Goal: Task Accomplishment & Management: Manage account settings

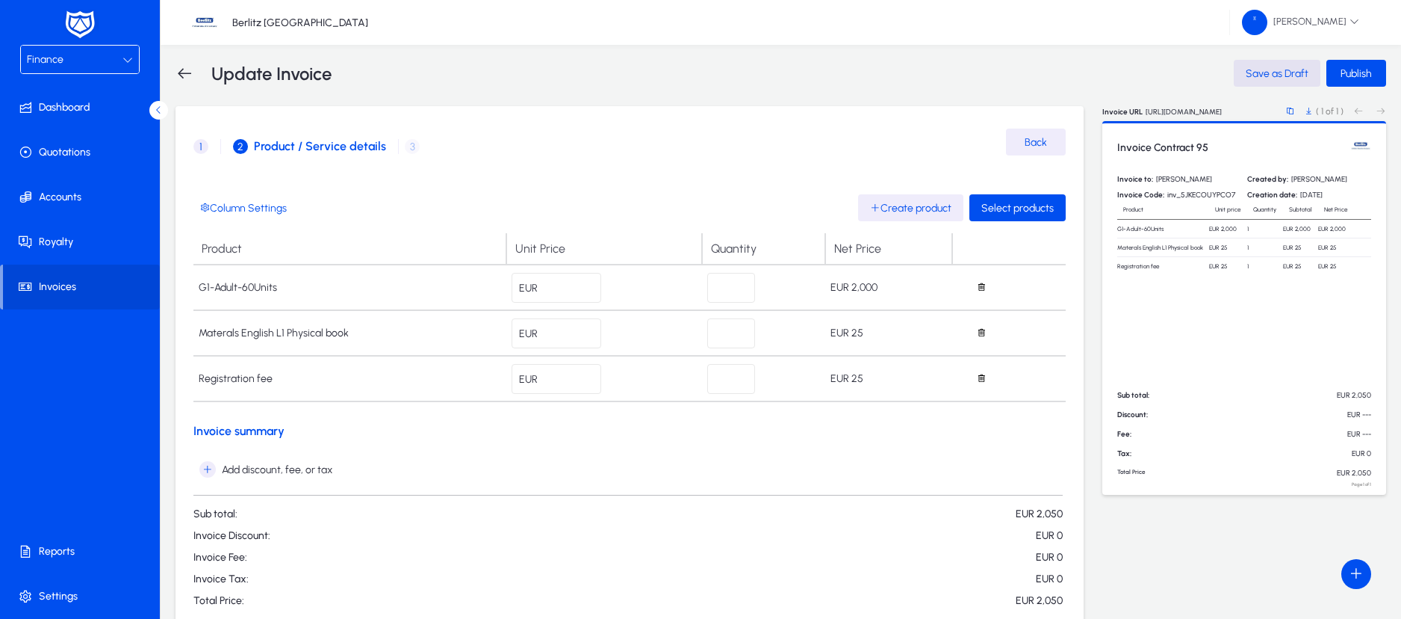
click at [125, 51] on div at bounding box center [128, 60] width 10 height 18
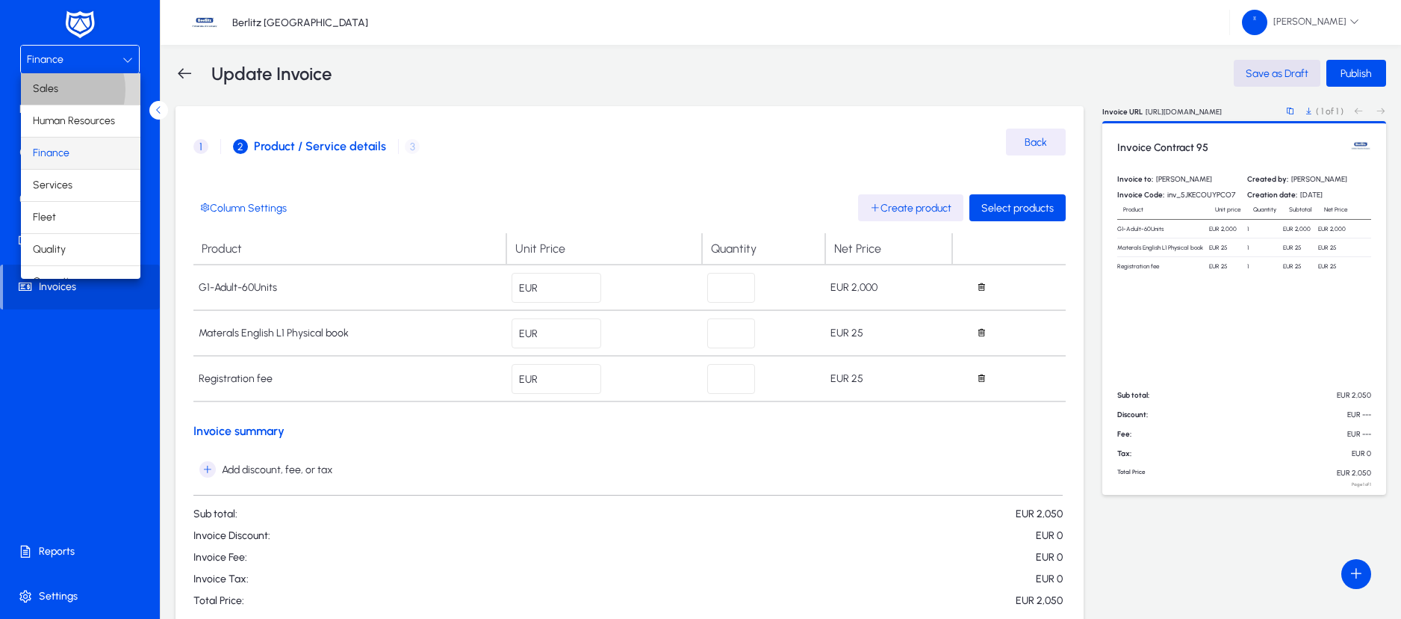
click at [58, 90] on span "Sales" at bounding box center [45, 89] width 25 height 18
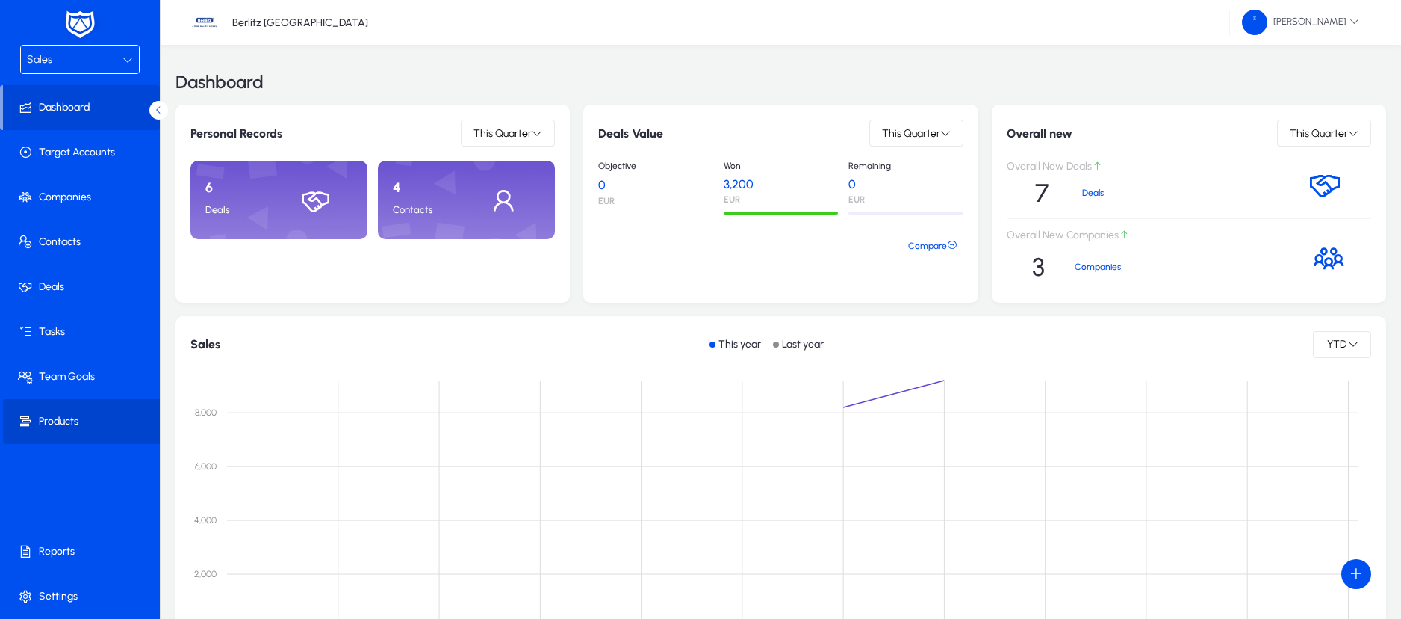
click at [62, 424] on span "Products" at bounding box center [83, 421] width 160 height 15
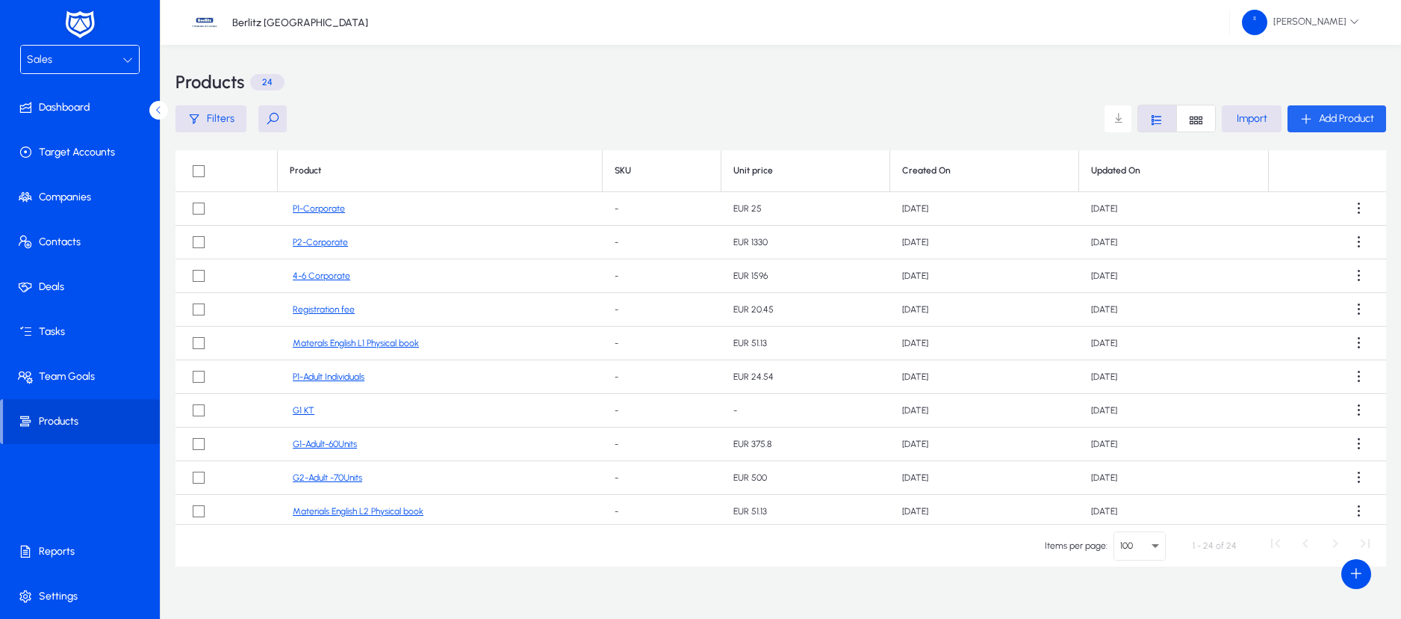
click at [1321, 123] on span "Add Product" at bounding box center [1346, 118] width 55 height 13
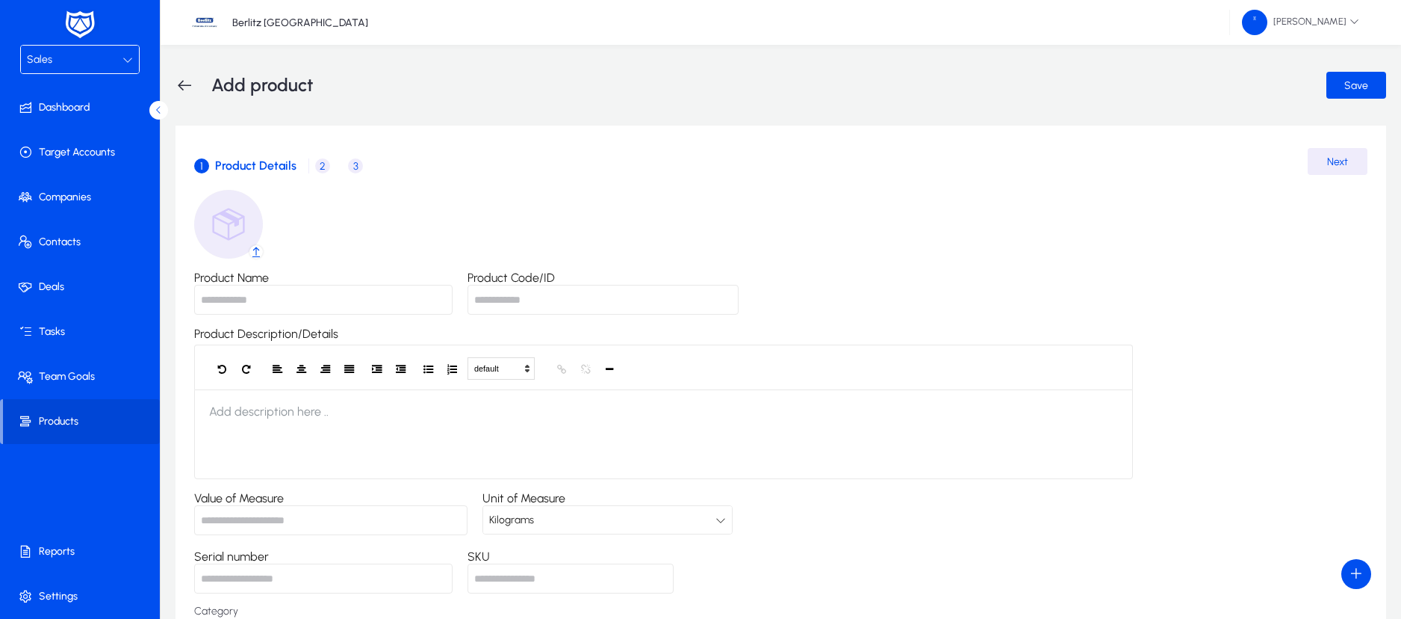
click at [313, 288] on input "Product Name" at bounding box center [323, 300] width 258 height 30
type input "*"
type input "**********"
click at [499, 292] on input "Product Code/ID" at bounding box center [603, 300] width 271 height 30
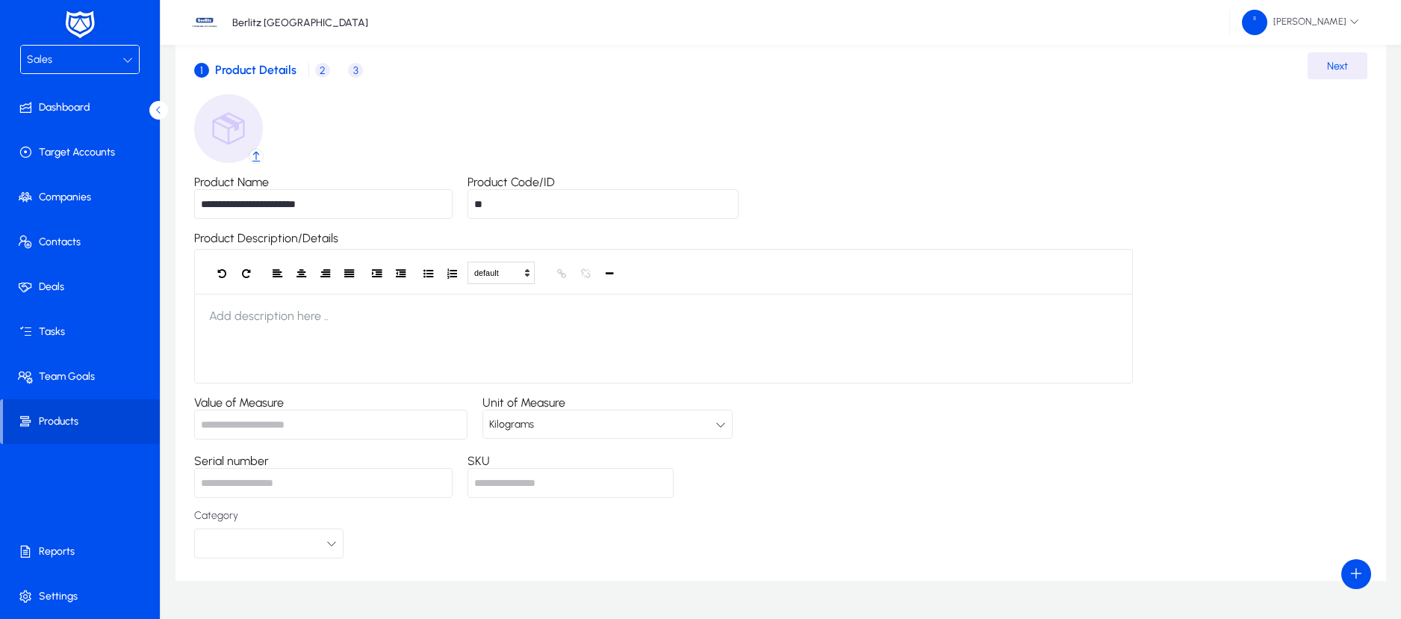
scroll to position [96, 0]
type input "**"
click at [365, 422] on input "Value of Measure" at bounding box center [330, 424] width 273 height 30
type input "*"
click at [732, 431] on div "Kilograms" at bounding box center [607, 423] width 249 height 28
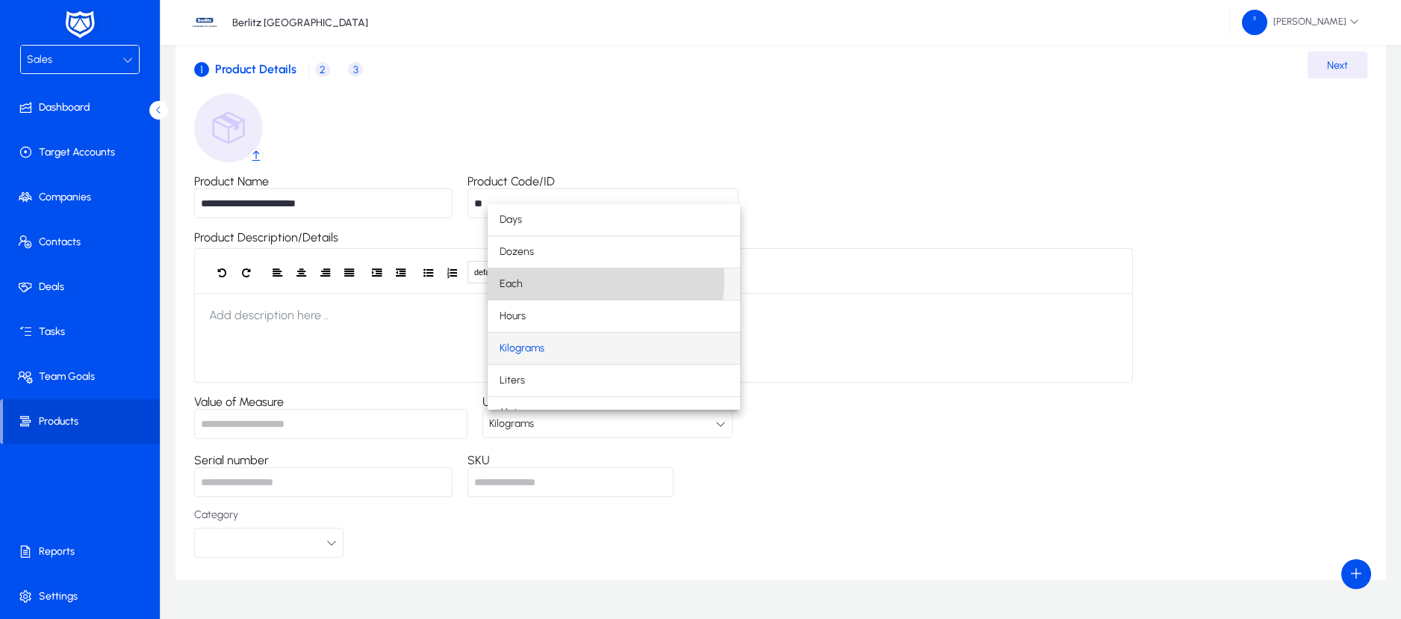
click at [572, 278] on mat-option "Each" at bounding box center [614, 283] width 252 height 31
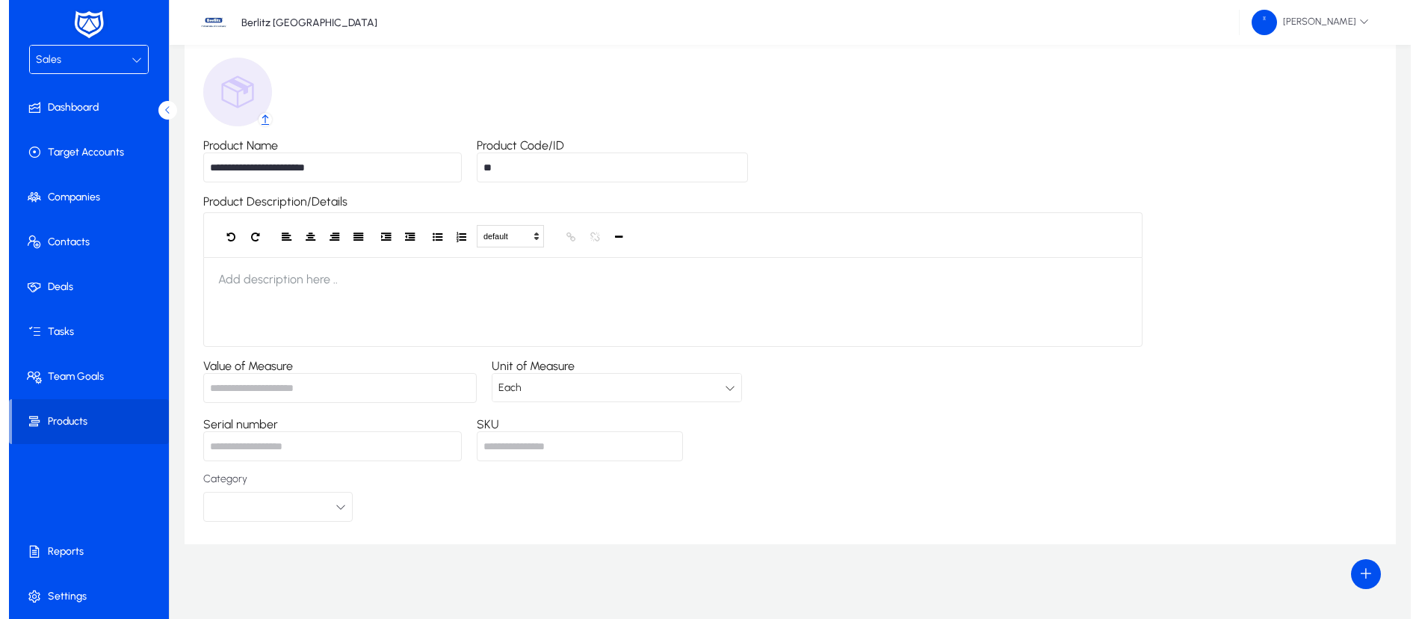
scroll to position [0, 0]
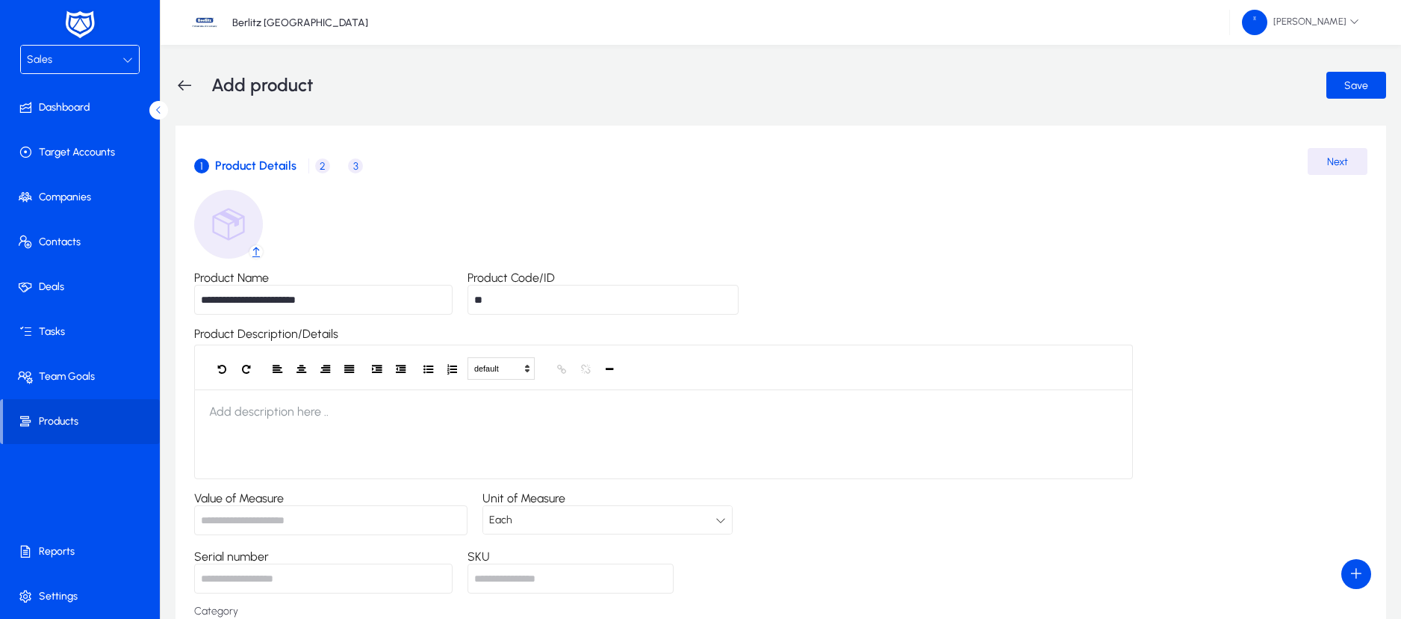
click at [319, 168] on span "2" at bounding box center [322, 165] width 15 height 15
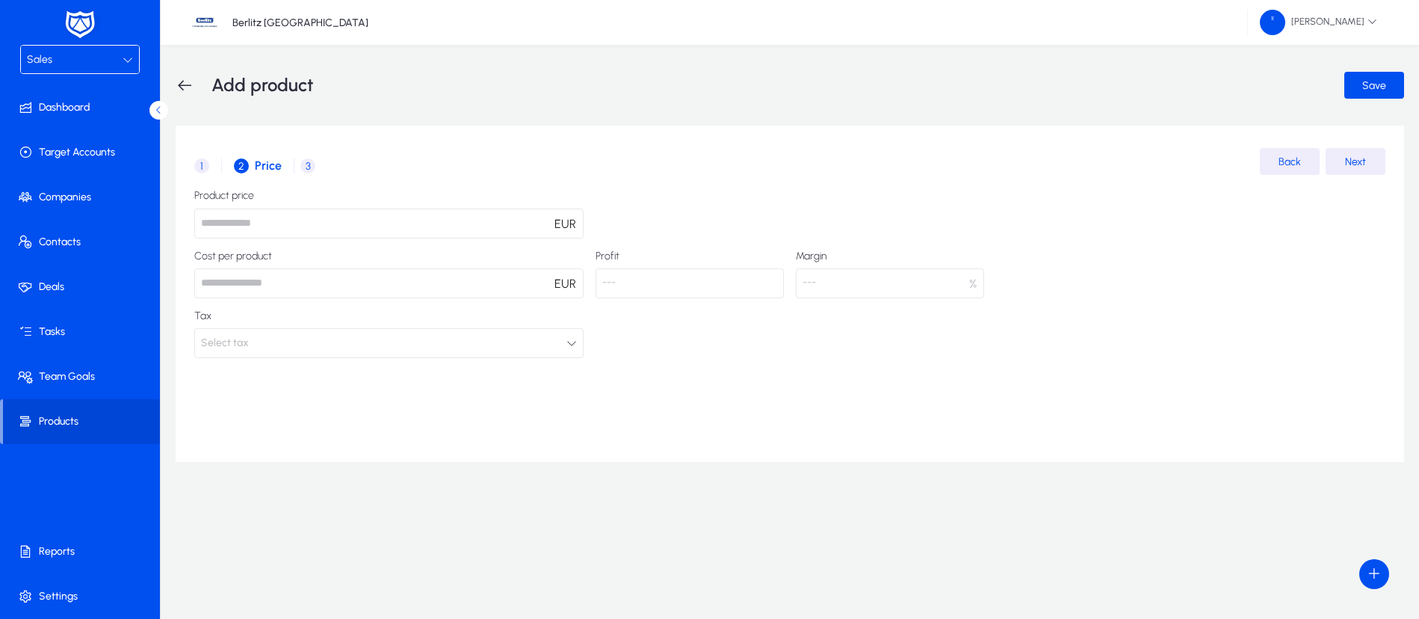
click at [409, 229] on input "number" at bounding box center [388, 223] width 389 height 30
type input "****"
click at [565, 348] on button "Select tax" at bounding box center [388, 343] width 389 height 30
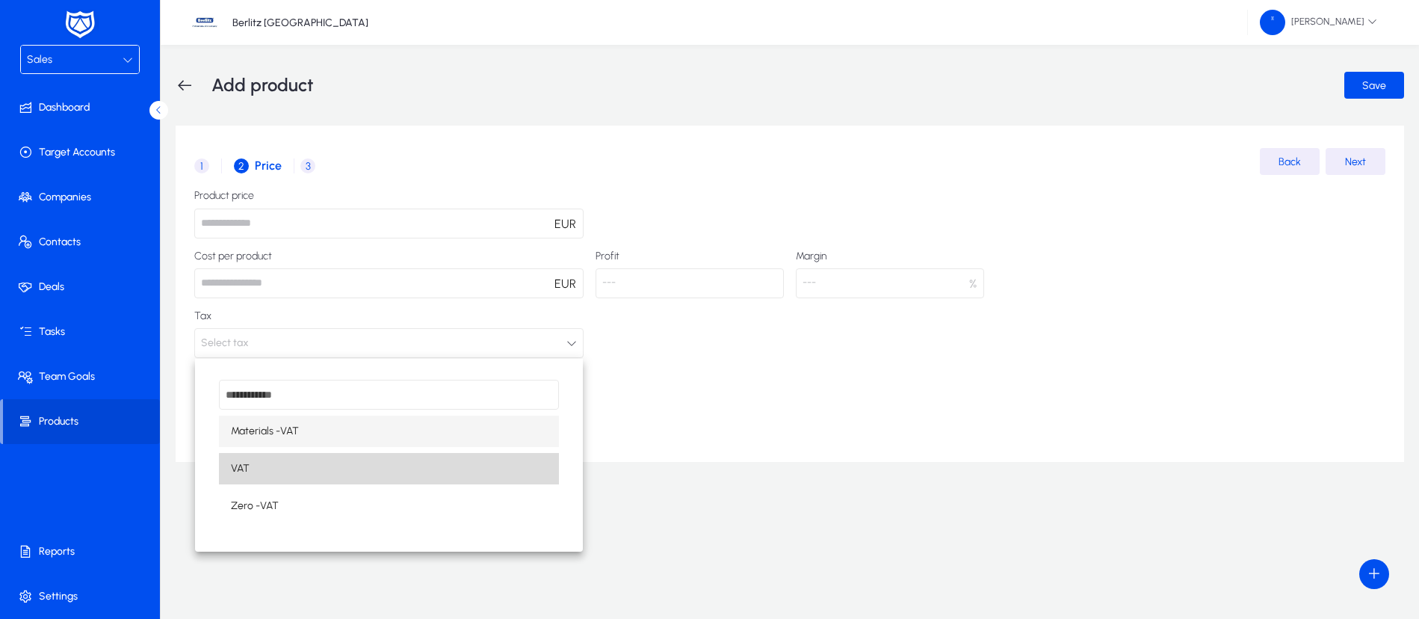
click at [404, 482] on mat-option "VAT" at bounding box center [389, 468] width 340 height 31
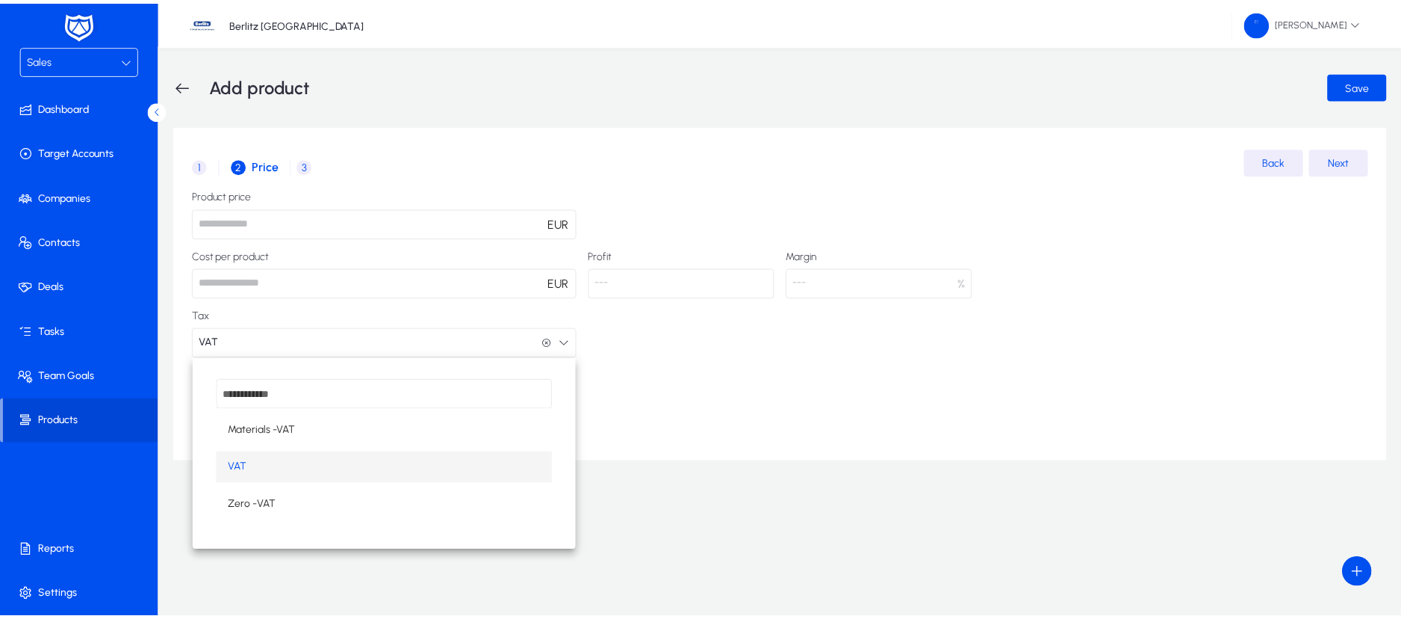
scroll to position [1, 0]
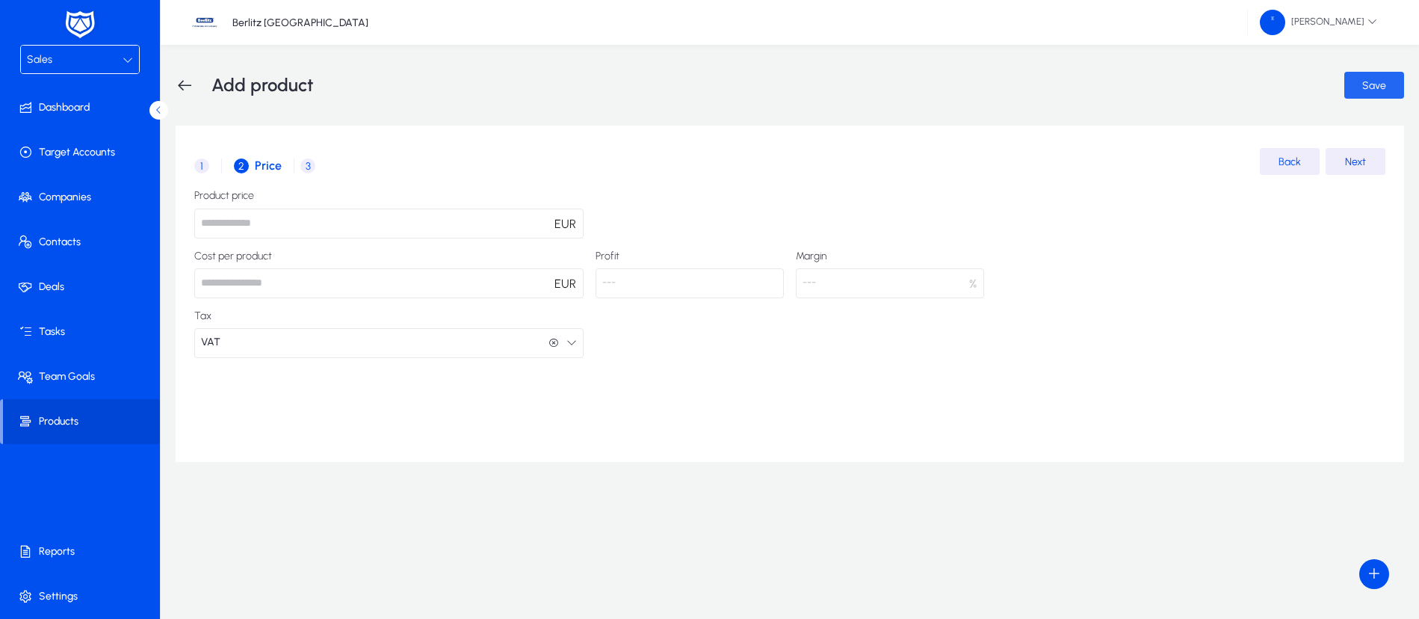
click at [1388, 92] on span "submit" at bounding box center [1374, 85] width 60 height 36
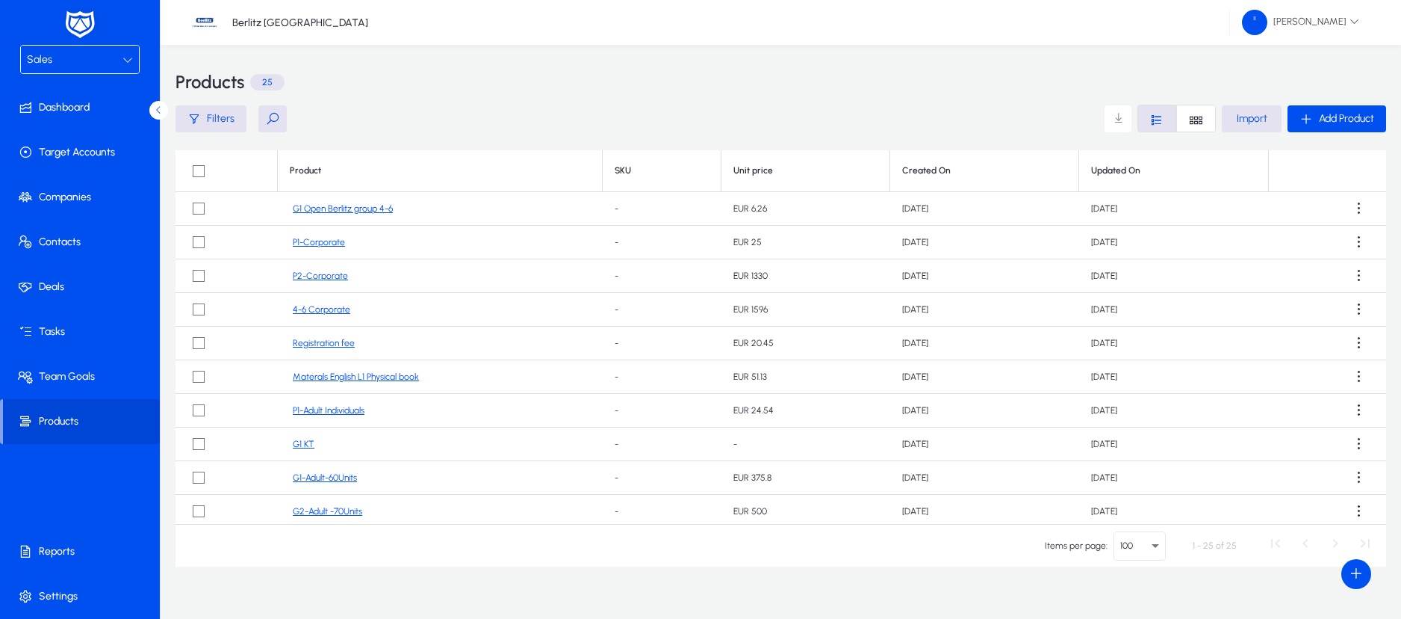
click at [72, 69] on div "Sales" at bounding box center [80, 60] width 118 height 28
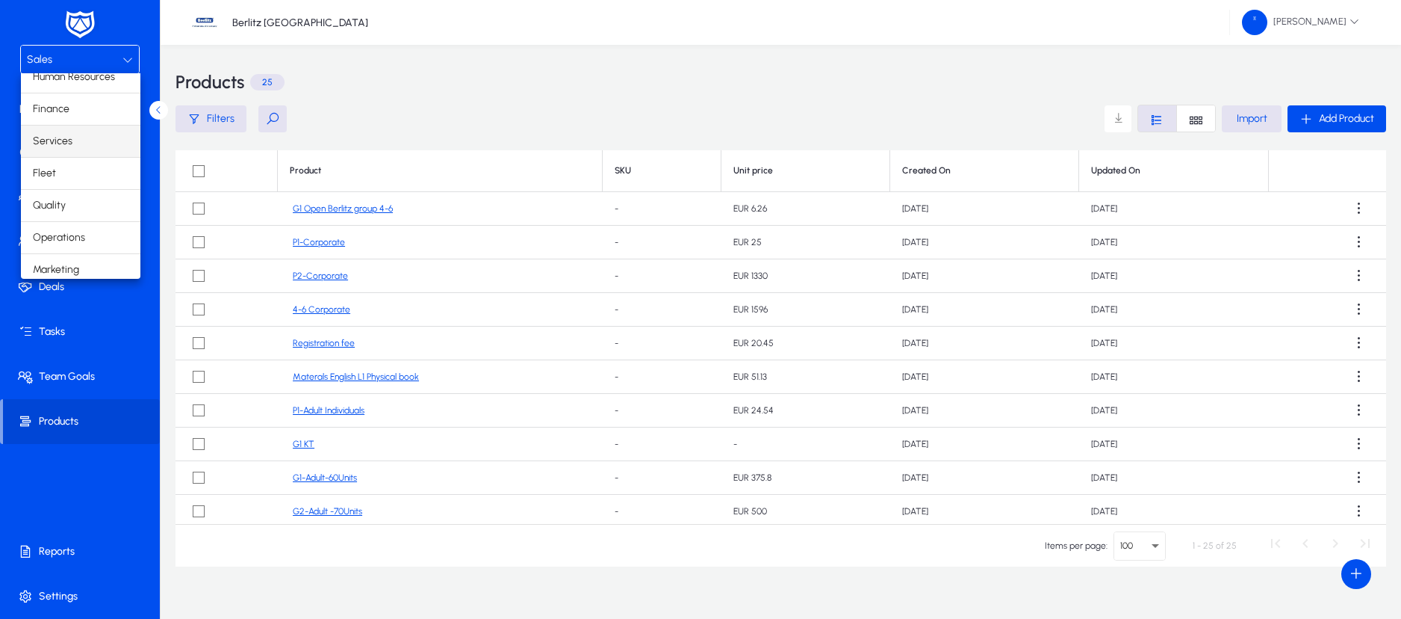
scroll to position [51, 0]
click at [66, 224] on span "Operations" at bounding box center [59, 231] width 52 height 18
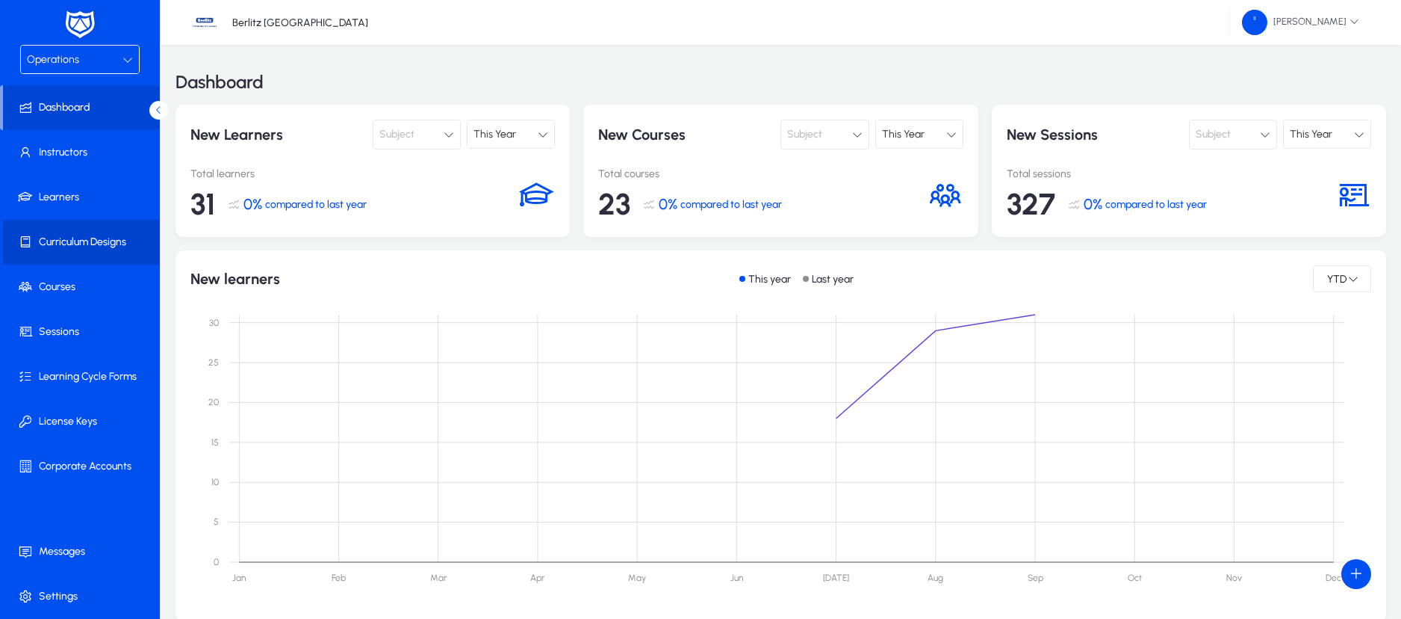
click at [91, 235] on span "Curriculum Designs" at bounding box center [83, 242] width 160 height 15
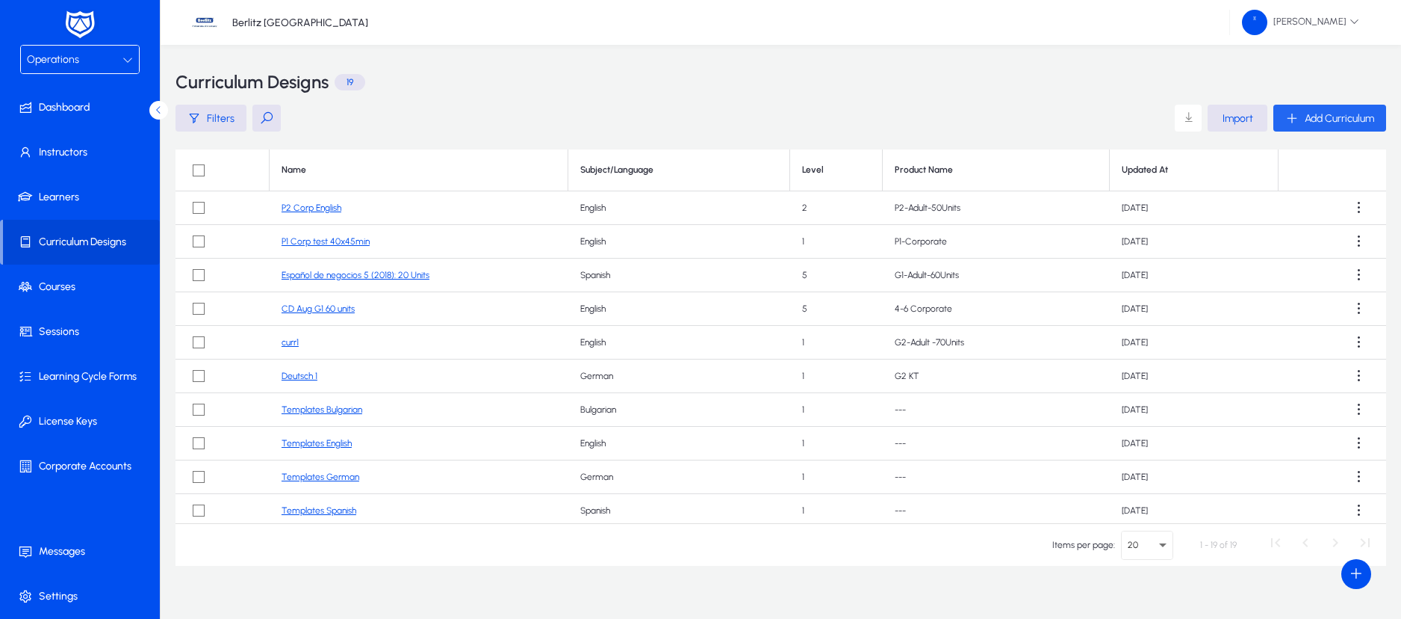
click at [1324, 116] on span "Add Curriculum" at bounding box center [1339, 118] width 69 height 13
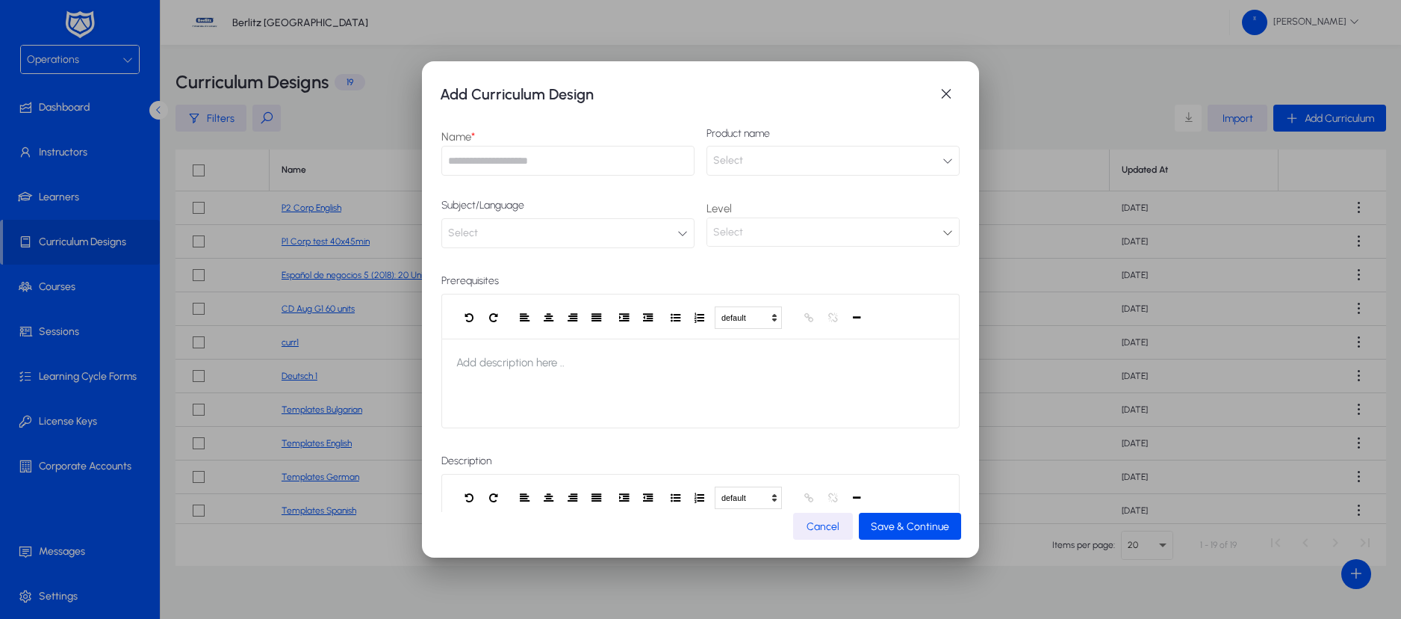
click at [636, 161] on input "text" at bounding box center [567, 161] width 253 height 30
type input "**********"
click at [858, 161] on button "Select" at bounding box center [833, 161] width 253 height 30
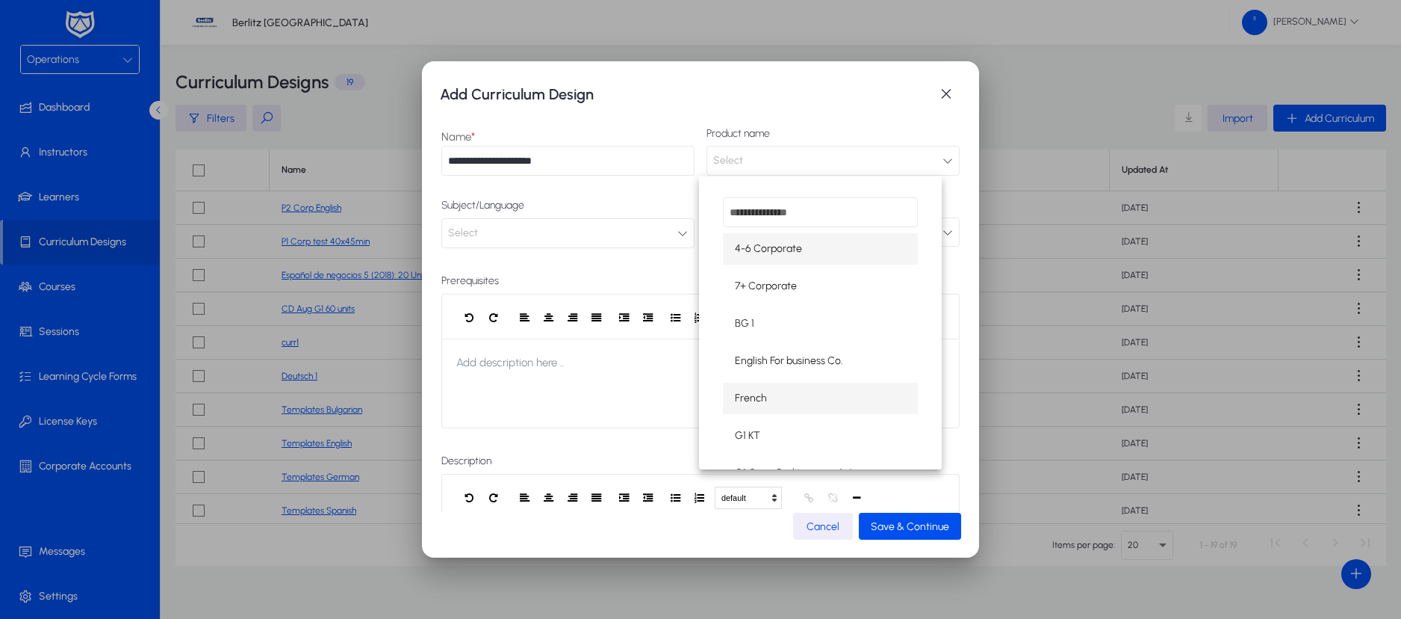
scroll to position [161, 0]
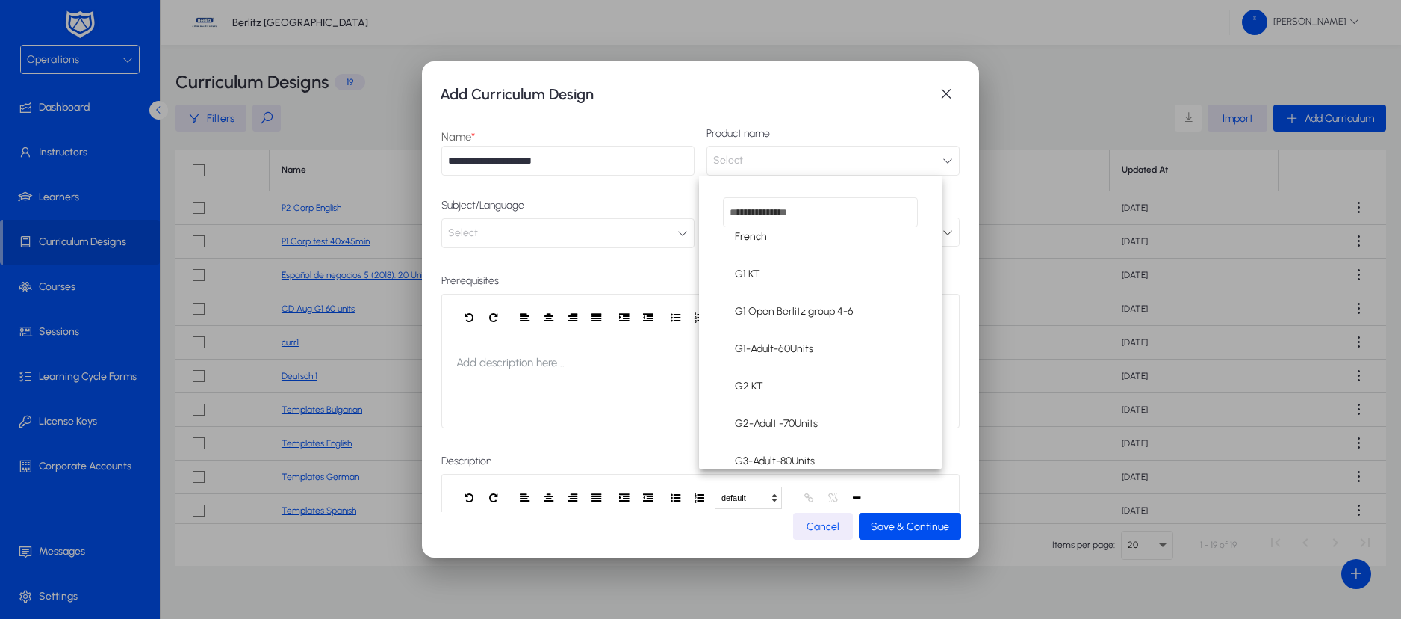
click at [819, 106] on div at bounding box center [700, 309] width 1401 height 619
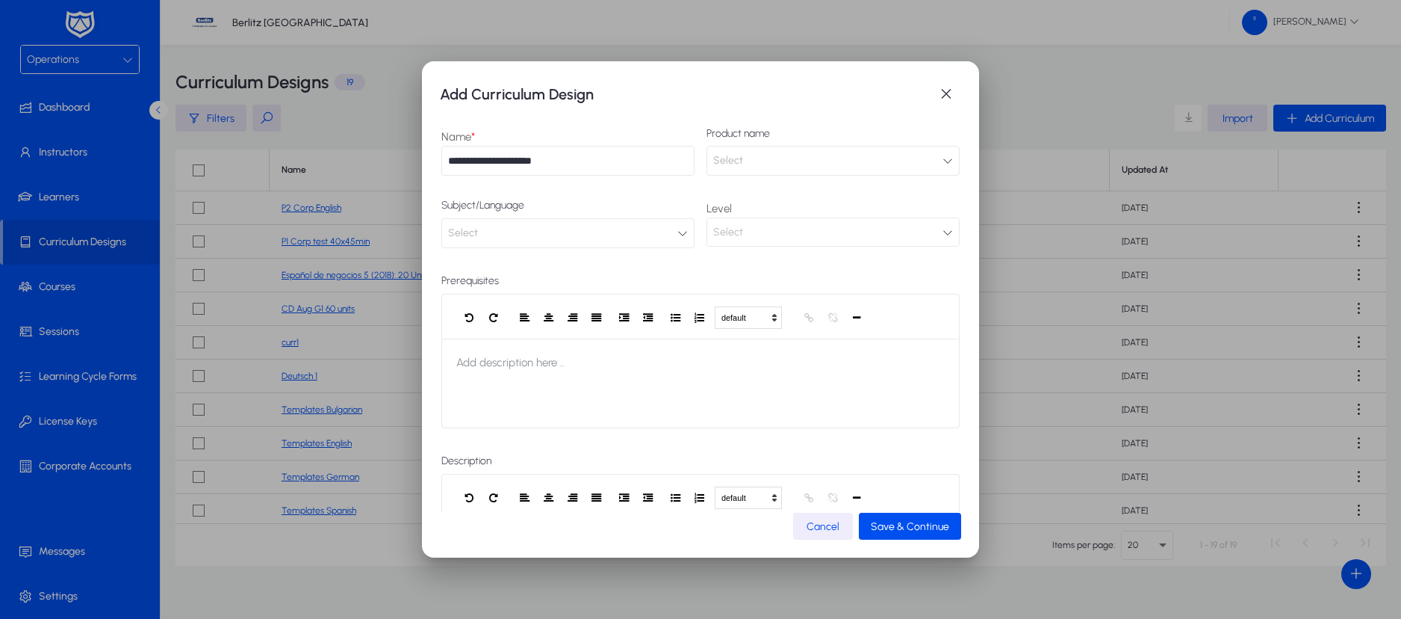
scroll to position [120, 0]
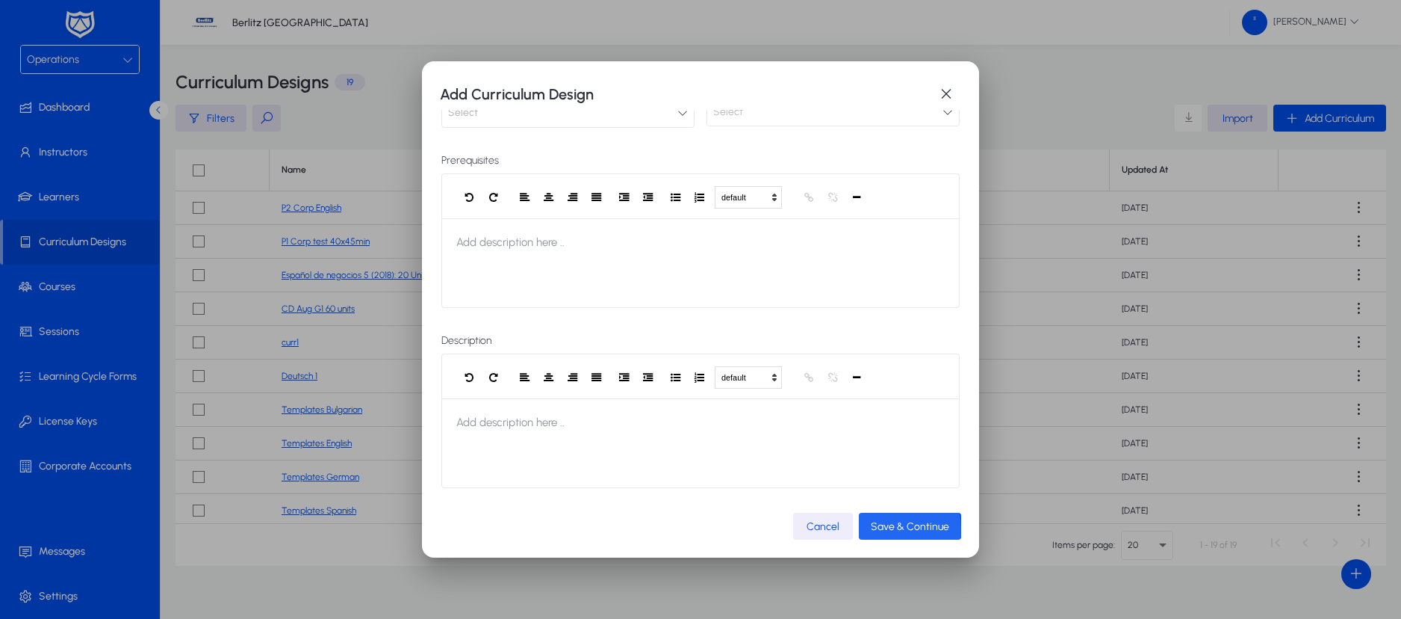
click at [896, 530] on span "Save & Continue" at bounding box center [910, 526] width 78 height 13
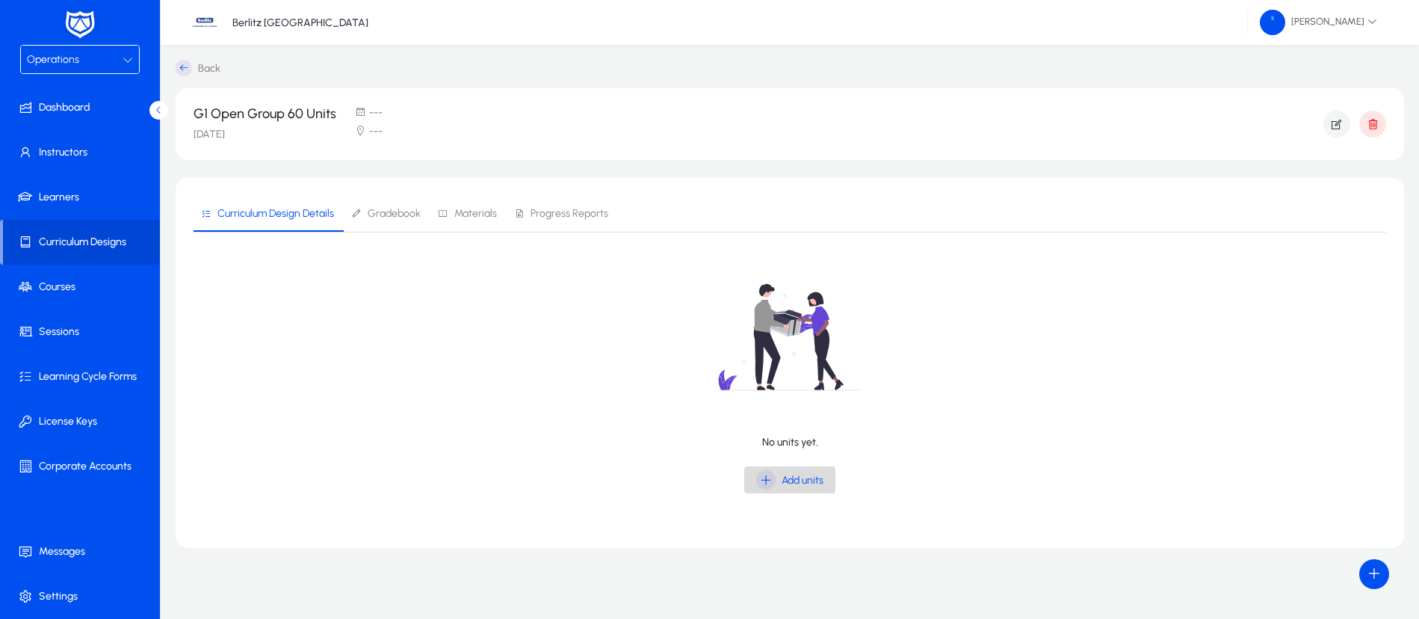
click at [770, 479] on icon "button" at bounding box center [765, 479] width 19 height 19
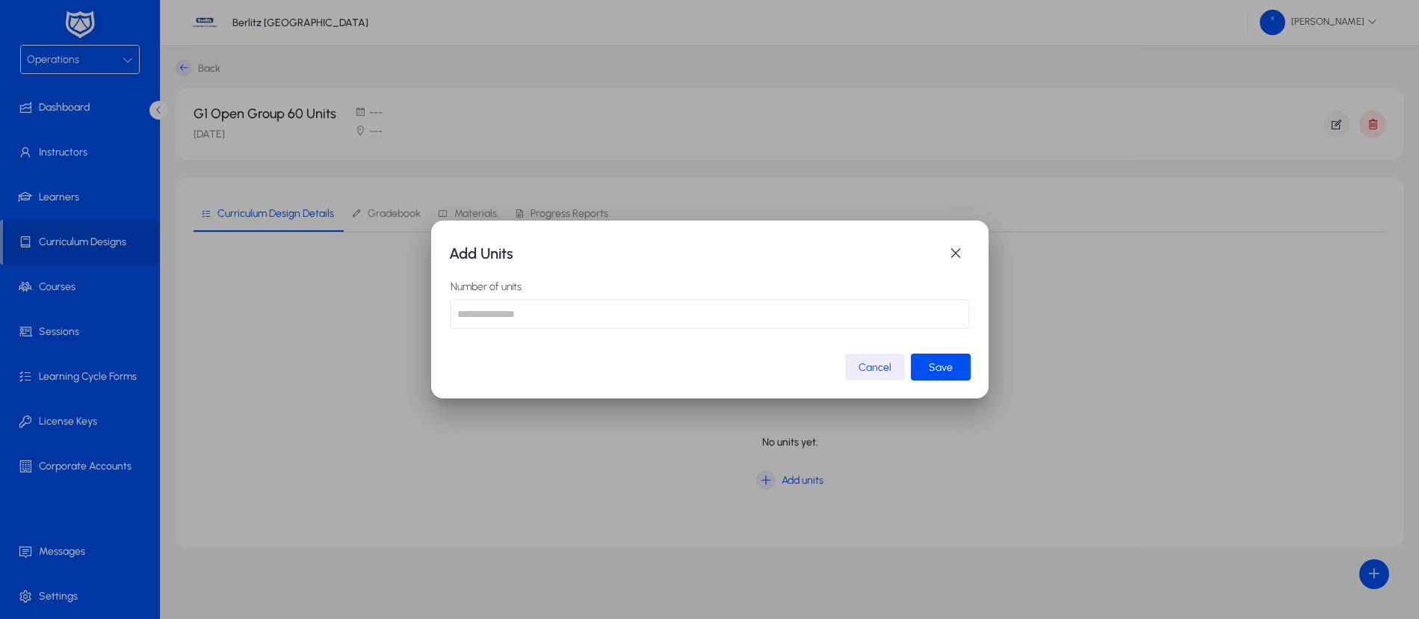
click at [742, 319] on input "number" at bounding box center [709, 314] width 518 height 30
type input "**"
click at [946, 381] on span "submit" at bounding box center [941, 367] width 60 height 36
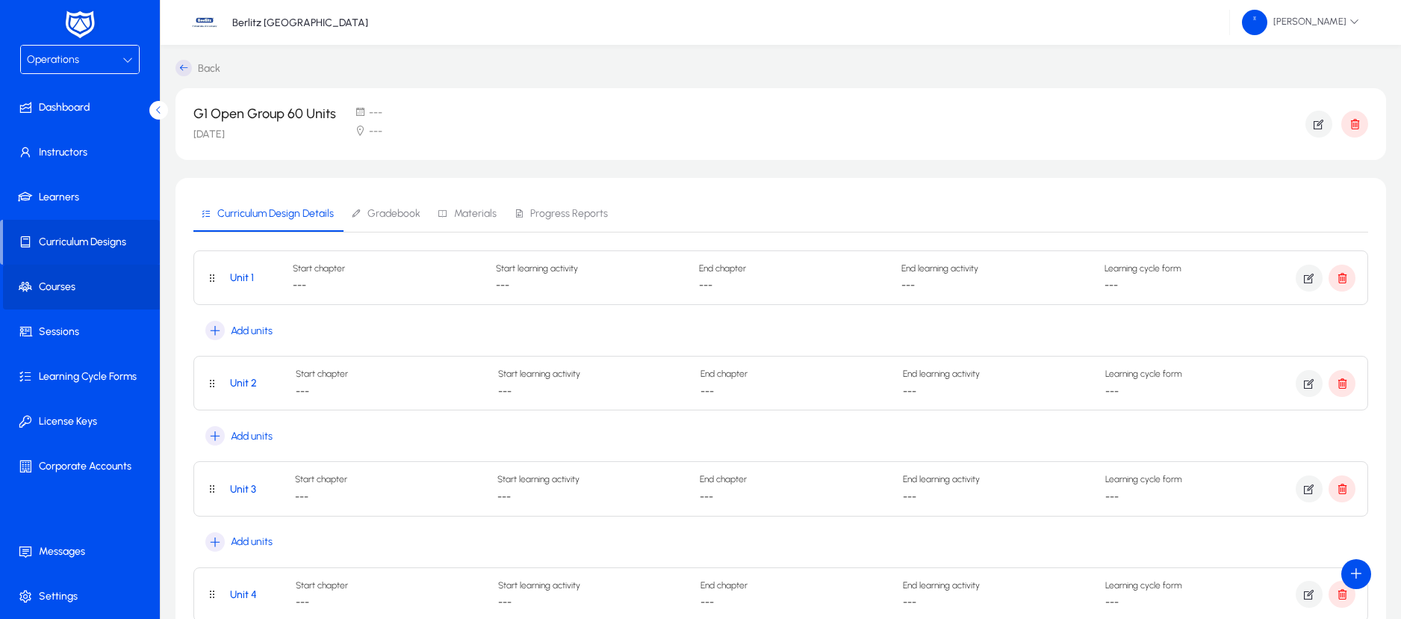
click at [41, 276] on span at bounding box center [83, 287] width 160 height 36
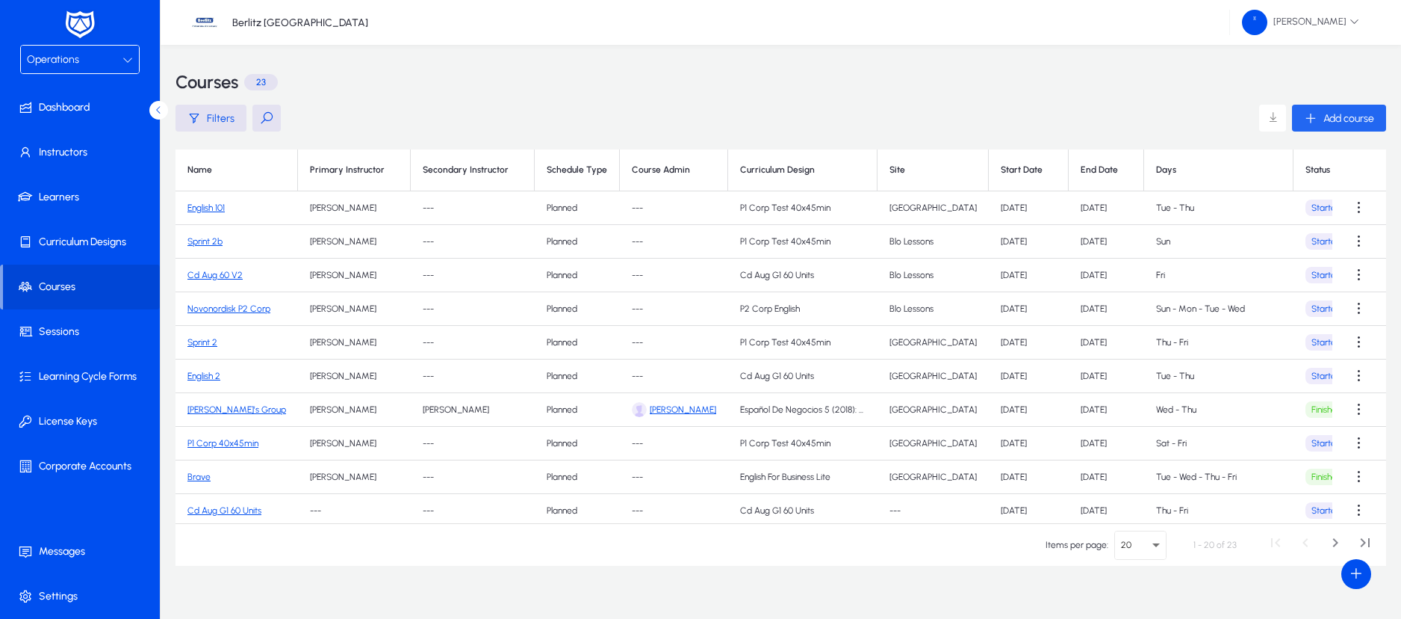
click at [1327, 109] on span "button" at bounding box center [1339, 118] width 94 height 36
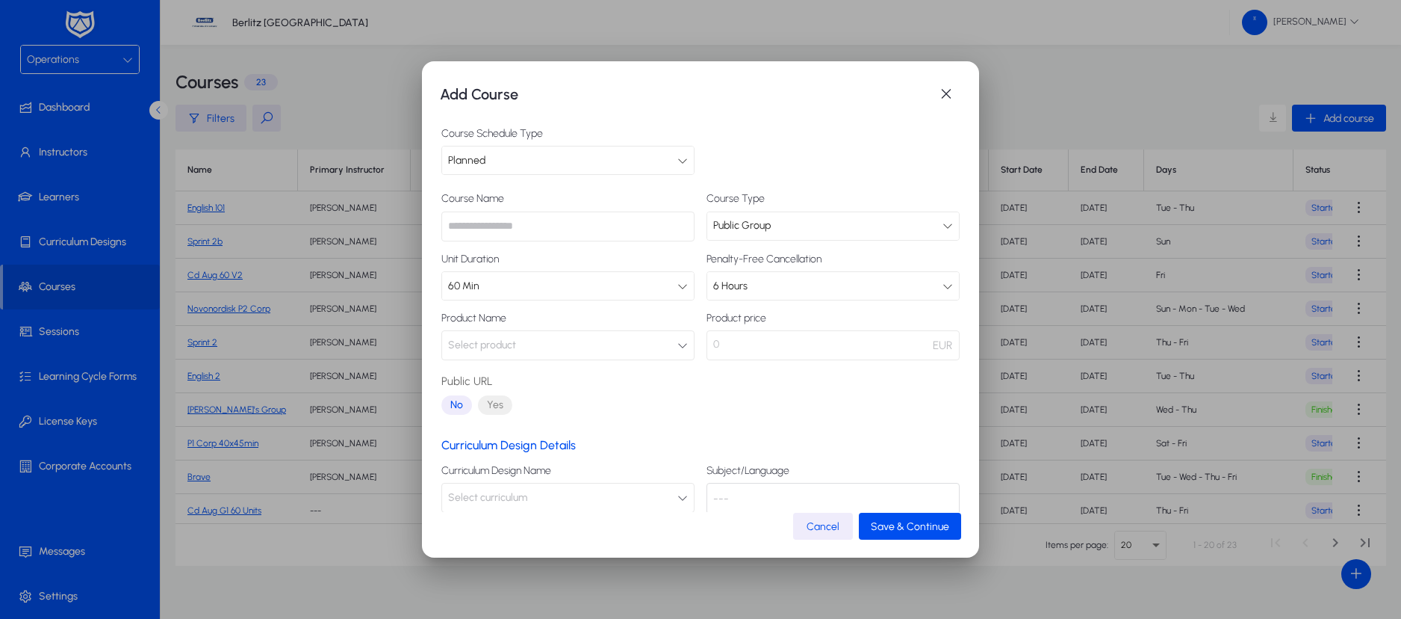
click at [563, 239] on input "text" at bounding box center [567, 226] width 253 height 30
type input "**********"
click at [657, 286] on div "60 Min" at bounding box center [562, 285] width 229 height 19
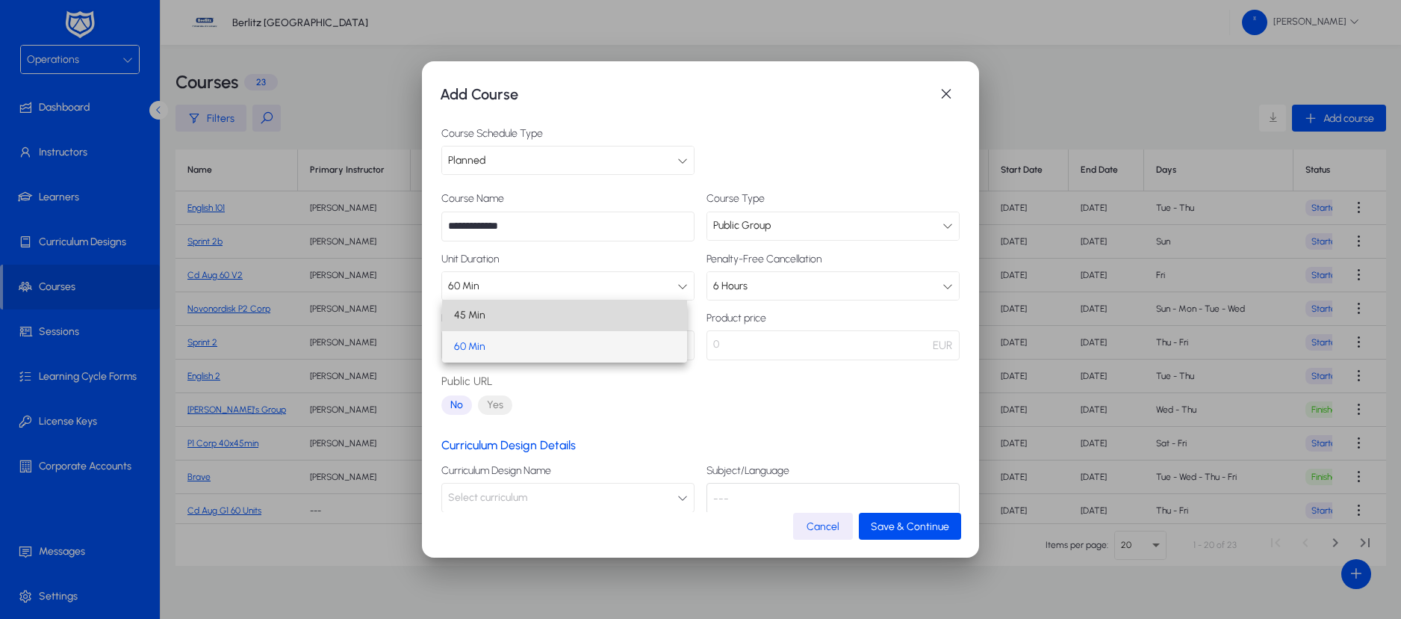
click at [600, 317] on mat-option "45 Min" at bounding box center [564, 315] width 245 height 31
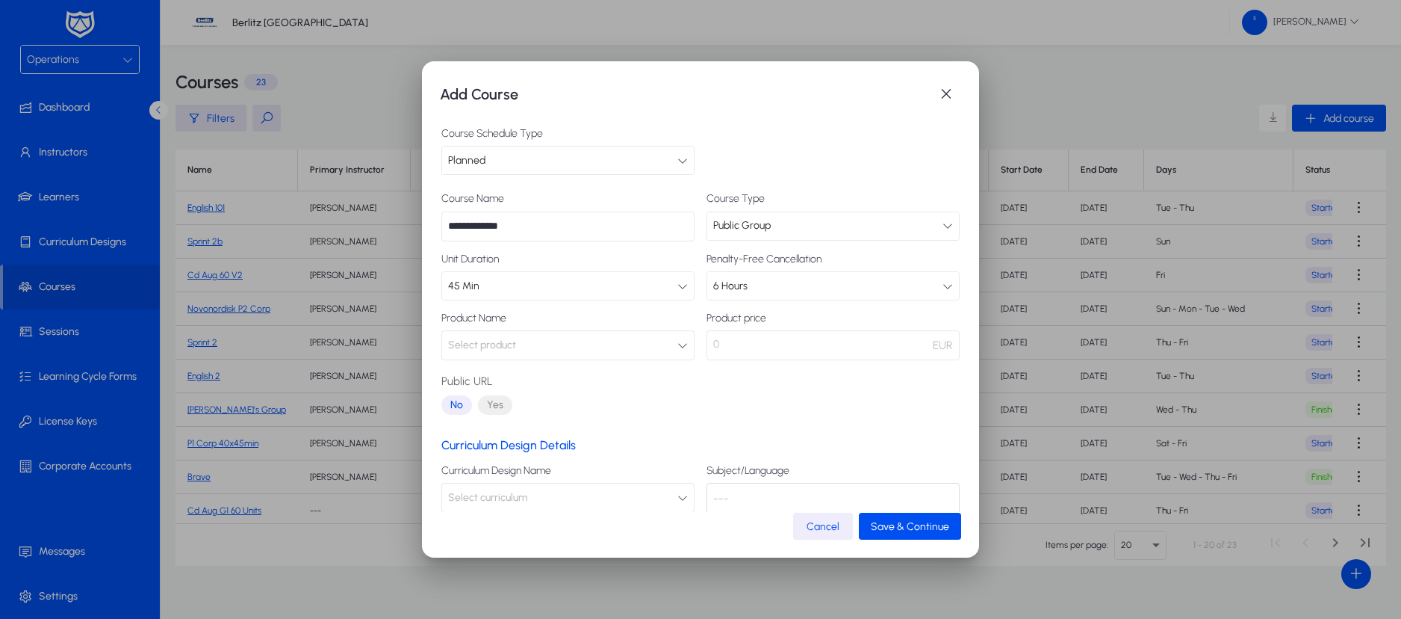
click at [674, 354] on button "Select product" at bounding box center [567, 345] width 253 height 30
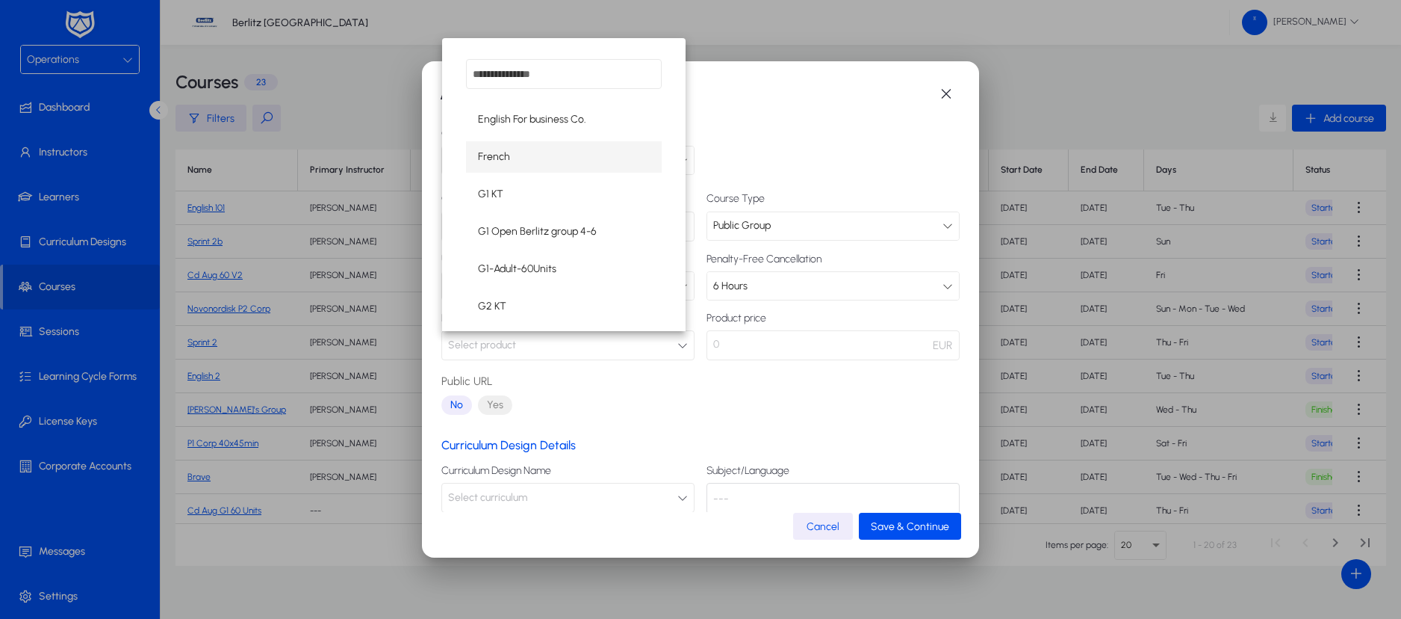
scroll to position [108, 0]
click at [784, 394] on div at bounding box center [700, 309] width 1401 height 619
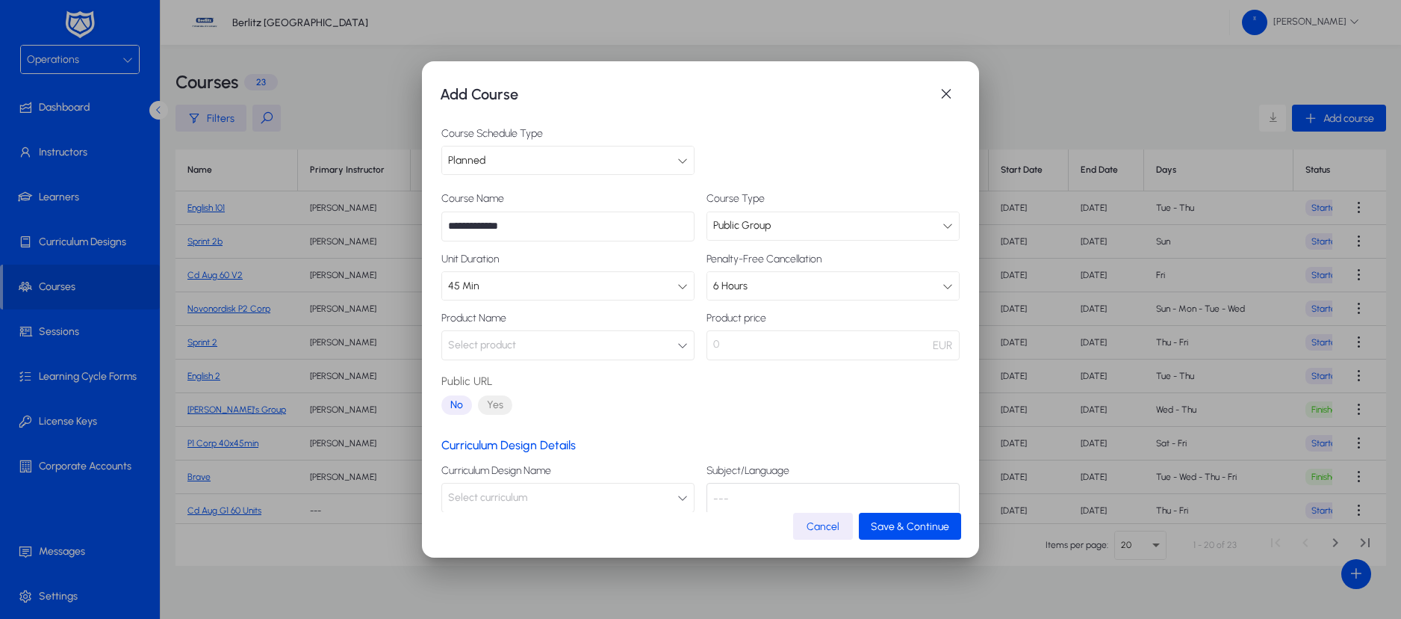
scroll to position [87, 0]
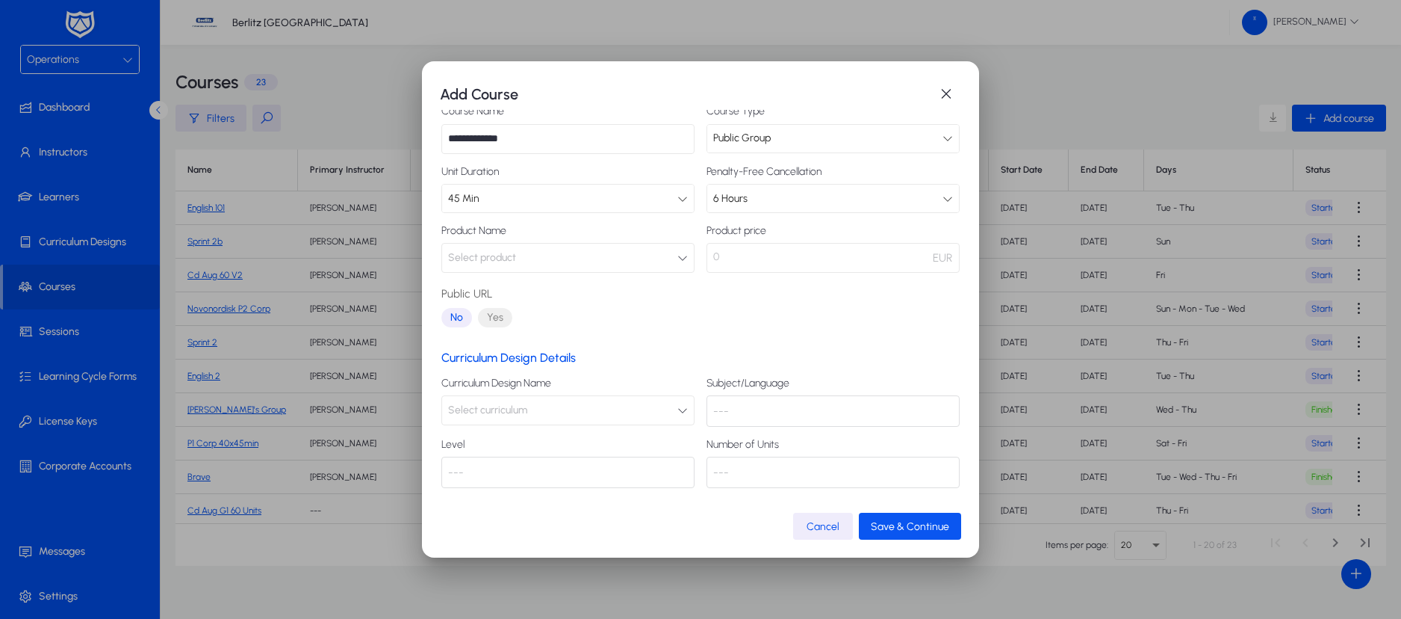
click at [898, 520] on span "Save & Continue" at bounding box center [910, 526] width 78 height 13
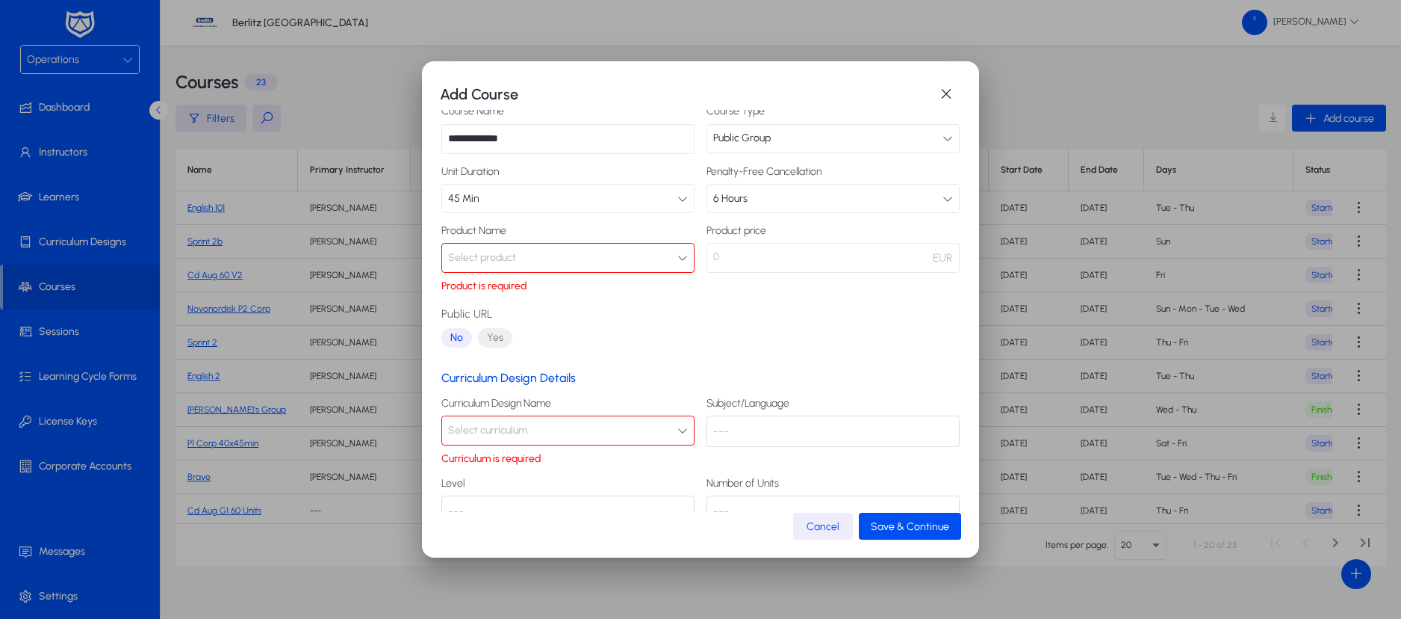
click at [667, 260] on button "Select product" at bounding box center [567, 258] width 253 height 30
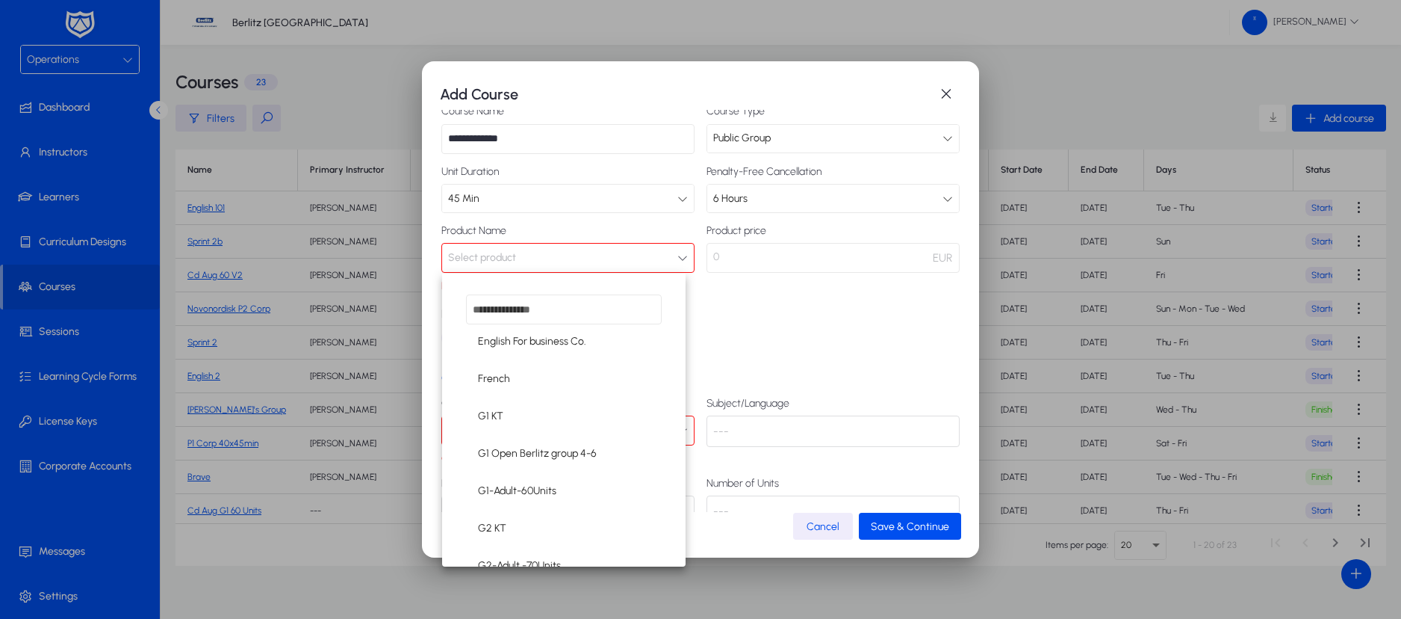
scroll to position [119, 0]
click at [572, 449] on span "G1 Open Berlitz group 4-6" at bounding box center [537, 451] width 119 height 18
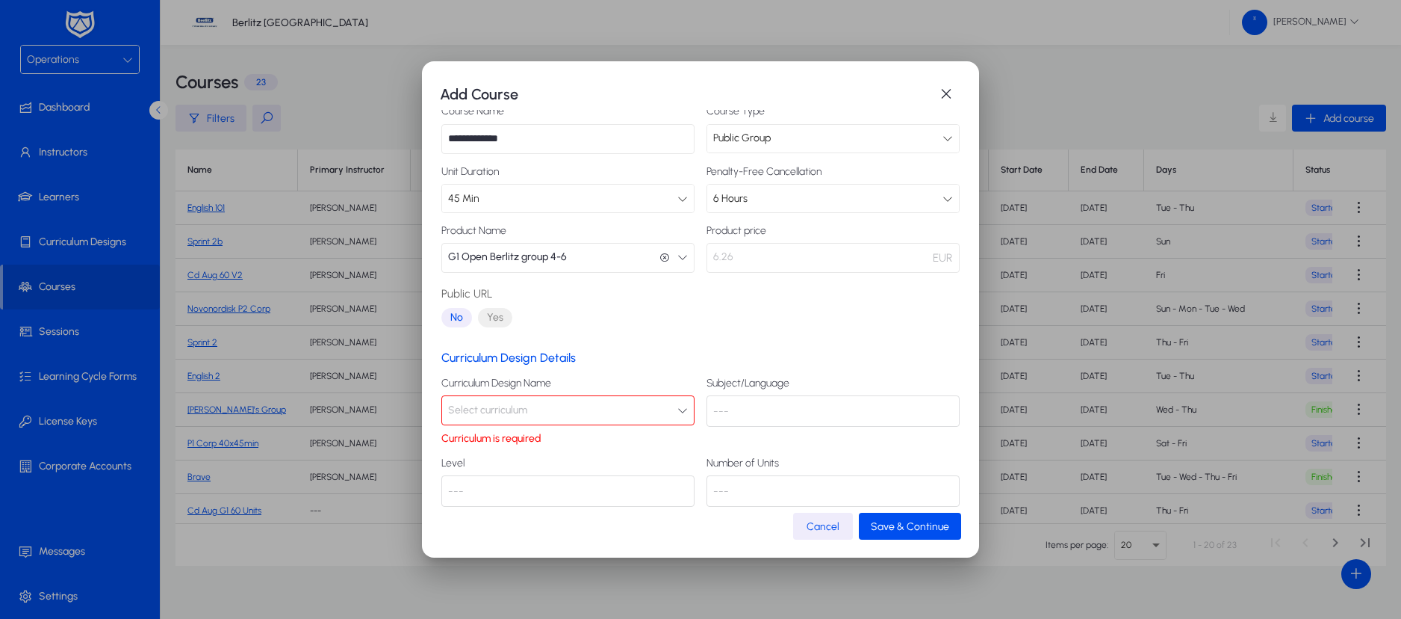
scroll to position [106, 0]
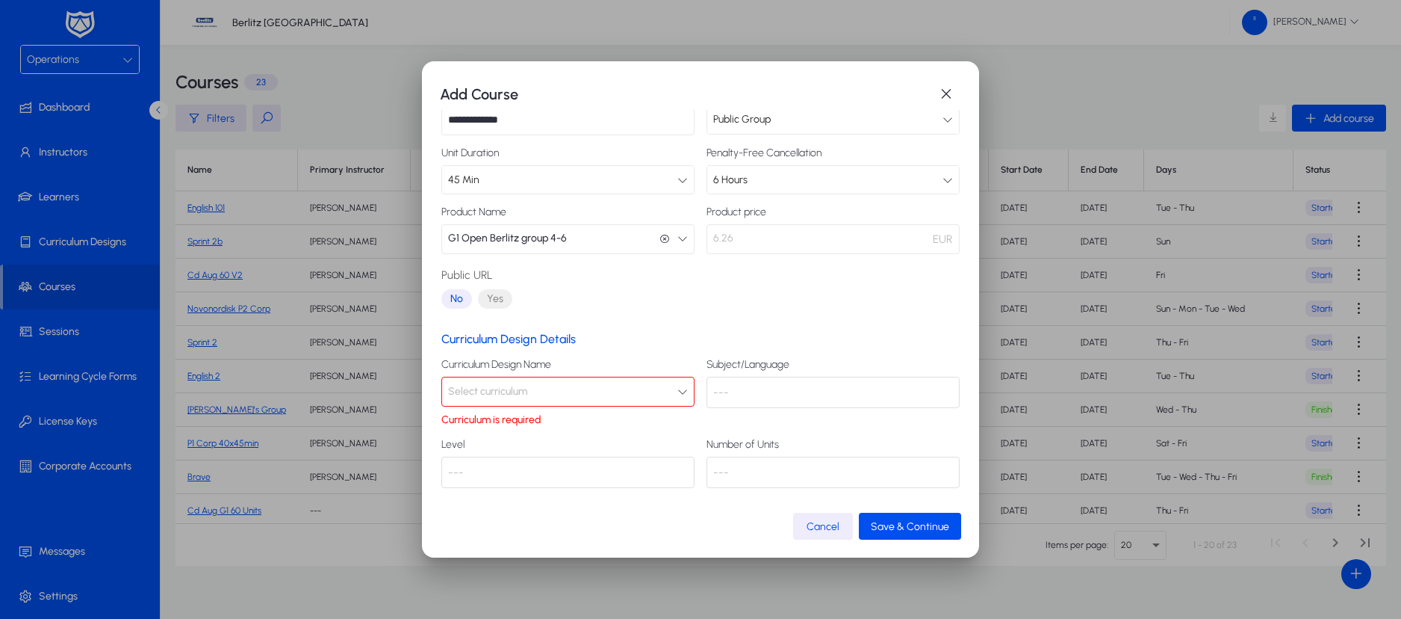
click at [664, 389] on button "Select curriculum" at bounding box center [567, 391] width 253 height 30
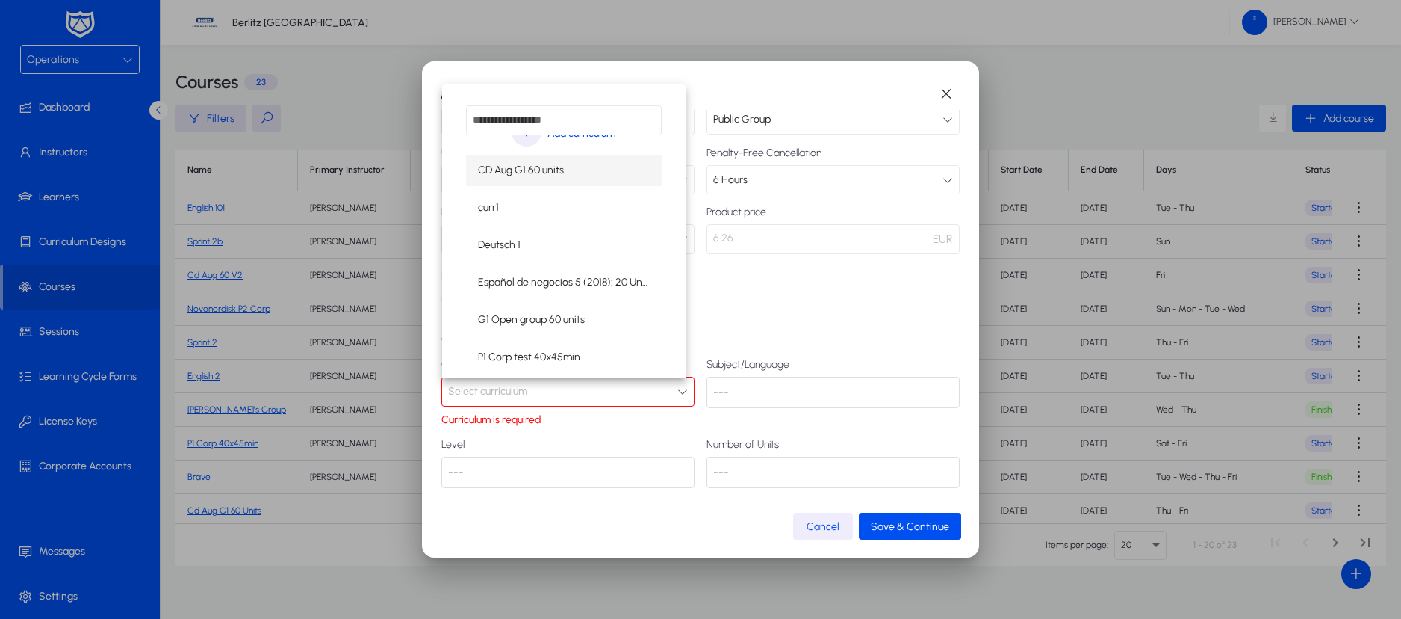
scroll to position [53, 0]
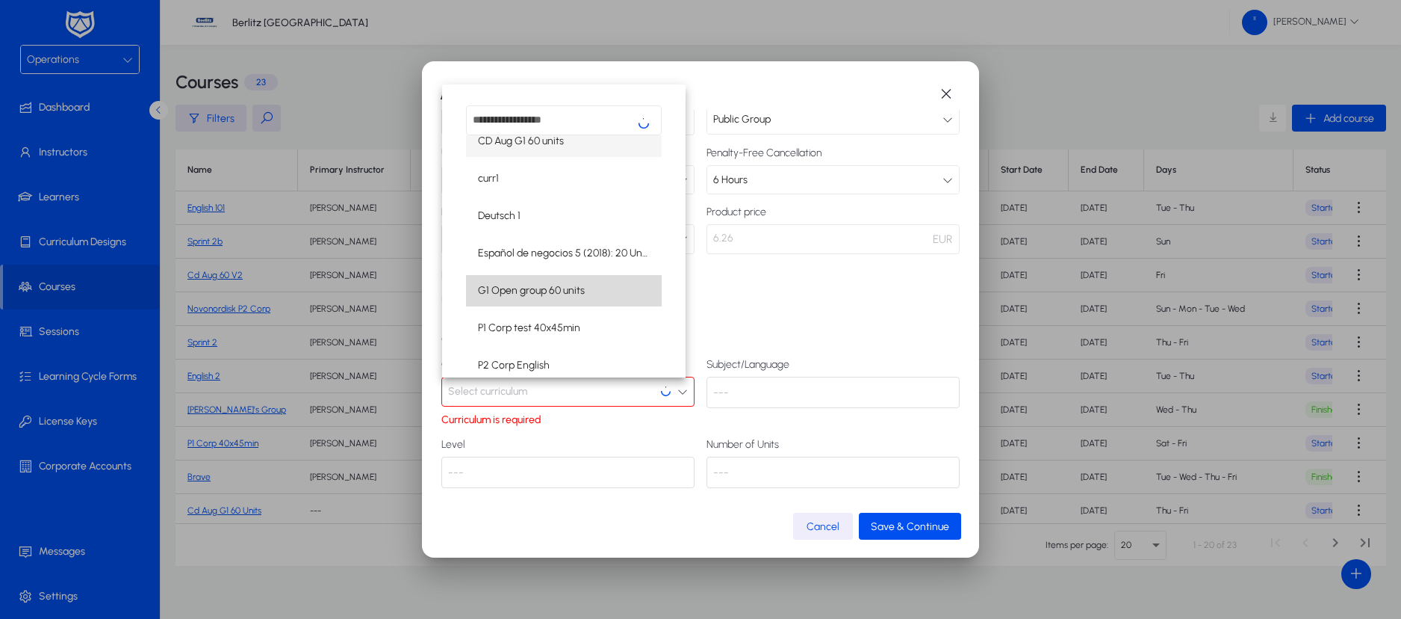
click at [578, 285] on span "G1 Open group 60 units" at bounding box center [531, 291] width 107 height 18
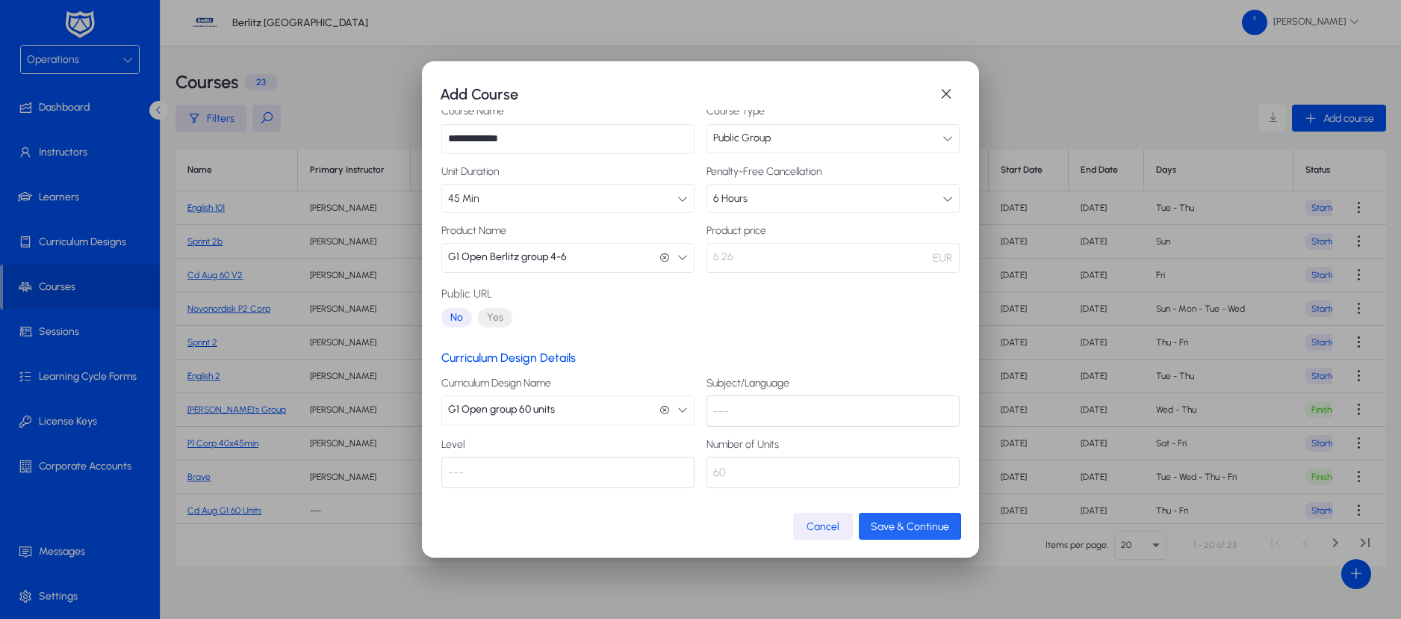
click at [887, 527] on span "Save & Continue" at bounding box center [910, 526] width 78 height 13
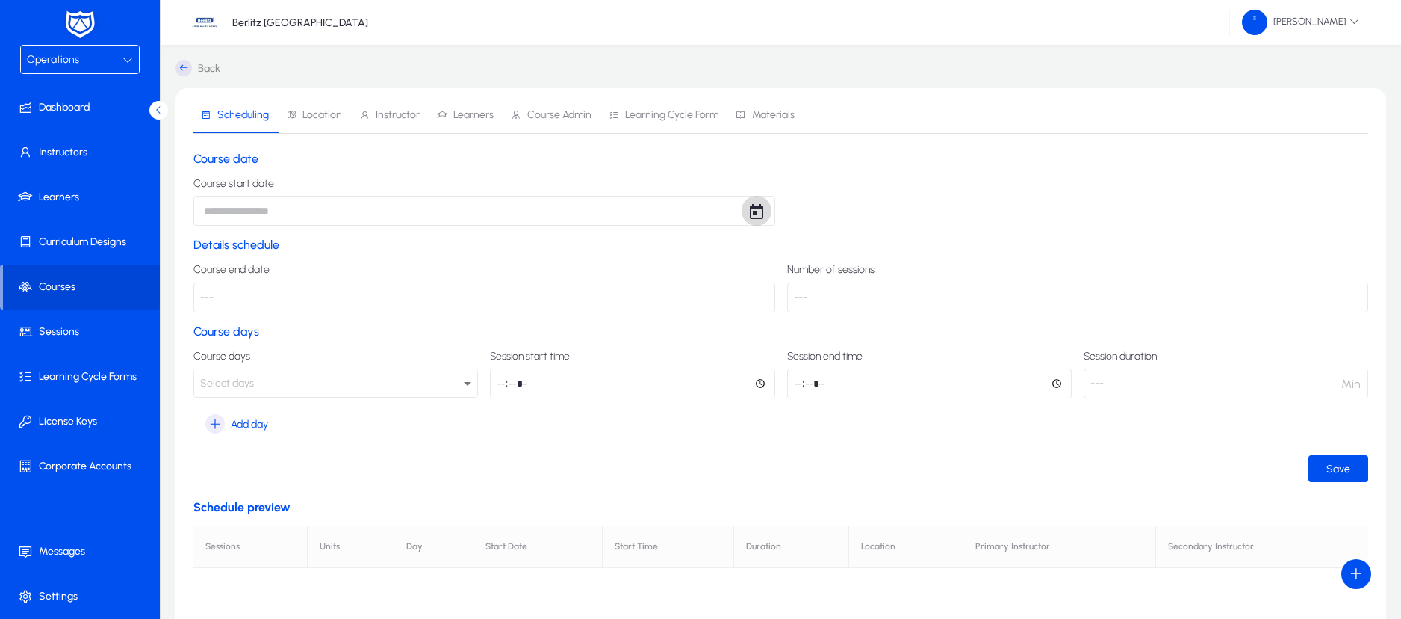
click at [752, 214] on span "Open calendar" at bounding box center [757, 211] width 30 height 30
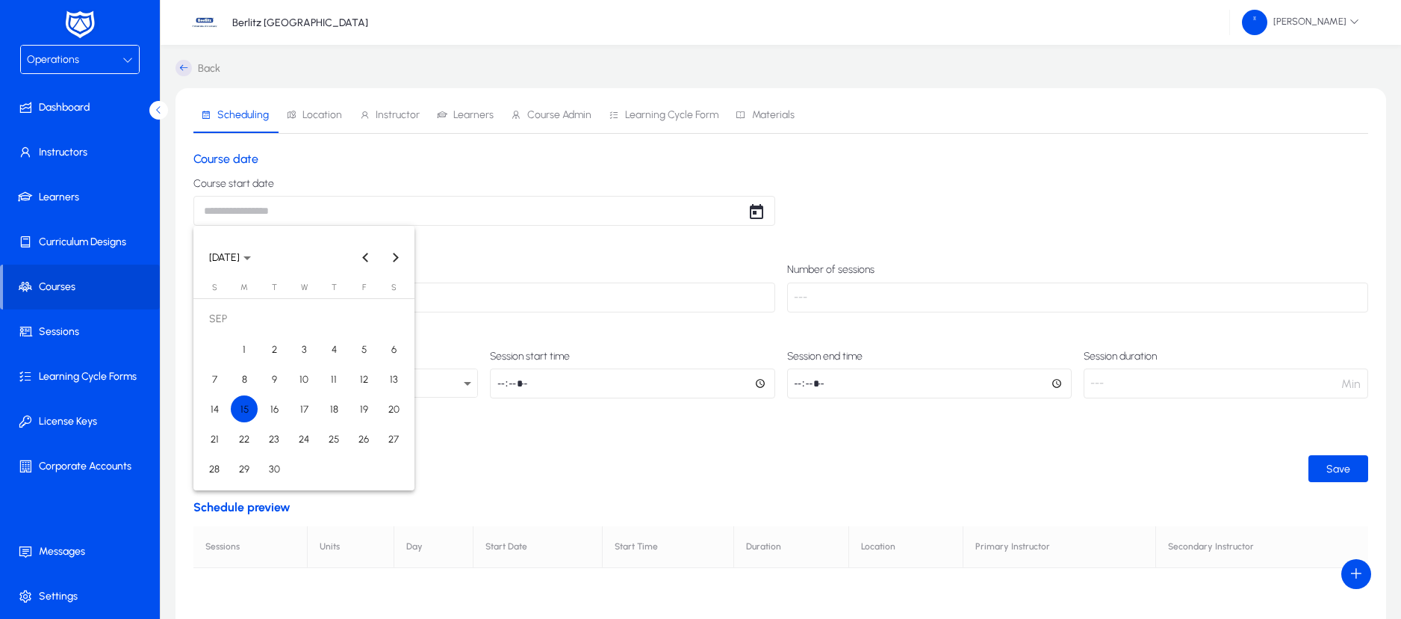
click at [245, 399] on span "15" at bounding box center [244, 408] width 27 height 27
type input "**********"
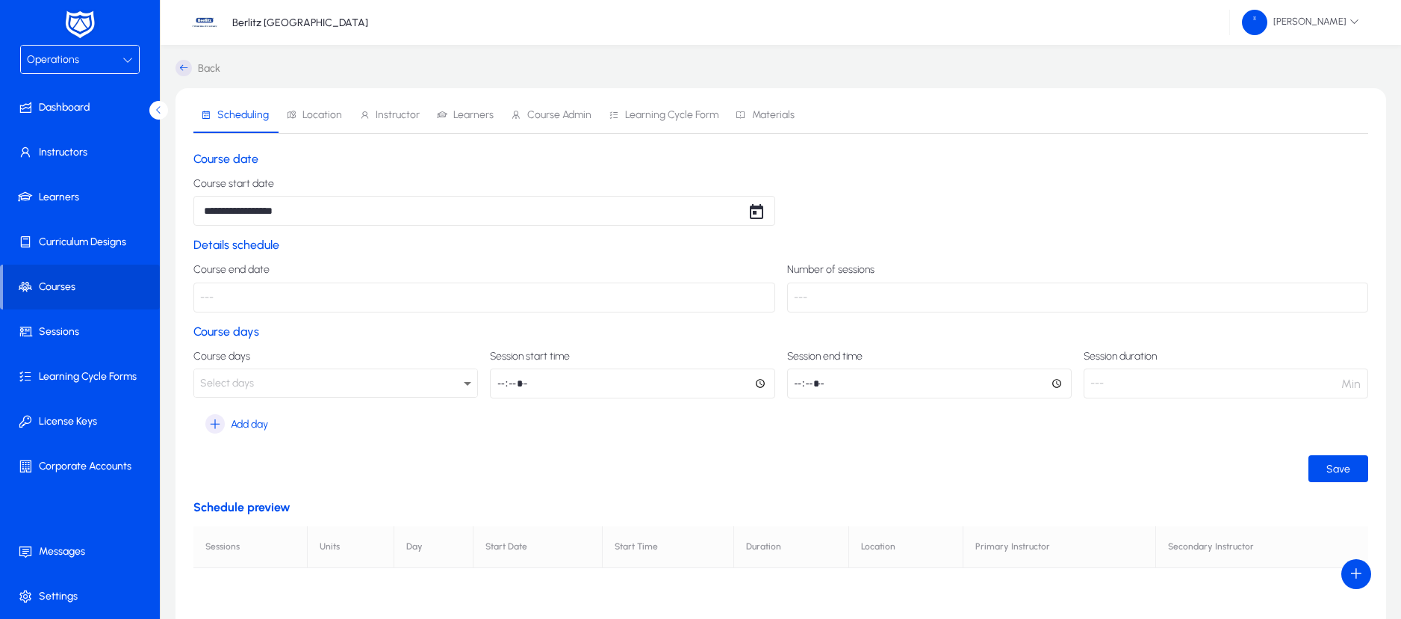
click at [295, 385] on div "Select days" at bounding box center [332, 383] width 264 height 19
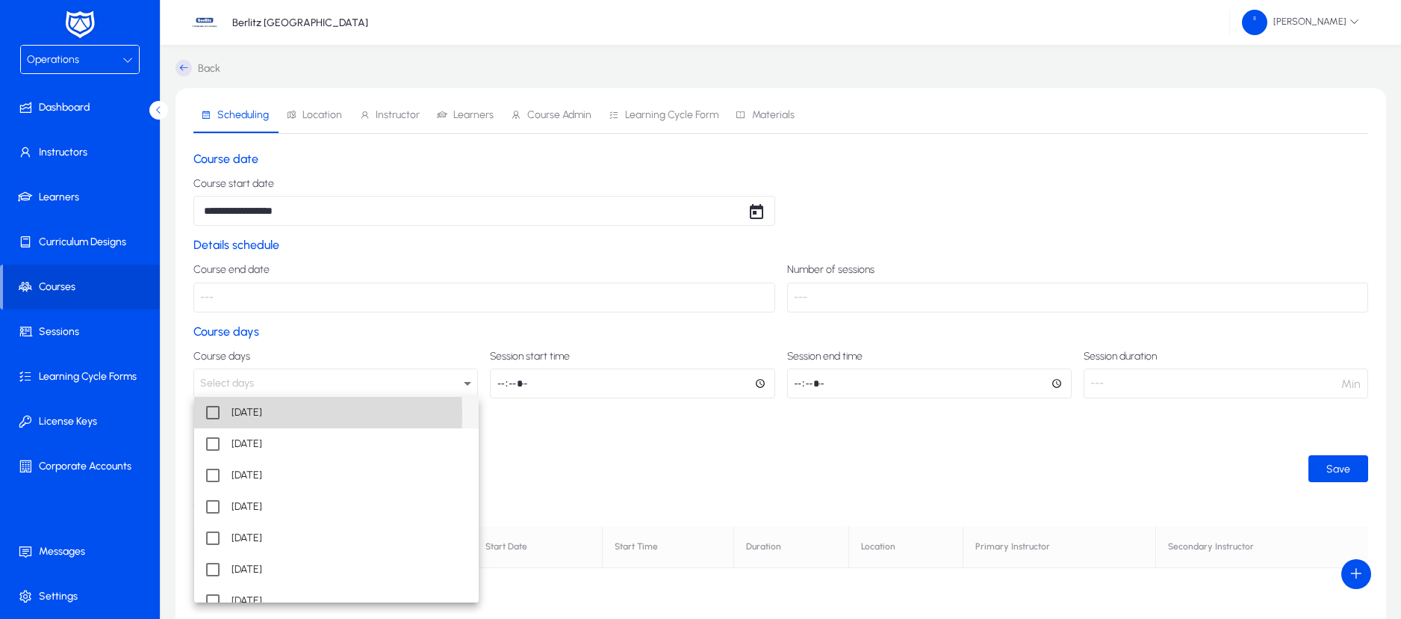
click at [222, 415] on mat-option "[DATE]" at bounding box center [336, 412] width 285 height 31
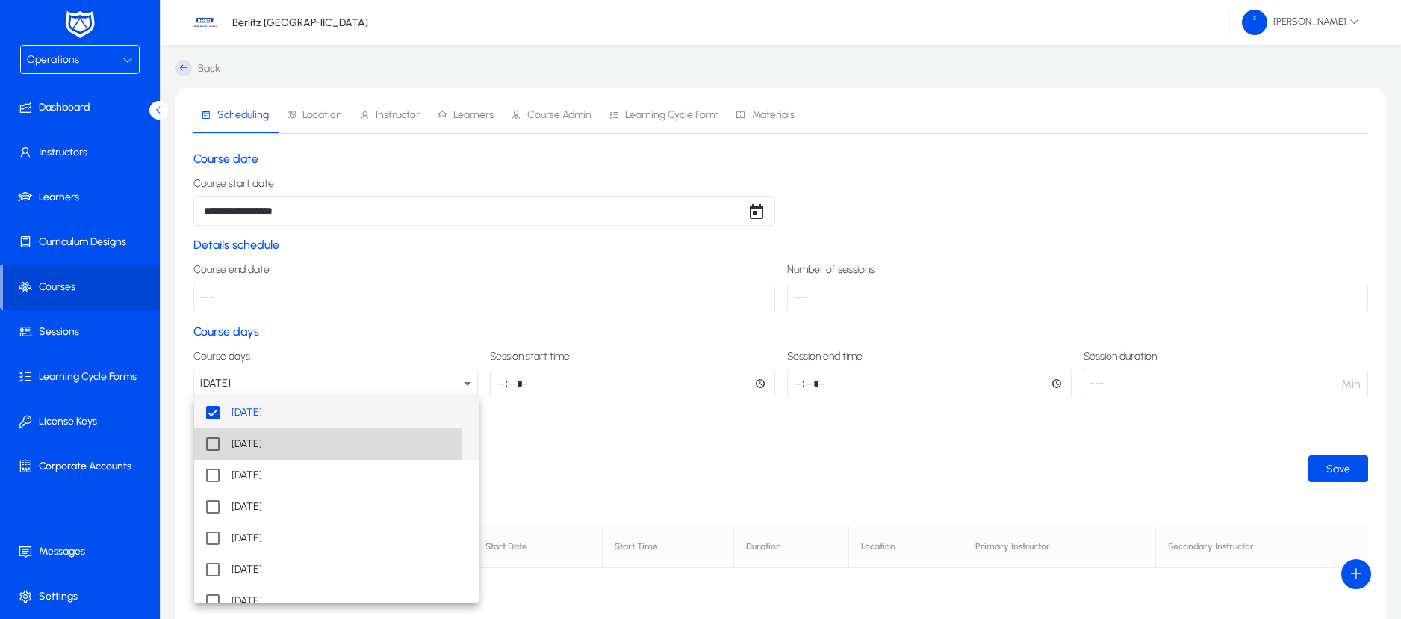
click at [212, 445] on mat-pseudo-checkbox at bounding box center [212, 443] width 13 height 13
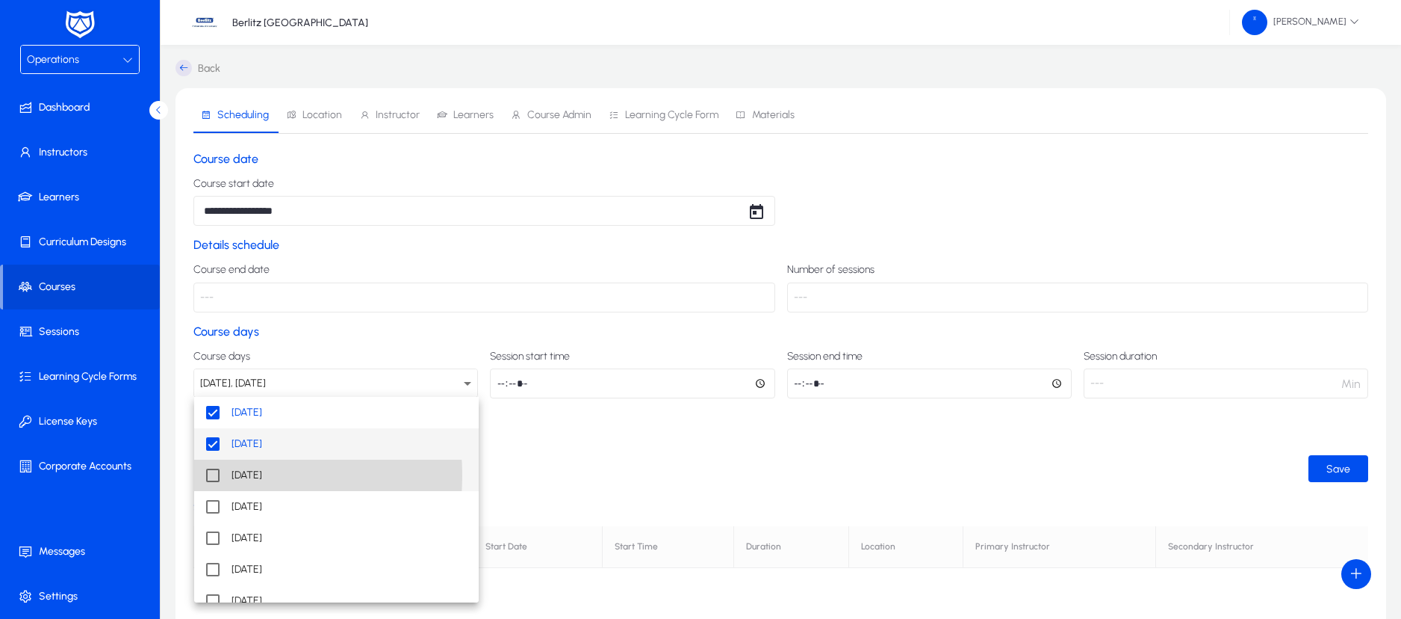
click at [210, 475] on mat-pseudo-checkbox at bounding box center [212, 474] width 13 height 13
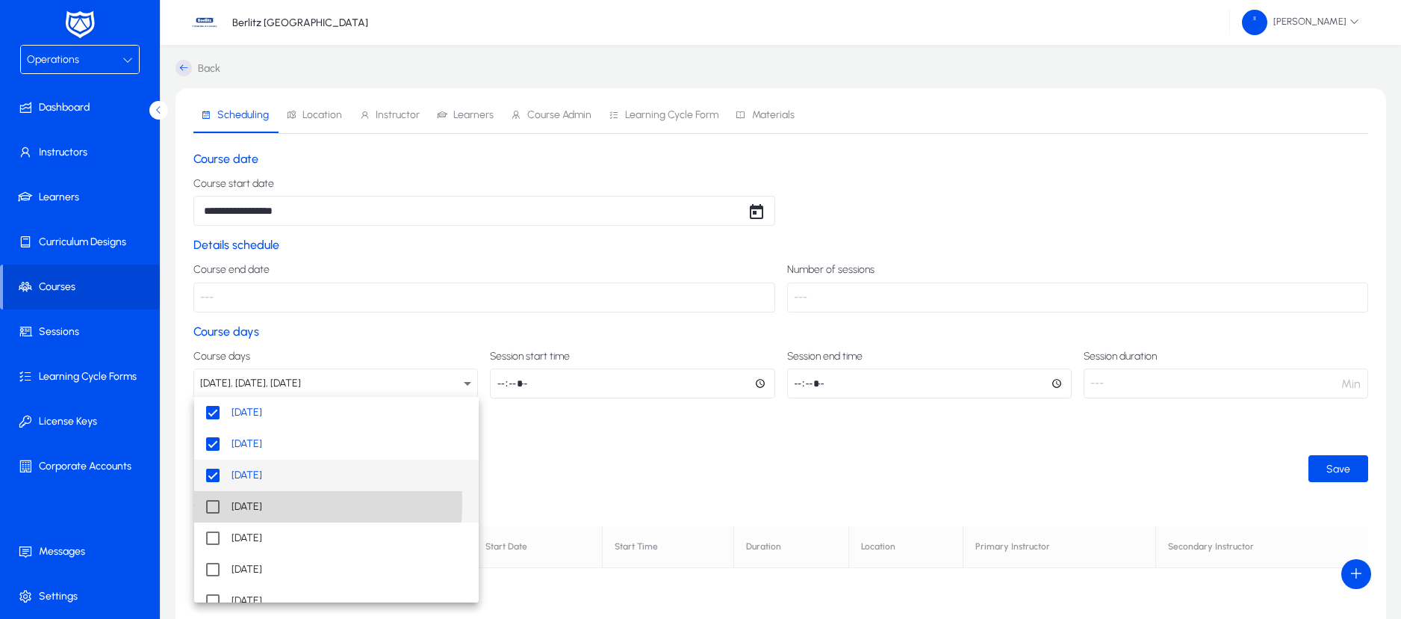
click at [212, 503] on mat-pseudo-checkbox at bounding box center [212, 506] width 13 height 13
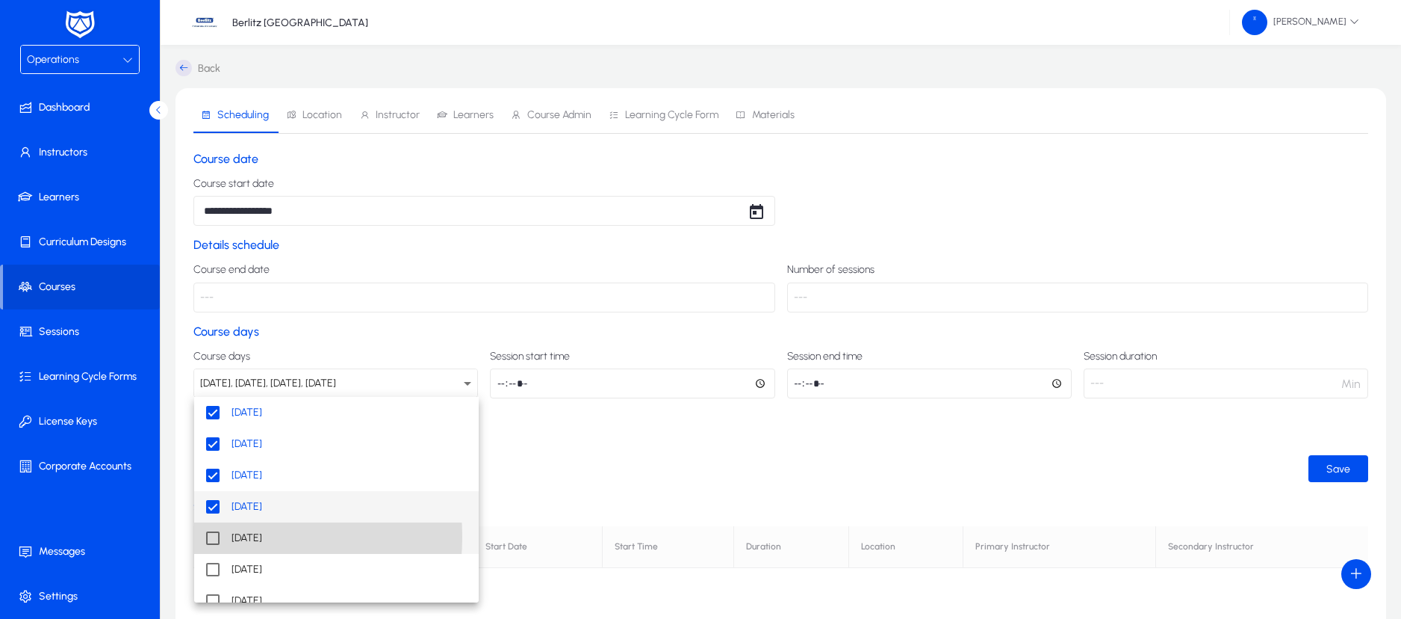
click at [213, 536] on mat-pseudo-checkbox at bounding box center [212, 537] width 13 height 13
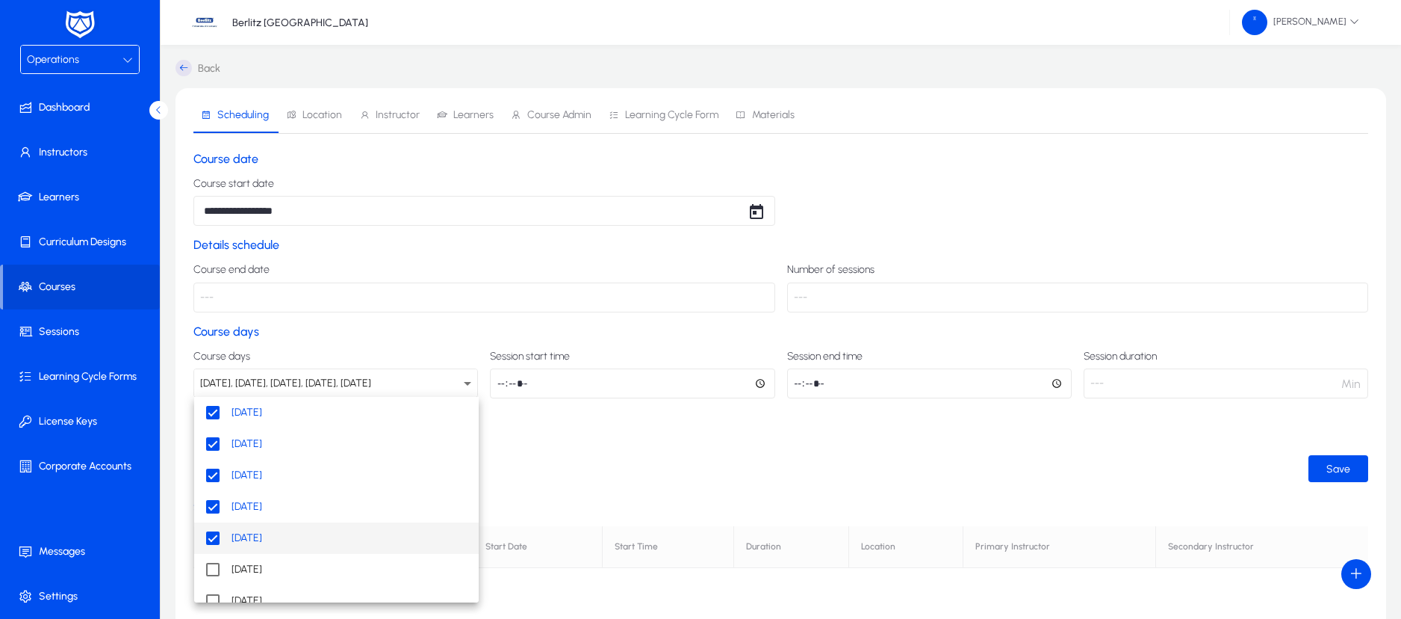
click at [500, 386] on div at bounding box center [700, 309] width 1401 height 619
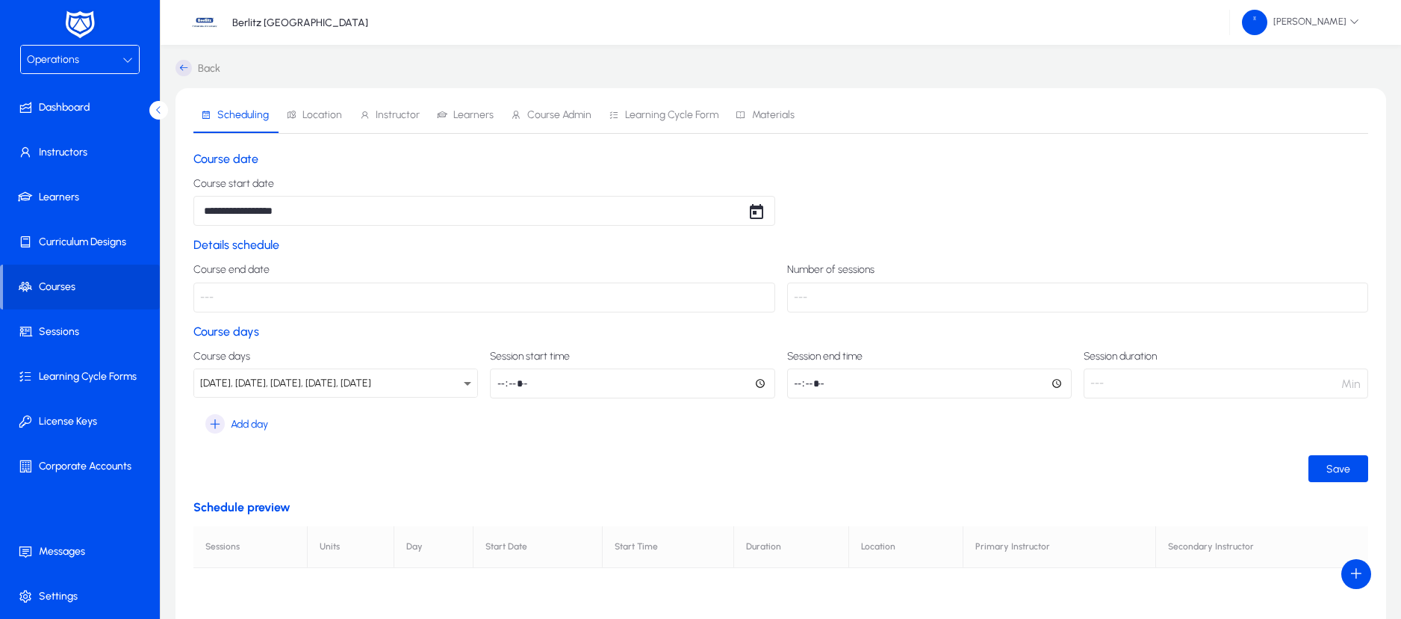
click at [500, 386] on input "time" at bounding box center [632, 383] width 285 height 30
type input "*****"
click at [1005, 424] on section "Course days Course days Monday, Tuesday, Wednesday, Thursday, Friday Session st…" at bounding box center [780, 380] width 1175 height 113
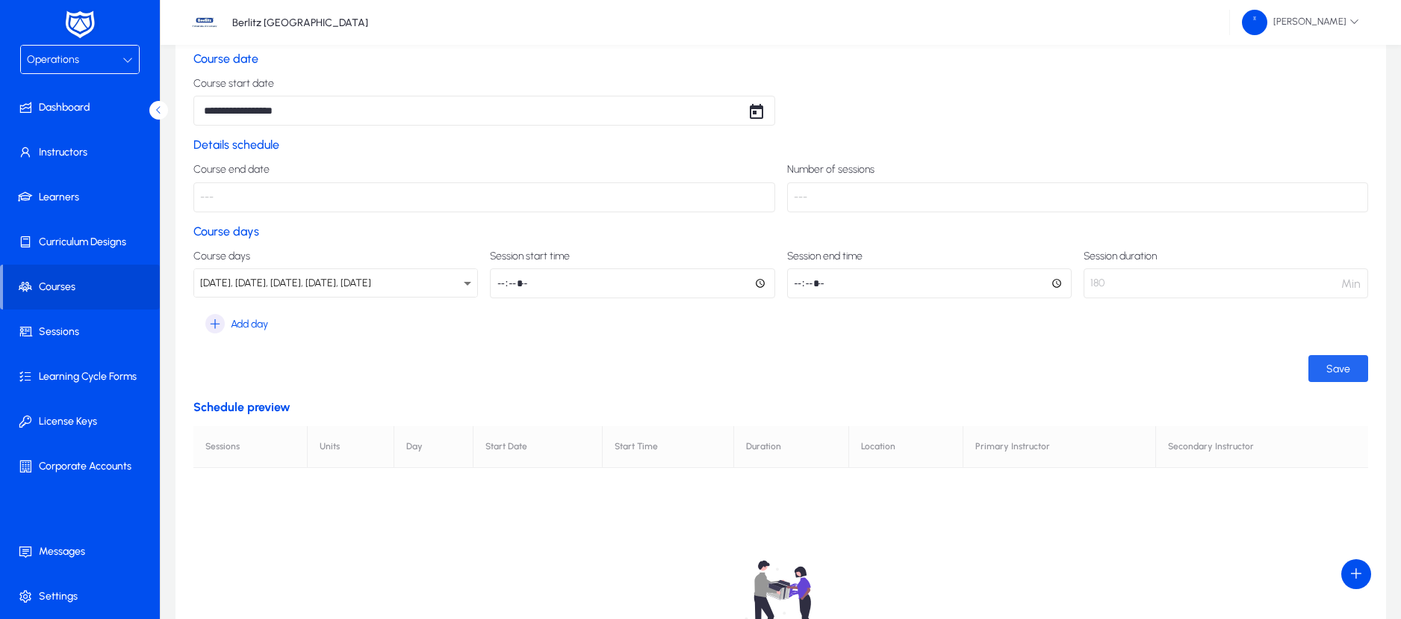
click at [1343, 374] on span "Save" at bounding box center [1339, 368] width 24 height 13
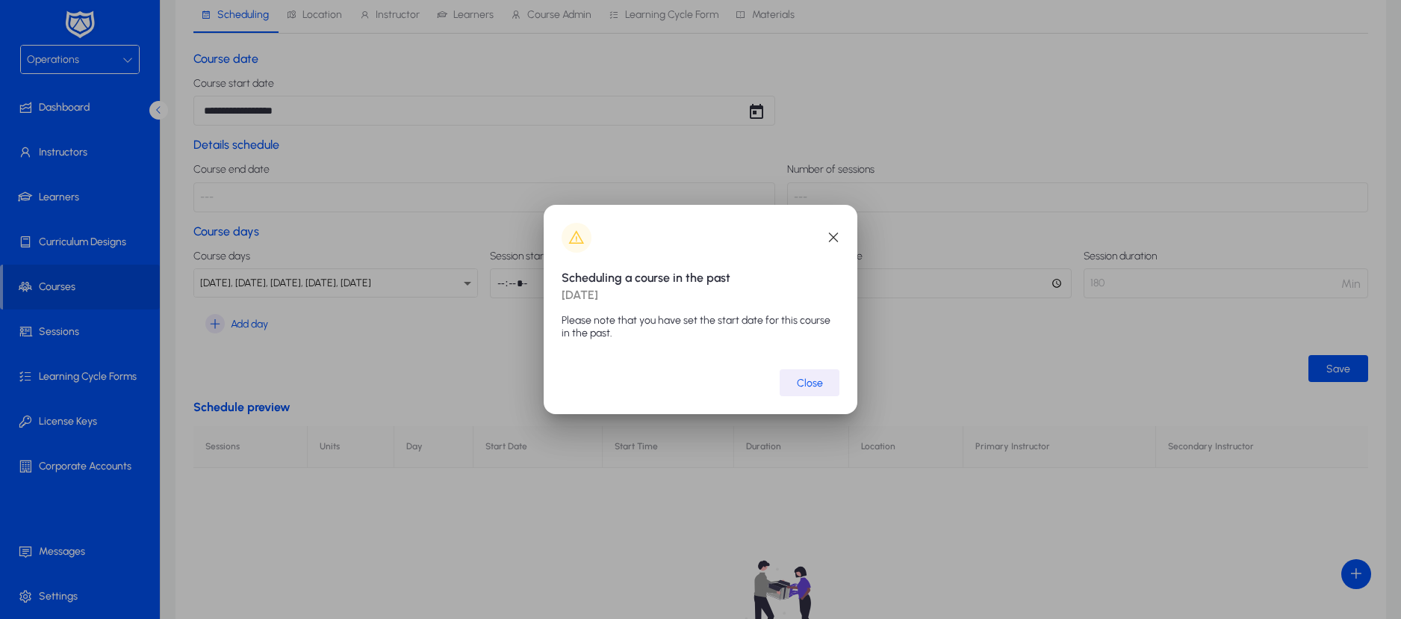
click at [822, 380] on span "Close" at bounding box center [810, 382] width 26 height 13
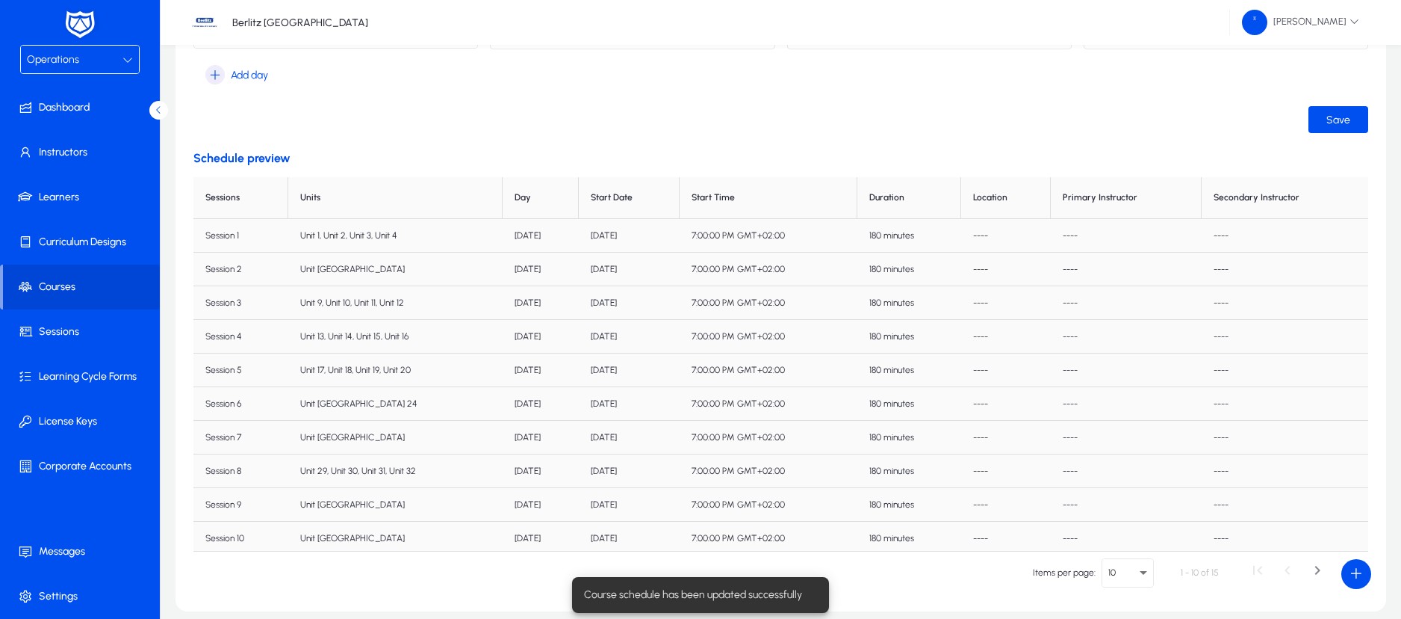
scroll to position [4, 0]
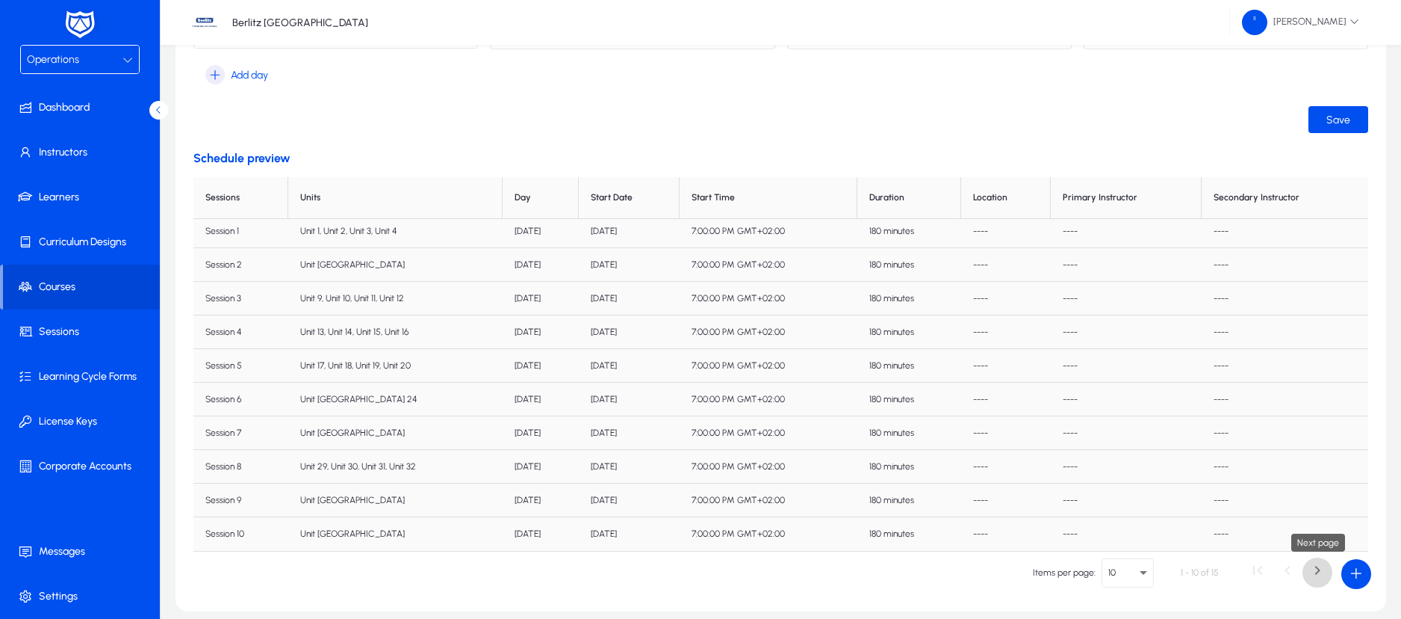
click at [1320, 578] on span "Next page" at bounding box center [1318, 572] width 30 height 30
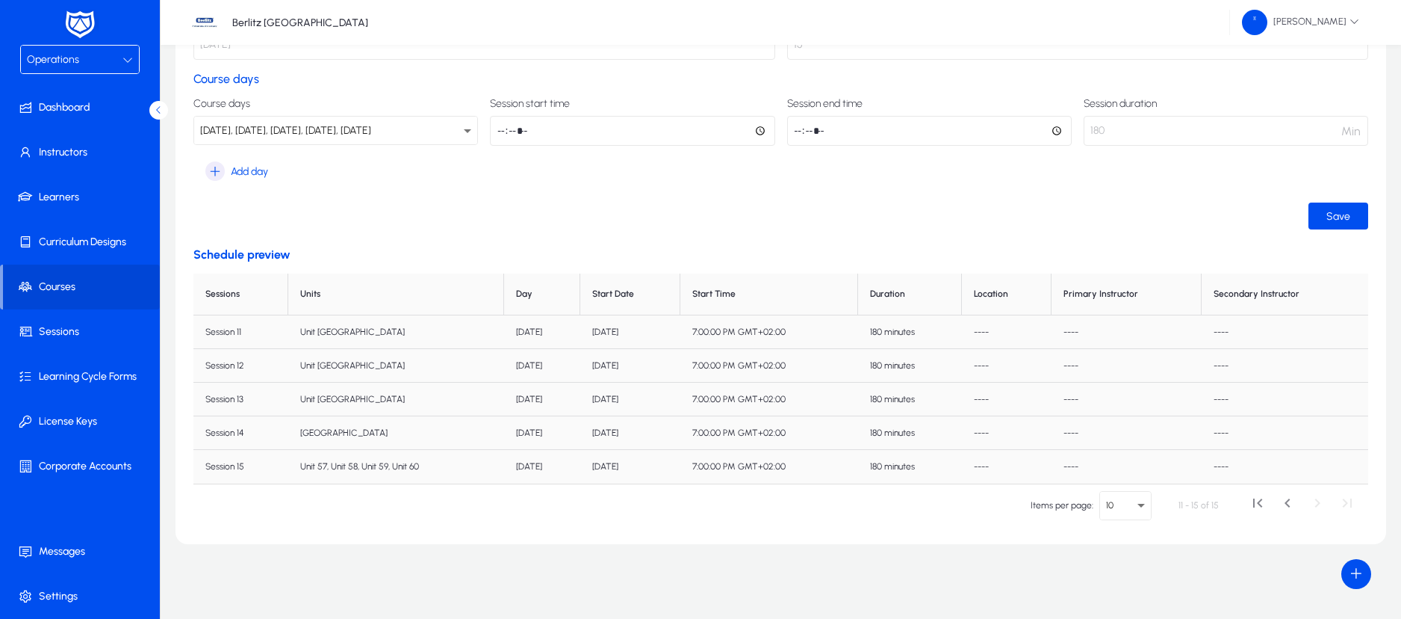
scroll to position [0, 0]
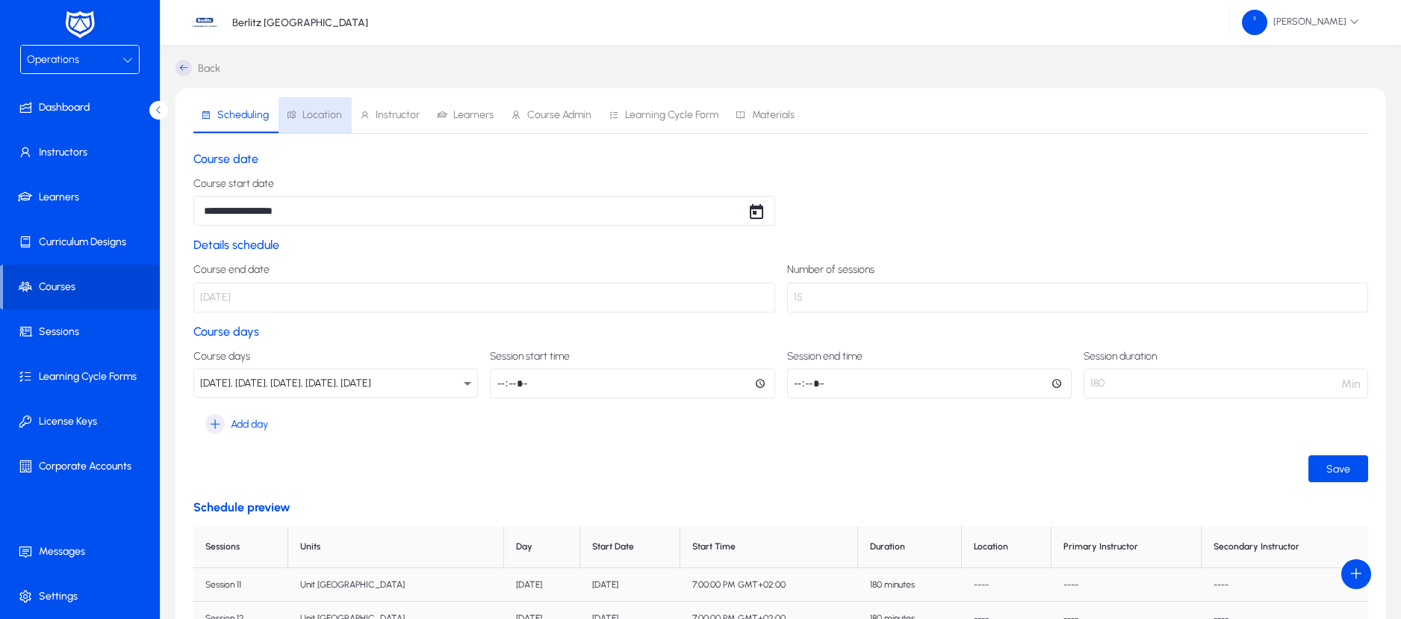
click at [329, 114] on span "Location" at bounding box center [323, 115] width 40 height 10
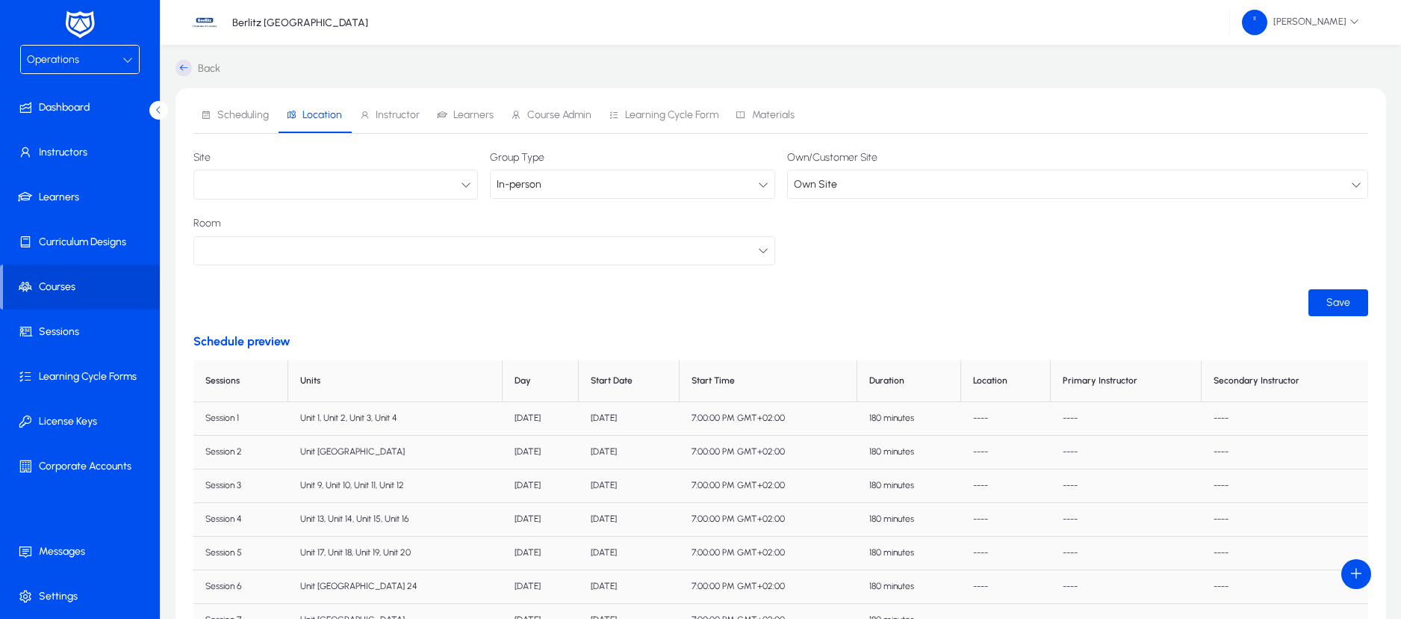
click at [454, 186] on button "button" at bounding box center [335, 185] width 285 height 30
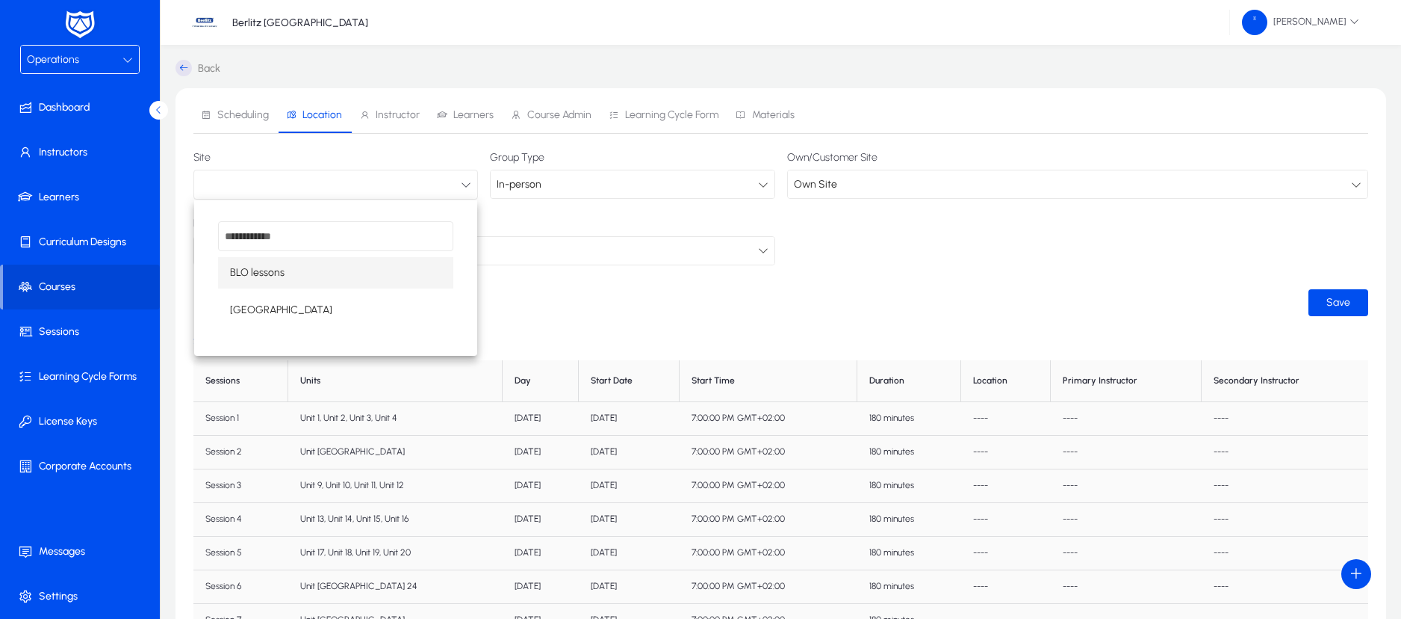
click at [366, 276] on mat-option "BLO lessons" at bounding box center [335, 272] width 235 height 31
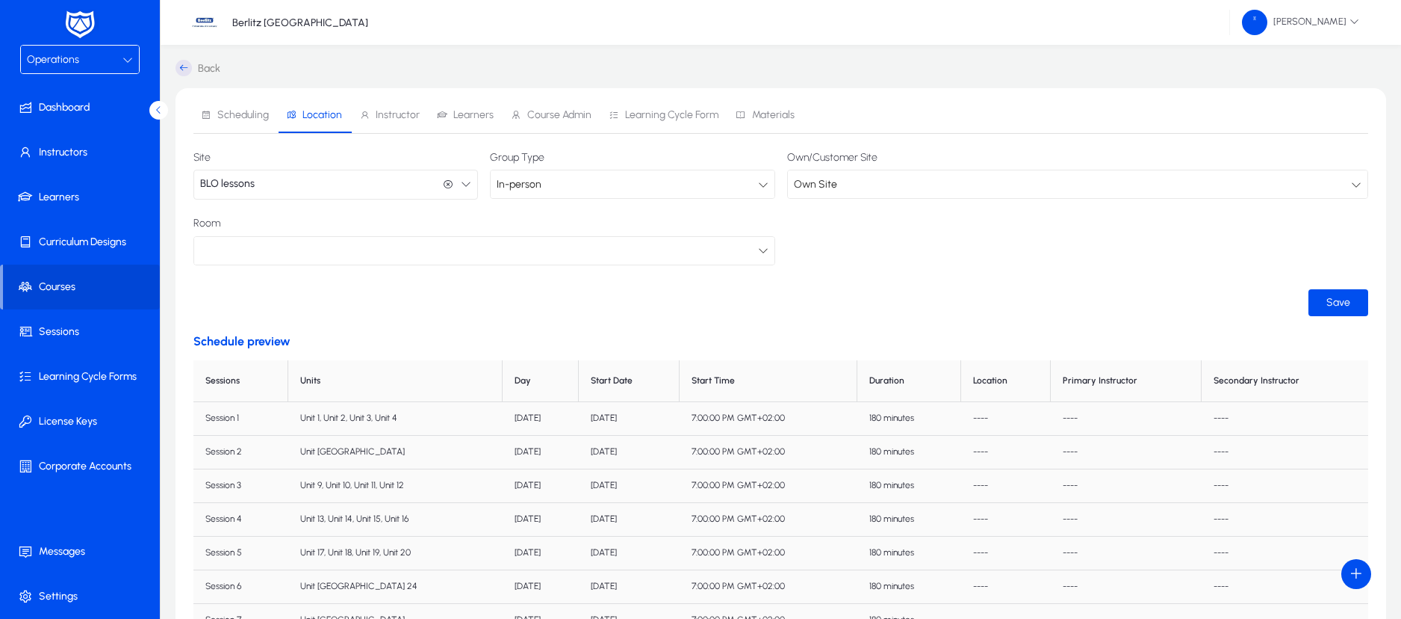
click at [769, 252] on div at bounding box center [484, 251] width 580 height 28
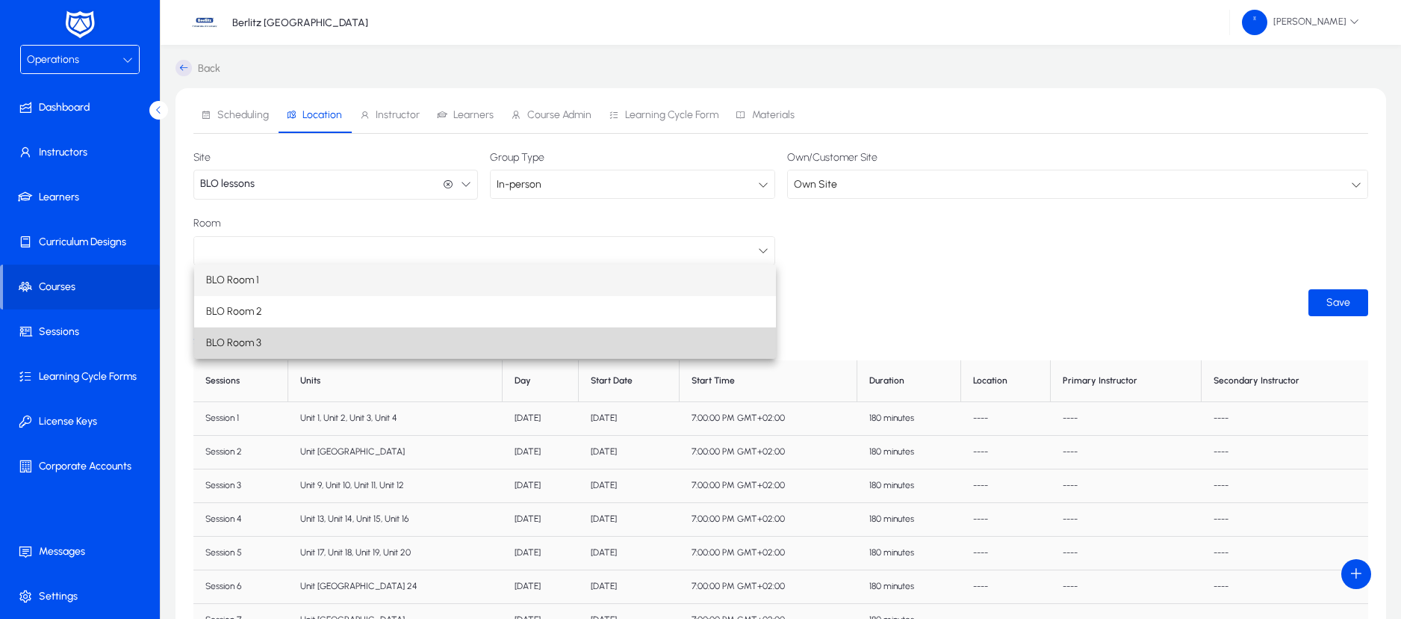
click at [684, 333] on mat-option "BLO Room 3" at bounding box center [485, 342] width 582 height 31
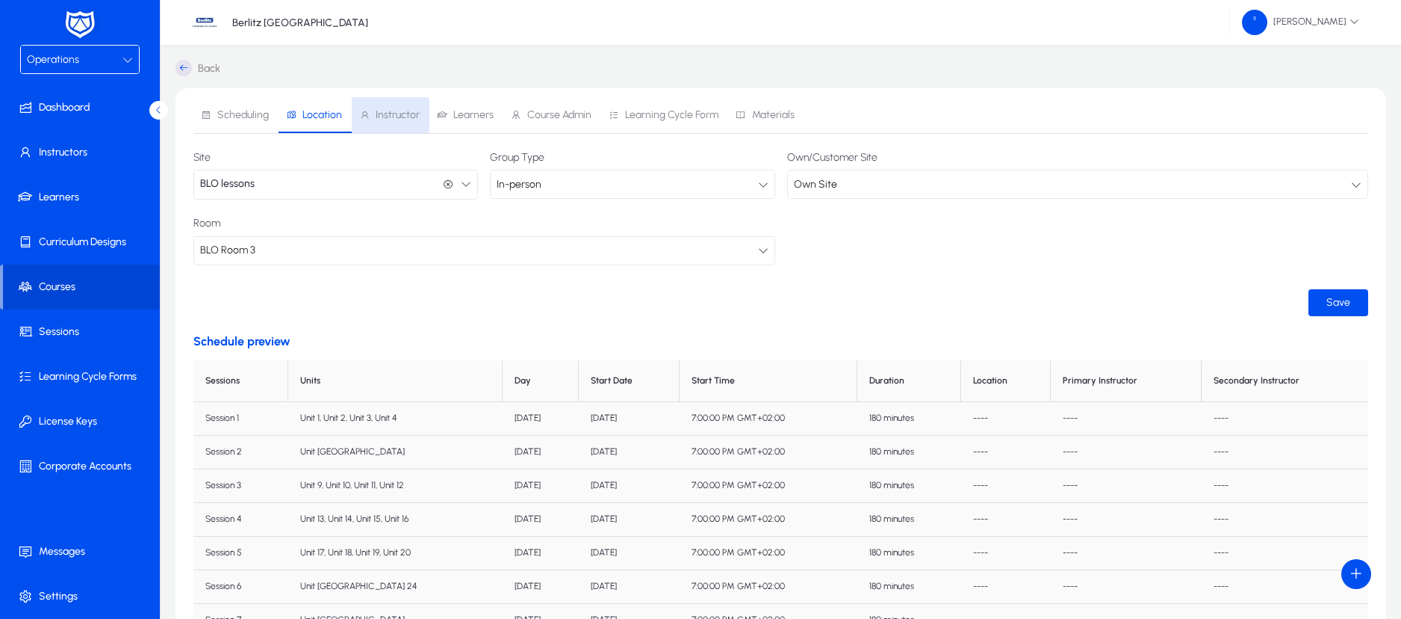
click at [381, 117] on span "Instructor" at bounding box center [398, 115] width 44 height 10
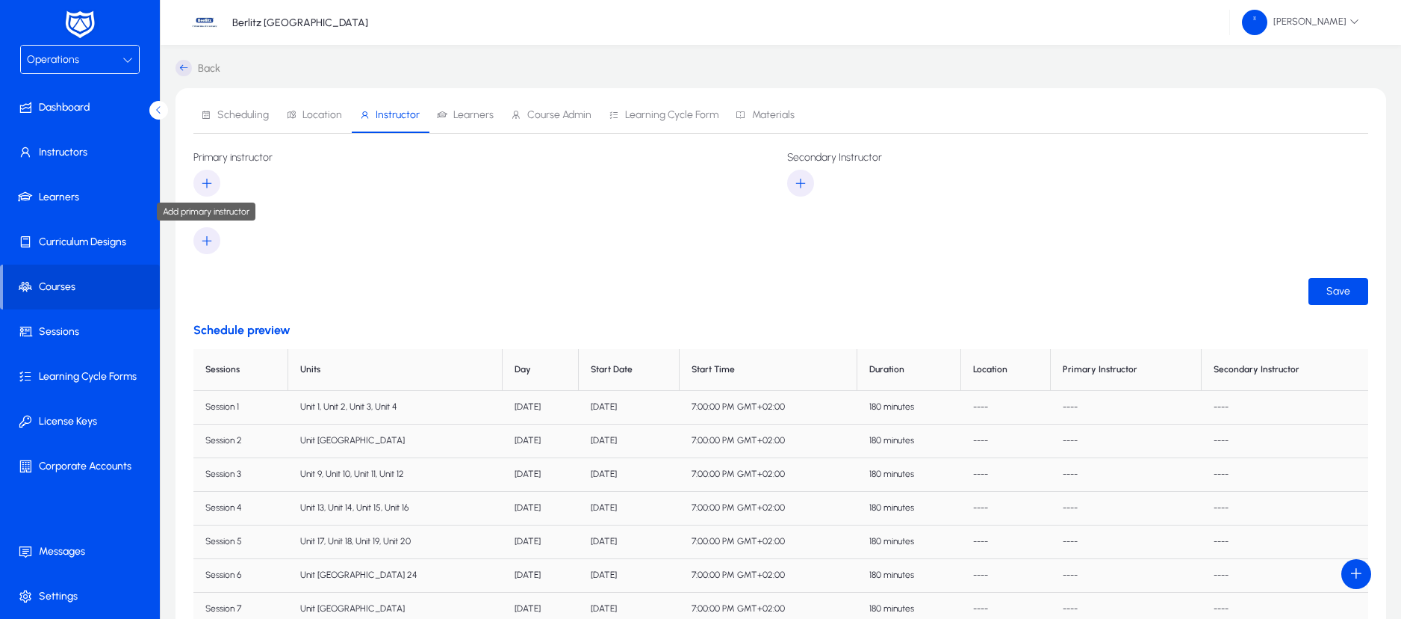
click at [217, 174] on span "button" at bounding box center [206, 183] width 27 height 36
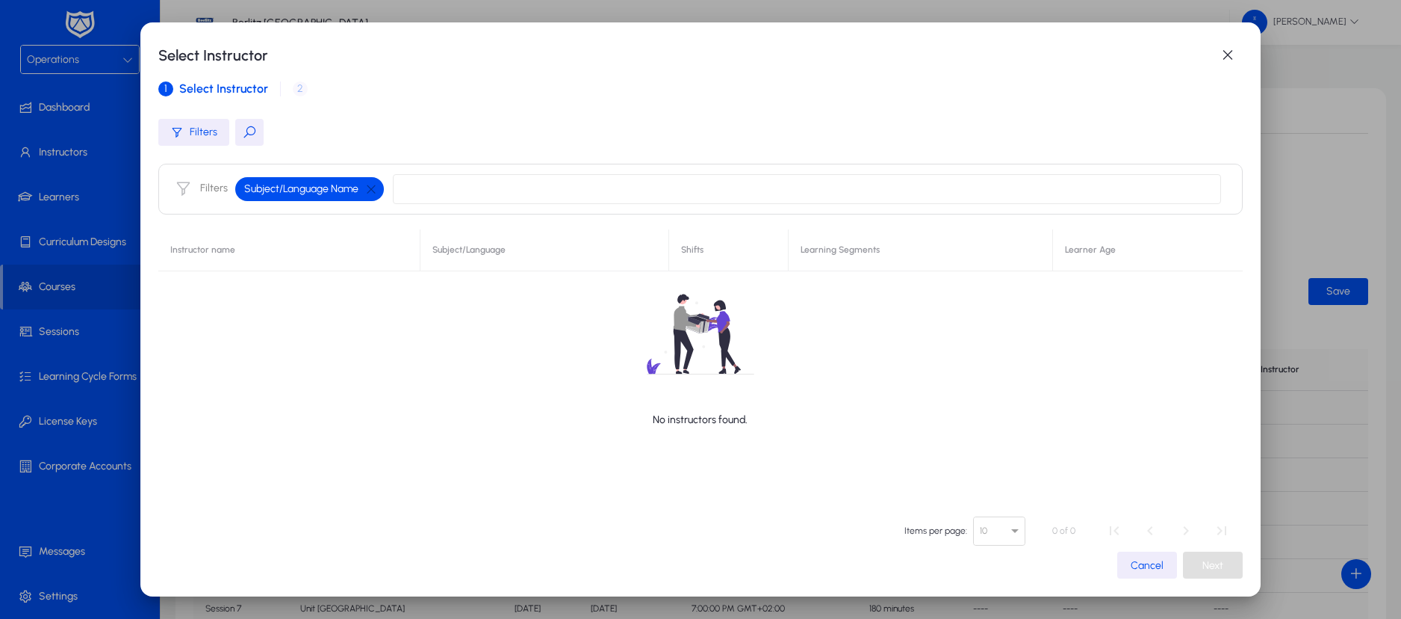
click at [444, 195] on input at bounding box center [807, 189] width 829 height 30
type input "**"
click at [1235, 61] on span "button" at bounding box center [1228, 55] width 30 height 30
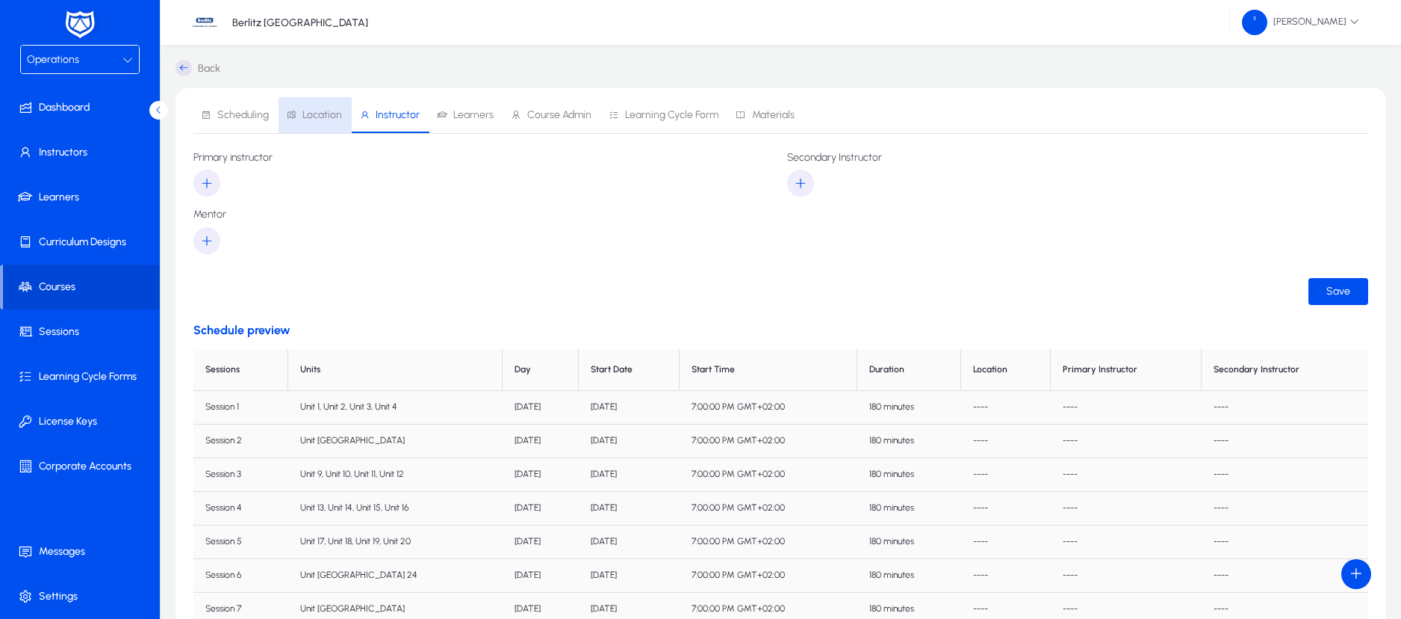
click at [320, 121] on span "Location" at bounding box center [314, 115] width 56 height 36
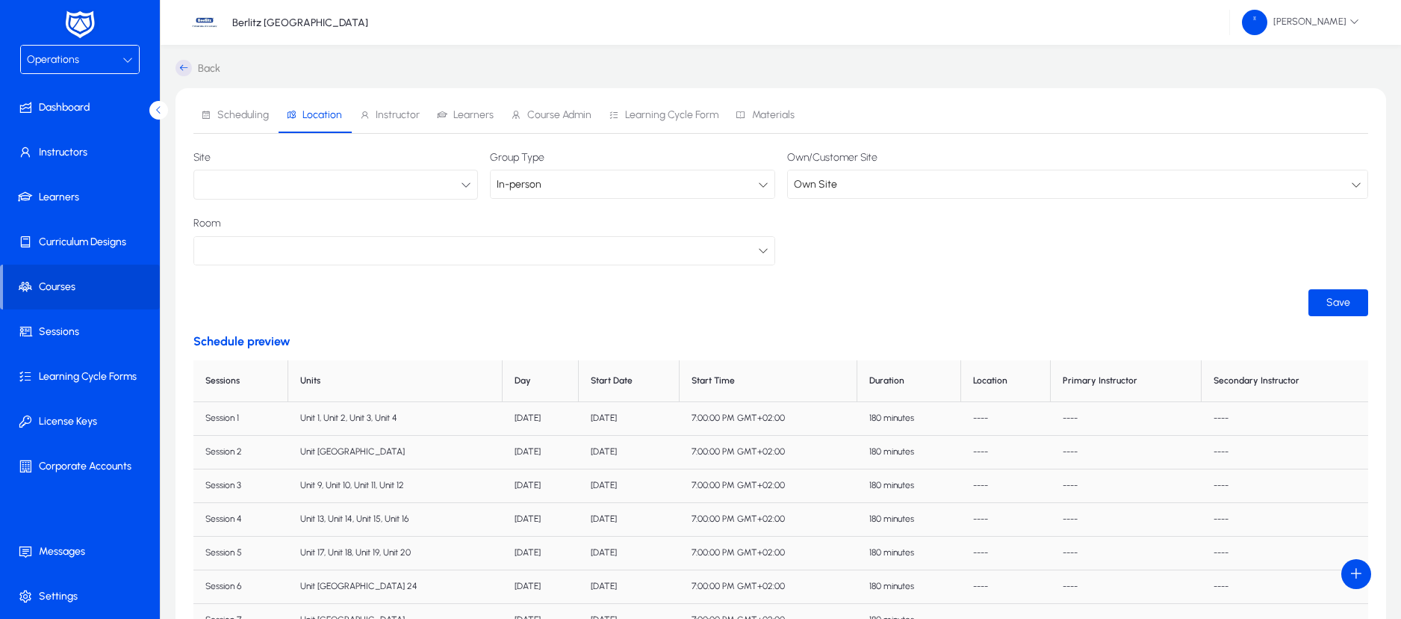
click at [467, 182] on icon "button" at bounding box center [466, 184] width 10 height 10
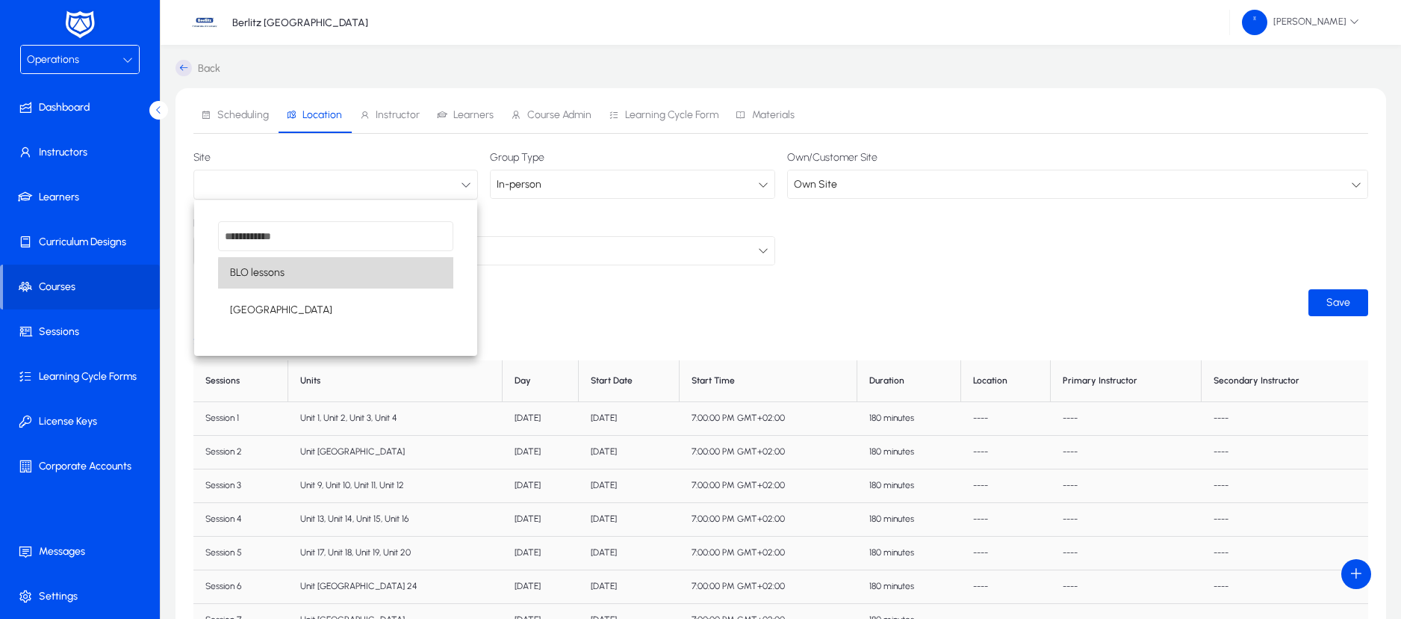
click at [348, 278] on mat-option "BLO lessons" at bounding box center [335, 272] width 235 height 31
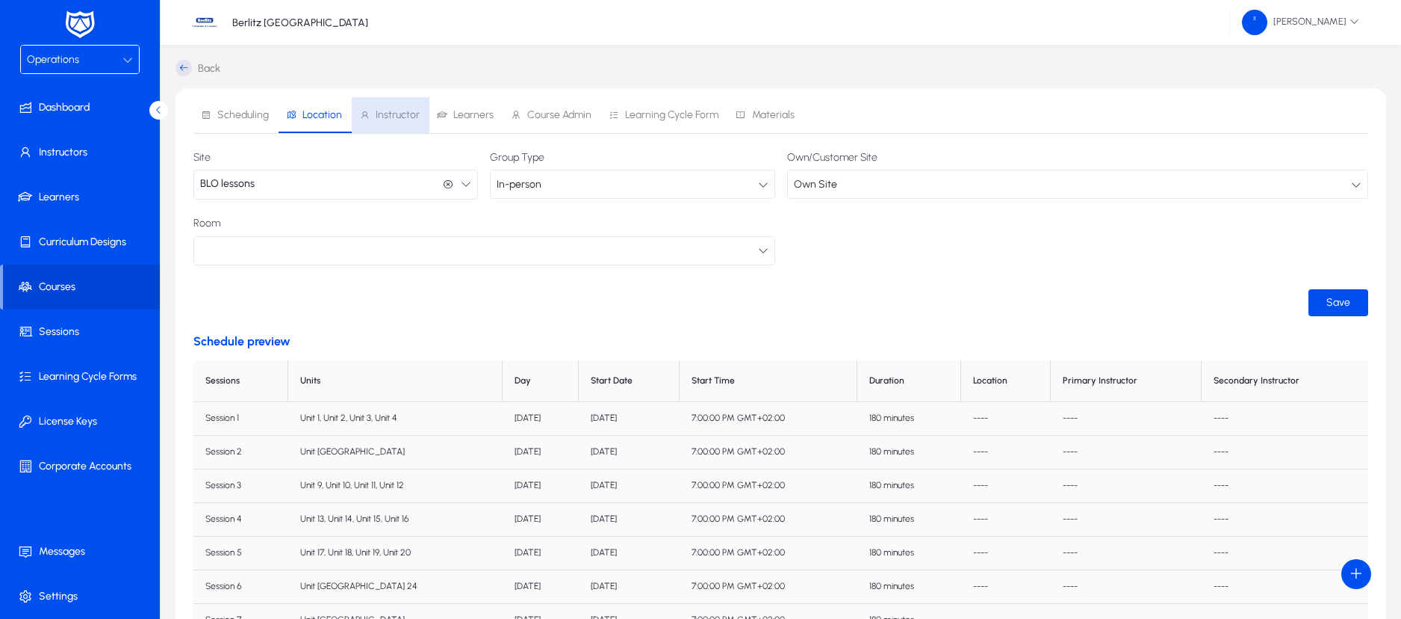
click at [397, 117] on span "Instructor" at bounding box center [398, 115] width 44 height 10
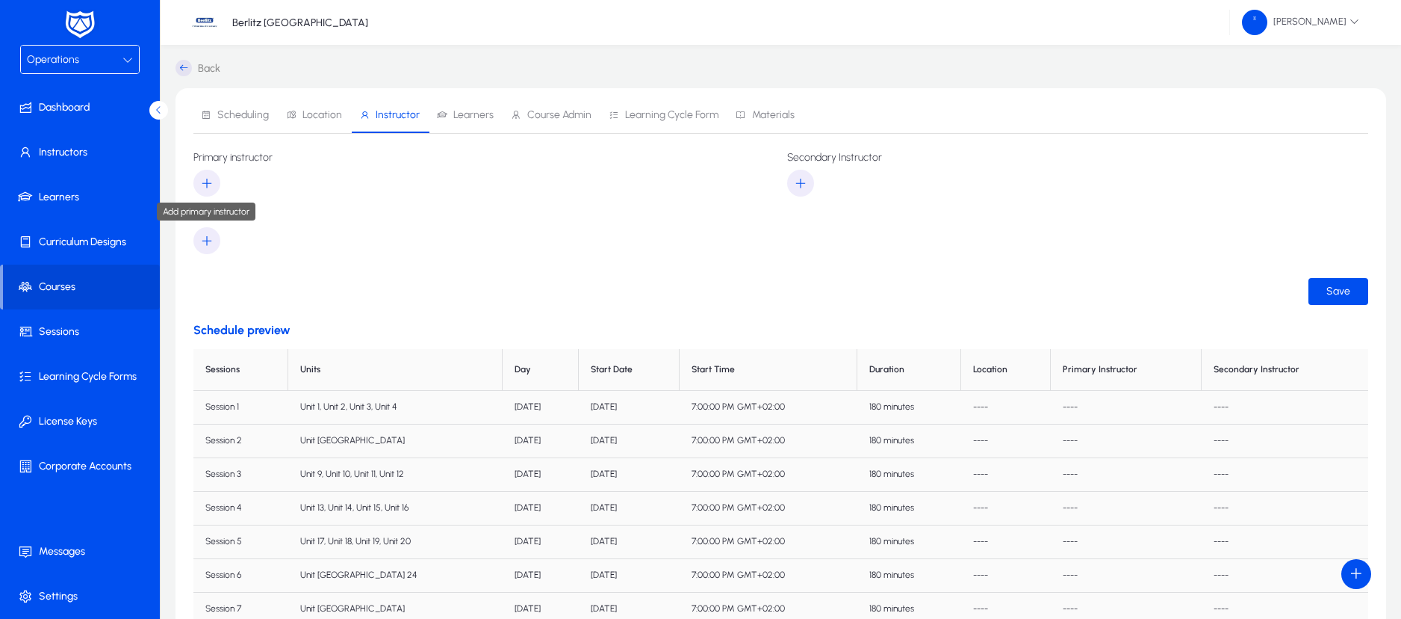
click at [205, 182] on icon "button" at bounding box center [206, 182] width 13 height 13
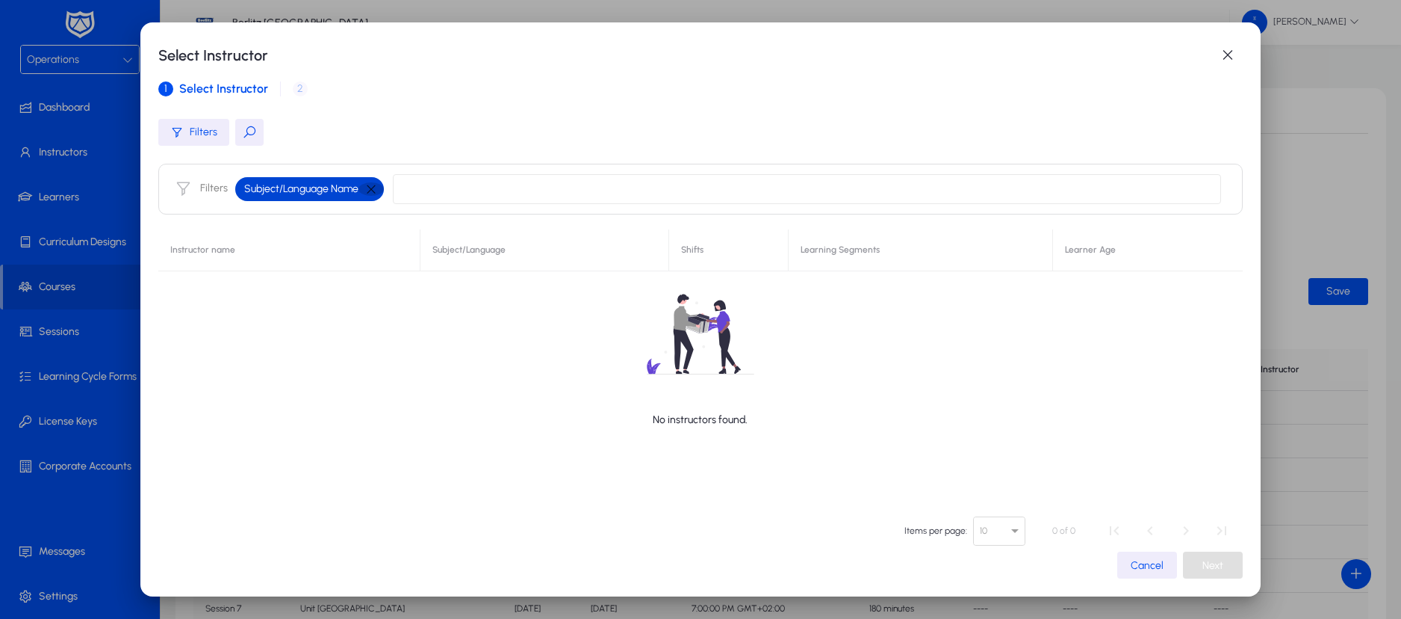
click at [362, 184] on button "button" at bounding box center [371, 188] width 25 height 13
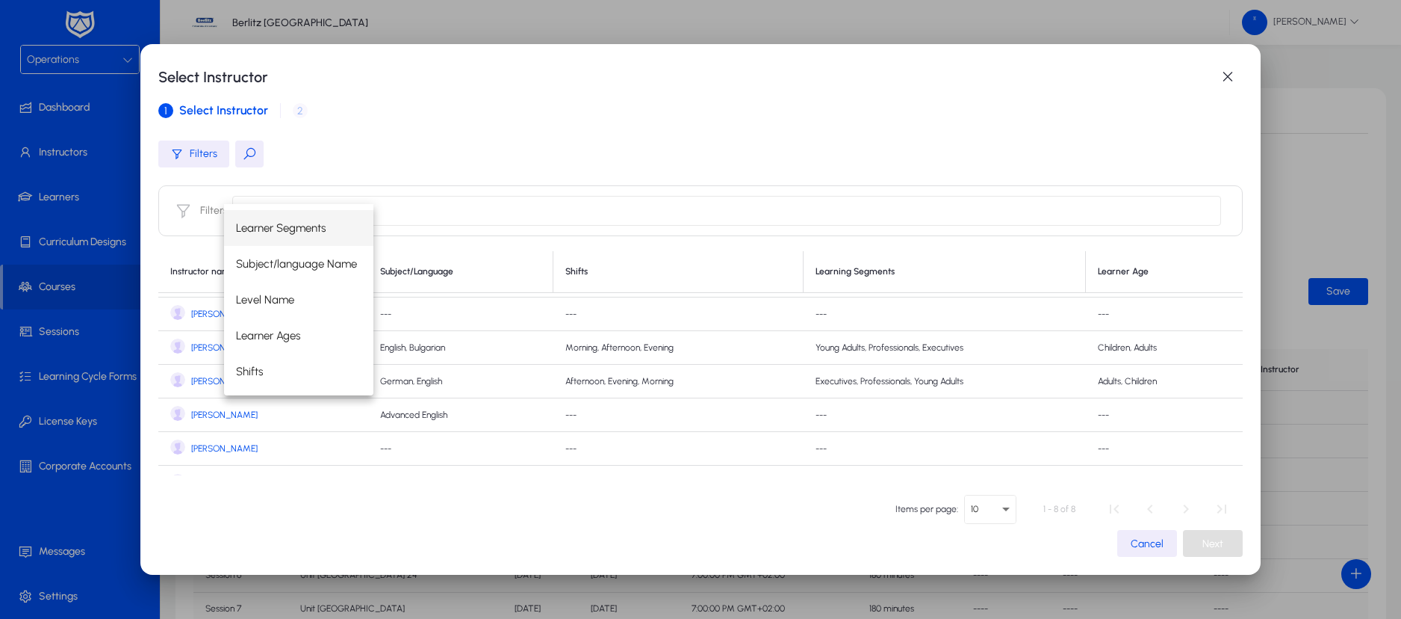
scroll to position [87, 0]
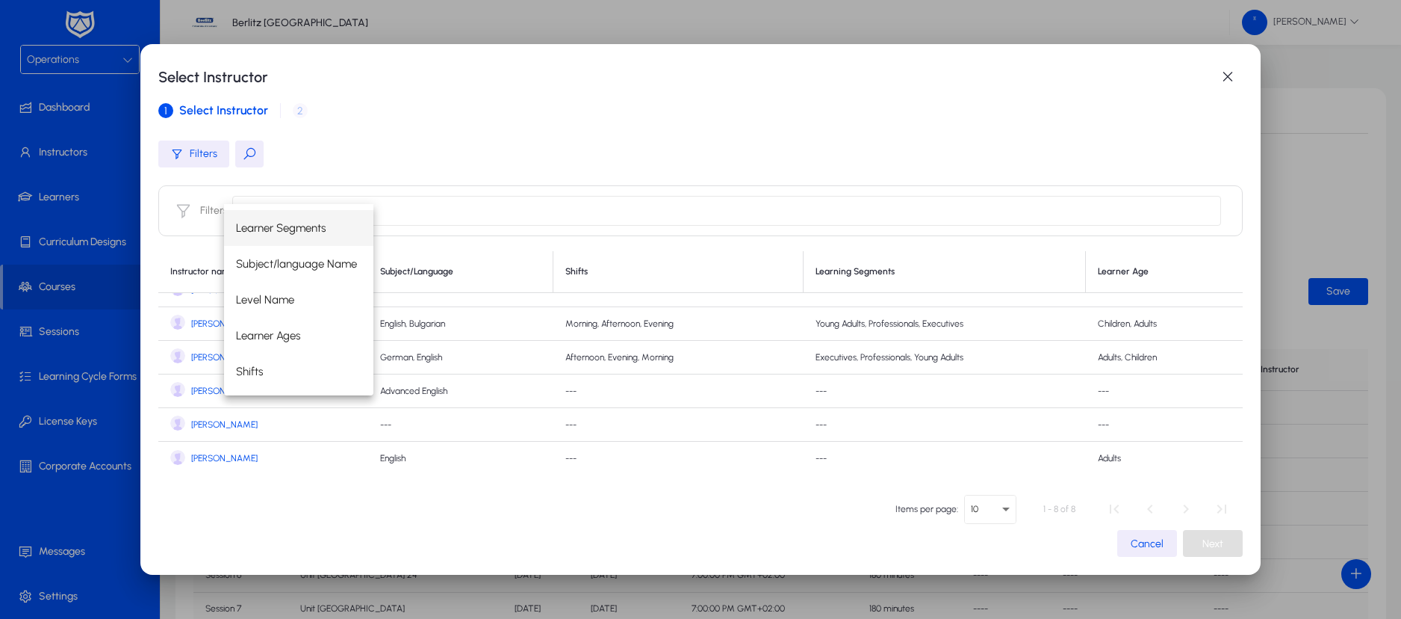
click at [205, 460] on span "[PERSON_NAME]" at bounding box center [224, 458] width 66 height 11
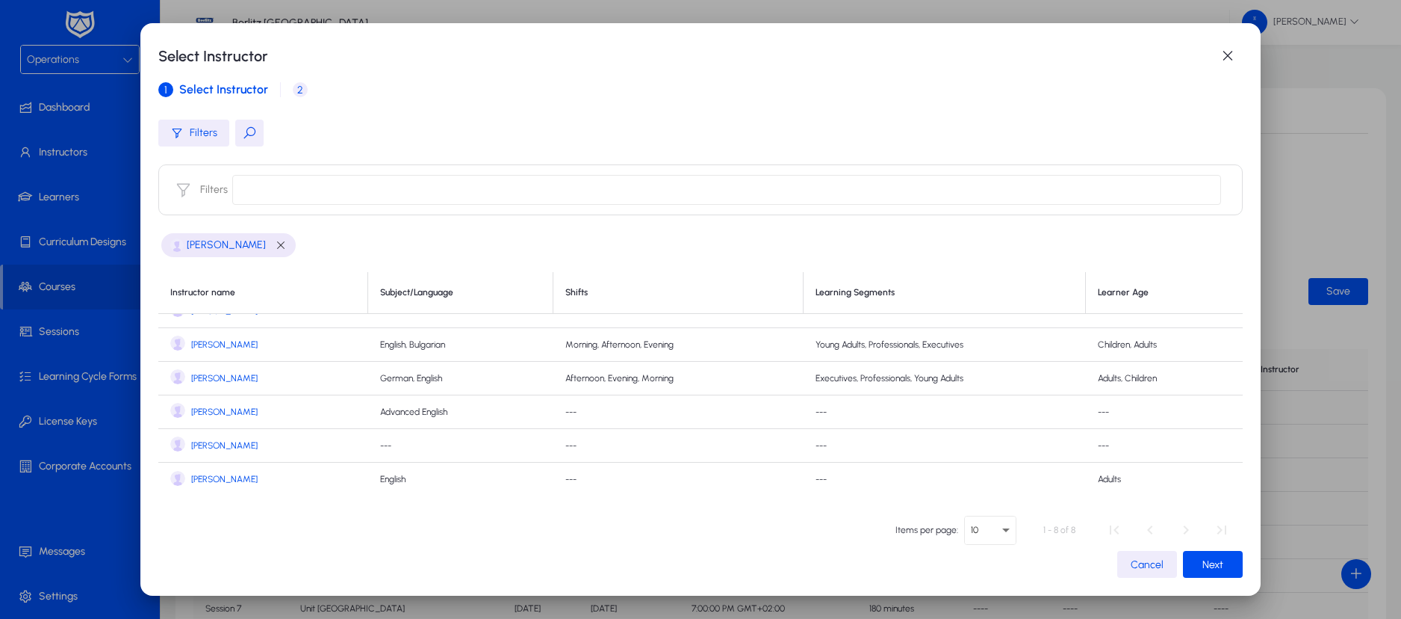
click at [291, 97] on span "2 Instructor pay rate" at bounding box center [297, 90] width 33 height 36
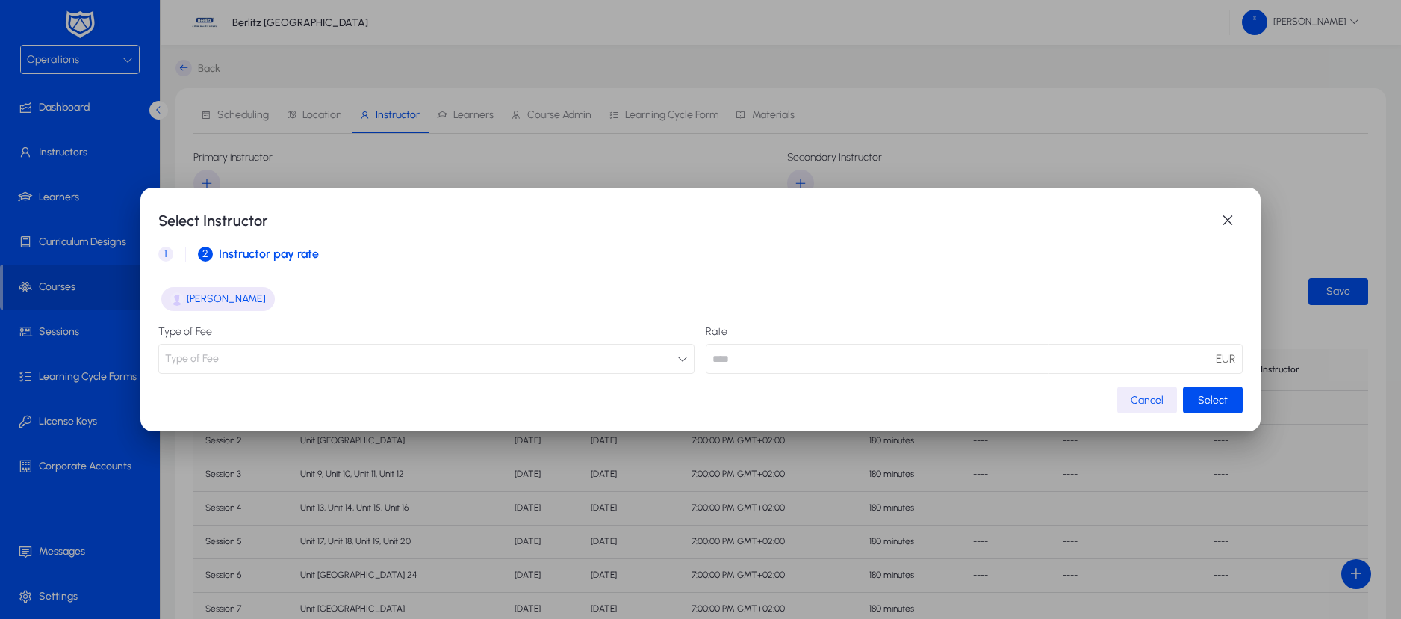
click at [725, 353] on input "number" at bounding box center [974, 359] width 537 height 30
type input "**"
click at [1200, 400] on span "Select" at bounding box center [1213, 400] width 30 height 13
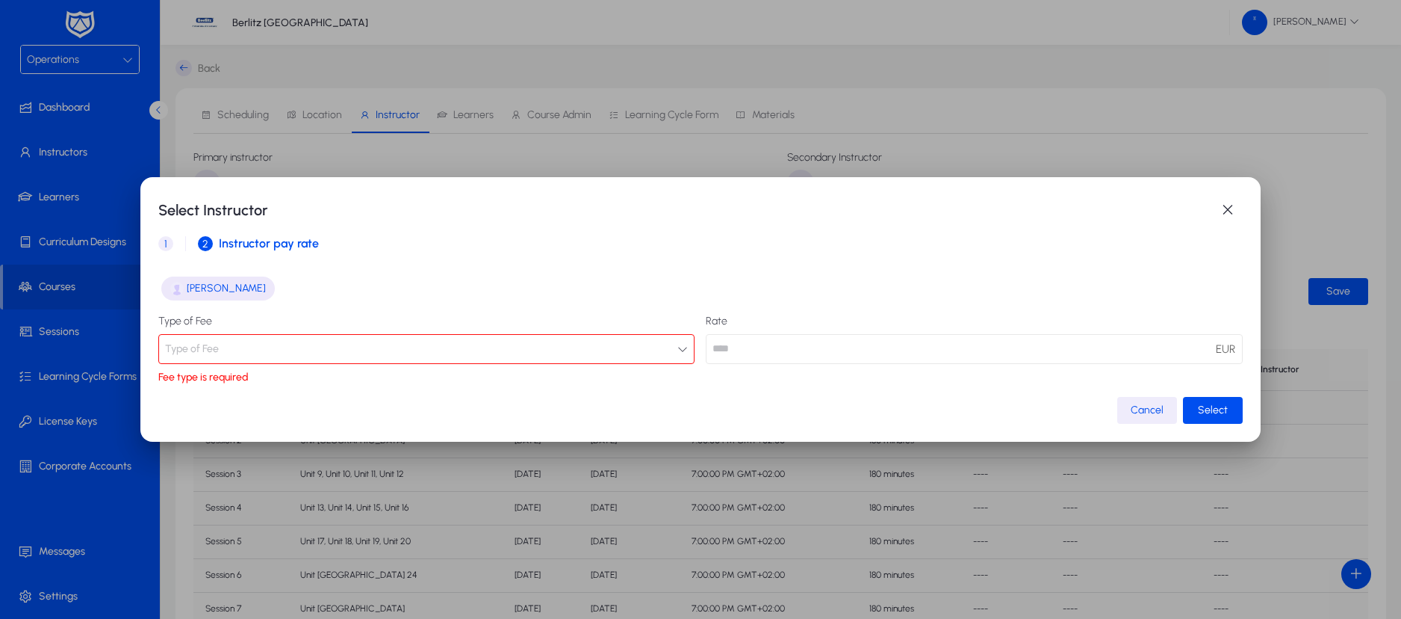
click at [666, 352] on button "Type of Fee" at bounding box center [426, 349] width 537 height 30
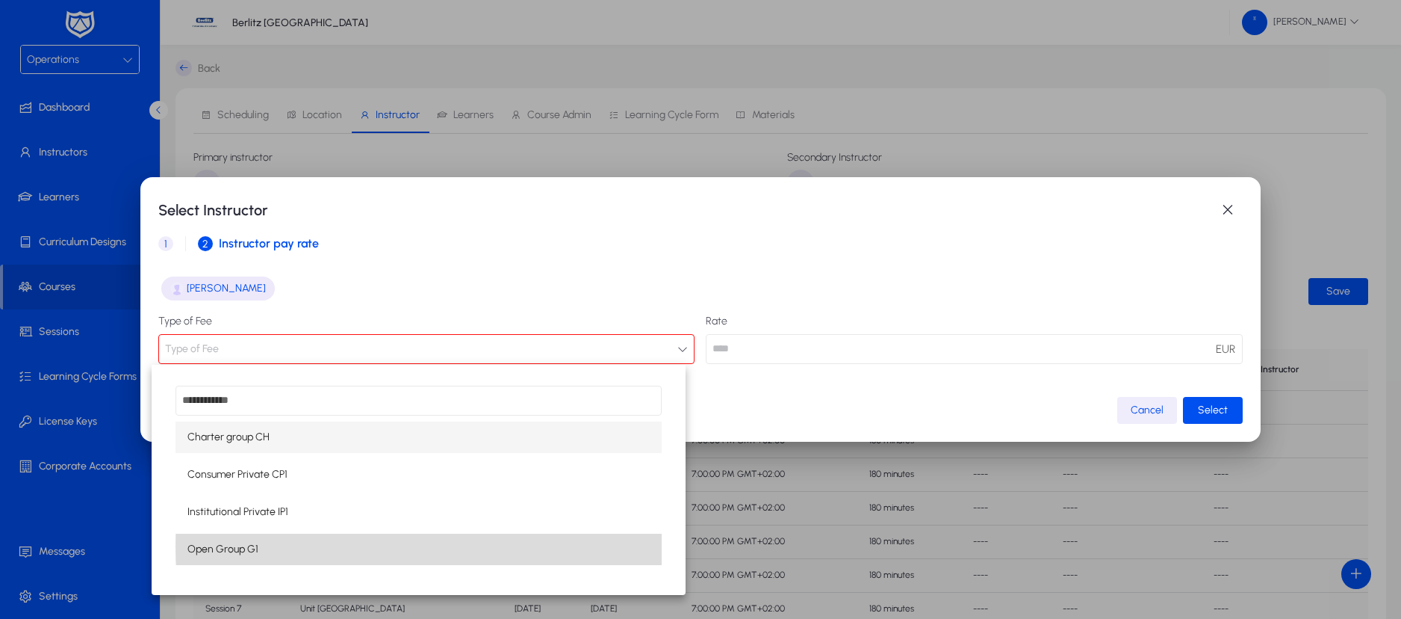
click at [465, 546] on mat-option "Open Group G1" at bounding box center [419, 548] width 486 height 31
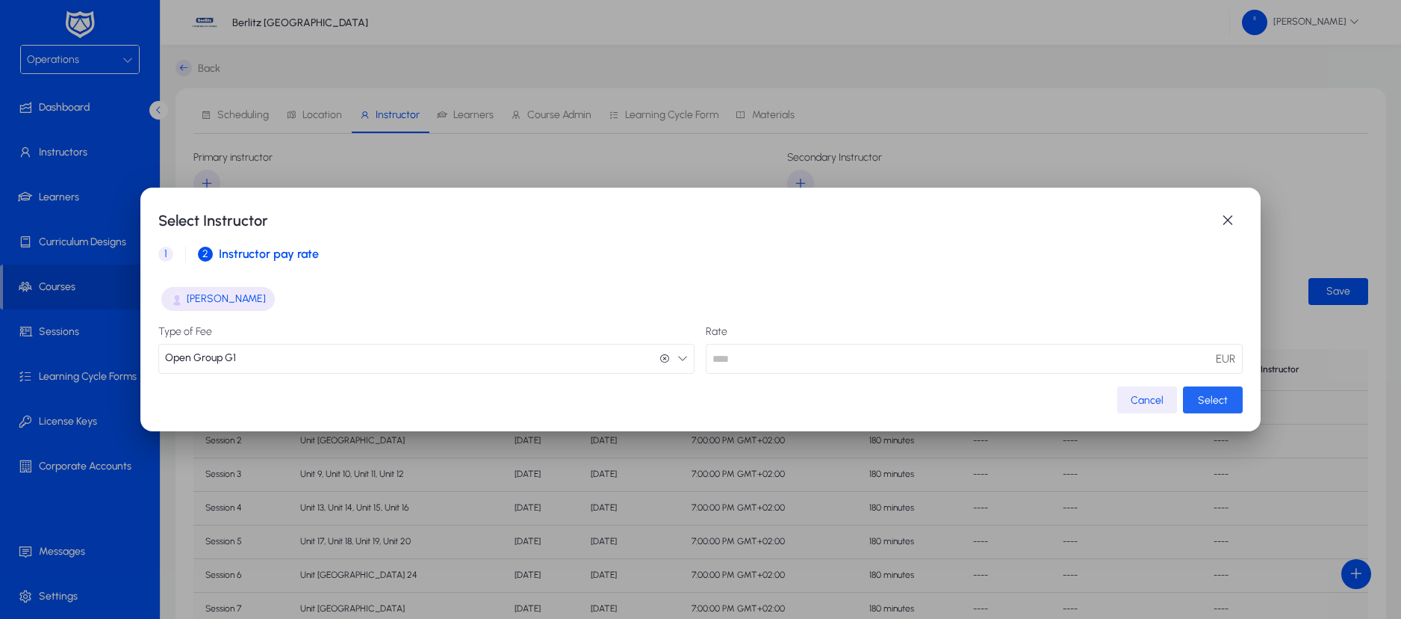
click at [1210, 397] on span "Select" at bounding box center [1213, 400] width 30 height 13
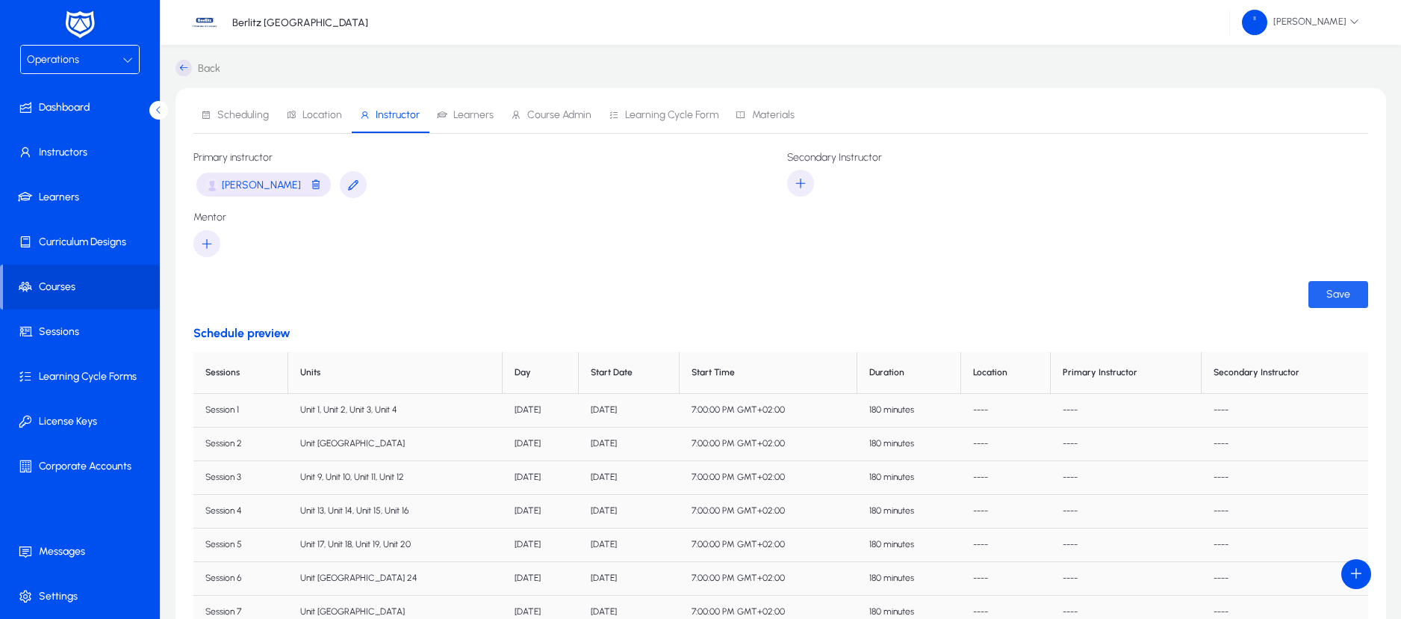
click at [1336, 294] on span "Save" at bounding box center [1339, 294] width 24 height 13
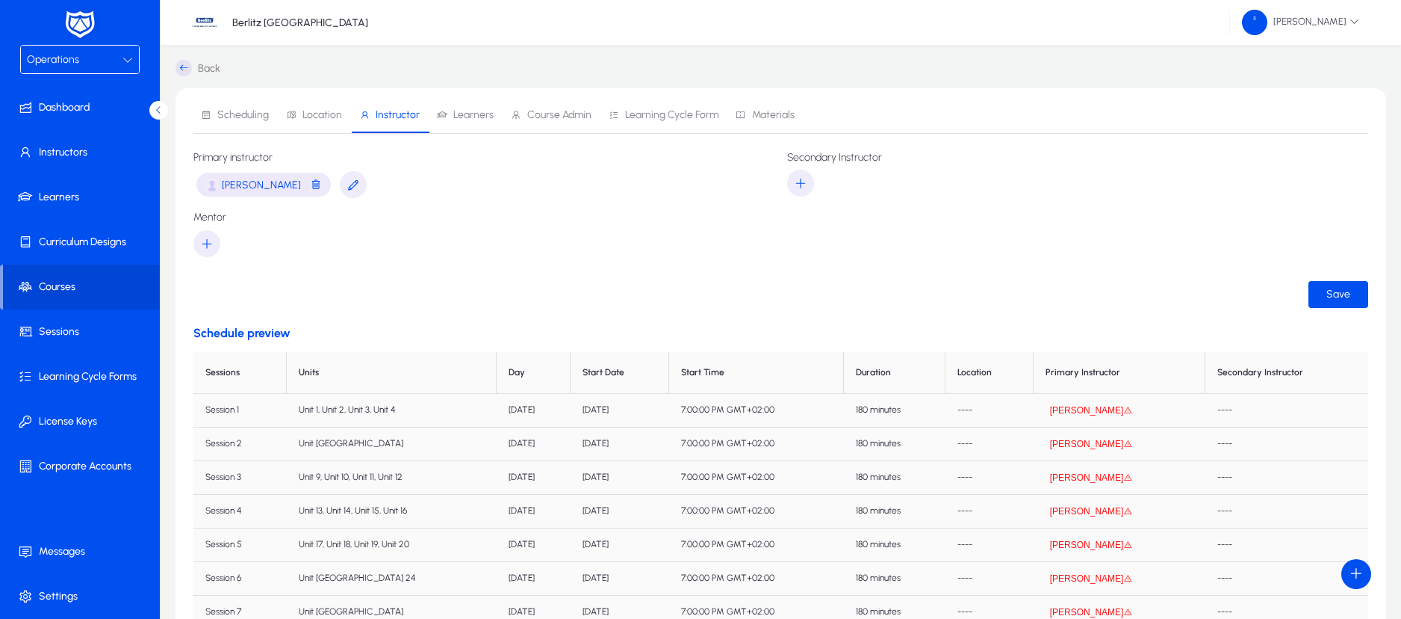
click at [1132, 408] on icon "button" at bounding box center [1128, 410] width 9 height 9
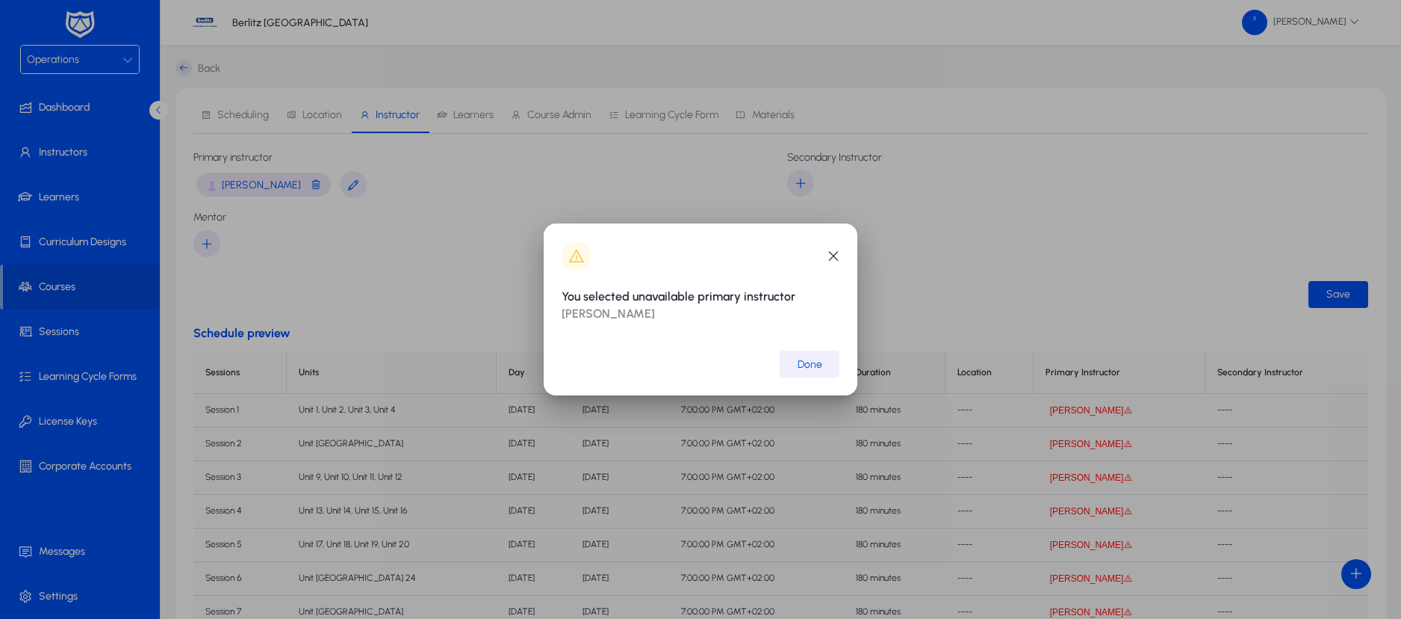
click at [814, 369] on span "Done" at bounding box center [810, 364] width 25 height 13
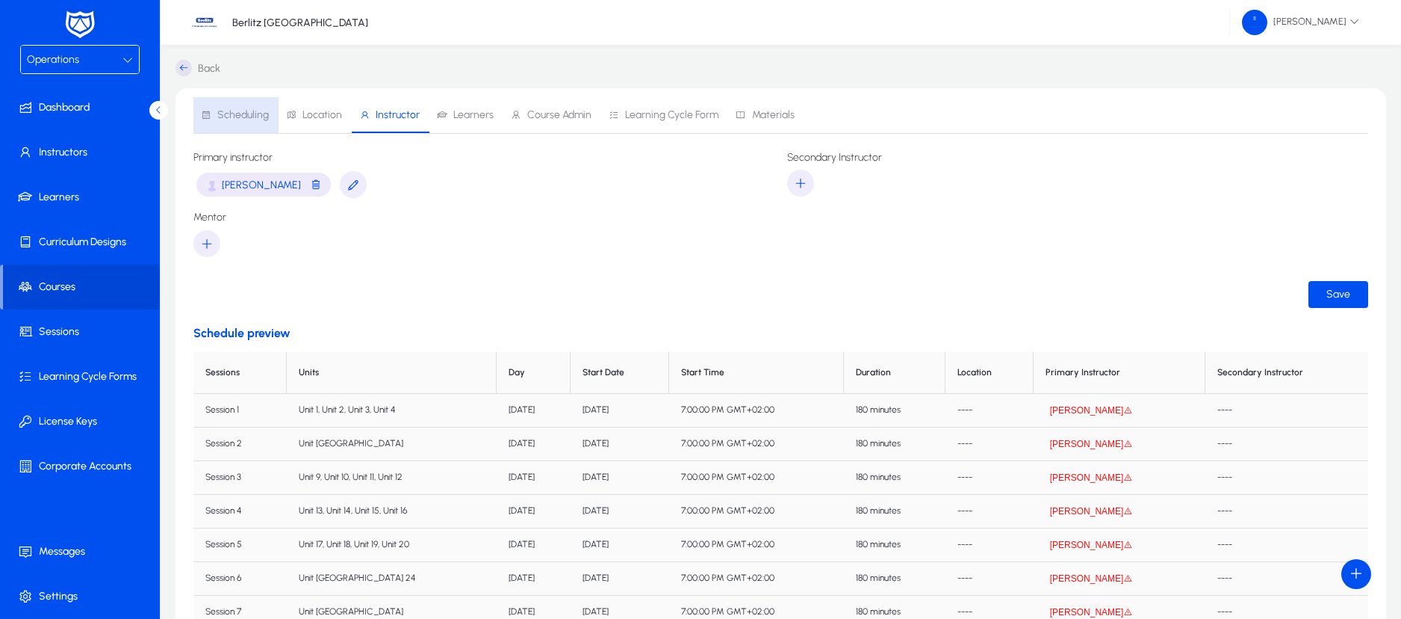
click at [258, 104] on span "Scheduling" at bounding box center [235, 115] width 68 height 36
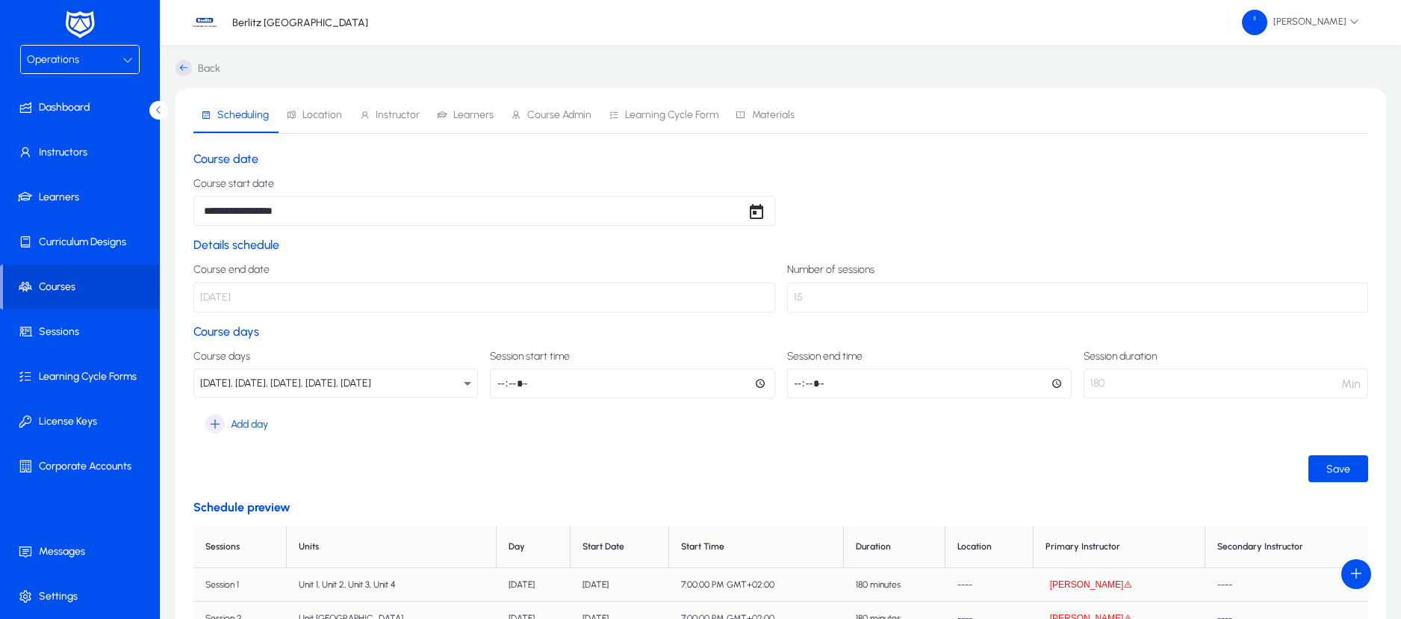
click at [547, 380] on input "*****" at bounding box center [632, 383] width 285 height 30
click at [533, 380] on input "*****" at bounding box center [632, 383] width 285 height 30
type input "*****"
click at [834, 388] on input "*****" at bounding box center [929, 383] width 285 height 30
type input "*****"
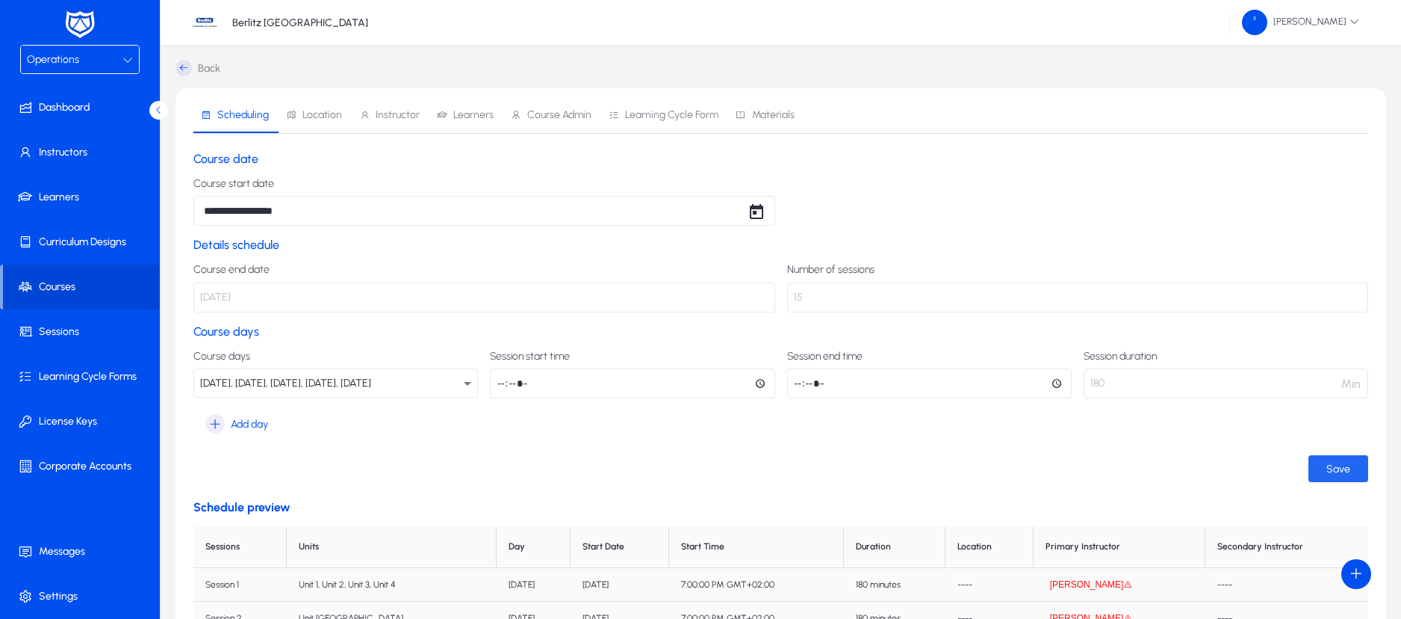
click at [1329, 470] on span "Save" at bounding box center [1339, 468] width 24 height 13
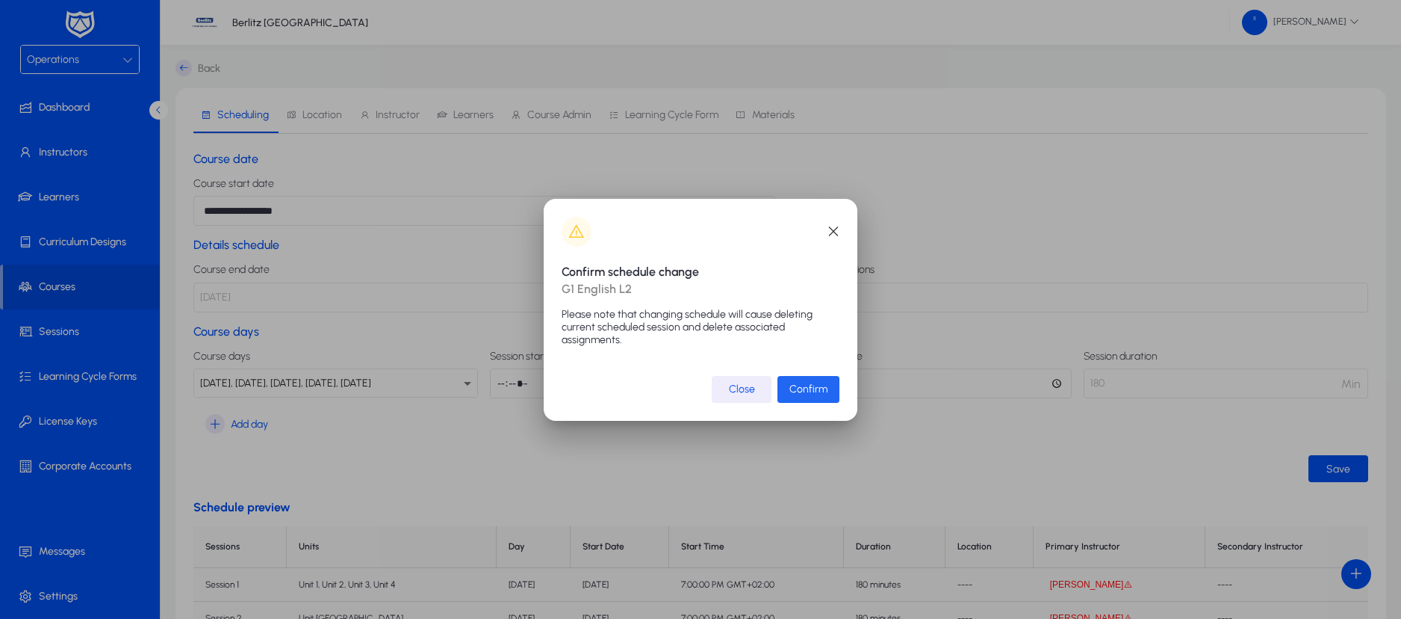
click at [800, 391] on span "Confirm" at bounding box center [809, 388] width 38 height 13
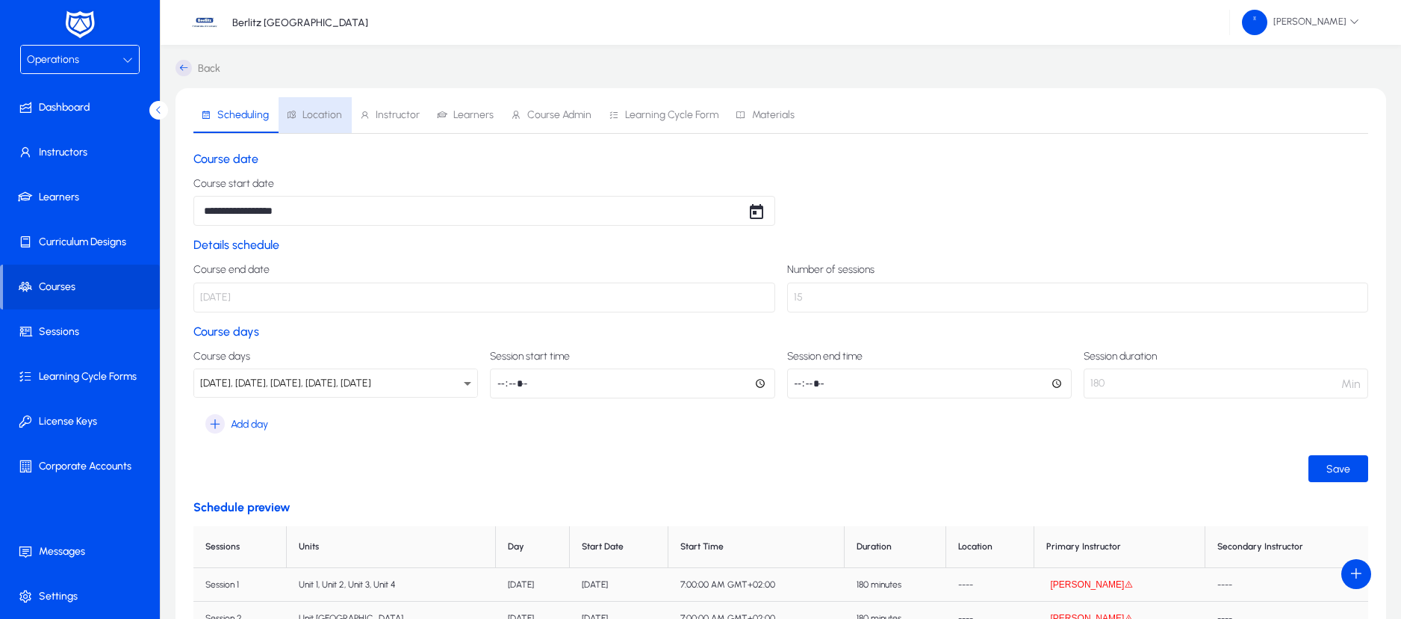
click at [315, 115] on span "Location" at bounding box center [323, 115] width 40 height 10
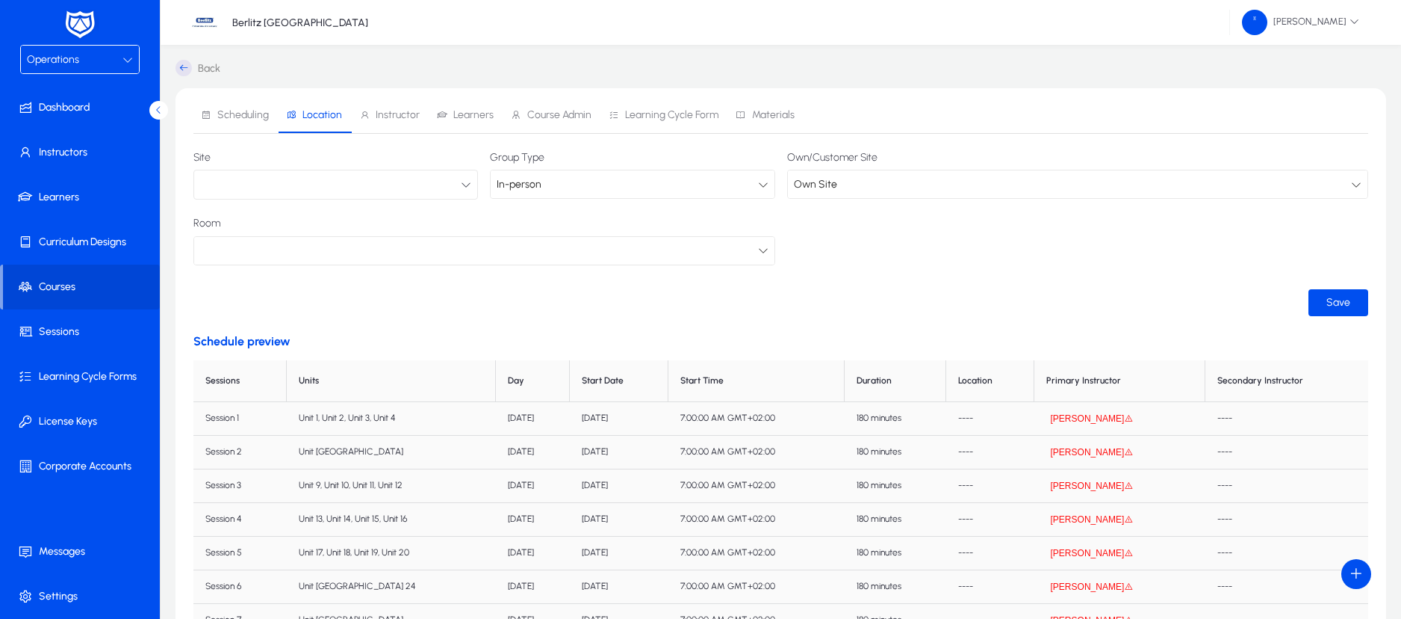
click at [397, 114] on span "Instructor" at bounding box center [398, 115] width 44 height 10
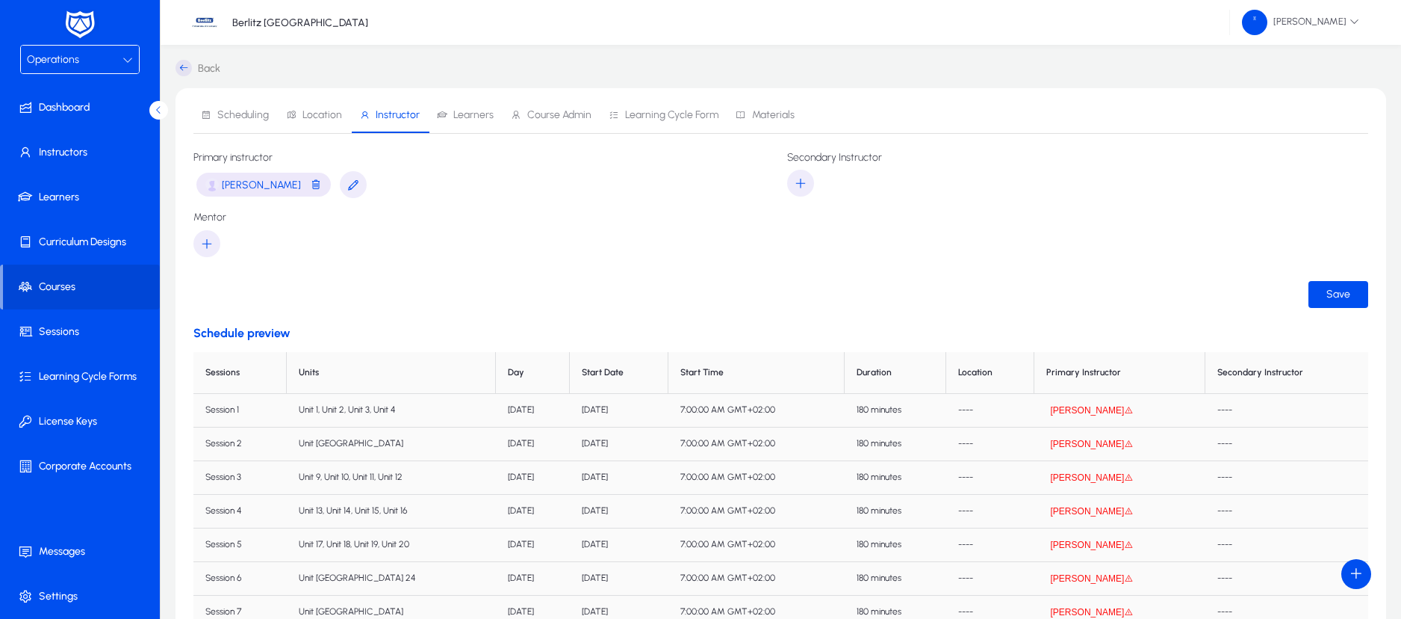
click at [1105, 409] on button "[PERSON_NAME]" at bounding box center [1093, 410] width 92 height 12
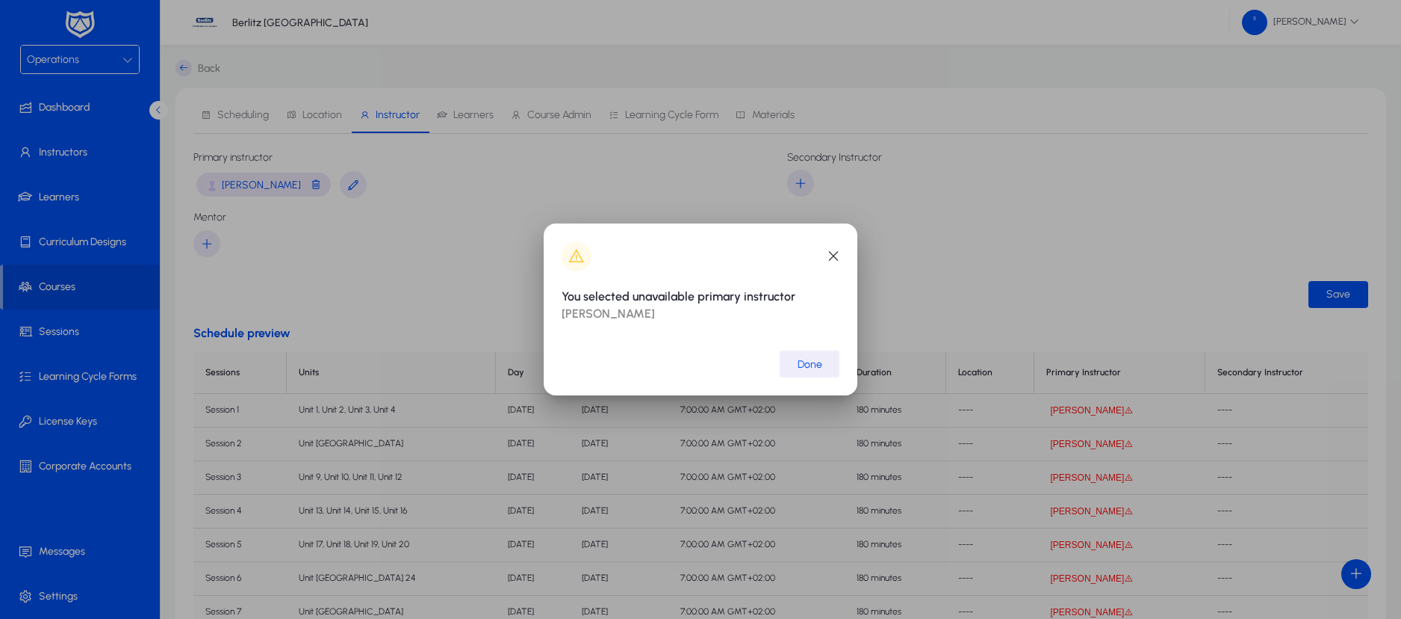
click at [811, 368] on span "Done" at bounding box center [810, 364] width 25 height 13
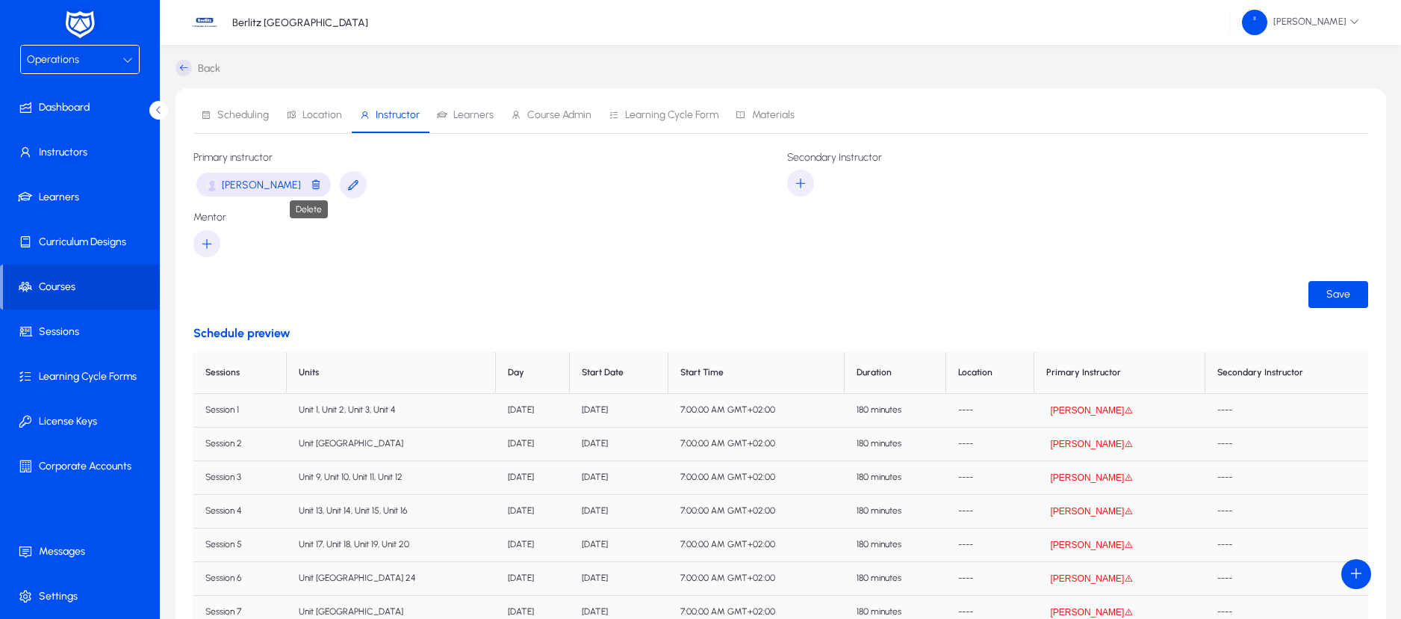
click at [312, 185] on span "button" at bounding box center [316, 185] width 12 height 19
click at [310, 185] on span "button" at bounding box center [316, 185] width 12 height 19
click at [1338, 294] on span "Save" at bounding box center [1339, 291] width 24 height 13
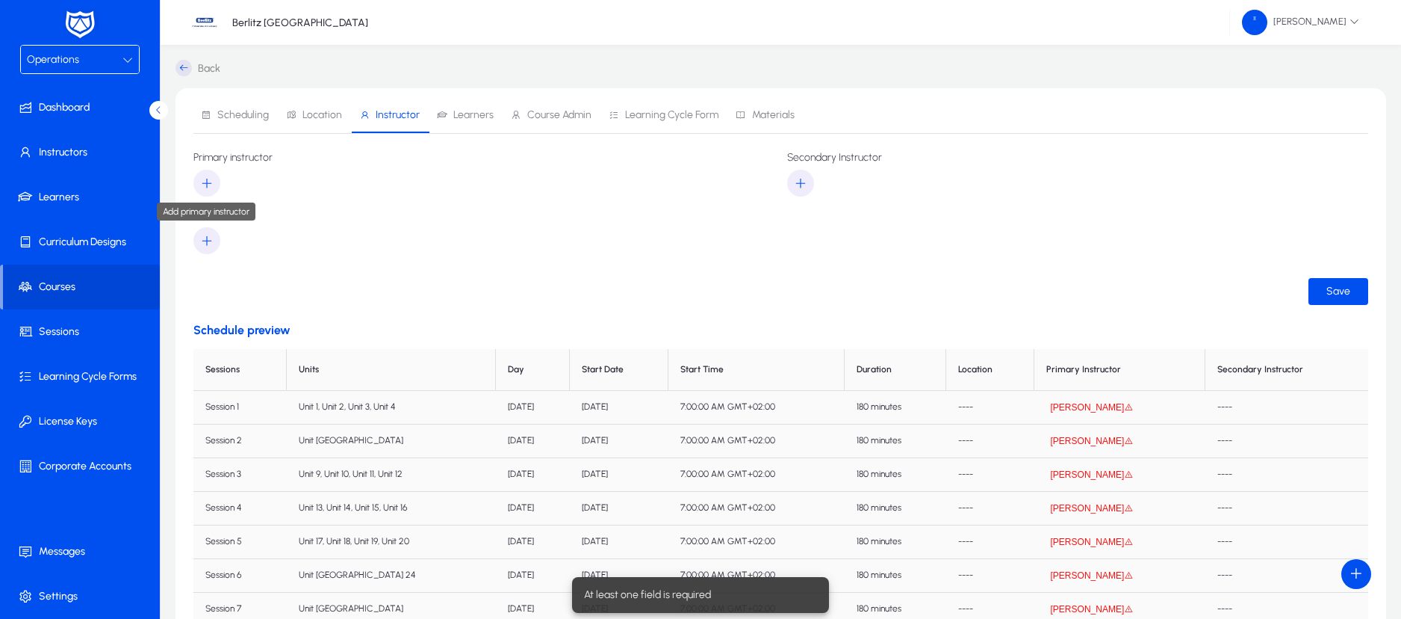
click at [208, 182] on icon "button" at bounding box center [206, 182] width 13 height 13
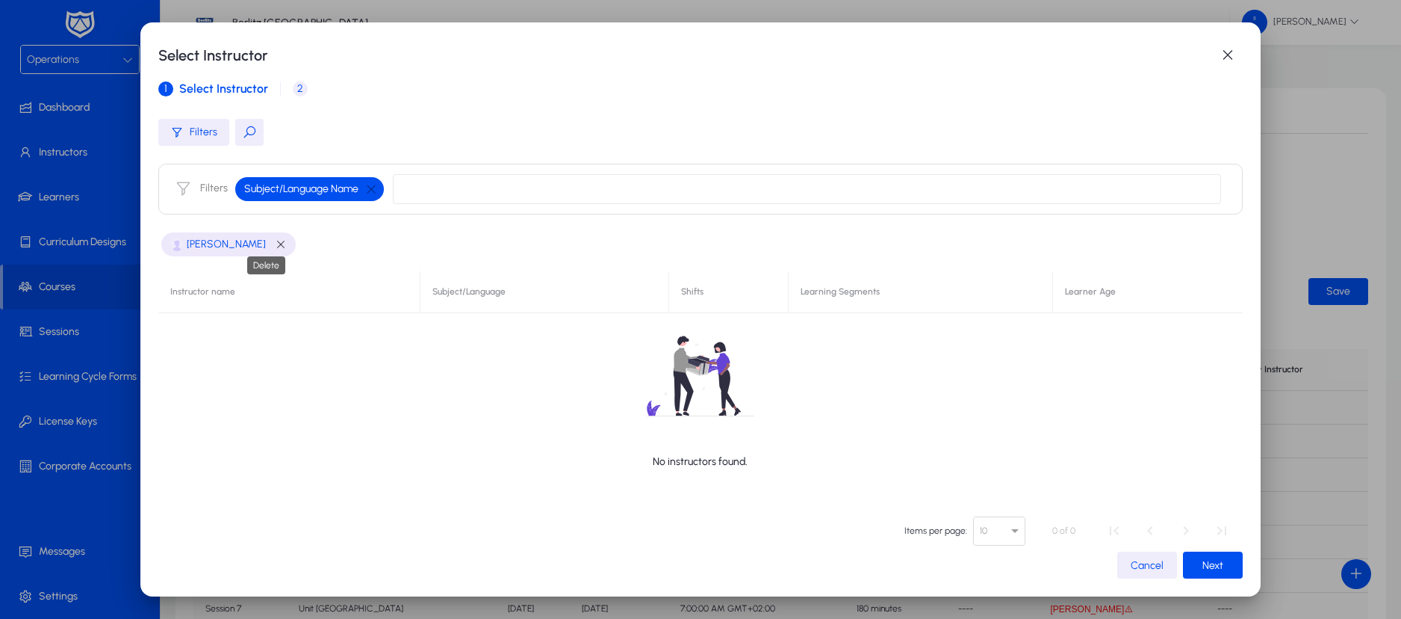
click at [275, 242] on span "button" at bounding box center [281, 244] width 12 height 12
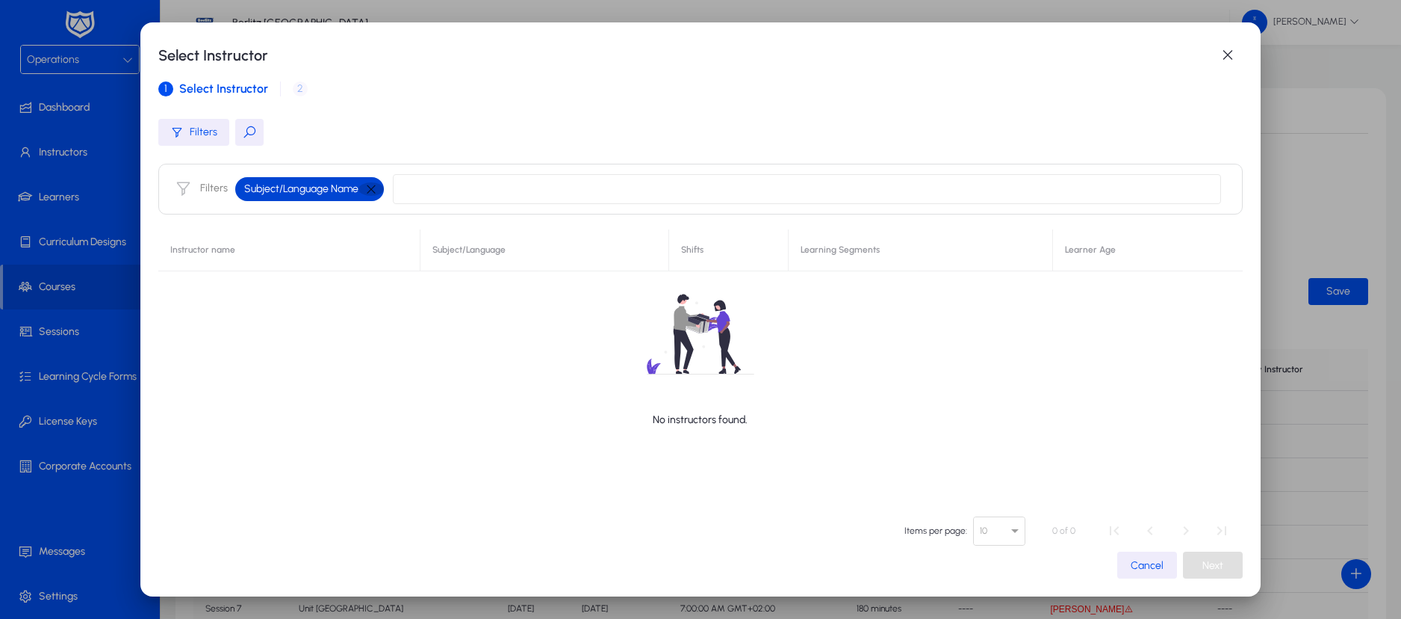
click at [363, 193] on button "button" at bounding box center [371, 188] width 25 height 13
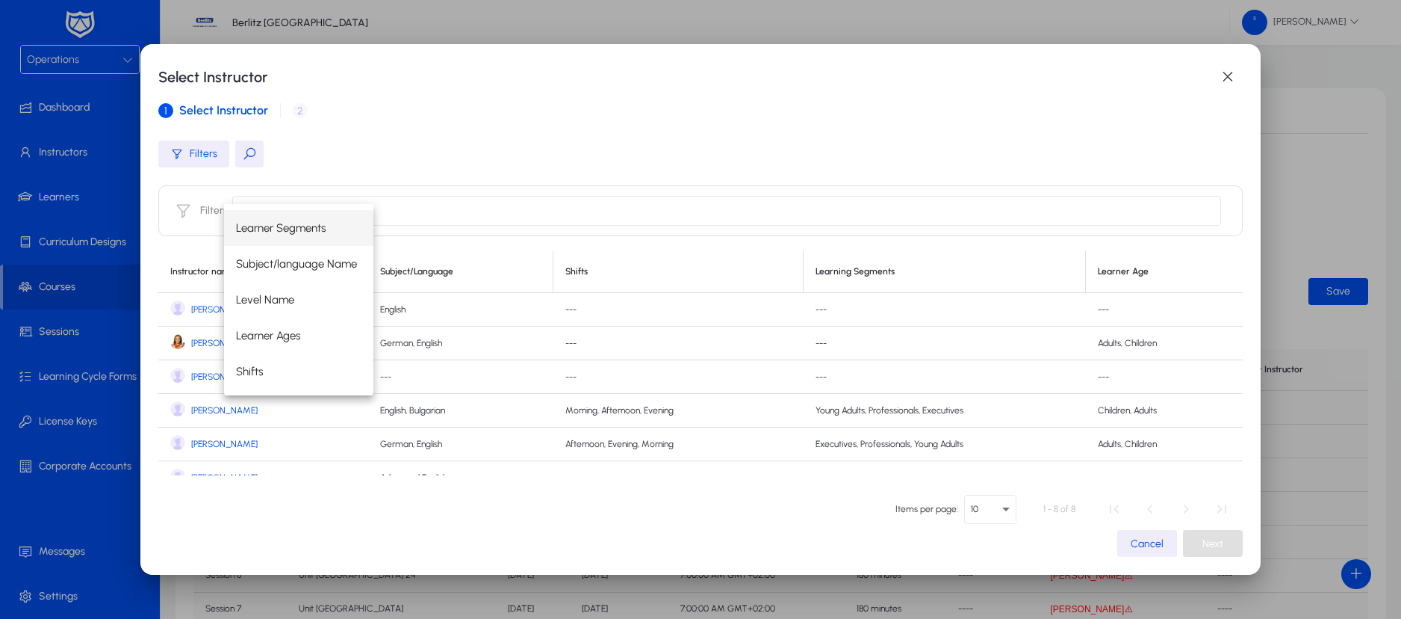
click at [203, 335] on link "[PERSON_NAME]" at bounding box center [263, 343] width 187 height 18
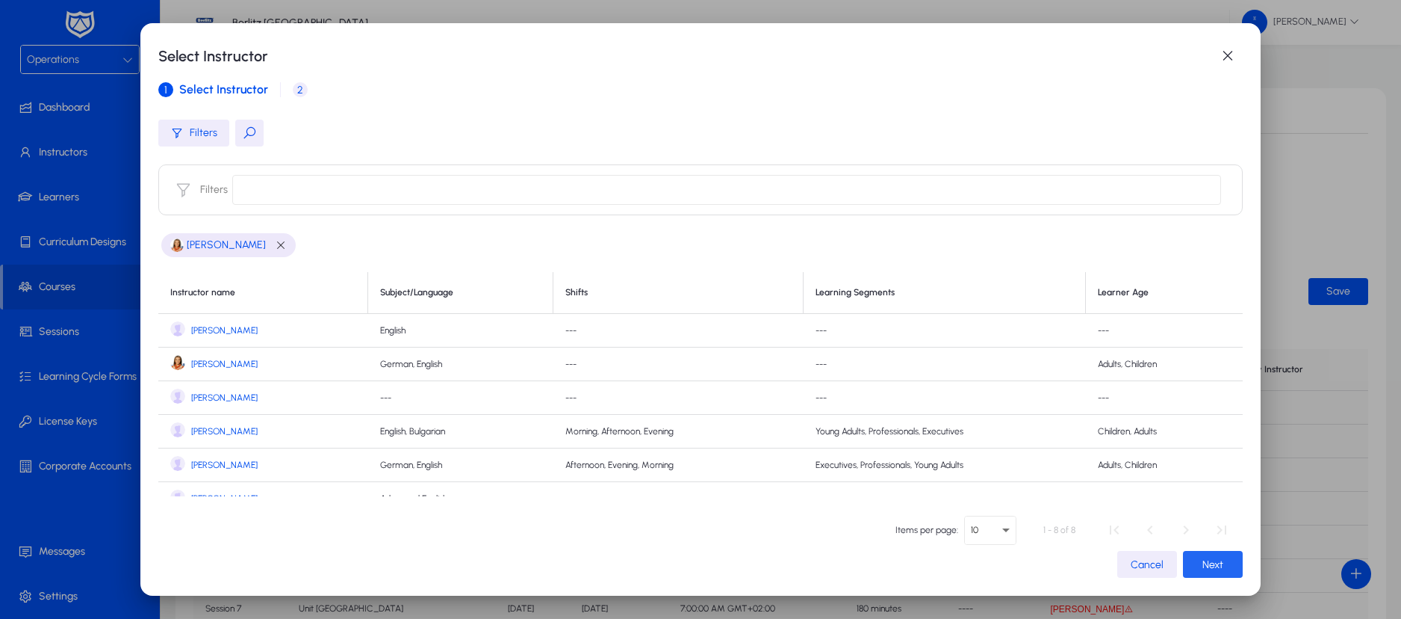
click at [1190, 560] on span "button" at bounding box center [1213, 564] width 60 height 36
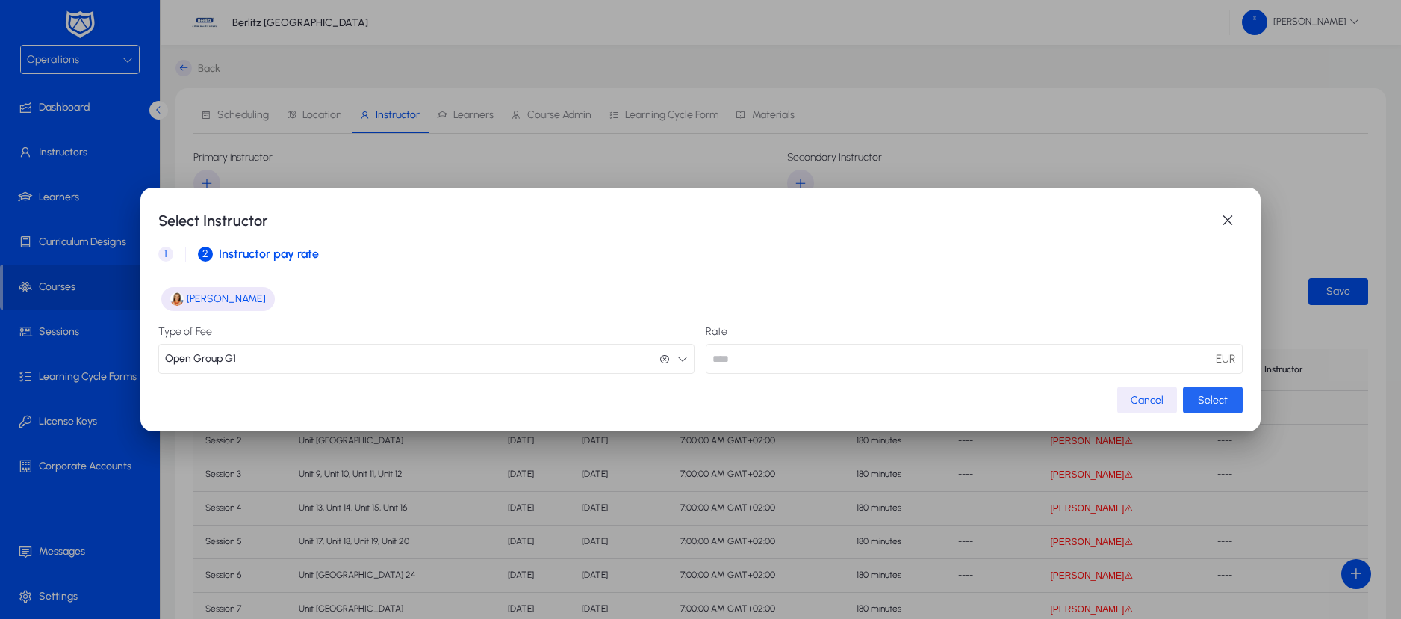
click at [1191, 409] on span "button" at bounding box center [1213, 400] width 60 height 36
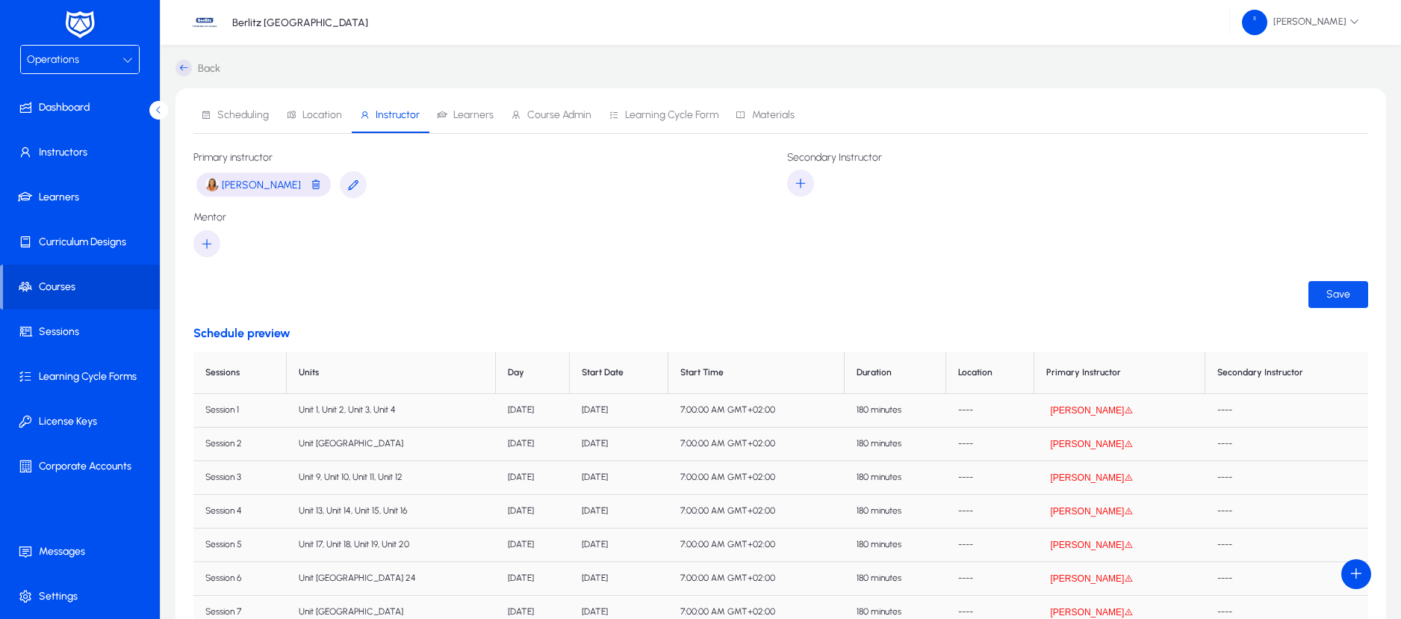
click at [1339, 294] on span "Save" at bounding box center [1339, 294] width 24 height 13
click at [1133, 409] on icon "button" at bounding box center [1128, 410] width 9 height 9
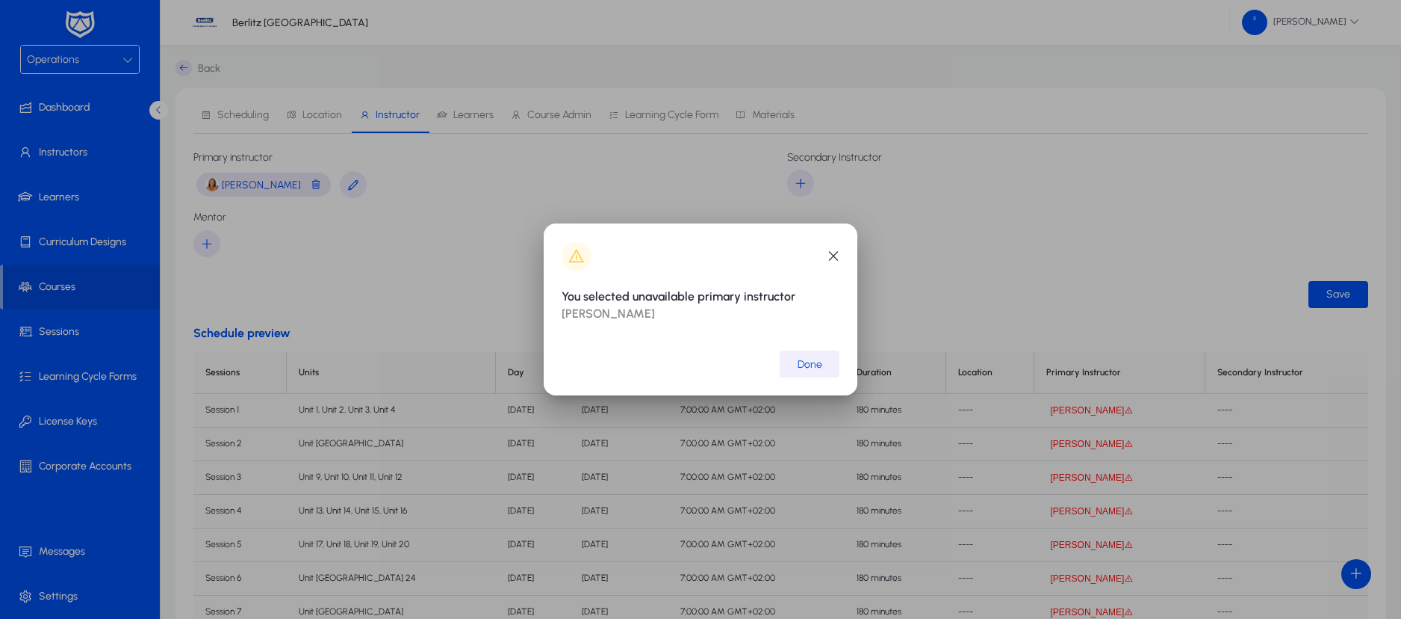
click at [798, 356] on span "button" at bounding box center [810, 364] width 60 height 36
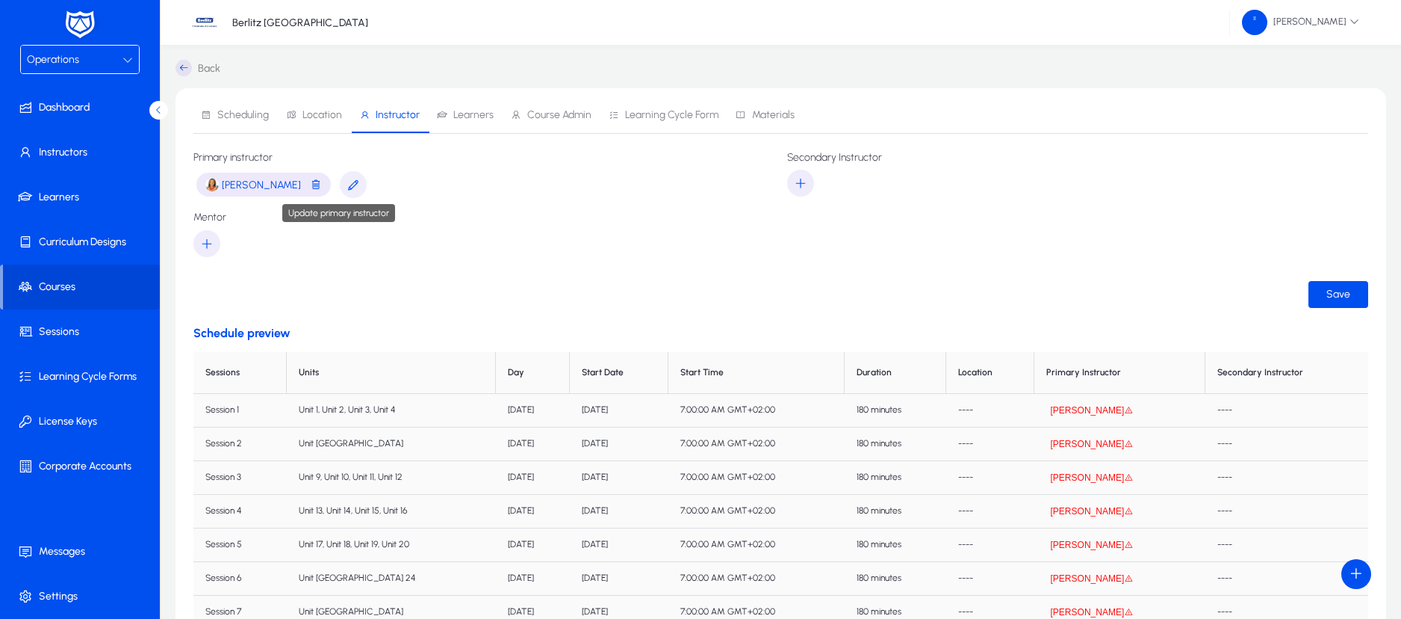
click at [341, 191] on span "button" at bounding box center [353, 185] width 27 height 36
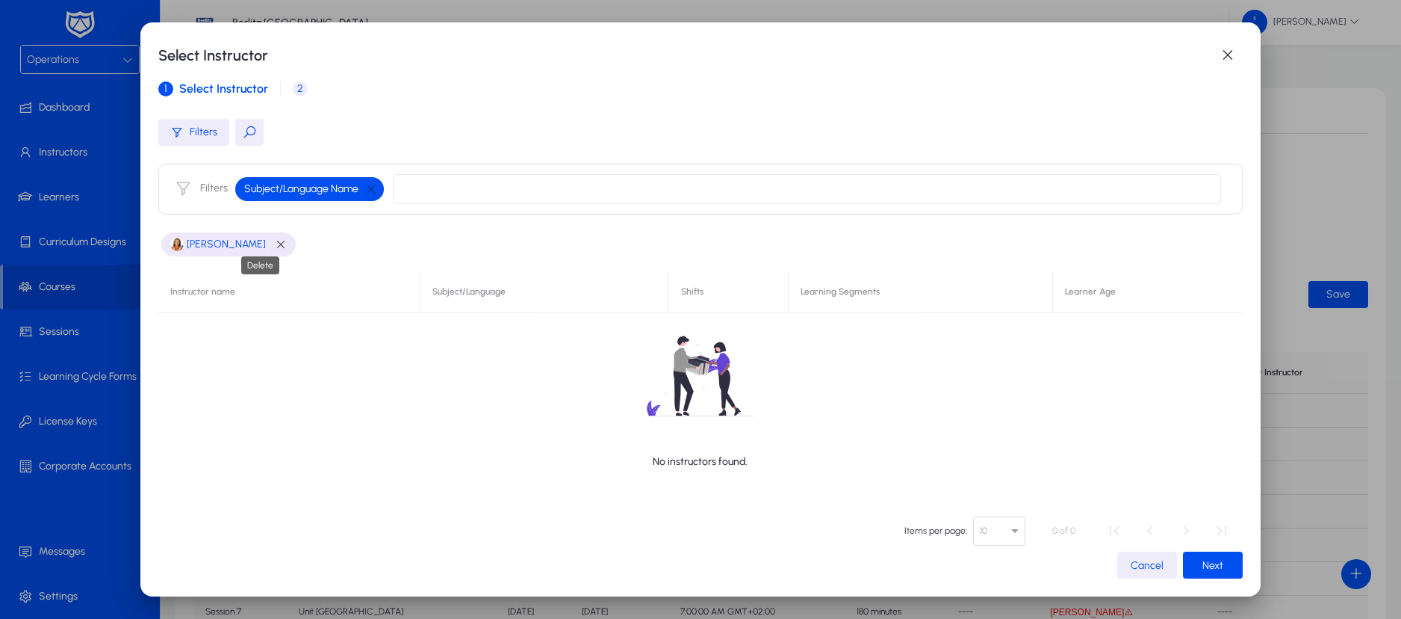
click at [275, 241] on span "button" at bounding box center [281, 244] width 12 height 12
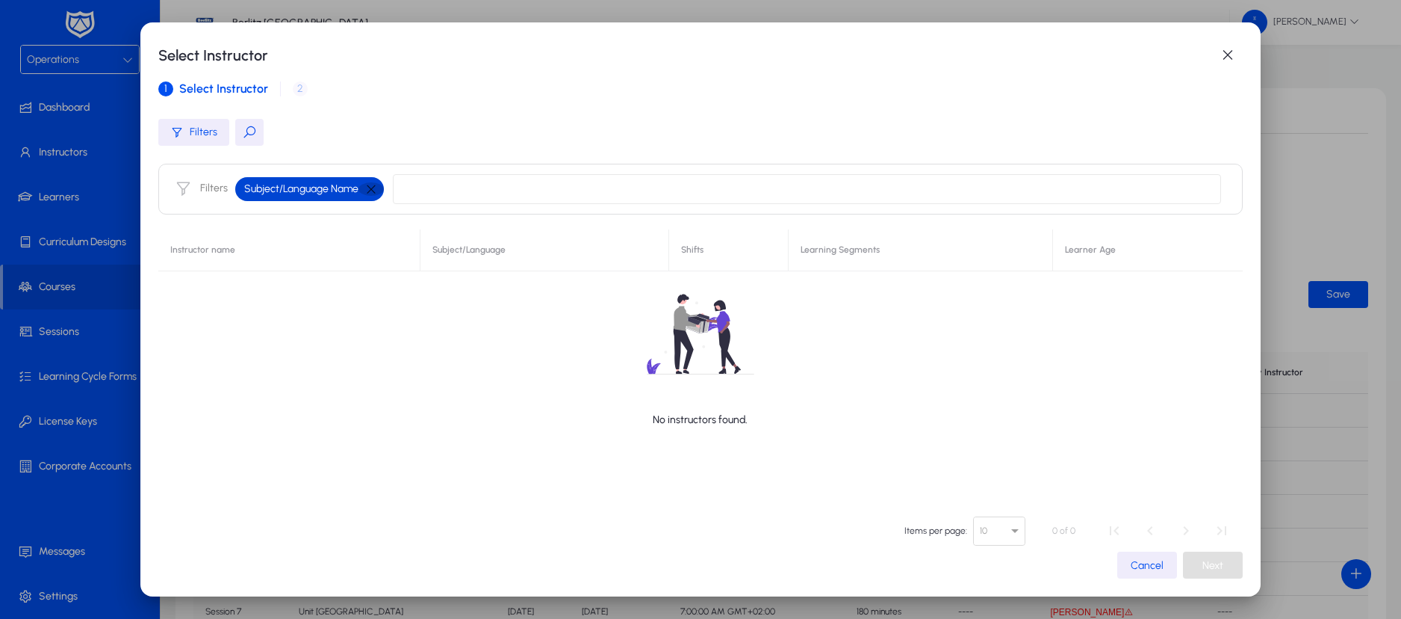
click at [361, 192] on button "button" at bounding box center [371, 188] width 25 height 13
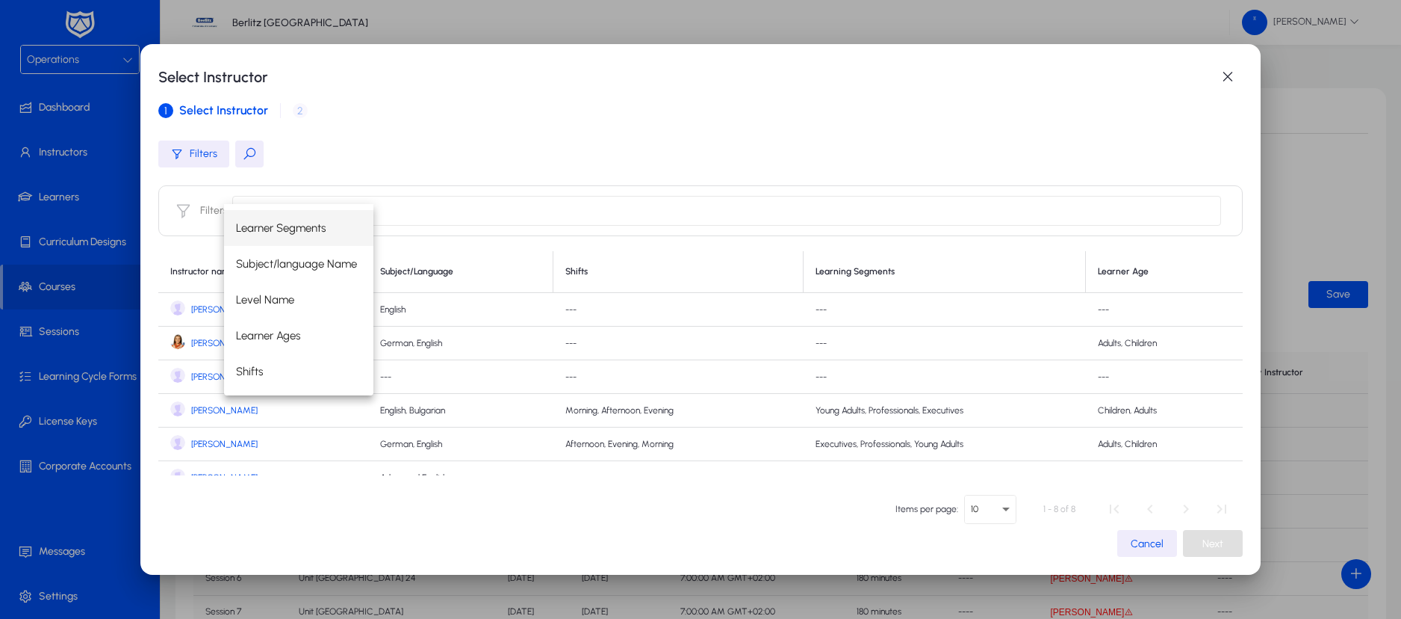
click at [195, 409] on span "[PERSON_NAME]" at bounding box center [224, 410] width 66 height 11
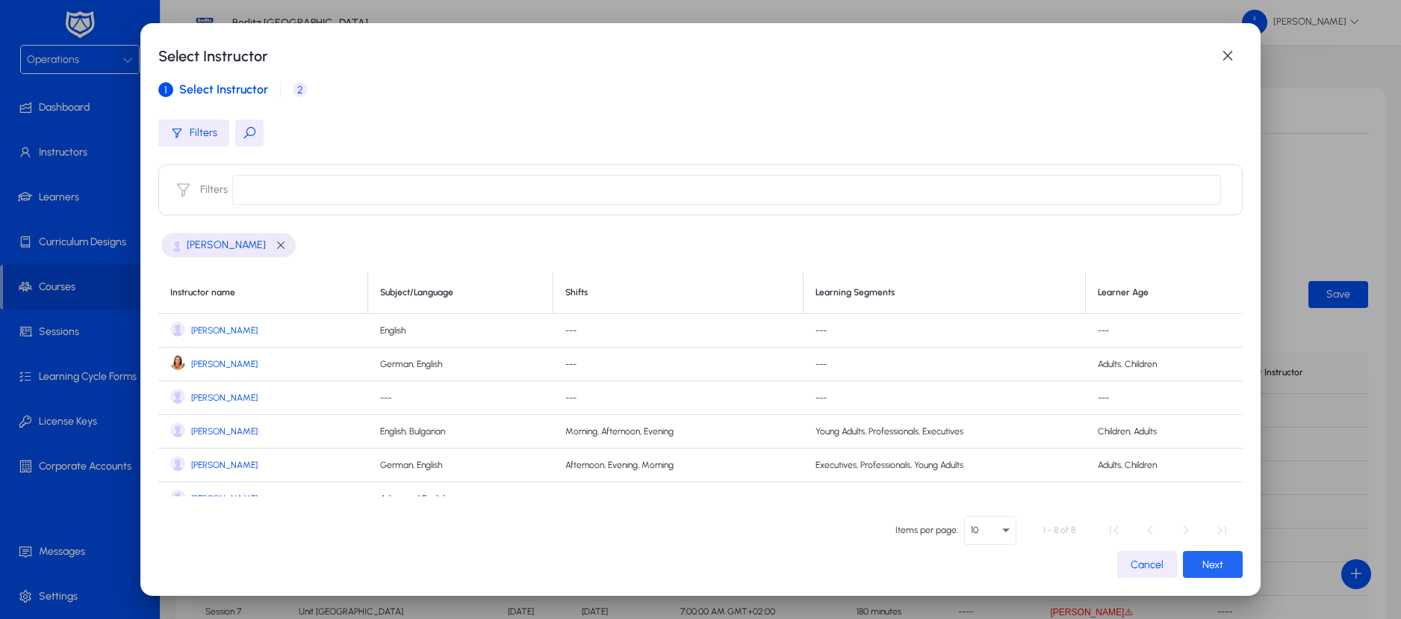
click at [1184, 557] on span "button" at bounding box center [1213, 564] width 60 height 36
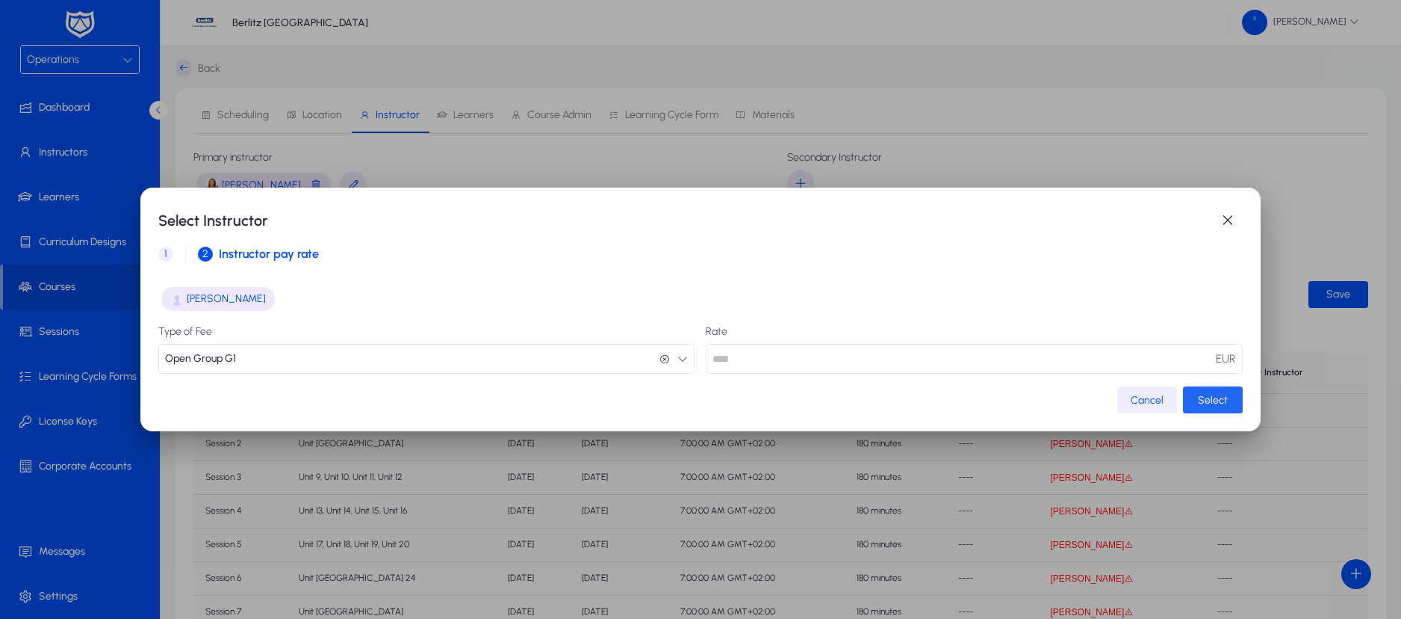
click at [1198, 404] on span "Select" at bounding box center [1213, 400] width 30 height 13
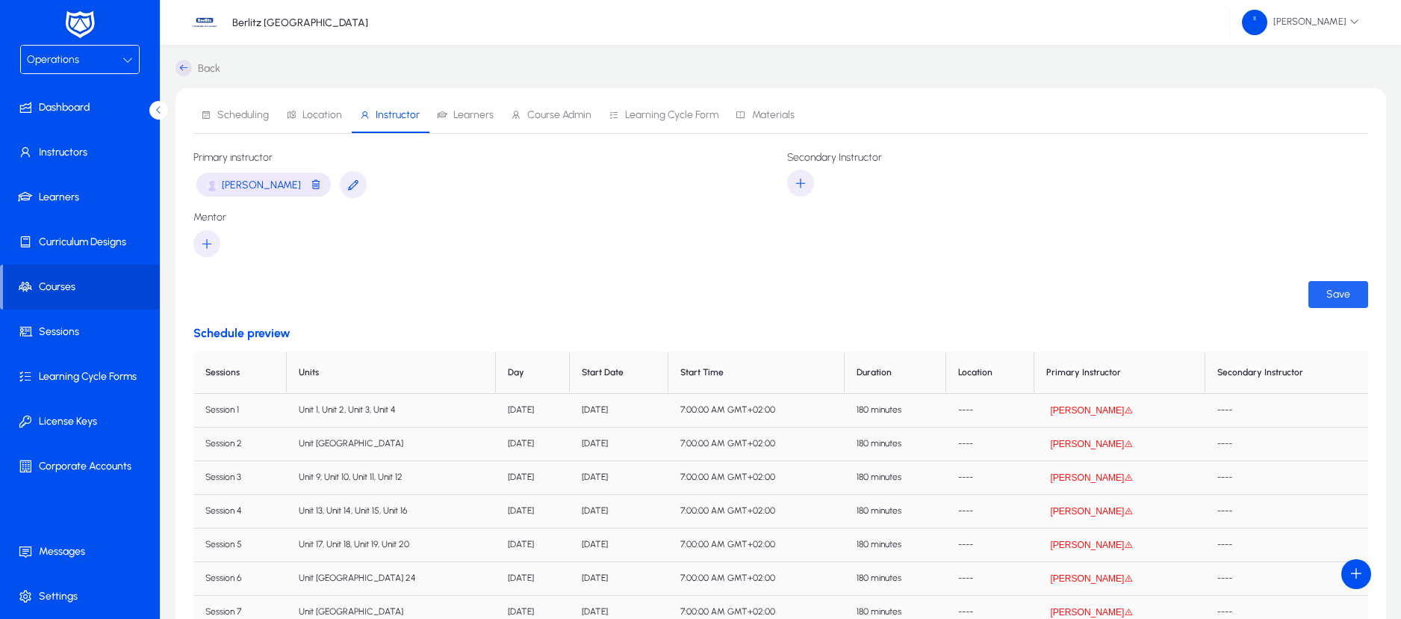
click at [1328, 301] on span "submit" at bounding box center [1339, 294] width 60 height 36
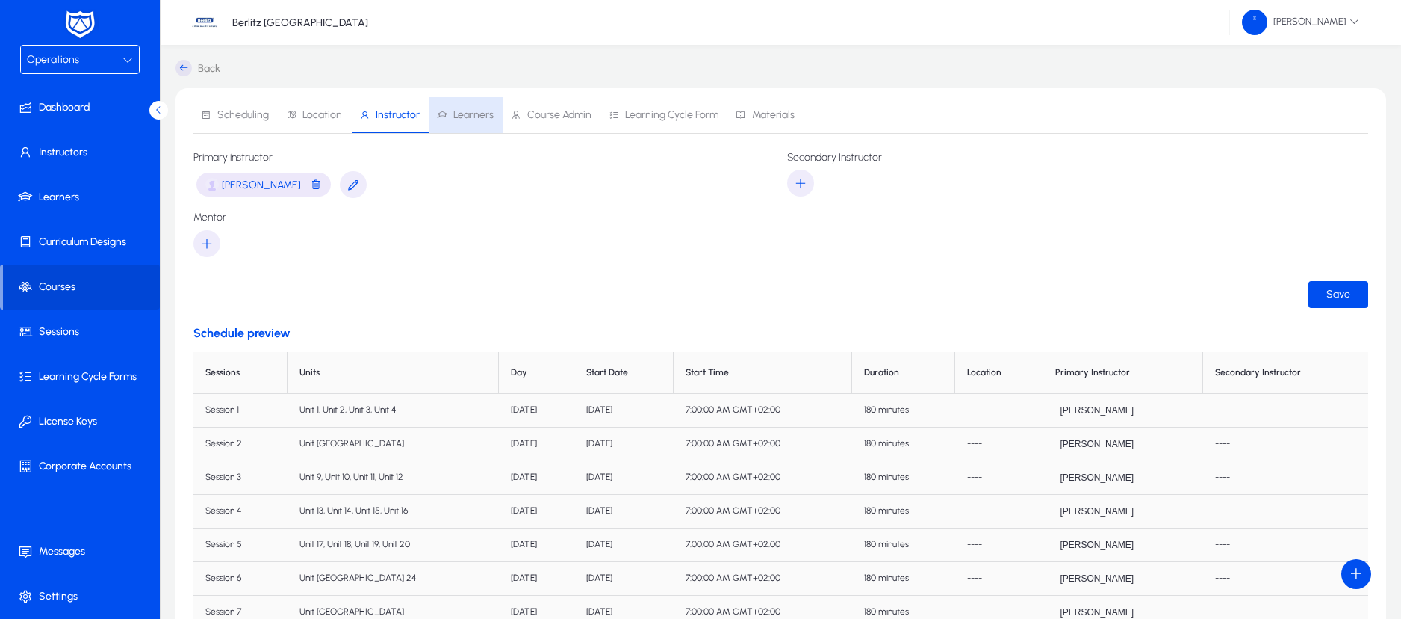
click at [469, 112] on span "Learners" at bounding box center [473, 115] width 40 height 10
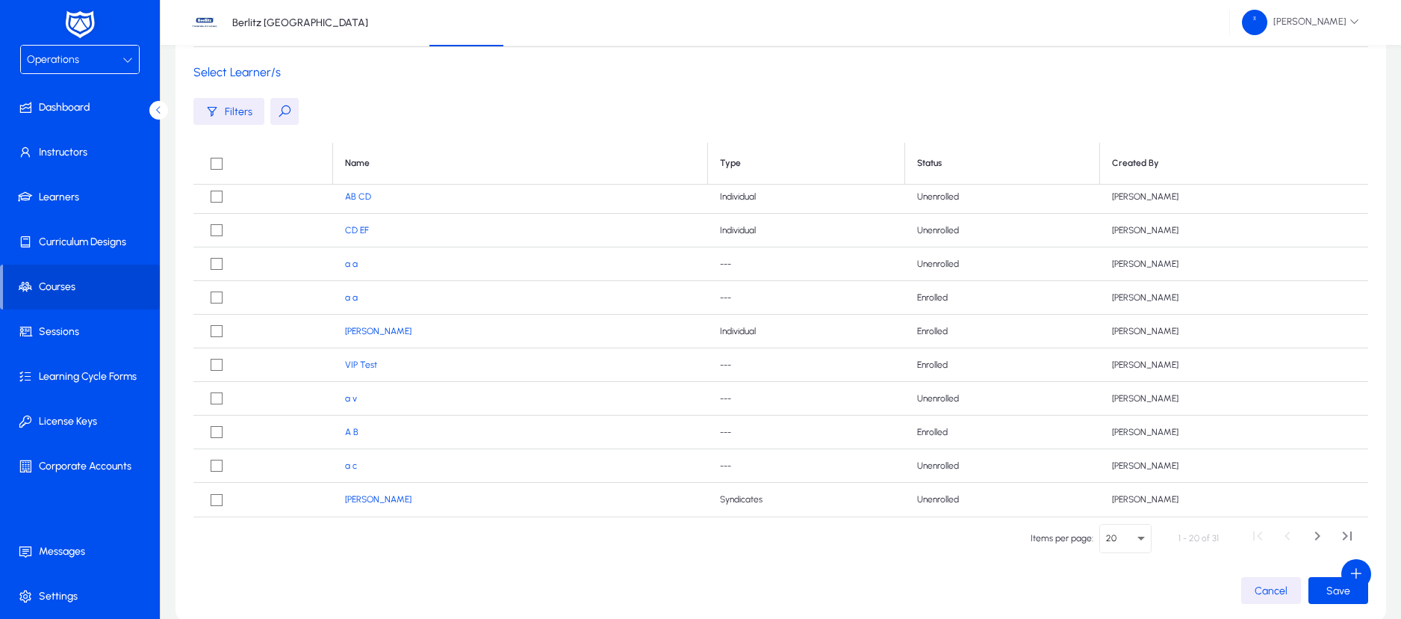
scroll to position [87, 0]
click at [1139, 536] on icon "Select page" at bounding box center [1141, 538] width 7 height 4
click at [1128, 419] on mat-option "50" at bounding box center [1133, 412] width 67 height 31
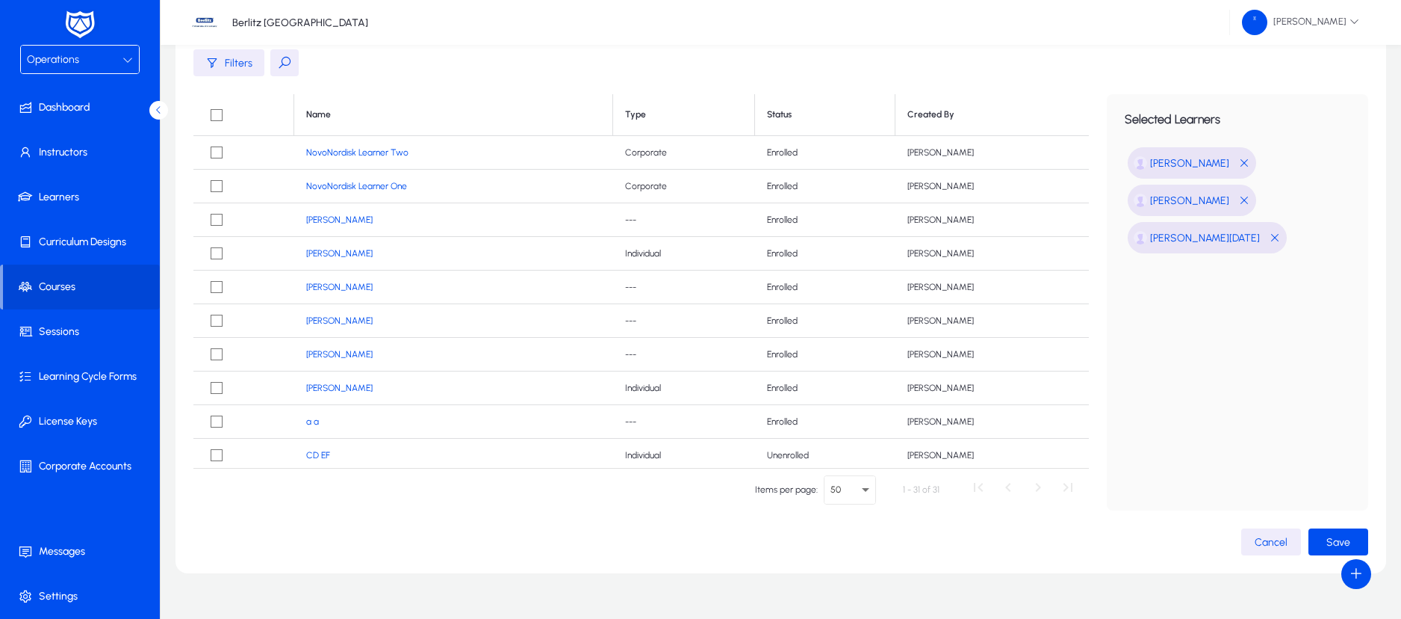
scroll to position [139, 0]
click at [1345, 537] on span "Save" at bounding box center [1339, 538] width 24 height 13
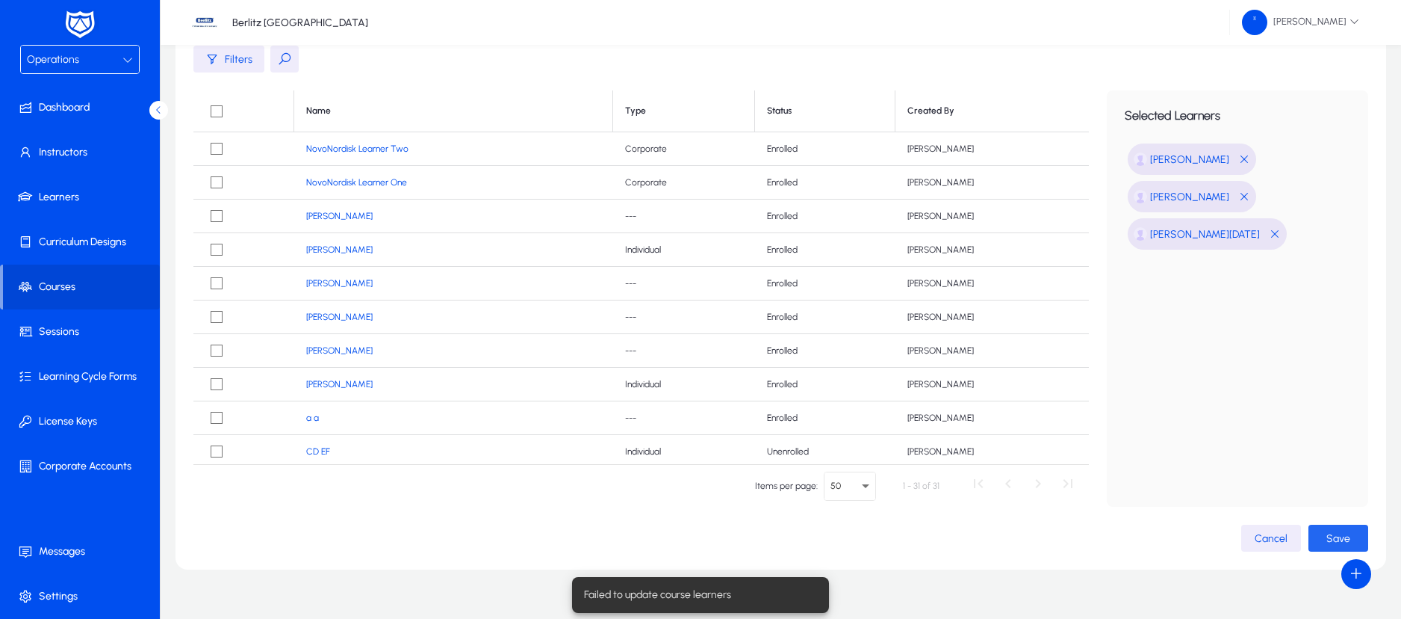
click at [1336, 536] on span "Save" at bounding box center [1339, 538] width 24 height 13
click at [1269, 233] on span "button" at bounding box center [1275, 234] width 12 height 19
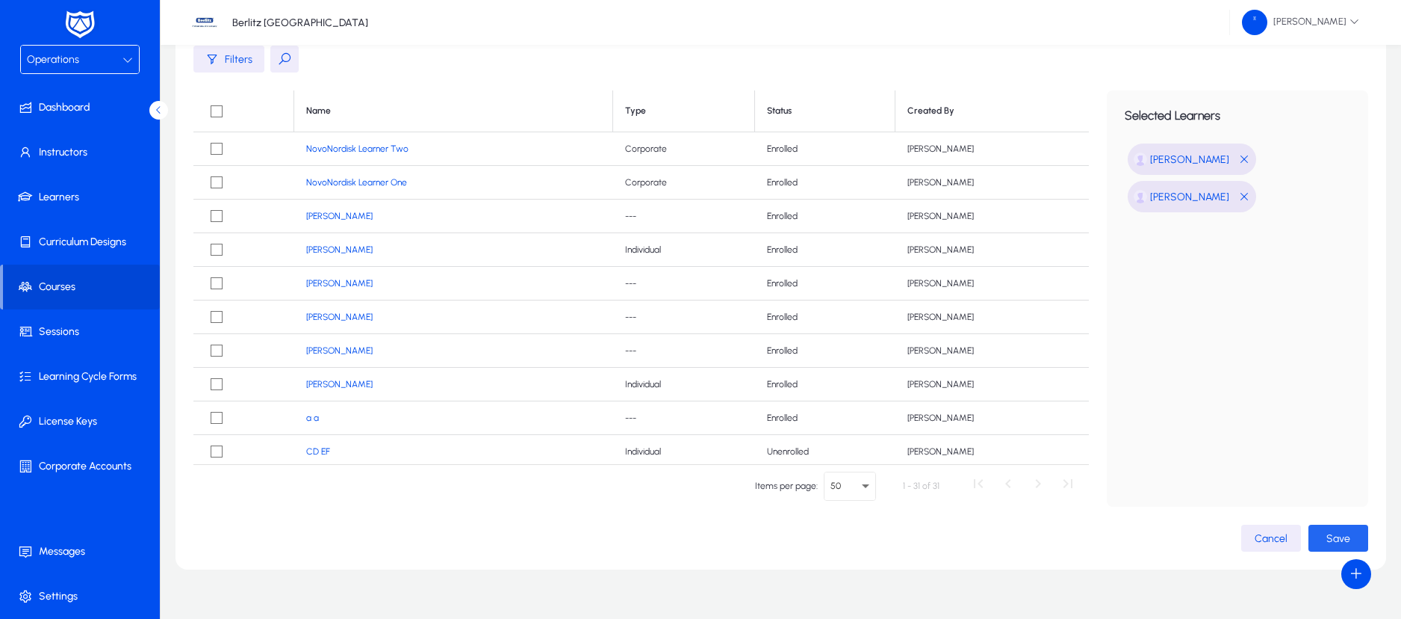
click at [1335, 532] on span "Save" at bounding box center [1339, 538] width 24 height 13
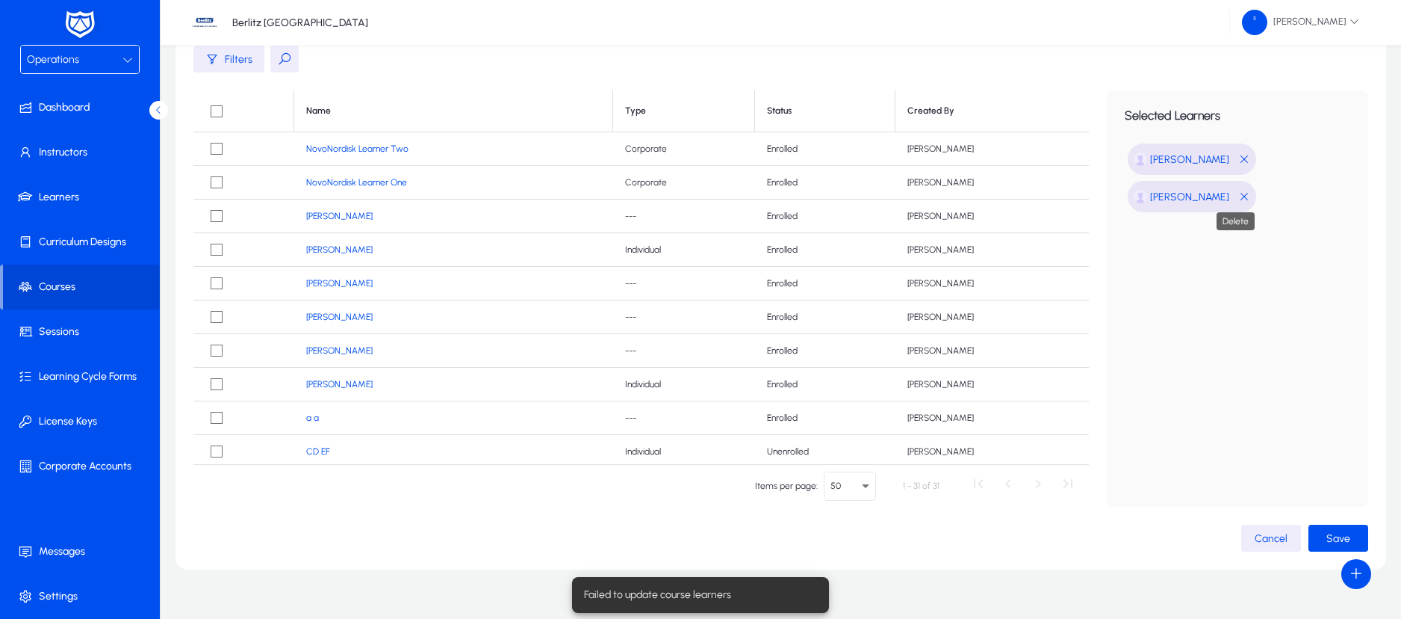
click at [1239, 195] on span "button" at bounding box center [1245, 197] width 12 height 19
click at [1251, 158] on span "button" at bounding box center [1245, 159] width 12 height 19
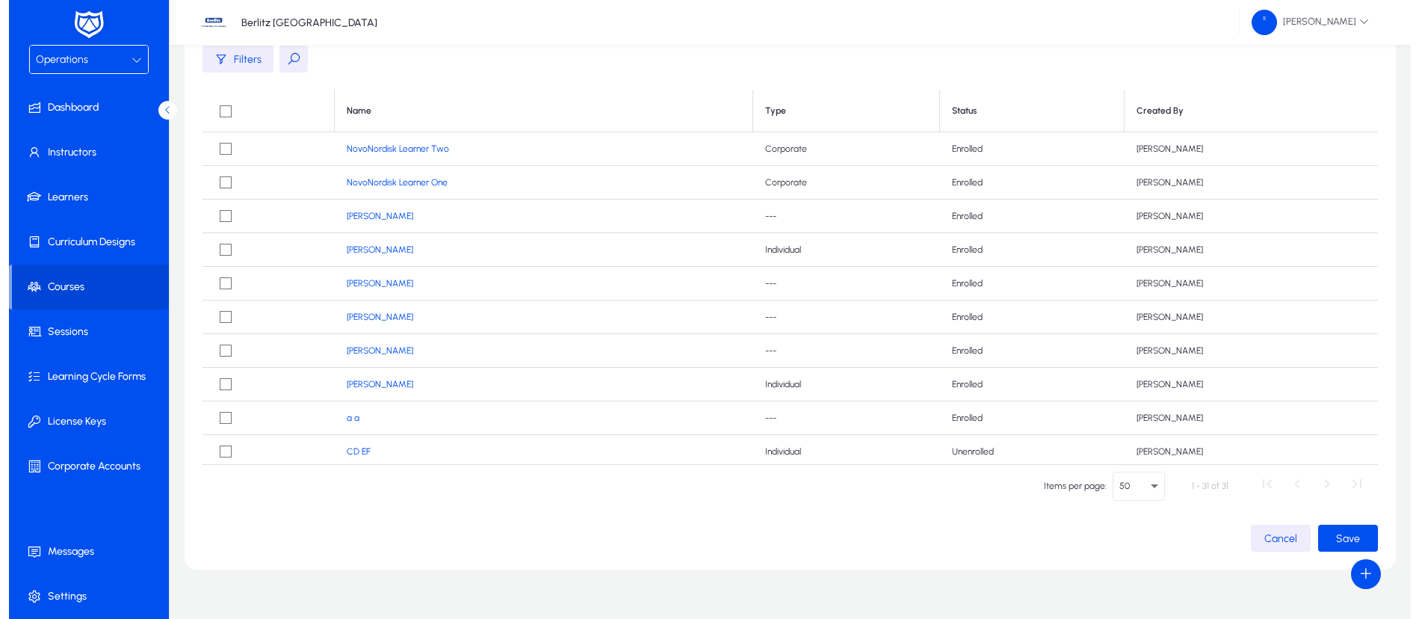
scroll to position [0, 0]
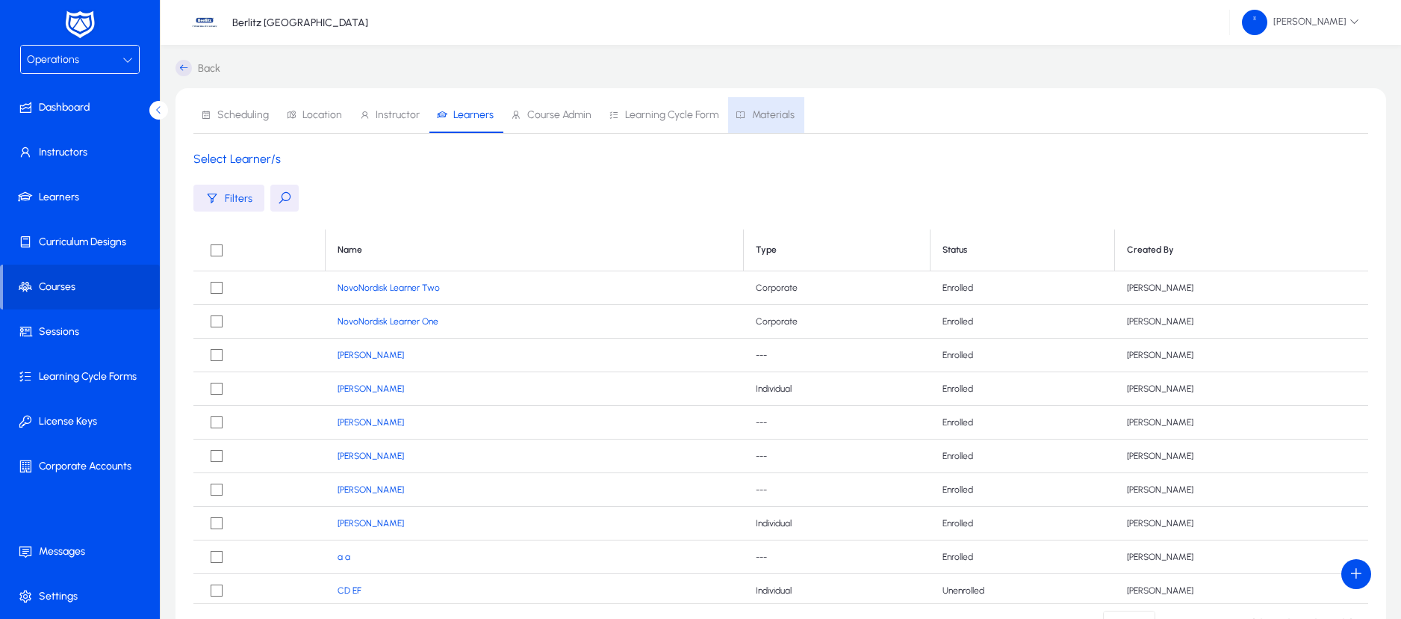
click at [770, 120] on span "Materials" at bounding box center [773, 115] width 43 height 10
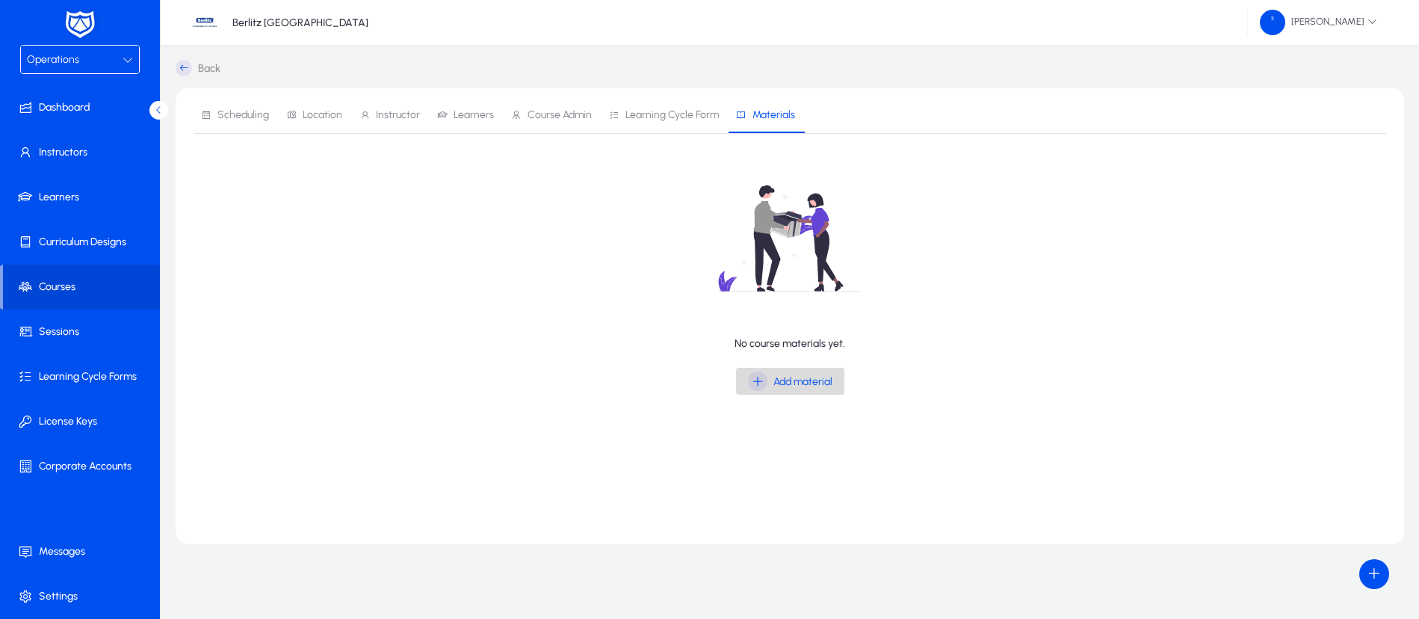
click at [791, 382] on span "Add material" at bounding box center [802, 381] width 59 height 13
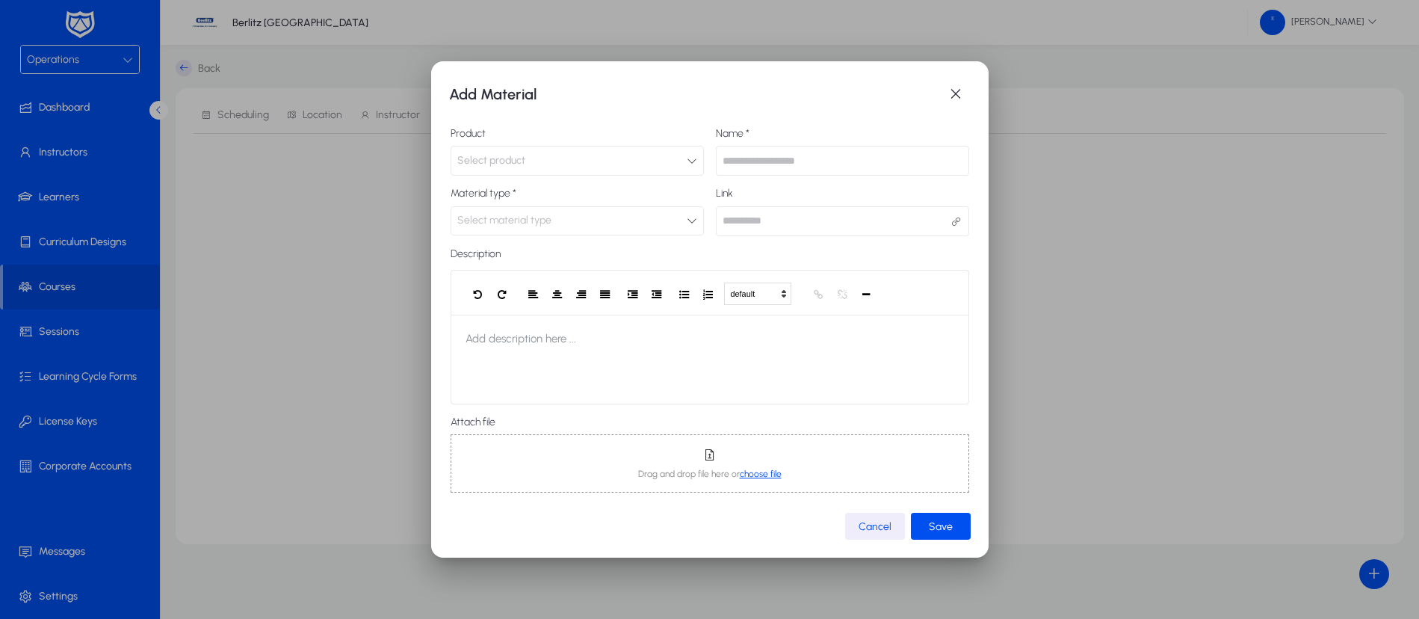
click at [724, 164] on input "text" at bounding box center [842, 161] width 253 height 30
type input "*********"
click at [651, 226] on div "Select material type" at bounding box center [571, 220] width 229 height 19
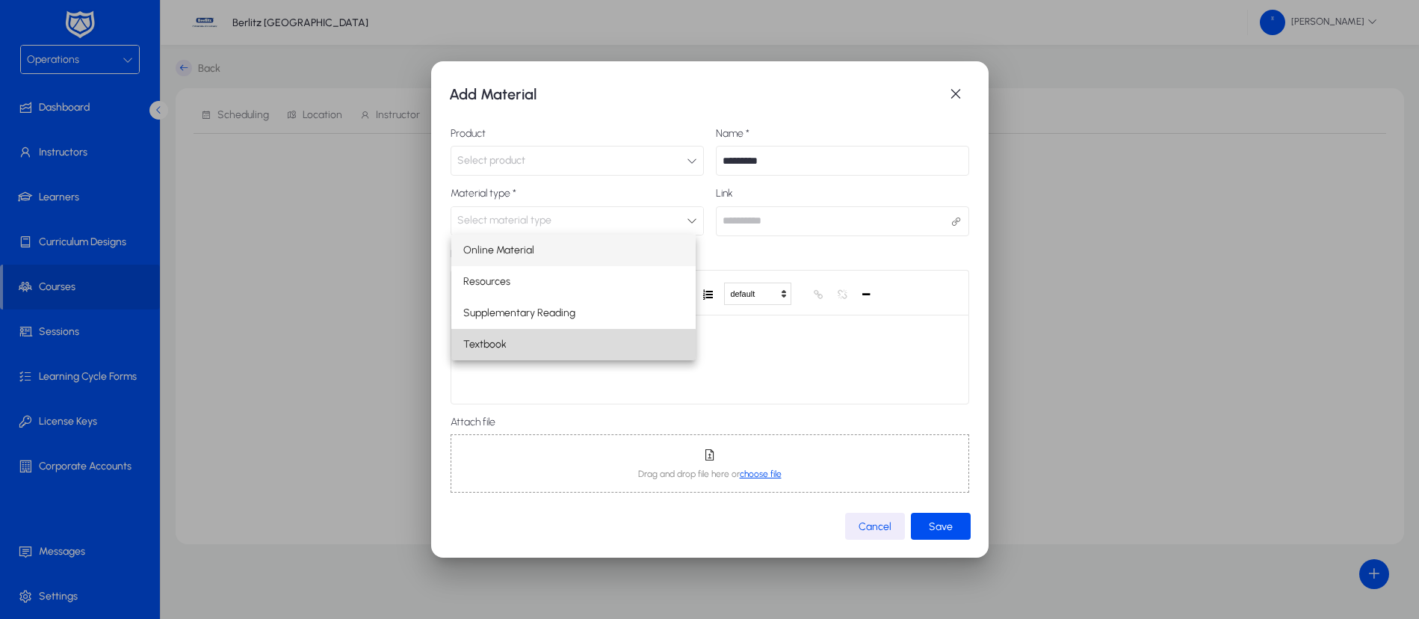
click at [561, 344] on mat-option "Textbook" at bounding box center [573, 344] width 245 height 31
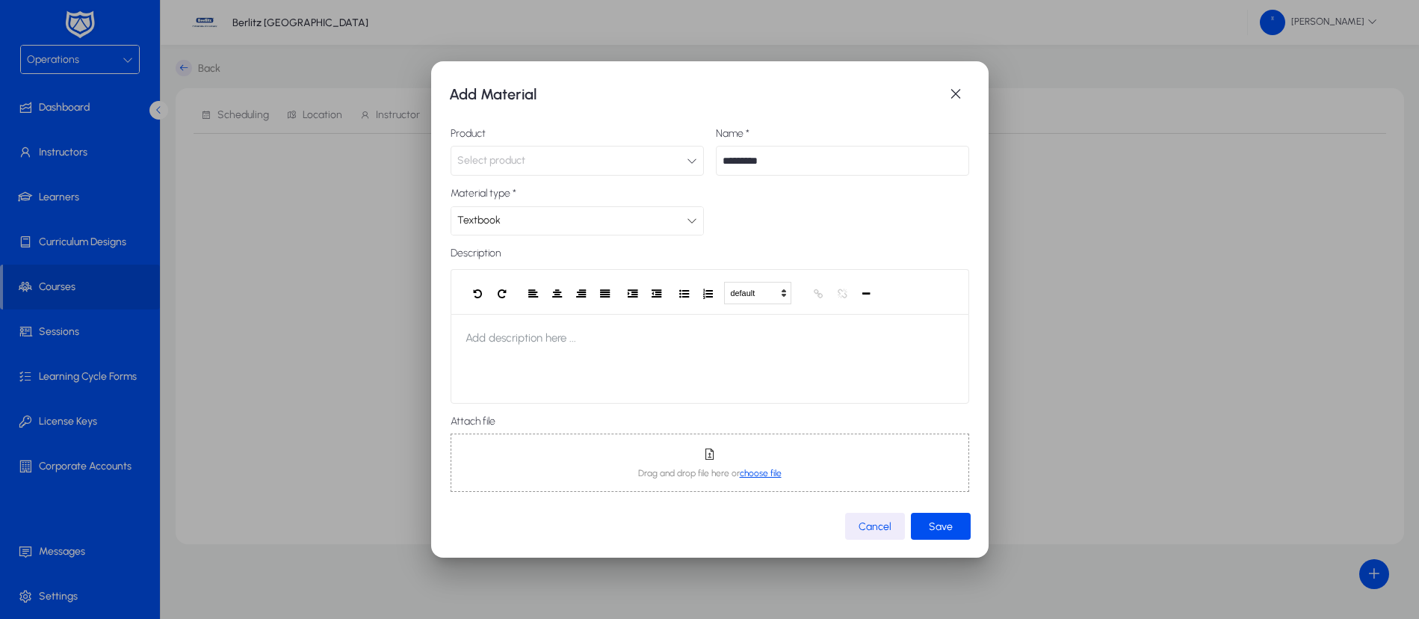
scroll to position [4, 0]
click at [936, 520] on span "Save" at bounding box center [941, 526] width 24 height 13
click at [677, 161] on button "Select product" at bounding box center [576, 157] width 253 height 30
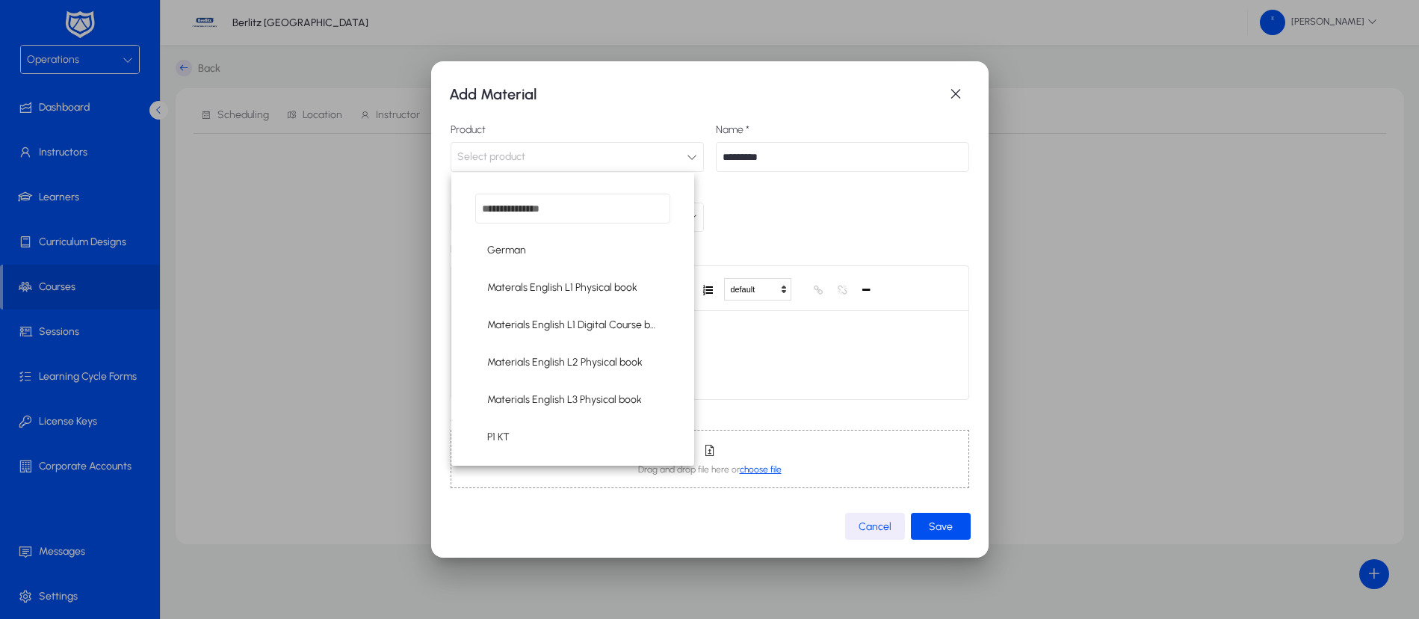
scroll to position [407, 0]
click at [556, 397] on span "Materials English L3 Physical book" at bounding box center [564, 398] width 155 height 18
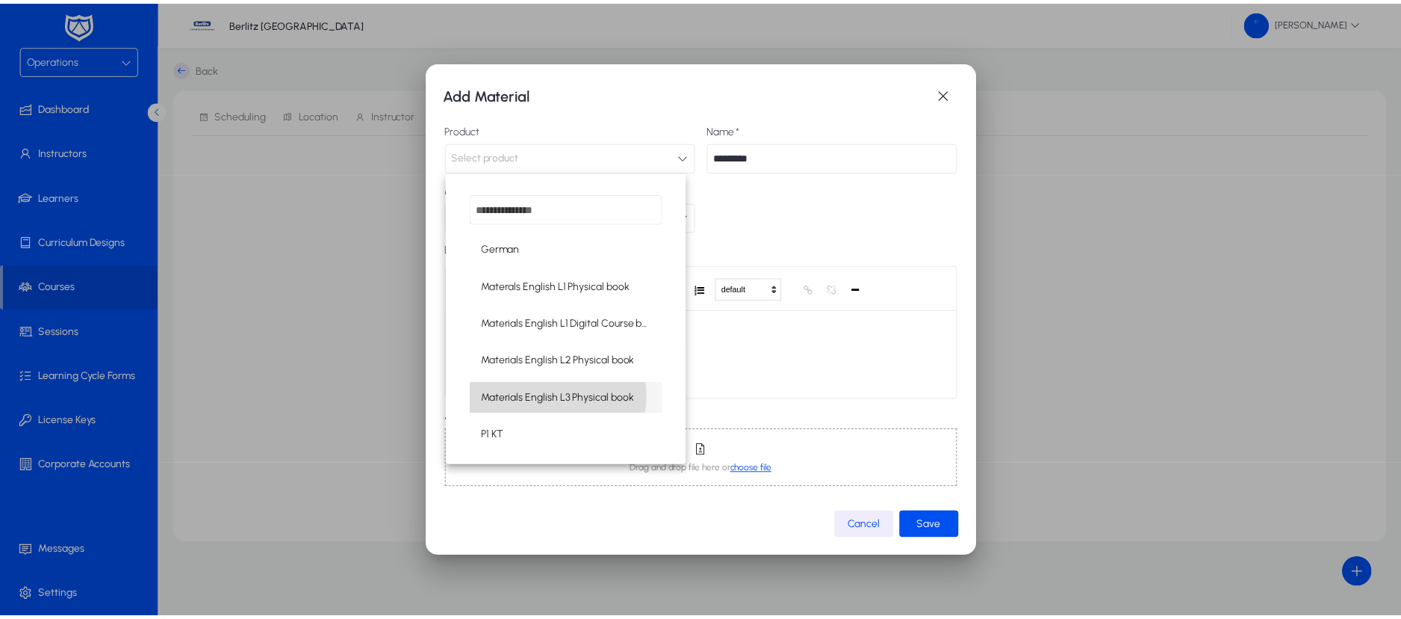
scroll to position [1, 0]
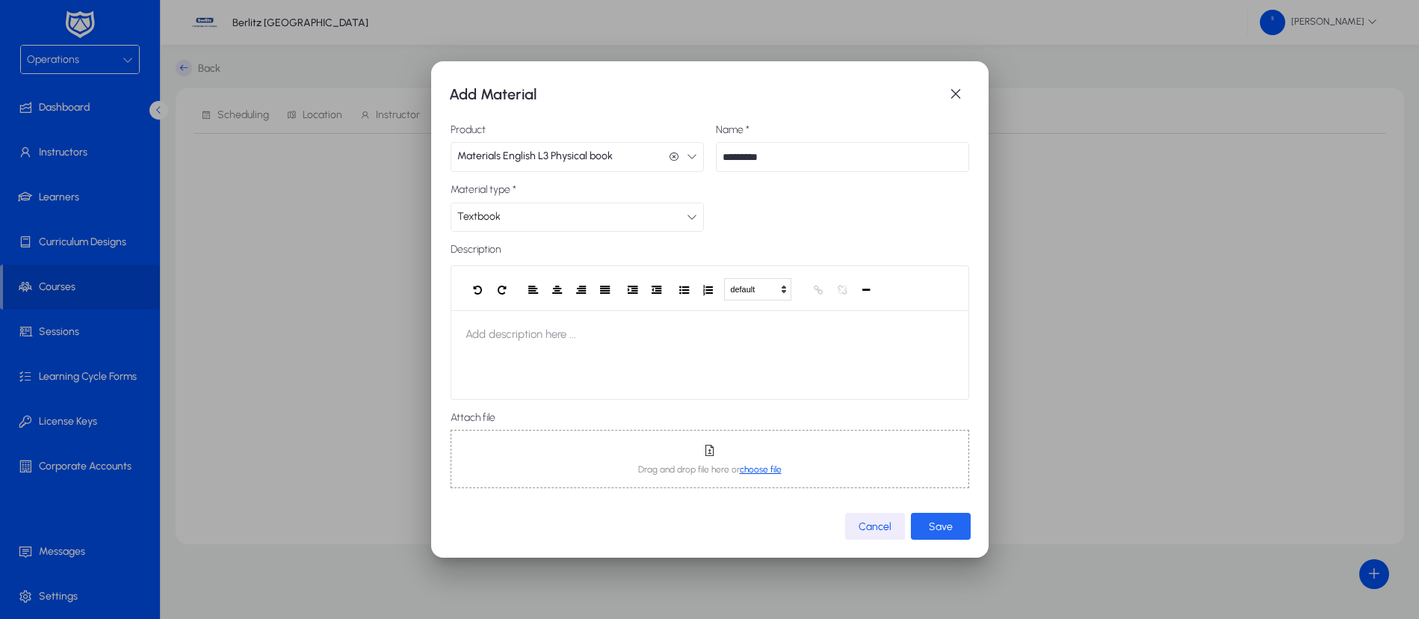
click at [938, 518] on span "submit" at bounding box center [941, 526] width 60 height 36
click at [954, 98] on span "button" at bounding box center [955, 94] width 30 height 30
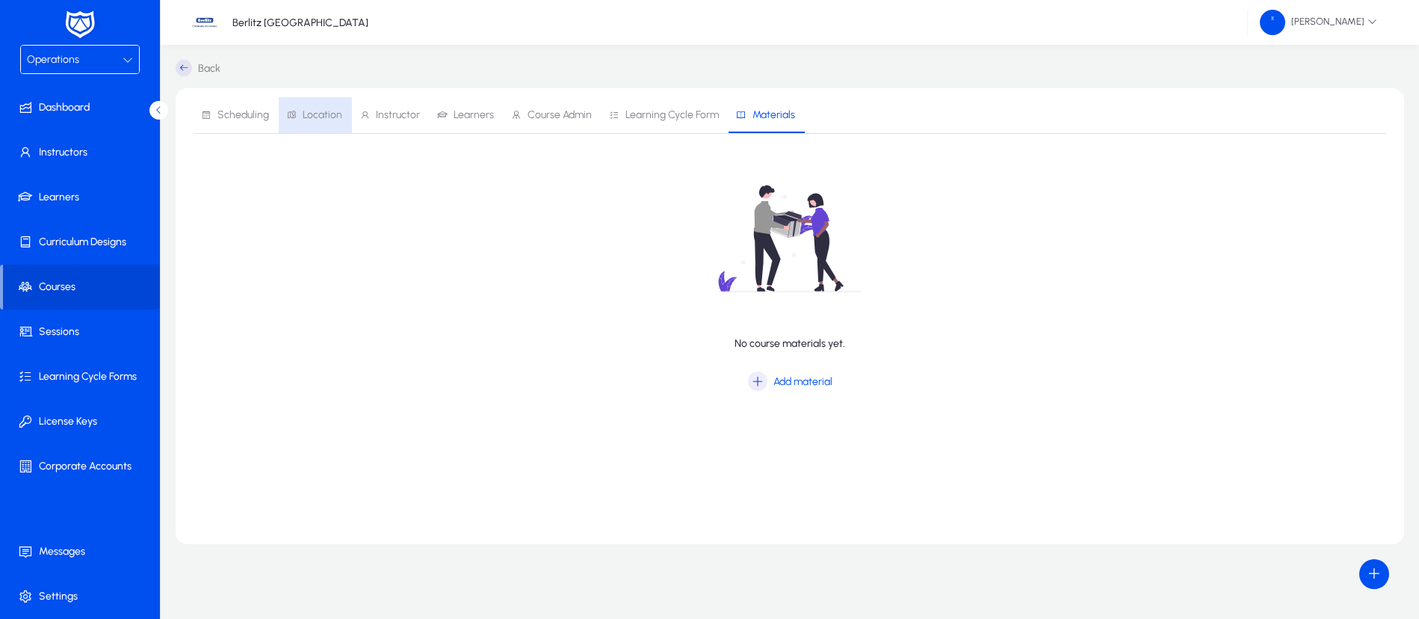
click at [294, 117] on icon at bounding box center [291, 115] width 10 height 10
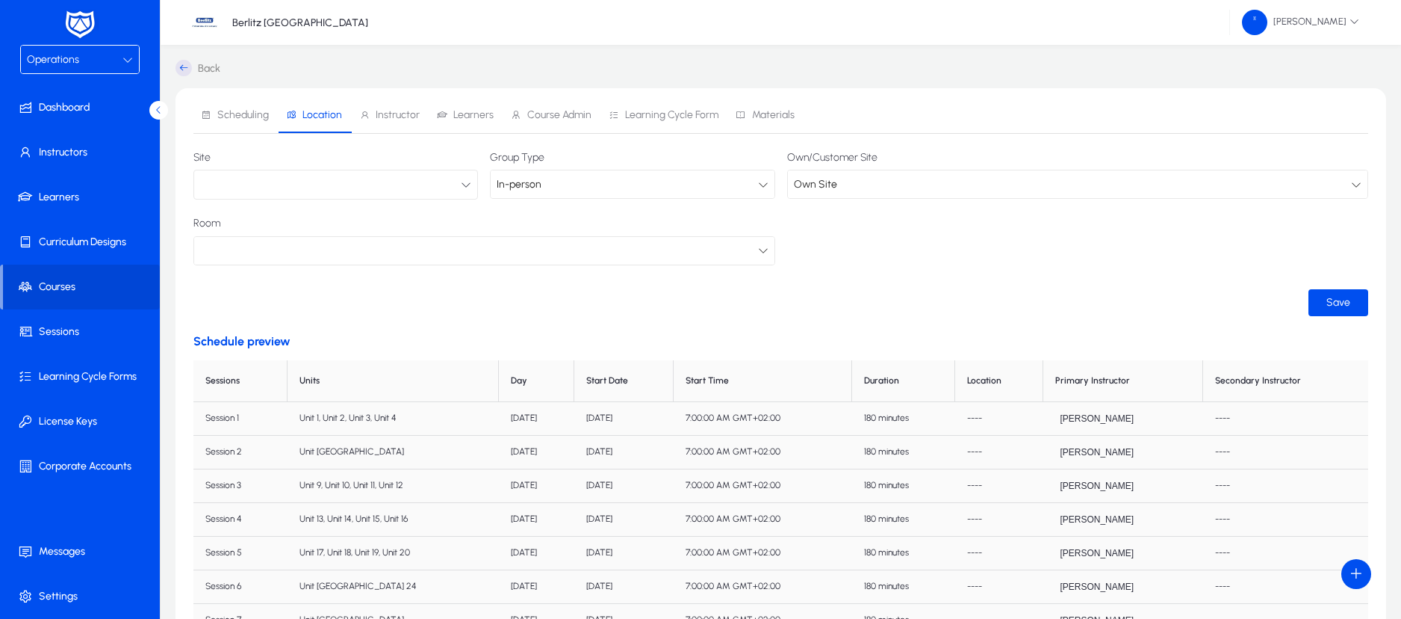
click at [471, 178] on button "button" at bounding box center [335, 185] width 285 height 30
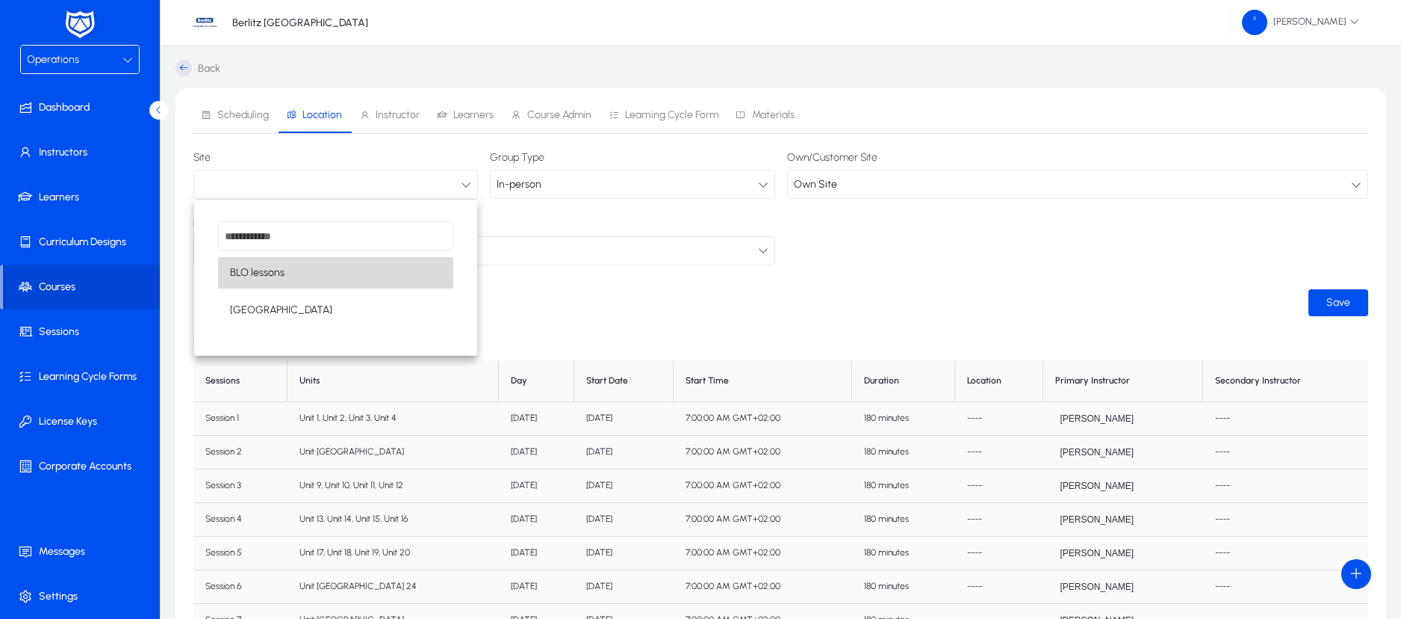
click at [351, 273] on mat-option "BLO lessons" at bounding box center [335, 272] width 235 height 31
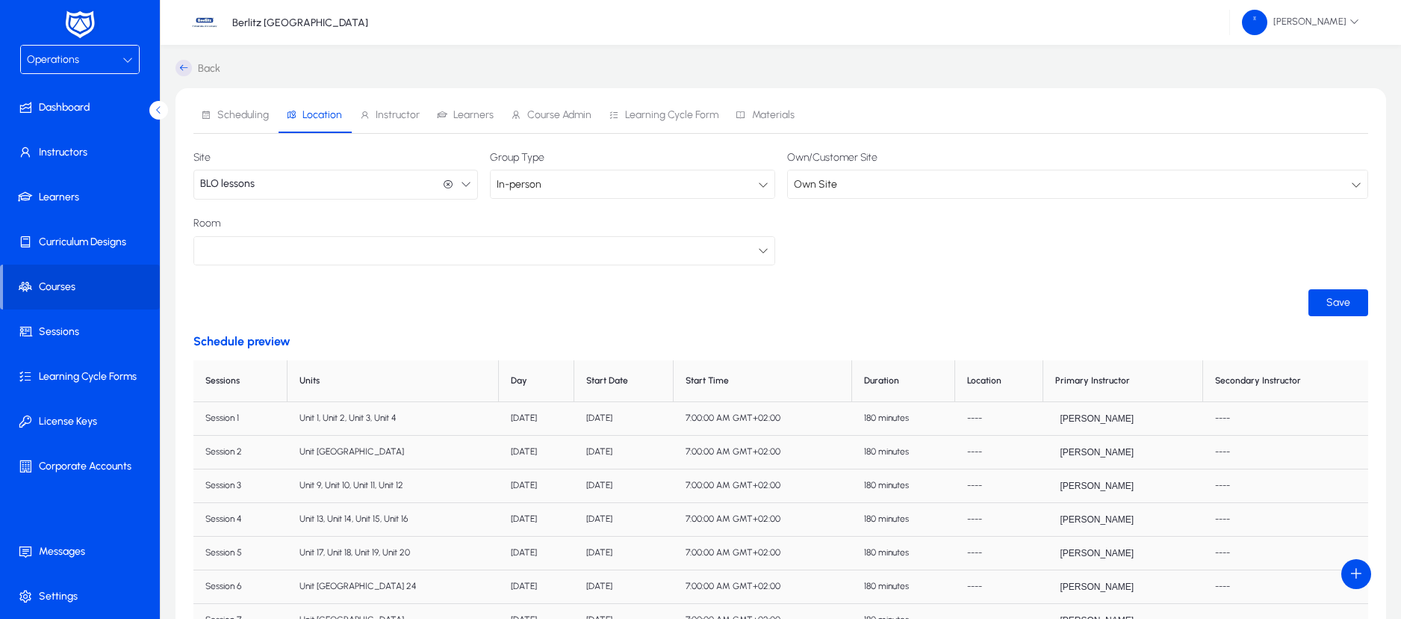
click at [756, 187] on div "In-person" at bounding box center [627, 184] width 261 height 19
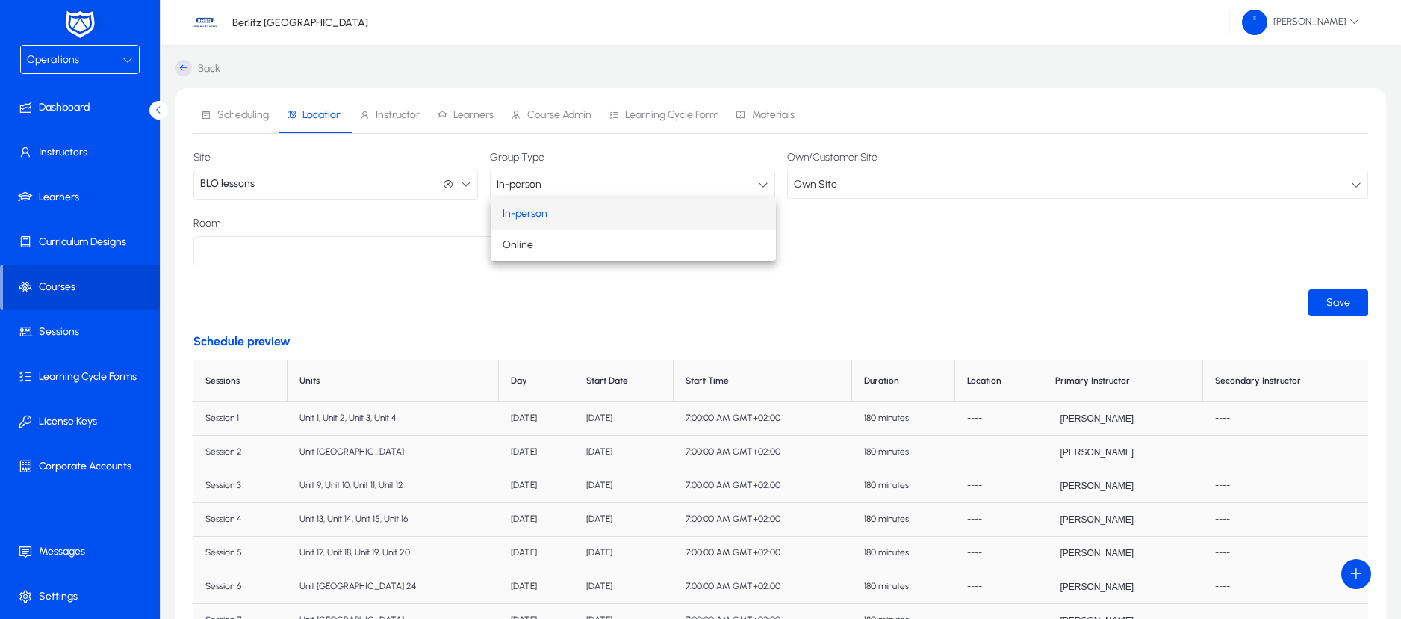
click at [888, 206] on div at bounding box center [700, 309] width 1401 height 619
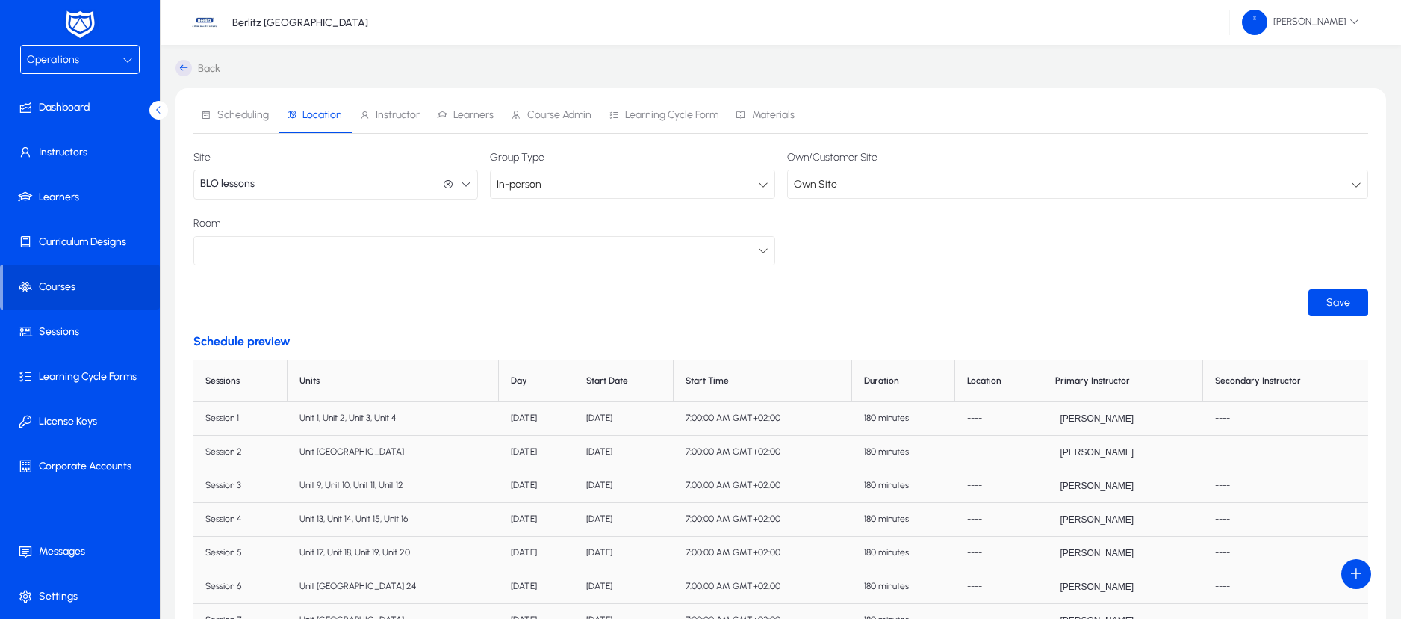
click at [1348, 187] on div "Own Site" at bounding box center [1073, 184] width 558 height 19
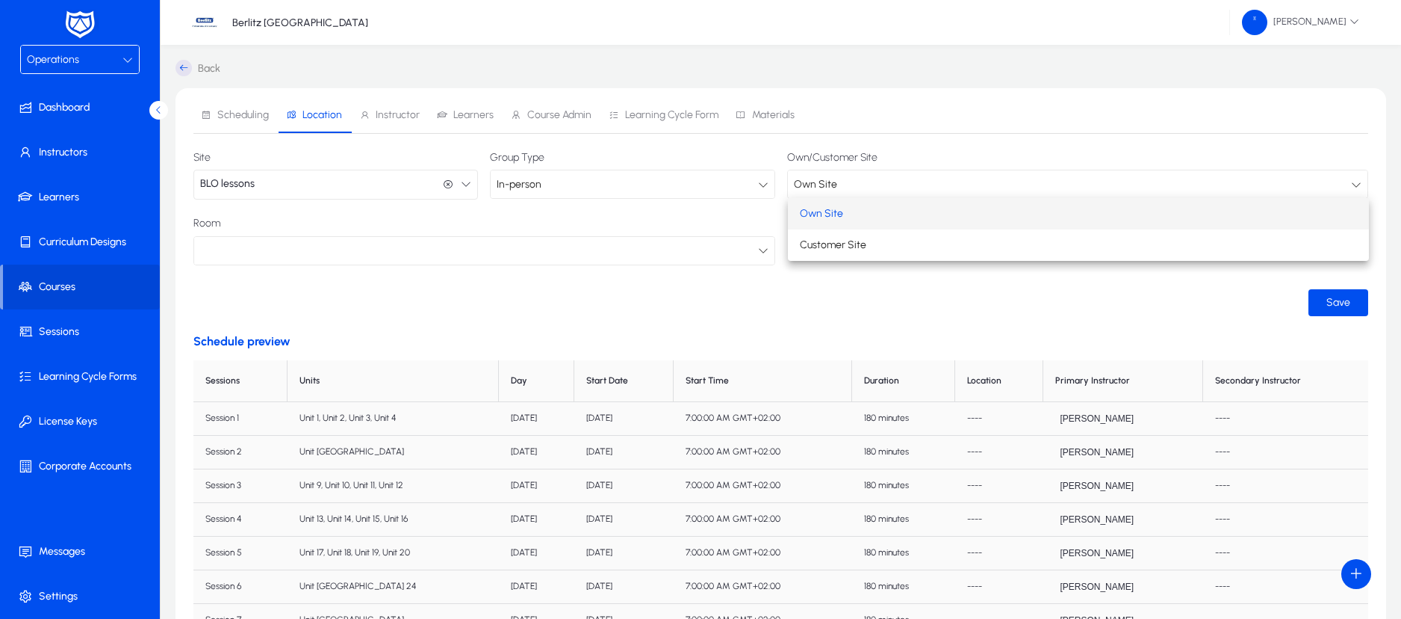
click at [1319, 202] on mat-option "Own Site" at bounding box center [1079, 213] width 582 height 31
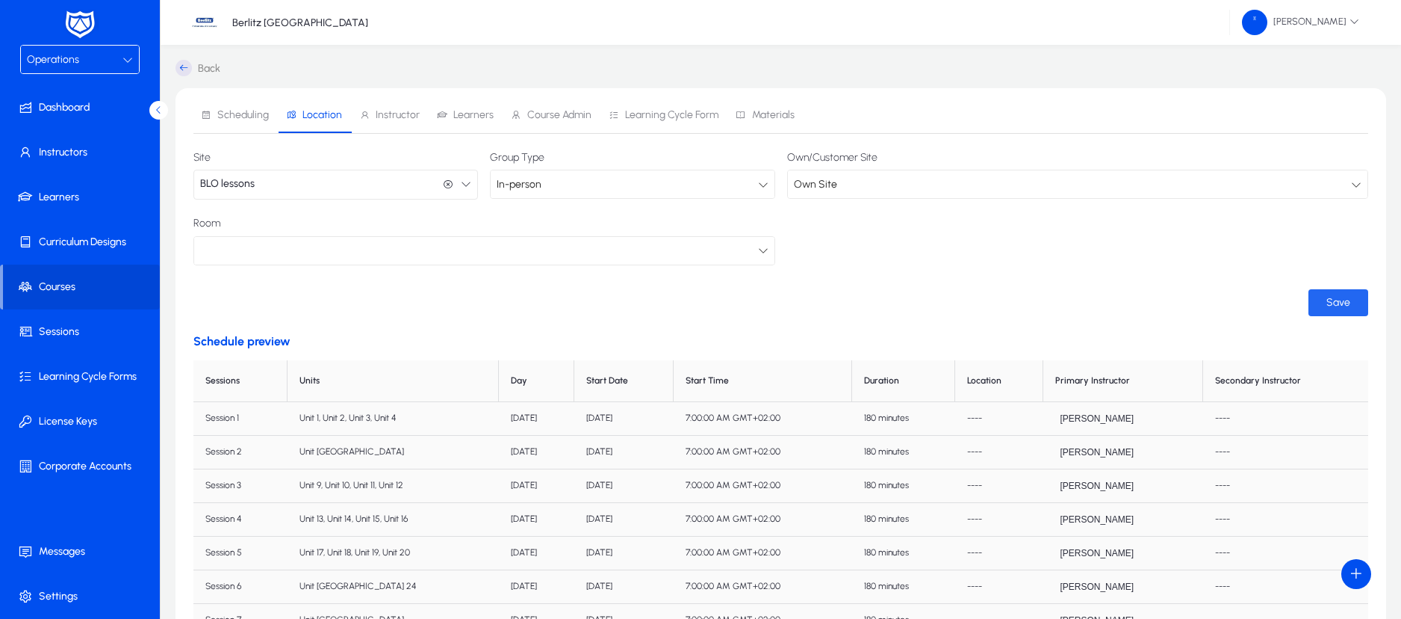
click at [1340, 293] on span "submit" at bounding box center [1339, 303] width 60 height 36
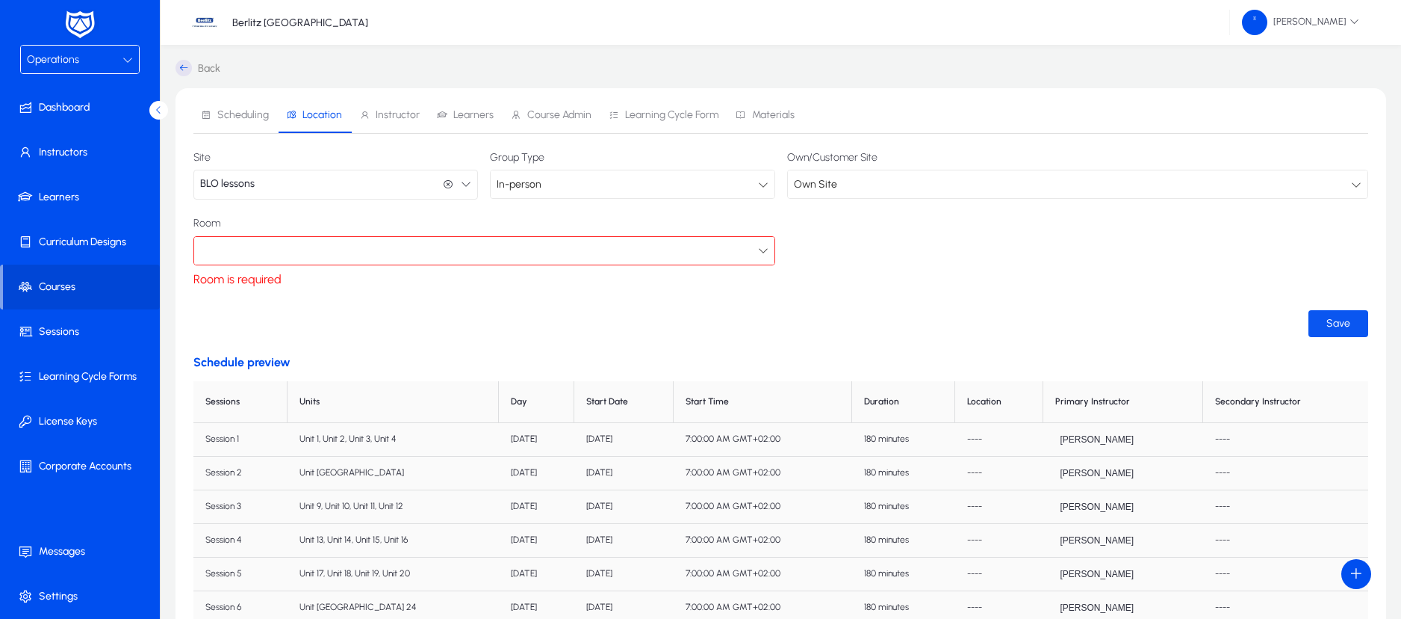
click at [1340, 293] on form "Site BLO lessons BLO lessons Group Type In-person Own/Customer Site Own Site Ro…" at bounding box center [780, 244] width 1175 height 185
click at [759, 249] on icon at bounding box center [763, 250] width 10 height 10
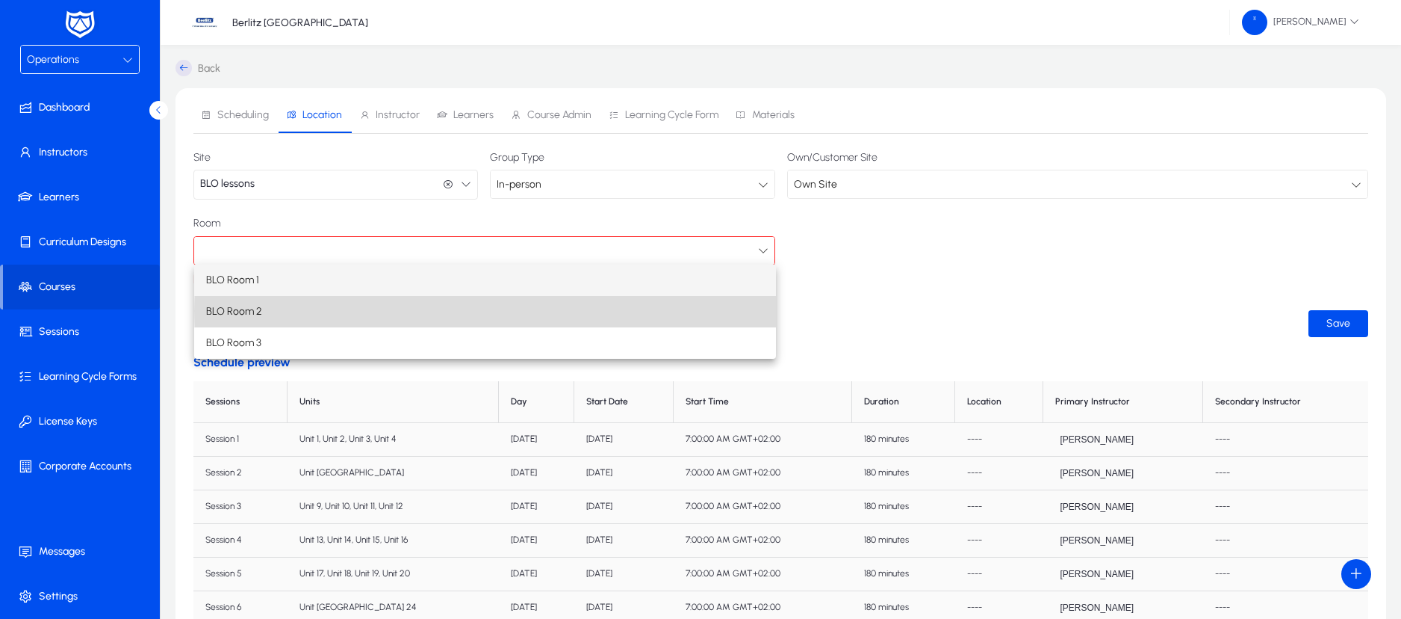
click at [659, 311] on mat-option "BLO Room 2" at bounding box center [485, 311] width 582 height 31
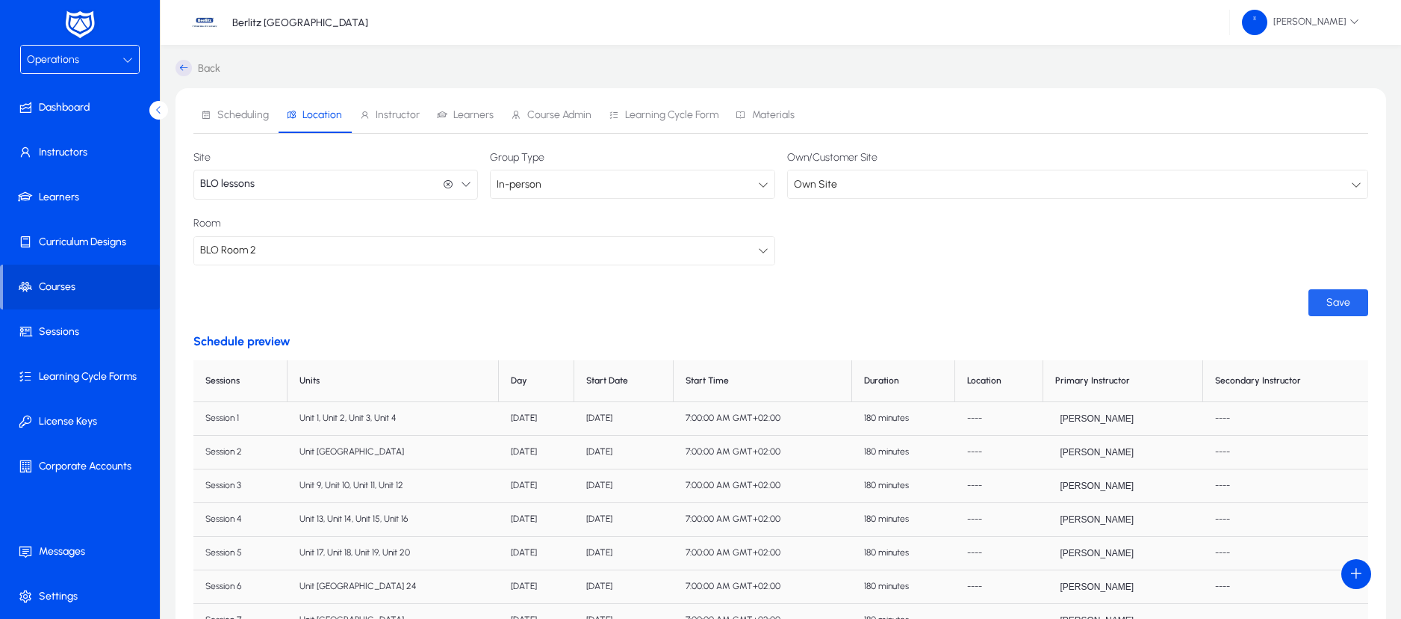
click at [1327, 291] on span "submit" at bounding box center [1339, 303] width 60 height 36
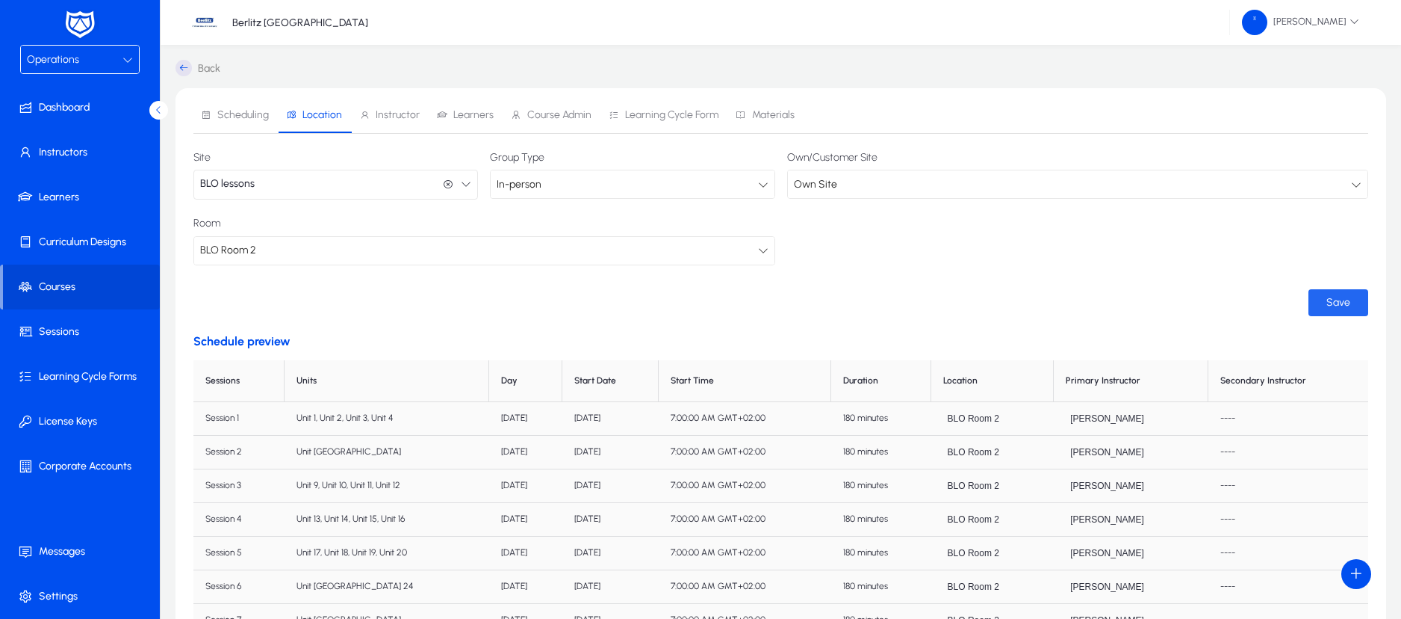
click at [1328, 296] on span "Save" at bounding box center [1339, 302] width 24 height 13
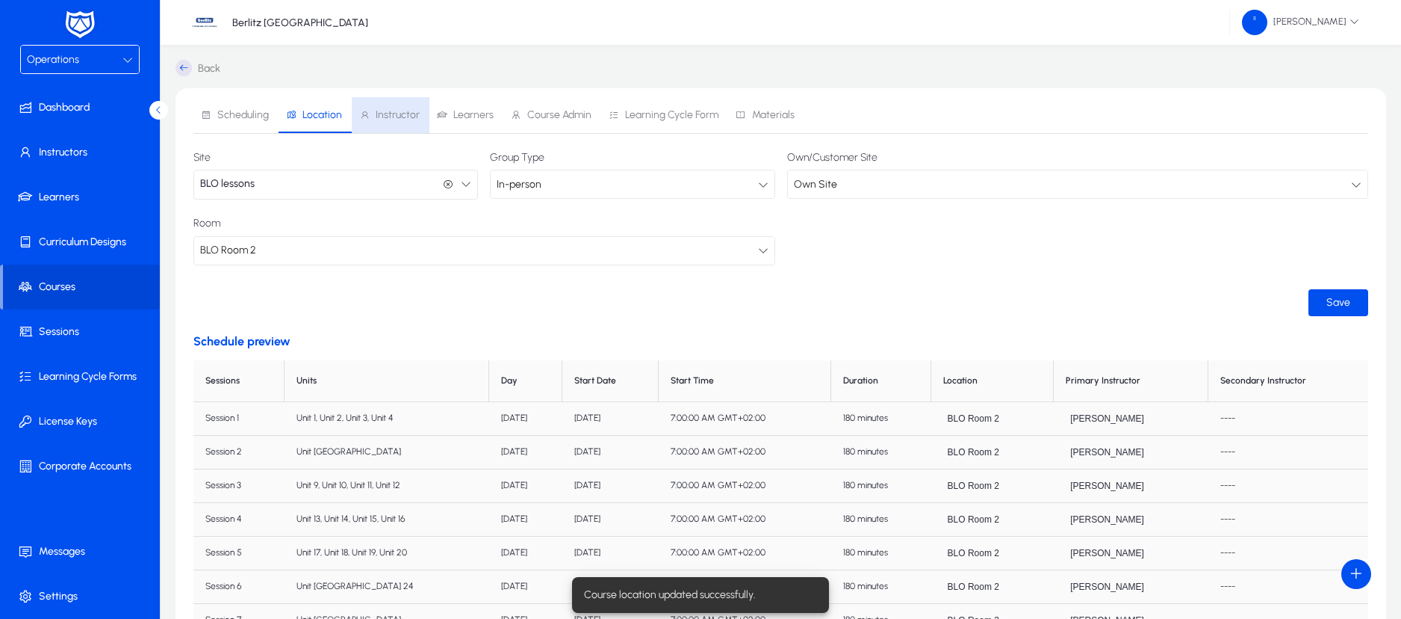
click at [393, 110] on span "Instructor" at bounding box center [398, 115] width 44 height 10
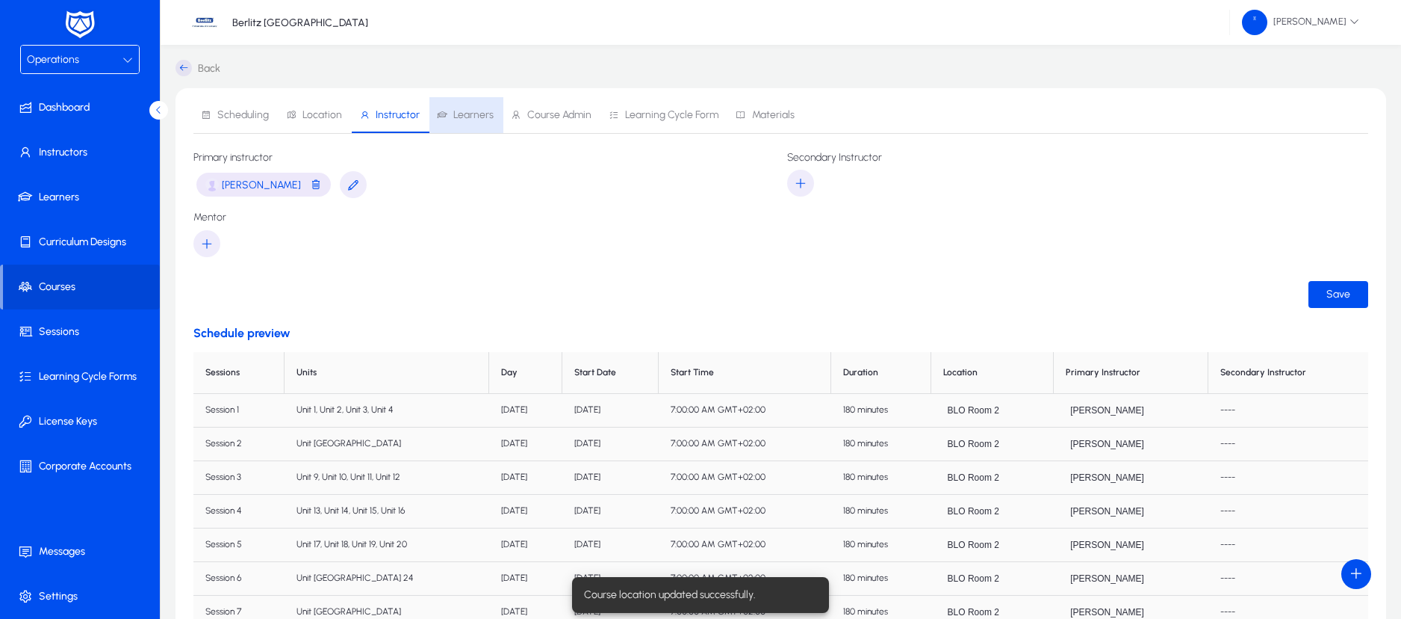
click at [467, 118] on span "Learners" at bounding box center [473, 115] width 40 height 10
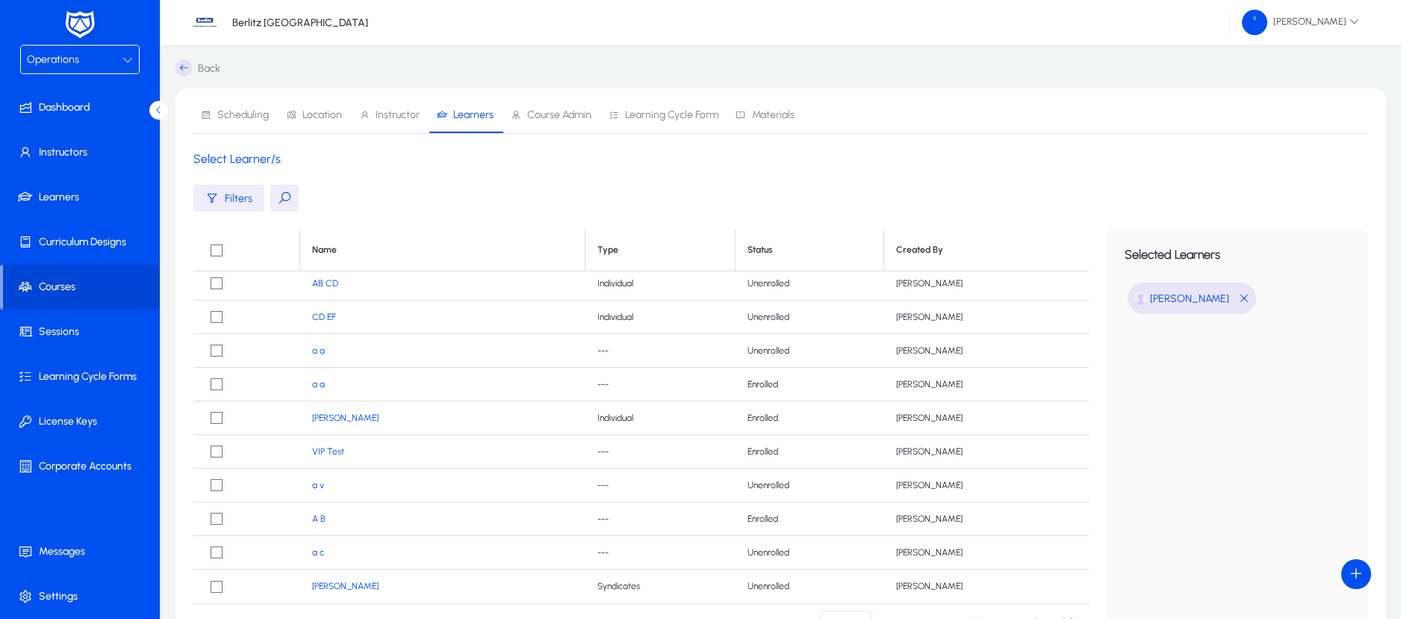
scroll to position [164, 0]
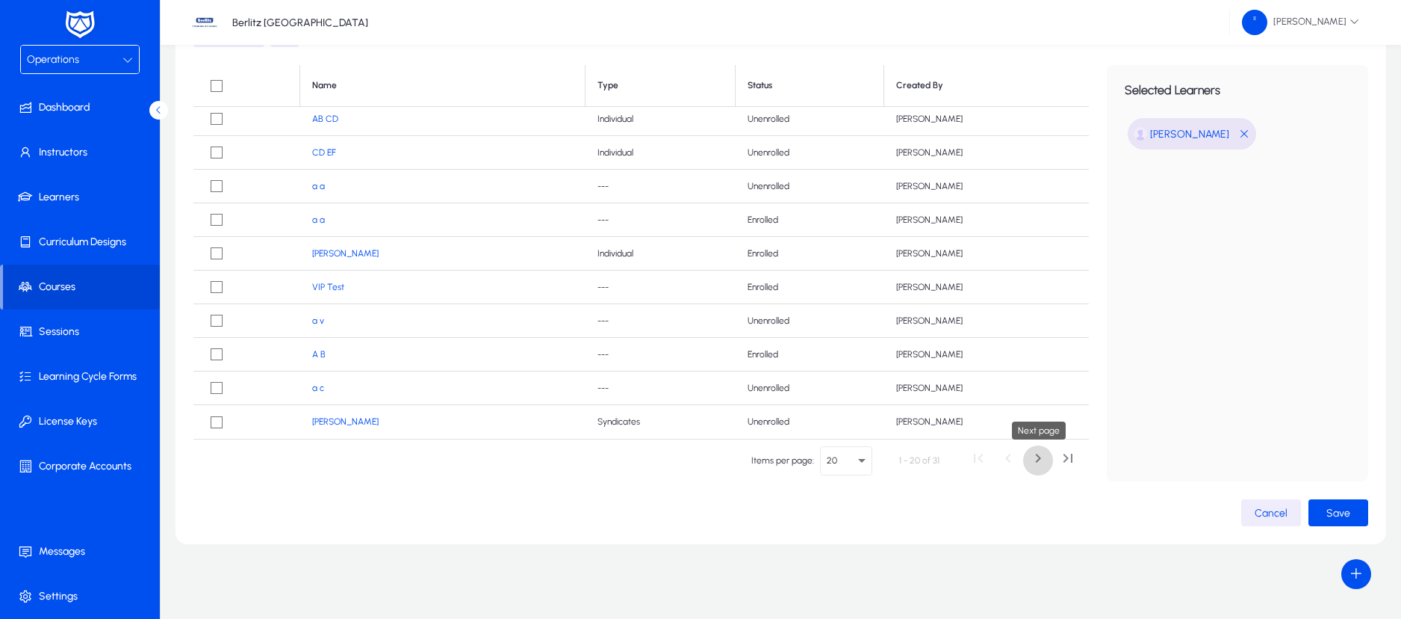
click at [1036, 462] on span "Next page" at bounding box center [1038, 460] width 30 height 30
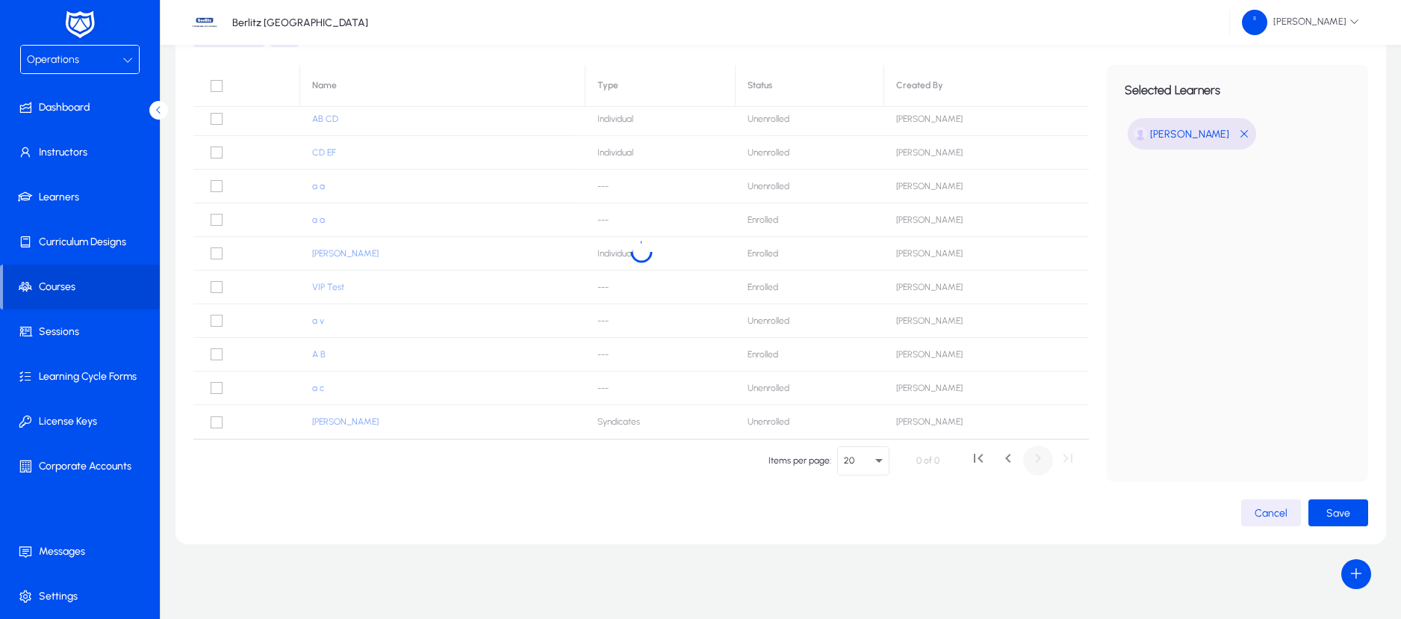
scroll to position [38, 0]
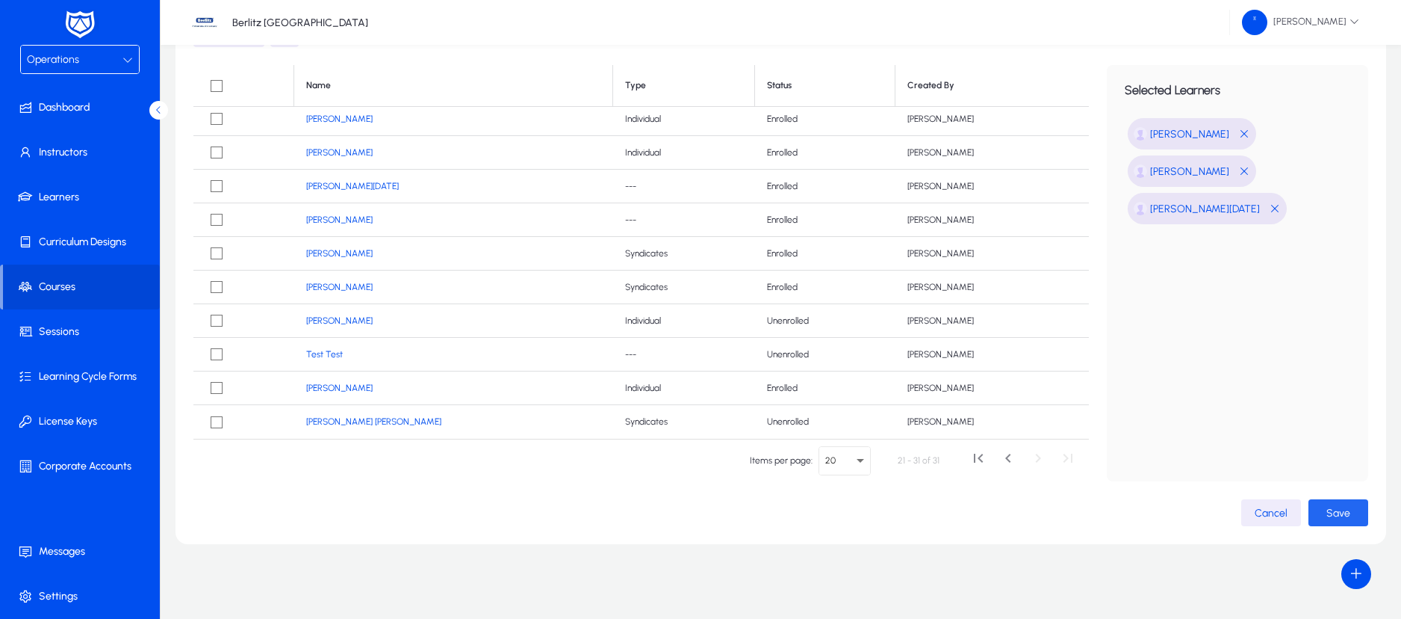
click at [1333, 515] on span "Save" at bounding box center [1339, 512] width 24 height 13
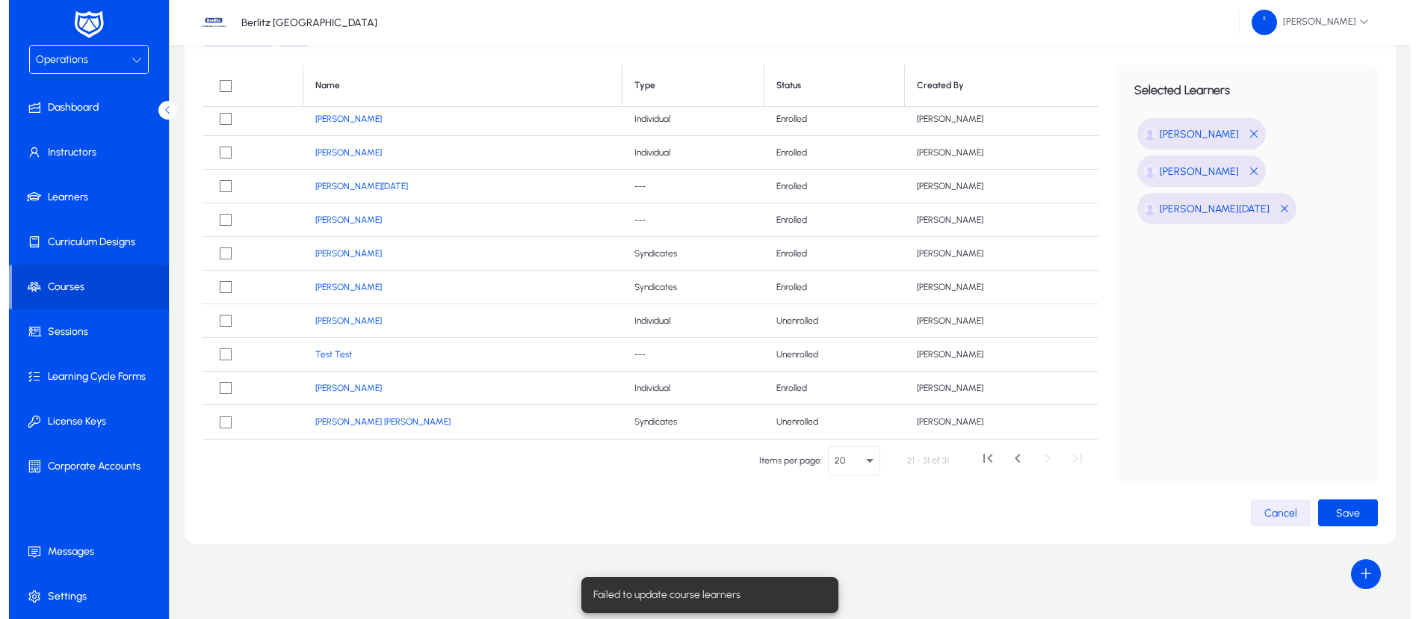
scroll to position [0, 0]
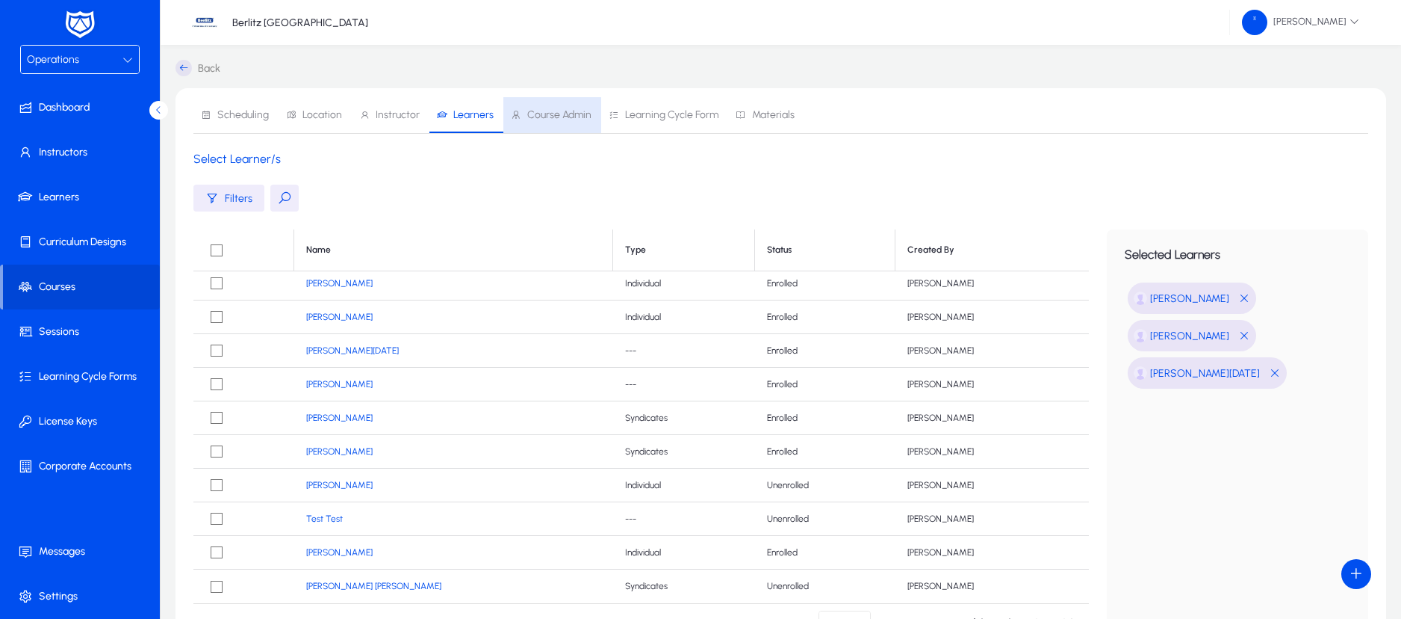
click at [539, 117] on span "Course Admin" at bounding box center [559, 115] width 64 height 10
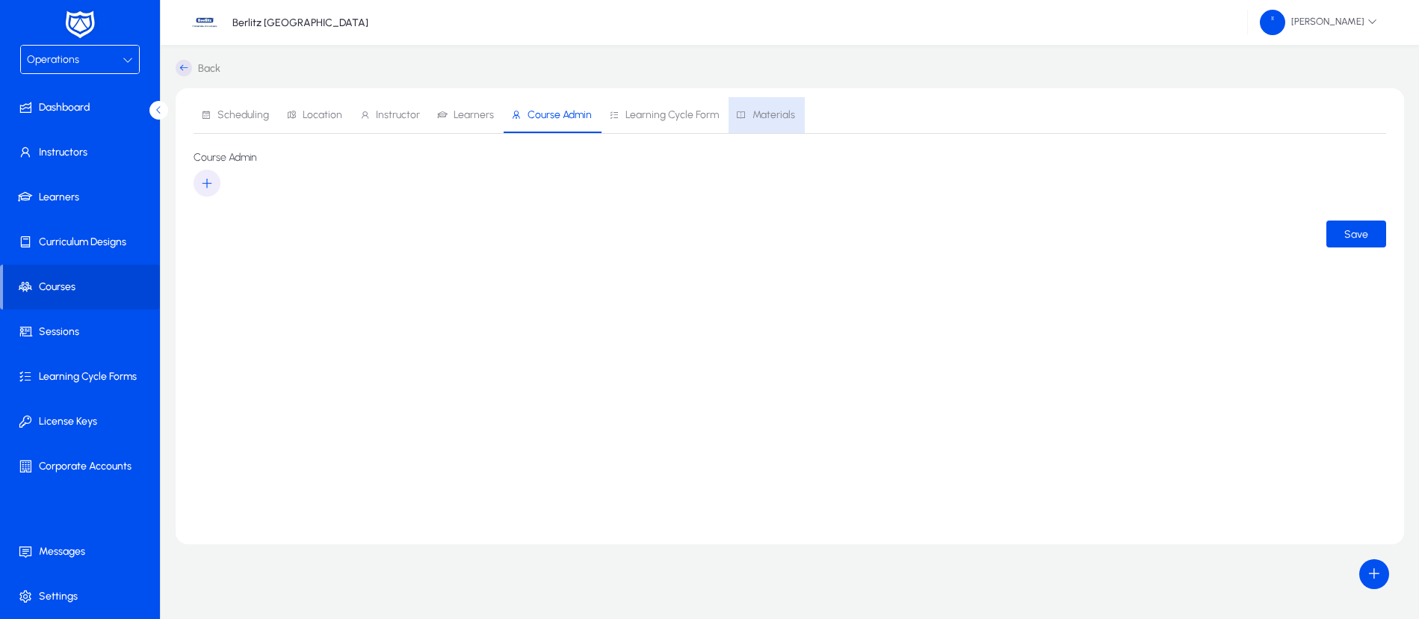
click at [742, 117] on icon at bounding box center [741, 115] width 10 height 10
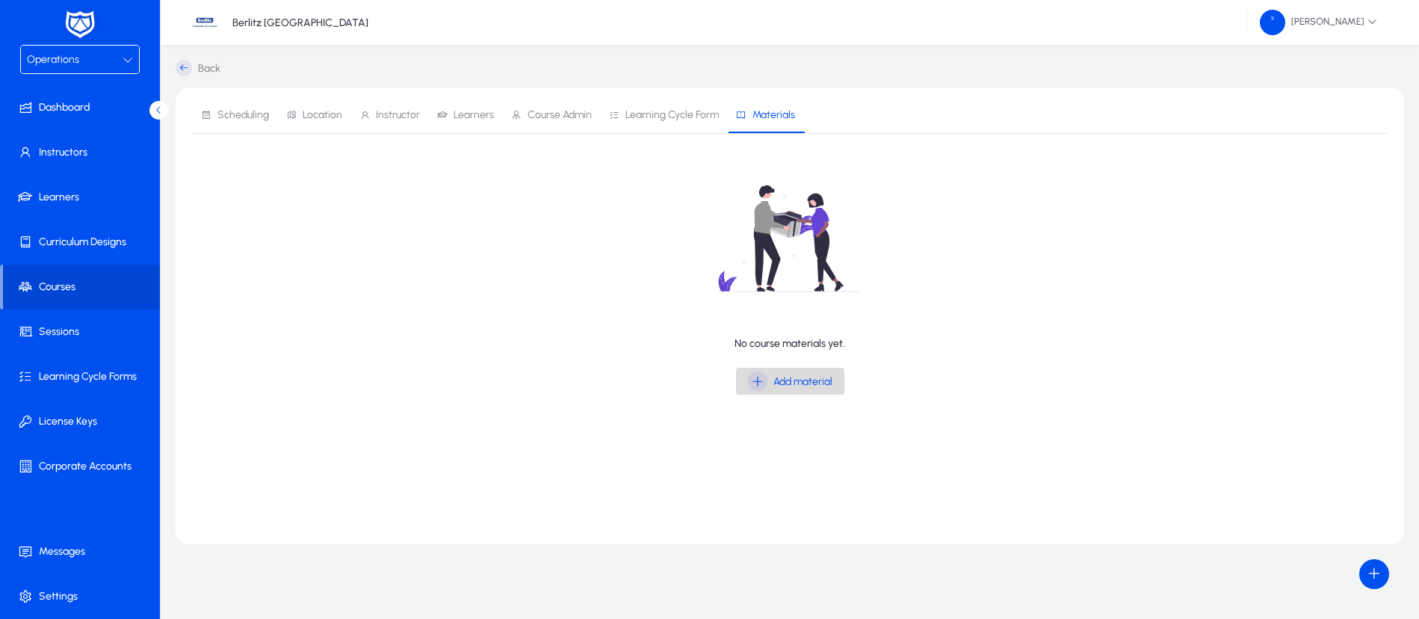
click at [766, 375] on div "Add material" at bounding box center [790, 380] width 84 height 19
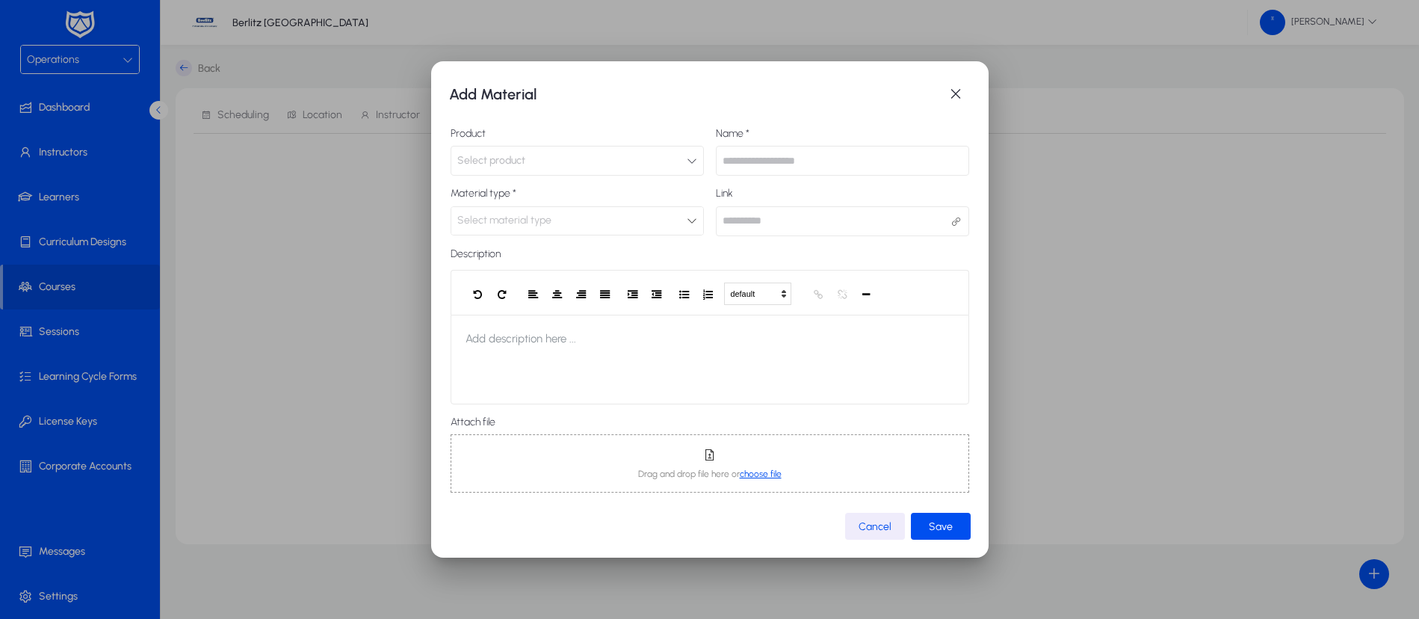
click at [852, 153] on input "text" at bounding box center [842, 161] width 253 height 30
type input "**********"
click at [665, 158] on button "Select product" at bounding box center [576, 161] width 253 height 30
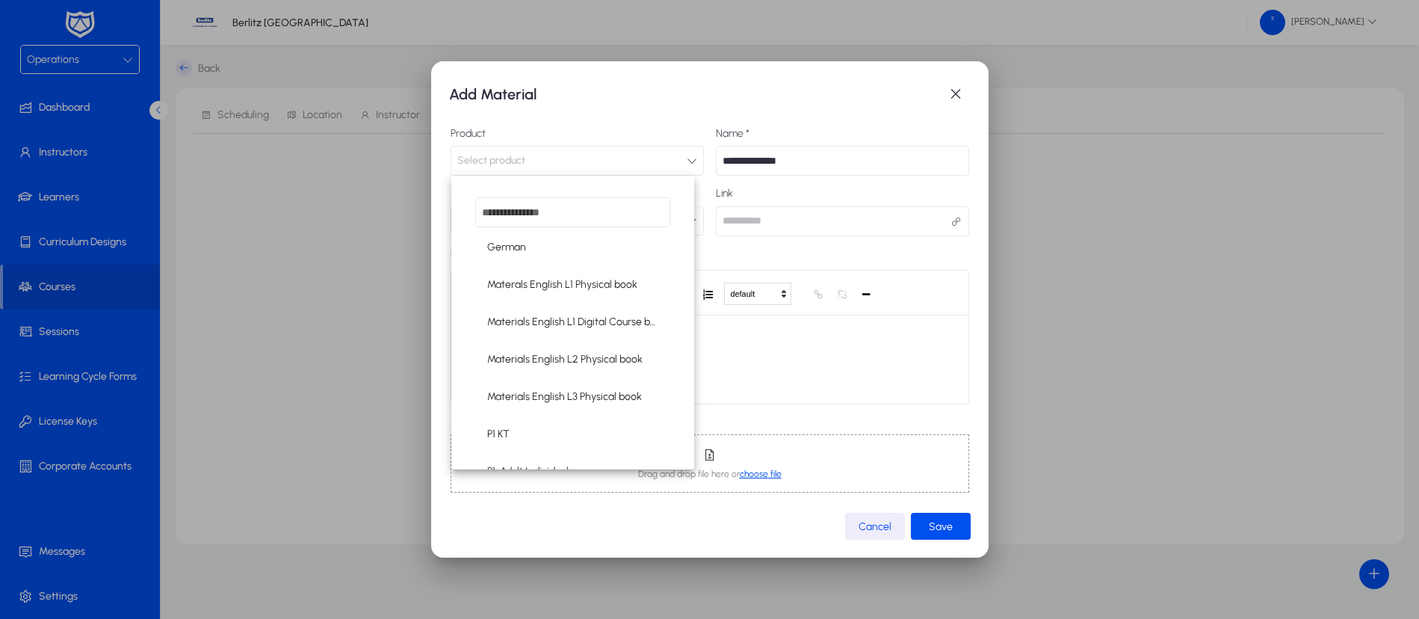
scroll to position [417, 0]
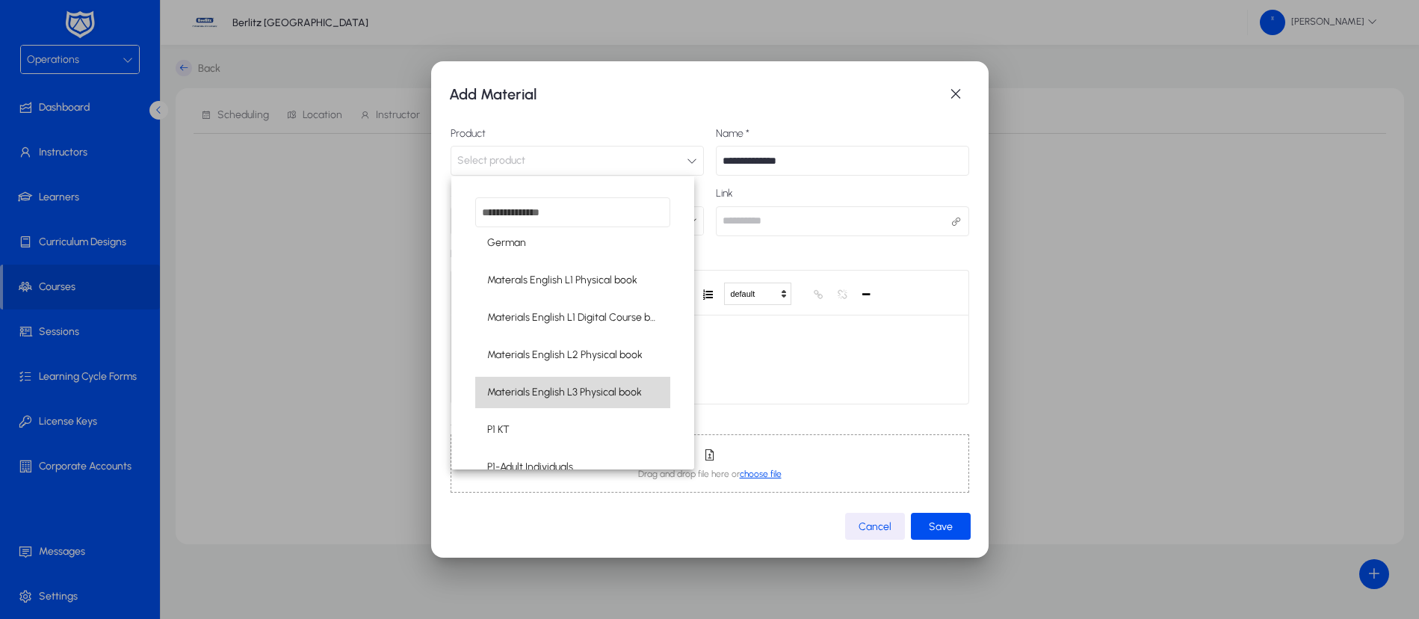
click at [586, 388] on span "Materials English L3 Physical book" at bounding box center [564, 392] width 155 height 18
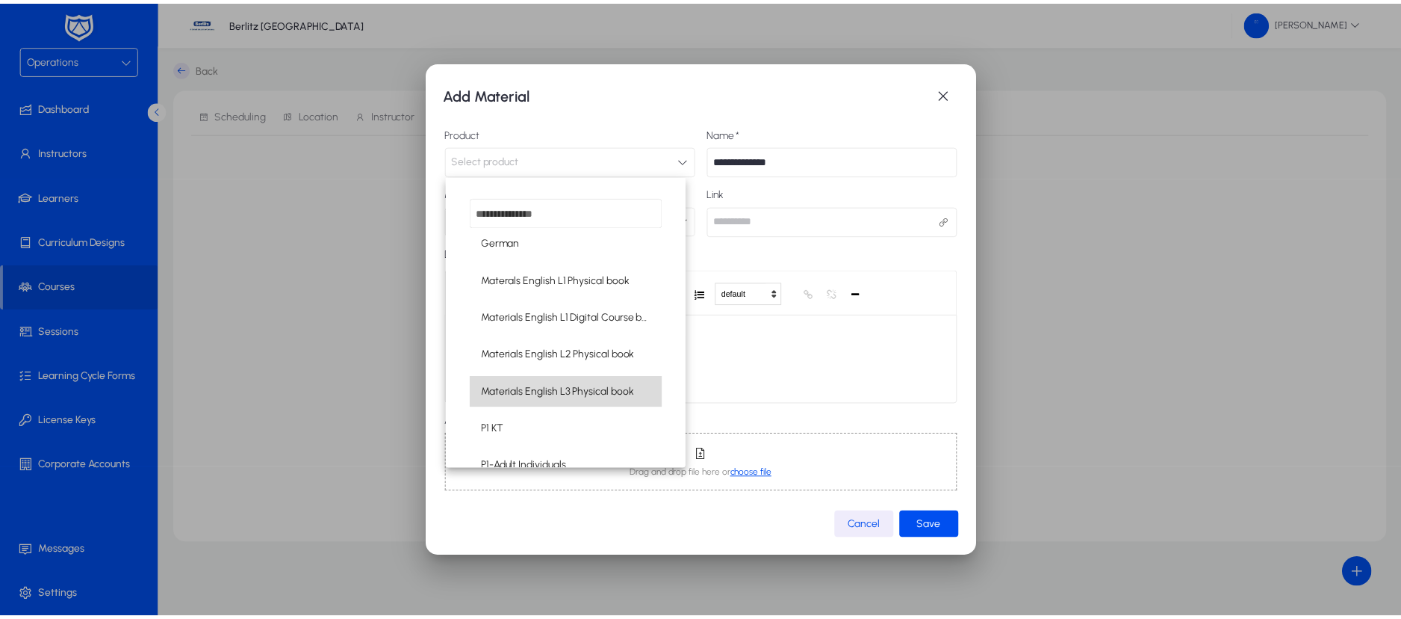
scroll to position [1, 0]
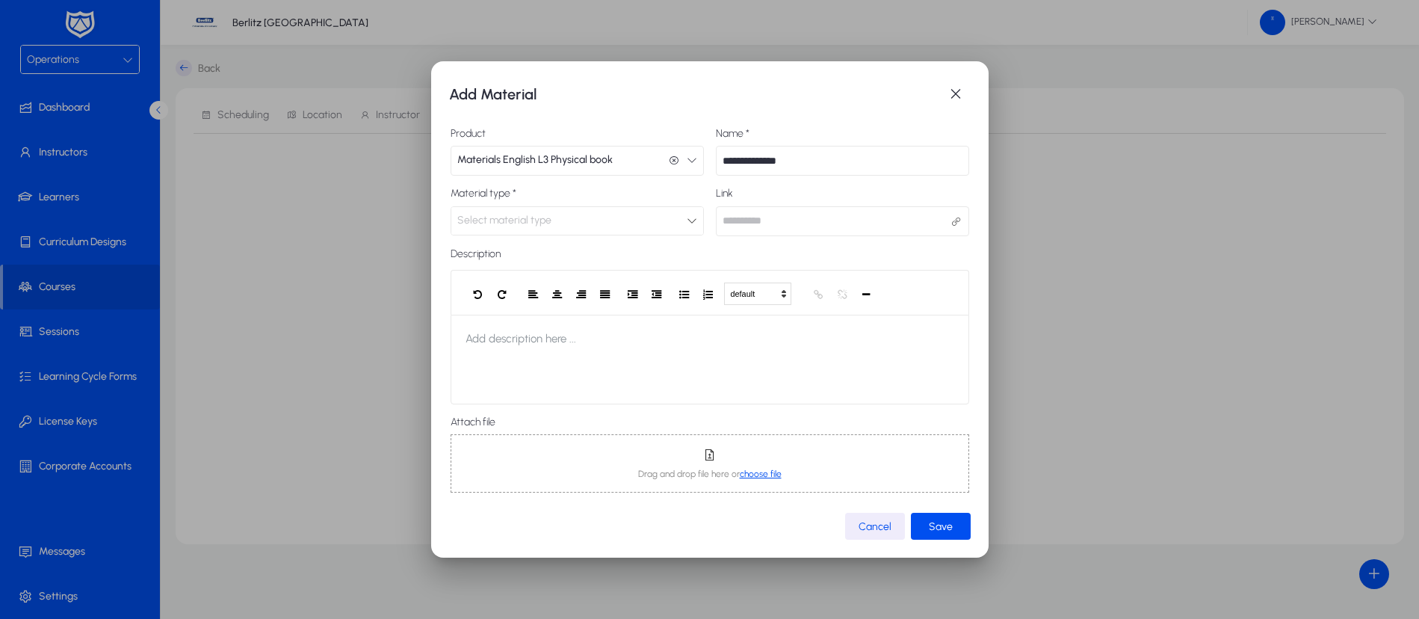
click at [673, 214] on div "Select material type" at bounding box center [571, 220] width 229 height 19
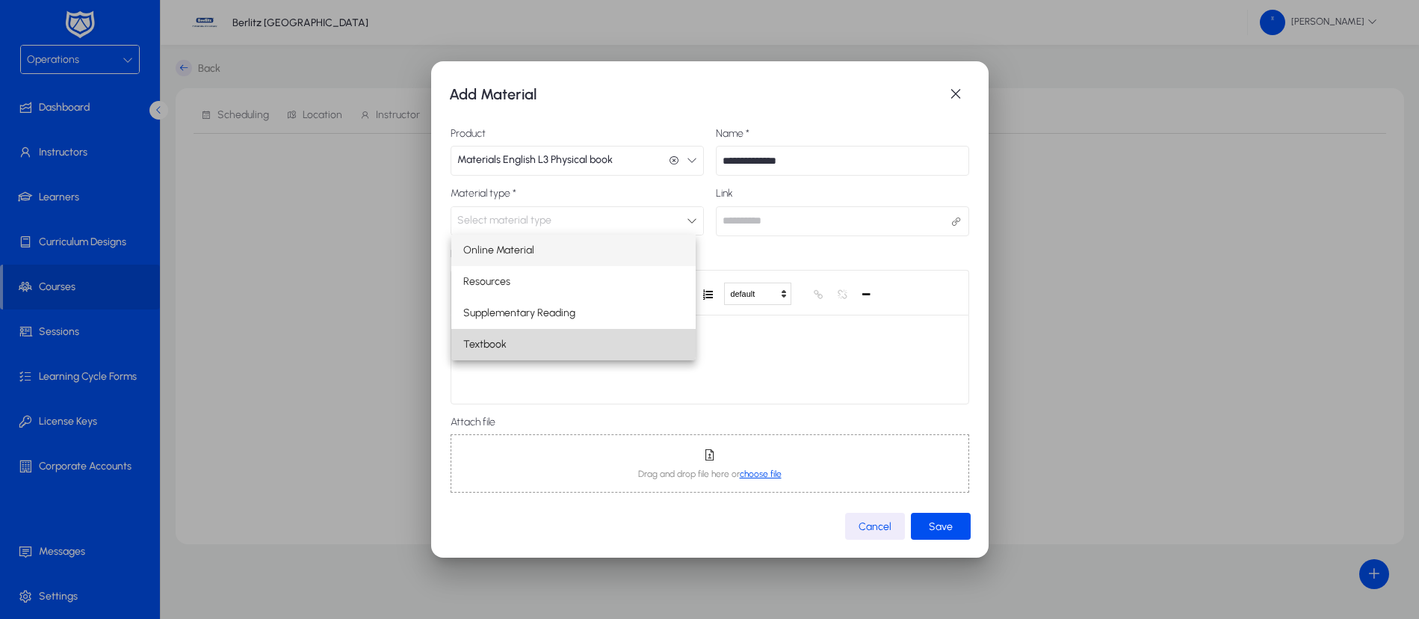
click at [572, 338] on mat-option "Textbook" at bounding box center [573, 344] width 245 height 31
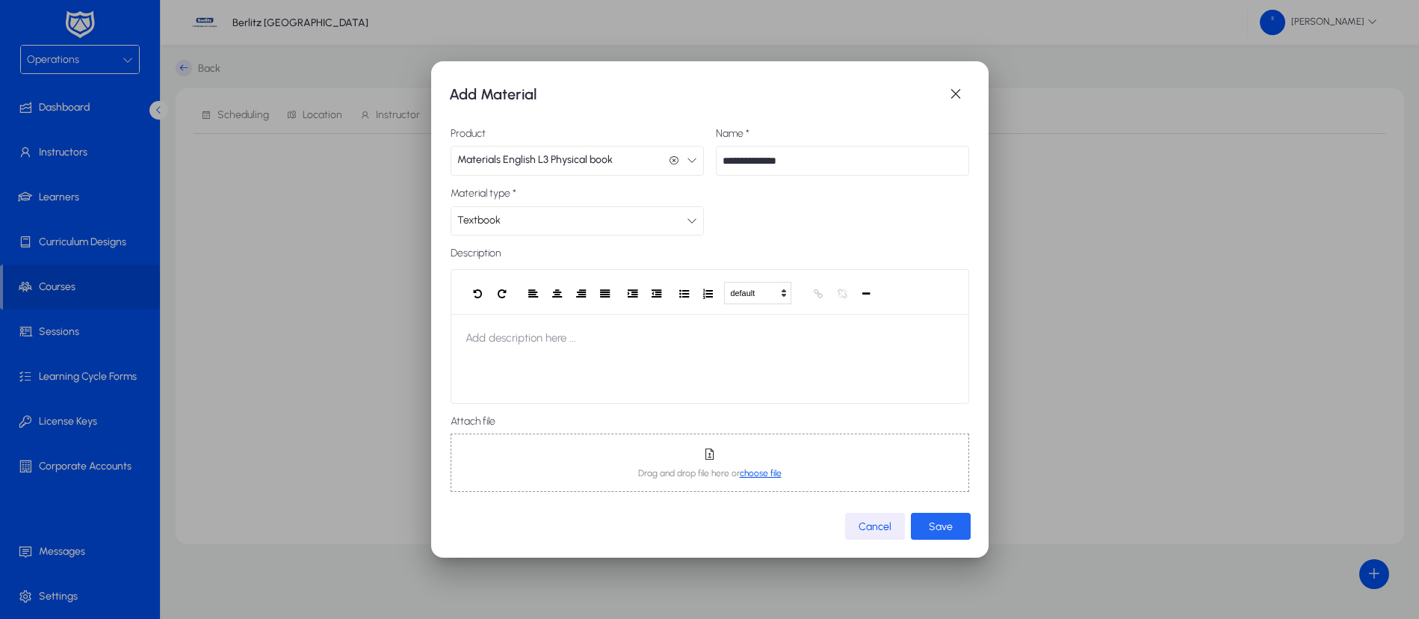
click at [939, 513] on span "submit" at bounding box center [941, 526] width 60 height 36
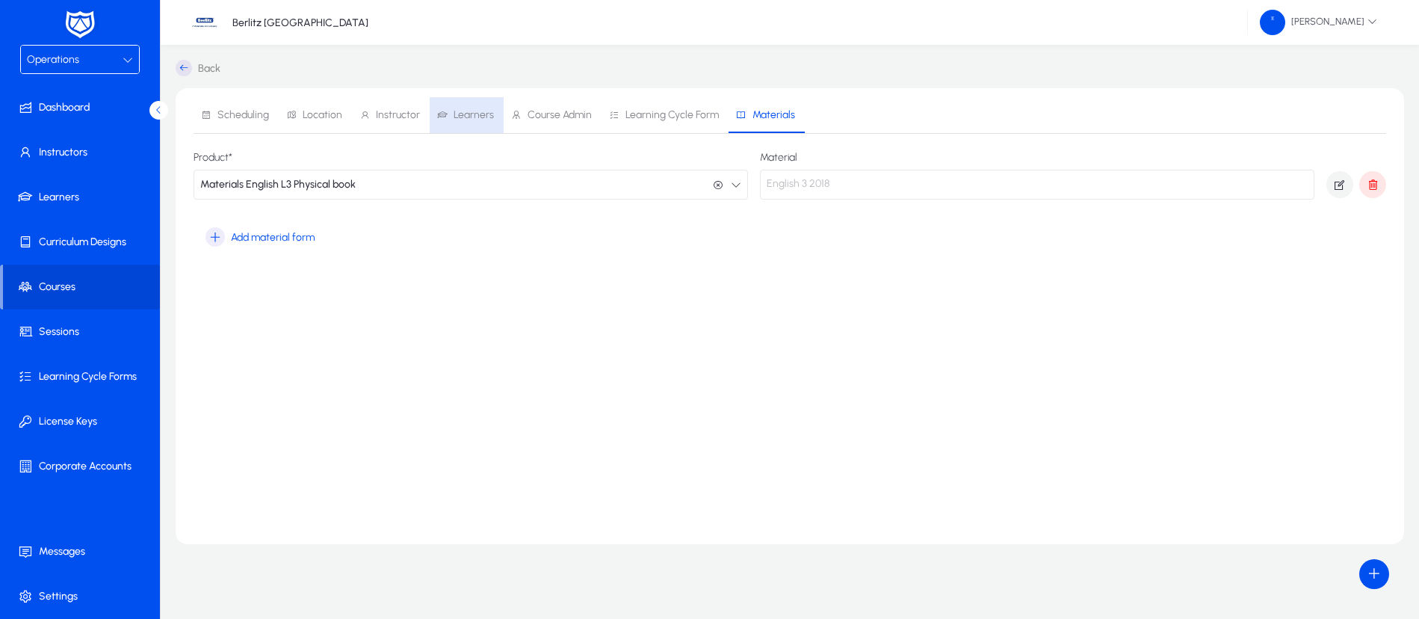
click at [470, 123] on span "Learners" at bounding box center [465, 115] width 57 height 36
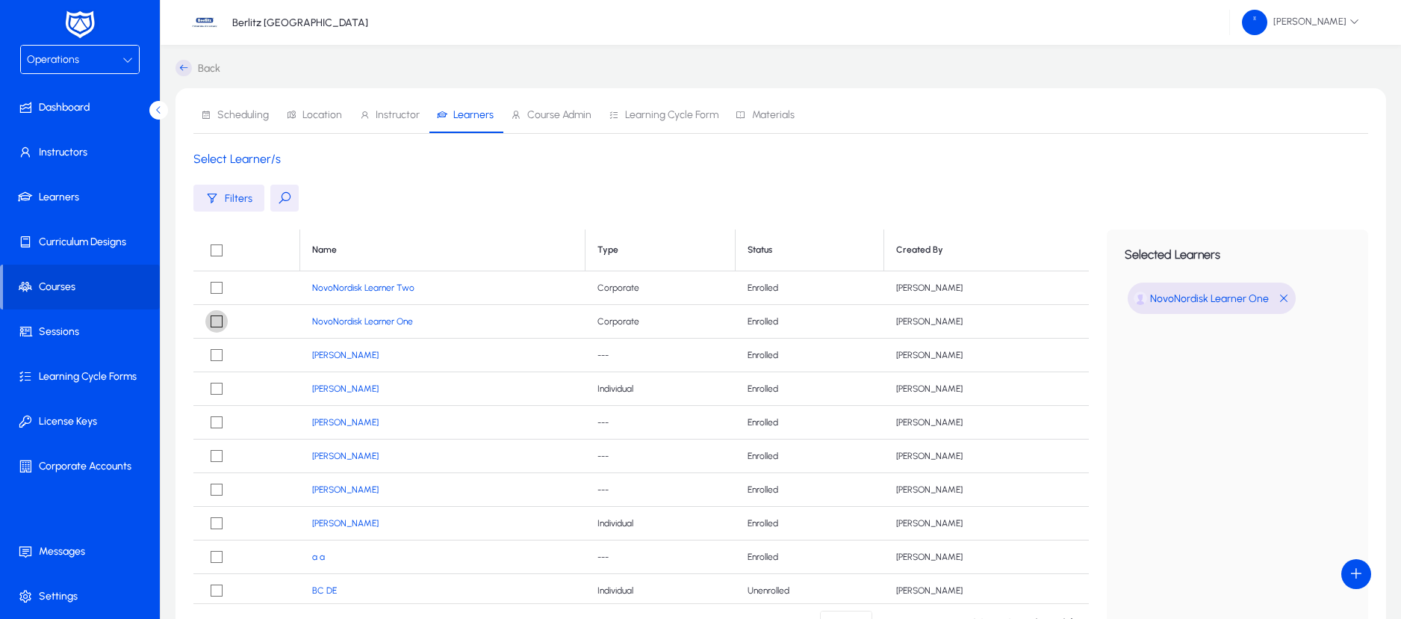
scroll to position [164, 0]
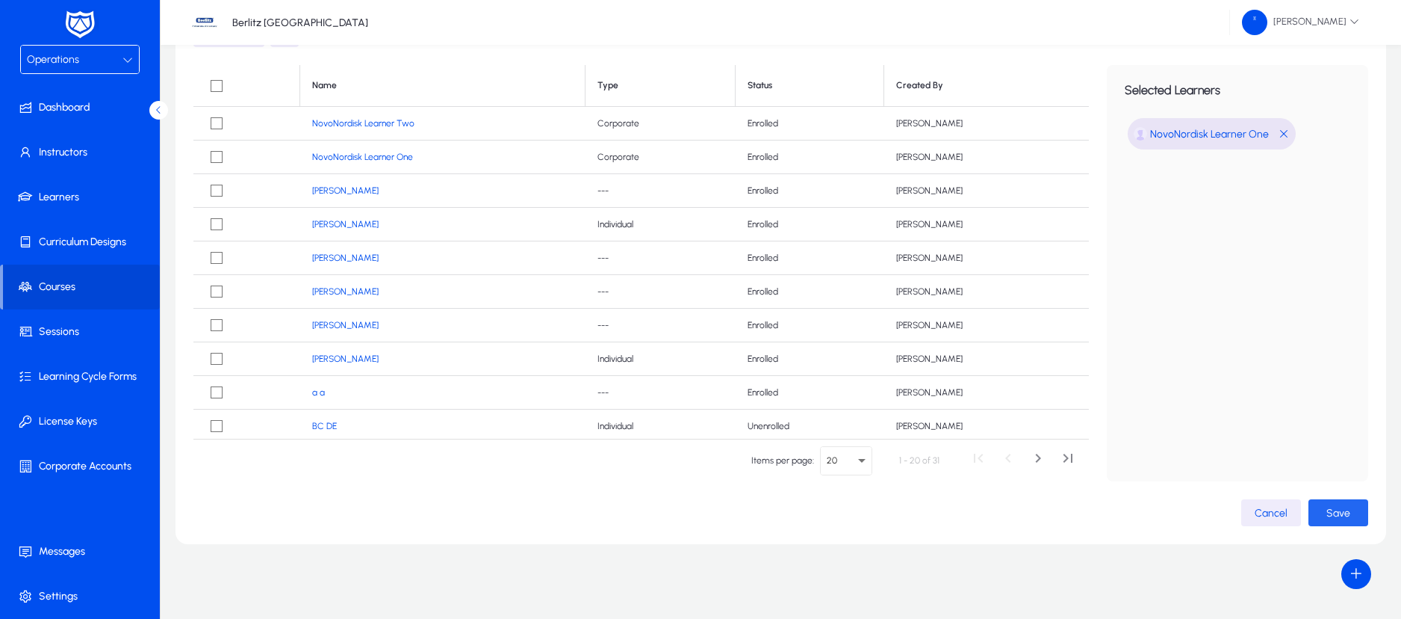
click at [1330, 509] on span "Save" at bounding box center [1339, 512] width 24 height 13
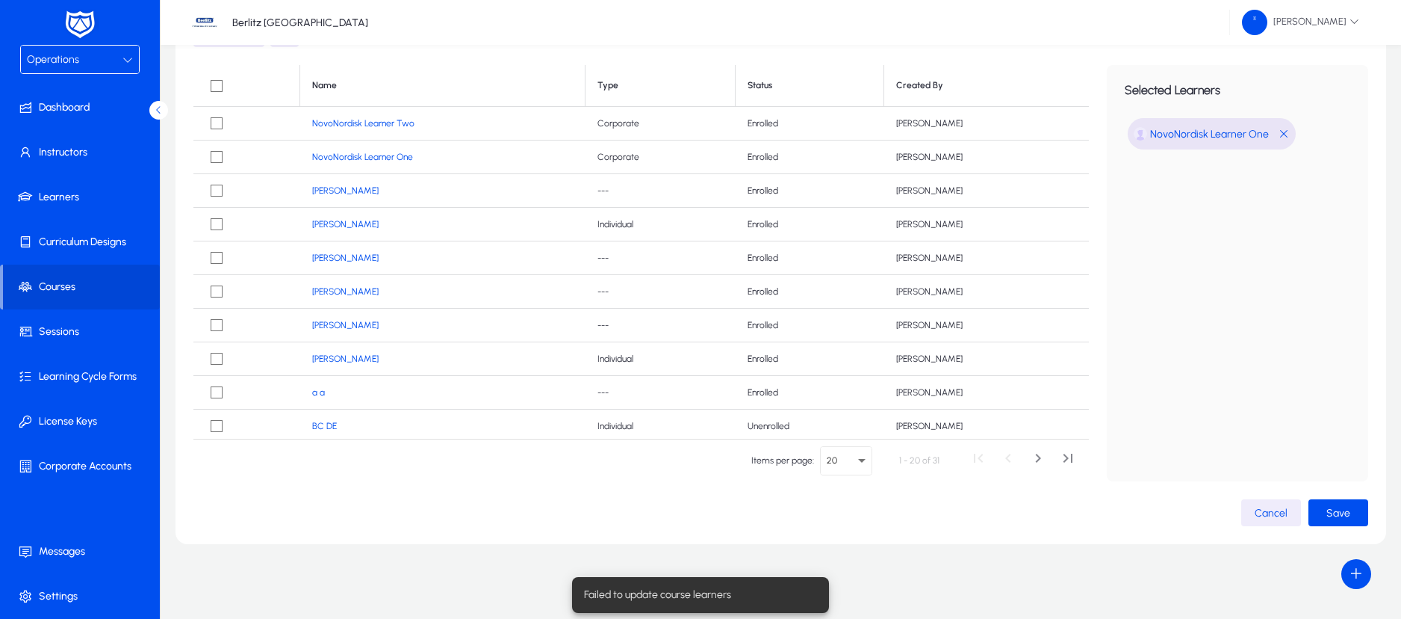
scroll to position [0, 0]
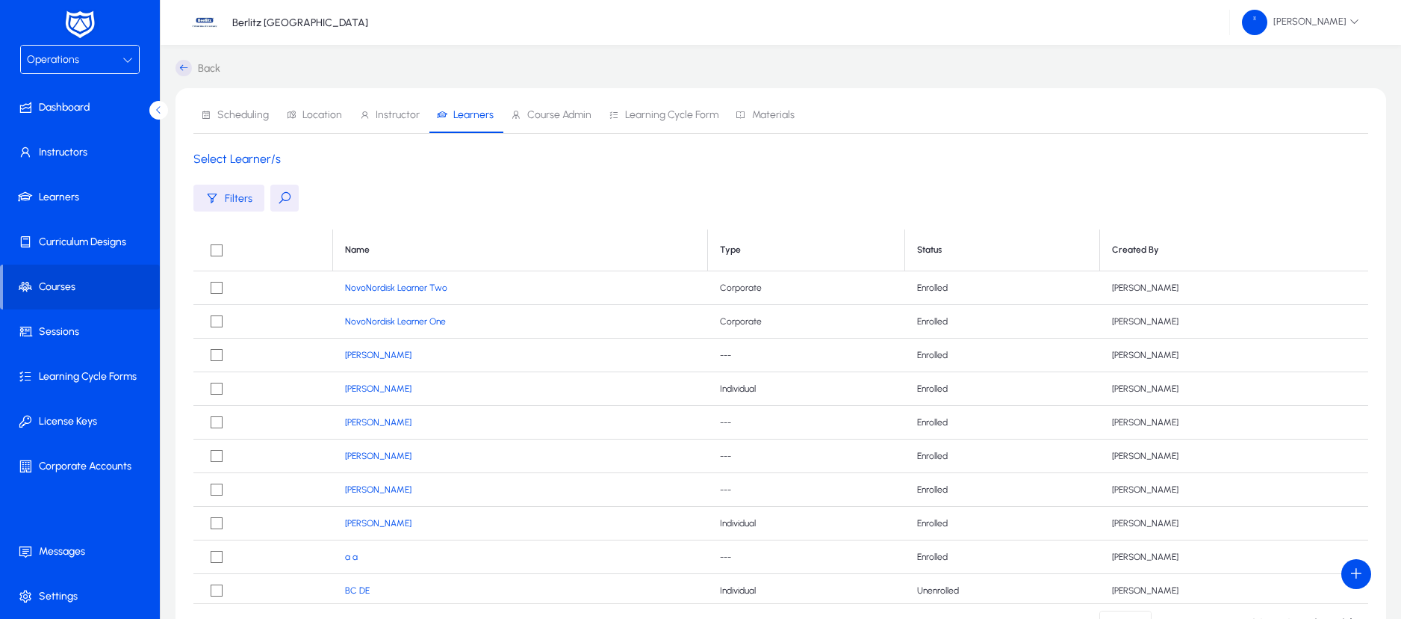
click at [181, 72] on icon at bounding box center [184, 68] width 16 height 16
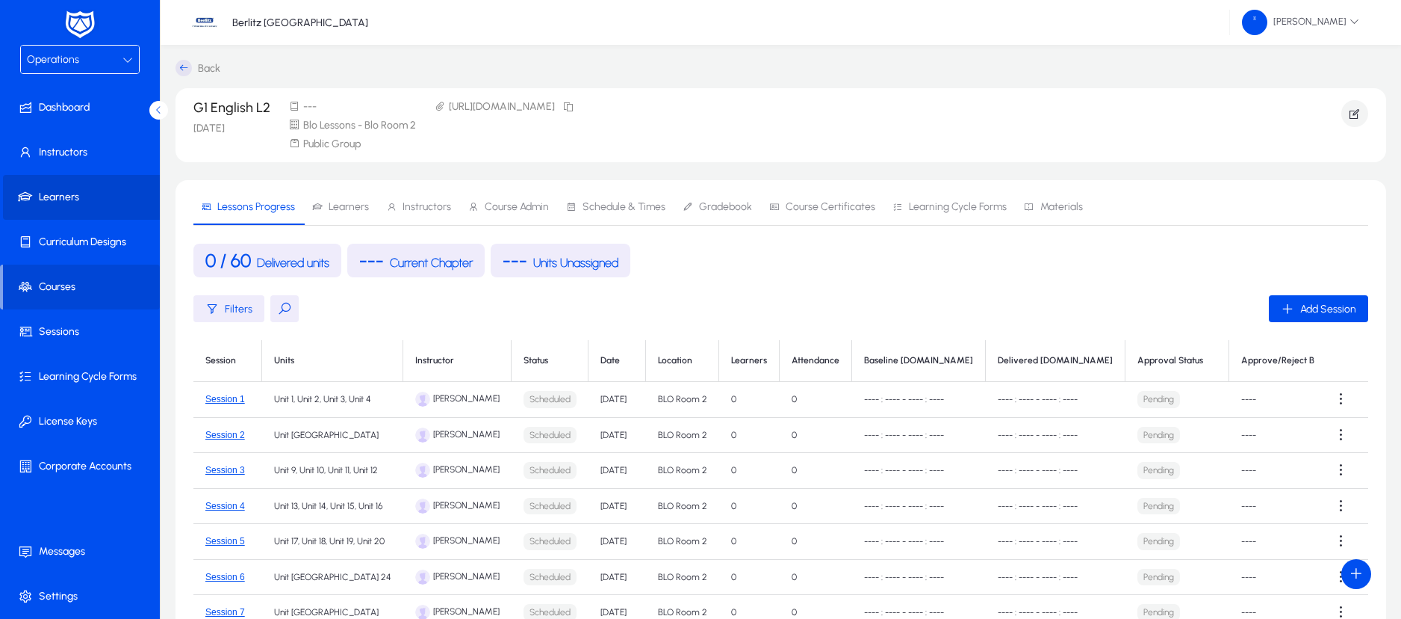
click at [75, 190] on span "Learners" at bounding box center [83, 197] width 160 height 15
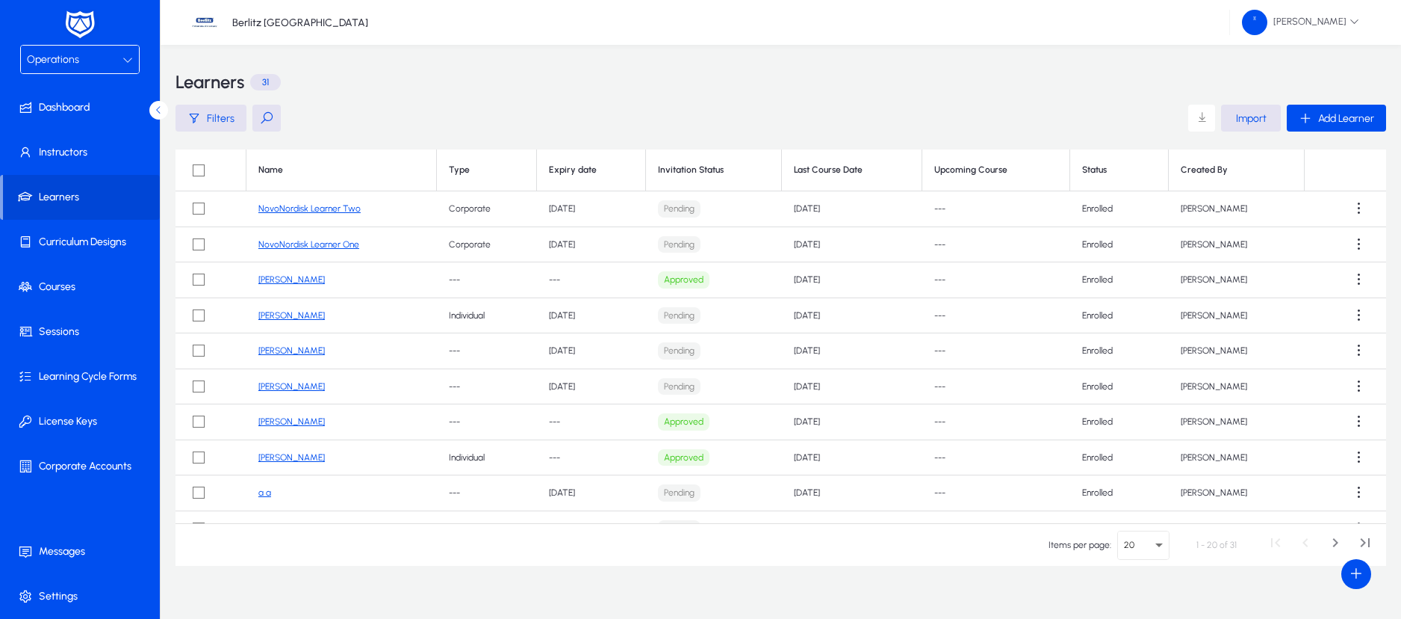
click at [125, 71] on div "Operations" at bounding box center [80, 60] width 118 height 28
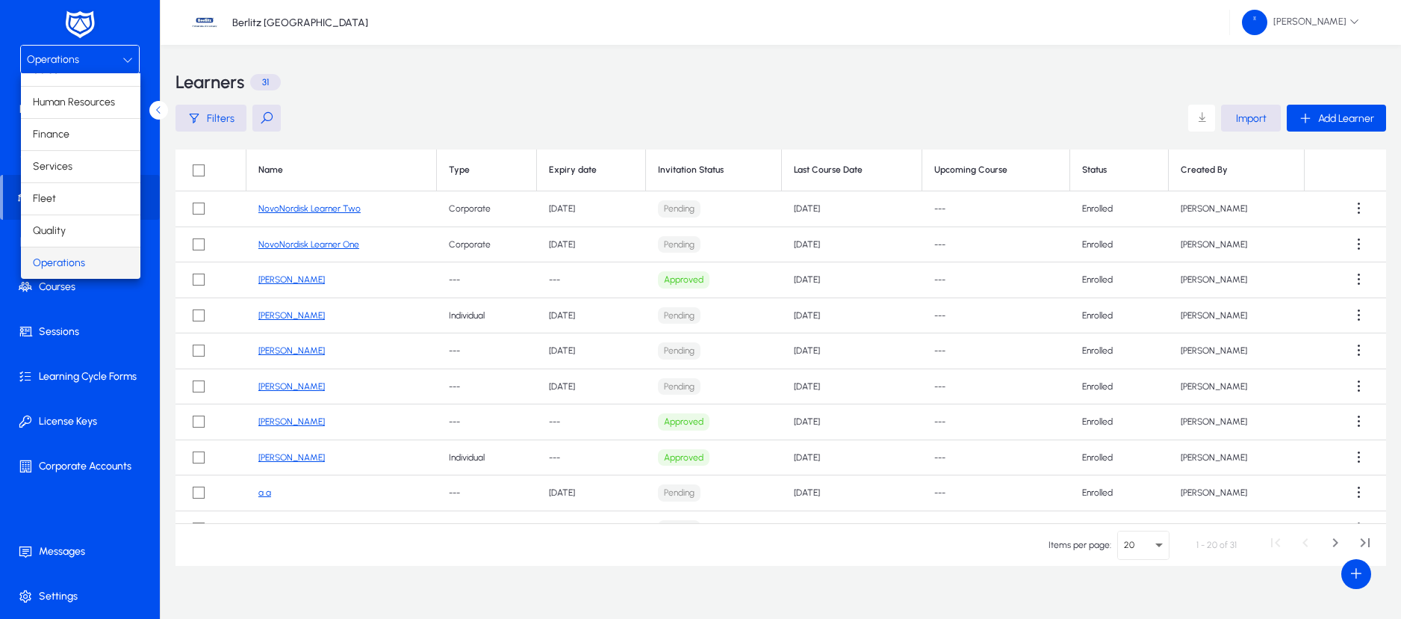
scroll to position [51, 0]
click at [69, 265] on span "Marketing" at bounding box center [56, 263] width 46 height 18
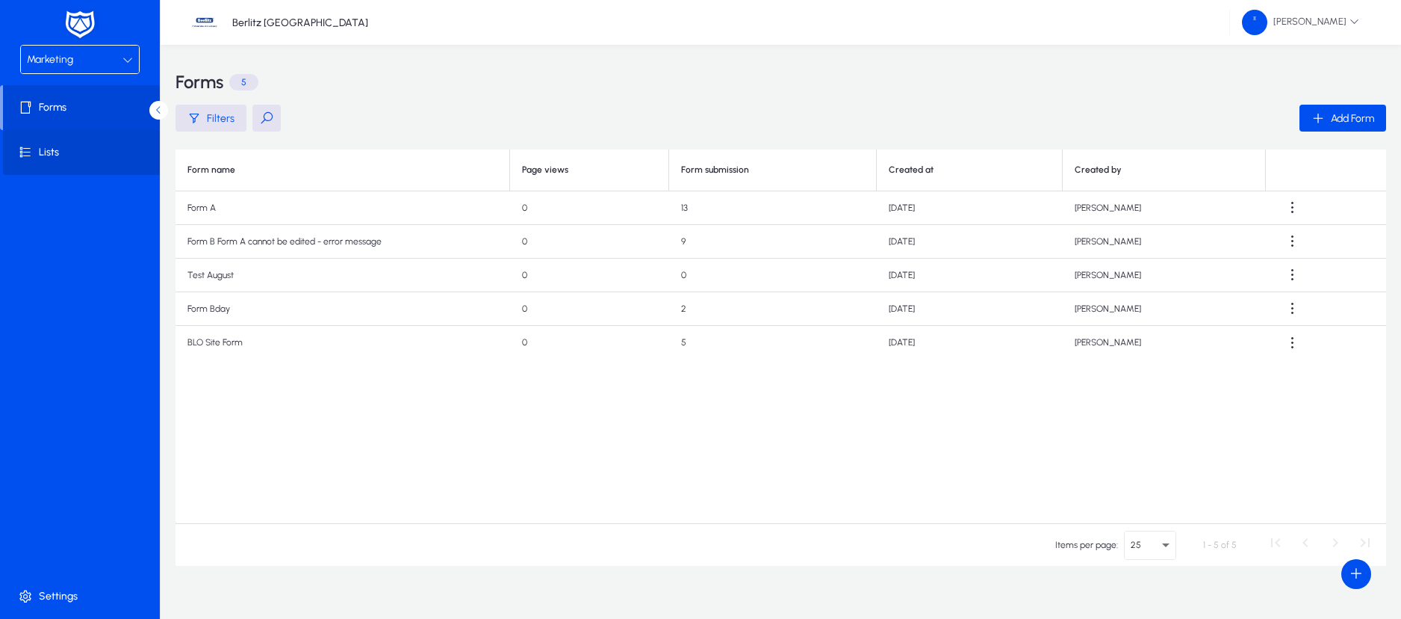
click at [42, 157] on span "Lists" at bounding box center [83, 152] width 160 height 15
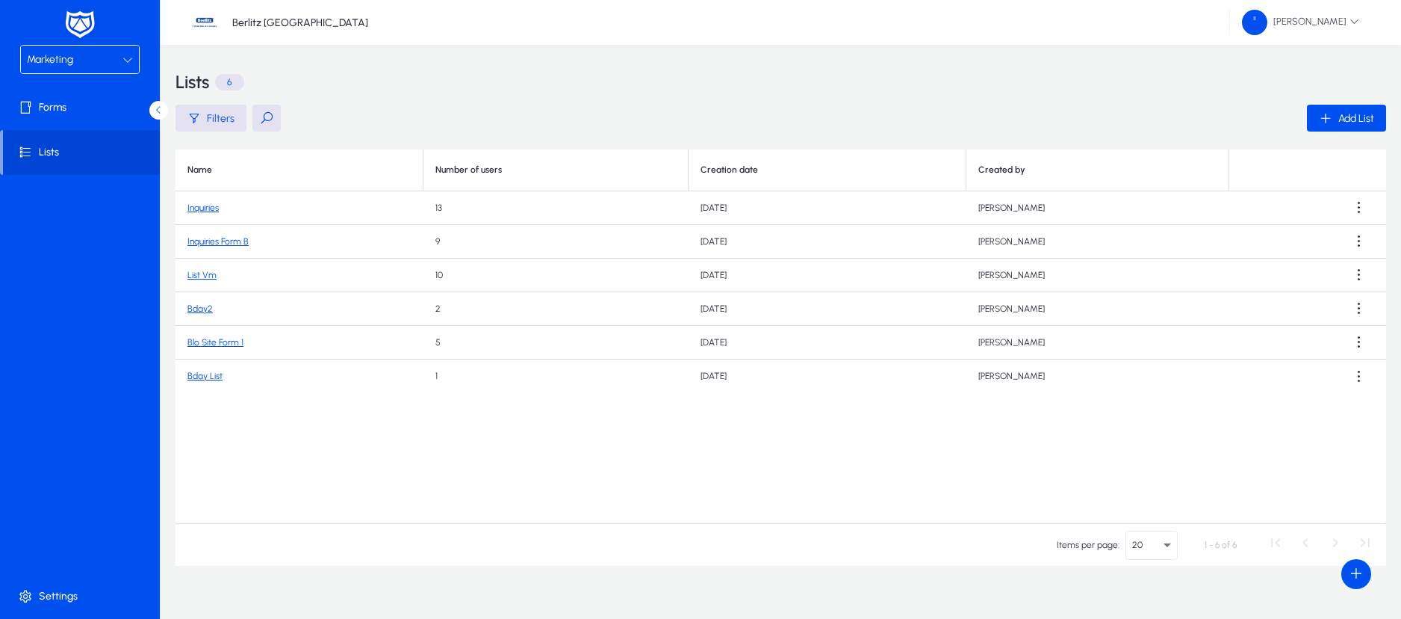
click at [218, 337] on link "Blo Site Form 1" at bounding box center [216, 342] width 56 height 10
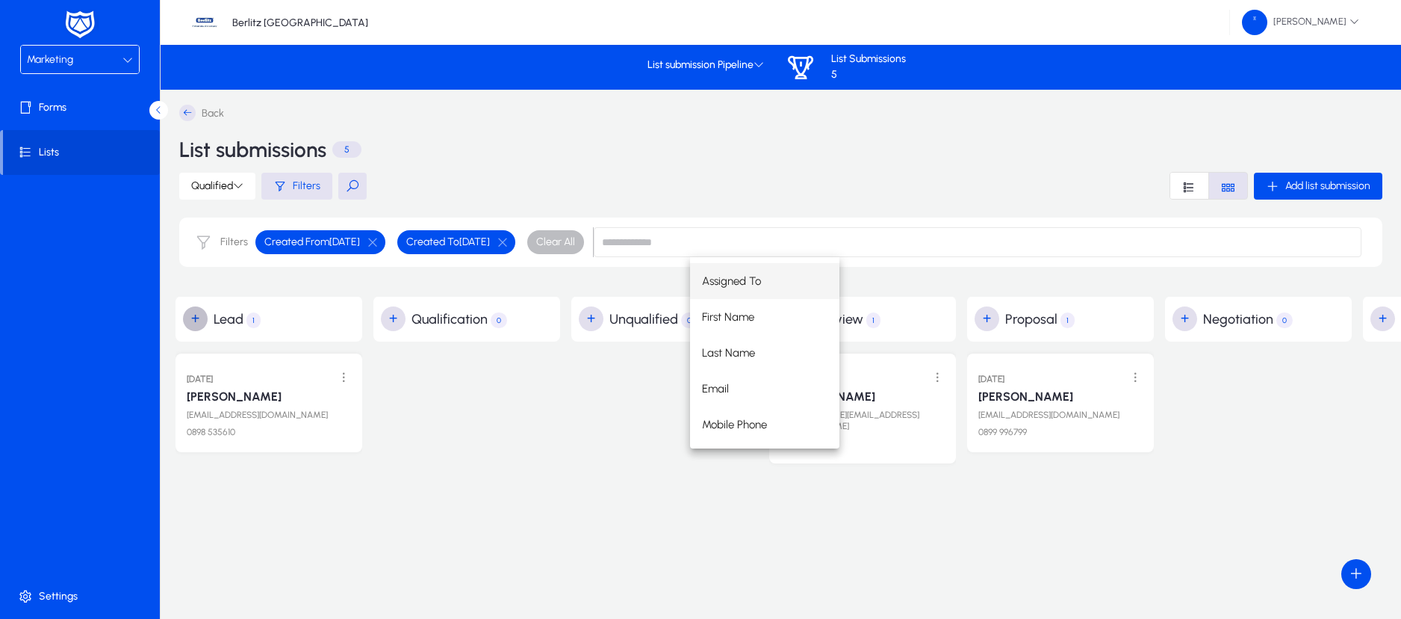
click at [193, 317] on span "button" at bounding box center [196, 319] width 30 height 30
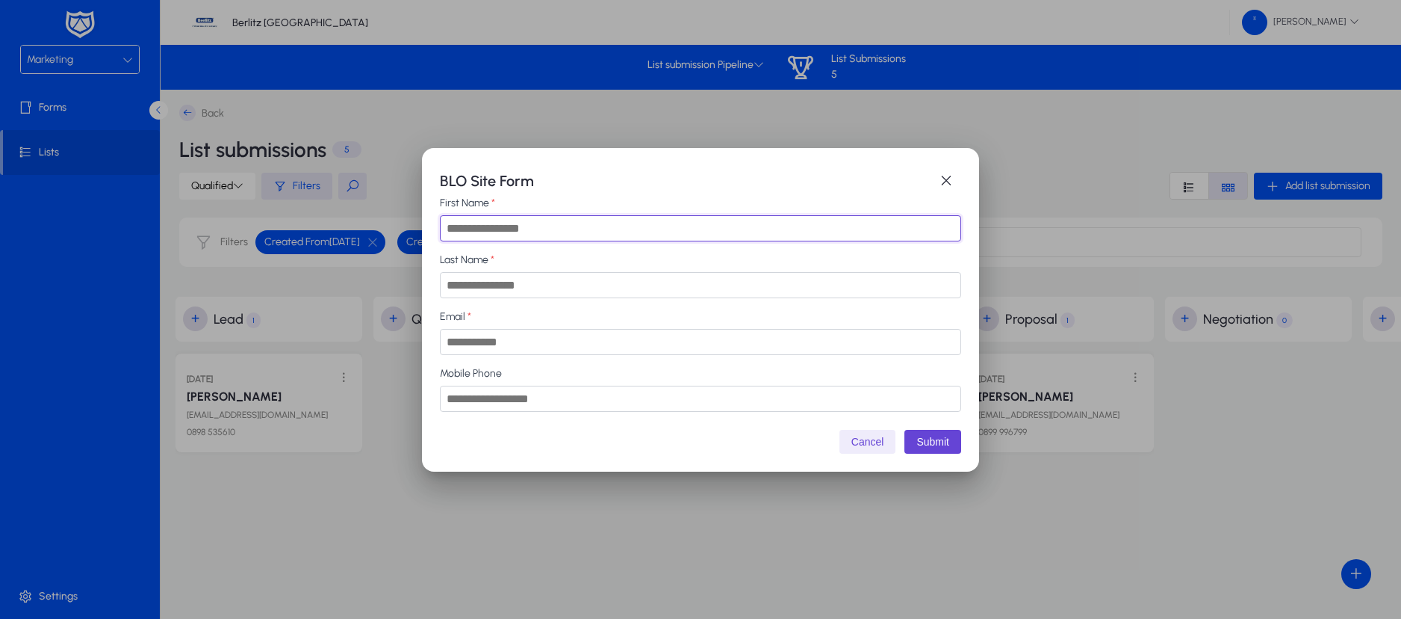
click at [489, 224] on input "First Name" at bounding box center [700, 228] width 521 height 26
click at [509, 285] on input "Last Name" at bounding box center [700, 285] width 521 height 26
click at [536, 232] on input "**********" at bounding box center [700, 228] width 521 height 26
type input "**********"
click at [515, 278] on input "Last Name" at bounding box center [700, 285] width 521 height 26
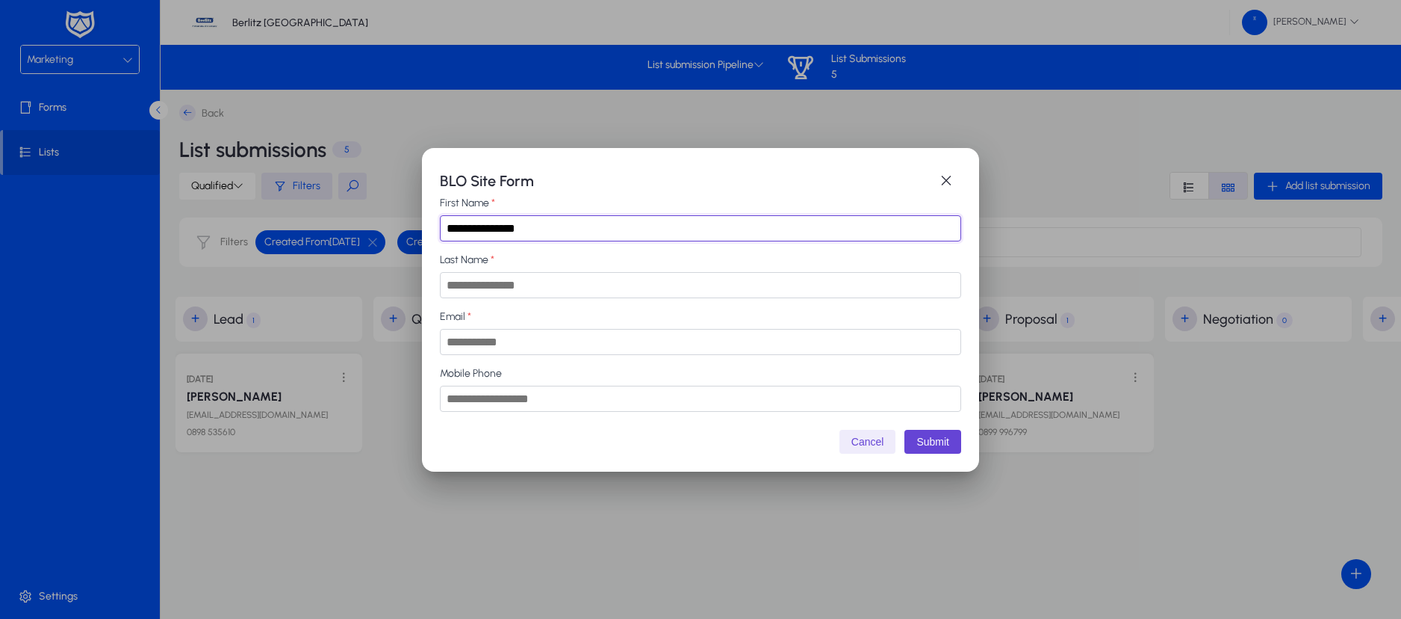
drag, startPoint x: 475, startPoint y: 225, endPoint x: 577, endPoint y: 226, distance: 102.3
click at [577, 226] on input "**********" at bounding box center [700, 228] width 521 height 26
click at [511, 294] on input "Last Name" at bounding box center [700, 285] width 521 height 26
paste input "**********"
type input "**********"
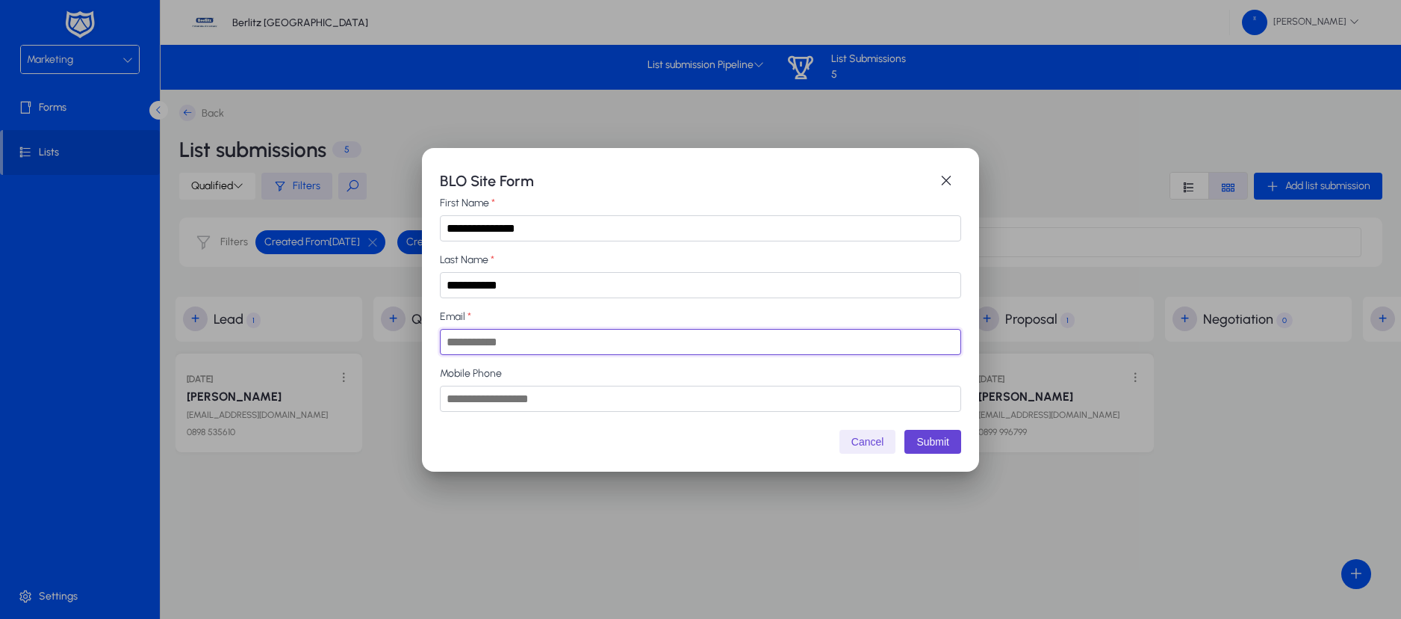
click at [494, 335] on input "Email" at bounding box center [700, 342] width 521 height 26
type input "**********"
click at [928, 439] on button "Submit" at bounding box center [933, 442] width 57 height 24
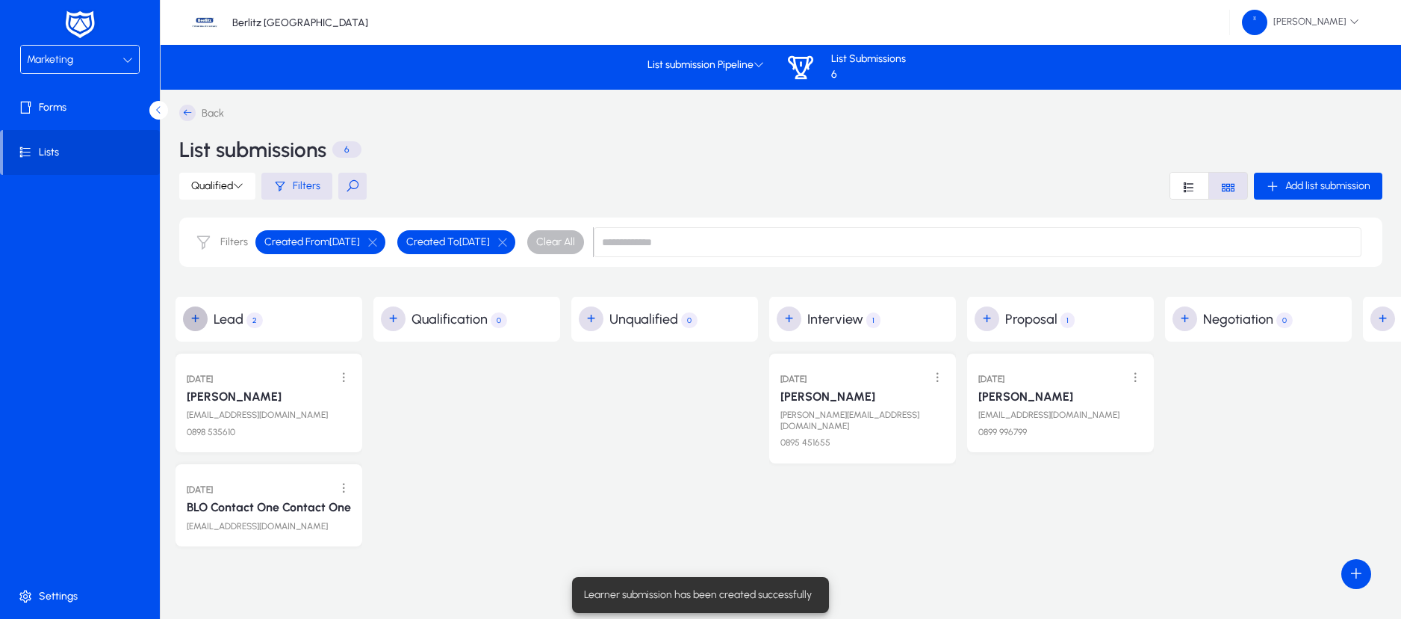
click at [197, 314] on span "button" at bounding box center [196, 319] width 30 height 30
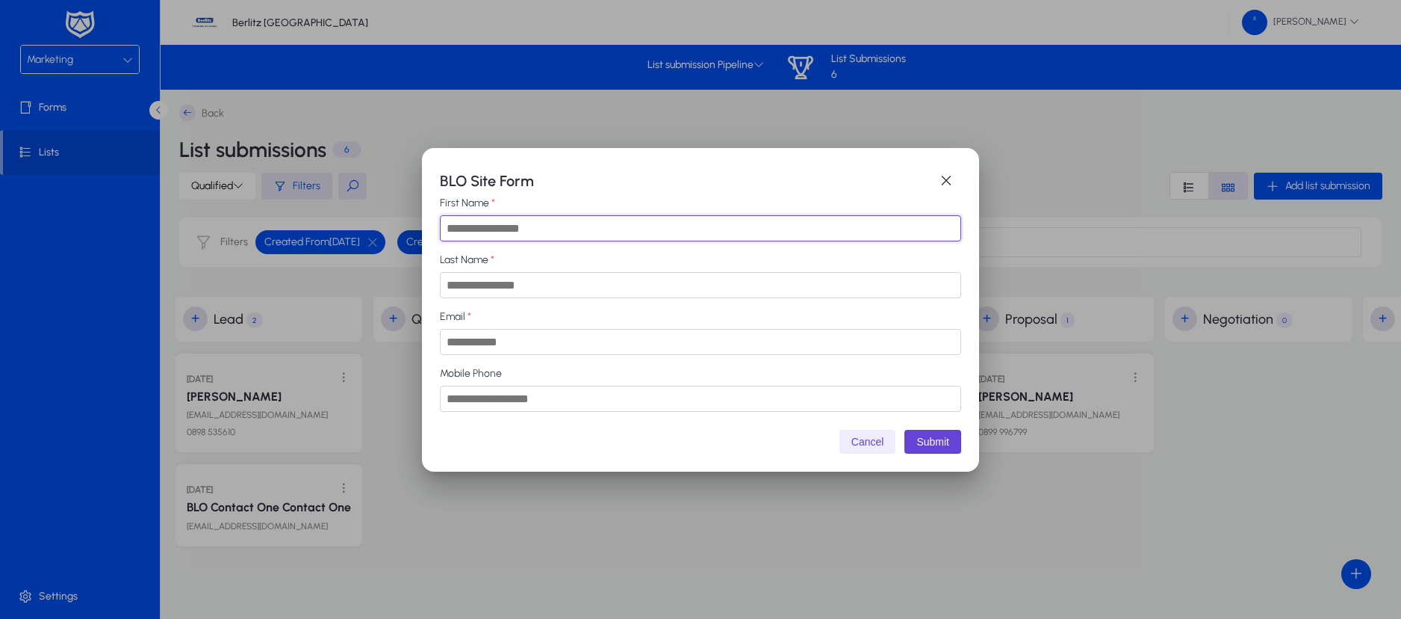
click at [472, 224] on input "First Name" at bounding box center [700, 228] width 521 height 26
type input "***"
click at [478, 278] on input "Last Name" at bounding box center [700, 285] width 521 height 26
type input "**********"
click at [496, 344] on input "Email" at bounding box center [700, 342] width 521 height 26
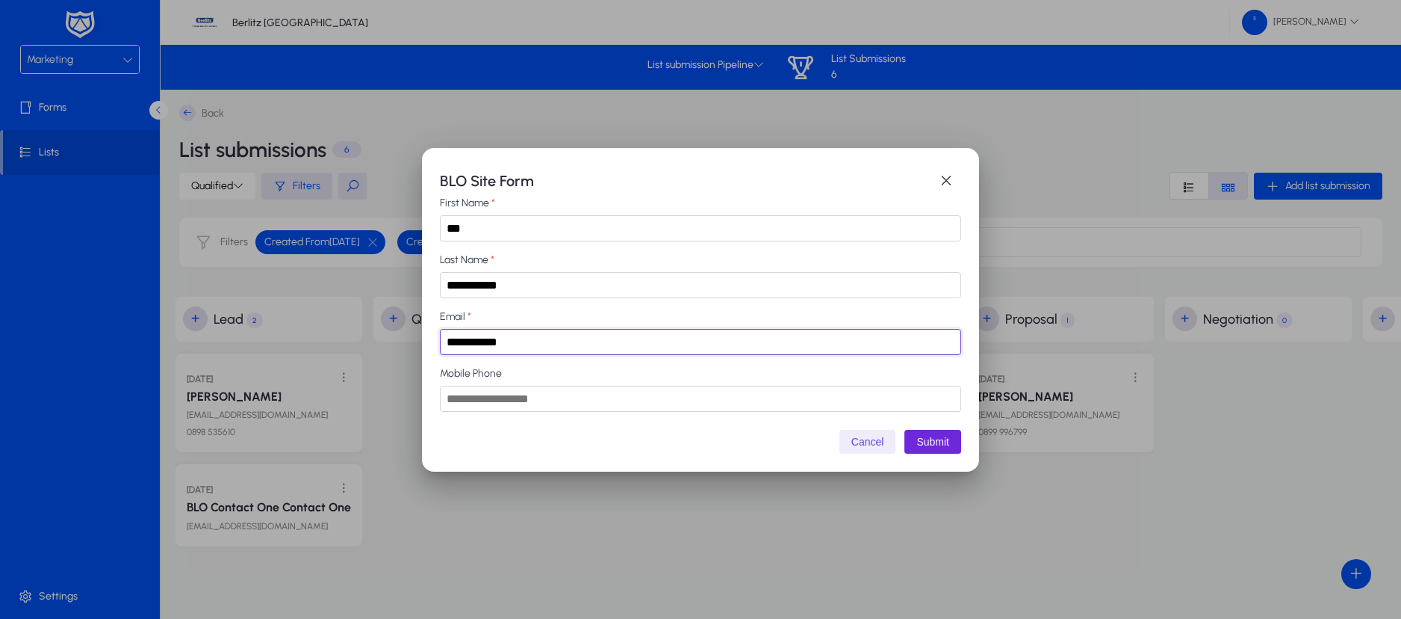
type input "**********"
click at [939, 441] on button "Submit" at bounding box center [933, 442] width 57 height 24
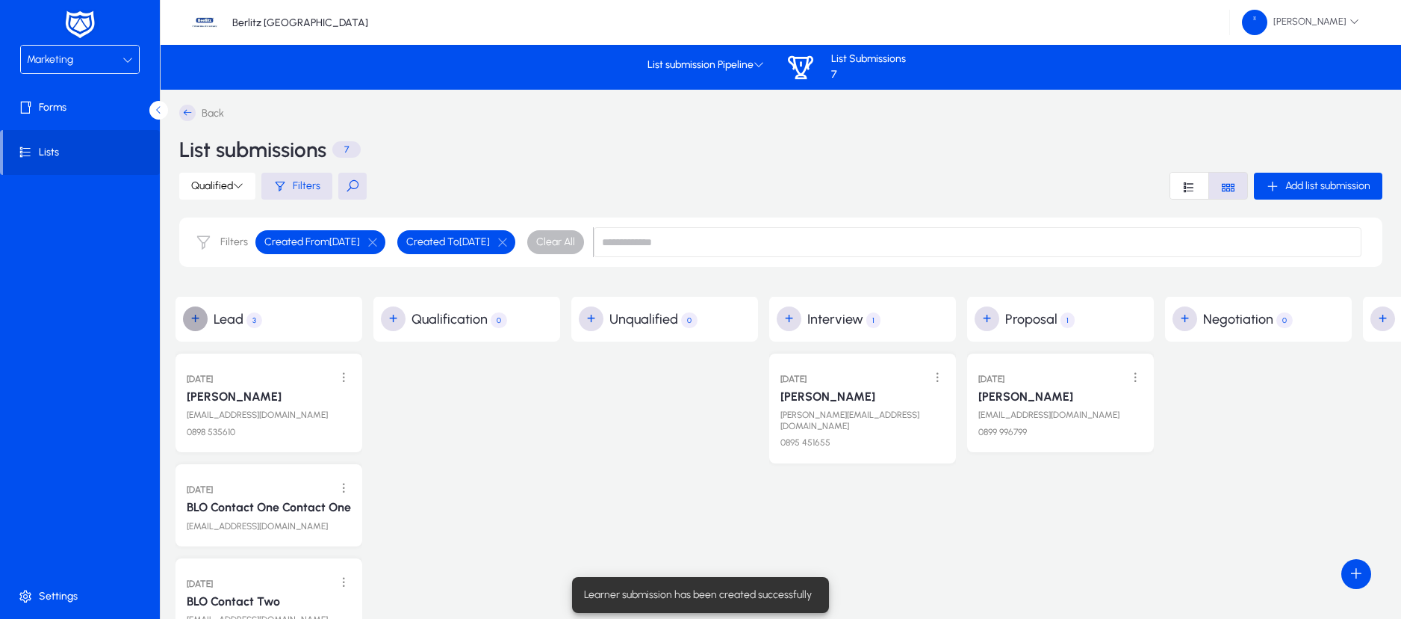
click at [188, 320] on span "button" at bounding box center [196, 319] width 30 height 30
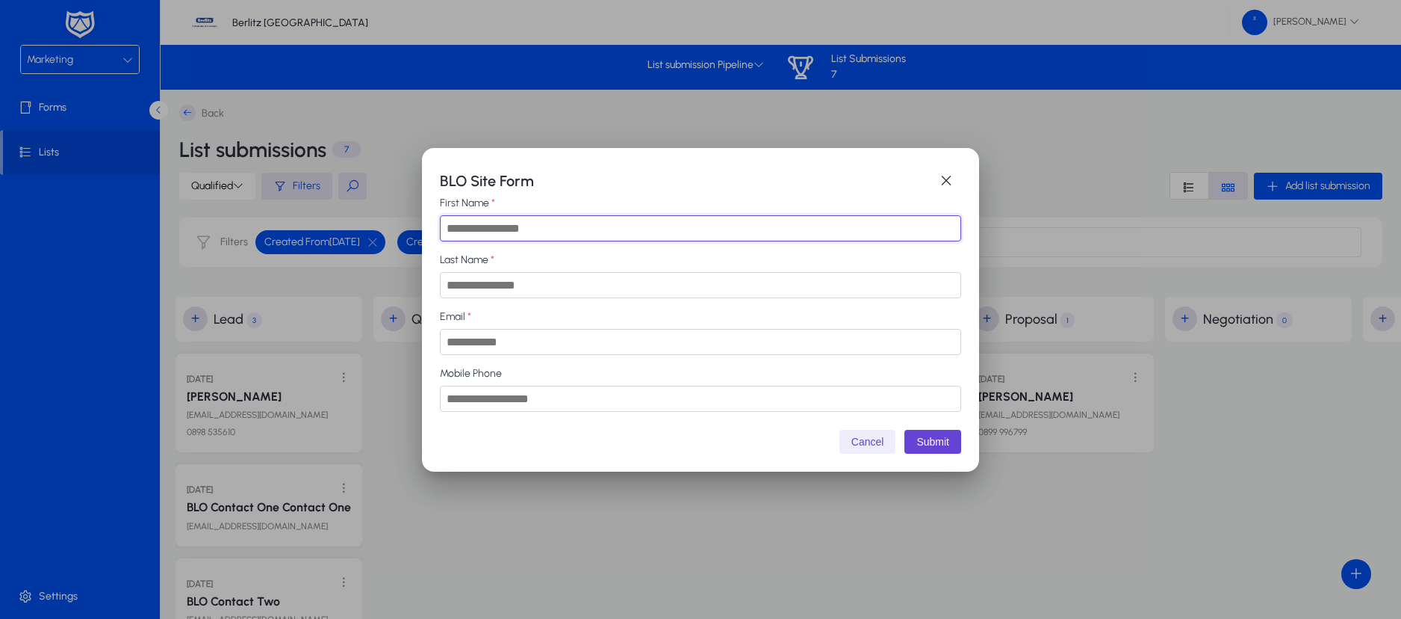
click at [582, 228] on input "First Name" at bounding box center [700, 228] width 521 height 26
type input "***"
type input "**********"
click at [521, 346] on input "Email" at bounding box center [700, 342] width 521 height 26
type input "**********"
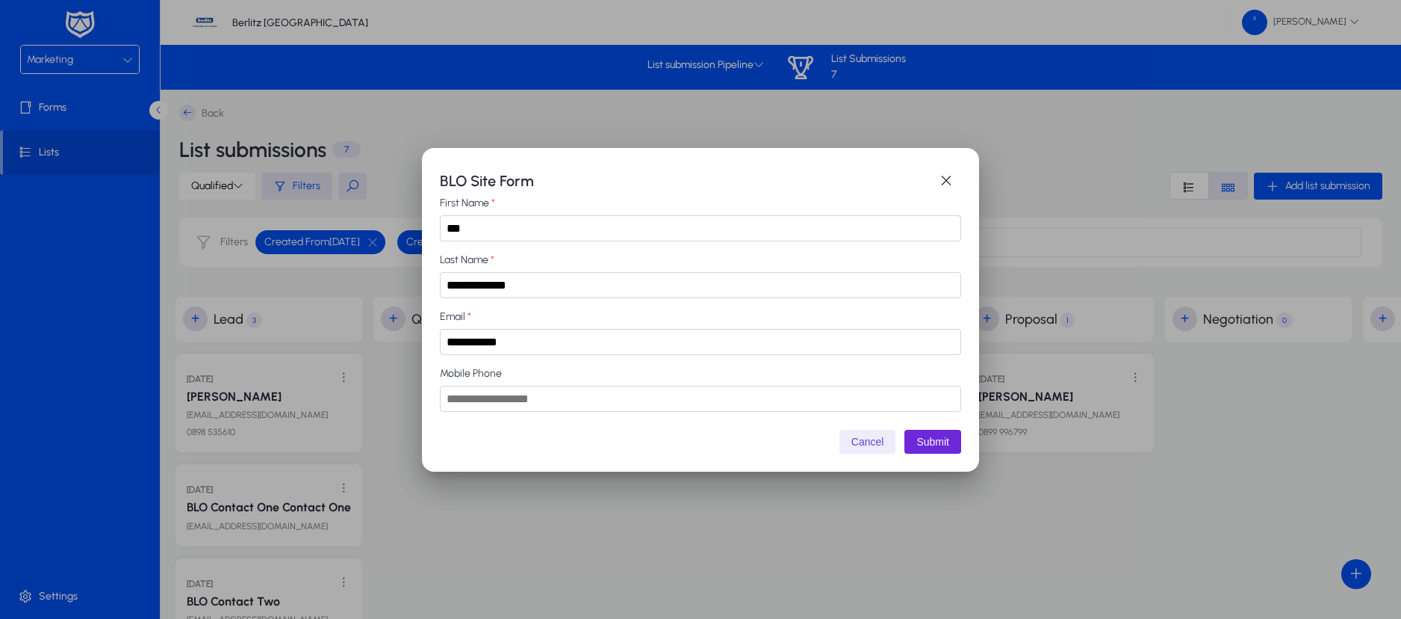
click at [916, 441] on button "Submit" at bounding box center [933, 442] width 57 height 24
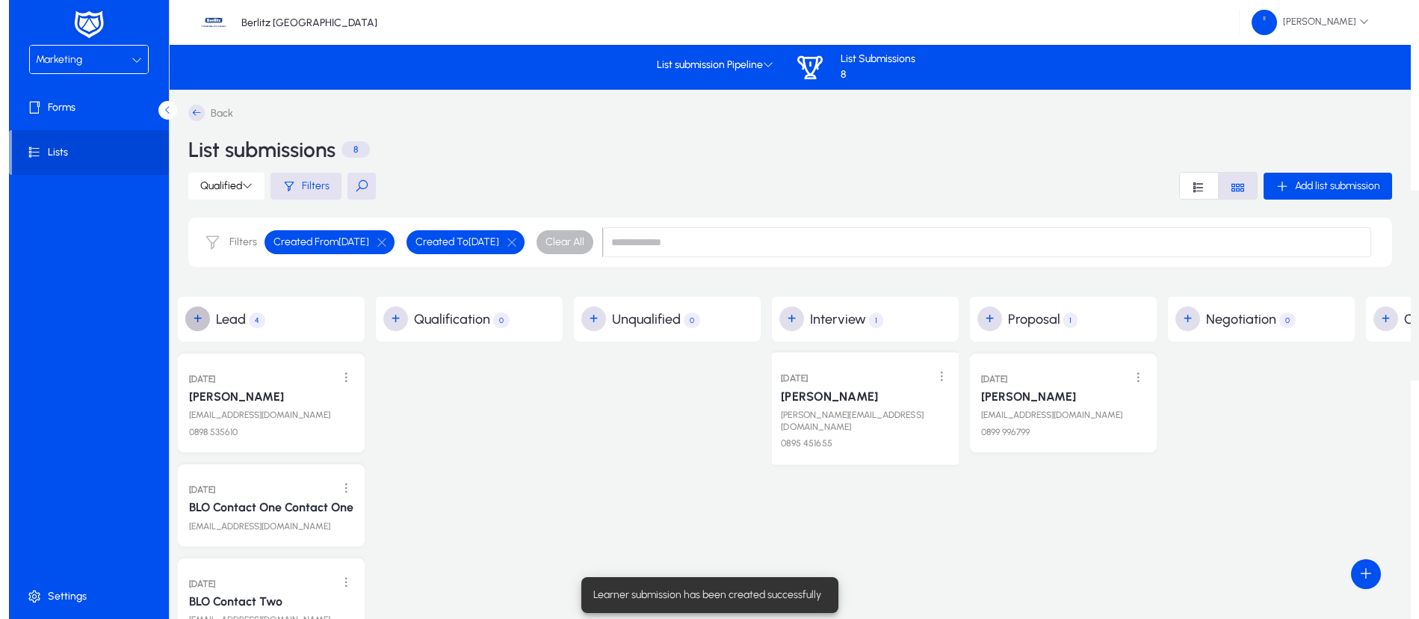
scroll to position [0, 9]
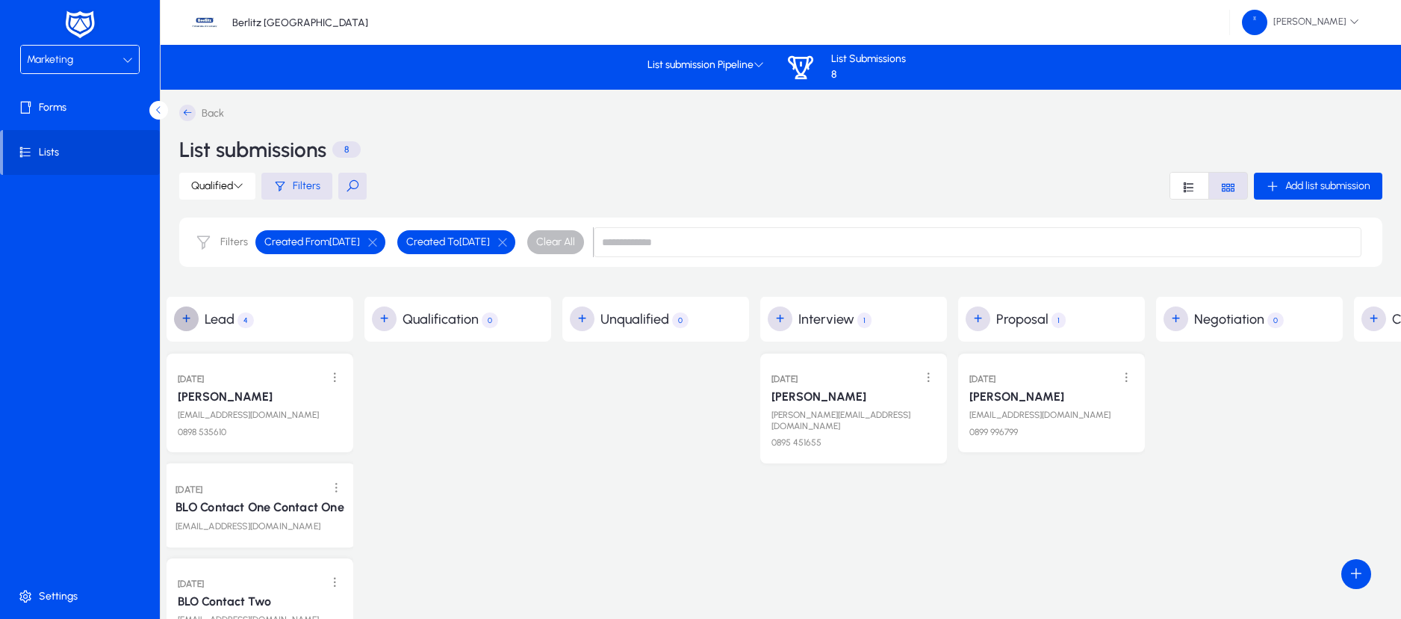
click at [275, 509] on link "BLO Contact One Contact One" at bounding box center [260, 507] width 169 height 15
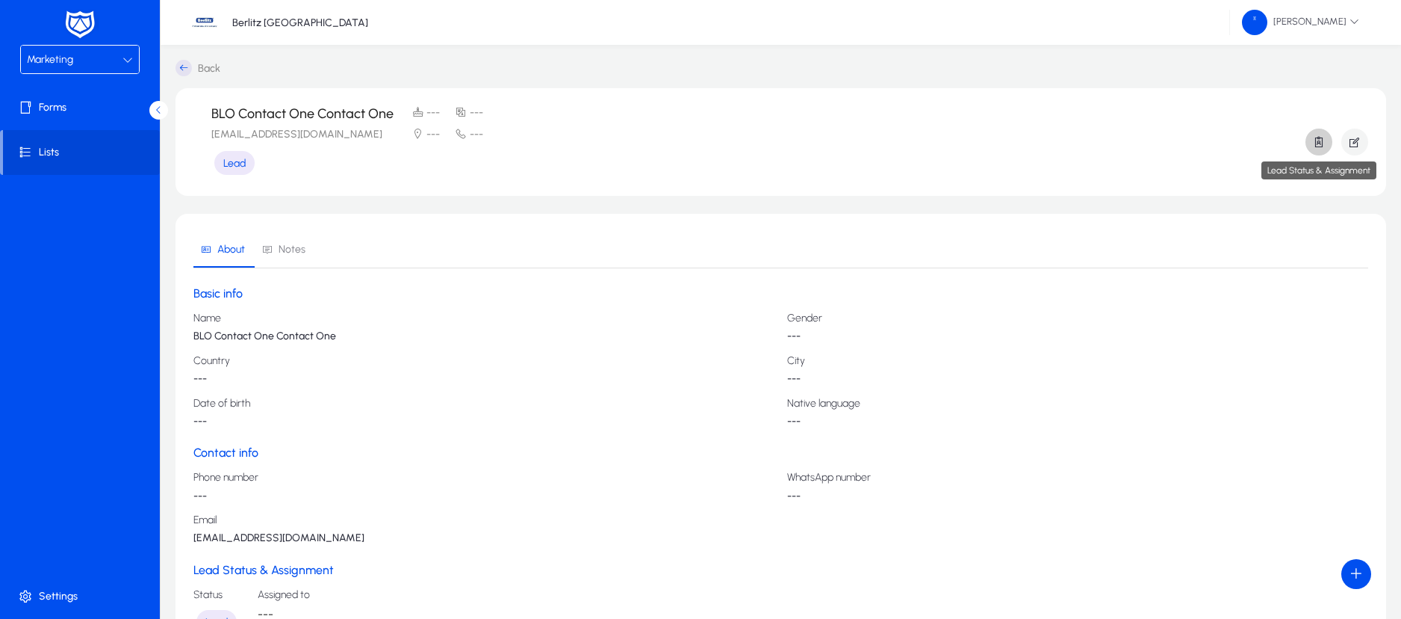
click at [1322, 142] on icon "button" at bounding box center [1319, 141] width 13 height 13
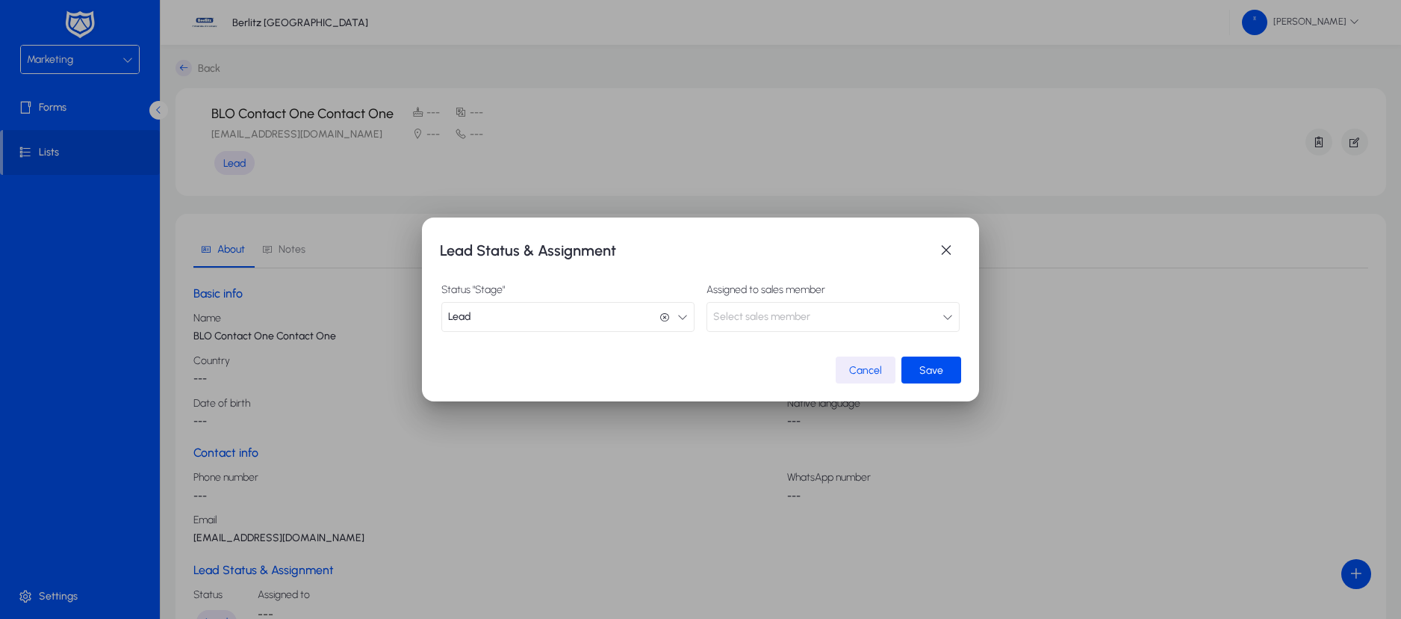
click at [685, 322] on button "Lead Lead" at bounding box center [567, 317] width 253 height 30
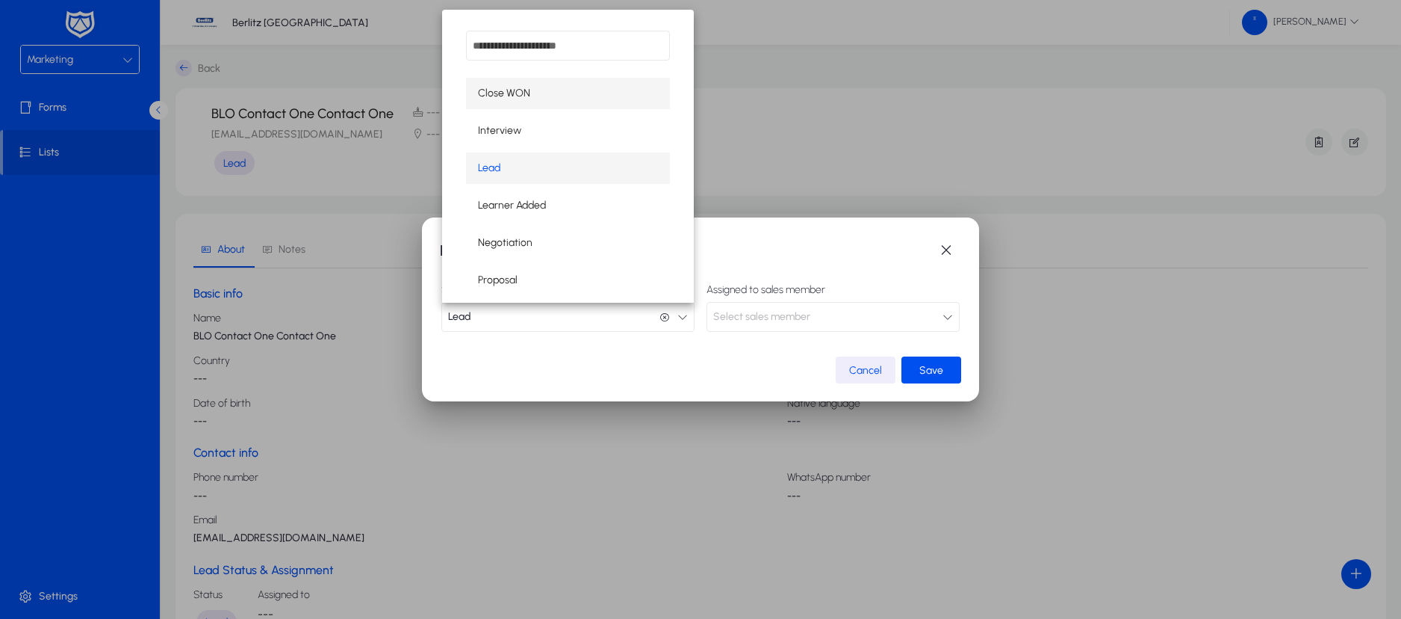
scroll to position [28, 0]
click at [533, 199] on span "Learner Added" at bounding box center [512, 203] width 68 height 18
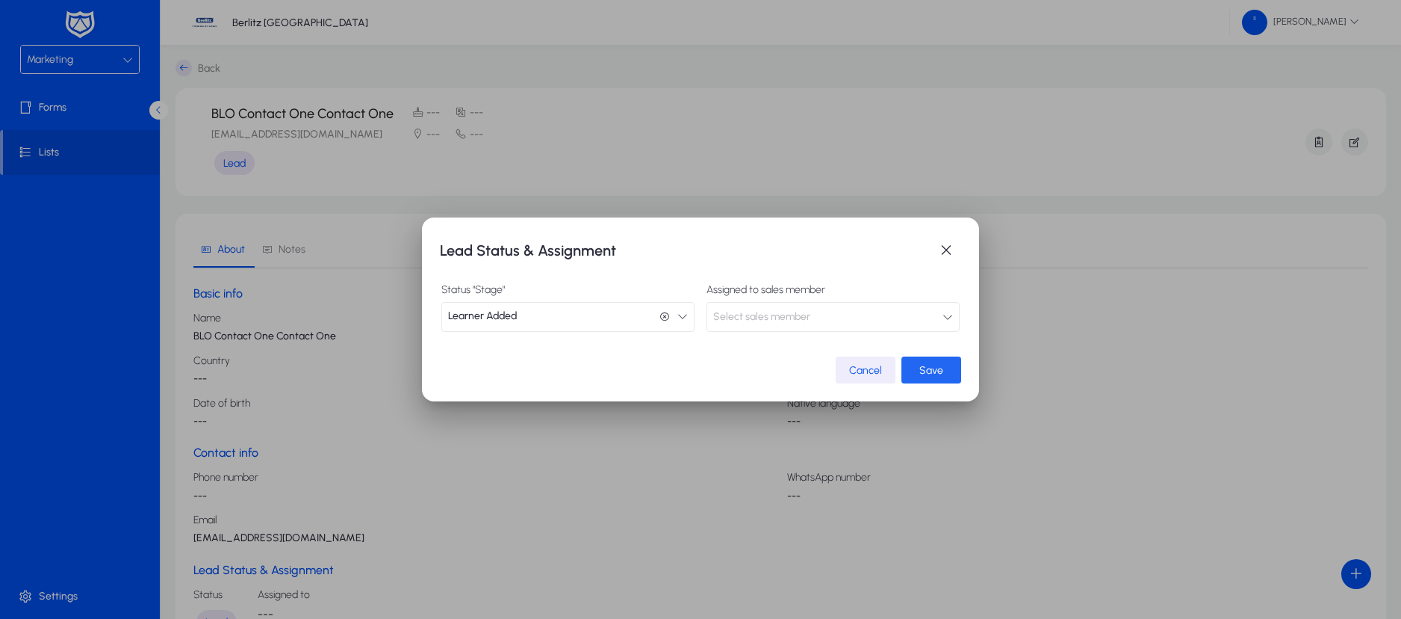
click at [924, 371] on span "Save" at bounding box center [932, 370] width 24 height 13
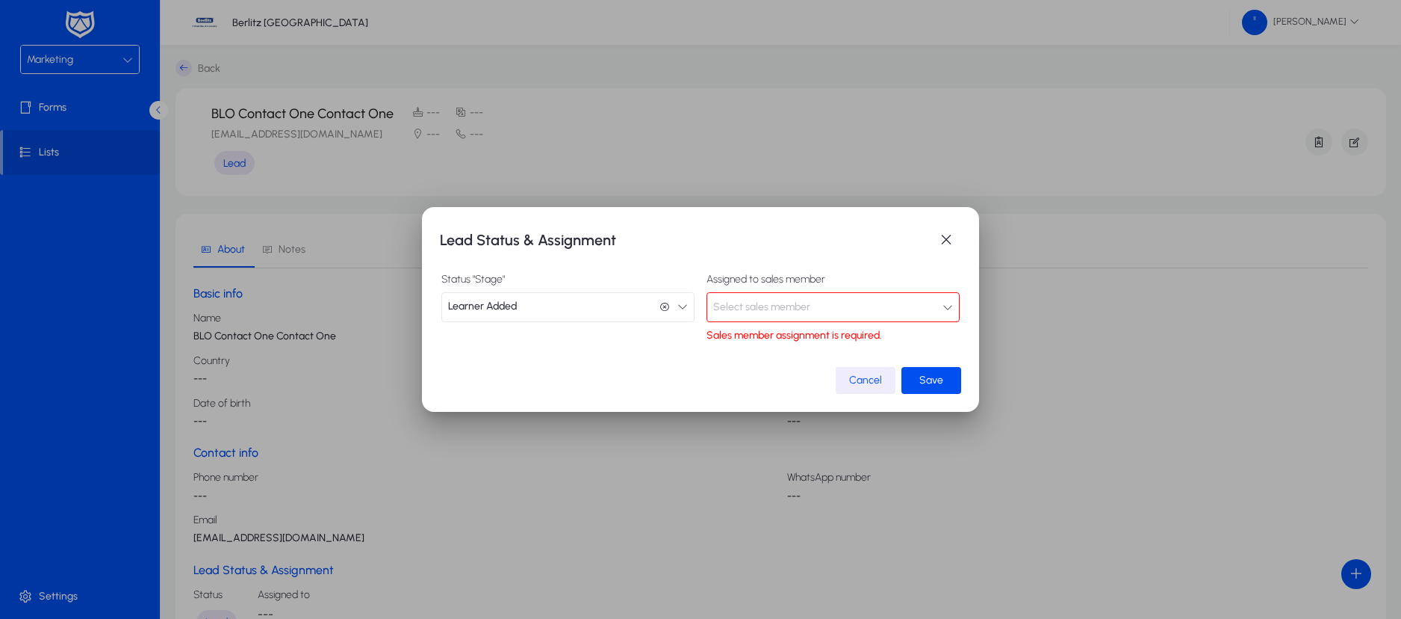
click at [926, 303] on button "Select sales member" at bounding box center [833, 307] width 253 height 30
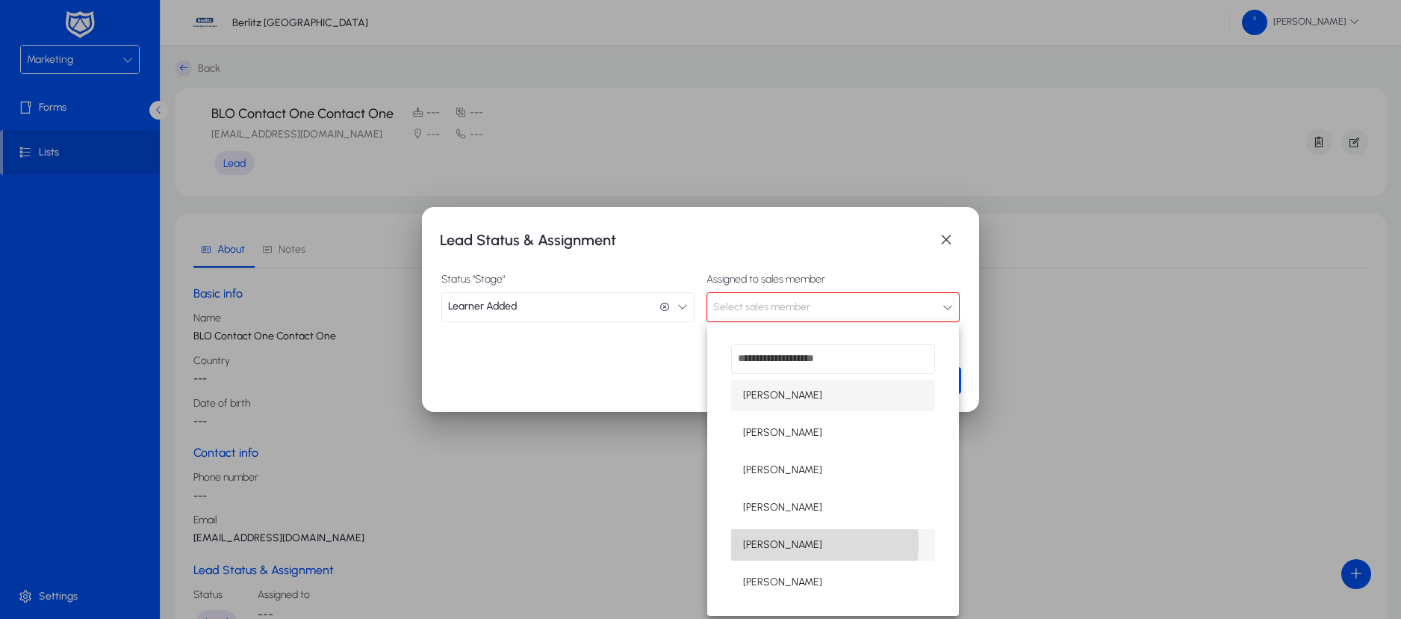
click at [766, 542] on span "[PERSON_NAME]" at bounding box center [782, 545] width 79 height 18
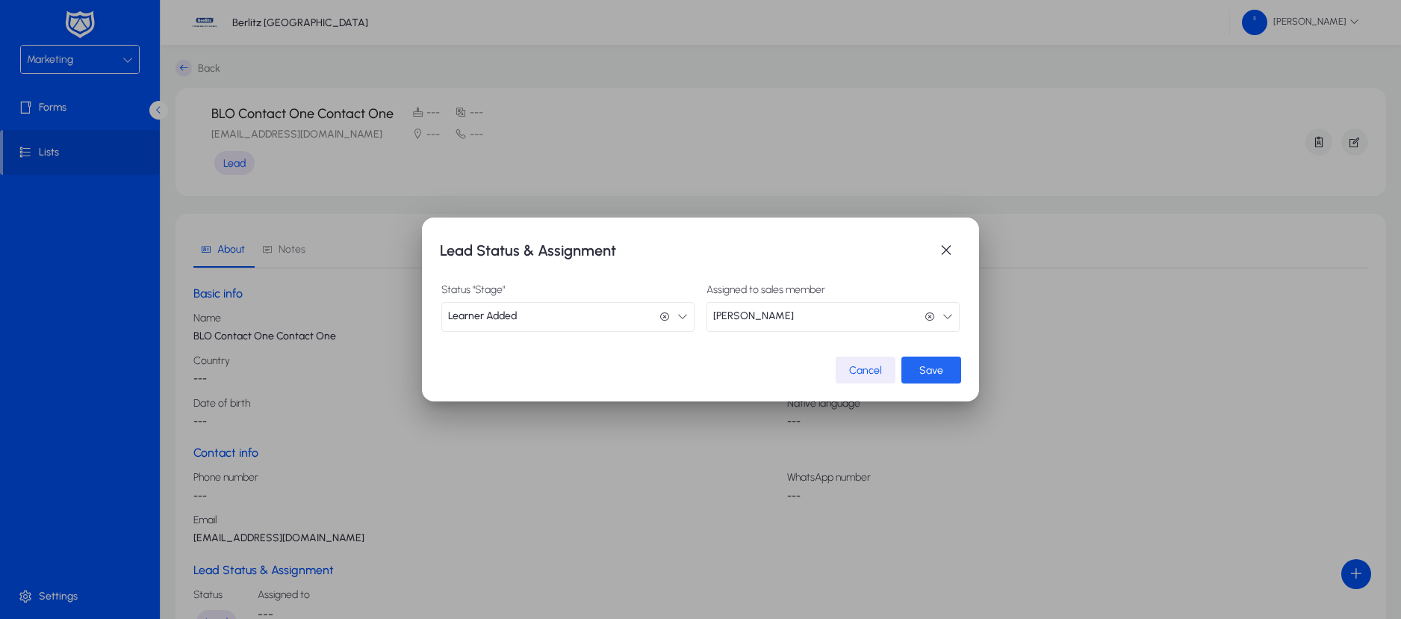
click at [919, 361] on span "submit" at bounding box center [932, 370] width 60 height 36
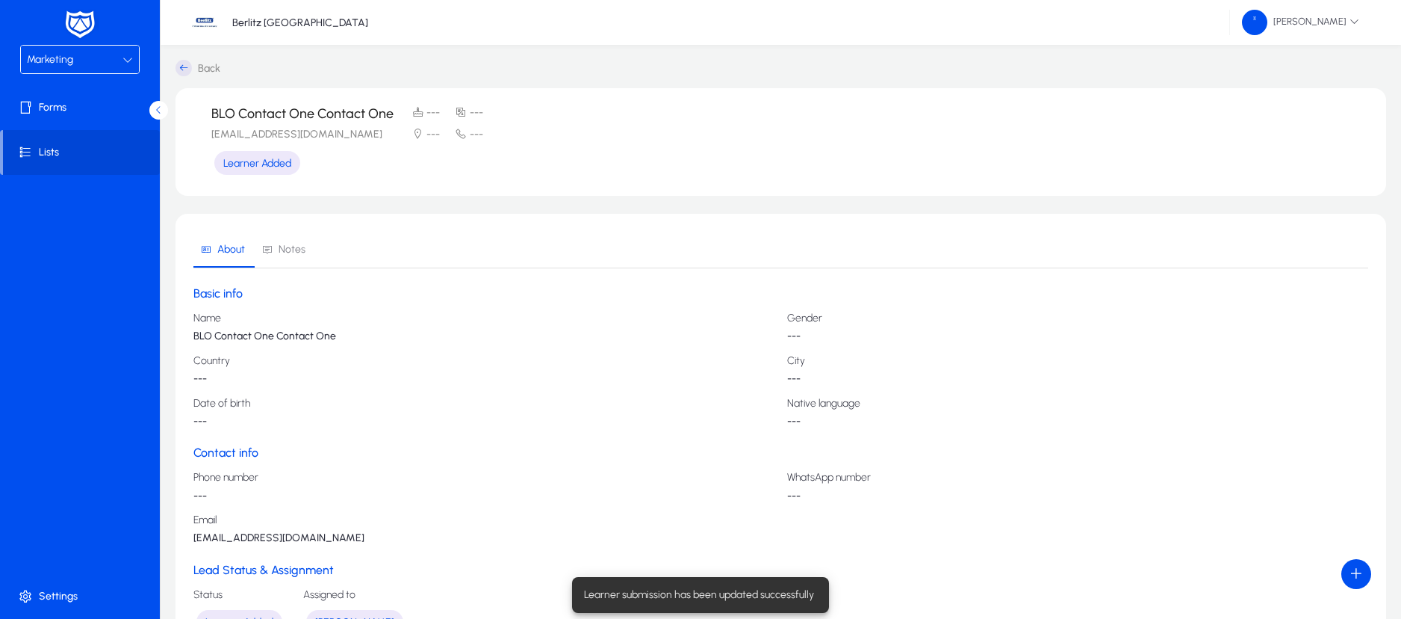
click at [179, 66] on icon at bounding box center [184, 68] width 16 height 16
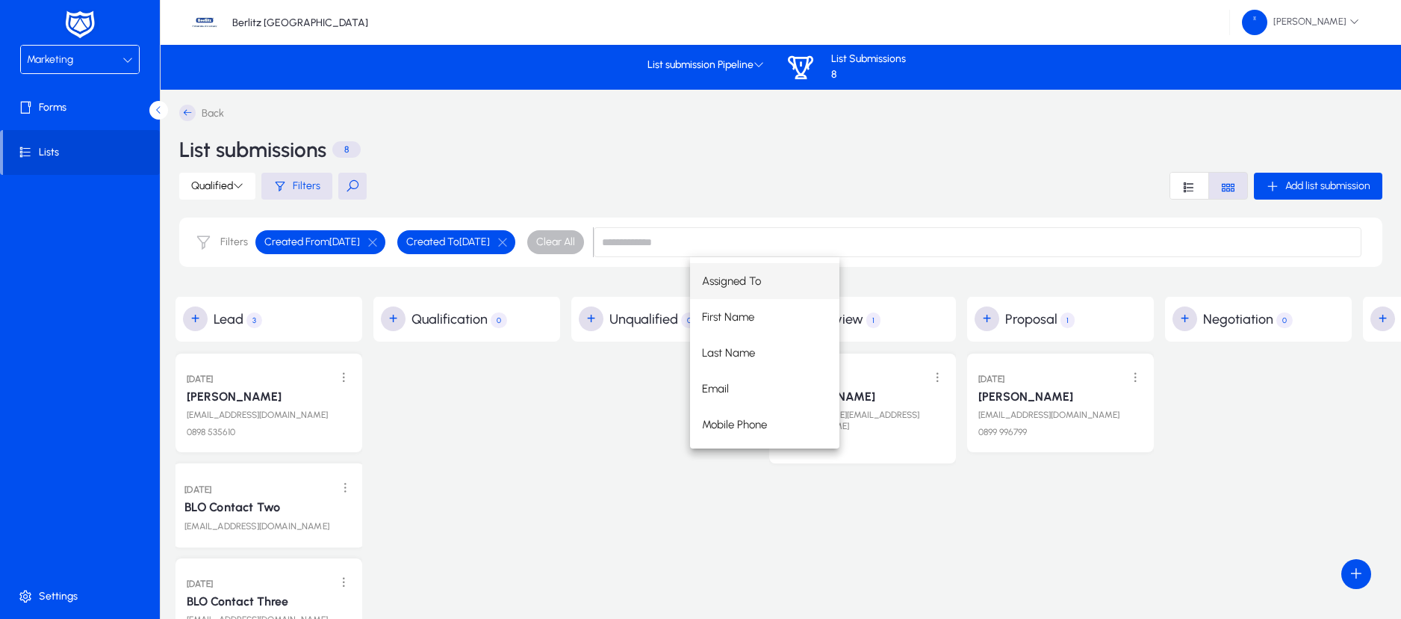
click at [256, 498] on div "BLO Contact Two" at bounding box center [269, 506] width 169 height 18
click at [254, 503] on link "BLO Contact Two" at bounding box center [233, 507] width 96 height 15
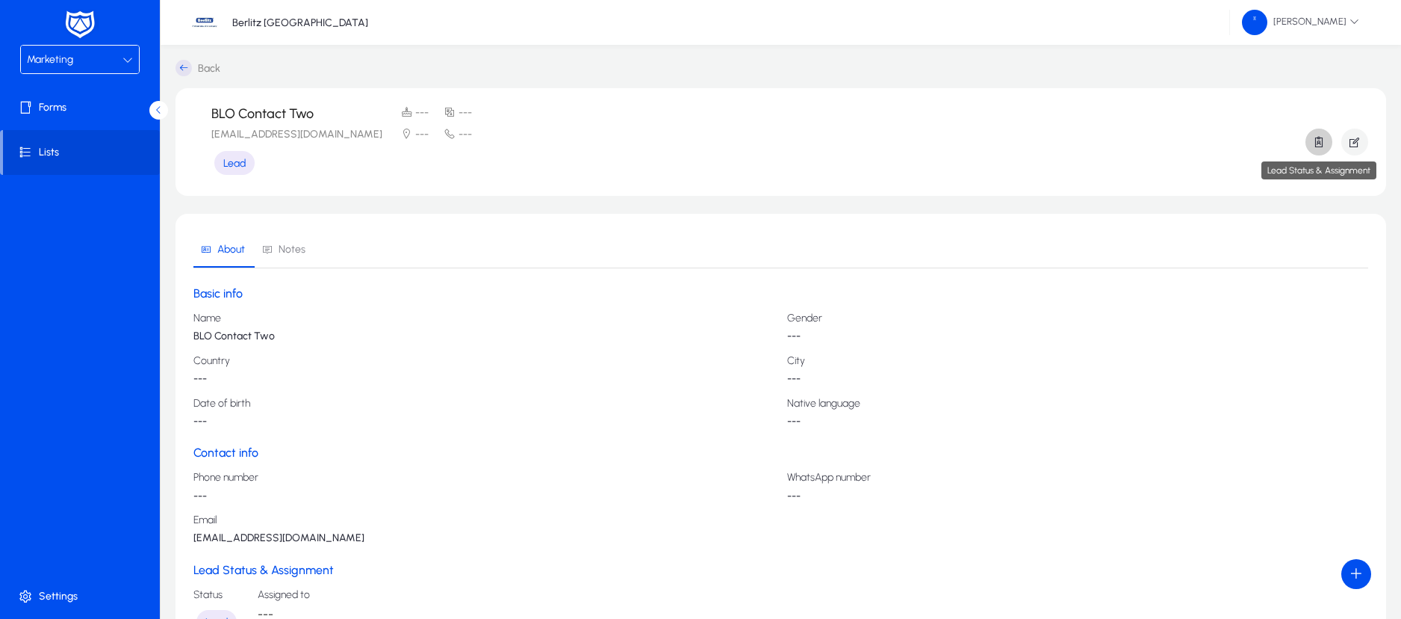
click at [1318, 142] on icon "button" at bounding box center [1319, 141] width 13 height 13
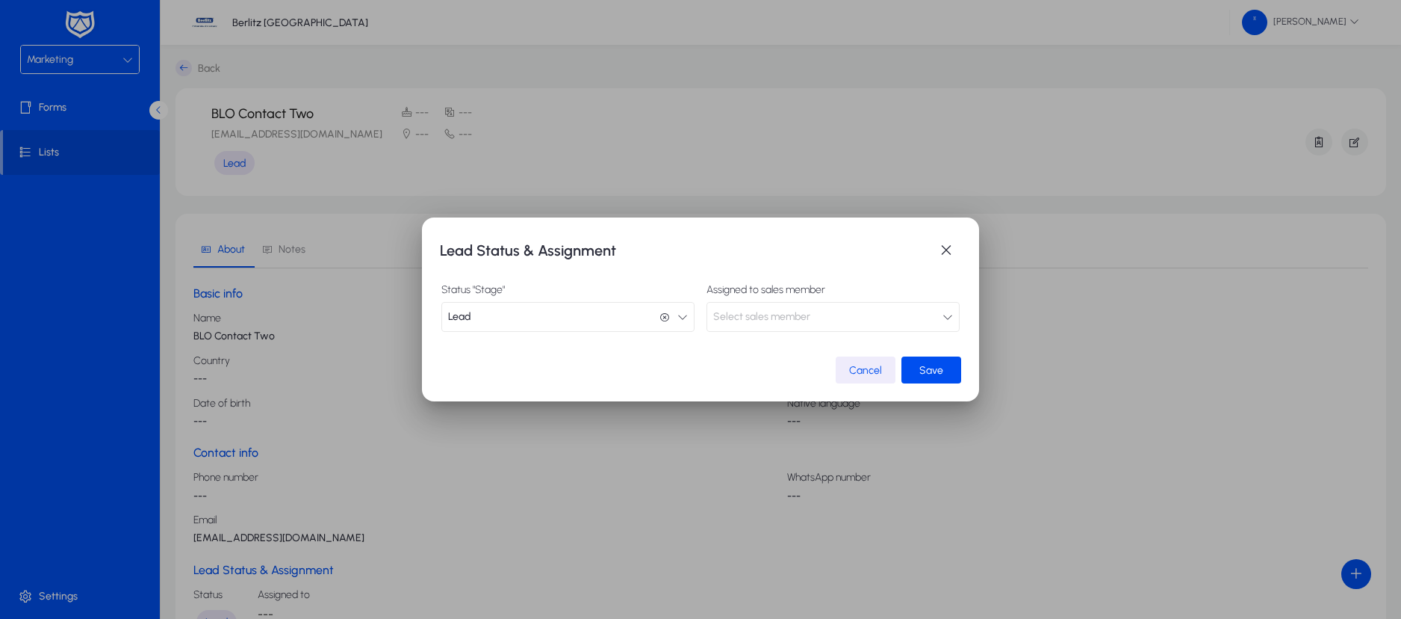
click at [684, 314] on icon "button" at bounding box center [683, 317] width 10 height 10
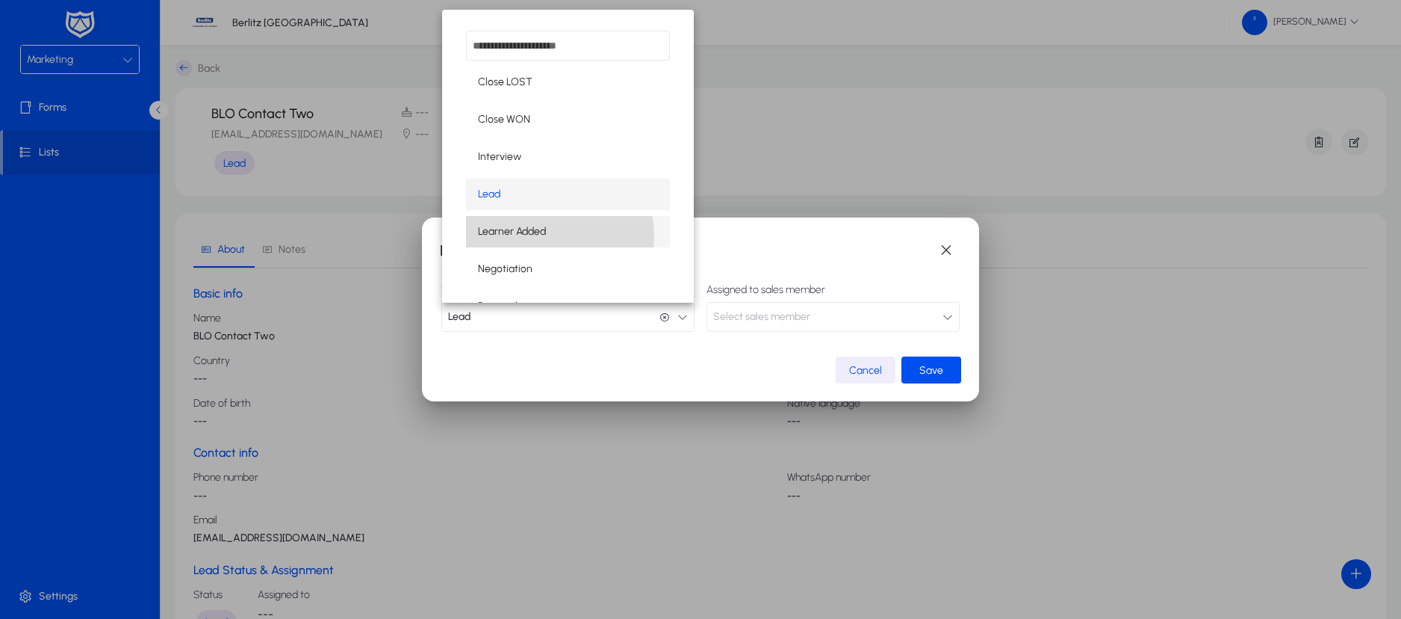
click at [544, 236] on span "Learner Added" at bounding box center [512, 232] width 68 height 18
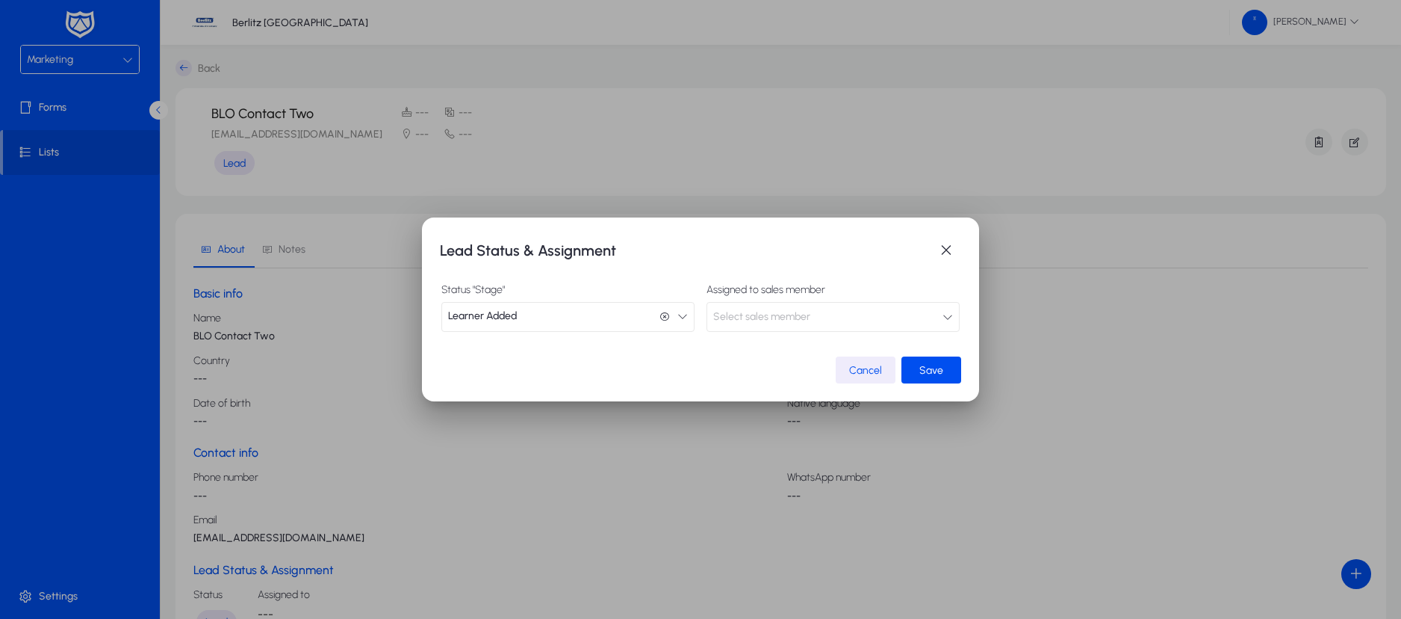
click at [743, 318] on span "Select sales member" at bounding box center [761, 317] width 97 height 30
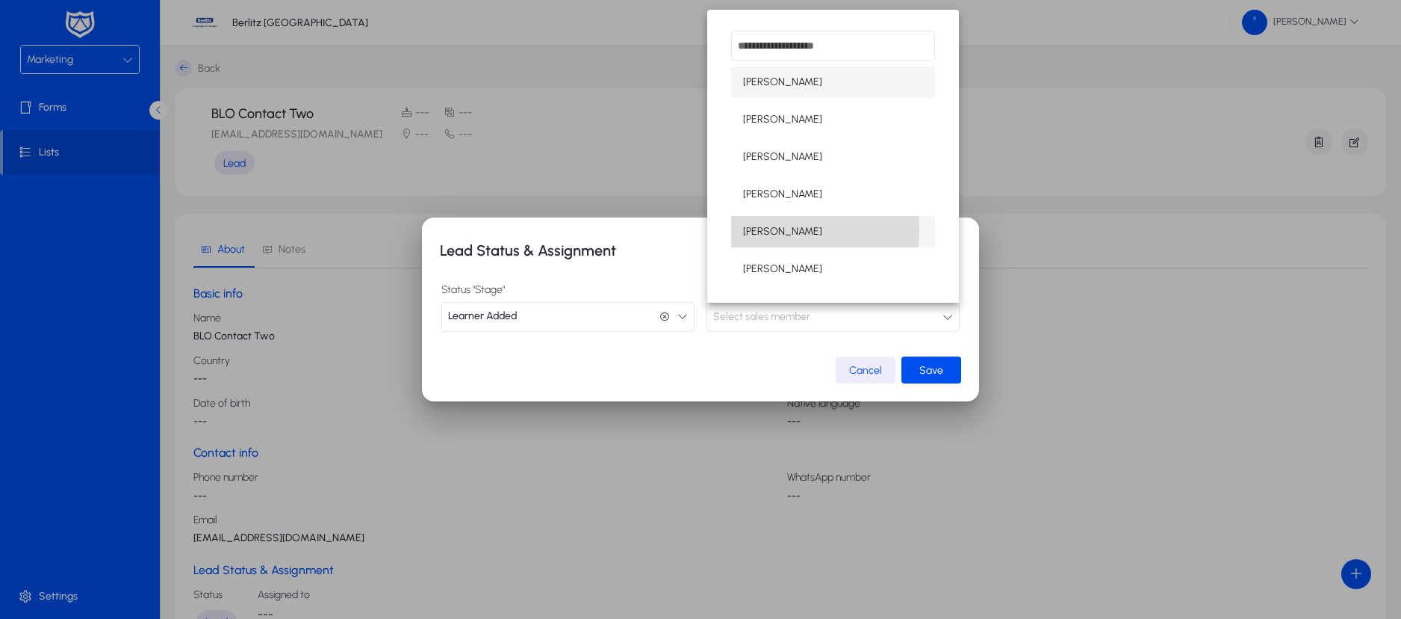
click at [764, 228] on span "[PERSON_NAME]" at bounding box center [782, 232] width 79 height 18
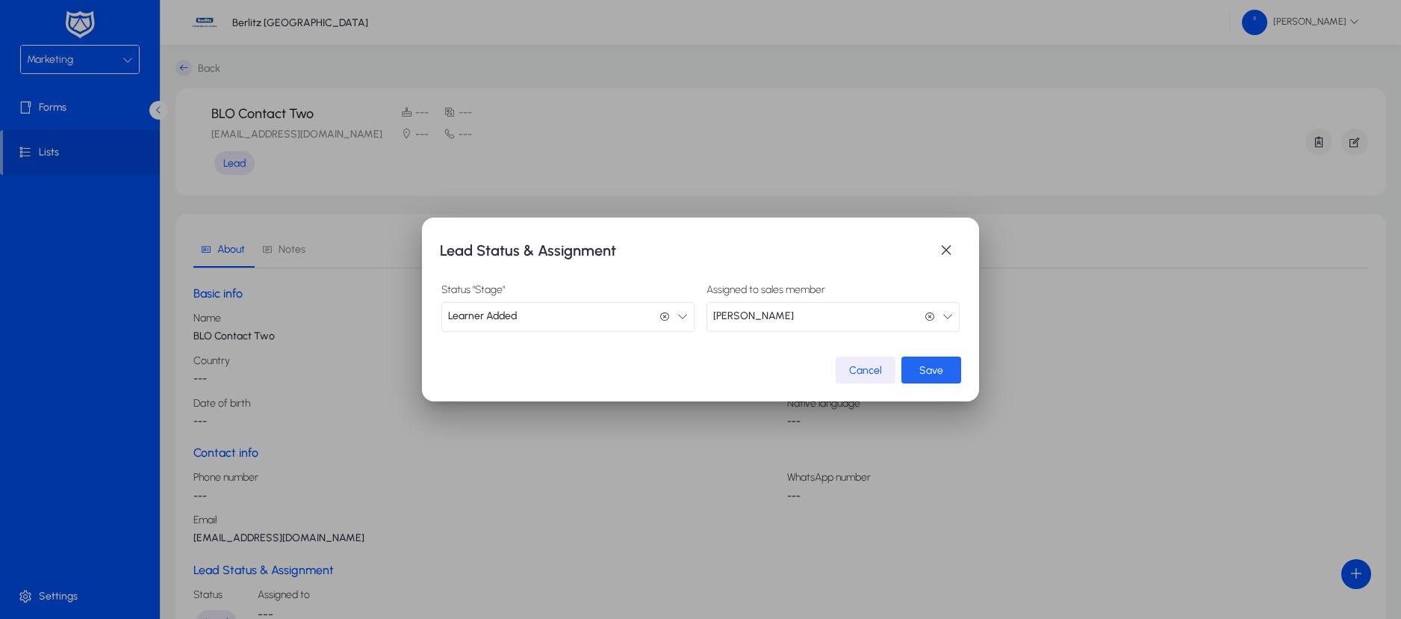
click at [941, 364] on span "Save" at bounding box center [932, 370] width 24 height 13
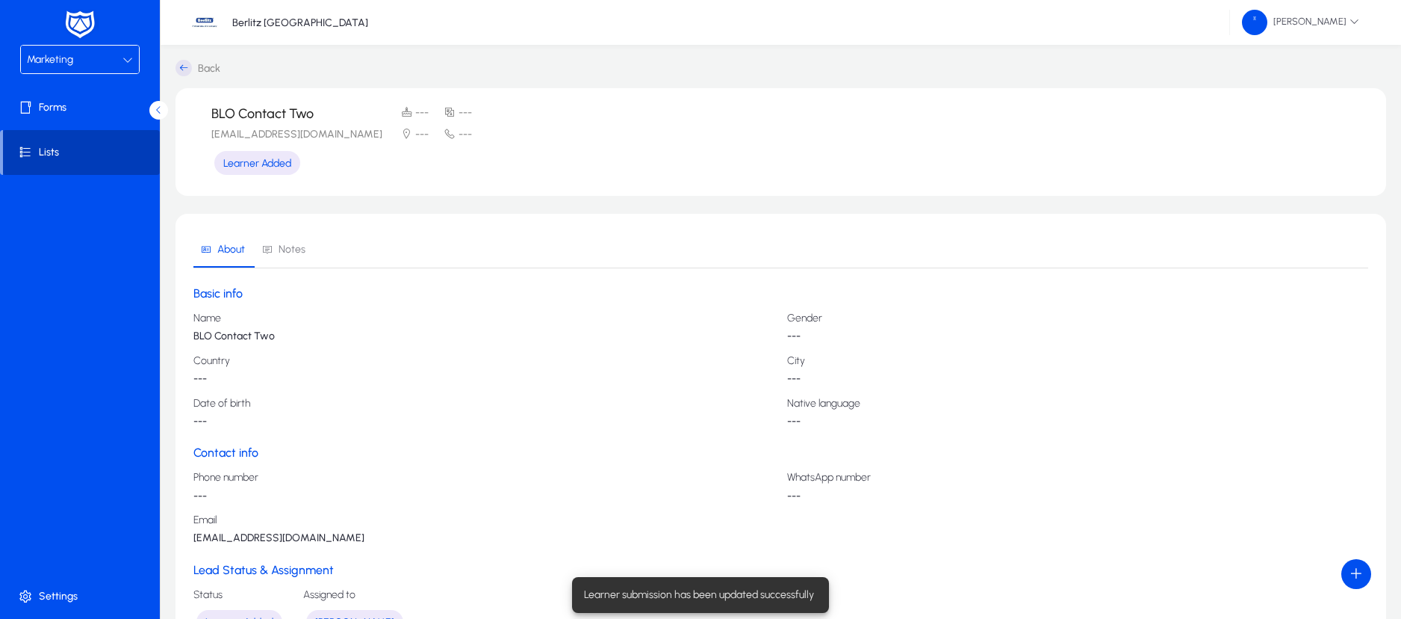
click at [41, 154] on span "Lists" at bounding box center [81, 152] width 157 height 15
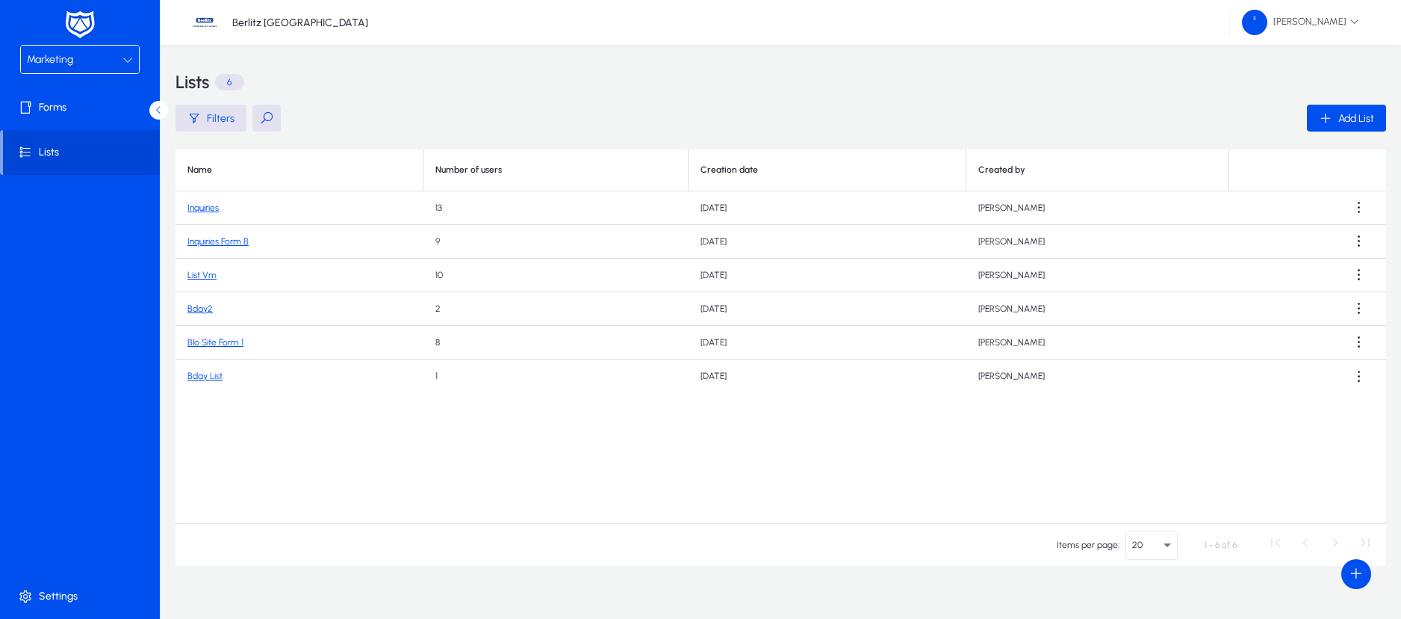
click at [215, 338] on link "Blo Site Form 1" at bounding box center [216, 342] width 56 height 10
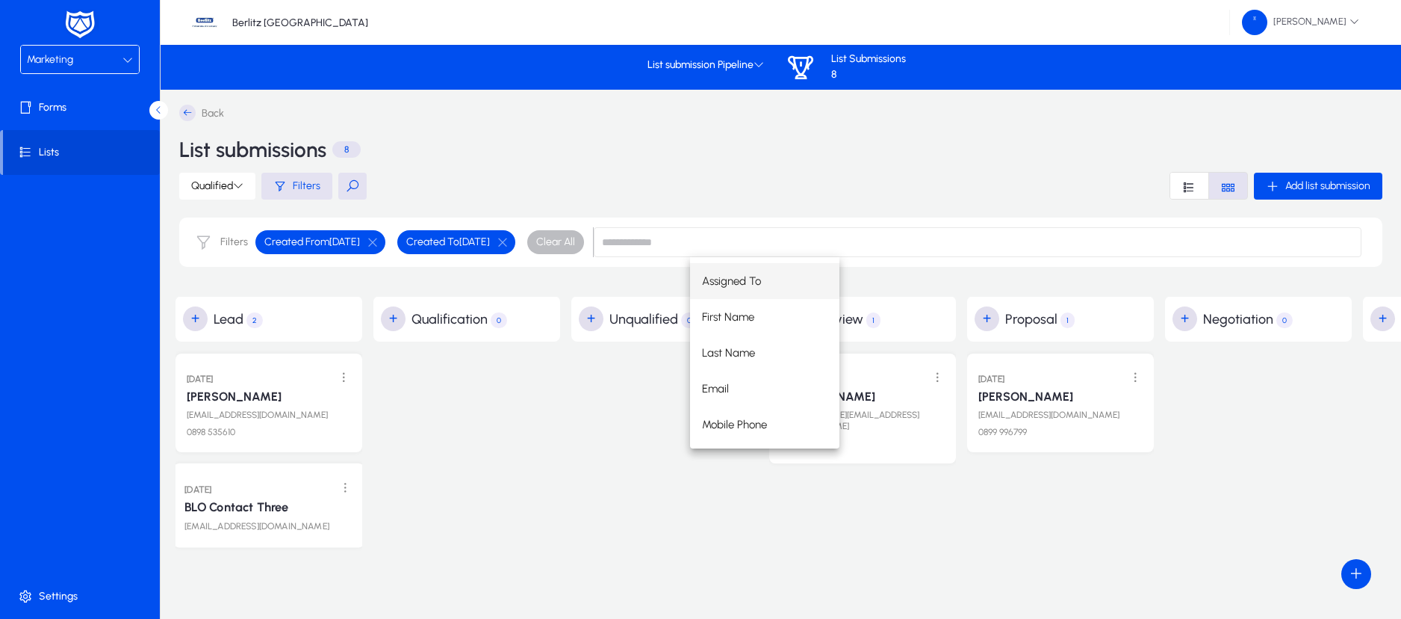
click at [245, 503] on link "BLO Contact Three" at bounding box center [237, 507] width 104 height 15
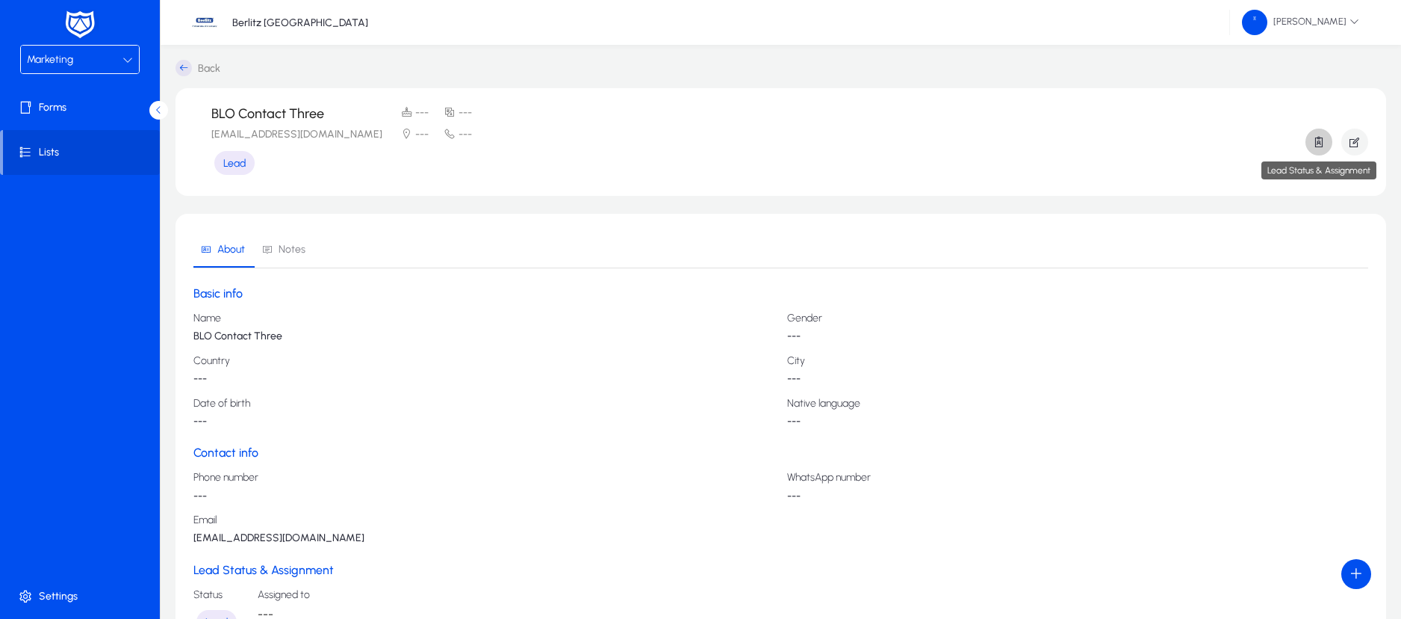
click at [1318, 145] on icon "button" at bounding box center [1319, 141] width 13 height 13
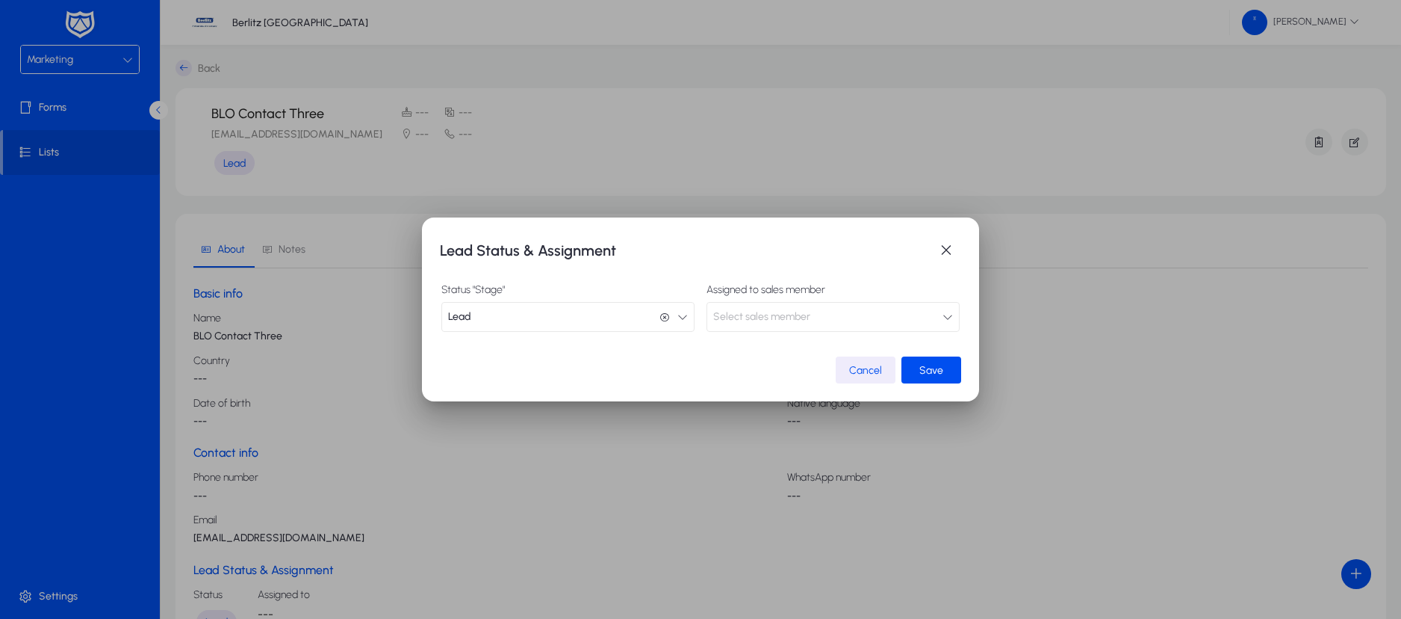
click at [678, 321] on icon "button" at bounding box center [683, 317] width 10 height 10
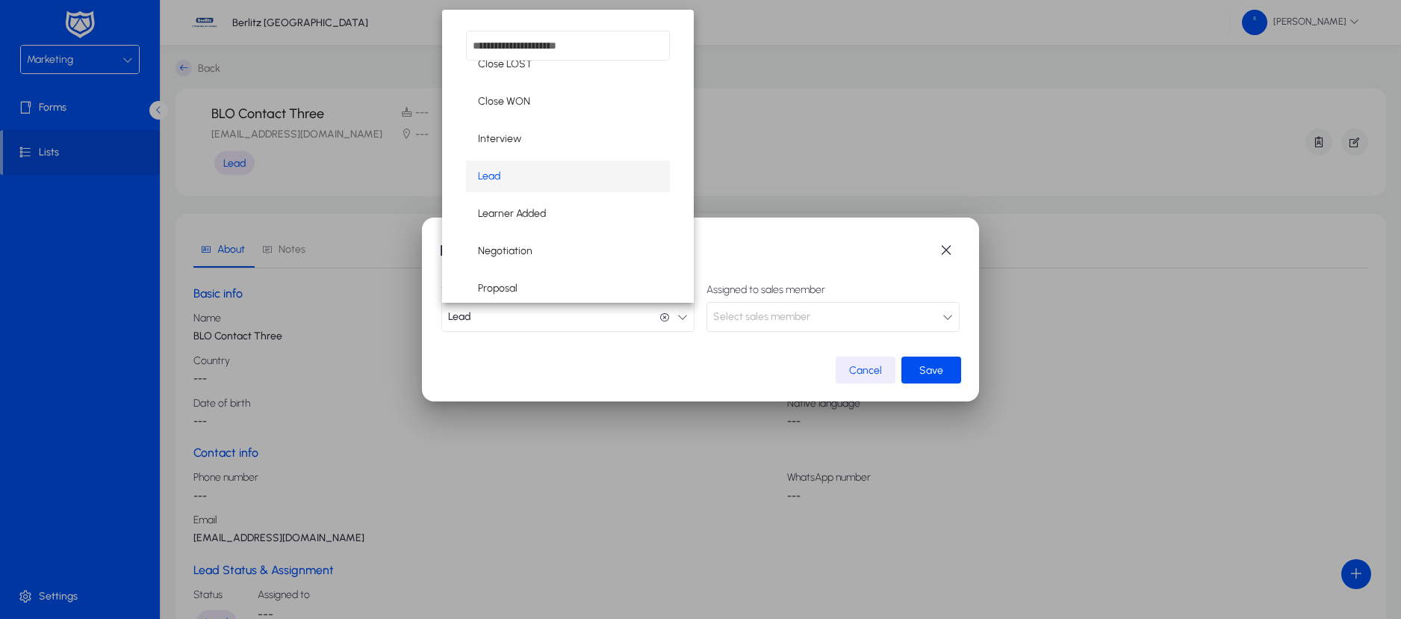
scroll to position [20, 0]
click at [560, 205] on mat-option "Learner Added" at bounding box center [568, 211] width 204 height 31
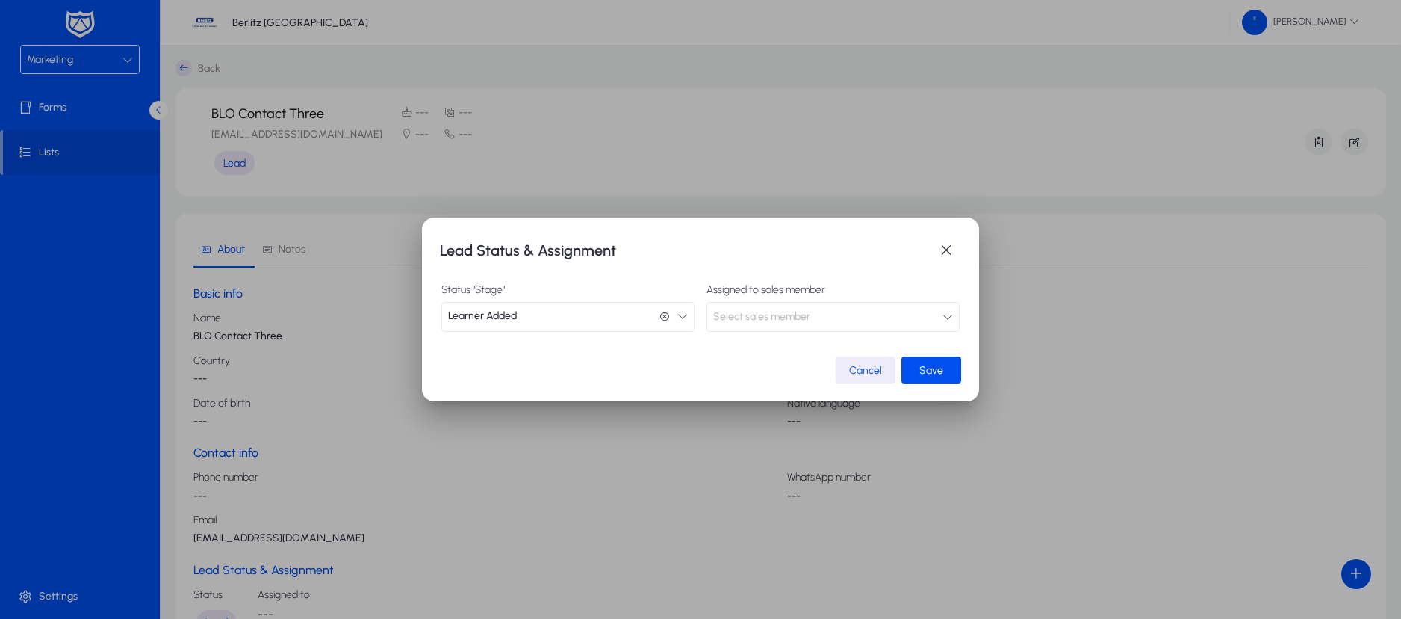
click at [945, 317] on icon "button" at bounding box center [948, 317] width 10 height 10
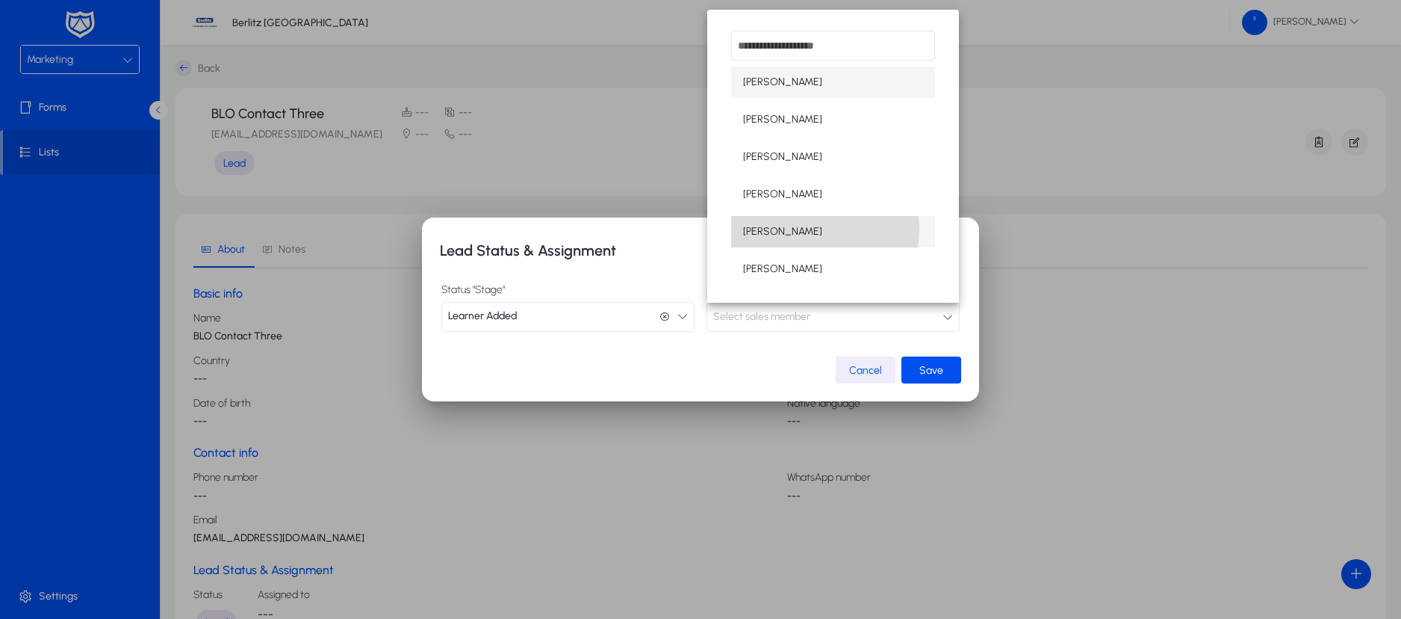
click at [800, 229] on span "[PERSON_NAME]" at bounding box center [782, 232] width 79 height 18
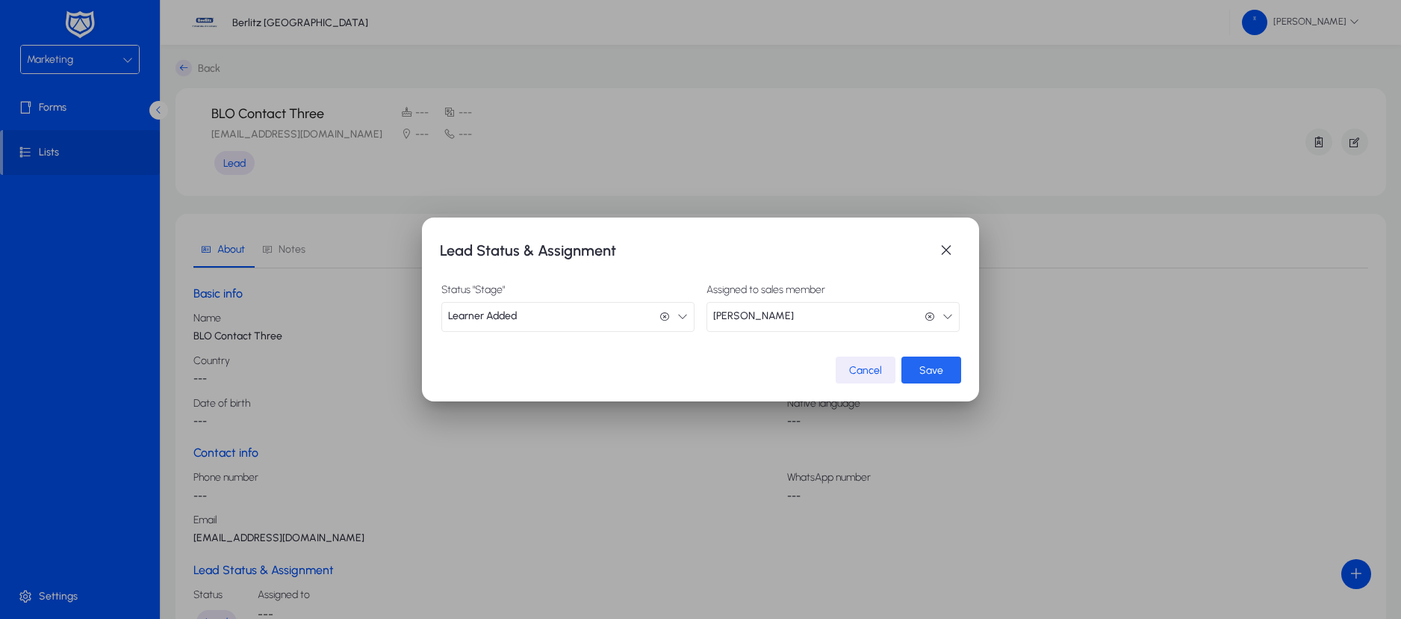
click at [919, 365] on span "submit" at bounding box center [932, 370] width 60 height 36
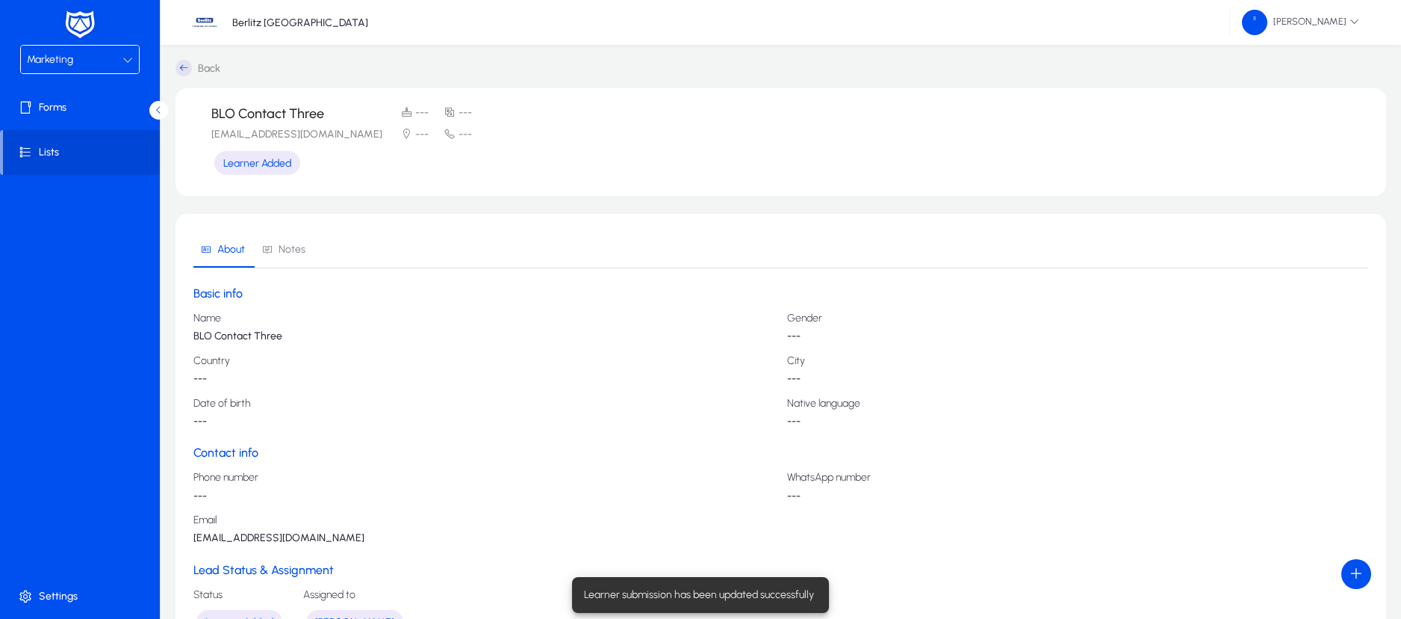
click at [133, 58] on div "Marketing" at bounding box center [80, 60] width 118 height 28
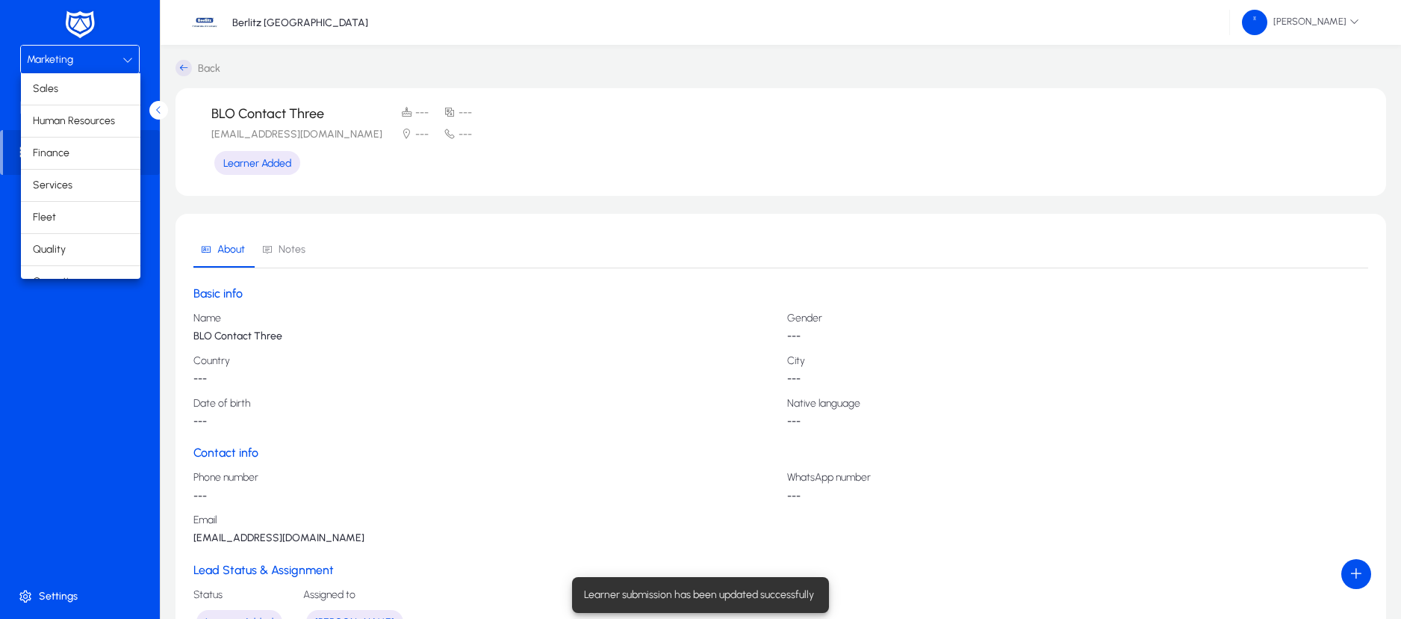
scroll to position [51, 0]
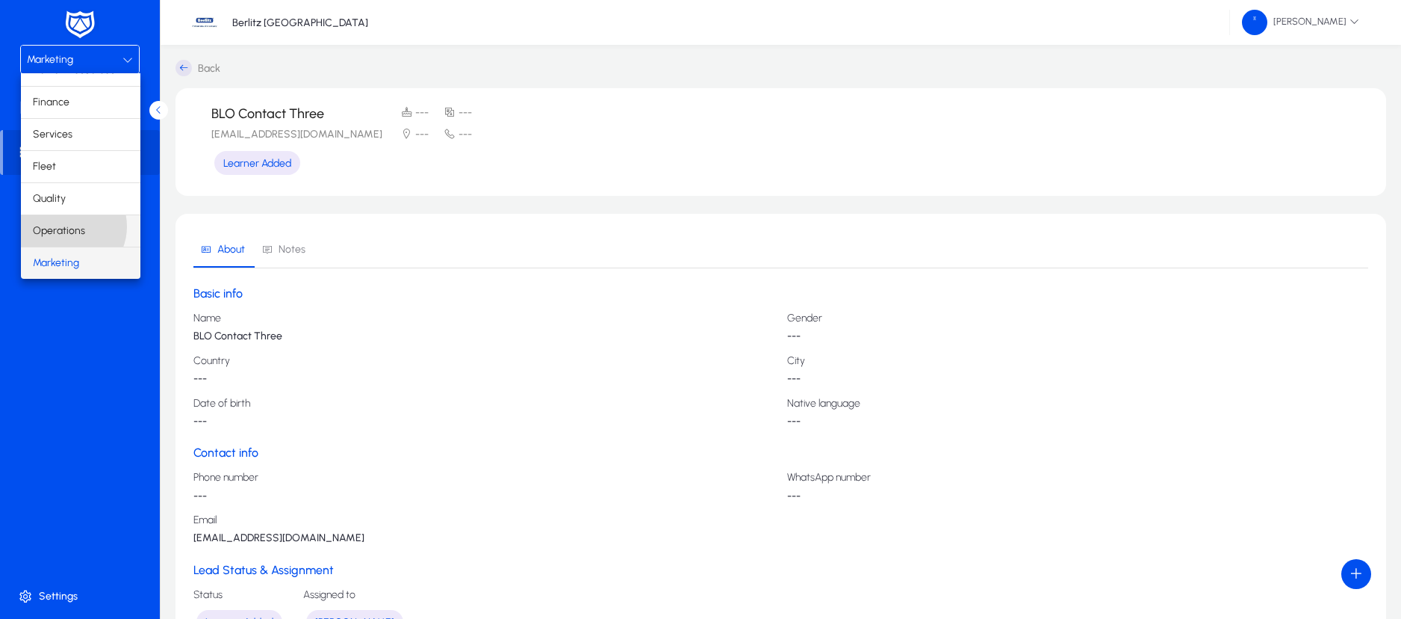
click at [67, 226] on span "Operations" at bounding box center [59, 231] width 52 height 18
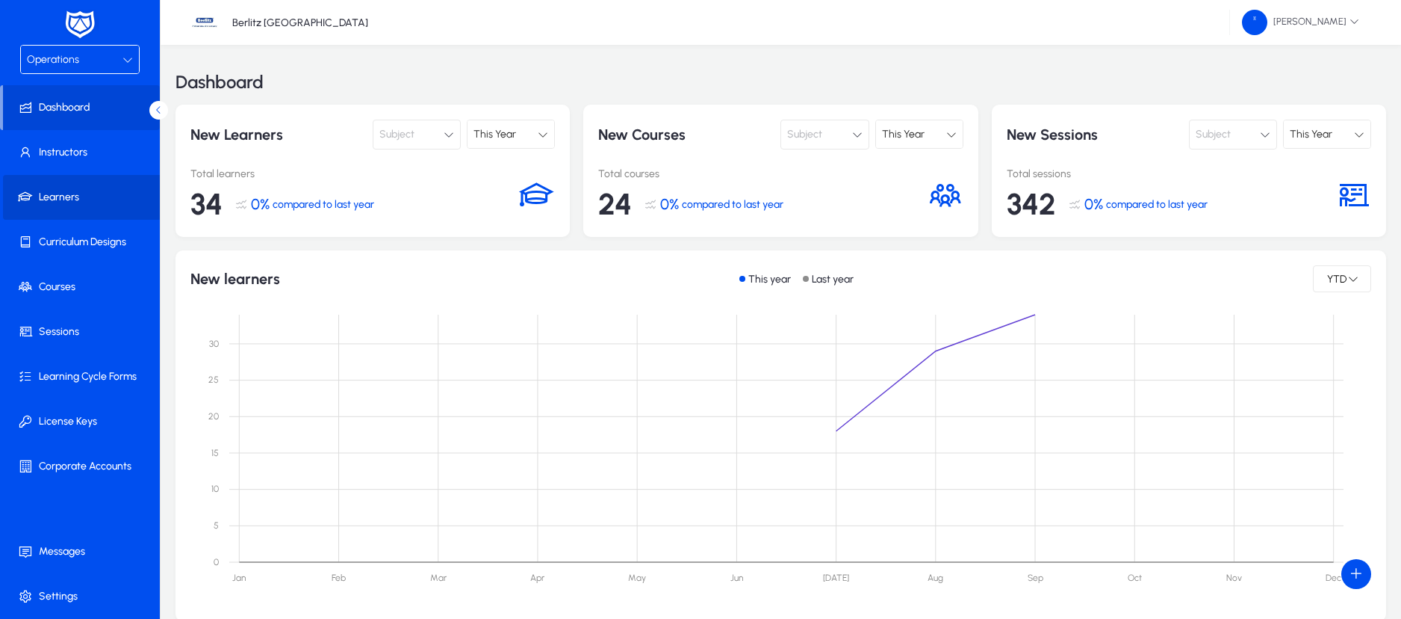
click at [75, 199] on span "Learners" at bounding box center [83, 197] width 160 height 15
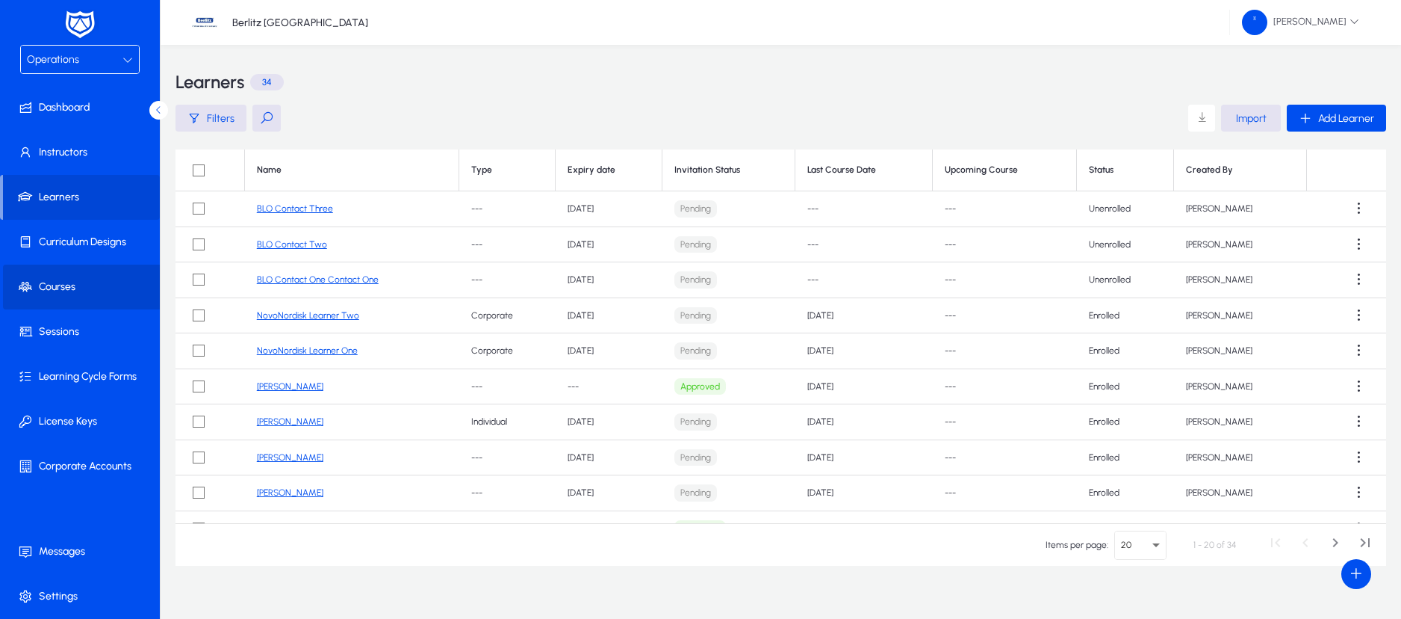
click at [63, 275] on span at bounding box center [83, 287] width 160 height 36
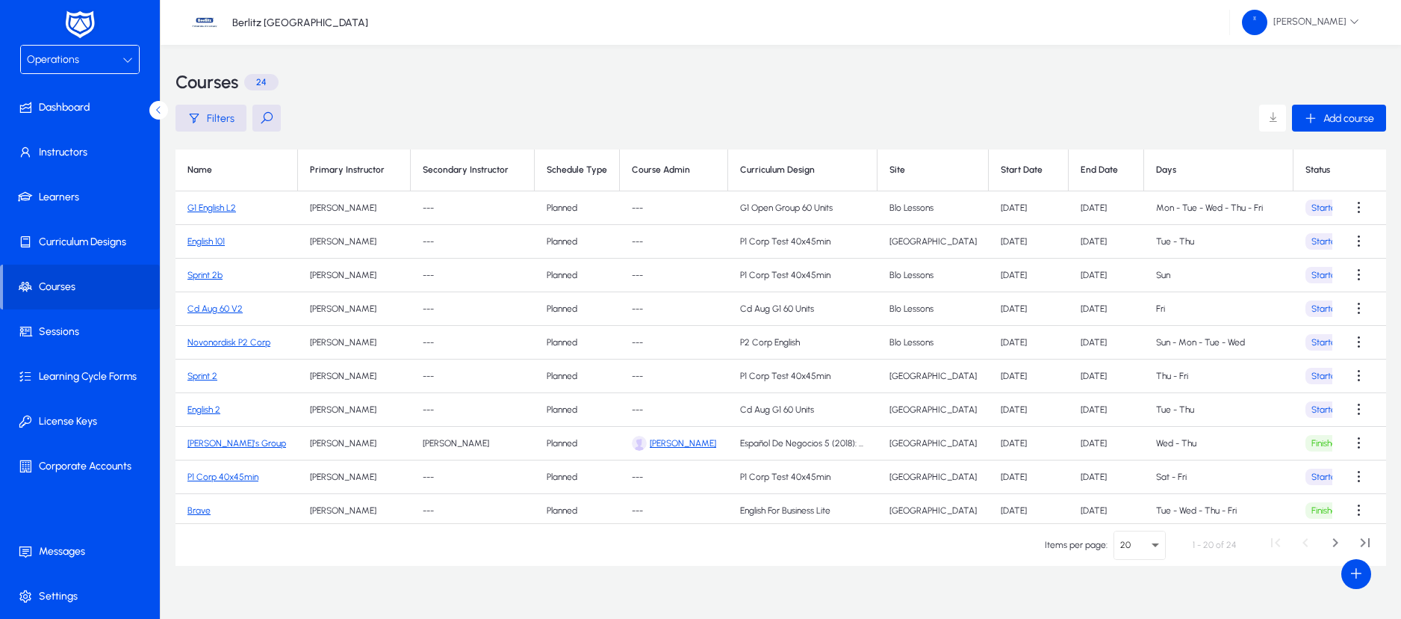
click at [223, 208] on link "G1 English L2" at bounding box center [212, 207] width 49 height 10
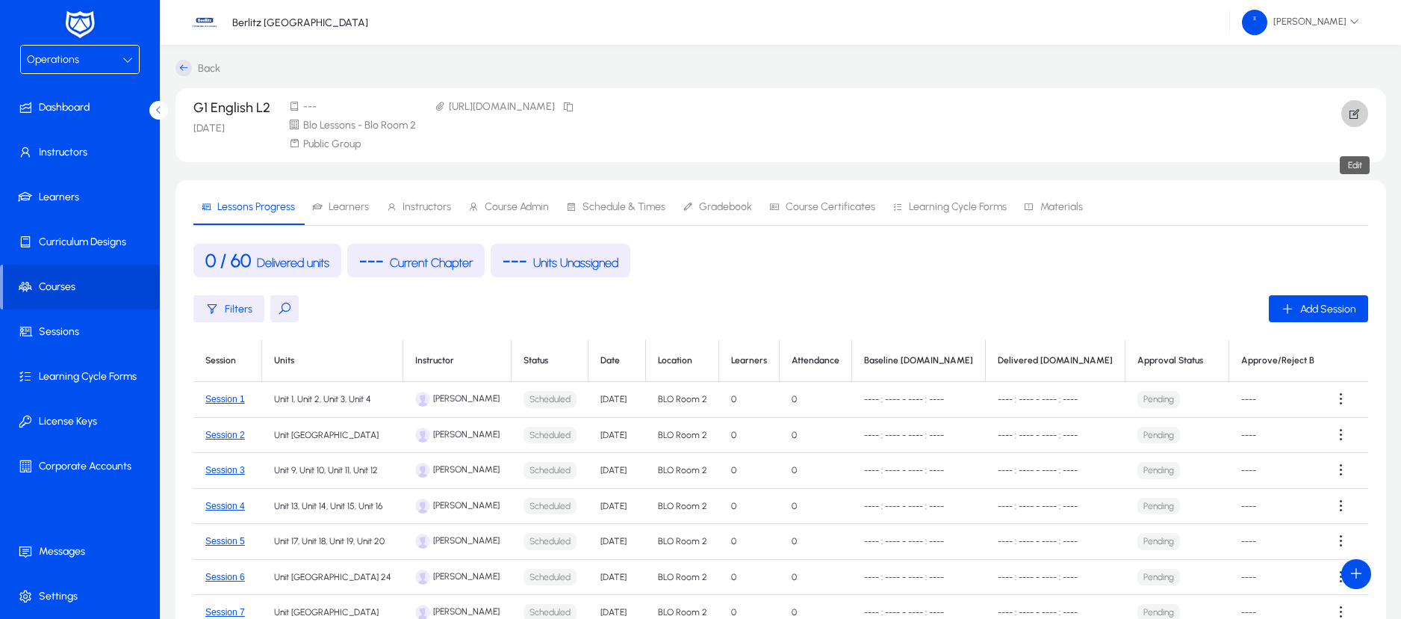
click at [1360, 119] on icon "button" at bounding box center [1354, 113] width 13 height 13
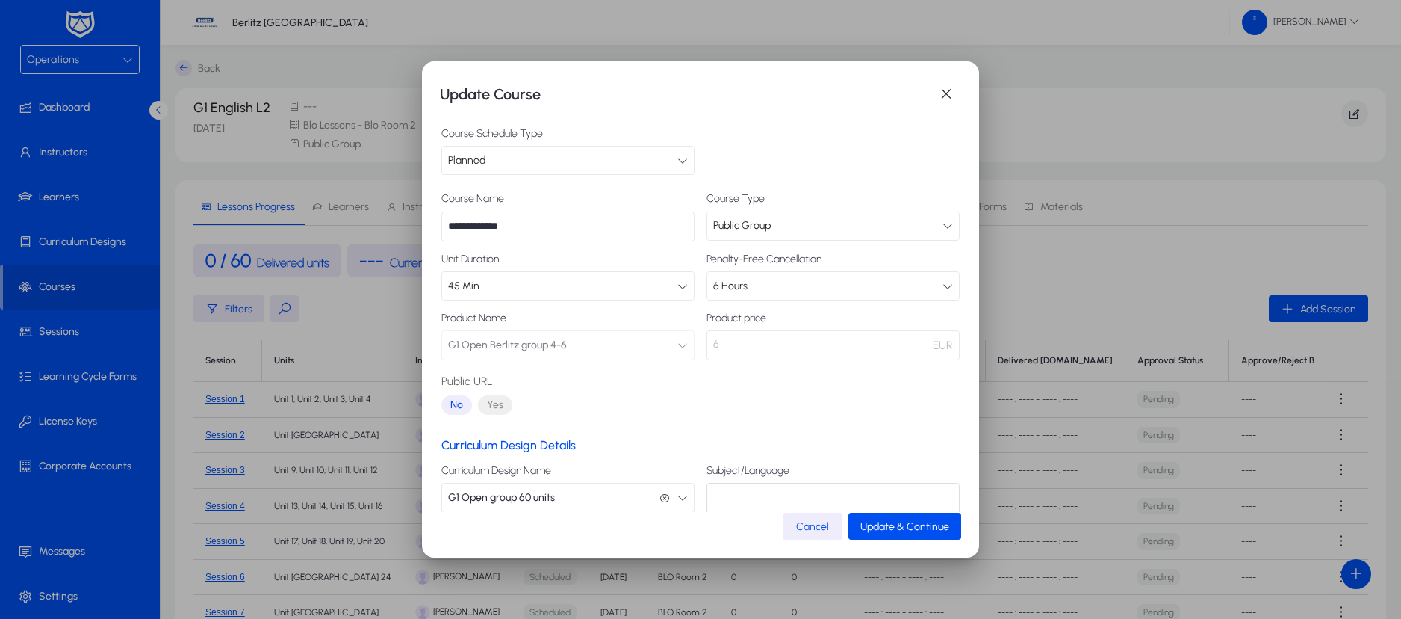
click at [613, 228] on input "**********" at bounding box center [567, 226] width 253 height 30
type input "**********"
click at [883, 530] on span "Update & Continue" at bounding box center [905, 526] width 89 height 13
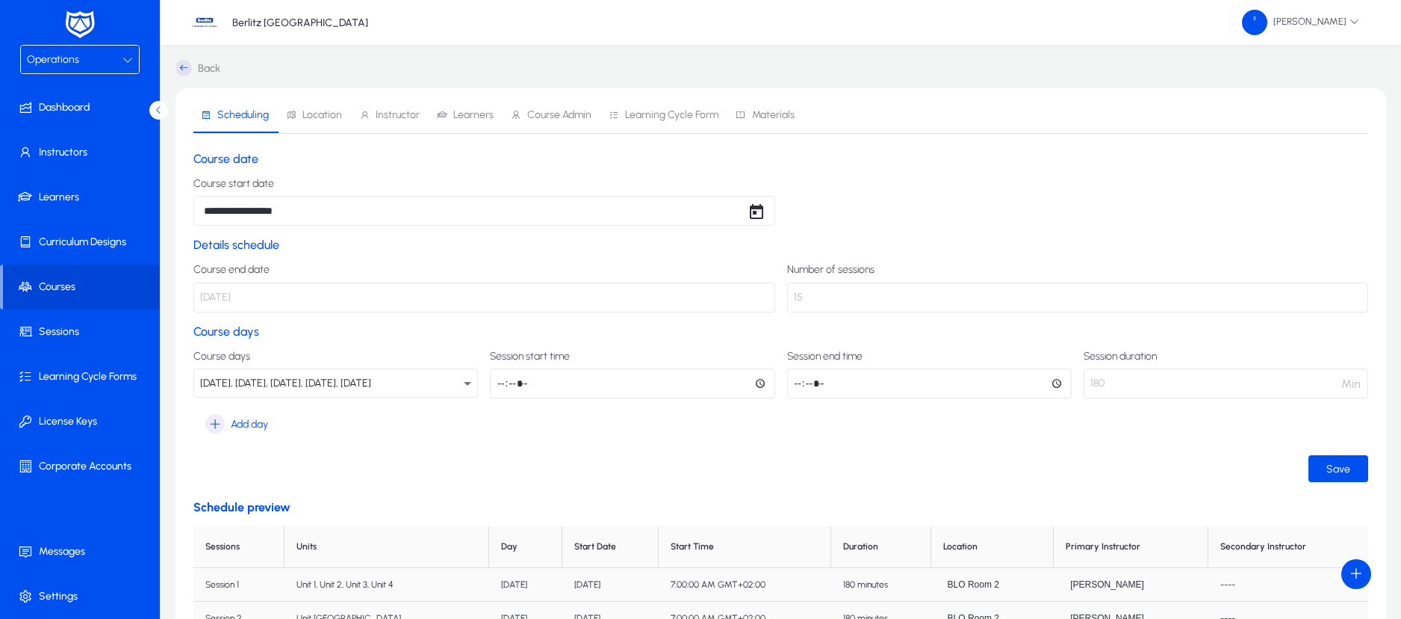
click at [462, 120] on span "Learners" at bounding box center [473, 115] width 40 height 10
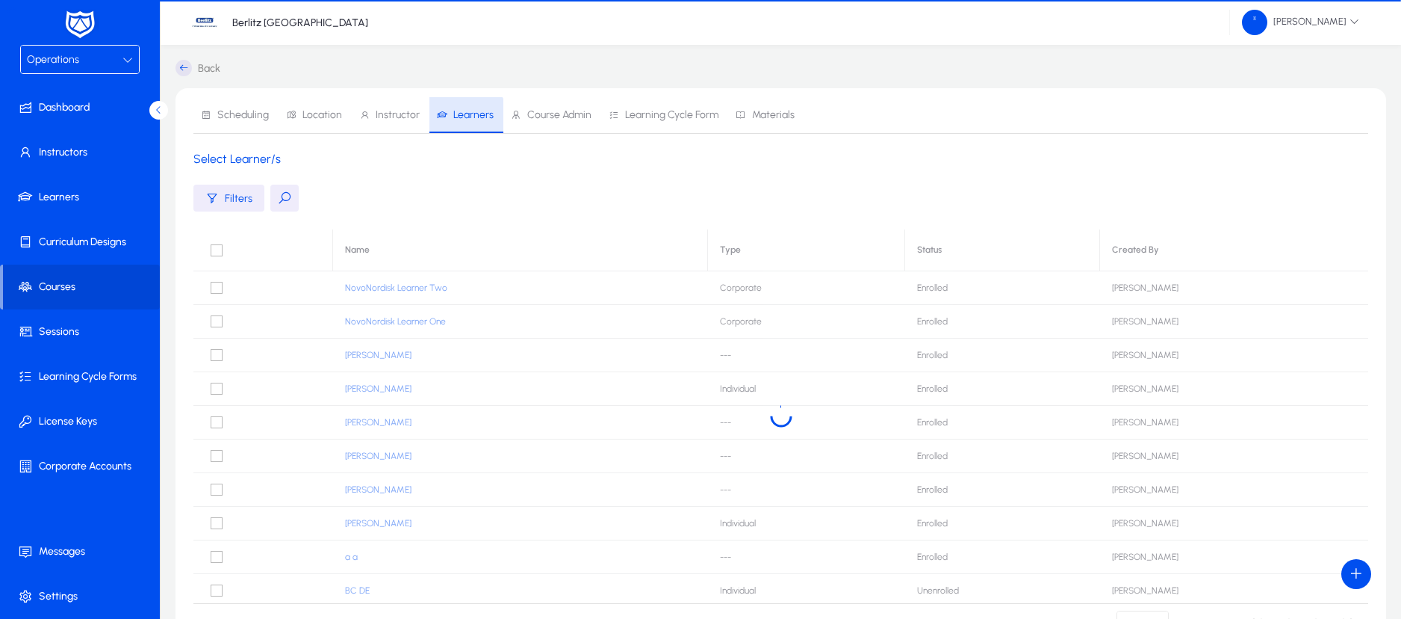
click at [462, 120] on span "Learners" at bounding box center [473, 115] width 40 height 10
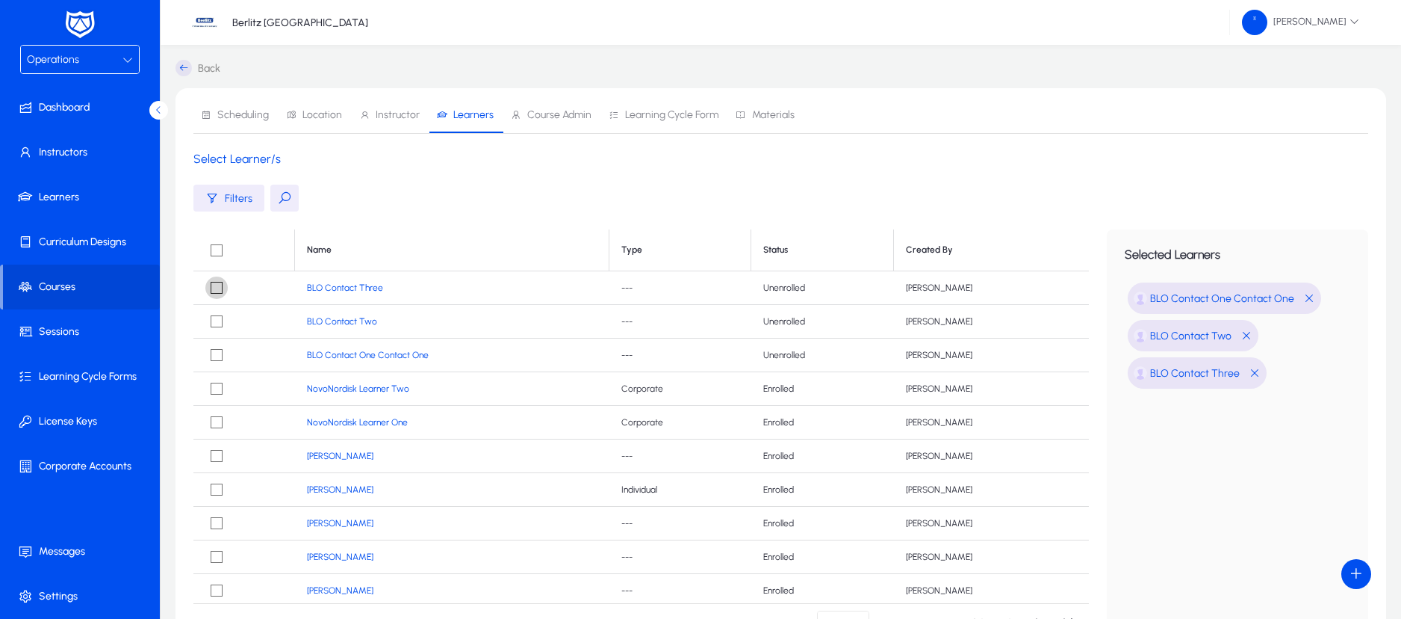
scroll to position [164, 0]
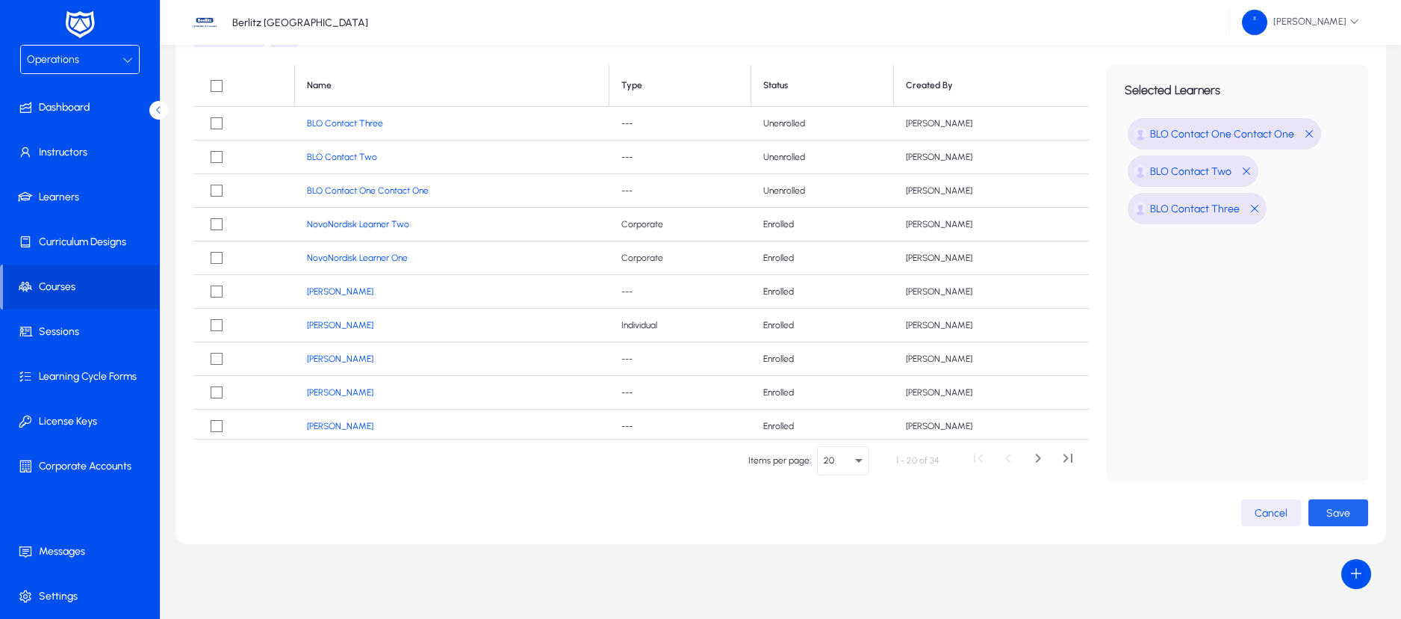
click at [1336, 519] on span "button" at bounding box center [1339, 513] width 60 height 36
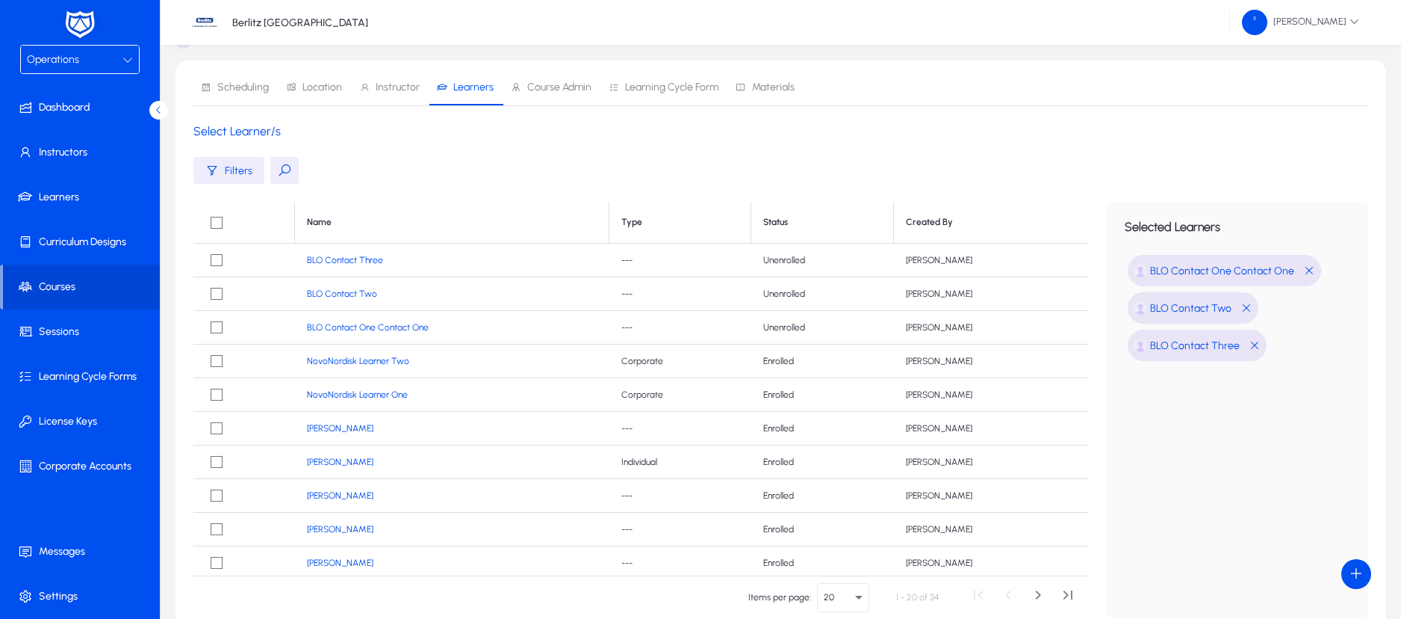
scroll to position [0, 0]
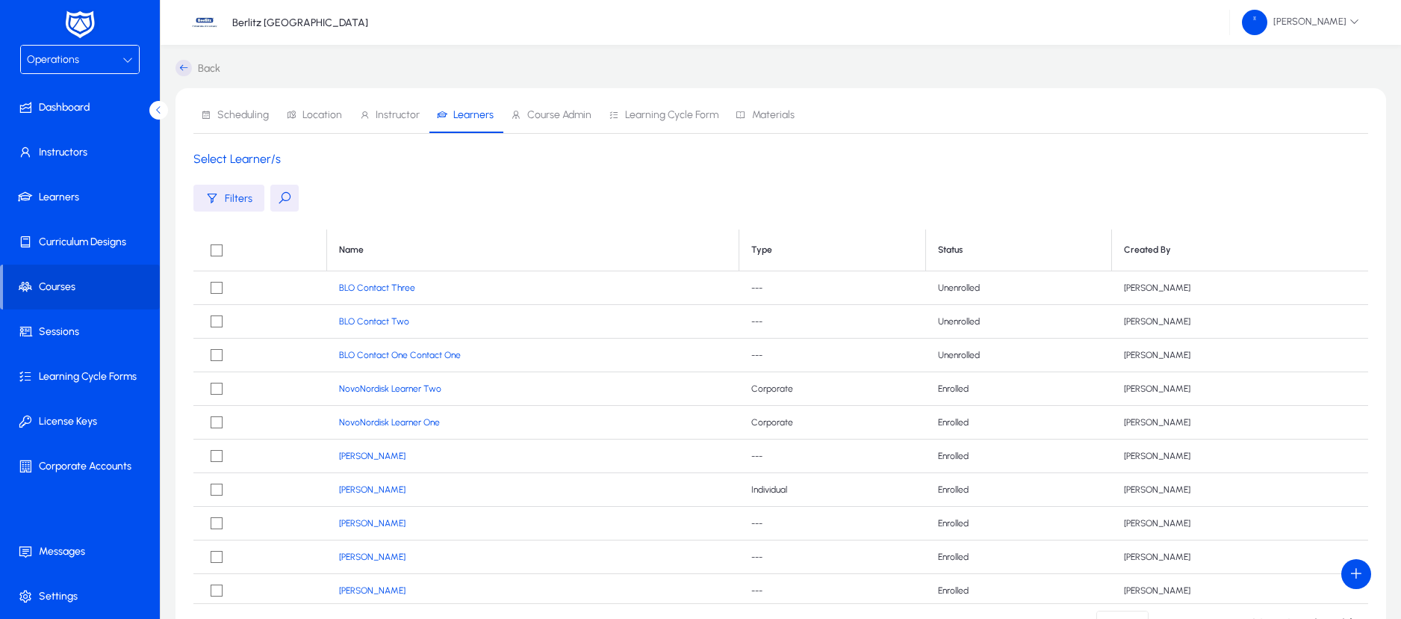
click at [184, 65] on icon at bounding box center [184, 68] width 16 height 16
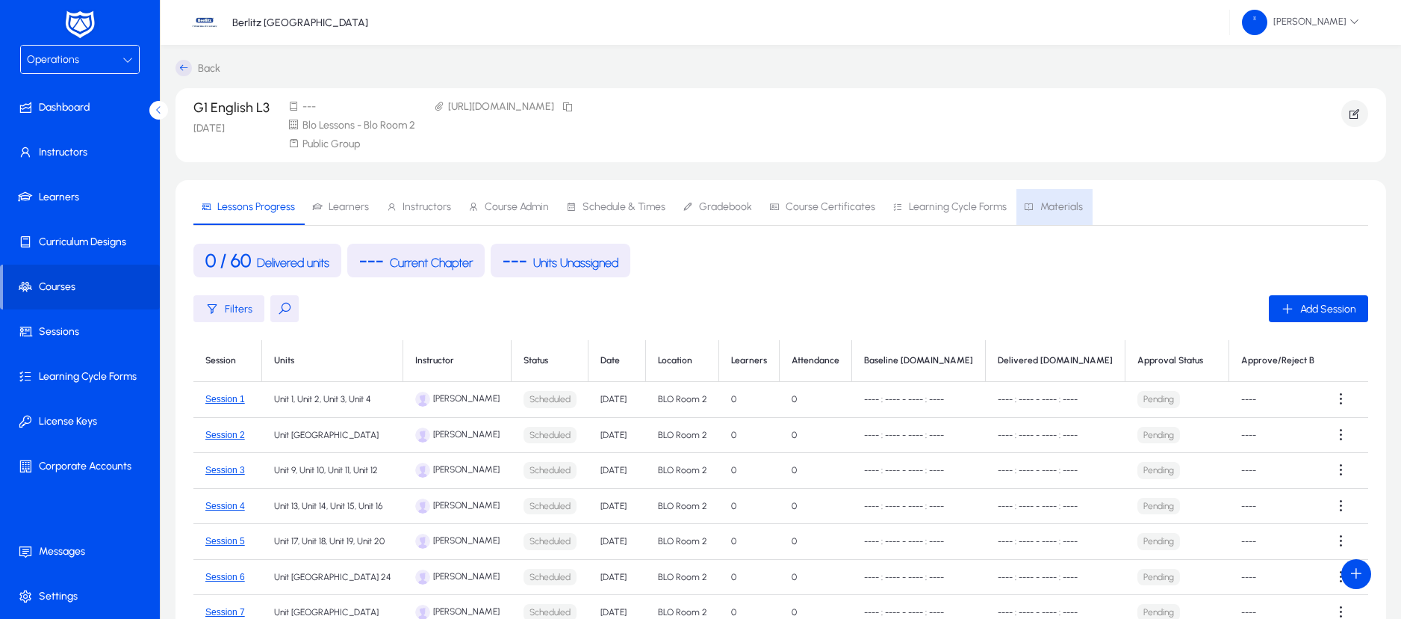
click at [1053, 205] on span "Materials" at bounding box center [1062, 207] width 43 height 10
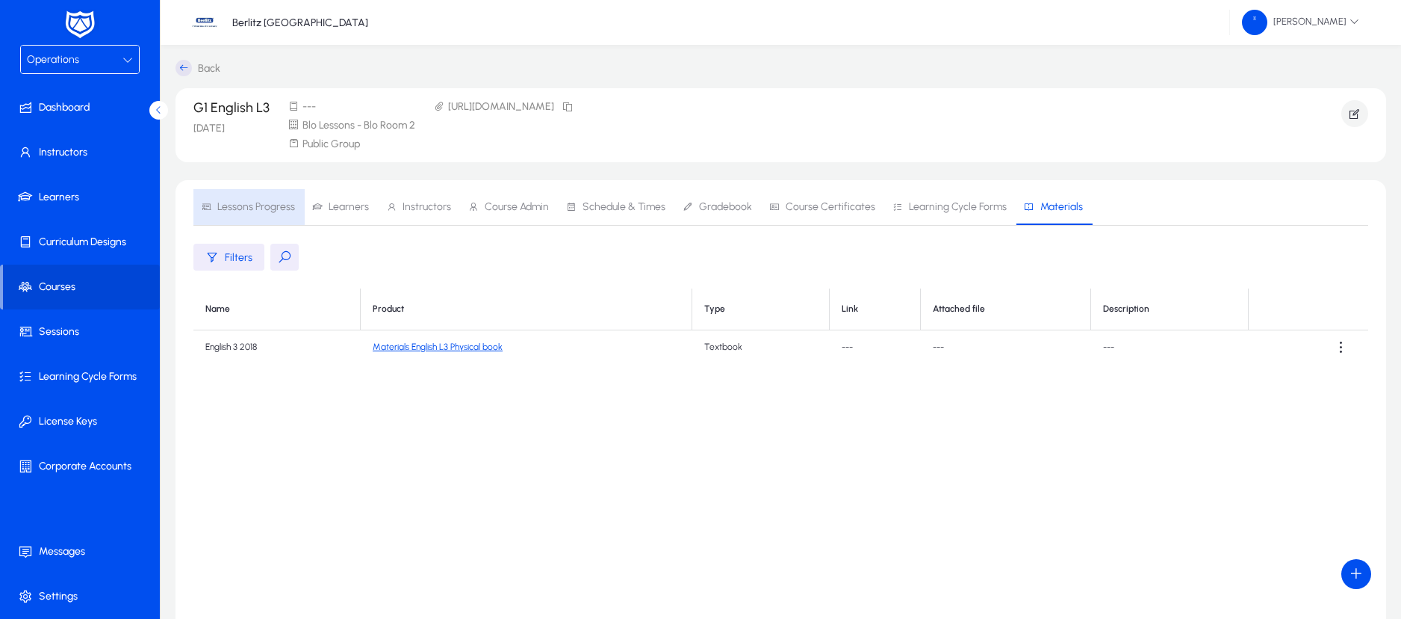
click at [267, 209] on span "Lessons Progress" at bounding box center [256, 207] width 78 height 10
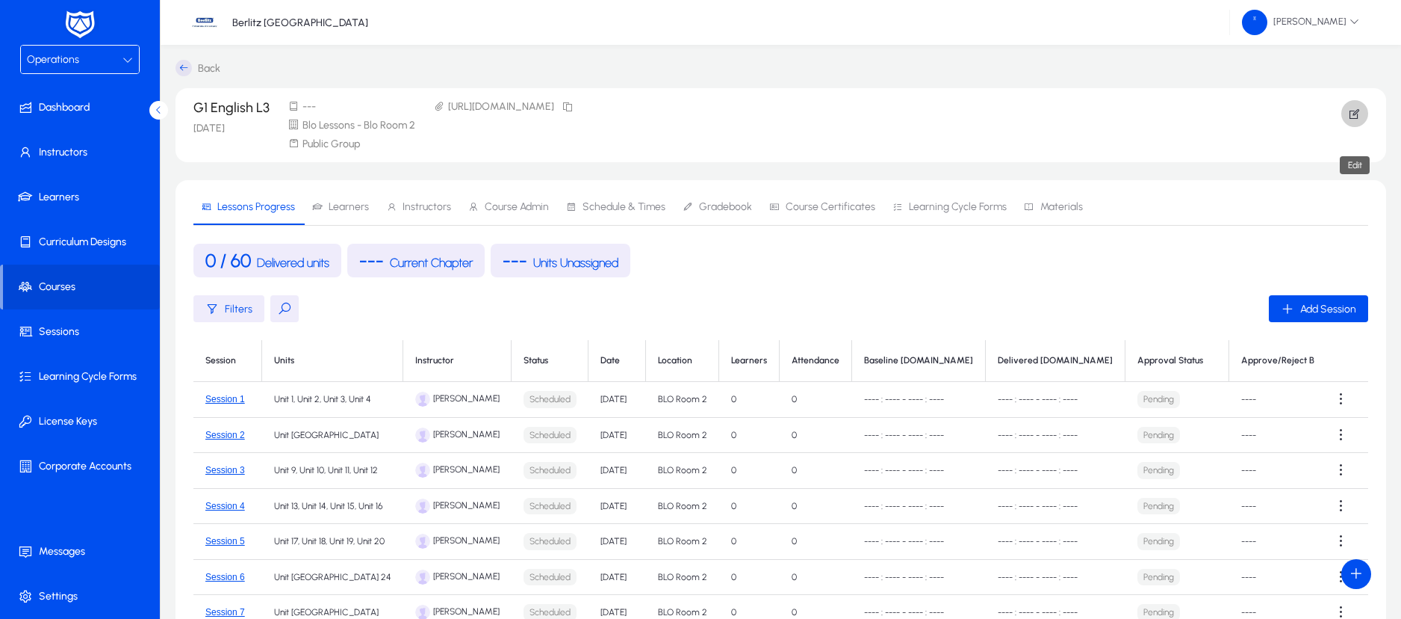
click at [1355, 115] on icon "button" at bounding box center [1354, 113] width 13 height 13
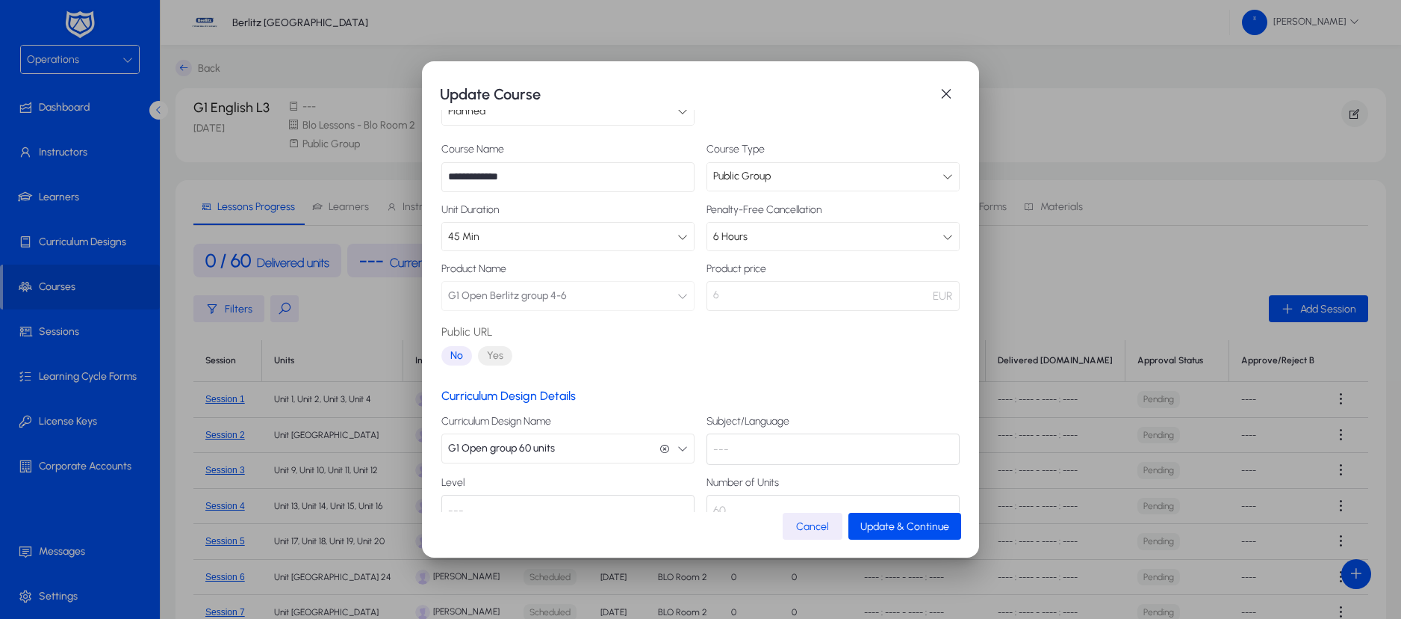
scroll to position [87, 0]
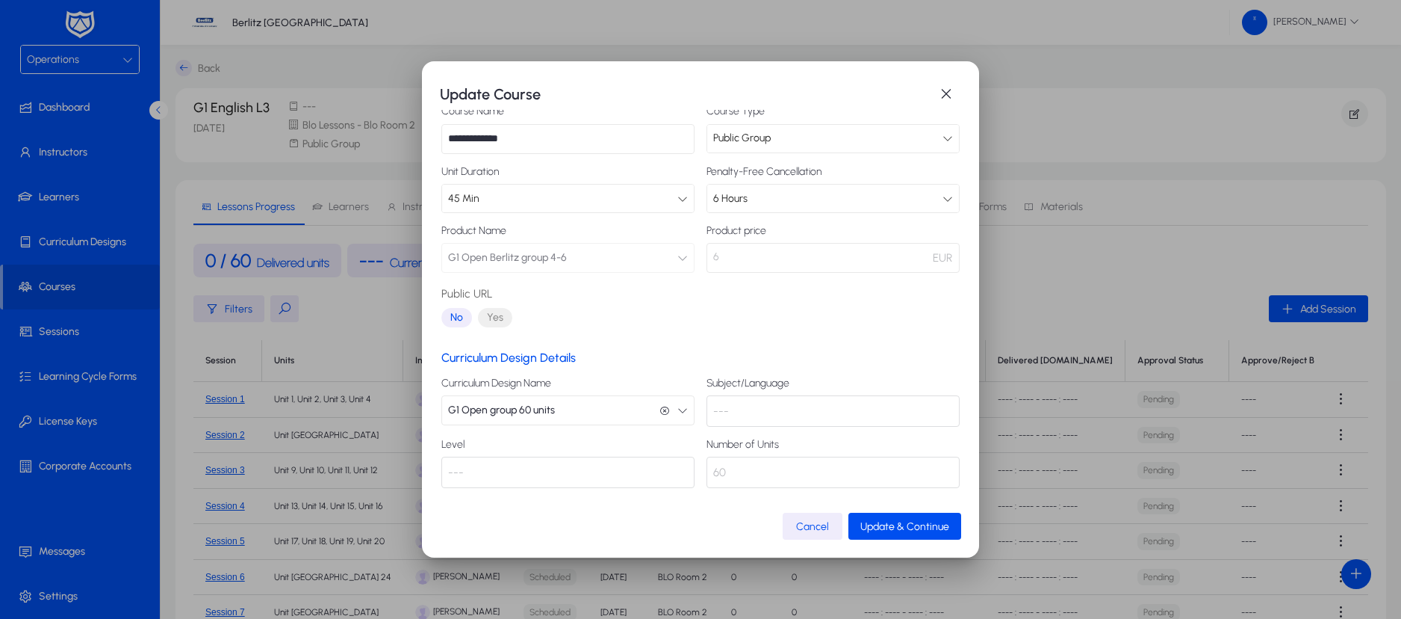
click at [741, 406] on div "---" at bounding box center [833, 410] width 253 height 31
click at [766, 409] on div "---" at bounding box center [833, 410] width 253 height 31
drag, startPoint x: 766, startPoint y: 409, endPoint x: 880, endPoint y: 523, distance: 161.6
click at [880, 523] on span "Update & Continue" at bounding box center [905, 526] width 89 height 13
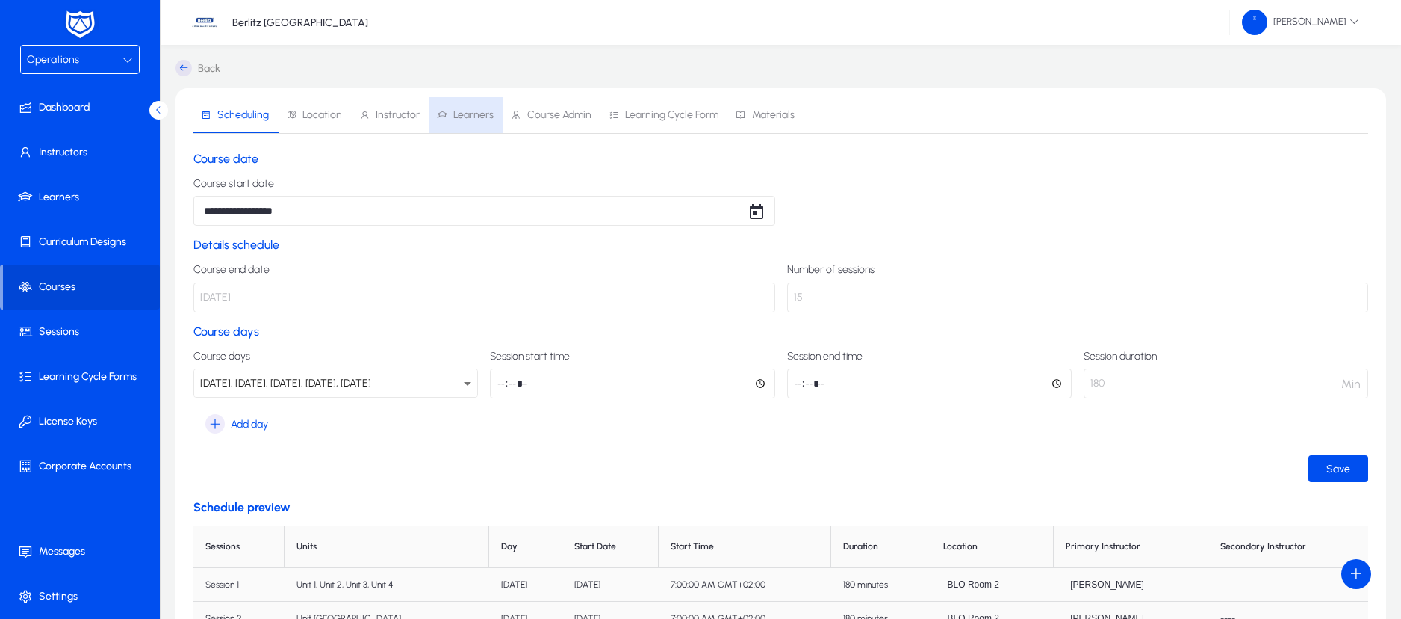
click at [469, 115] on span "Learners" at bounding box center [473, 115] width 40 height 10
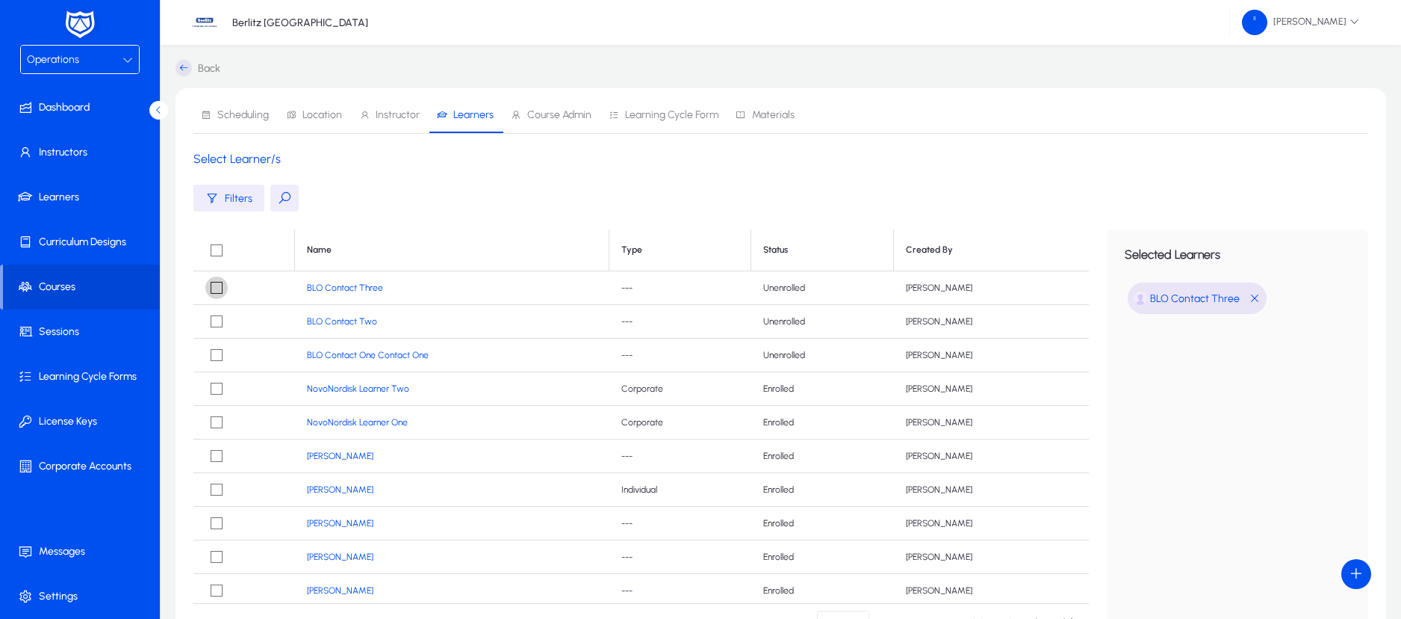
scroll to position [164, 0]
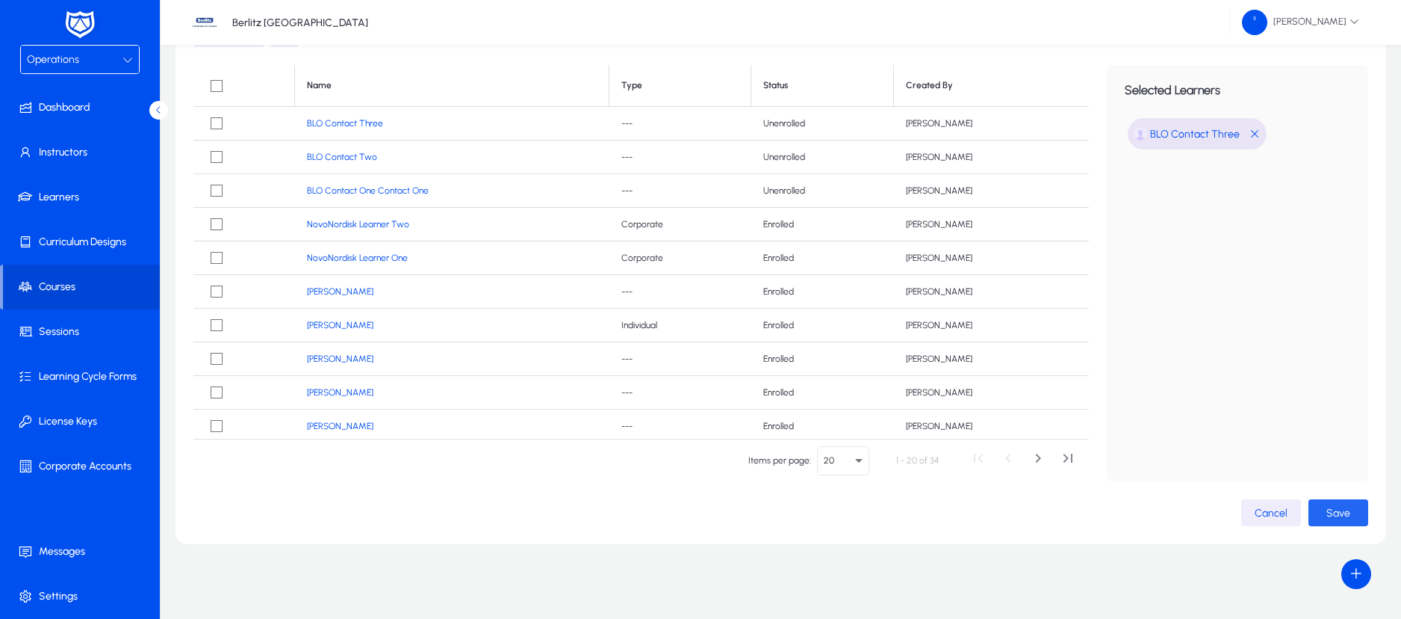
click at [1348, 507] on span "Save" at bounding box center [1339, 512] width 24 height 13
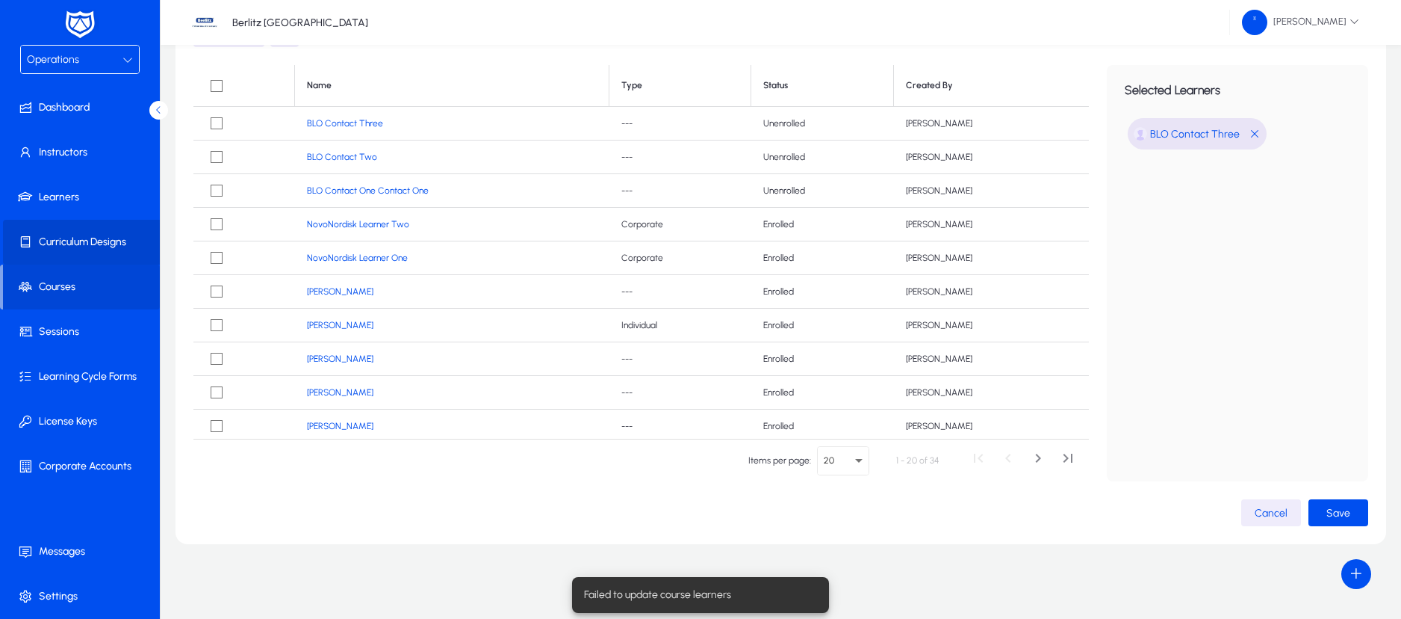
click at [126, 245] on span "Curriculum Designs" at bounding box center [83, 242] width 160 height 15
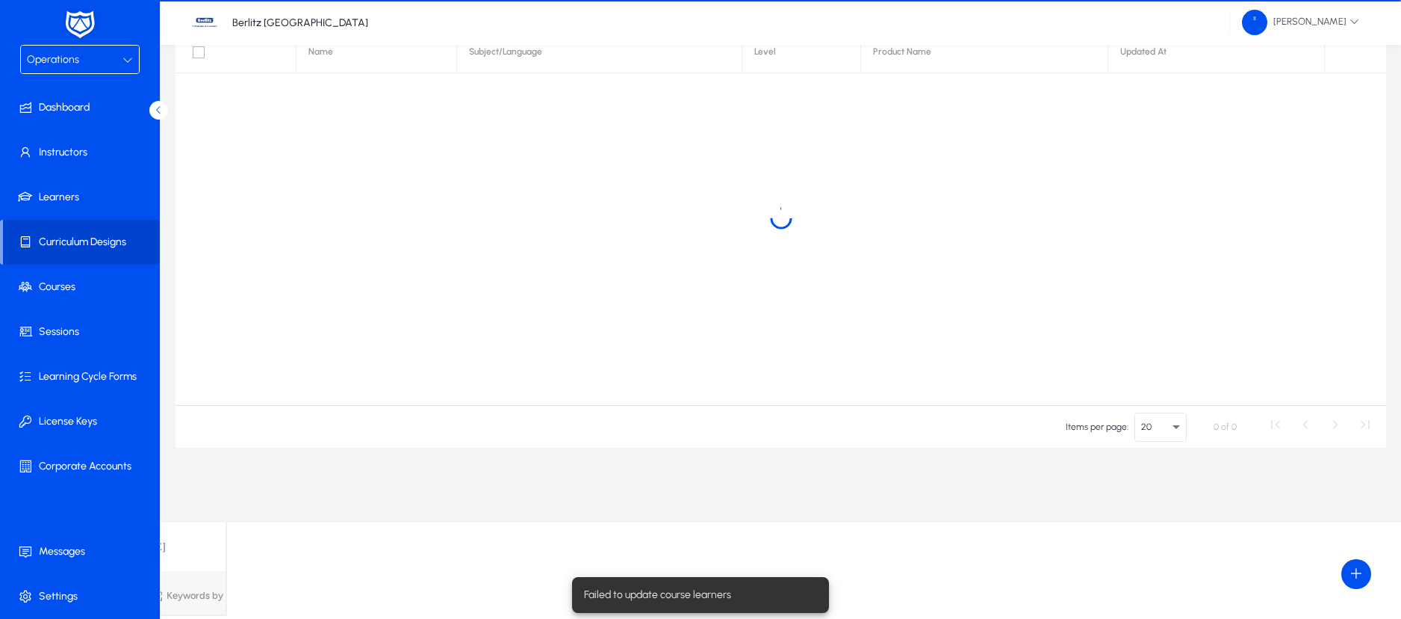
scroll to position [22, 0]
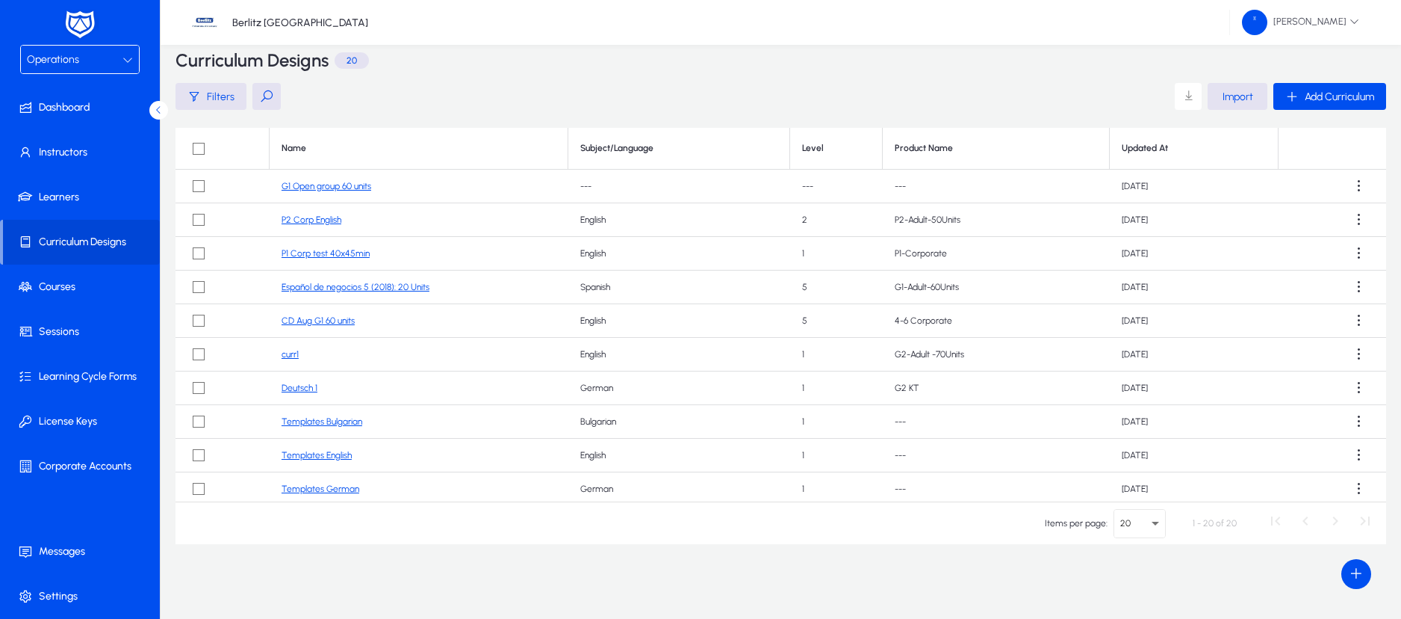
click at [343, 182] on link "G1 Open group 60 units" at bounding box center [327, 186] width 90 height 10
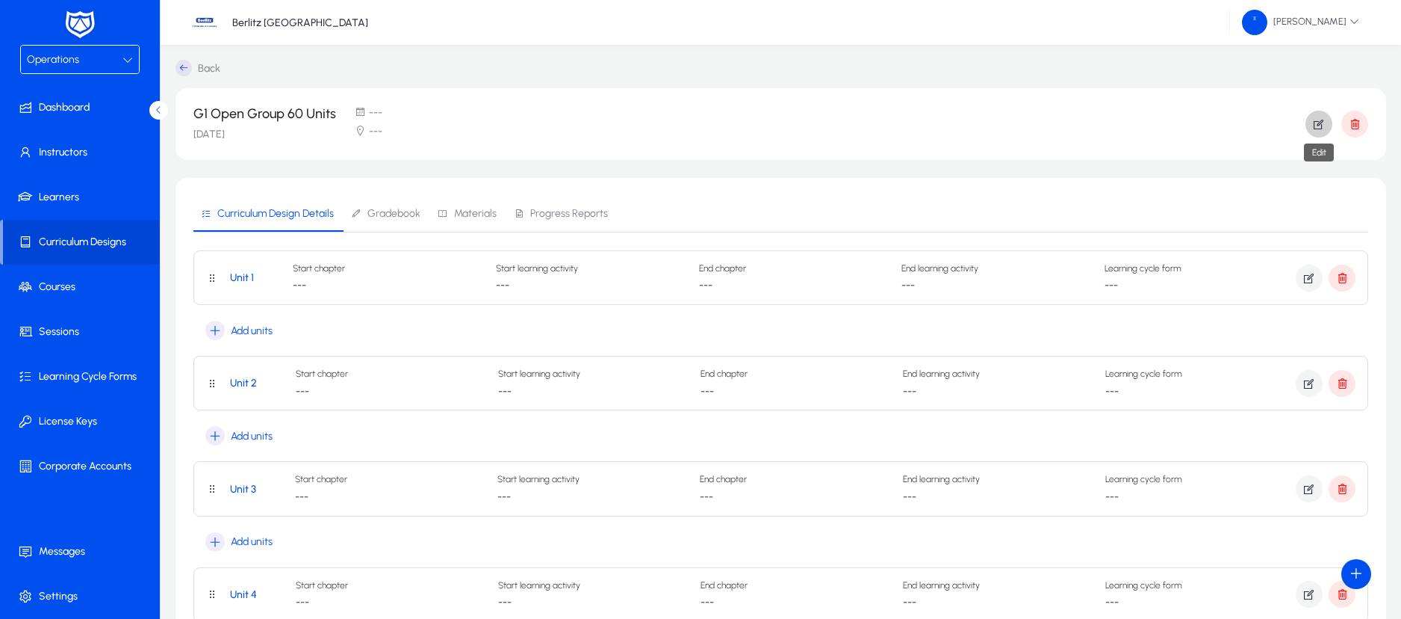
click at [1318, 125] on icon "button" at bounding box center [1319, 123] width 13 height 13
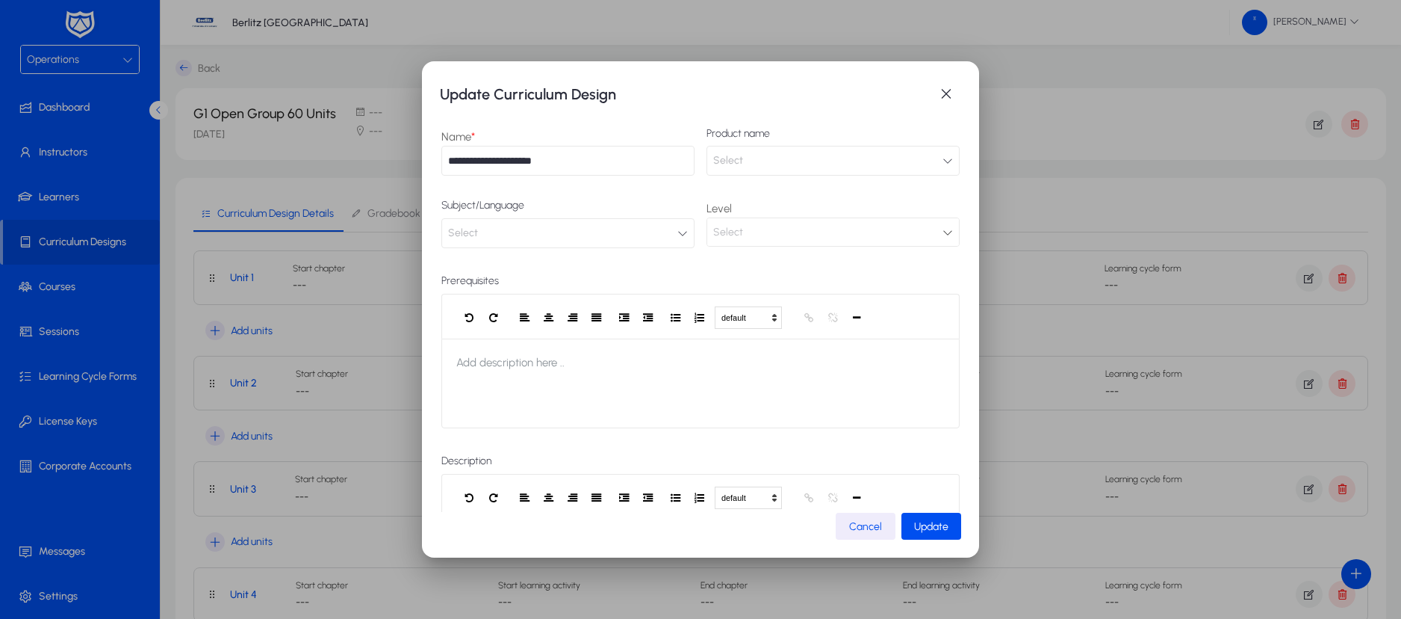
click at [681, 229] on button "Select" at bounding box center [567, 233] width 253 height 30
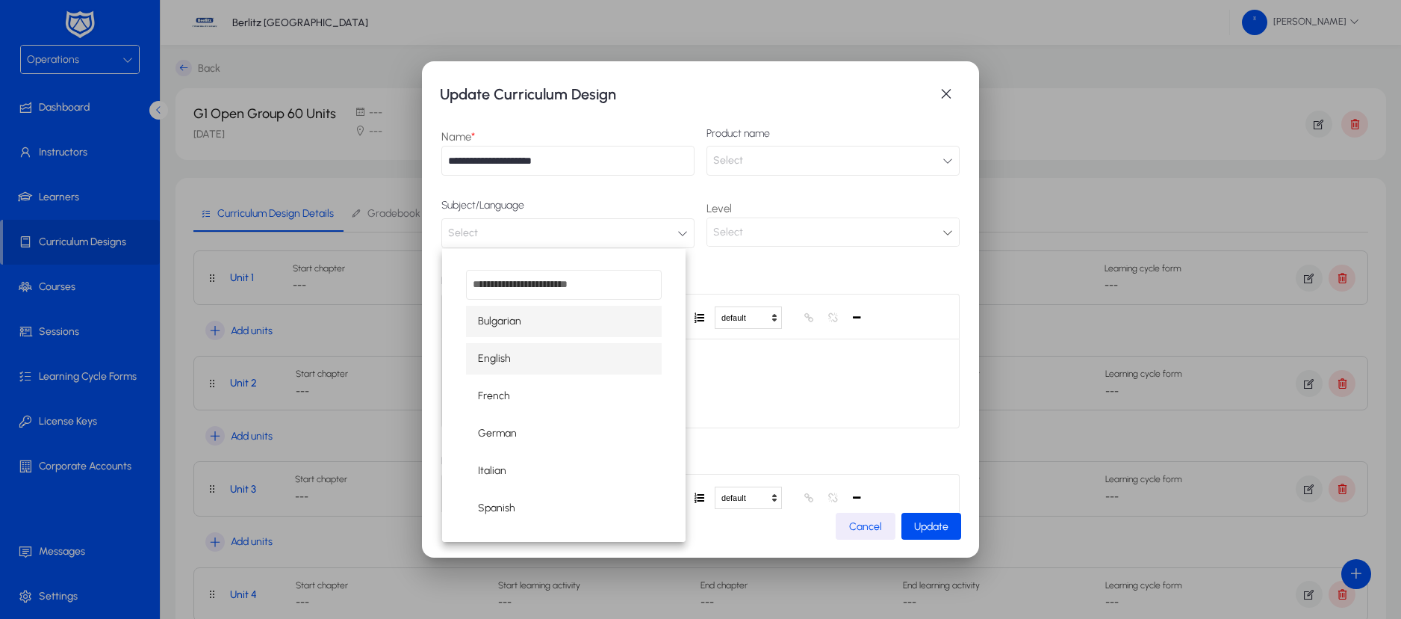
click at [545, 353] on mat-option "English" at bounding box center [564, 358] width 196 height 31
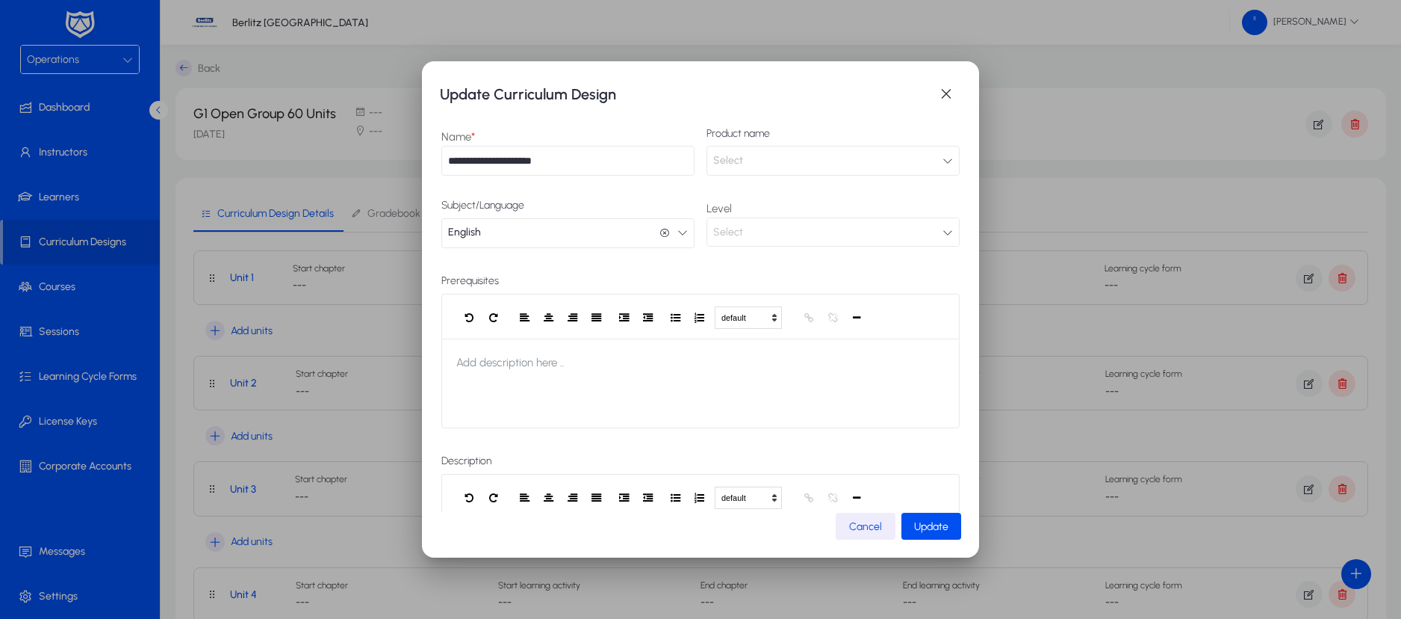
click at [898, 225] on div "Select" at bounding box center [827, 232] width 229 height 19
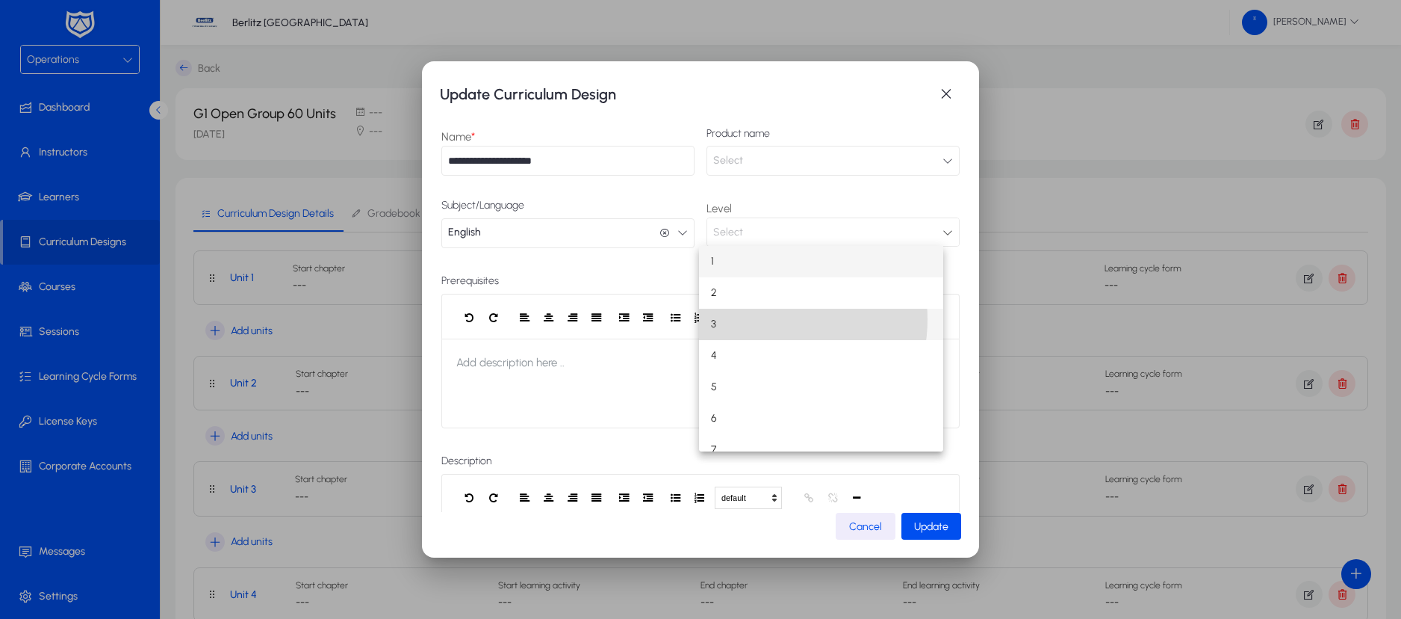
click at [762, 319] on mat-option "3" at bounding box center [821, 324] width 245 height 31
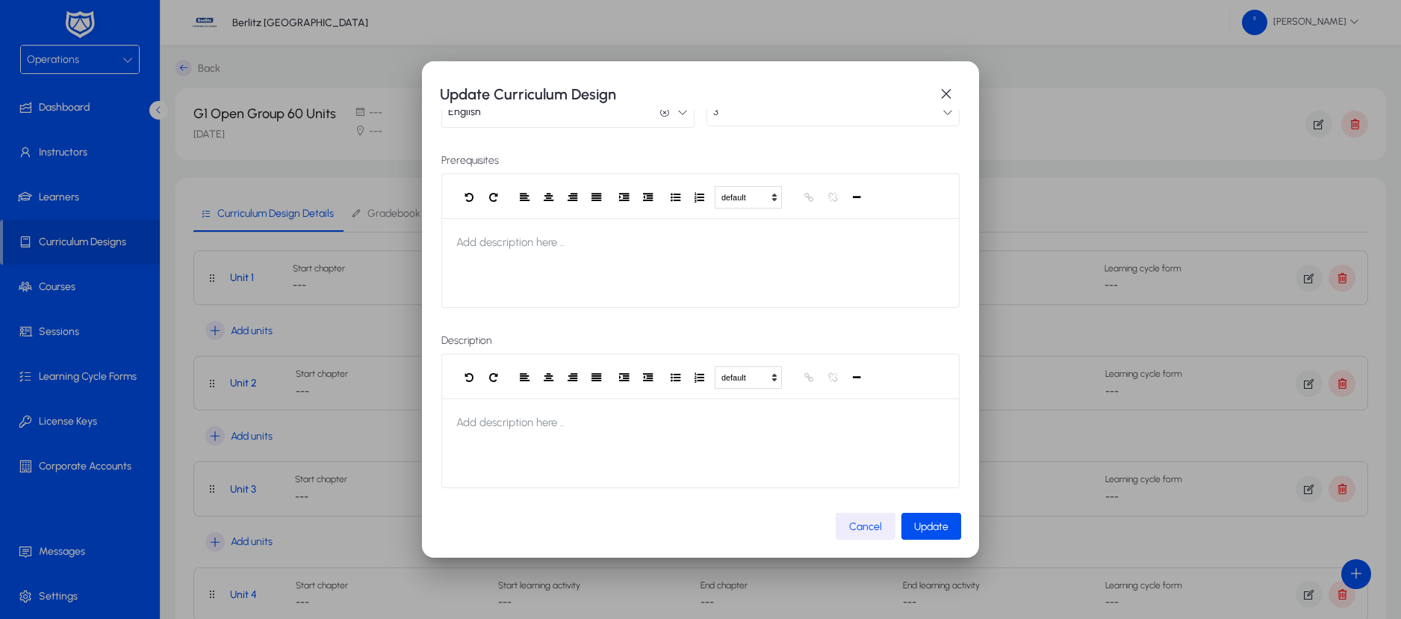
scroll to position [0, 0]
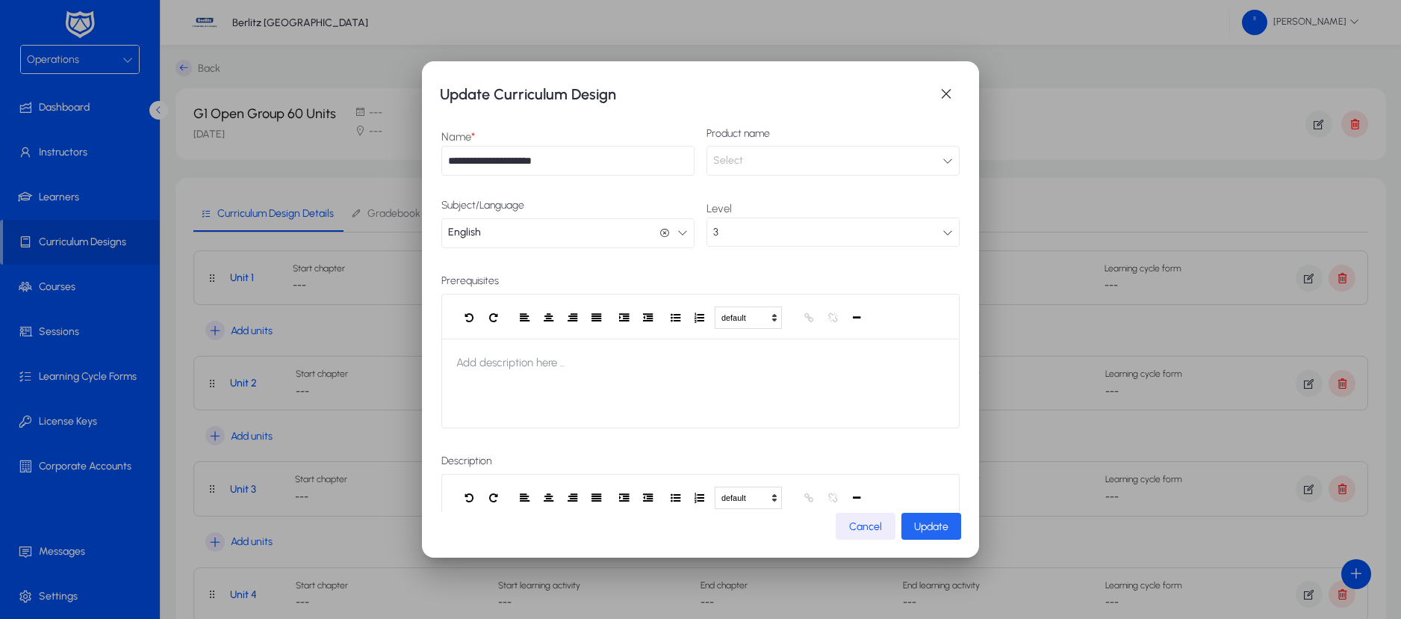
click at [918, 524] on span "Update" at bounding box center [931, 526] width 34 height 13
click at [946, 96] on span "button" at bounding box center [947, 94] width 30 height 30
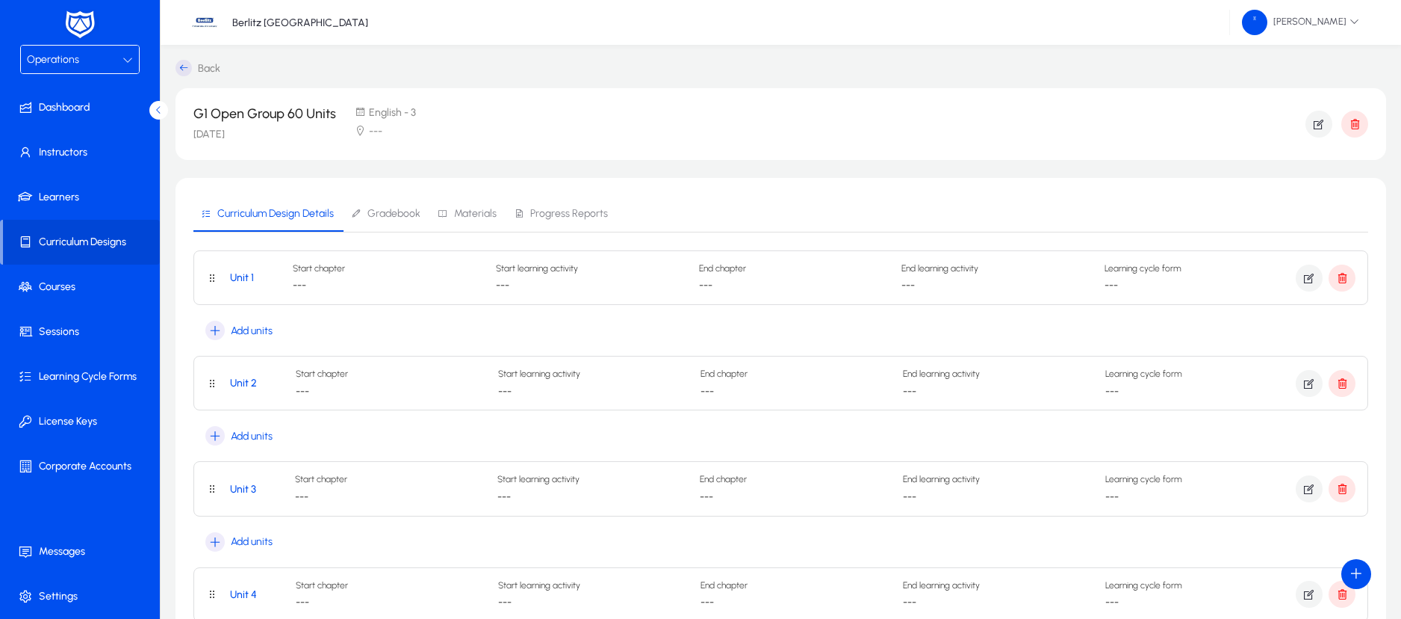
click at [182, 73] on icon at bounding box center [184, 68] width 16 height 16
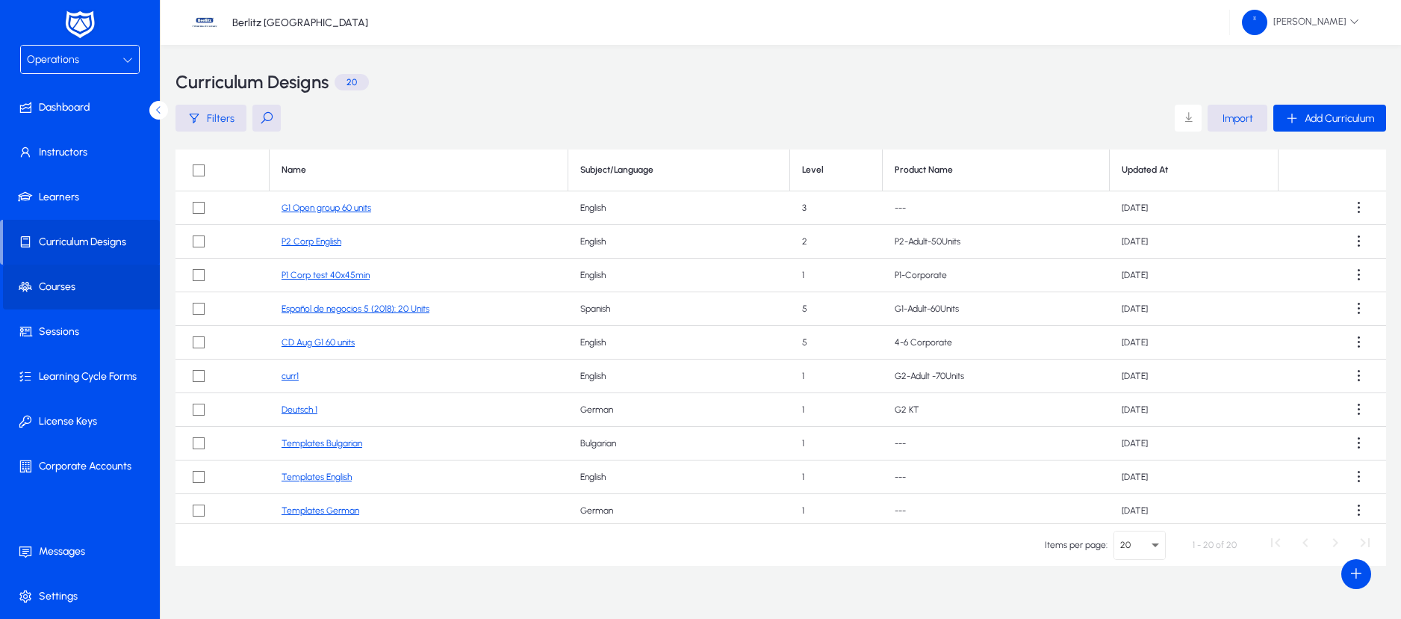
click at [71, 279] on span "Courses" at bounding box center [83, 286] width 160 height 15
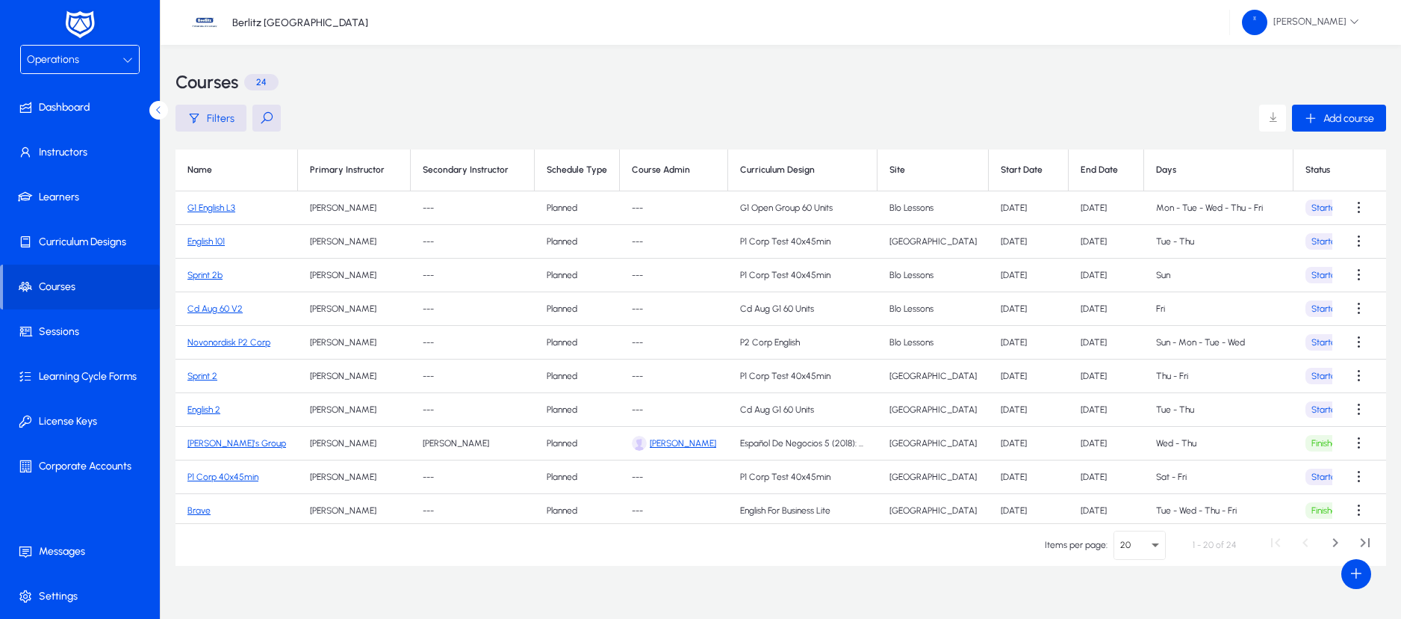
click at [217, 211] on link "G1 English L3" at bounding box center [212, 207] width 48 height 10
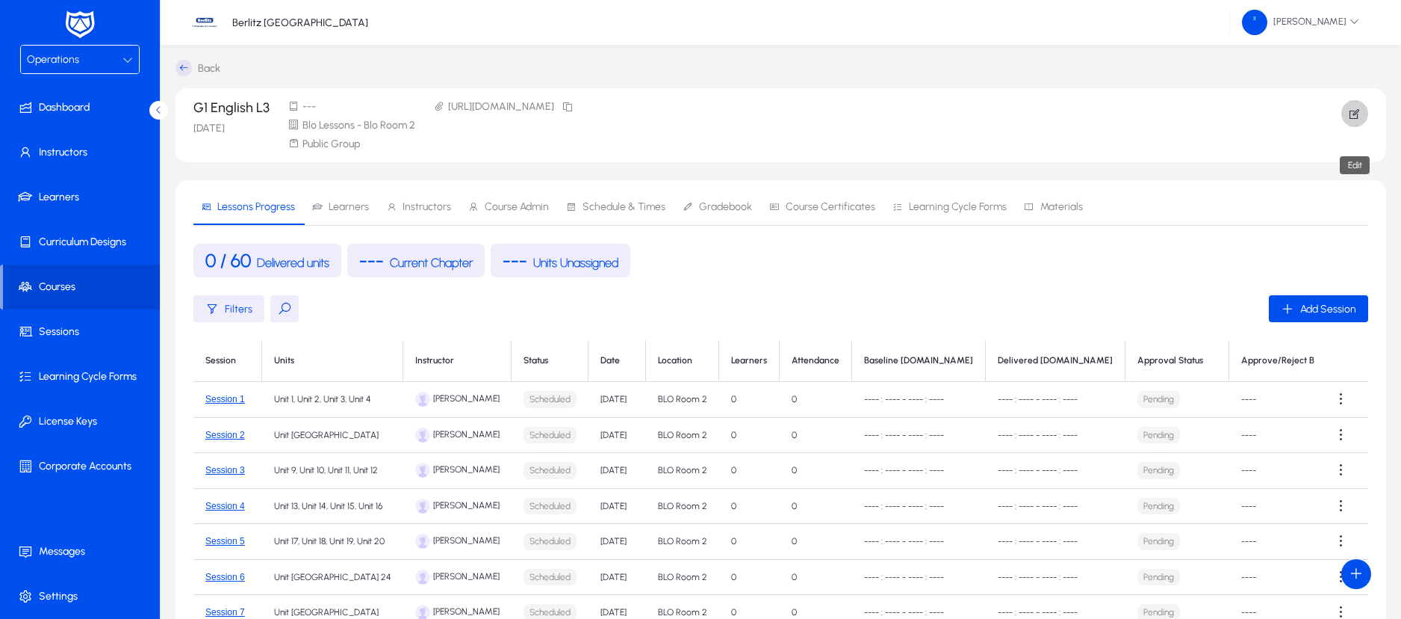
click at [1357, 111] on icon "button" at bounding box center [1354, 113] width 13 height 13
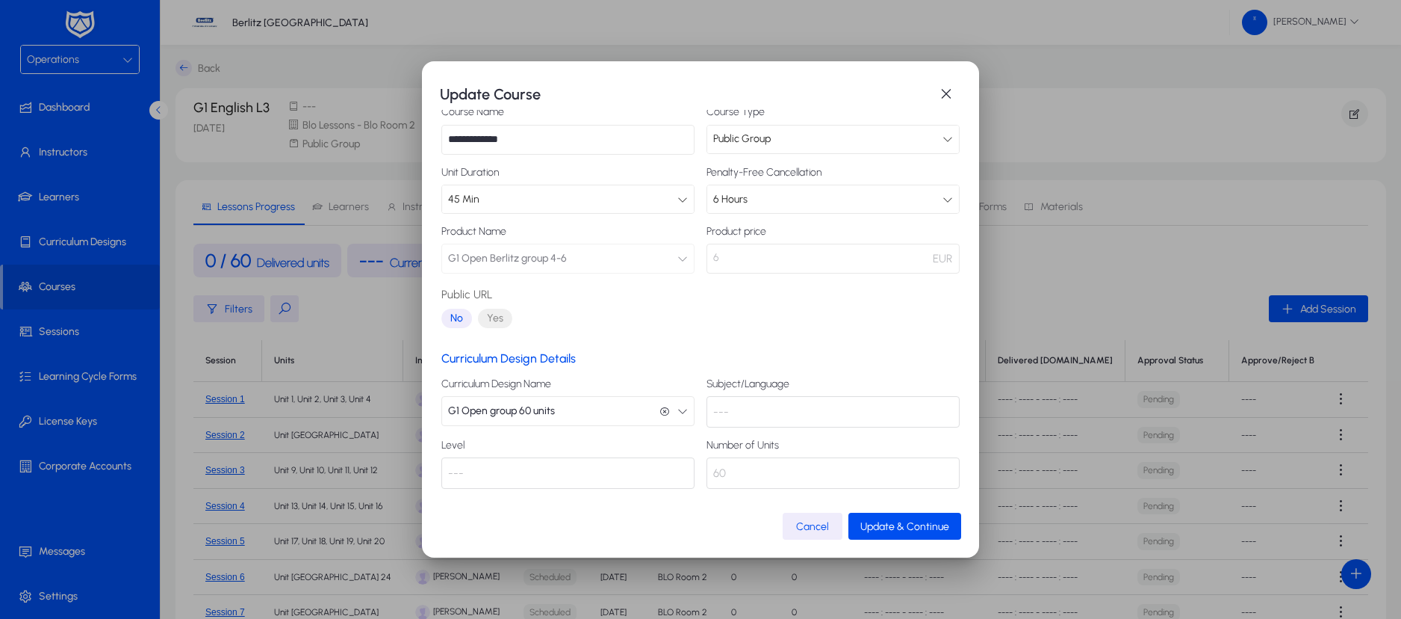
scroll to position [87, 0]
click at [678, 410] on icon "button" at bounding box center [683, 410] width 10 height 10
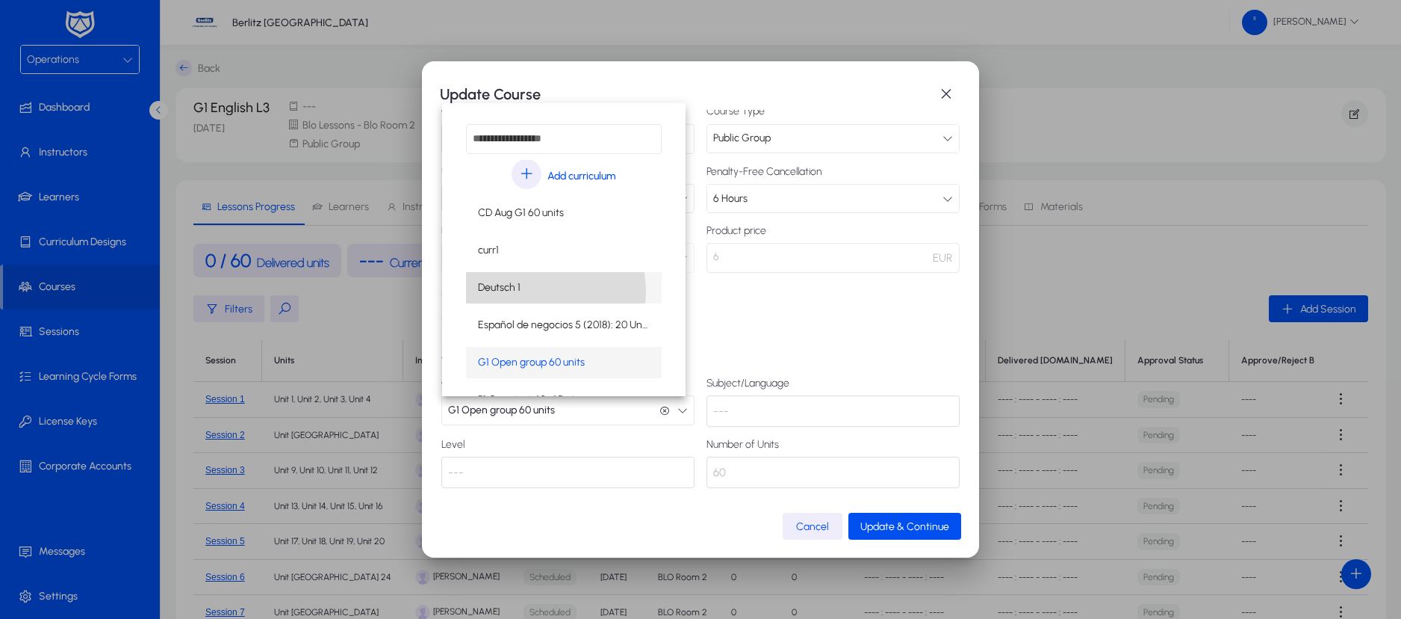
click at [539, 291] on mat-option "Deutsch 1" at bounding box center [564, 287] width 196 height 31
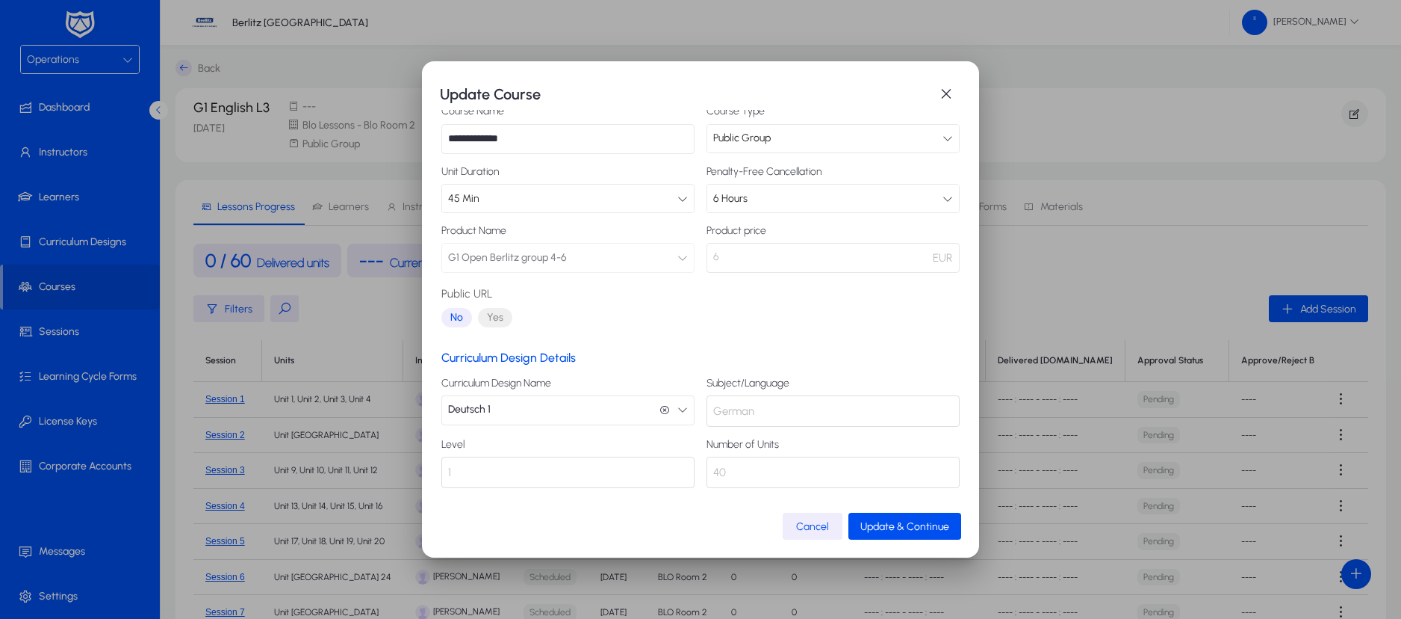
click at [678, 408] on icon "button" at bounding box center [683, 409] width 10 height 10
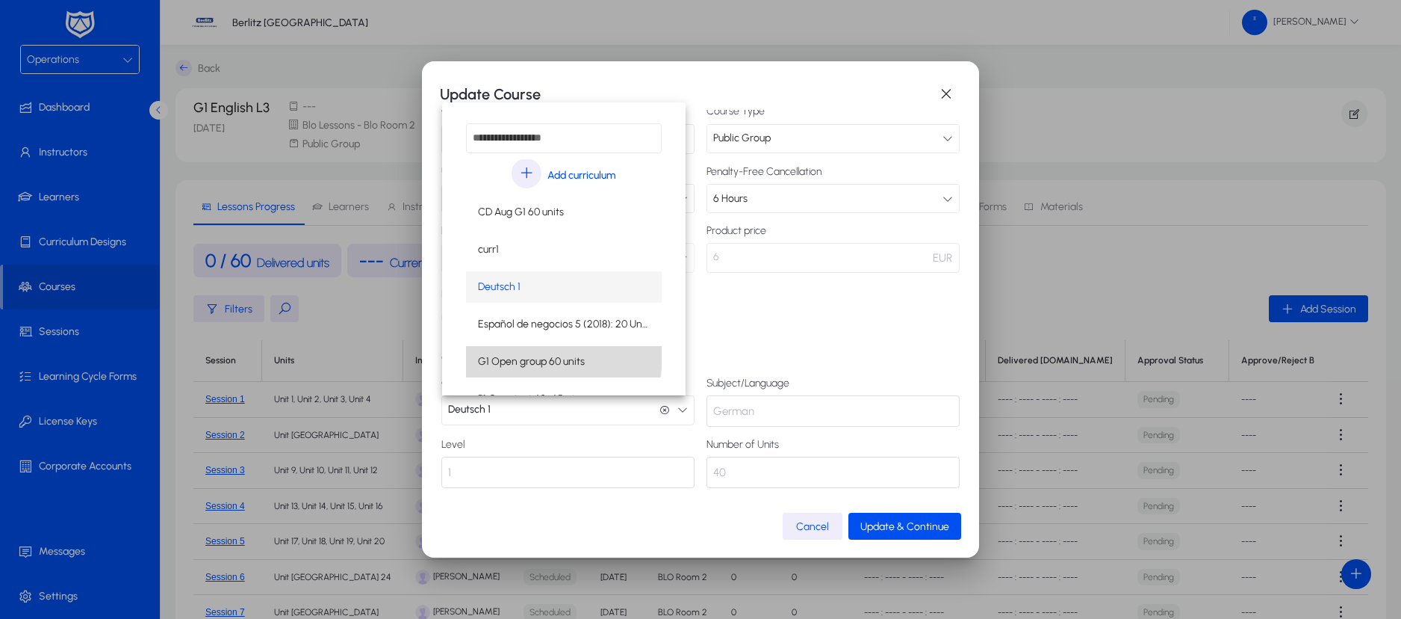
click at [563, 356] on span "G1 Open group 60 units" at bounding box center [531, 362] width 107 height 18
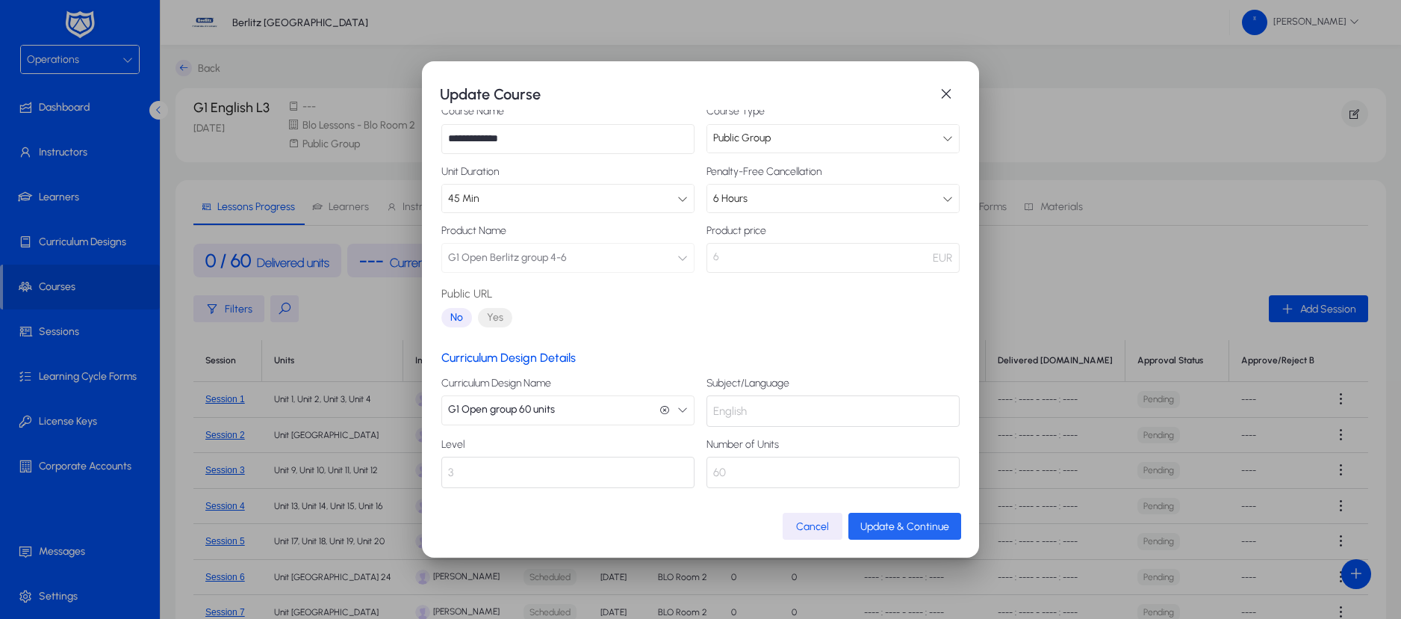
click at [903, 526] on span "Update & Continue" at bounding box center [905, 526] width 89 height 13
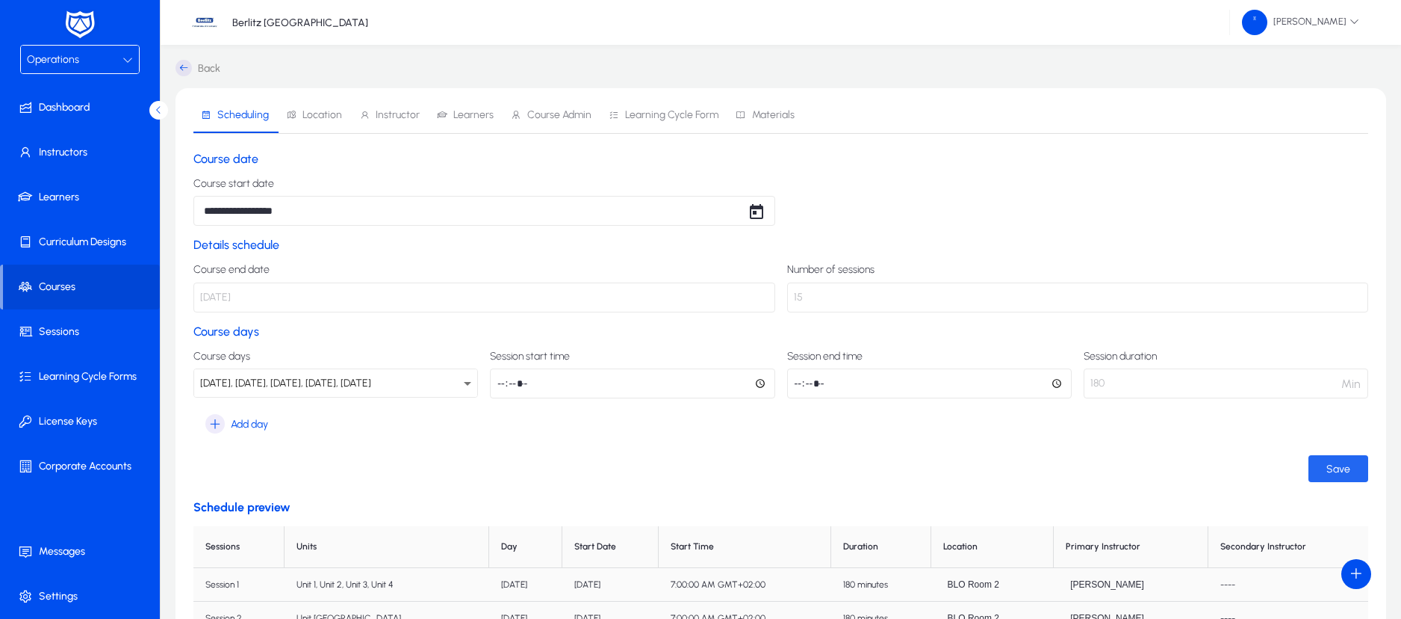
click at [1327, 476] on span "submit" at bounding box center [1339, 468] width 60 height 36
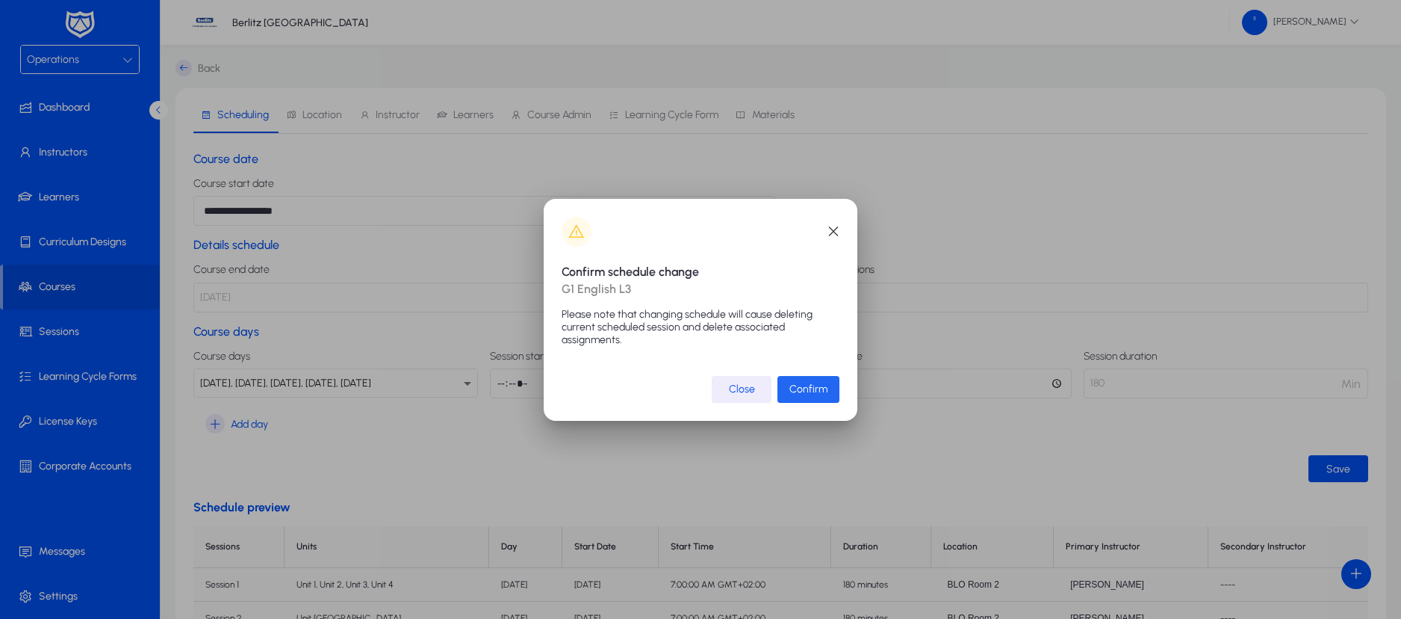
click at [813, 383] on span "Confirm" at bounding box center [809, 388] width 38 height 13
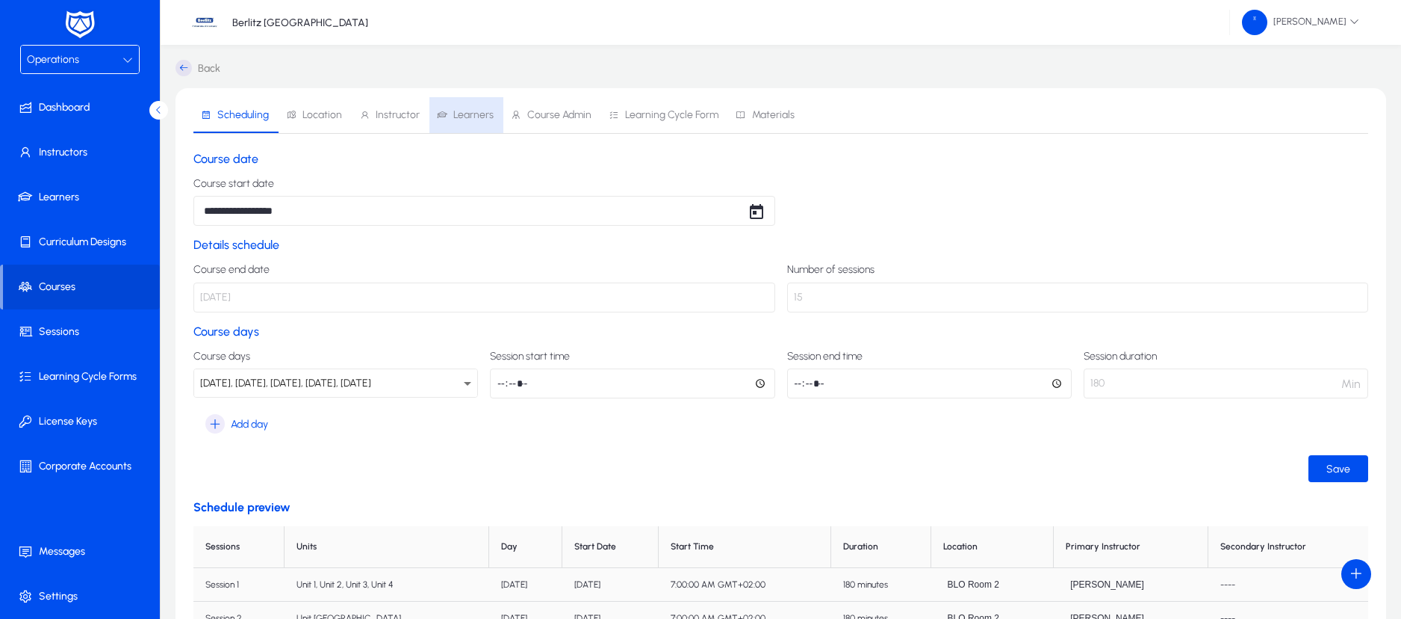
click at [465, 120] on span "Learners" at bounding box center [473, 115] width 40 height 10
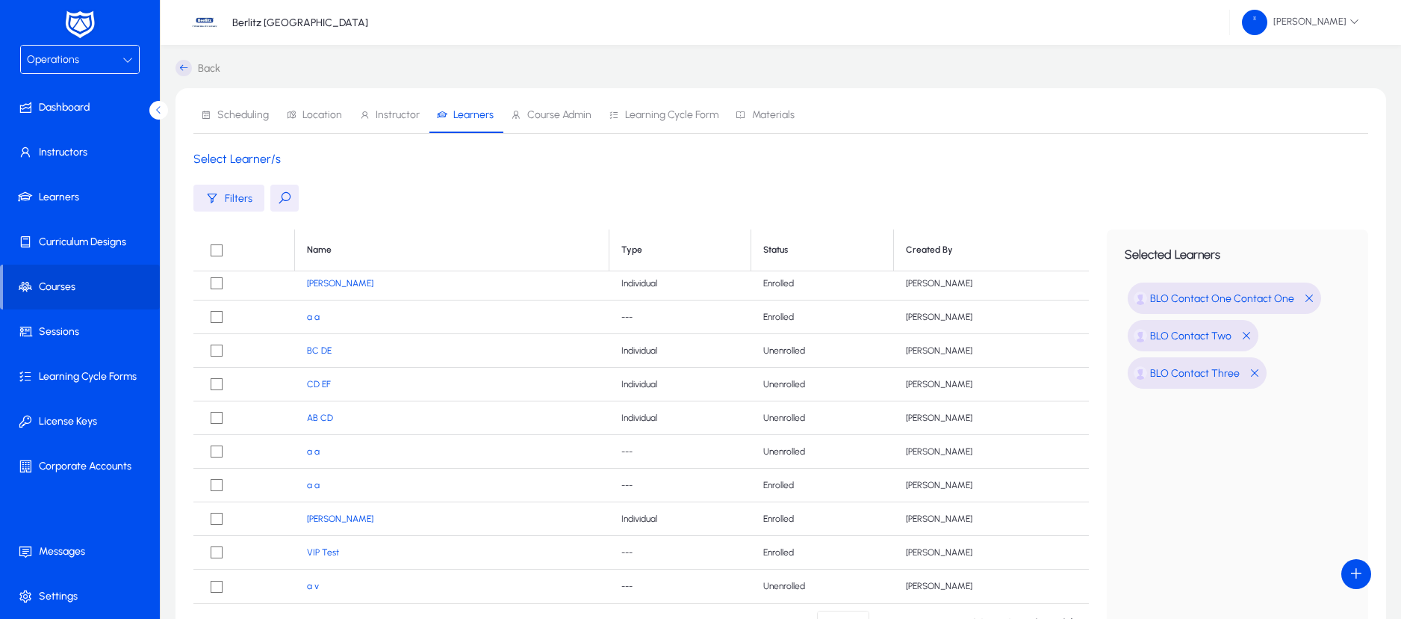
scroll to position [164, 0]
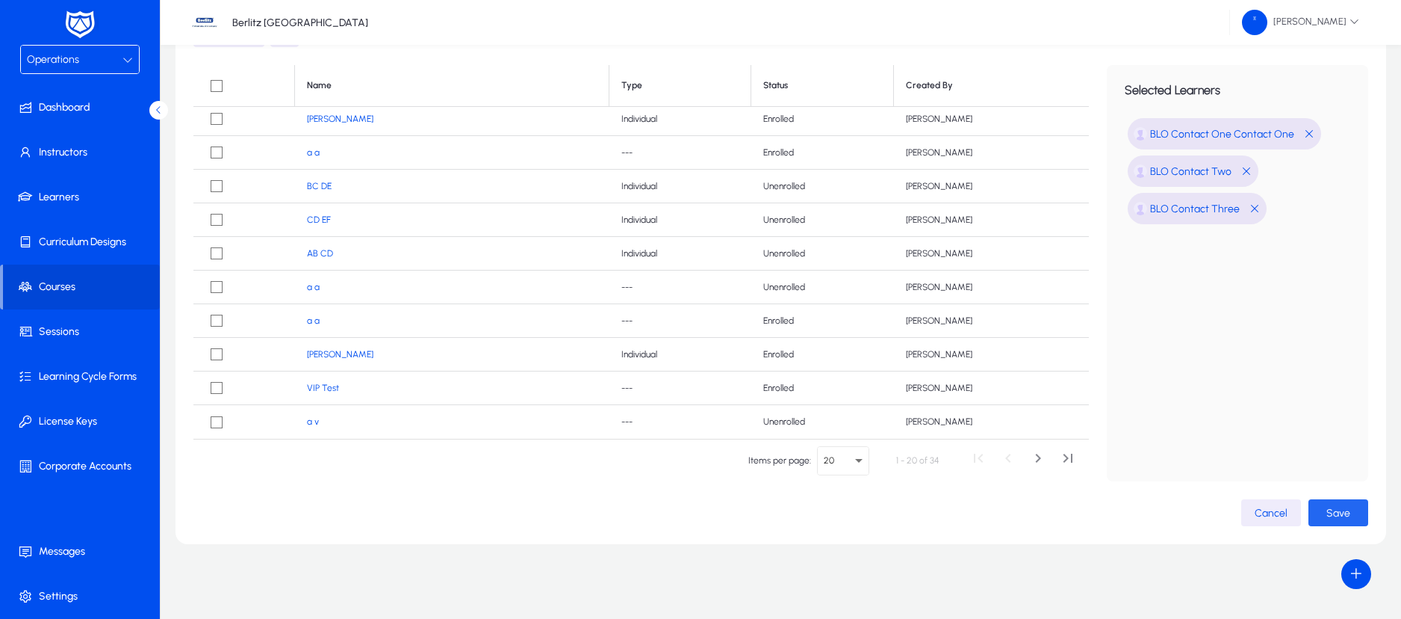
click at [1331, 508] on span "Save" at bounding box center [1339, 512] width 24 height 13
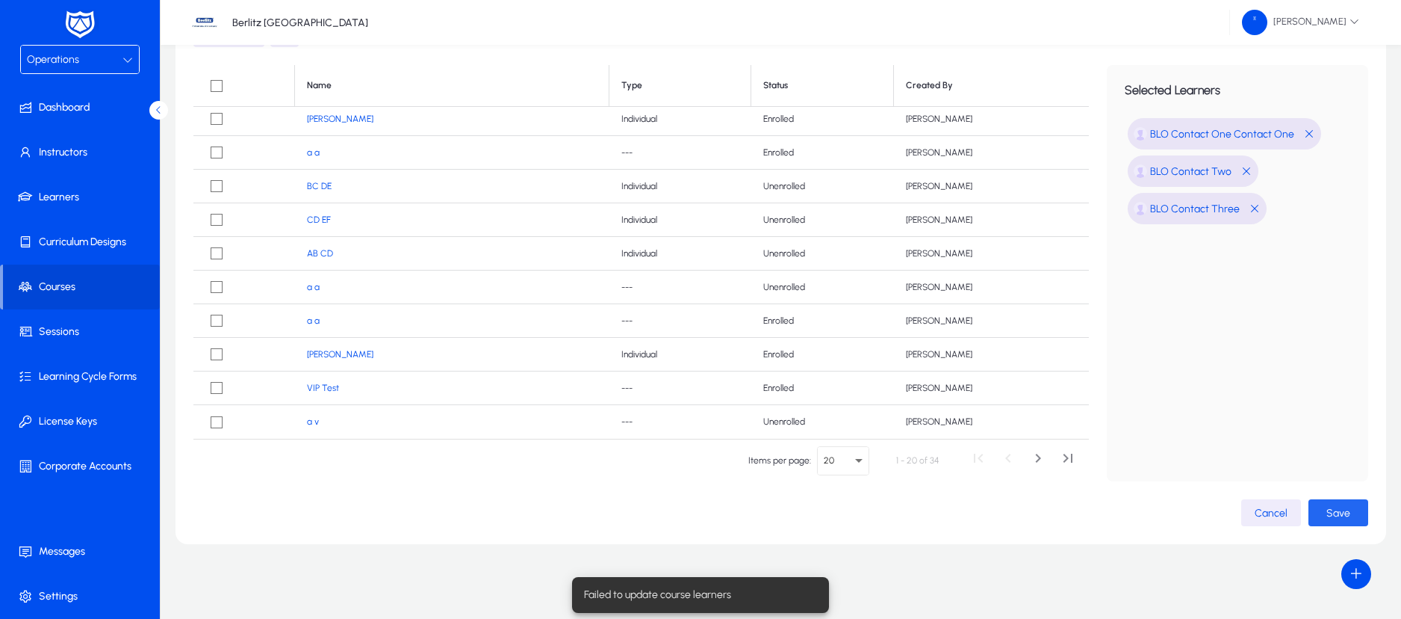
click at [1331, 508] on span "Save" at bounding box center [1339, 512] width 24 height 13
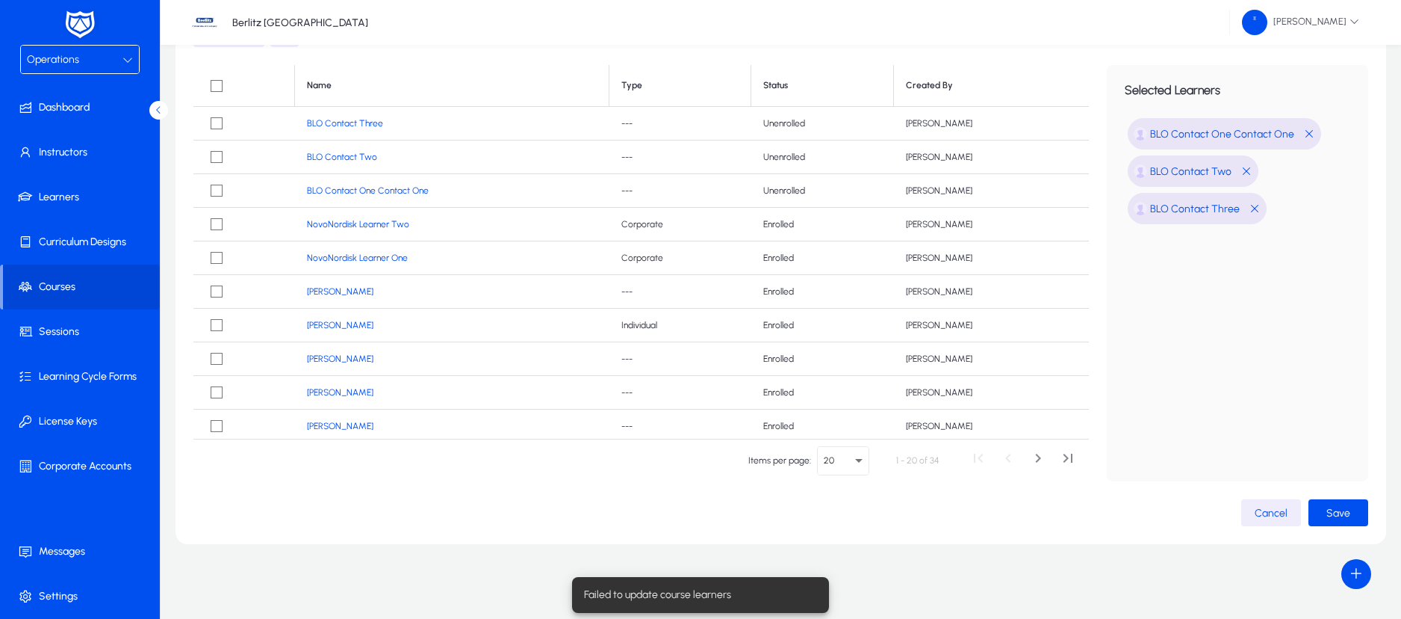
scroll to position [0, 0]
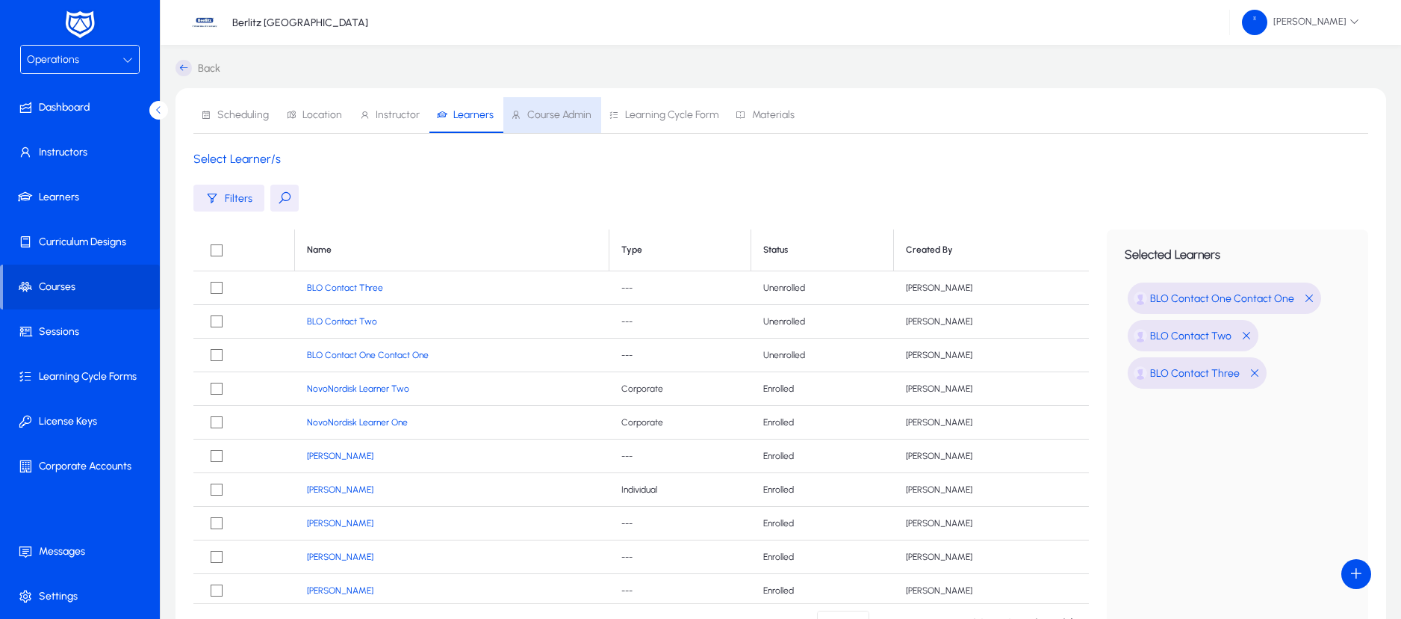
click at [554, 123] on span "Course Admin" at bounding box center [551, 115] width 81 height 36
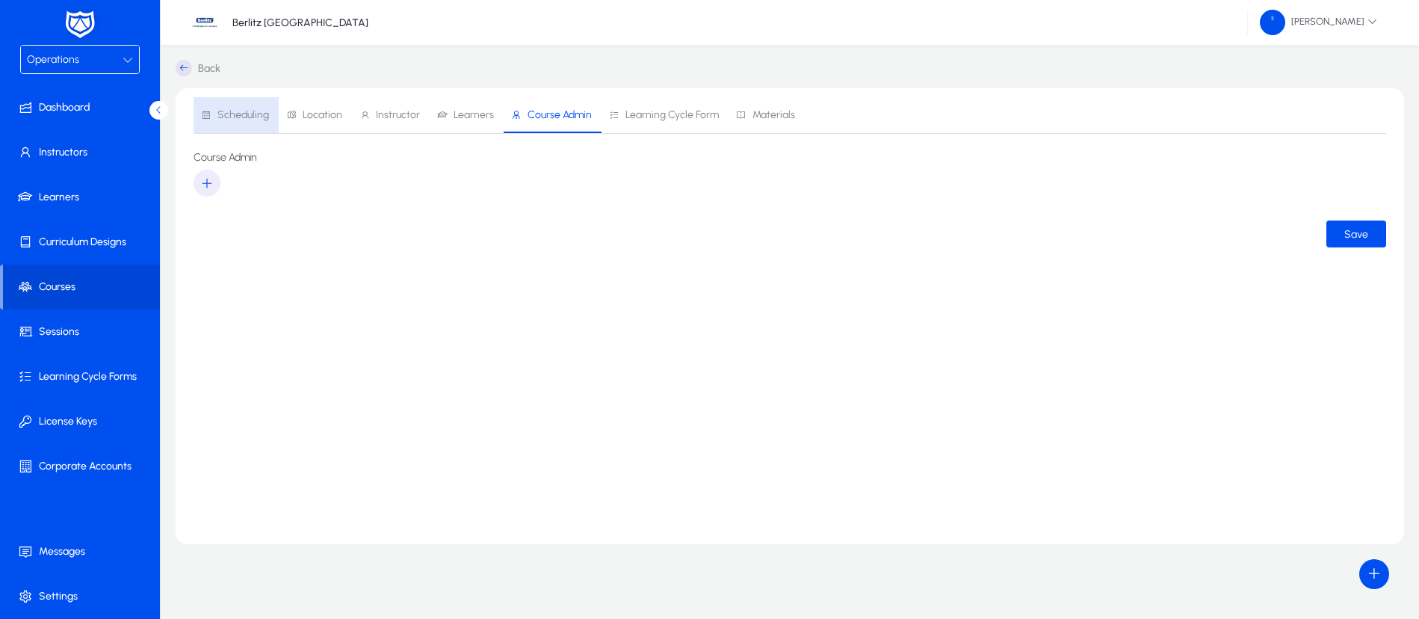
click at [258, 110] on span "Scheduling" at bounding box center [243, 115] width 52 height 10
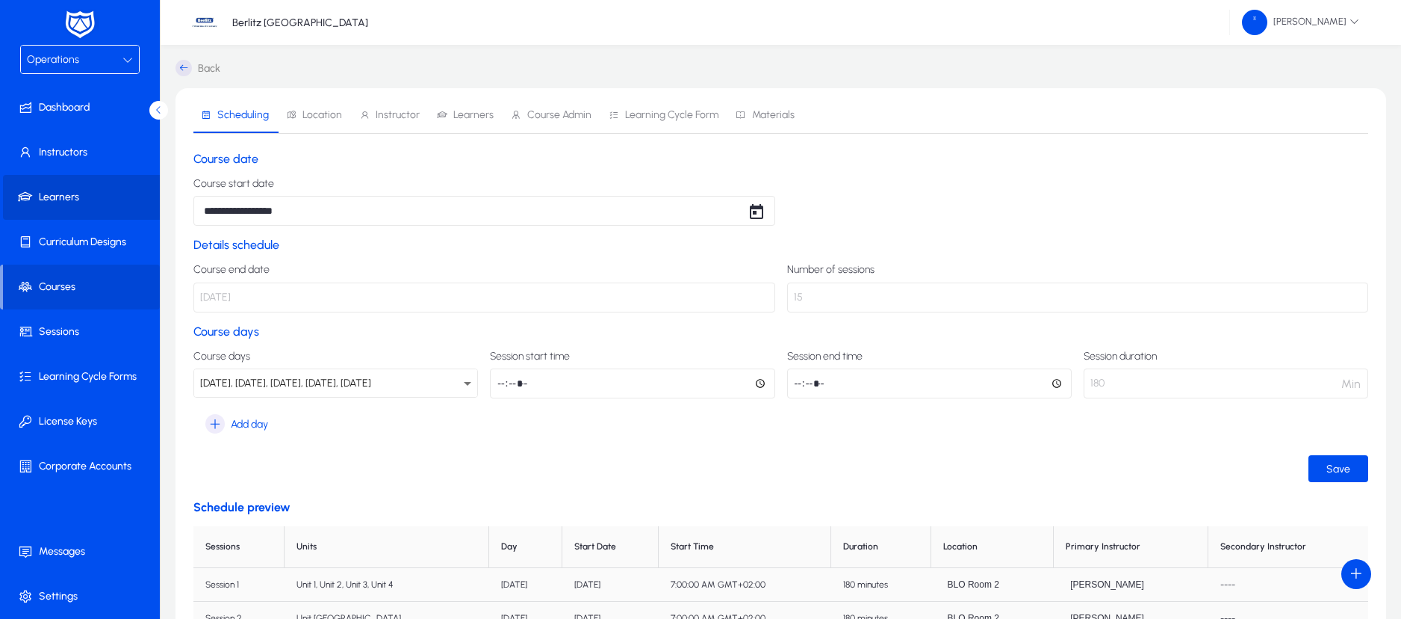
click at [72, 180] on span at bounding box center [83, 197] width 160 height 36
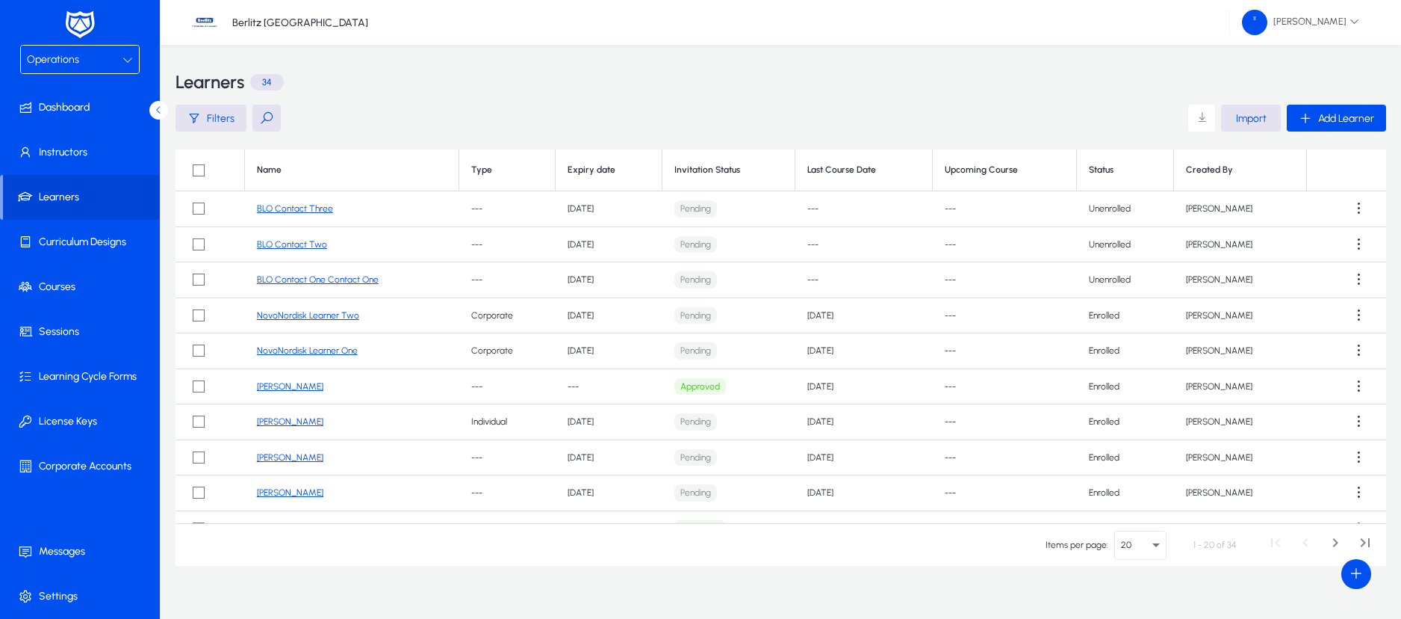
click at [279, 210] on link "BLO Contact Three" at bounding box center [295, 208] width 76 height 10
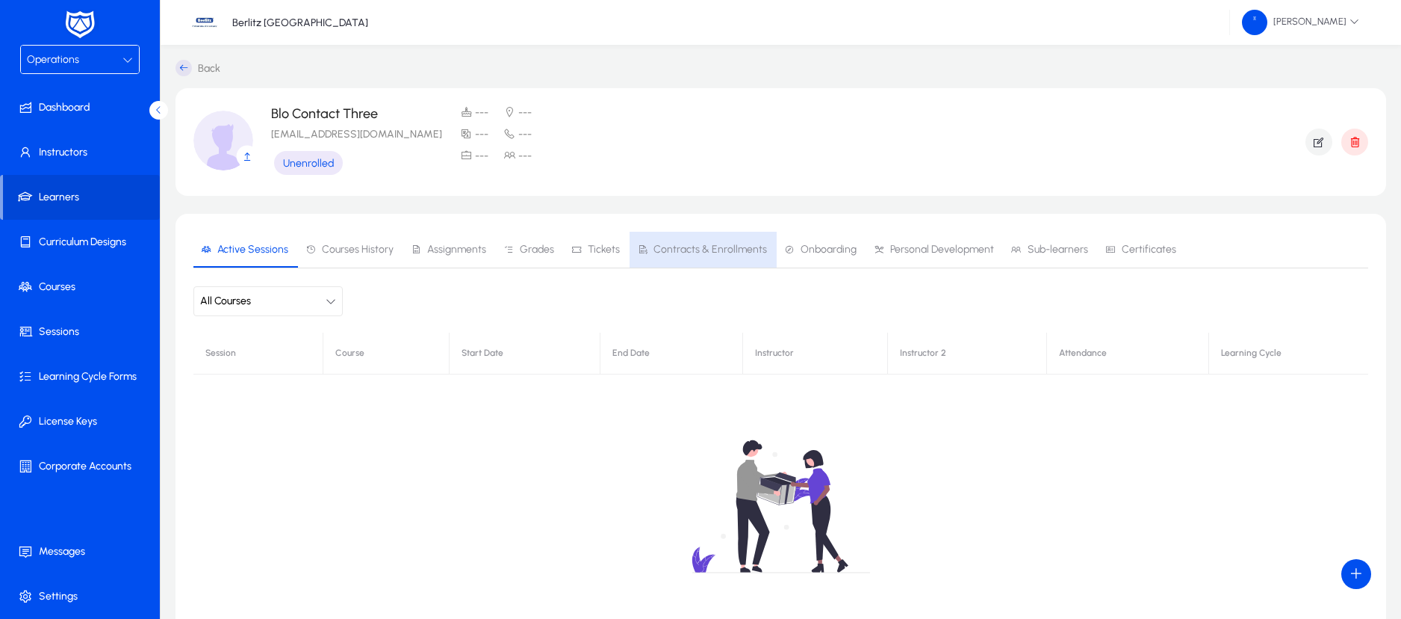
click at [704, 253] on span "Contracts & Enrollments" at bounding box center [711, 249] width 114 height 10
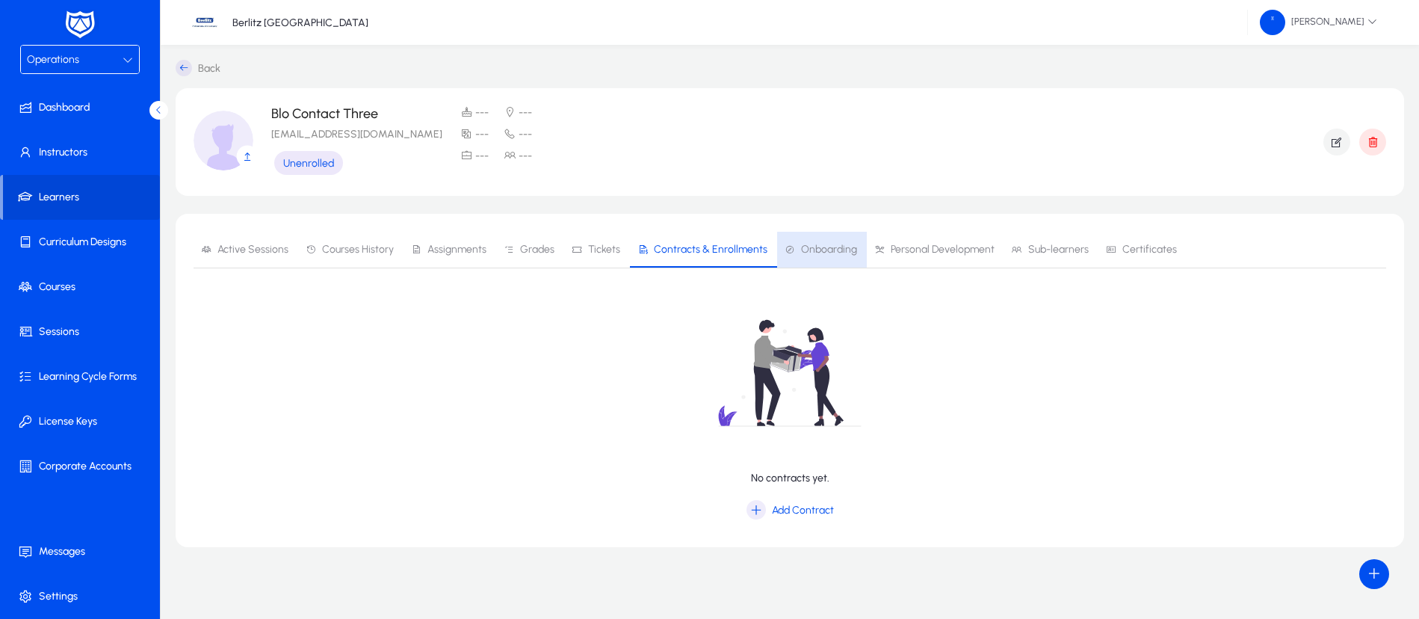
click at [831, 252] on span "Onboarding" at bounding box center [829, 249] width 56 height 10
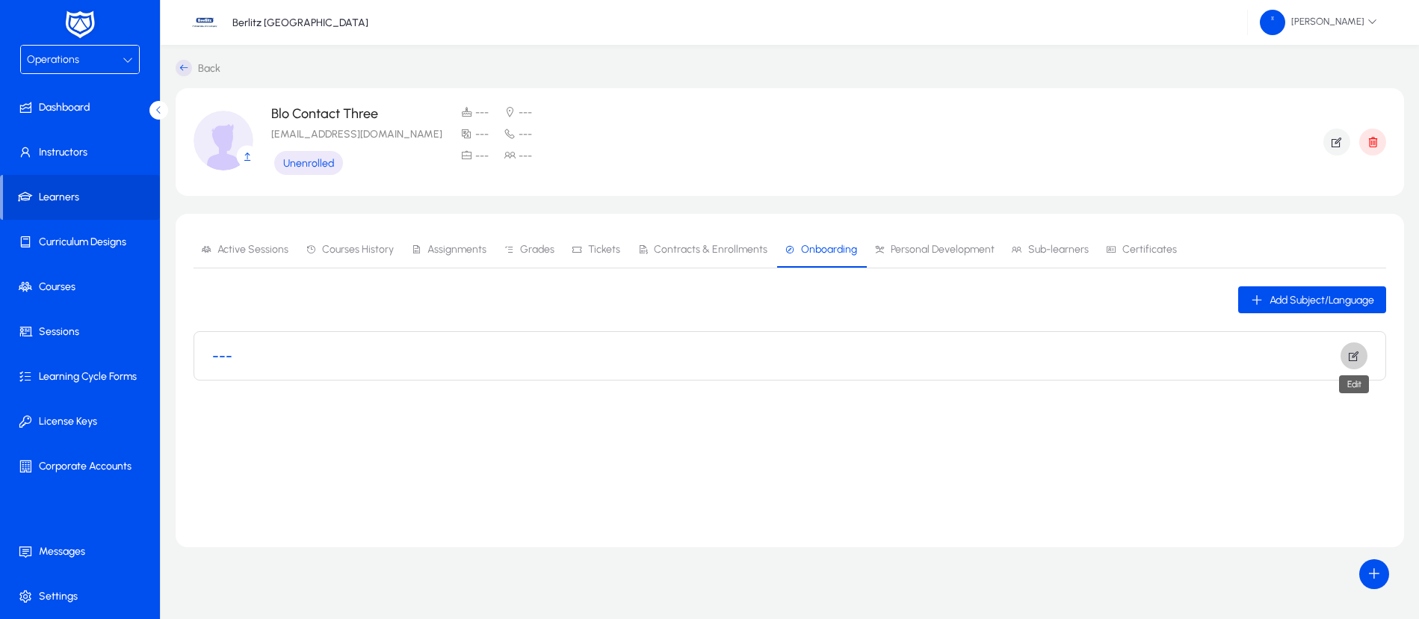
click at [1351, 361] on icon "button" at bounding box center [1353, 355] width 13 height 13
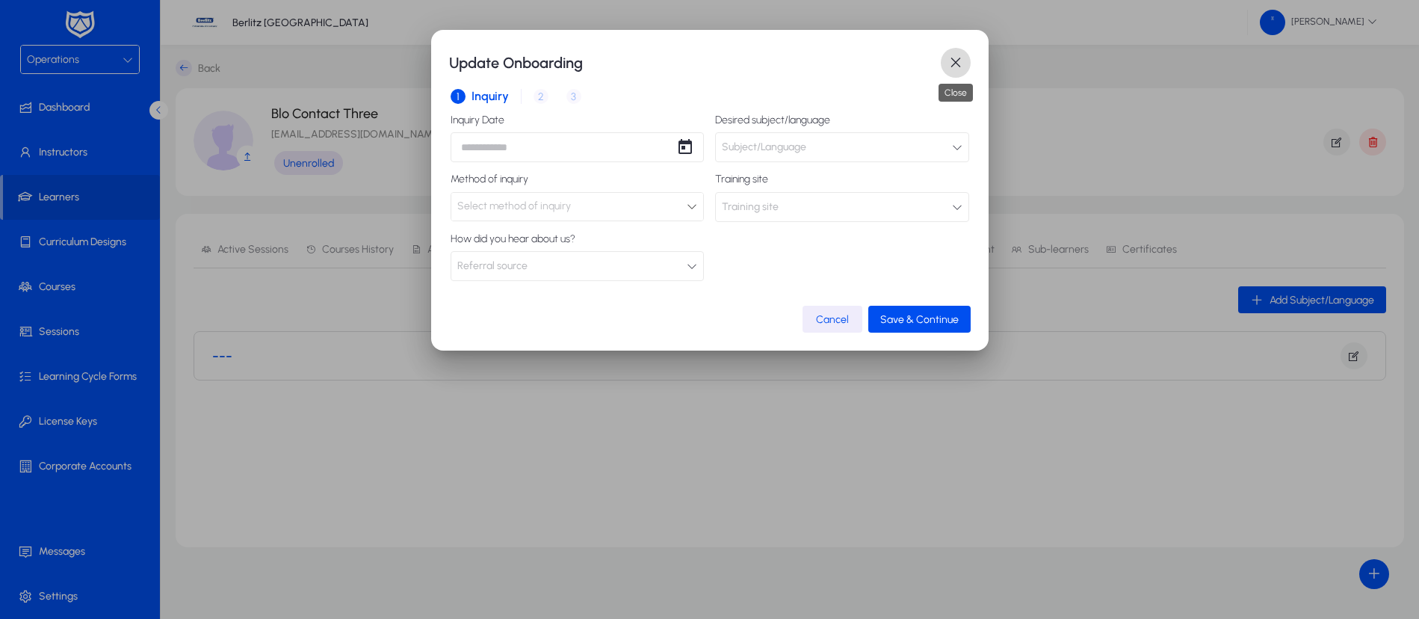
click at [957, 68] on span "button" at bounding box center [955, 63] width 30 height 30
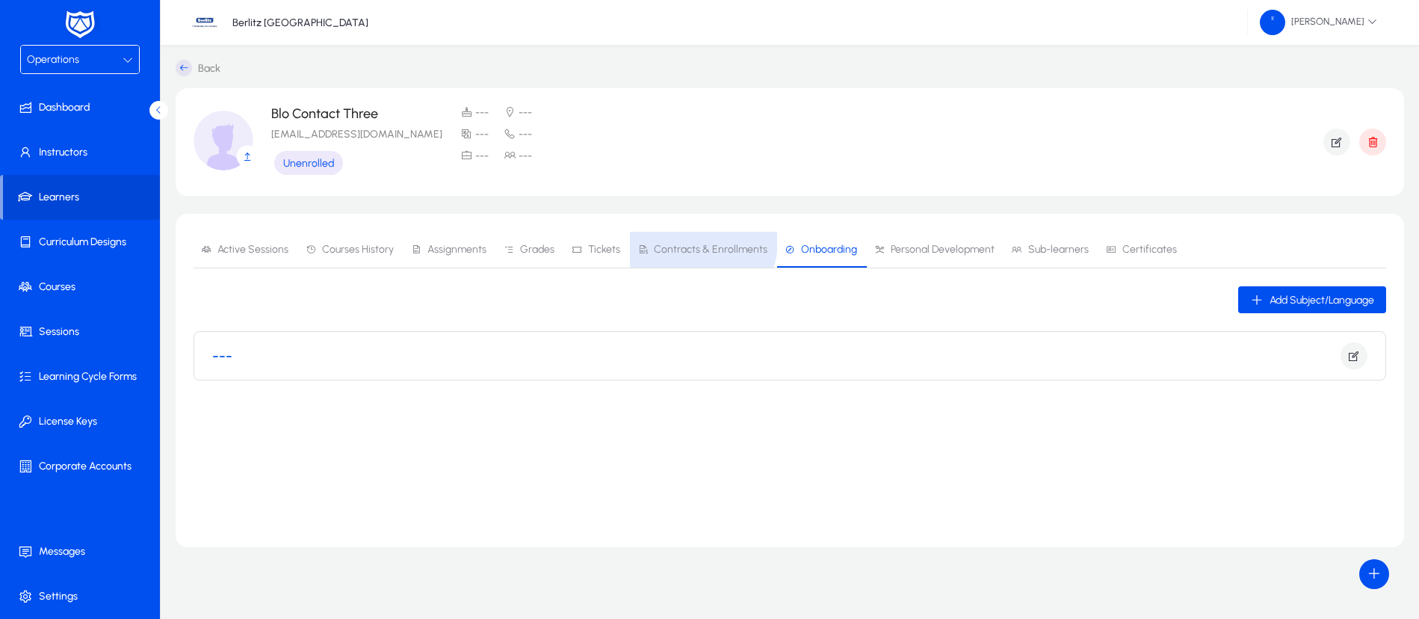
click at [693, 241] on span "Contracts & Enrollments" at bounding box center [702, 250] width 130 height 36
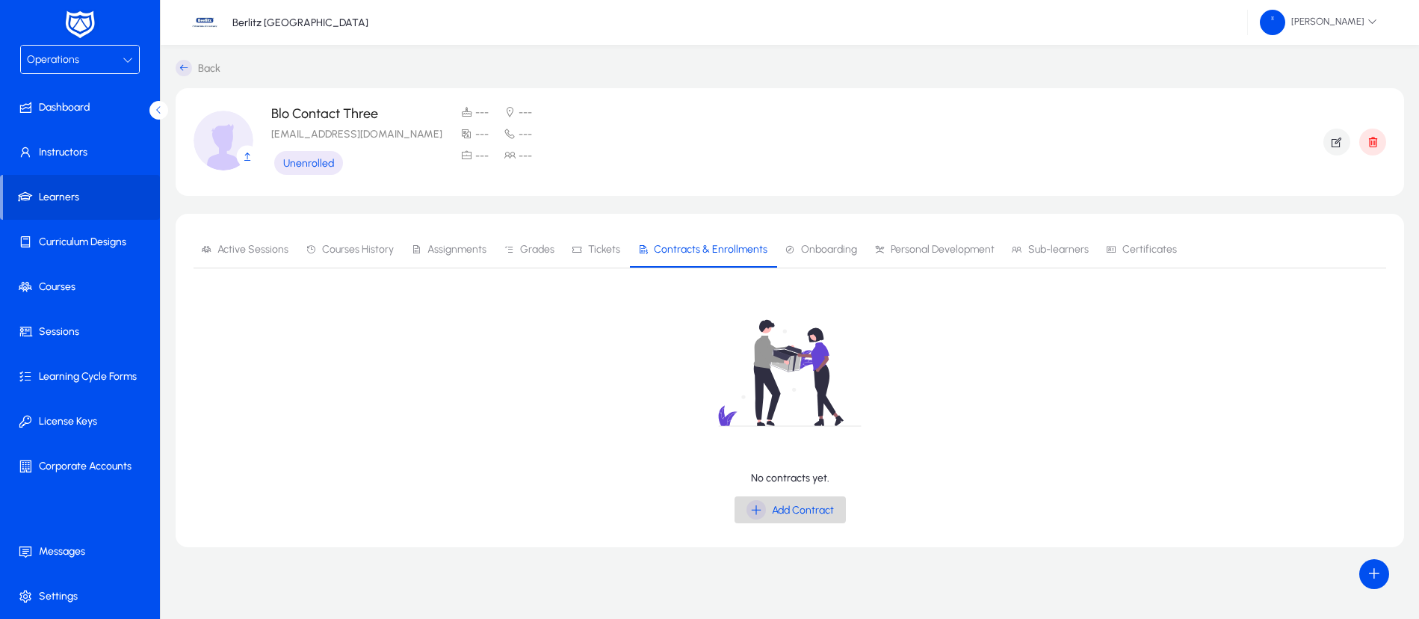
click at [760, 504] on icon "button" at bounding box center [755, 509] width 19 height 19
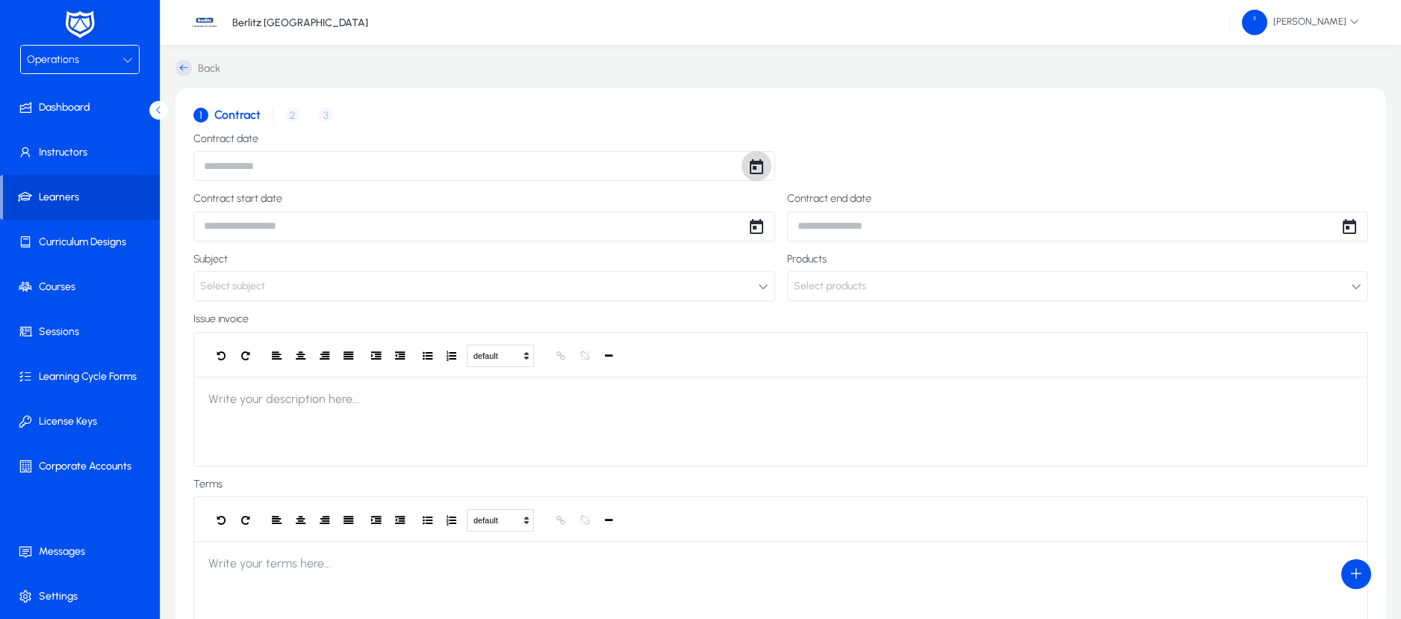
click at [756, 161] on span "Open calendar" at bounding box center [757, 166] width 30 height 30
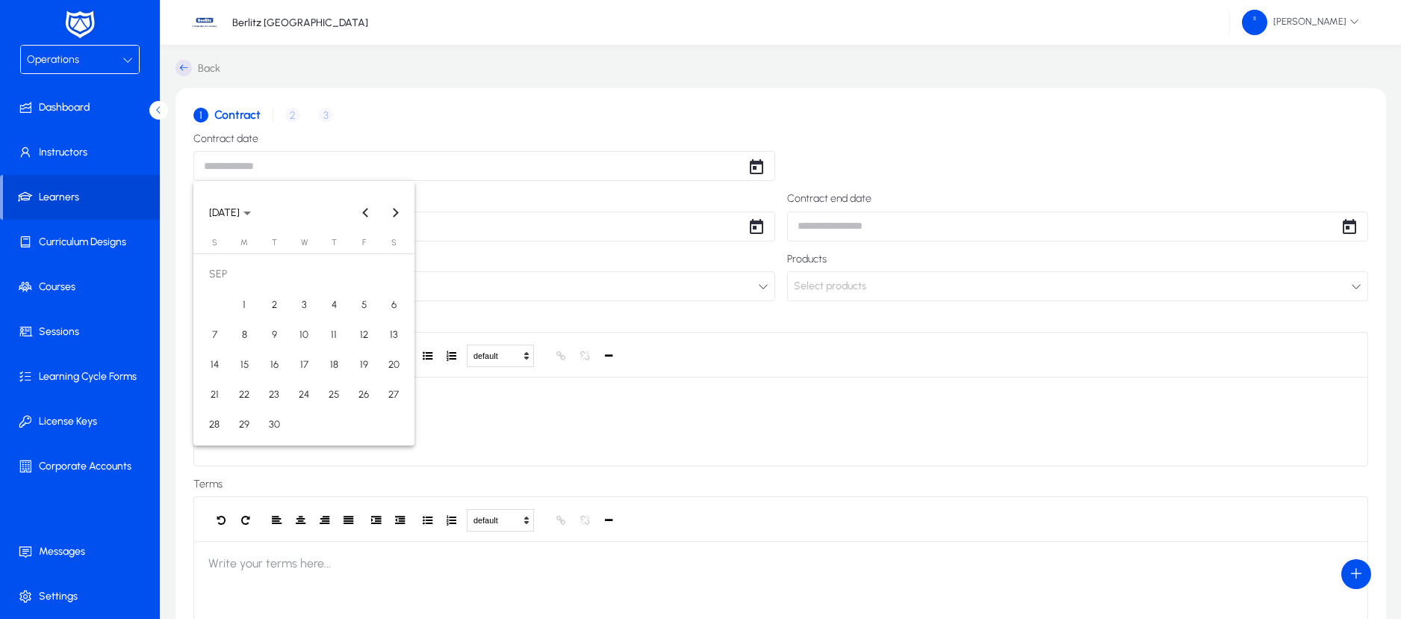
click at [252, 362] on span "15" at bounding box center [244, 363] width 27 height 27
type input "**********"
click at [740, 229] on body "**********" at bounding box center [700, 309] width 1401 height 619
click at [248, 423] on span "15" at bounding box center [244, 424] width 27 height 27
type input "**********"
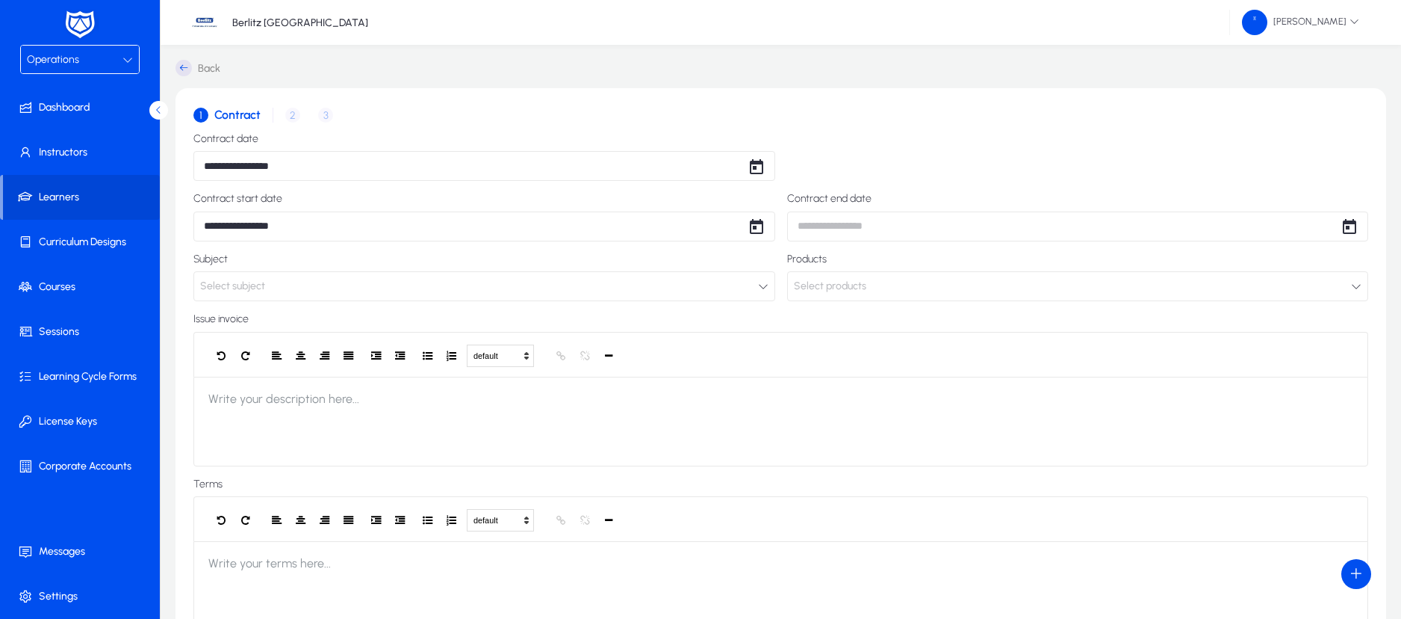
click at [511, 274] on button "Select subject" at bounding box center [484, 286] width 582 height 30
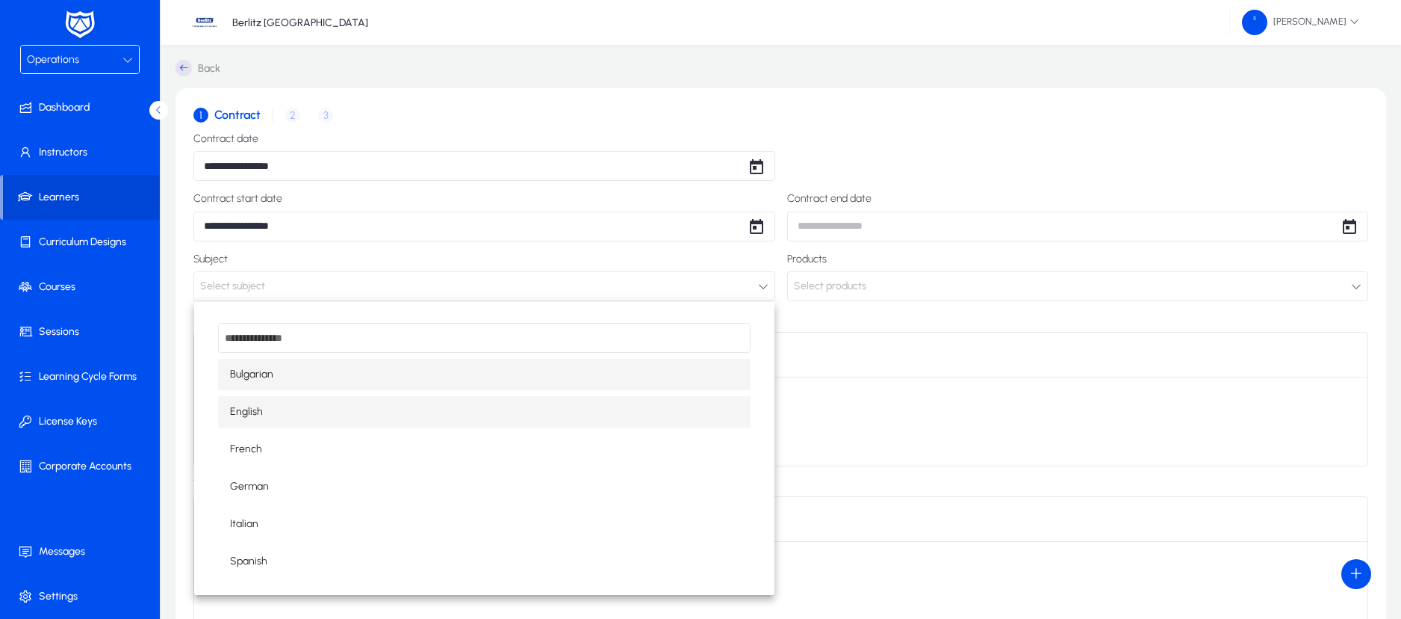
click at [355, 407] on mat-option "English" at bounding box center [484, 411] width 533 height 31
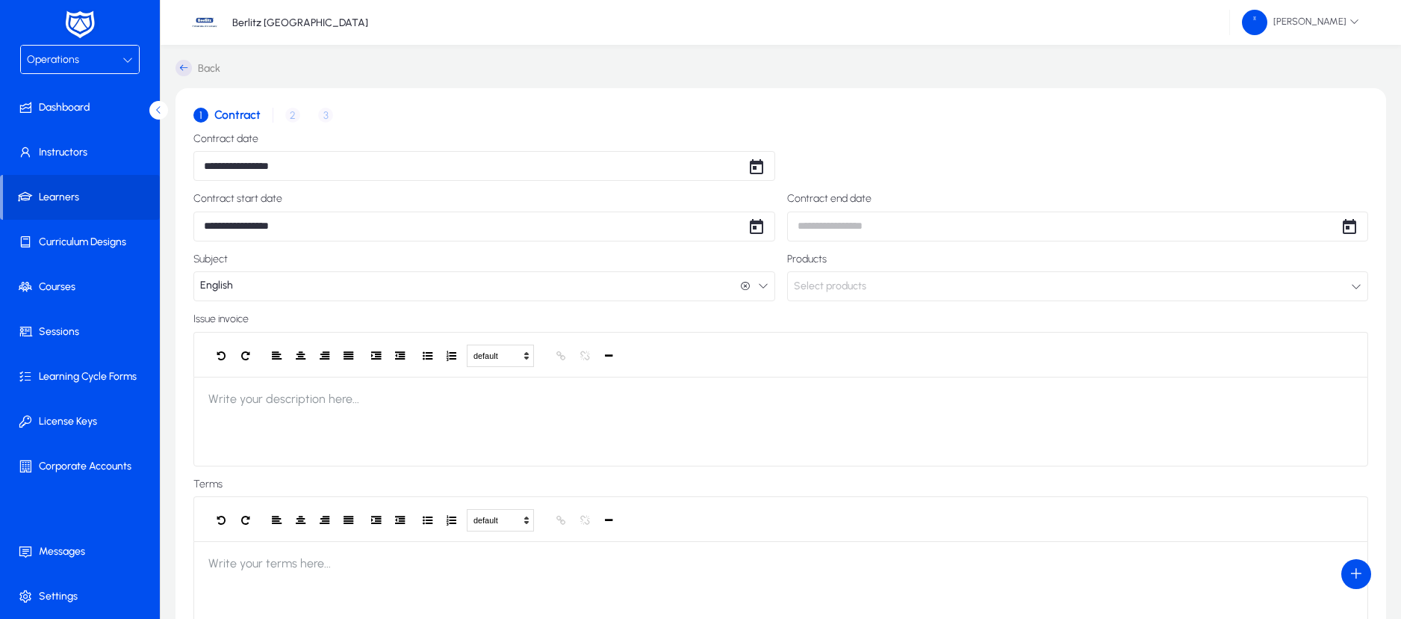
click at [822, 284] on span "Select products" at bounding box center [830, 286] width 72 height 30
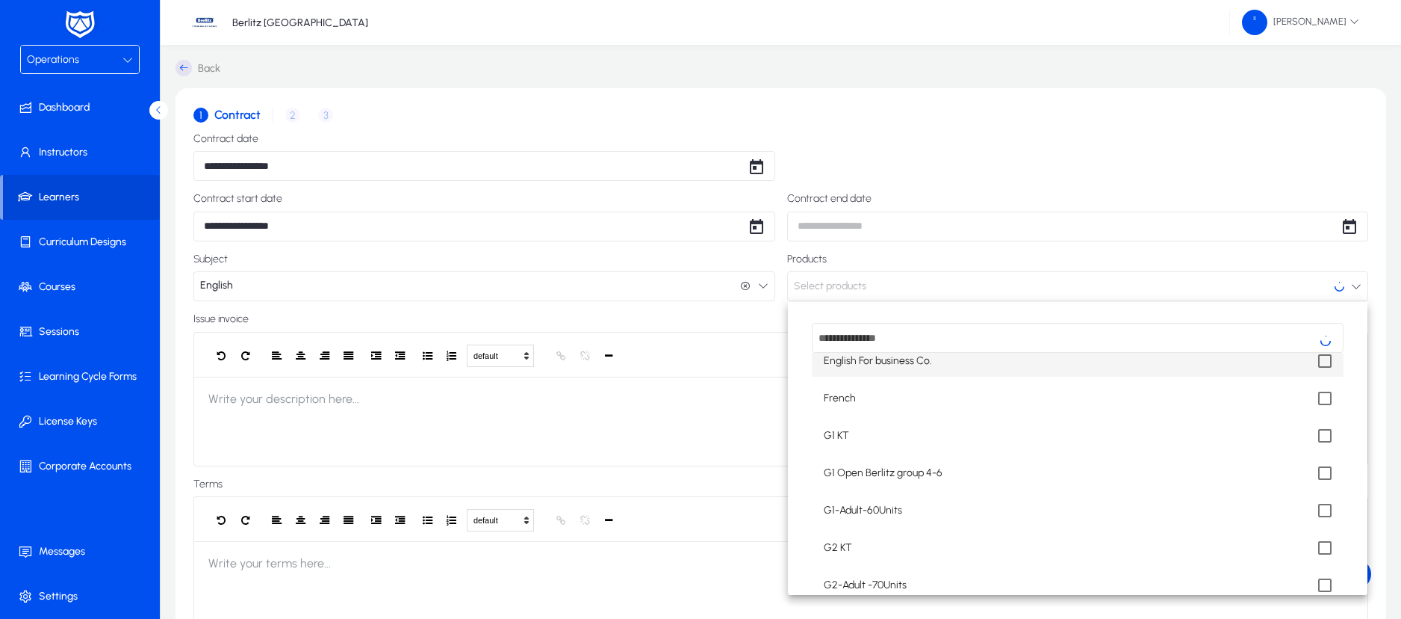
scroll to position [127, 0]
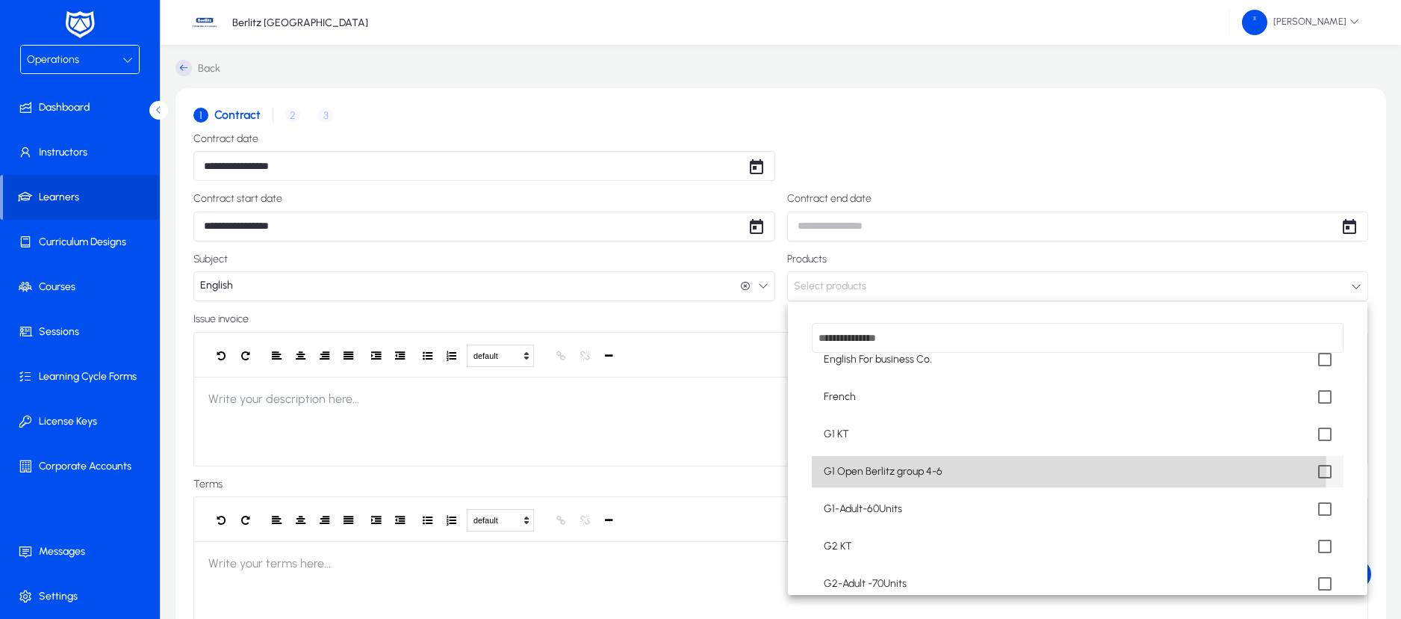
click at [931, 471] on span "G1 Open Berlitz group 4-6" at bounding box center [883, 471] width 119 height 18
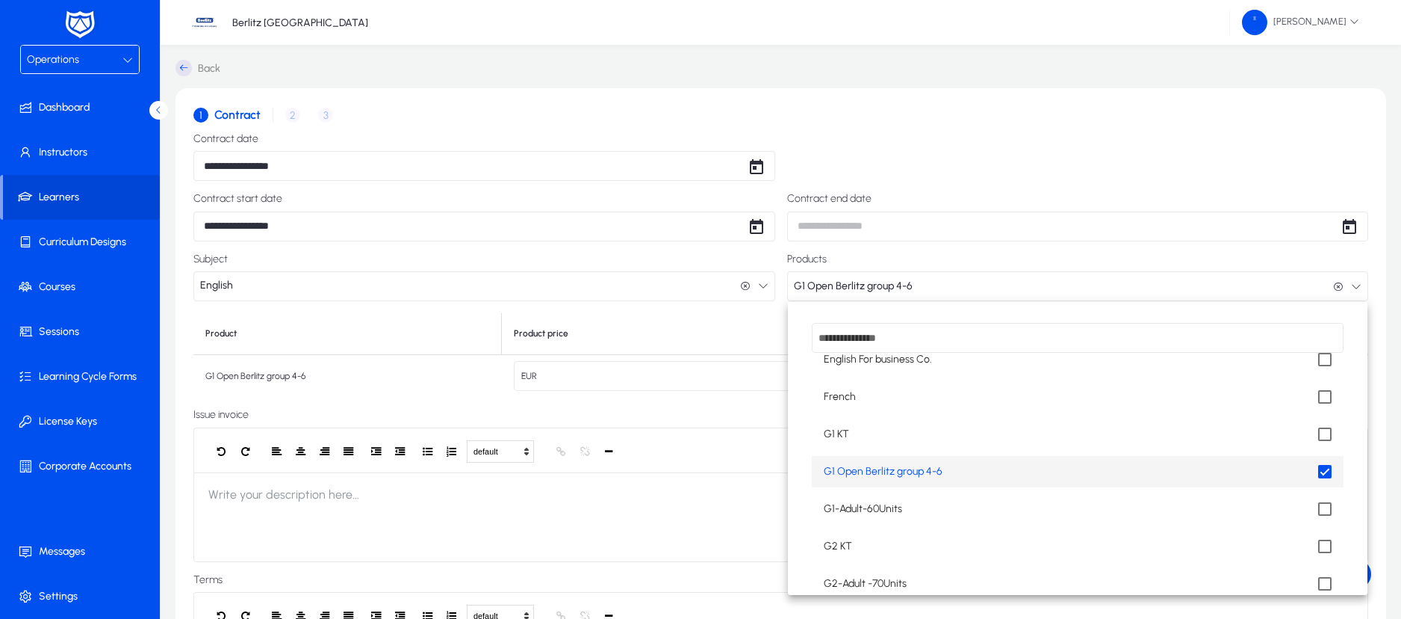
scroll to position [1, 0]
click at [449, 391] on div at bounding box center [700, 309] width 1401 height 619
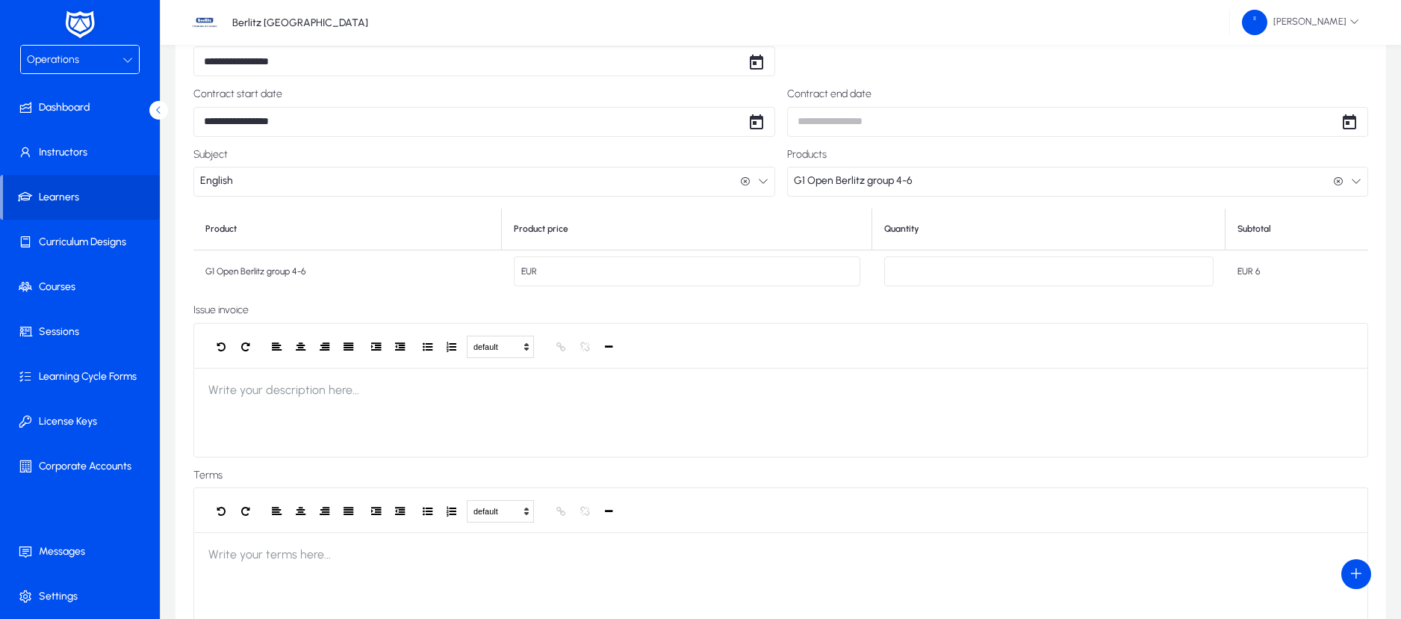
scroll to position [125, 0]
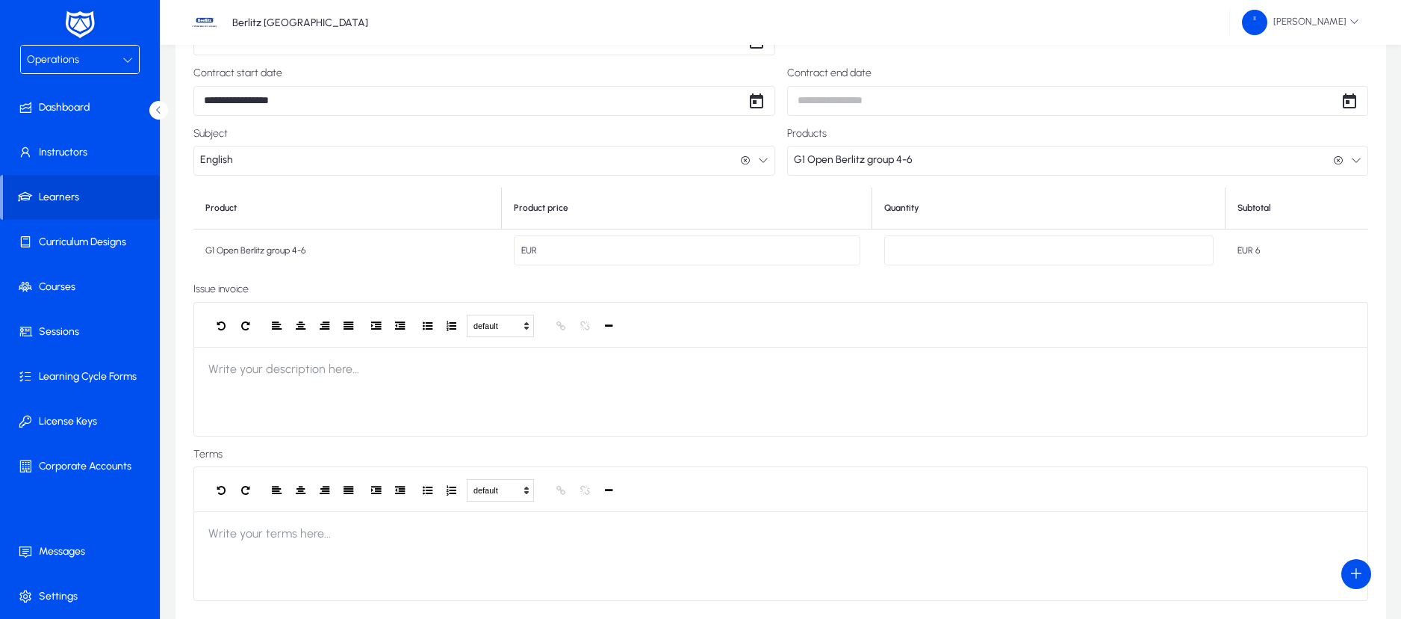
click at [601, 250] on input "****" at bounding box center [687, 250] width 347 height 30
click at [407, 276] on div "**********" at bounding box center [780, 303] width 1175 height 593
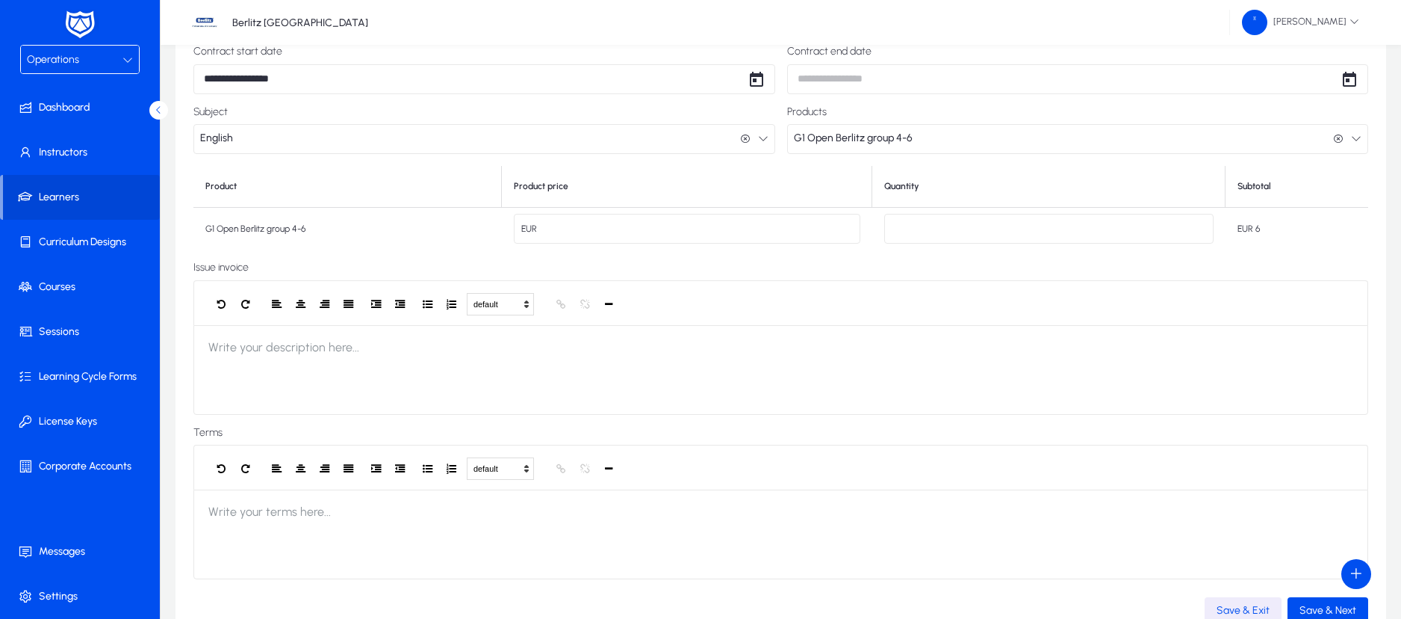
scroll to position [245, 0]
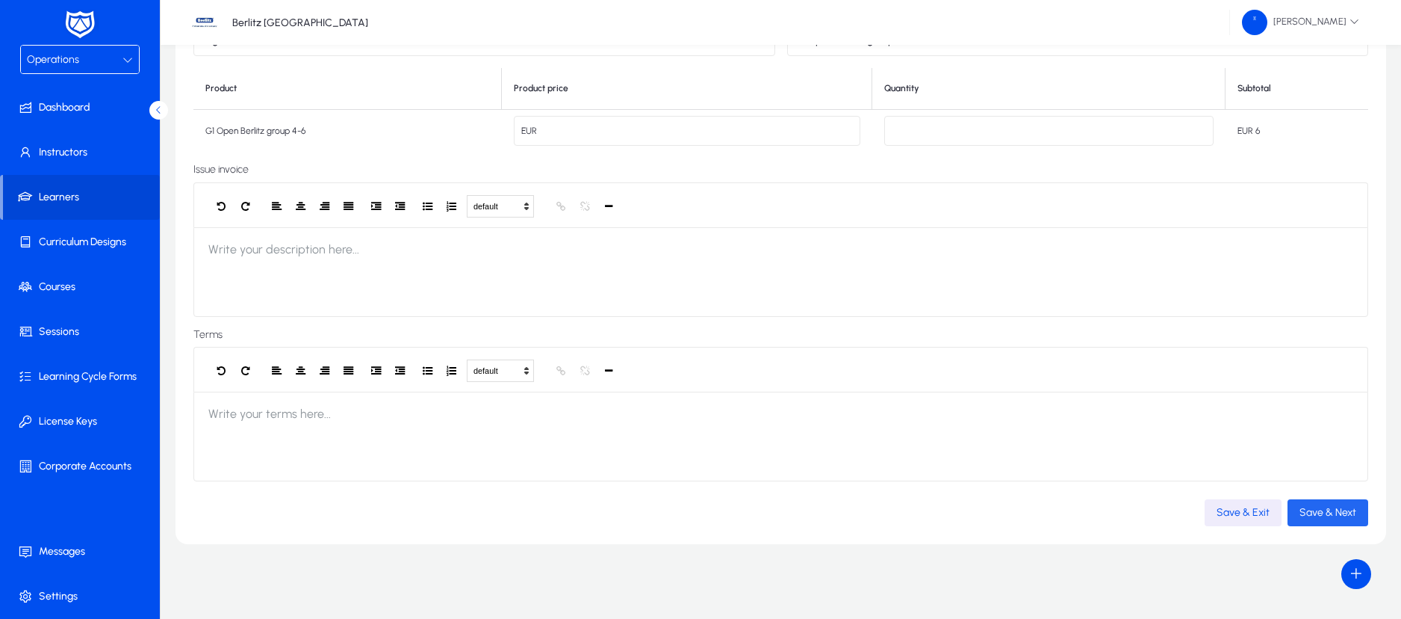
click at [1333, 510] on span "Save & Next" at bounding box center [1328, 512] width 57 height 13
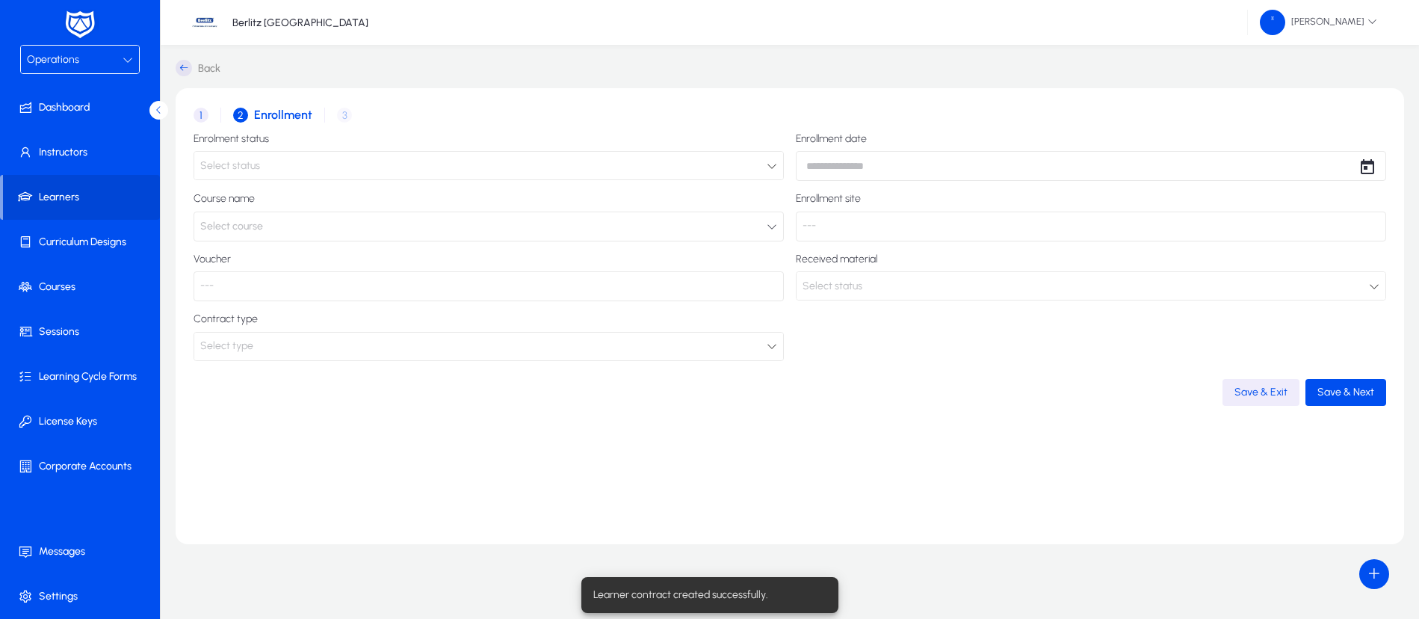
click at [772, 168] on icon at bounding box center [771, 166] width 10 height 10
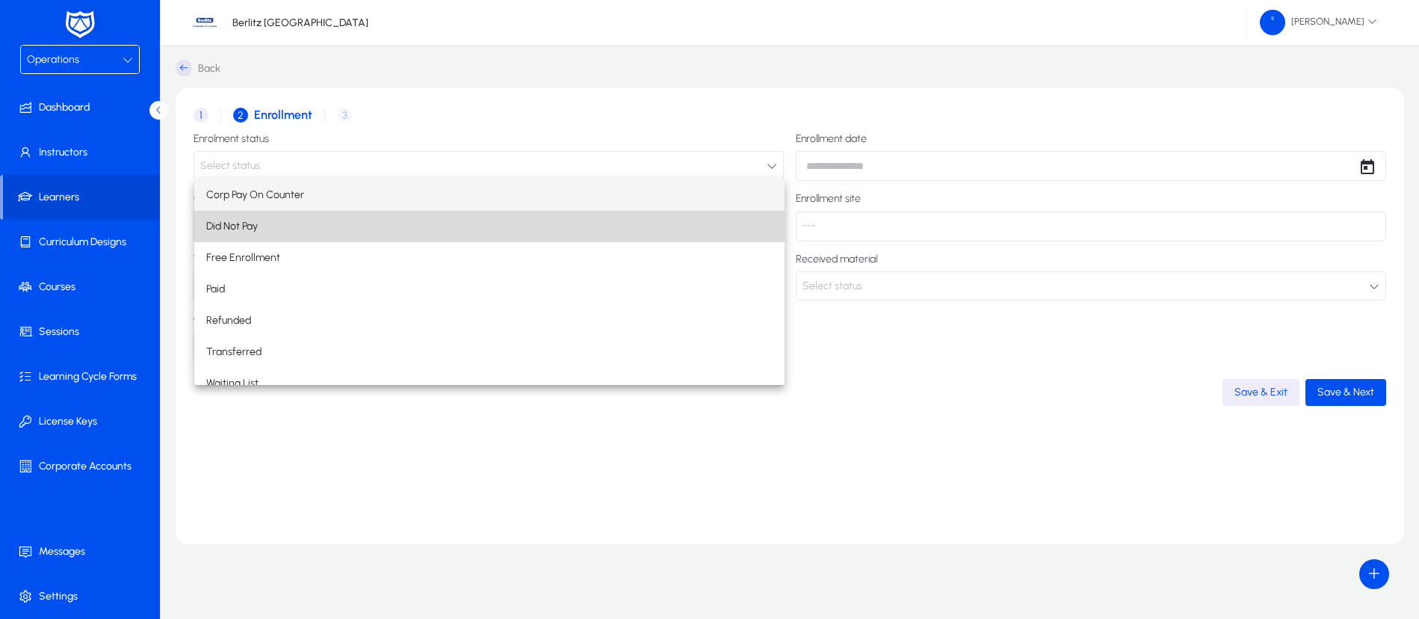
click at [649, 230] on mat-option "Did Not Pay" at bounding box center [489, 226] width 590 height 31
click at [649, 230] on button "Select course" at bounding box center [488, 226] width 590 height 30
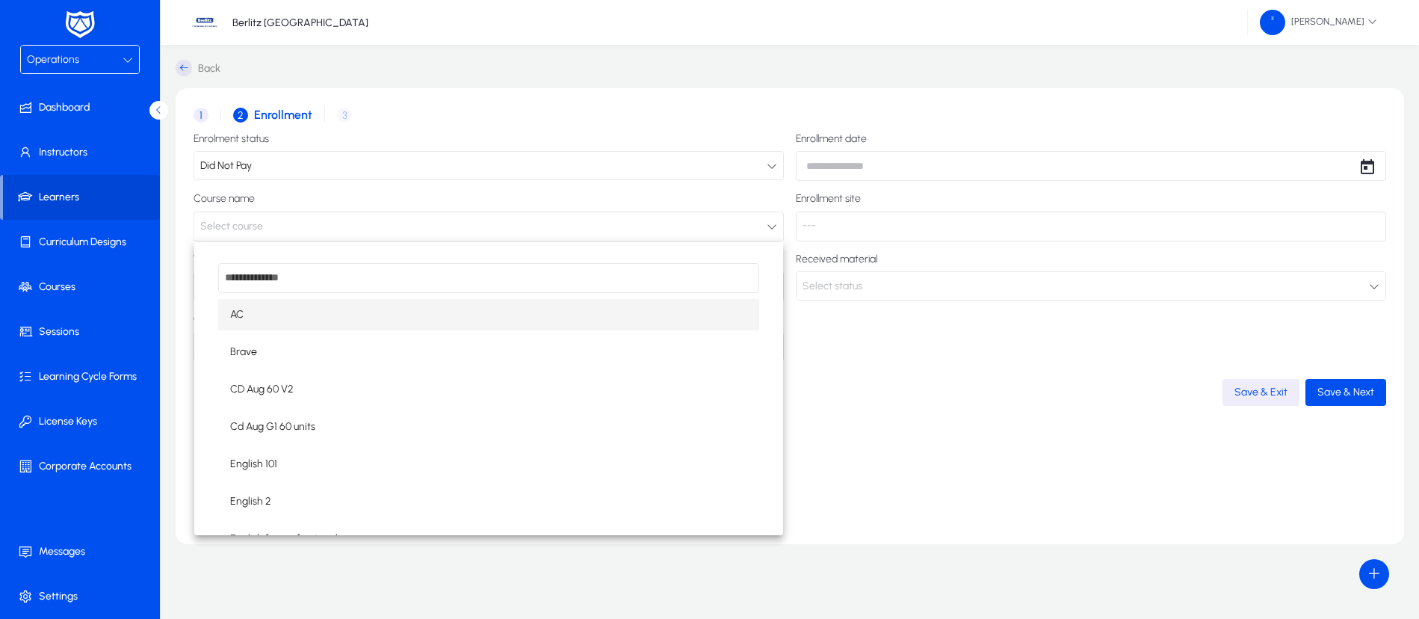
click at [952, 165] on div at bounding box center [709, 309] width 1419 height 619
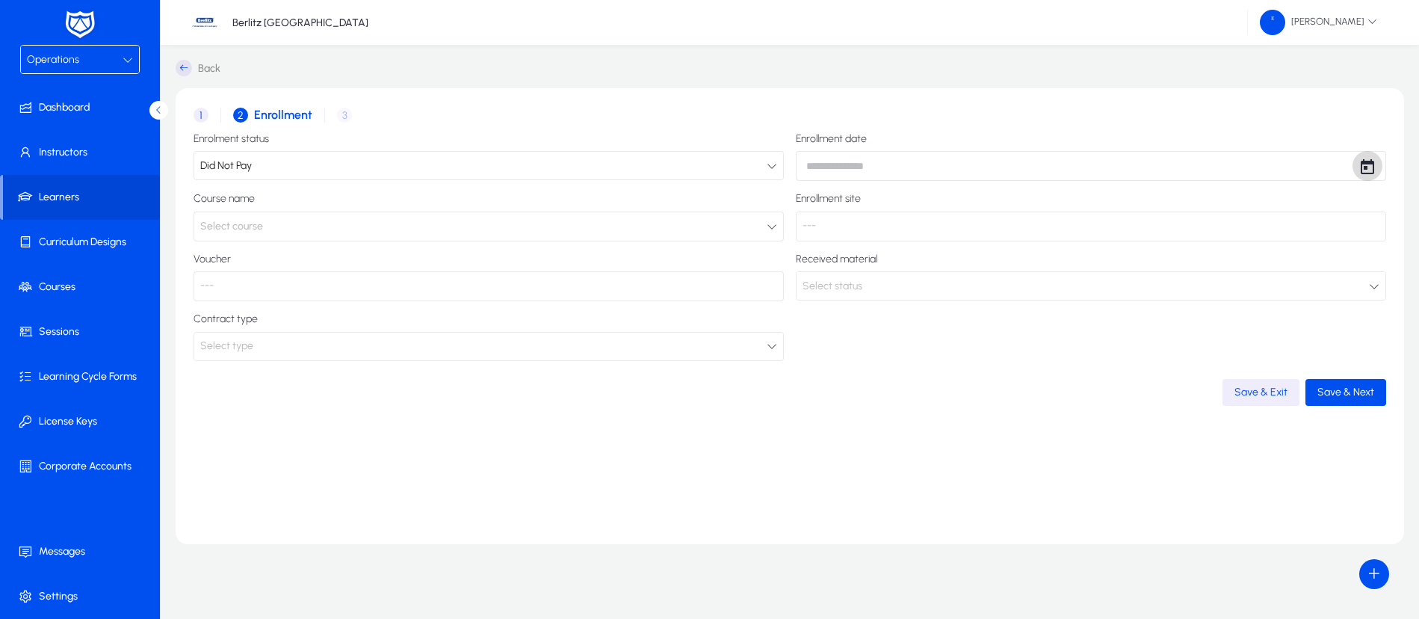
click at [1369, 175] on span "Open calendar" at bounding box center [1367, 166] width 30 height 30
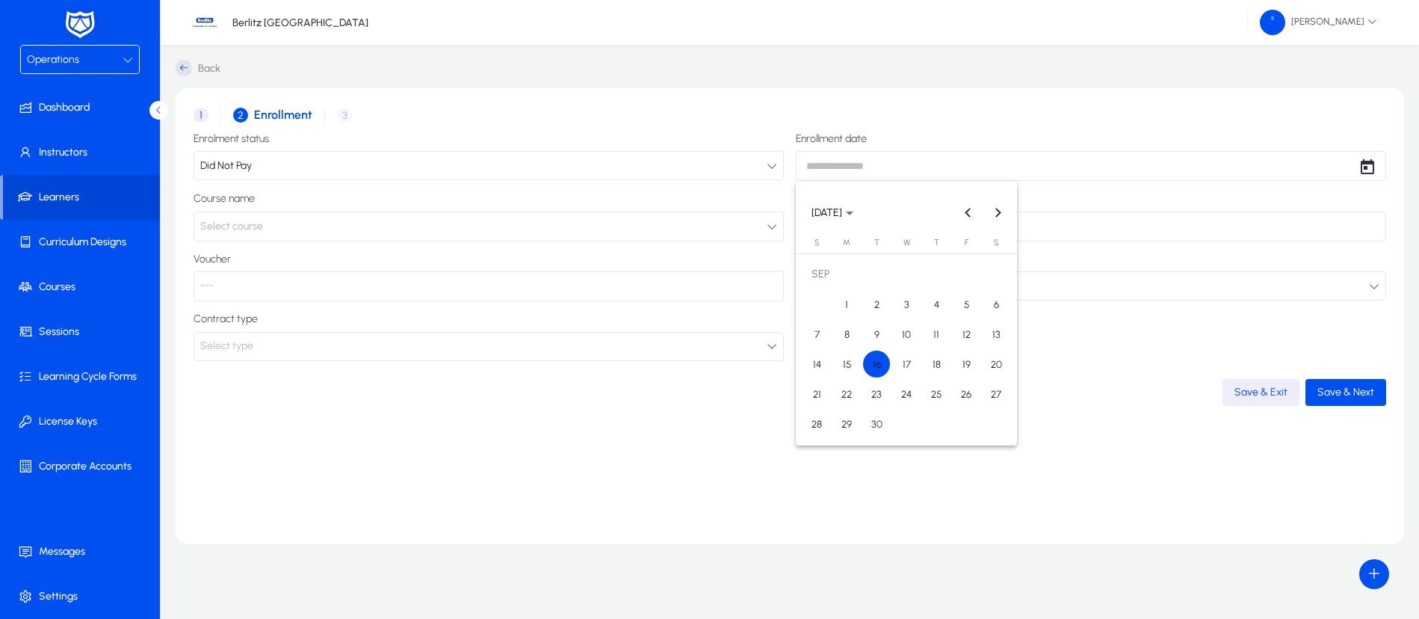
click at [852, 360] on span "15" at bounding box center [846, 363] width 27 height 27
type input "**********"
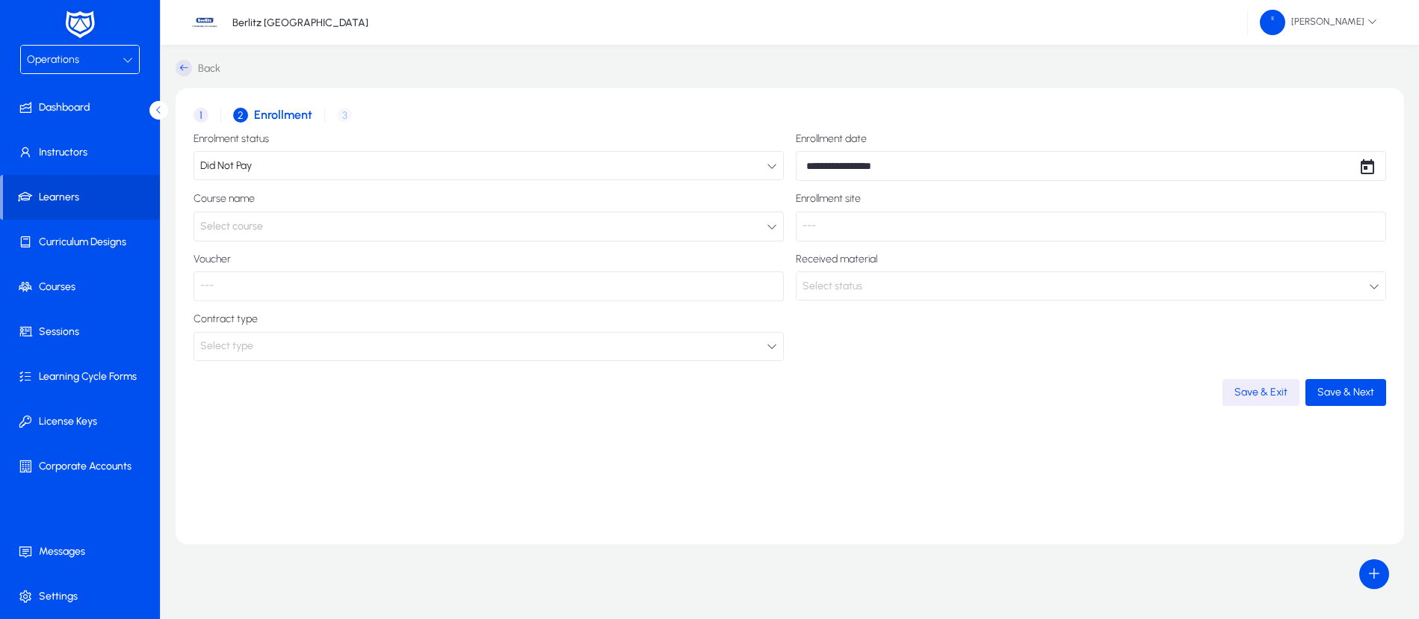
click at [763, 350] on div "Select type" at bounding box center [483, 345] width 566 height 19
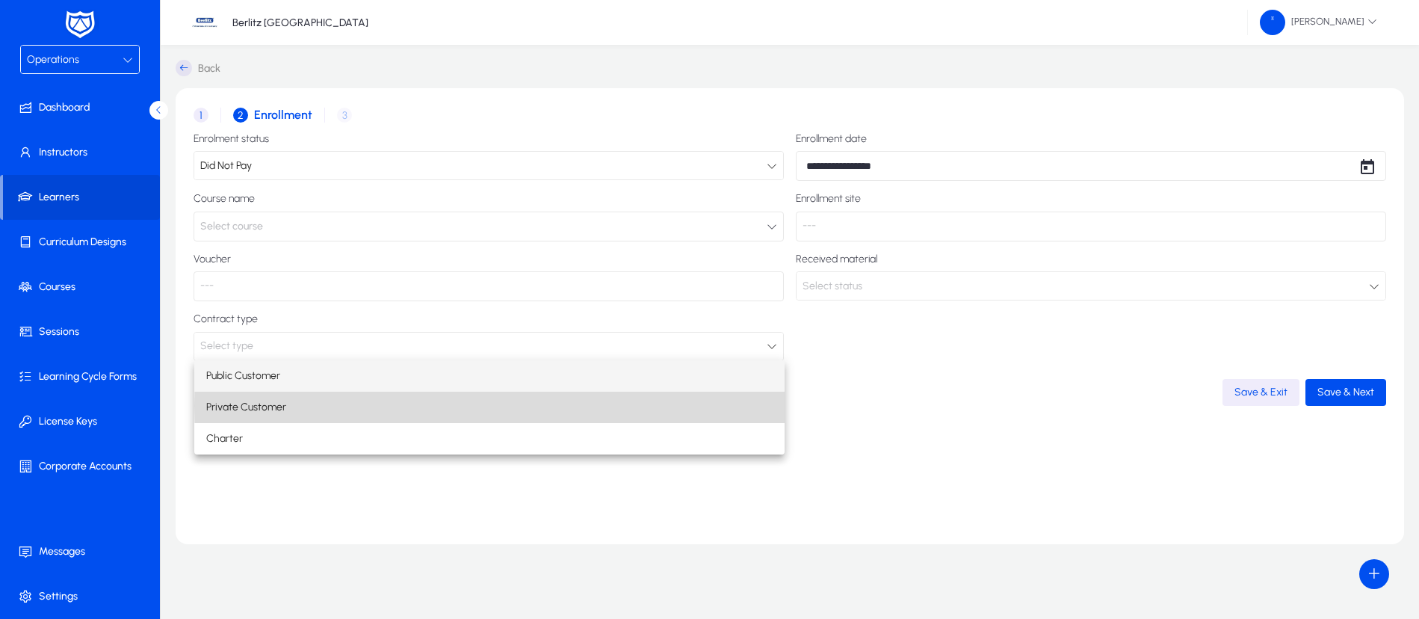
click at [627, 406] on mat-option "Private Customer" at bounding box center [489, 406] width 590 height 31
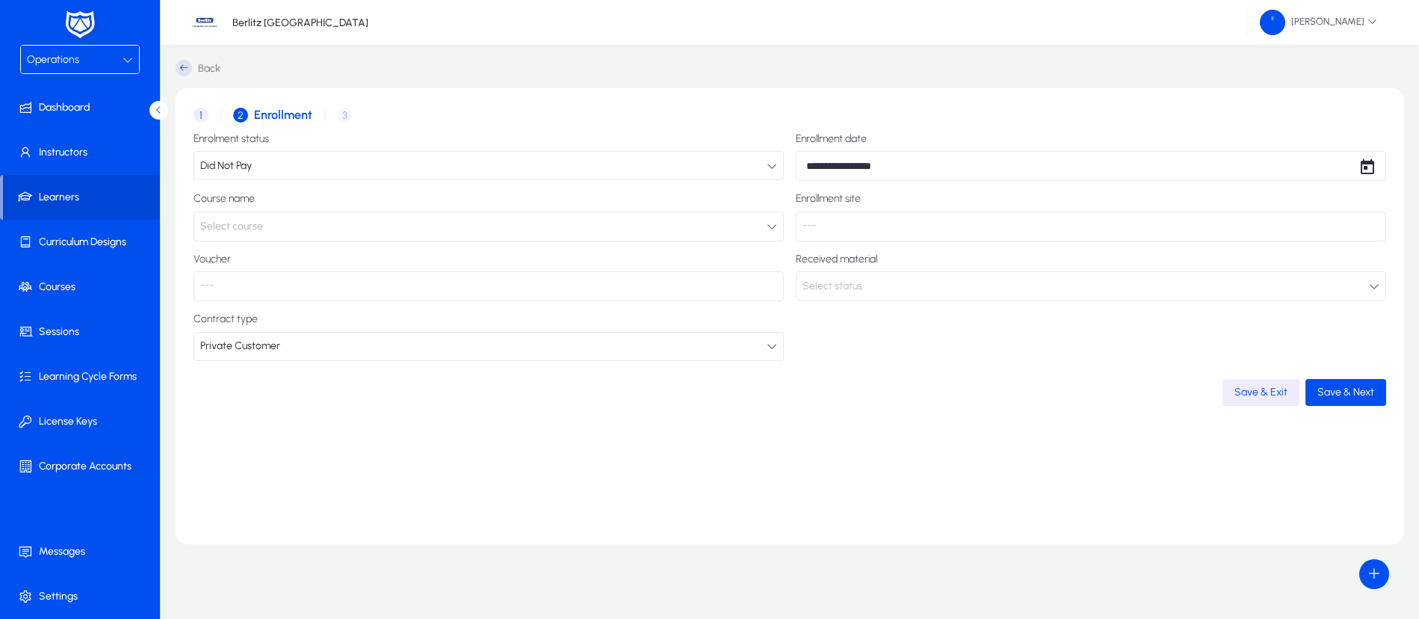
click at [762, 223] on button "Select course" at bounding box center [488, 226] width 590 height 30
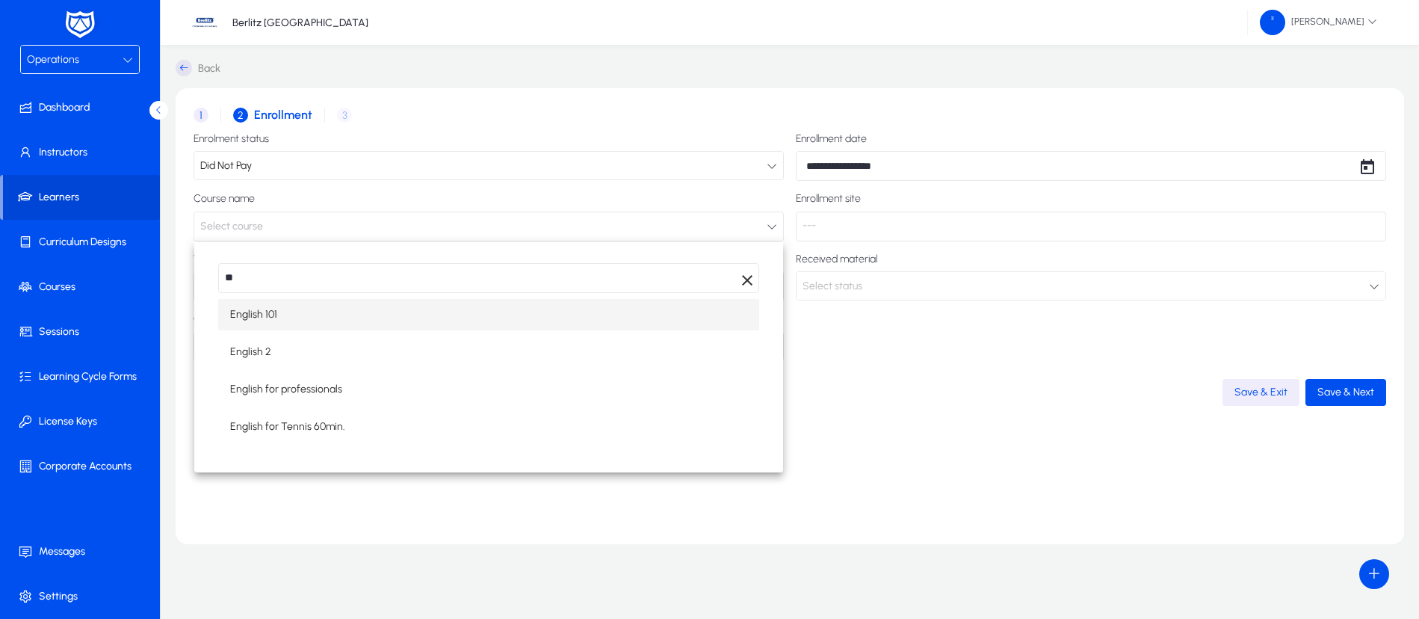
type input "*"
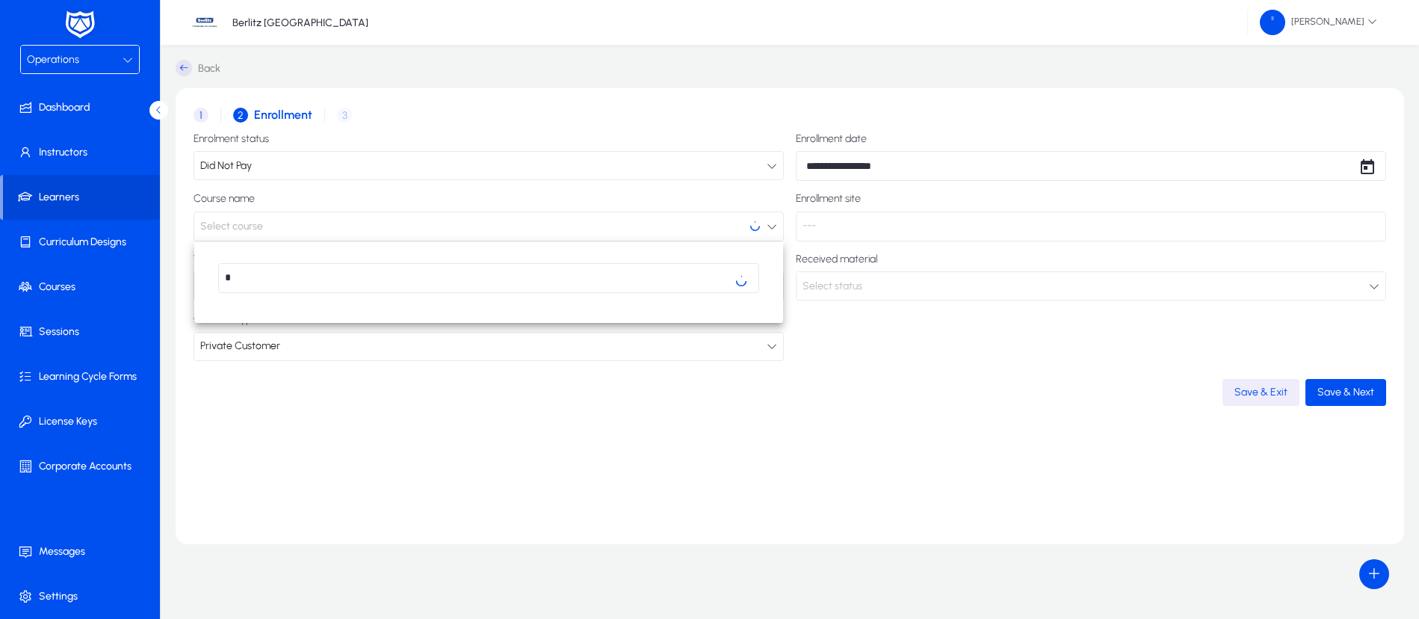
type input "*"
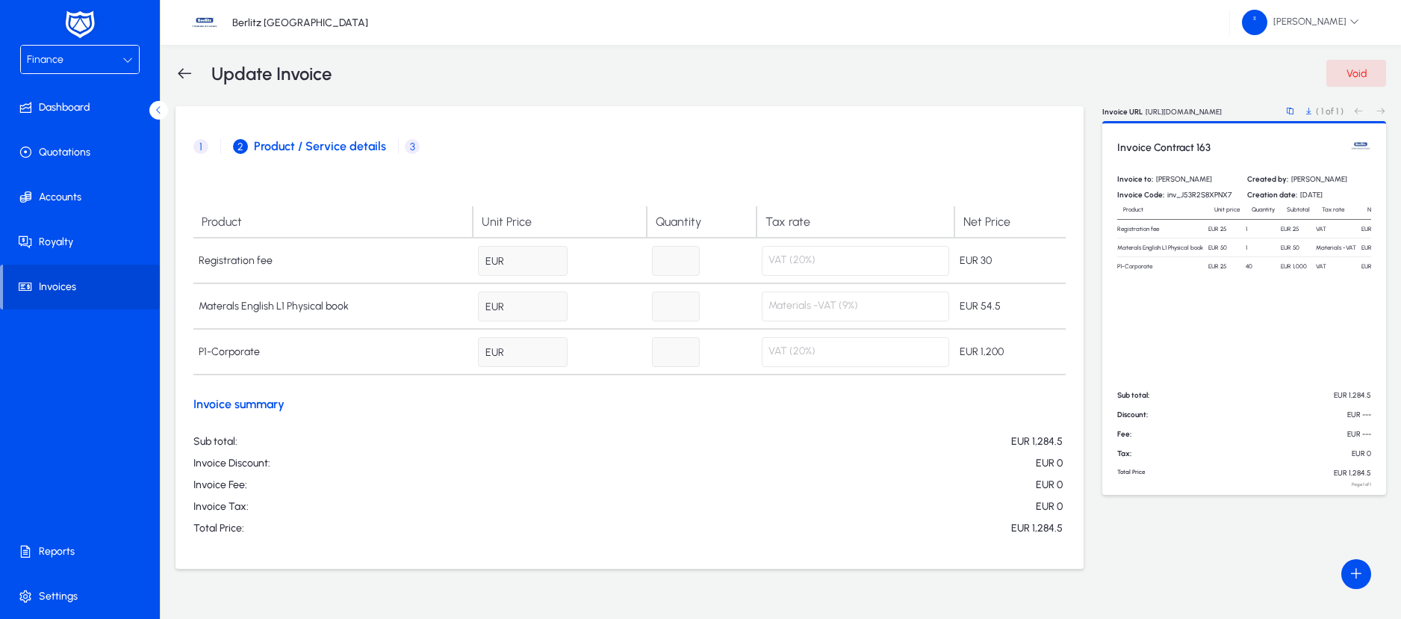
click at [121, 61] on div "Finance" at bounding box center [75, 59] width 96 height 19
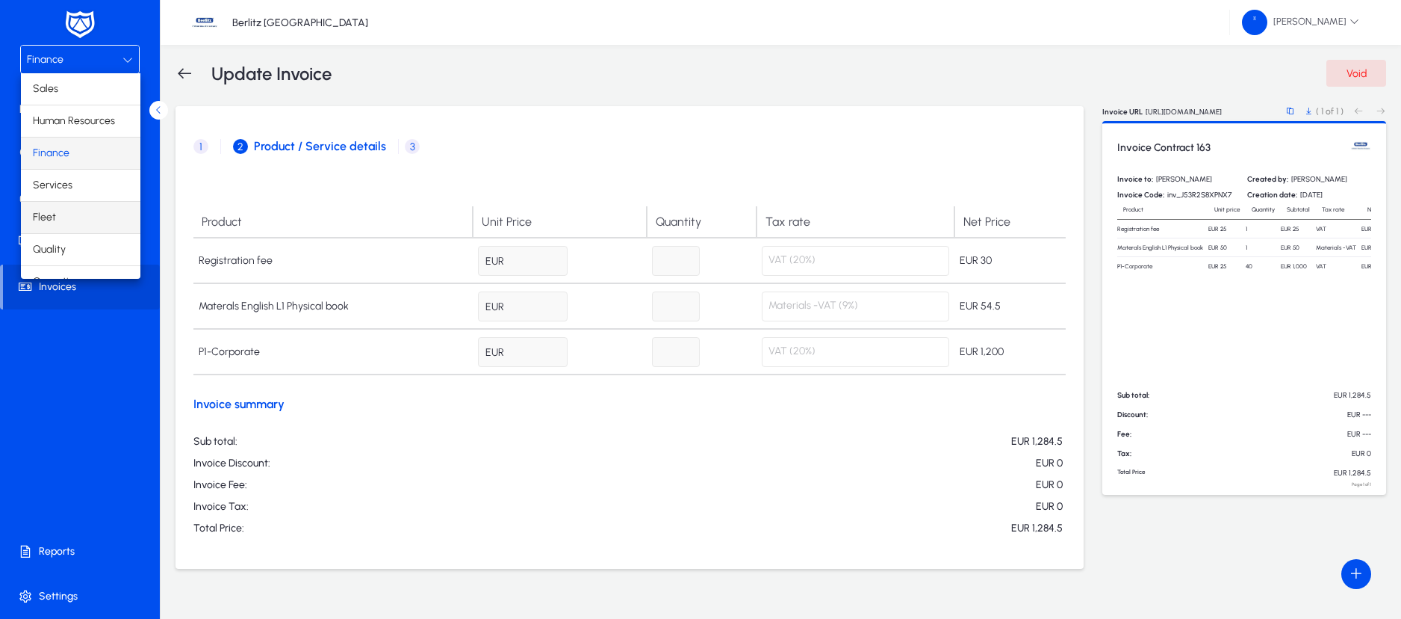
scroll to position [51, 0]
click at [51, 224] on span "Operations" at bounding box center [59, 231] width 52 height 18
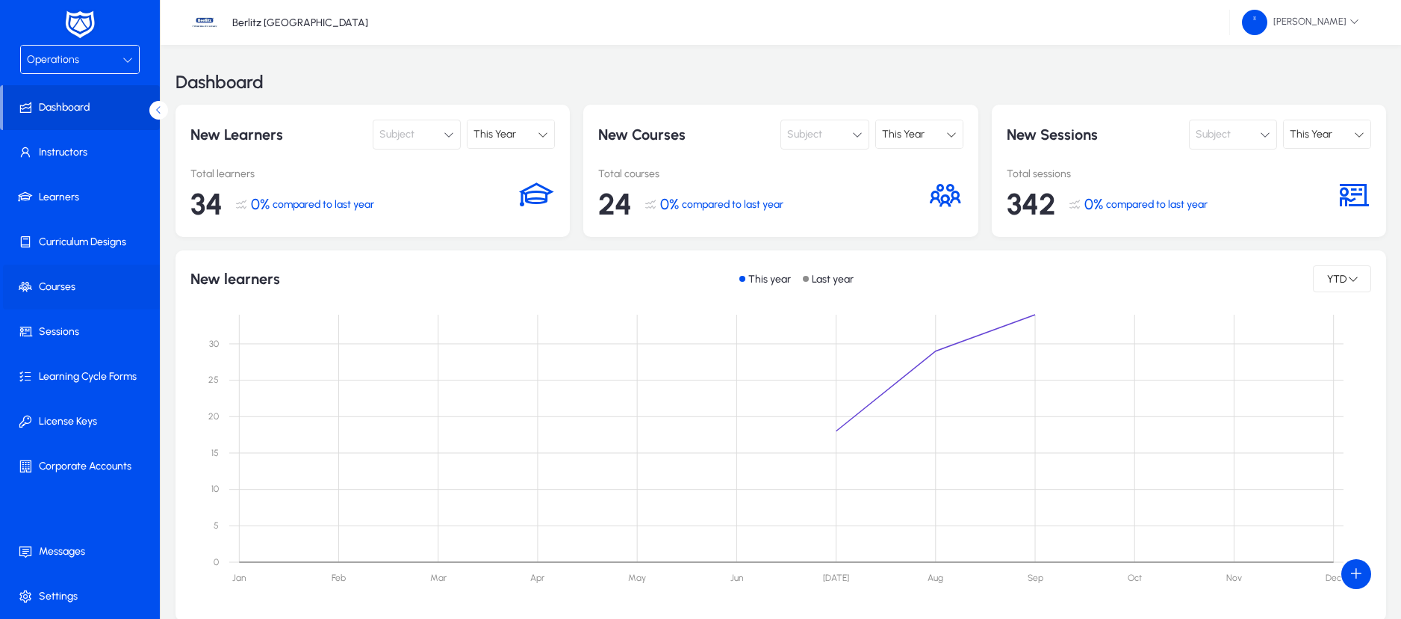
click at [49, 297] on span at bounding box center [83, 287] width 160 height 36
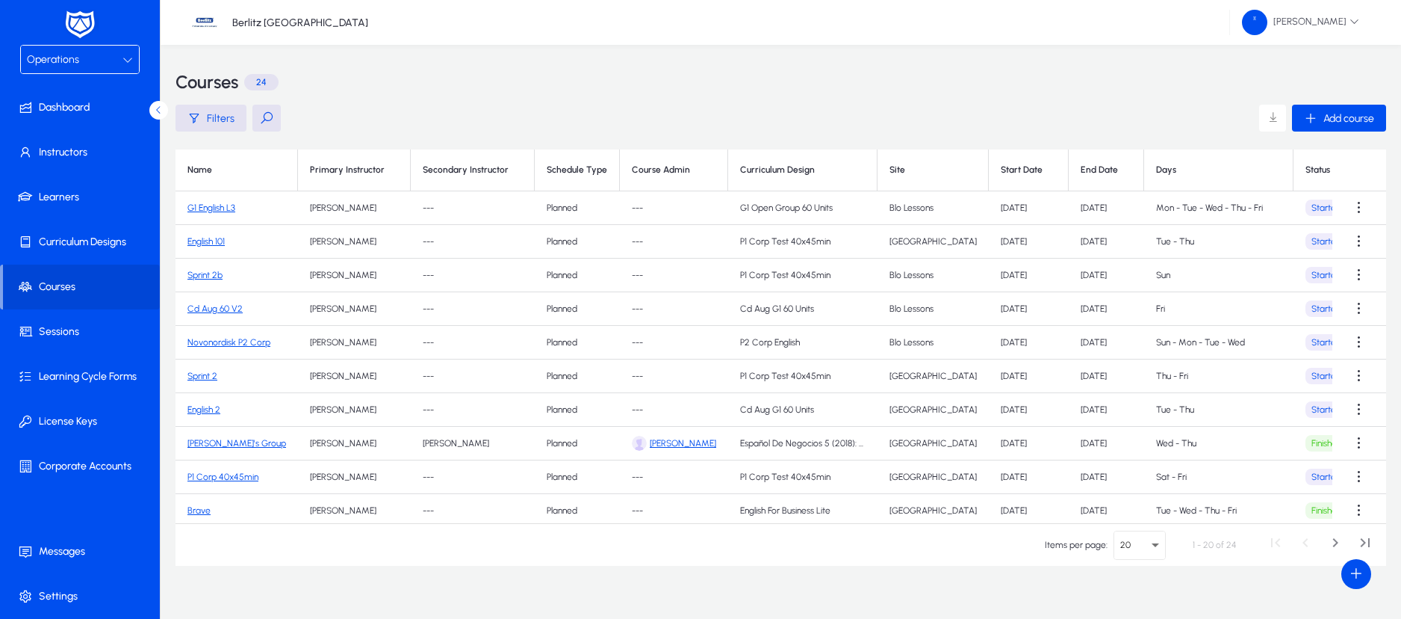
click at [216, 204] on link "G1 English L3" at bounding box center [212, 207] width 48 height 10
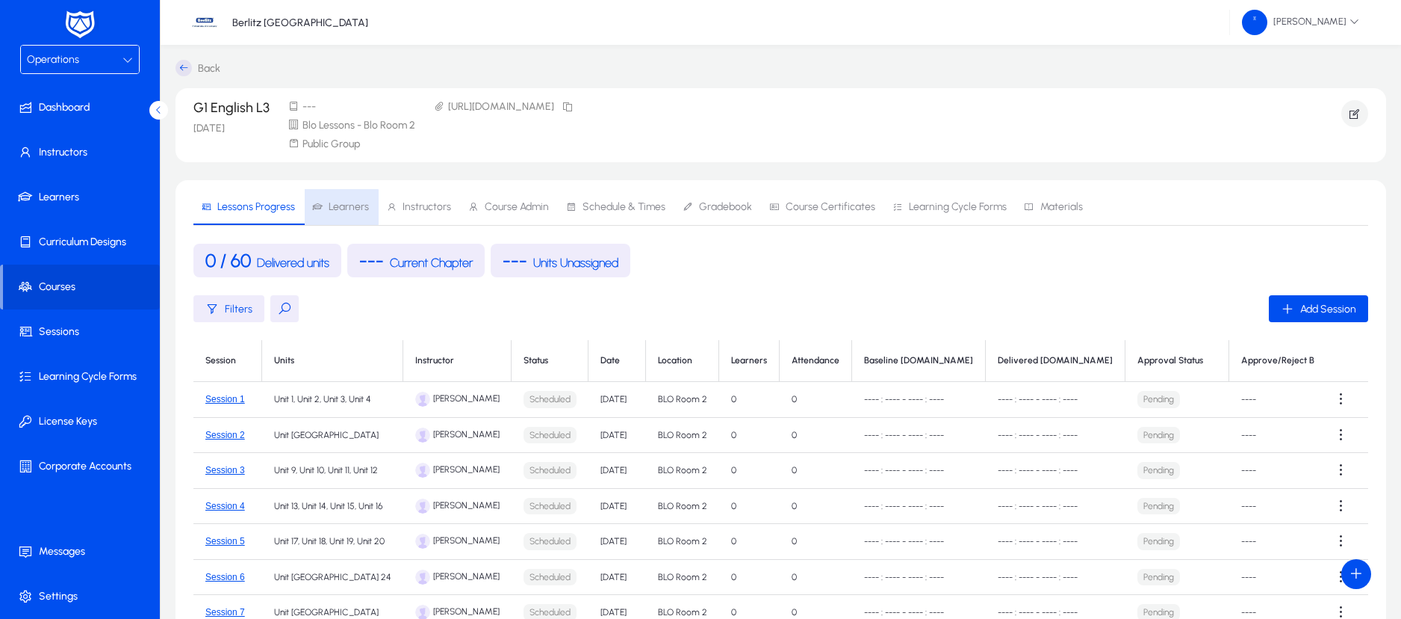
click at [341, 207] on span "Learners" at bounding box center [349, 207] width 40 height 10
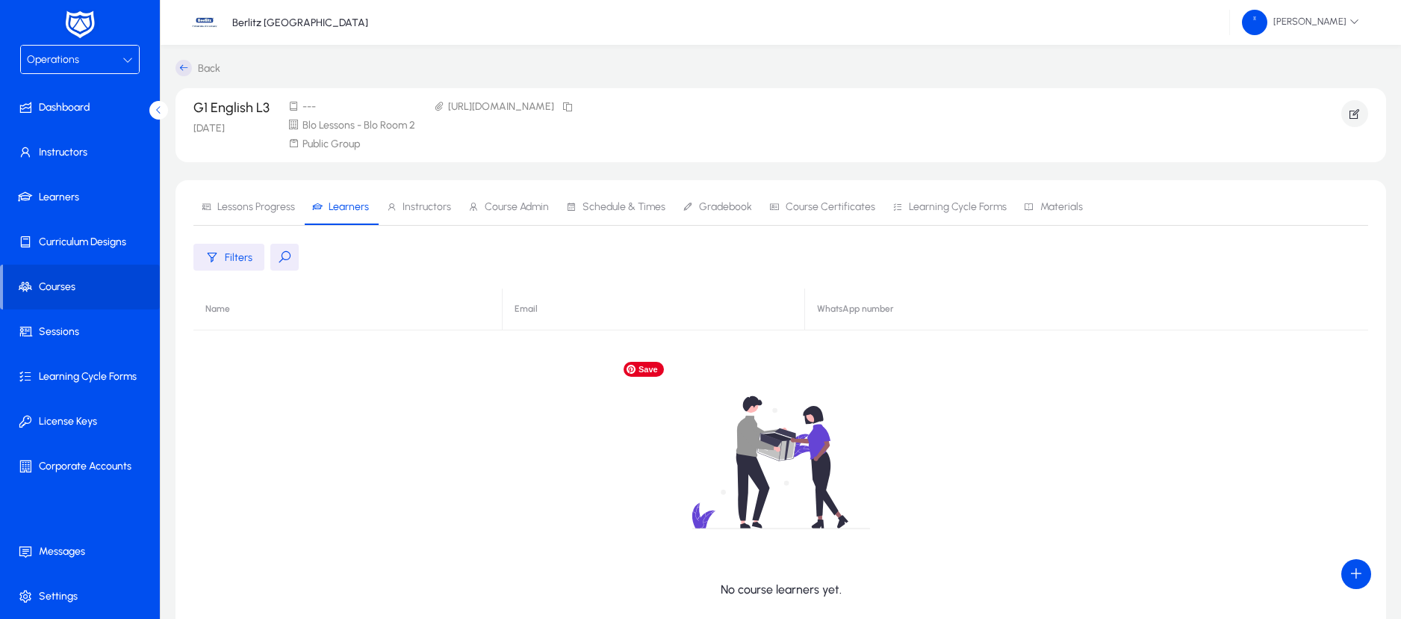
scroll to position [170, 0]
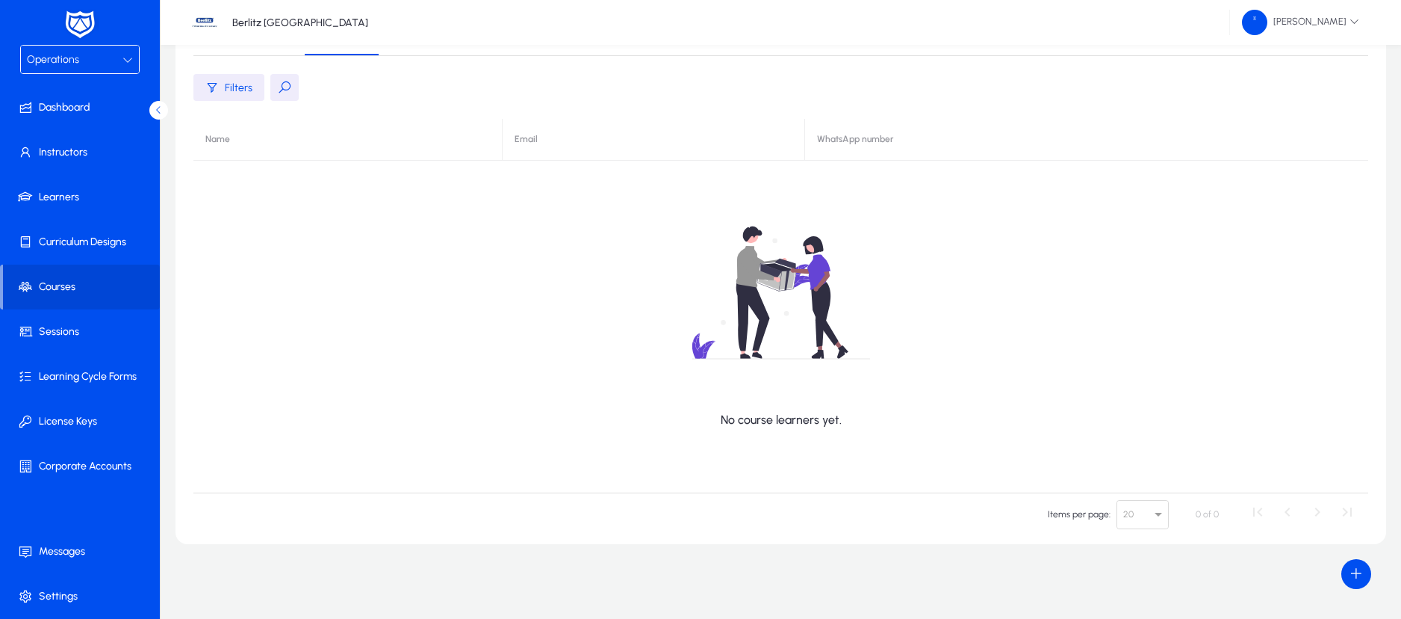
click at [1360, 583] on span at bounding box center [1357, 574] width 30 height 30
click at [1365, 566] on div at bounding box center [700, 309] width 1401 height 619
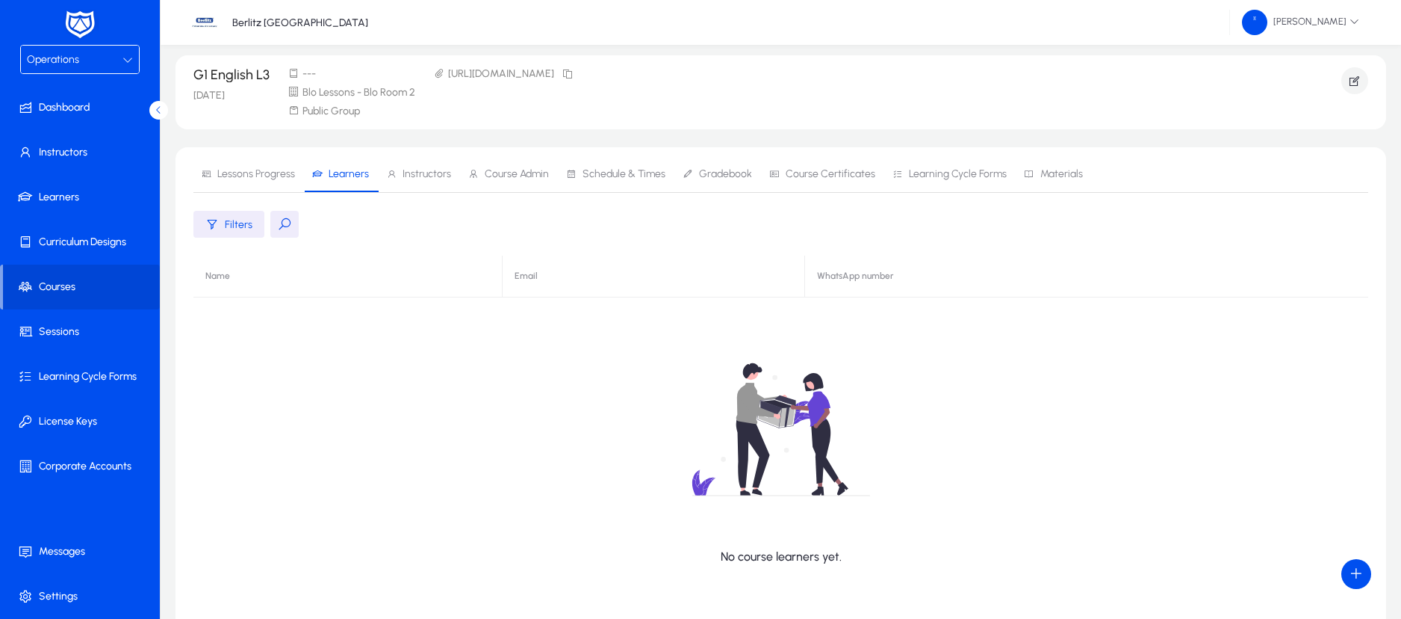
scroll to position [0, 0]
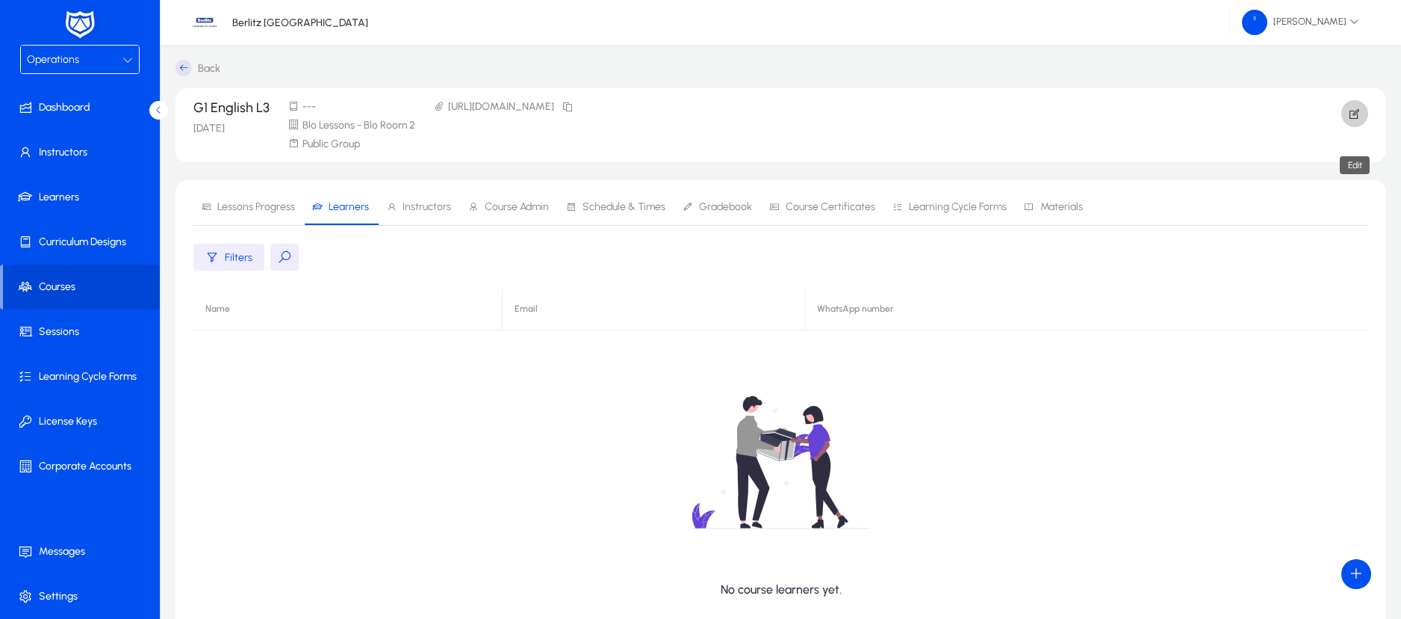
click at [1345, 112] on span "button" at bounding box center [1355, 114] width 27 height 36
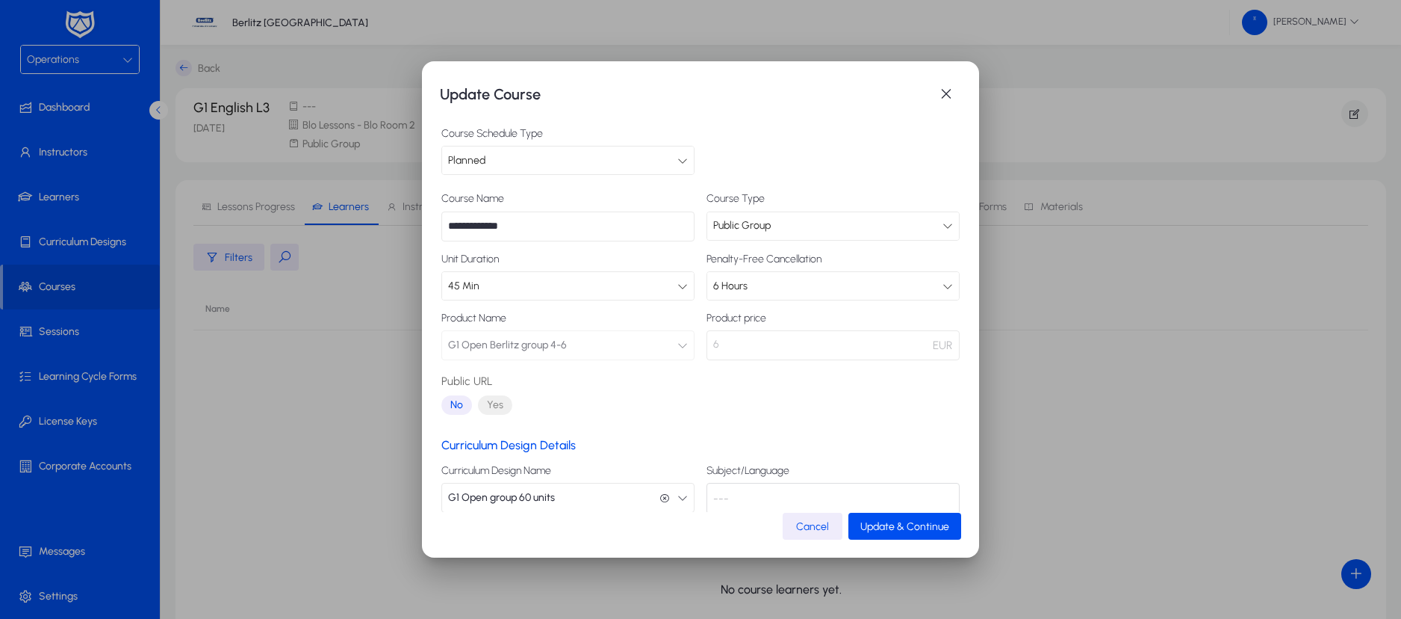
scroll to position [87, 0]
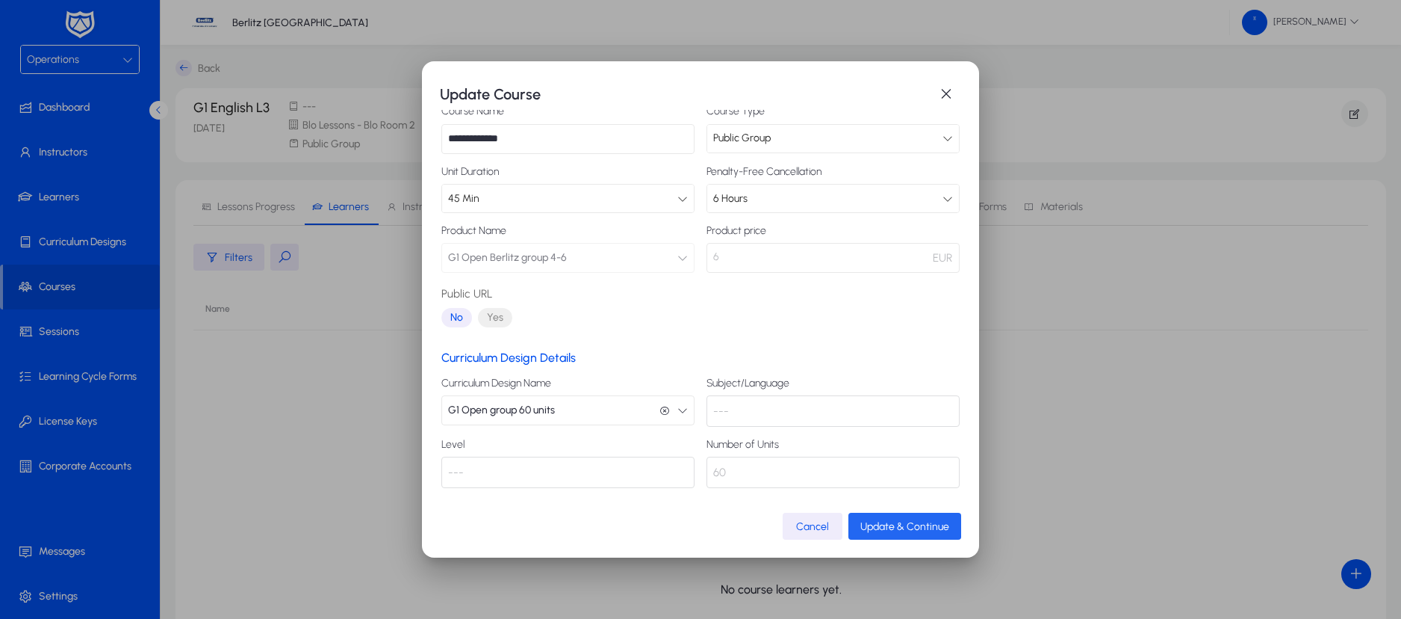
click at [887, 524] on span "Update & Continue" at bounding box center [905, 526] width 89 height 13
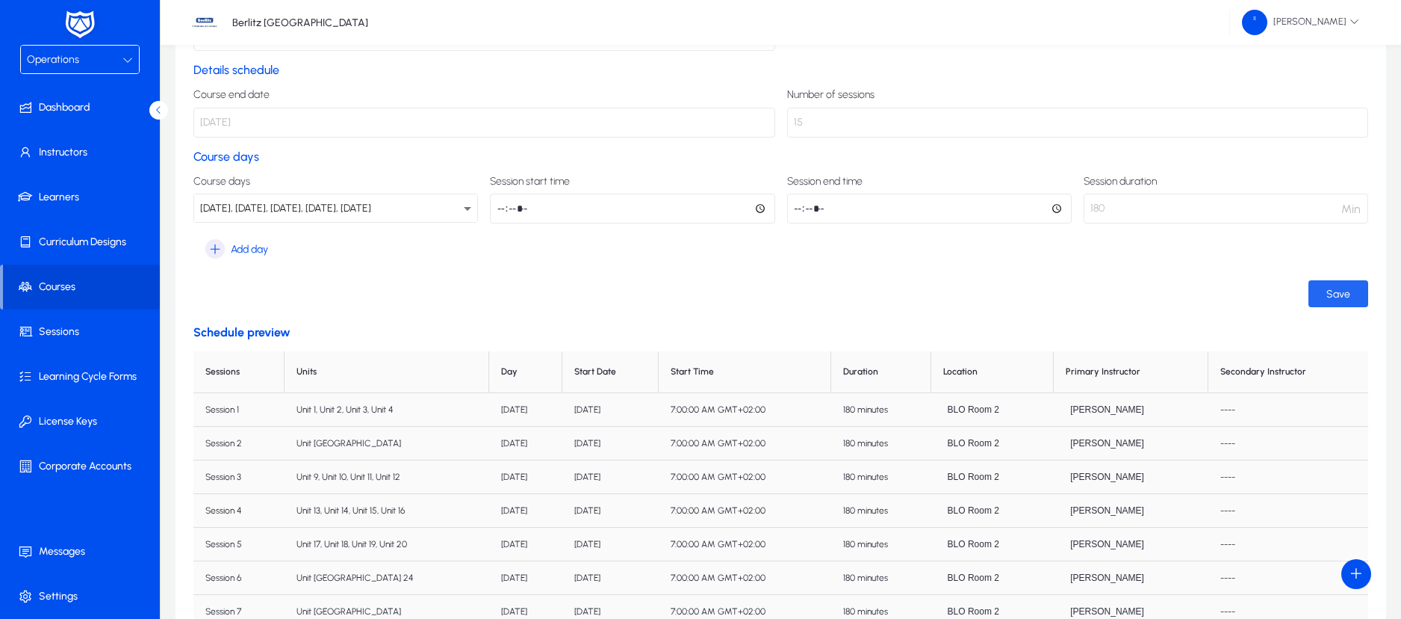
click at [1336, 305] on span "submit" at bounding box center [1339, 294] width 60 height 36
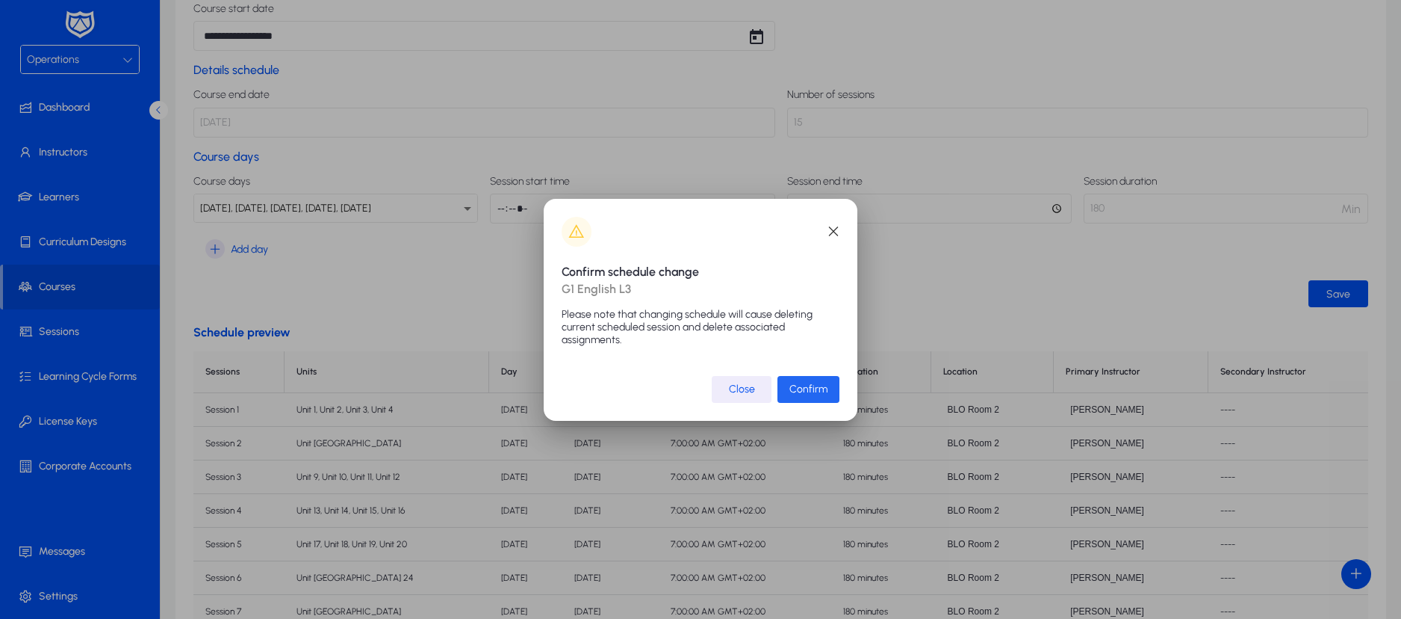
click at [793, 391] on span "Confirm" at bounding box center [809, 388] width 38 height 13
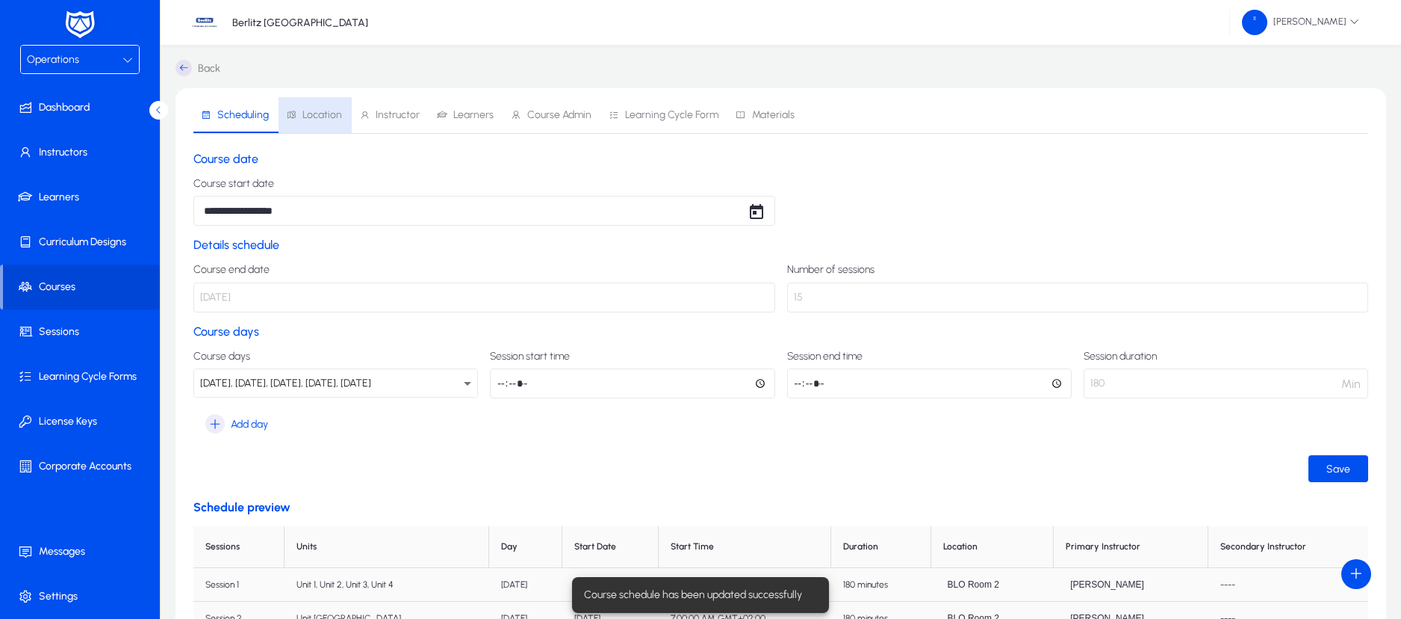
click at [324, 120] on span "Location" at bounding box center [323, 115] width 40 height 10
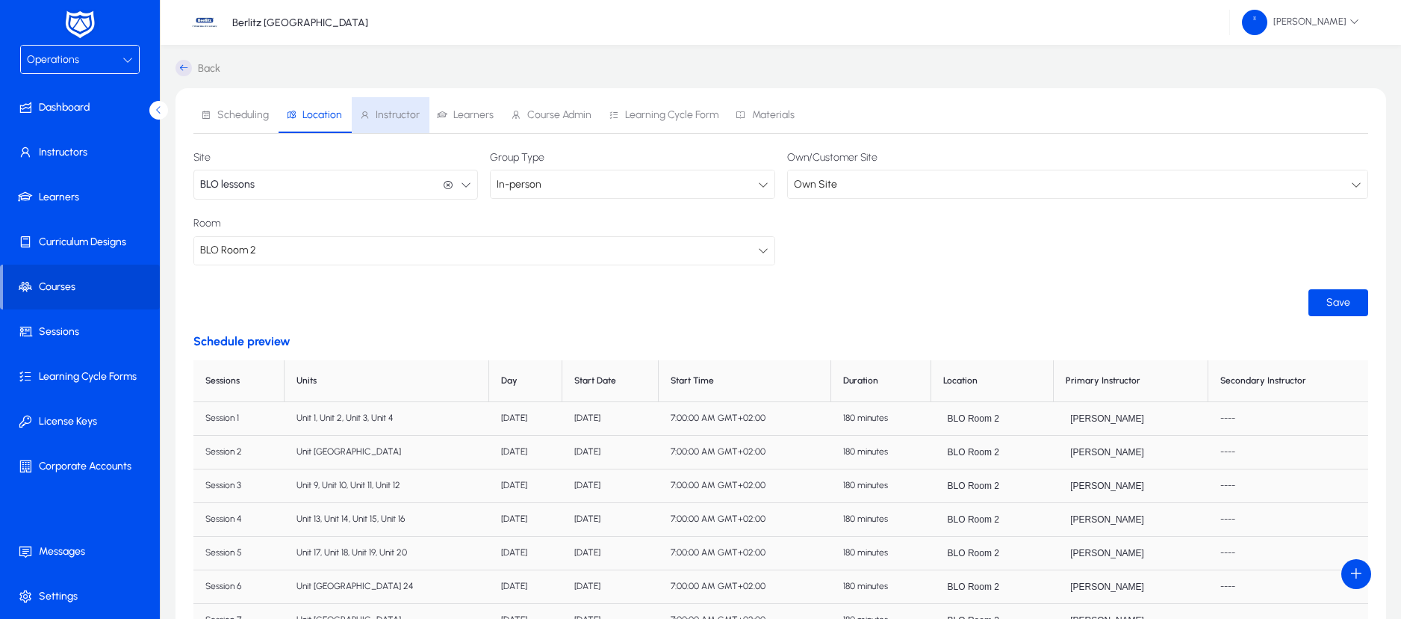
click at [415, 112] on span "Instructor" at bounding box center [398, 115] width 44 height 10
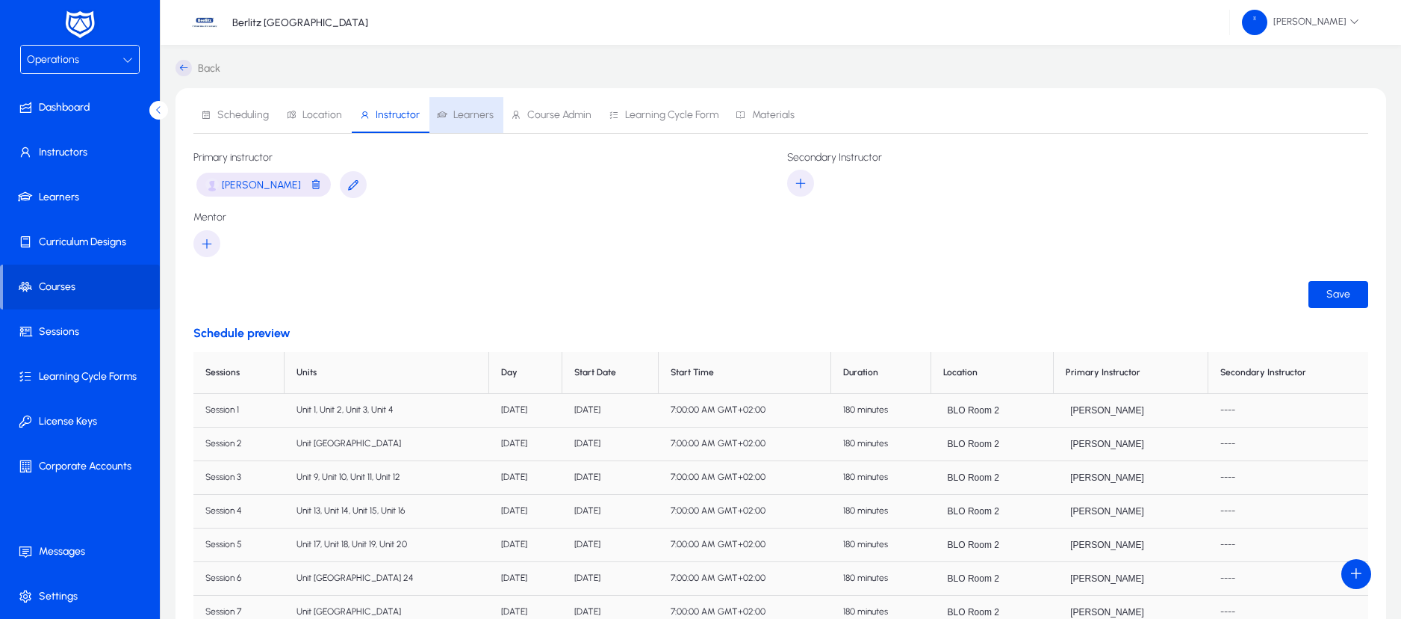
click at [474, 114] on span "Learners" at bounding box center [473, 115] width 40 height 10
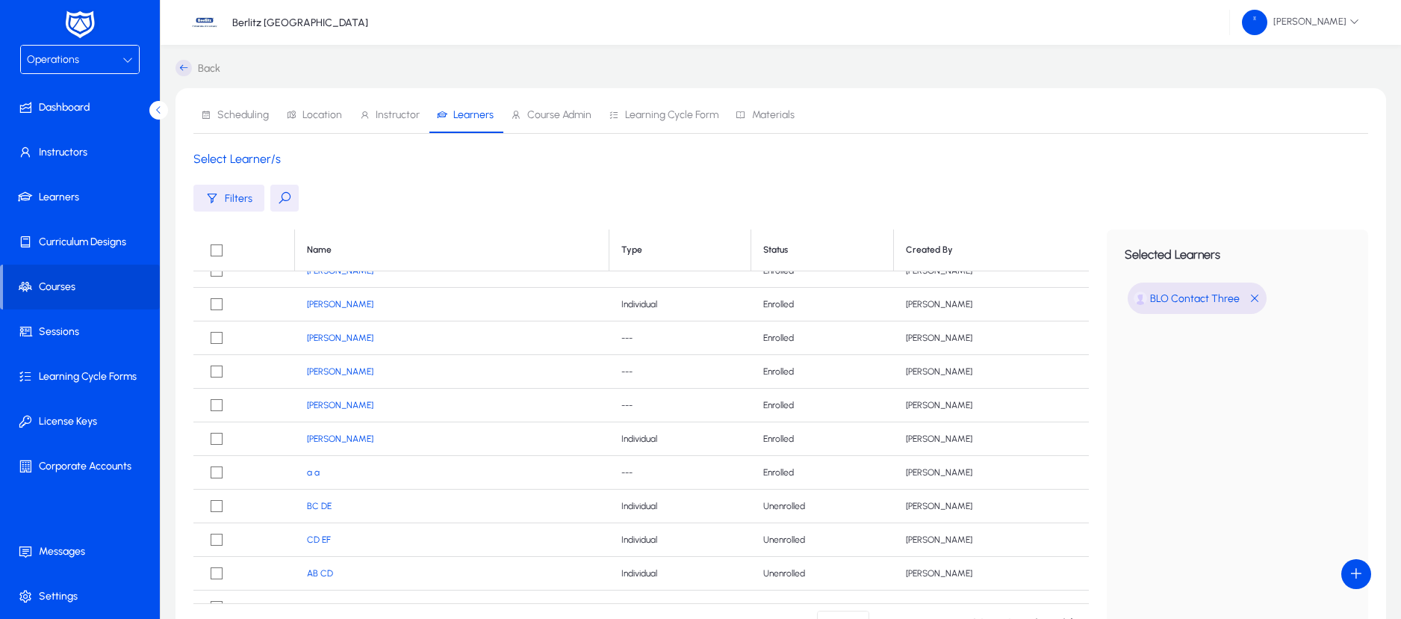
scroll to position [164, 0]
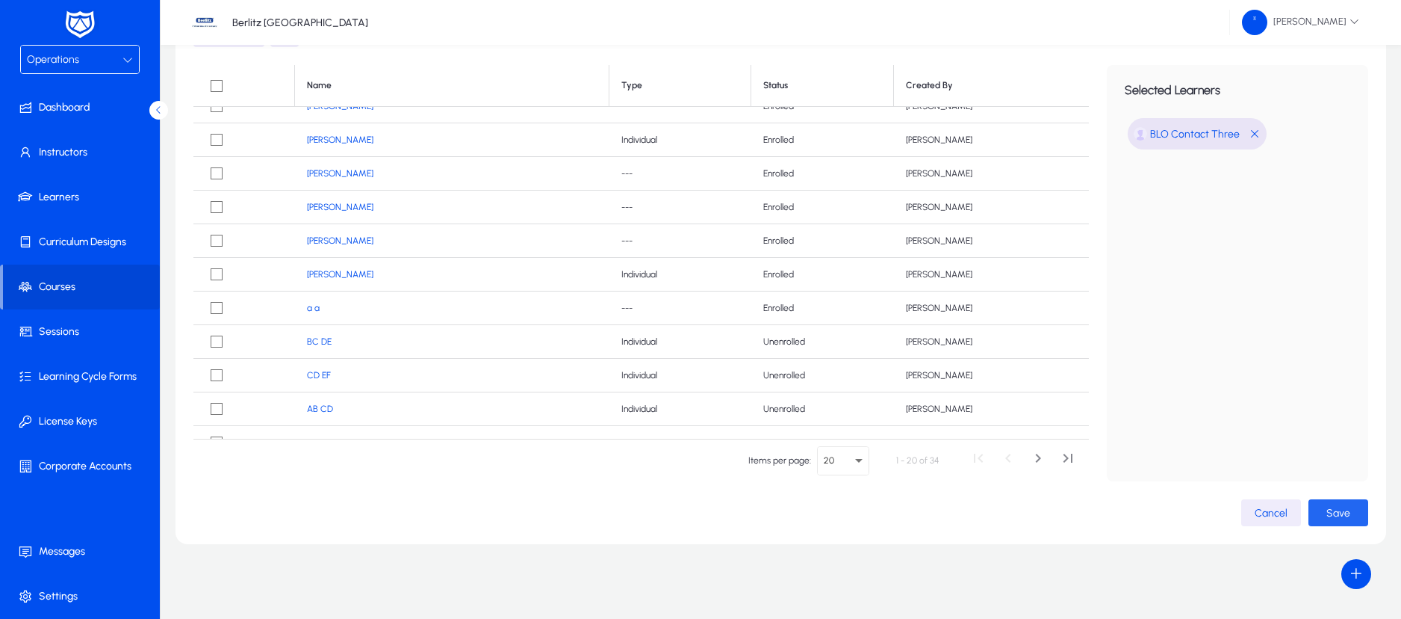
click at [1335, 506] on span "Save" at bounding box center [1339, 512] width 24 height 13
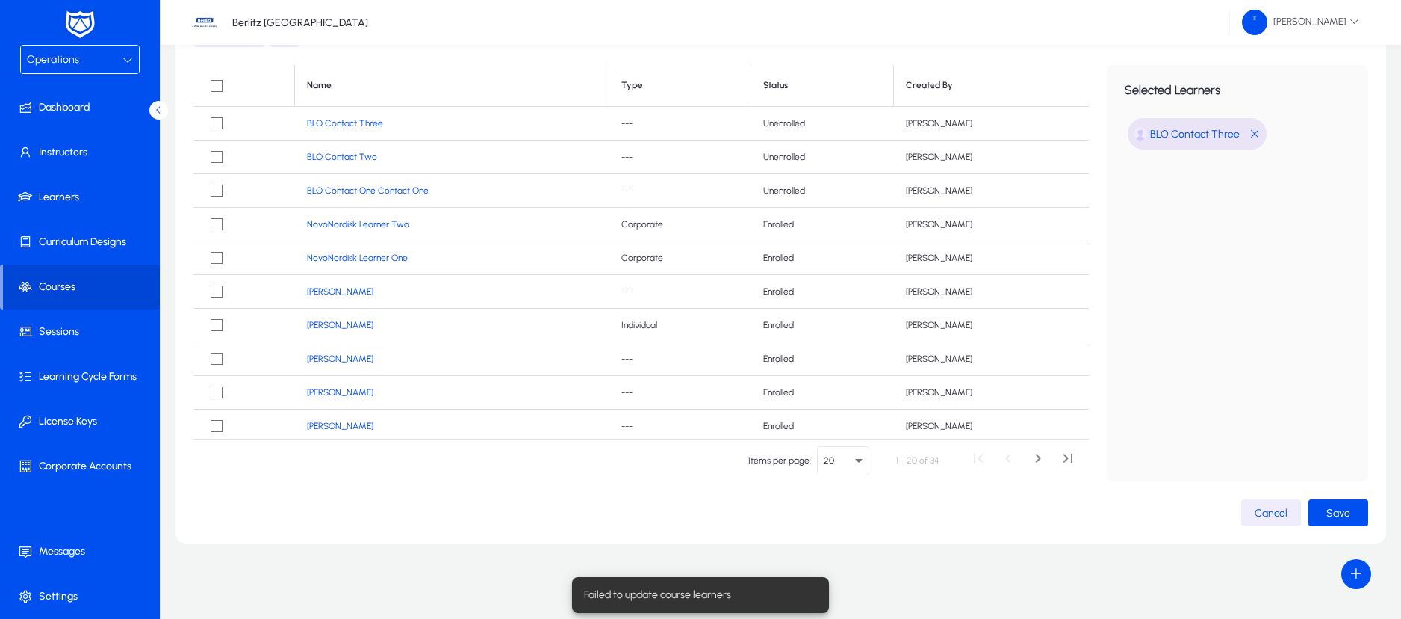
scroll to position [0, 0]
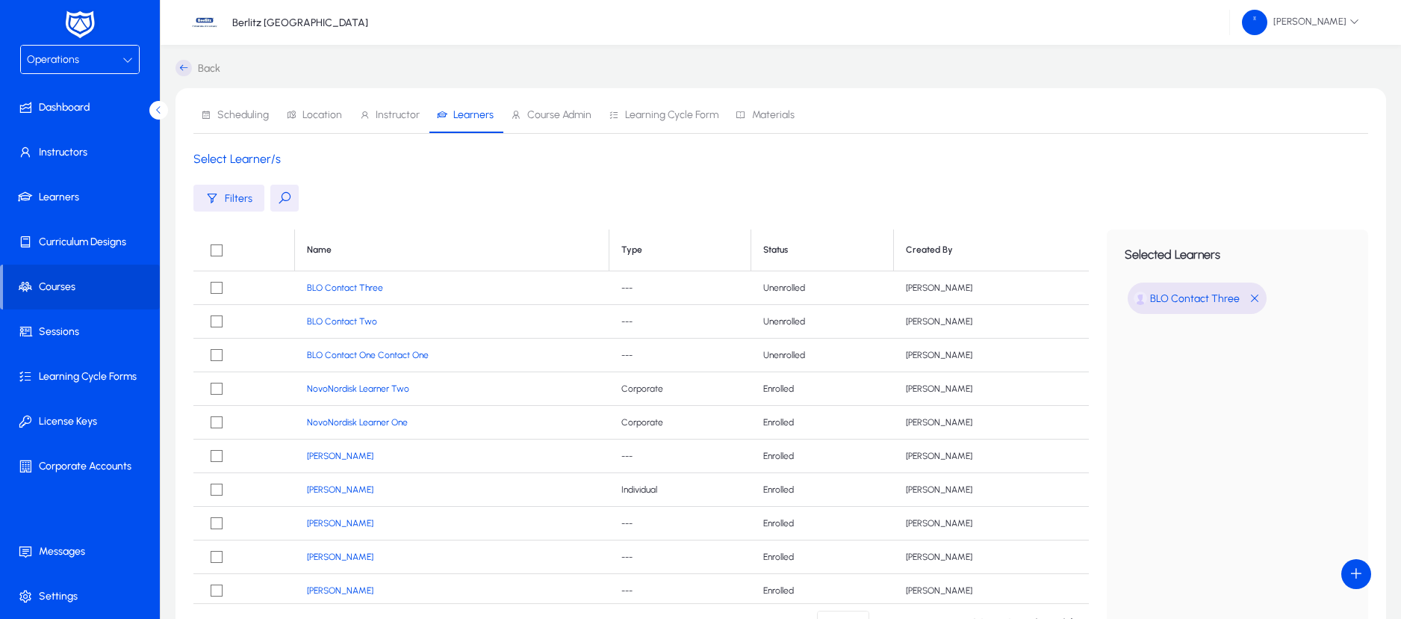
click at [185, 67] on icon at bounding box center [184, 68] width 16 height 16
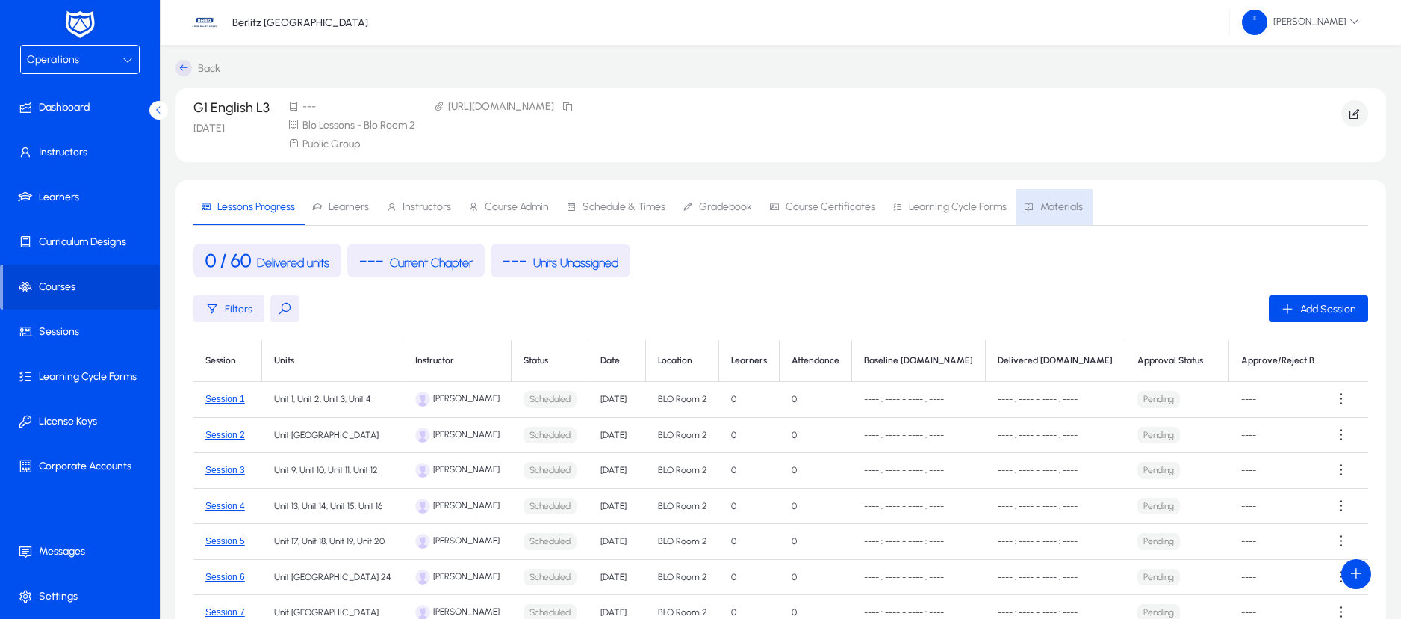
click at [1044, 208] on span "Materials" at bounding box center [1062, 207] width 43 height 10
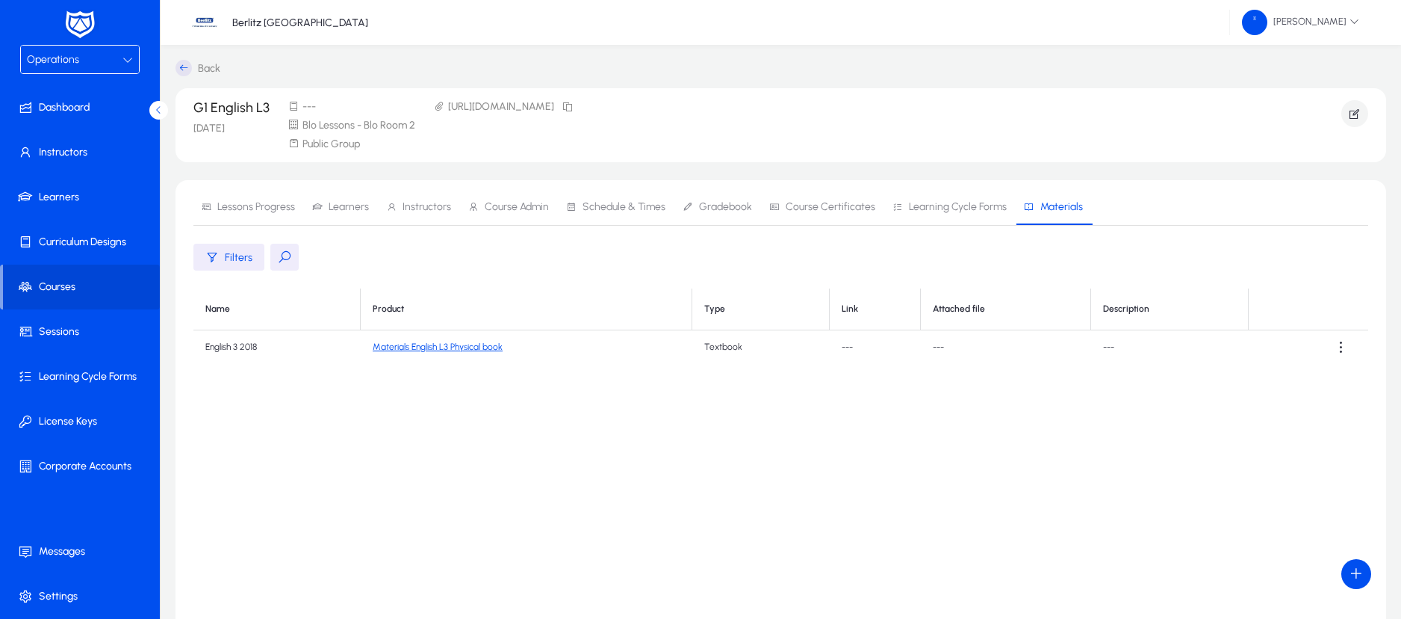
click at [230, 109] on p "G1 English L3" at bounding box center [231, 107] width 76 height 15
click at [1354, 116] on icon "button" at bounding box center [1354, 113] width 13 height 13
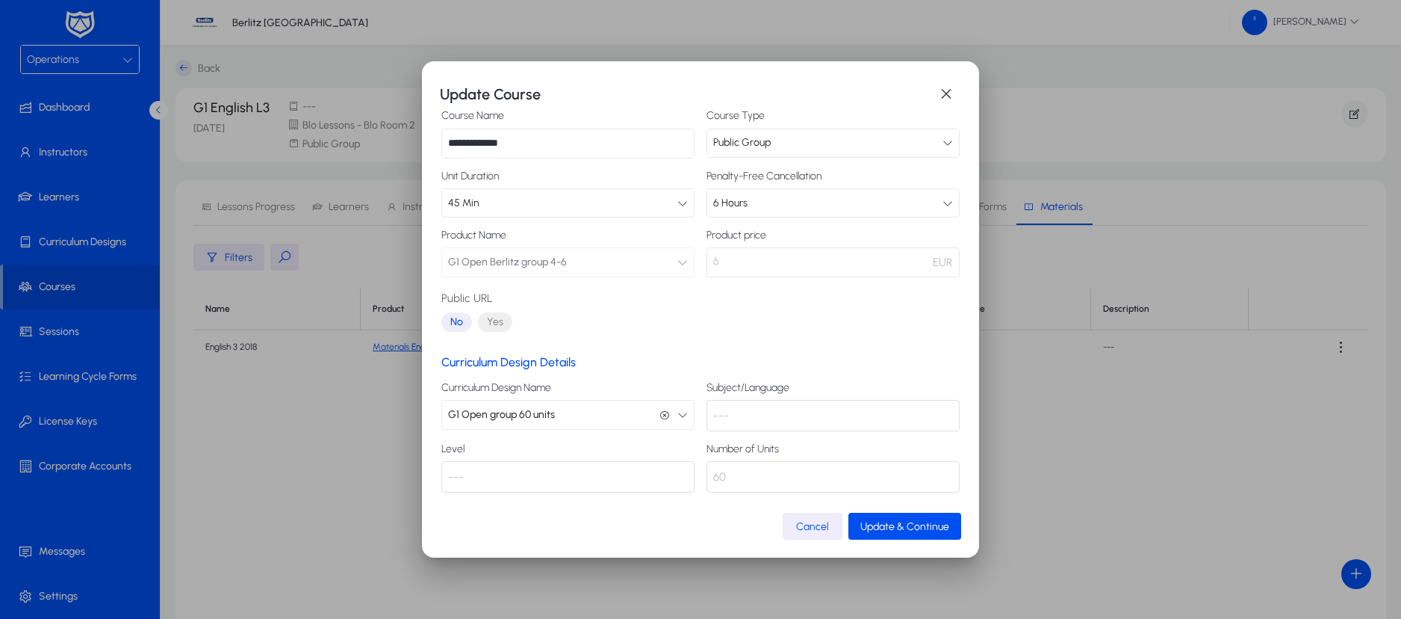
scroll to position [85, 0]
click at [678, 413] on icon "button" at bounding box center [683, 412] width 10 height 10
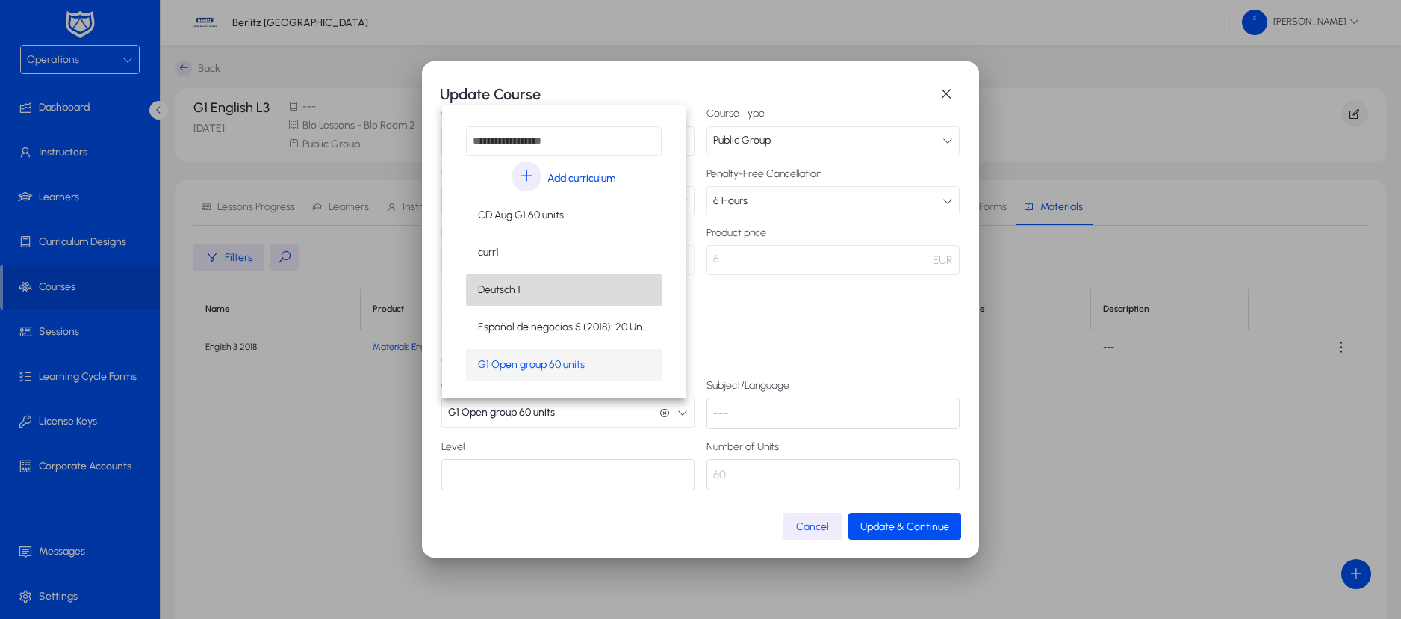
click at [598, 289] on mat-option "Deutsch 1" at bounding box center [564, 289] width 196 height 31
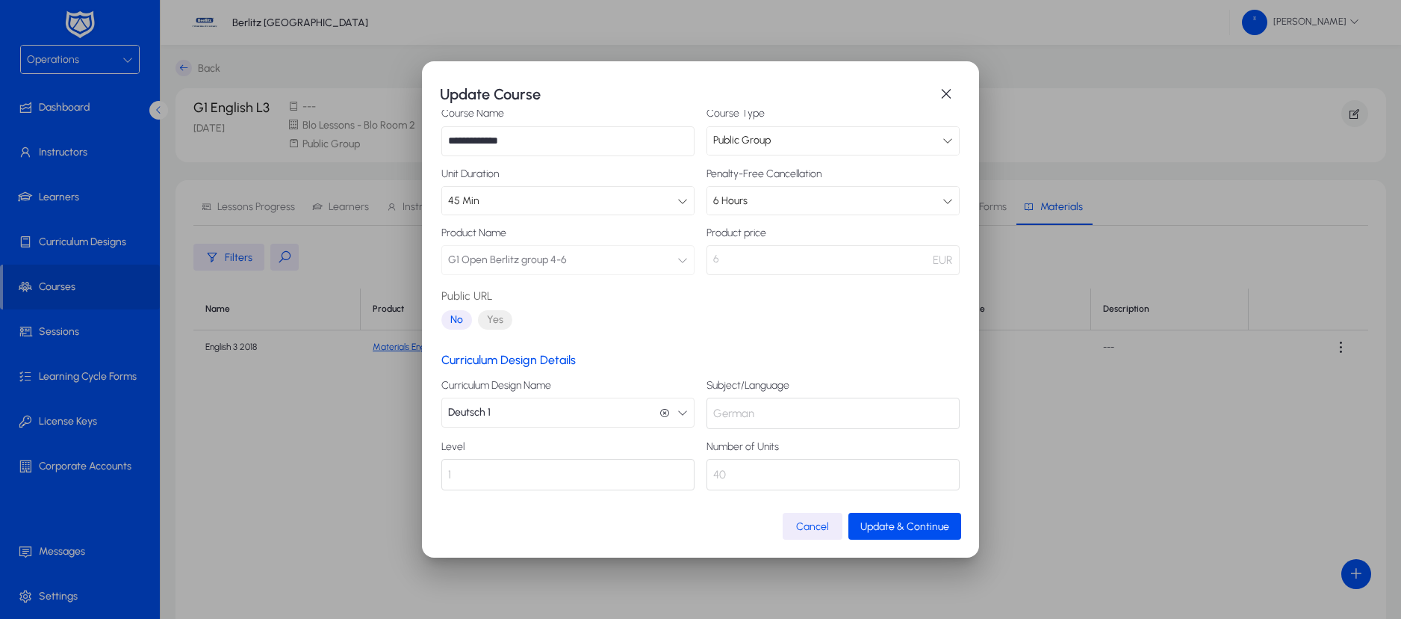
scroll to position [1, 0]
click at [678, 412] on icon "button" at bounding box center [683, 411] width 10 height 10
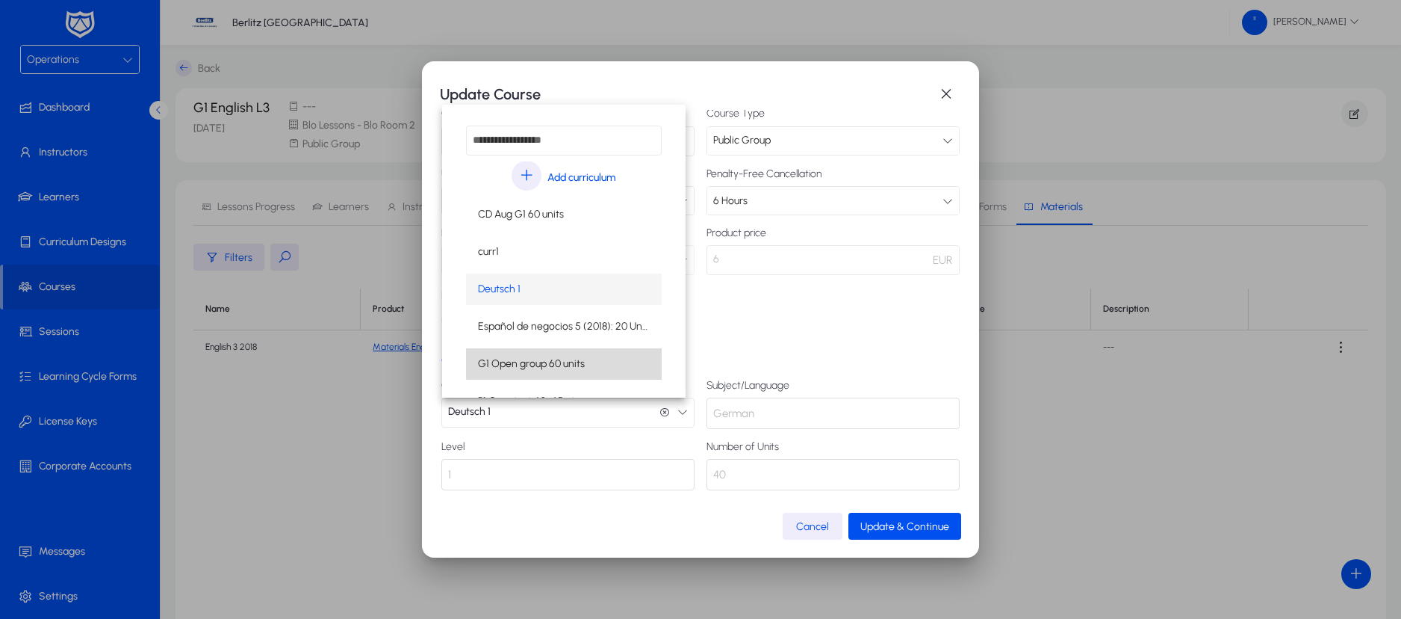
click at [592, 359] on mat-option "G1 Open group 60 units" at bounding box center [564, 363] width 196 height 31
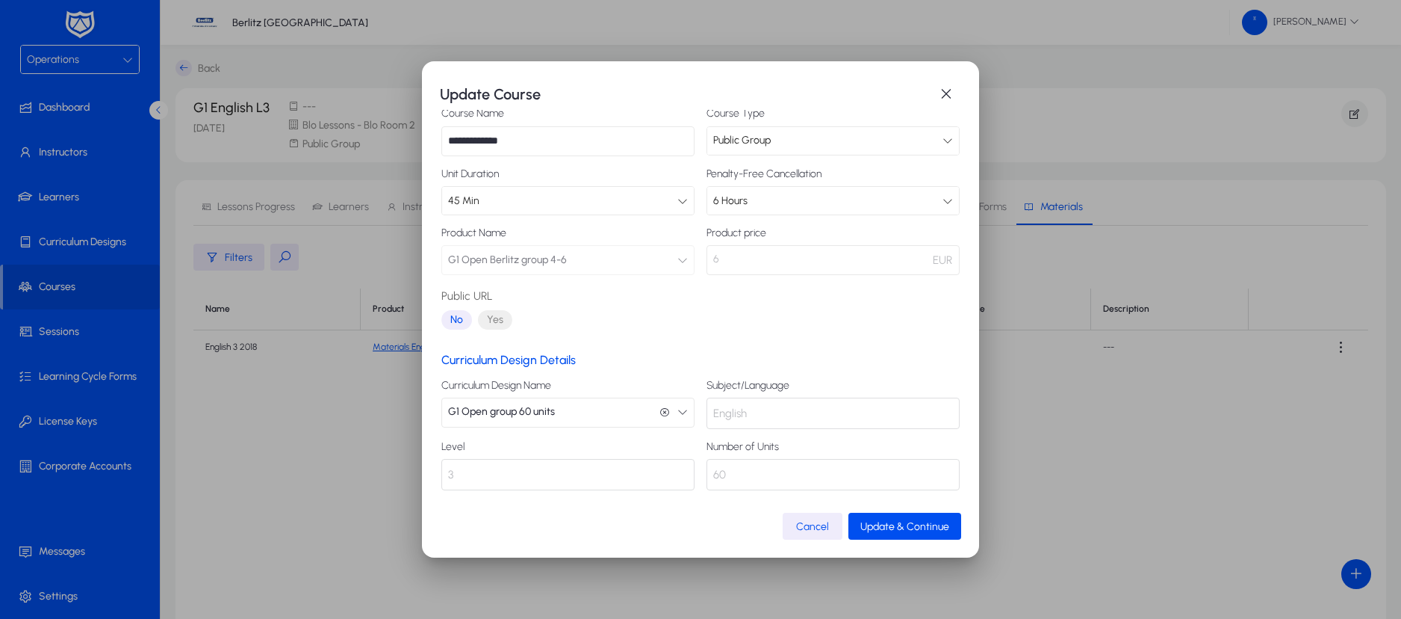
scroll to position [87, 0]
click at [922, 529] on span "Update & Continue" at bounding box center [905, 526] width 89 height 13
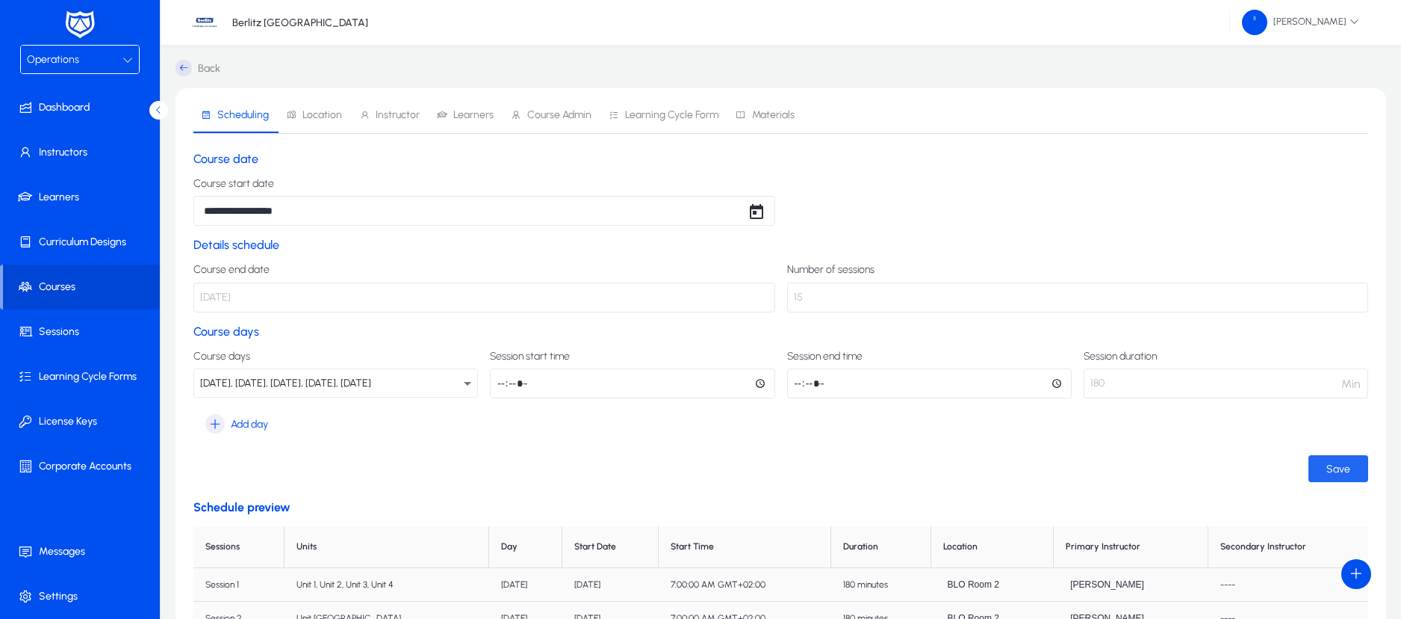
click at [1340, 474] on span "Save" at bounding box center [1339, 468] width 24 height 13
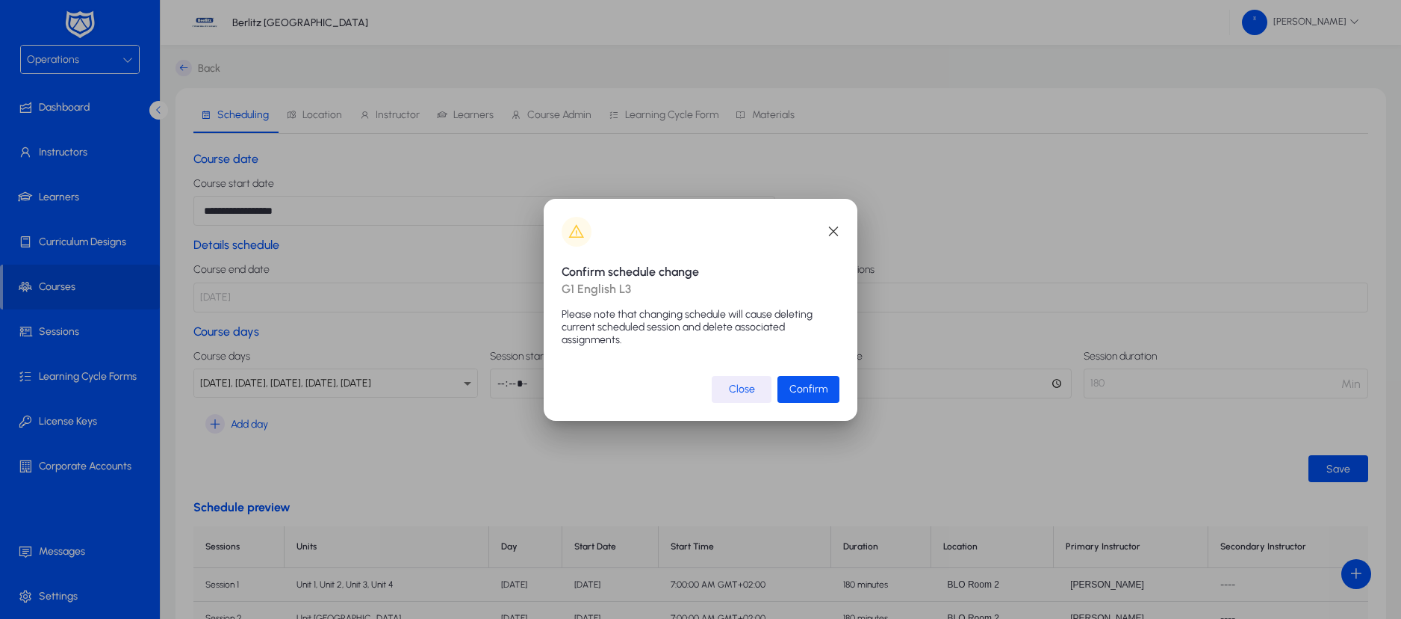
click at [809, 392] on span "Confirm" at bounding box center [809, 388] width 38 height 13
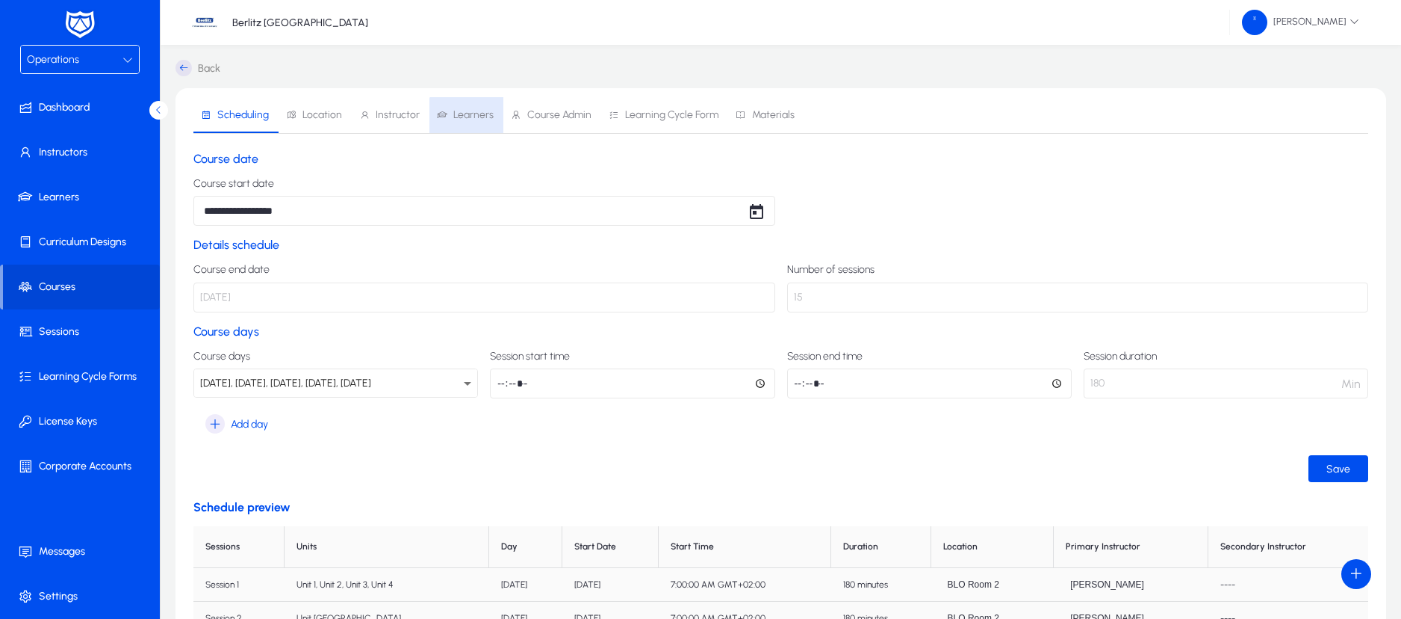
click at [482, 117] on span "Learners" at bounding box center [473, 115] width 40 height 10
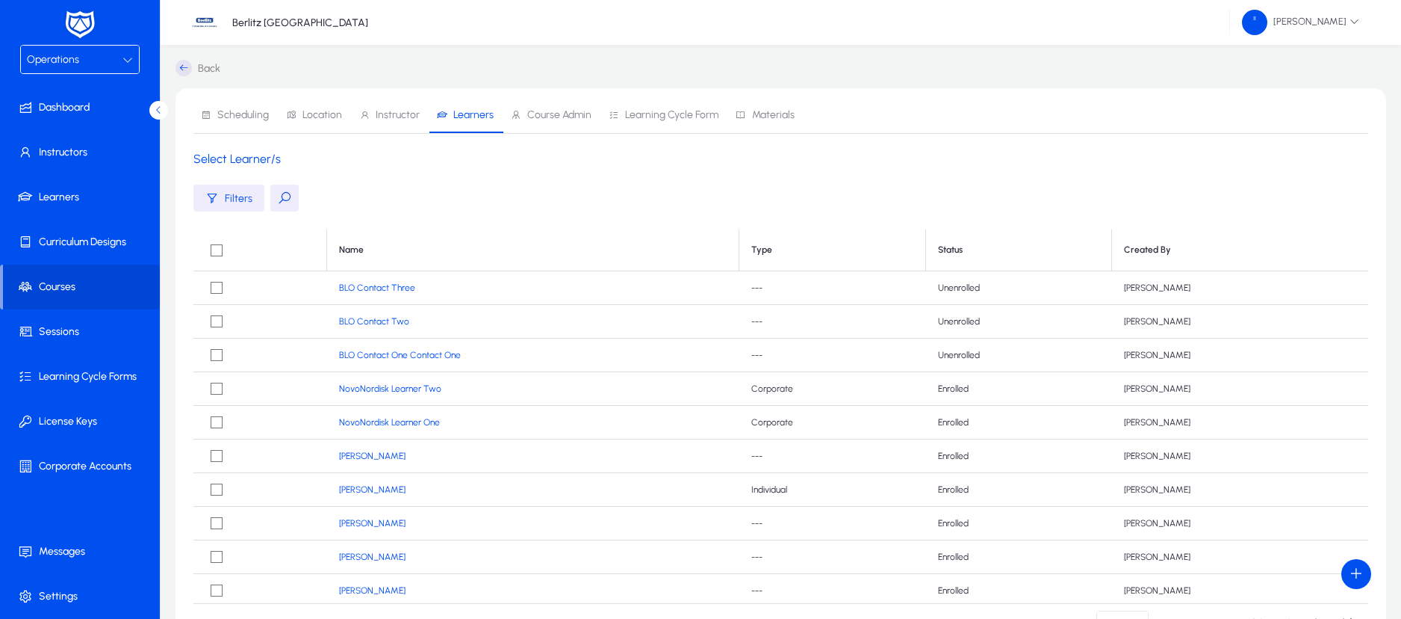
click at [319, 285] on td at bounding box center [260, 288] width 134 height 34
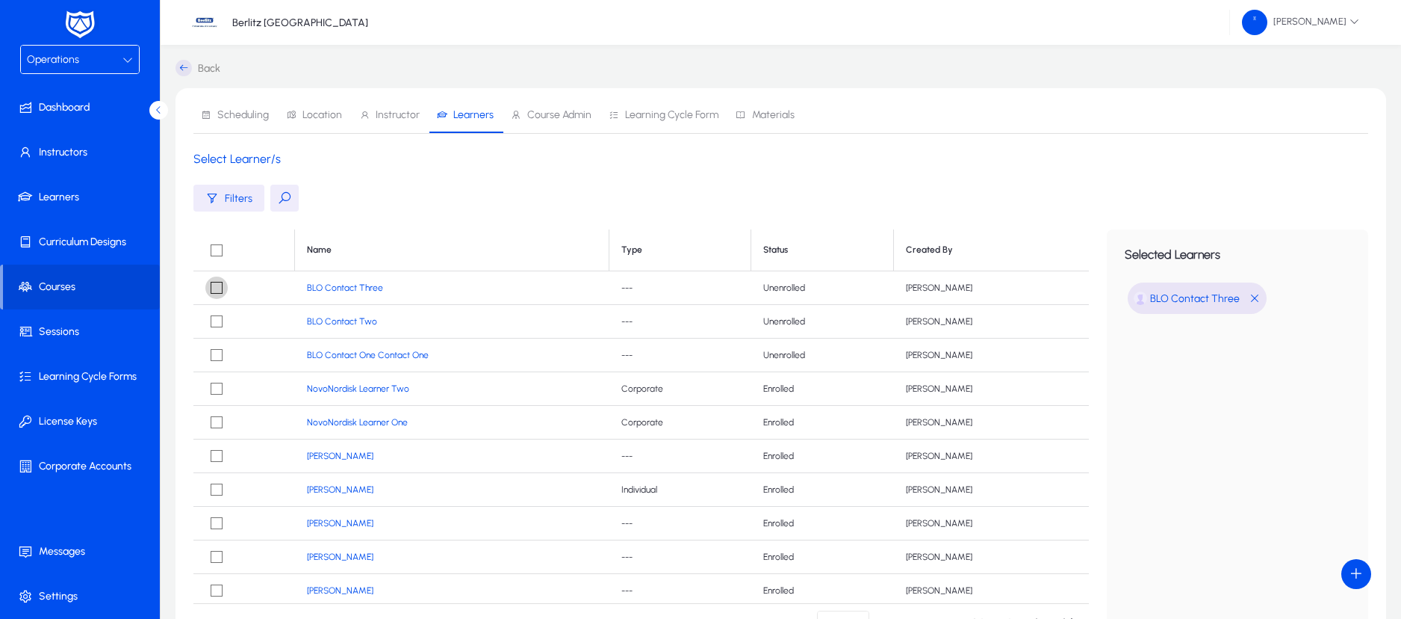
scroll to position [164, 0]
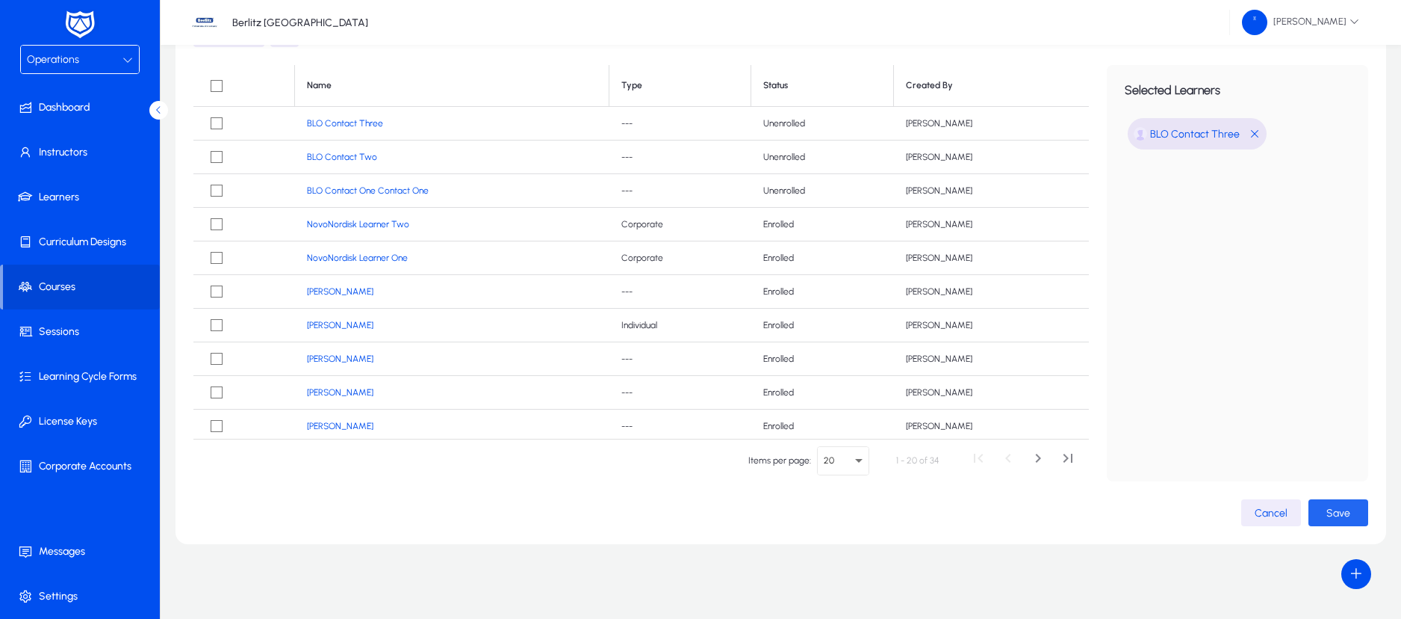
click at [1310, 509] on span "button" at bounding box center [1339, 513] width 60 height 36
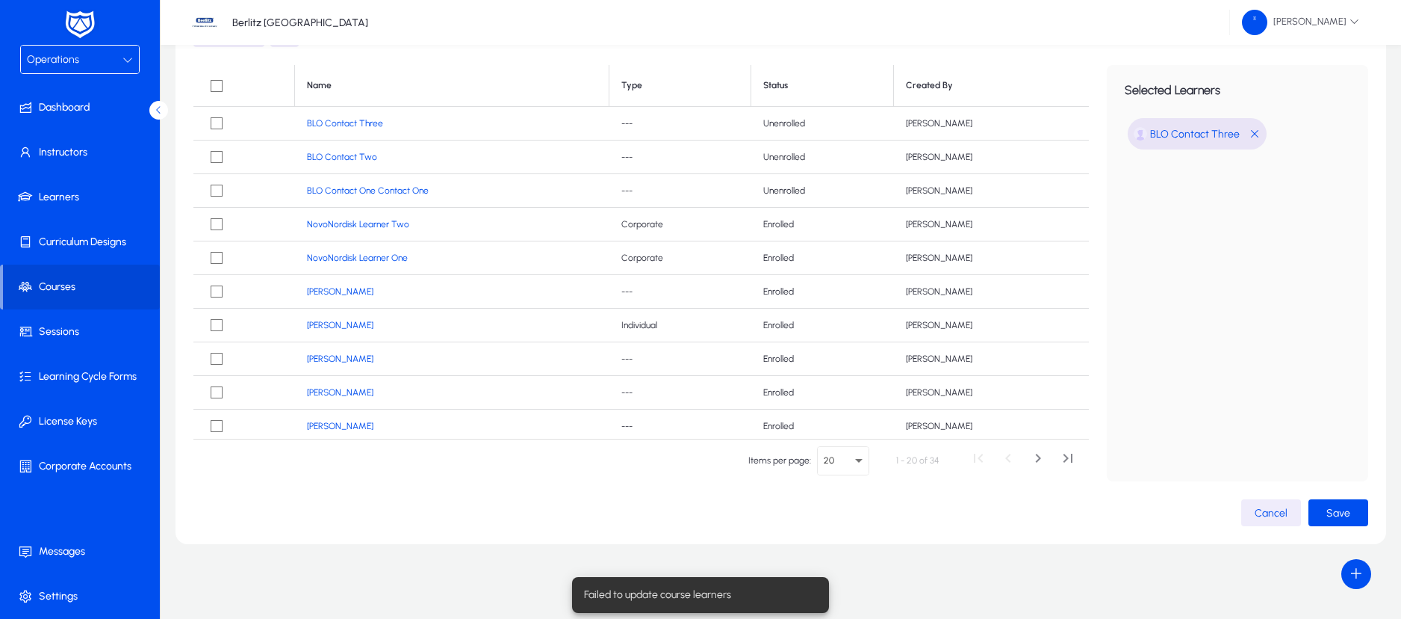
scroll to position [0, 0]
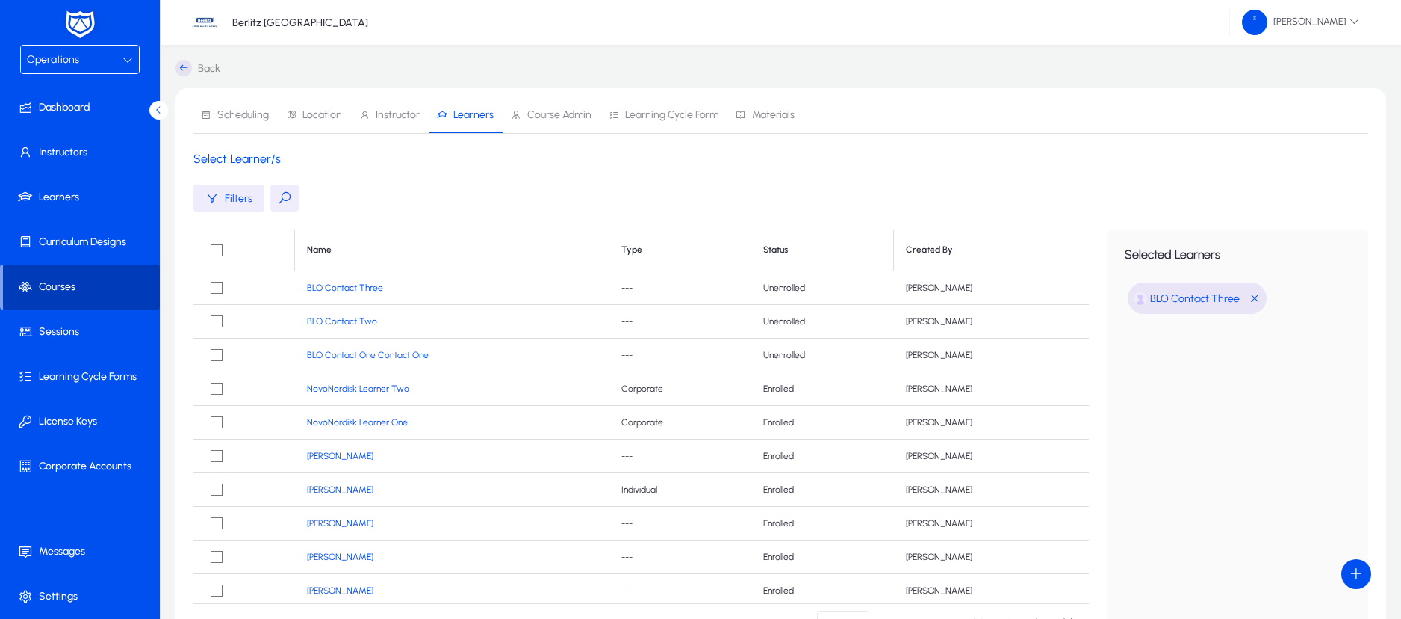
click at [40, 284] on span "Courses" at bounding box center [81, 286] width 157 height 15
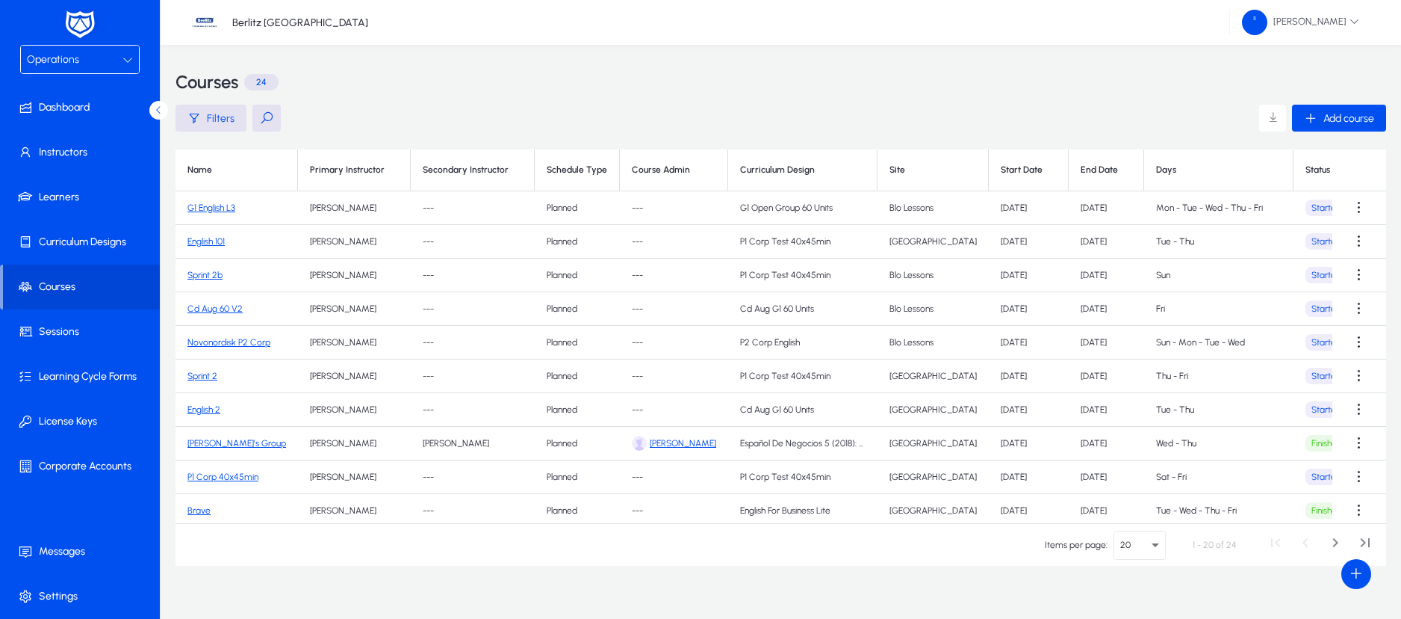
click at [205, 277] on link "Sprint 2b" at bounding box center [205, 275] width 35 height 10
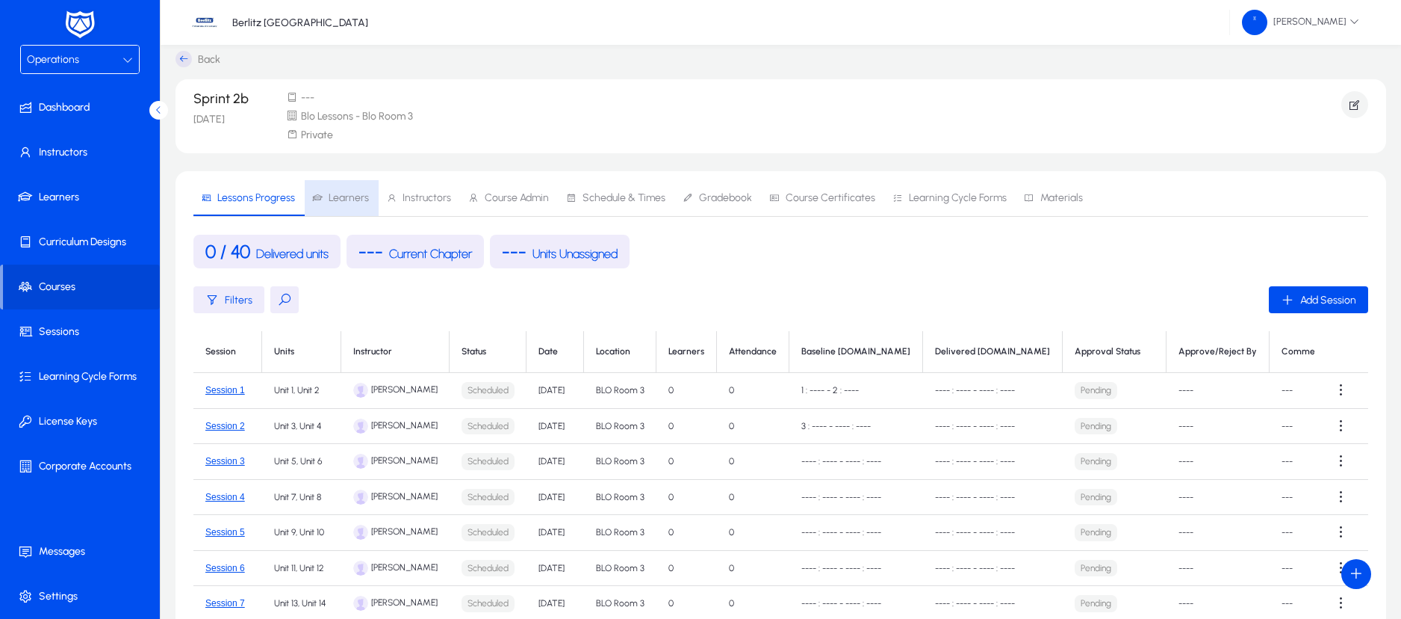
click at [355, 196] on span "Learners" at bounding box center [349, 198] width 40 height 10
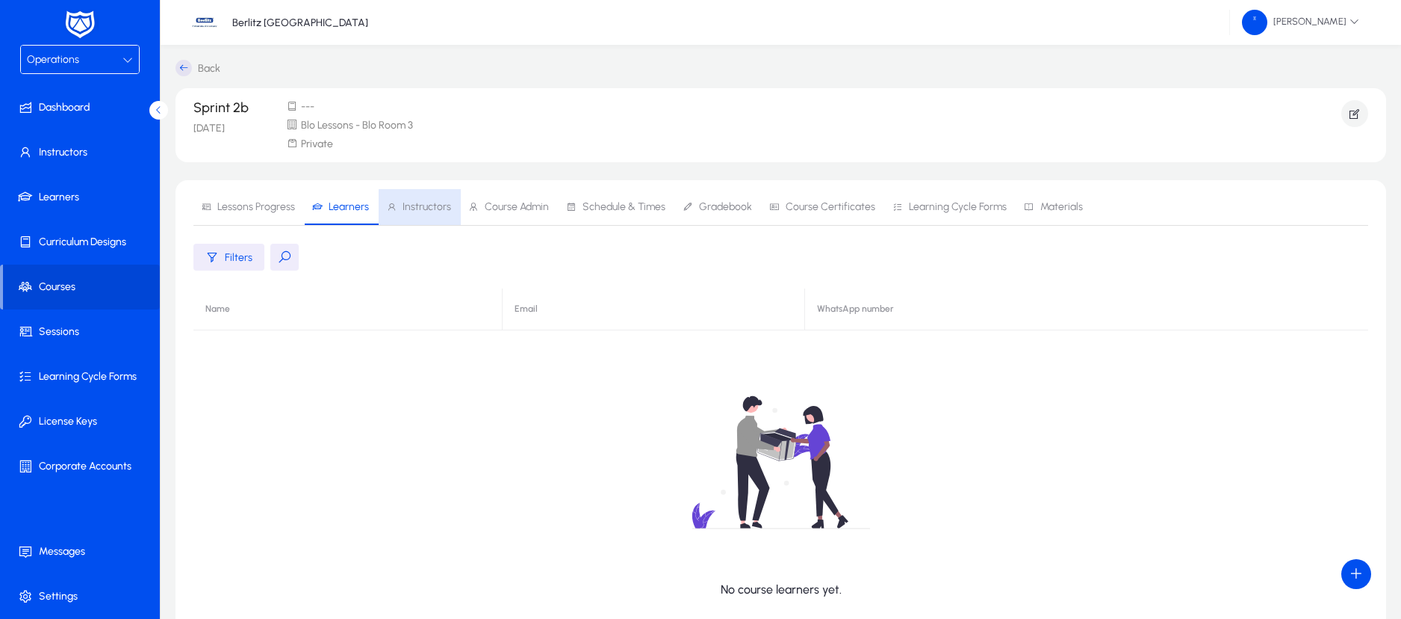
click at [424, 206] on span "Instructors" at bounding box center [427, 207] width 49 height 10
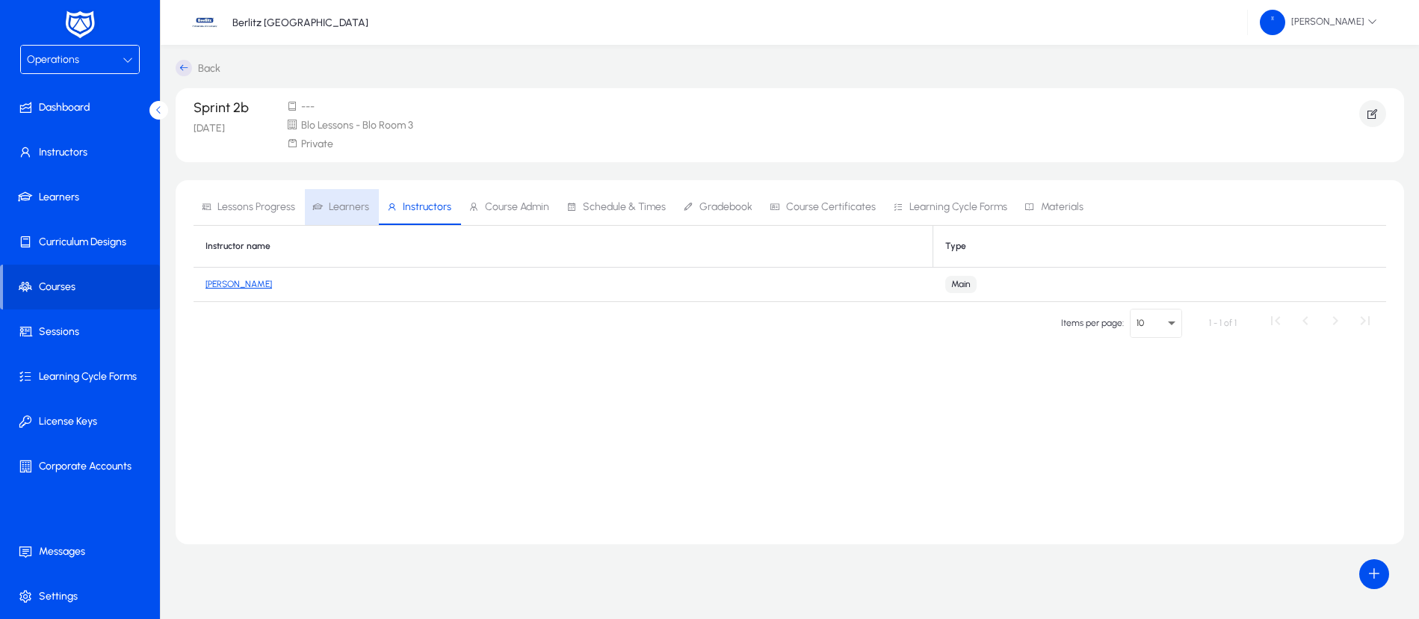
click at [353, 203] on span "Learners" at bounding box center [349, 207] width 40 height 10
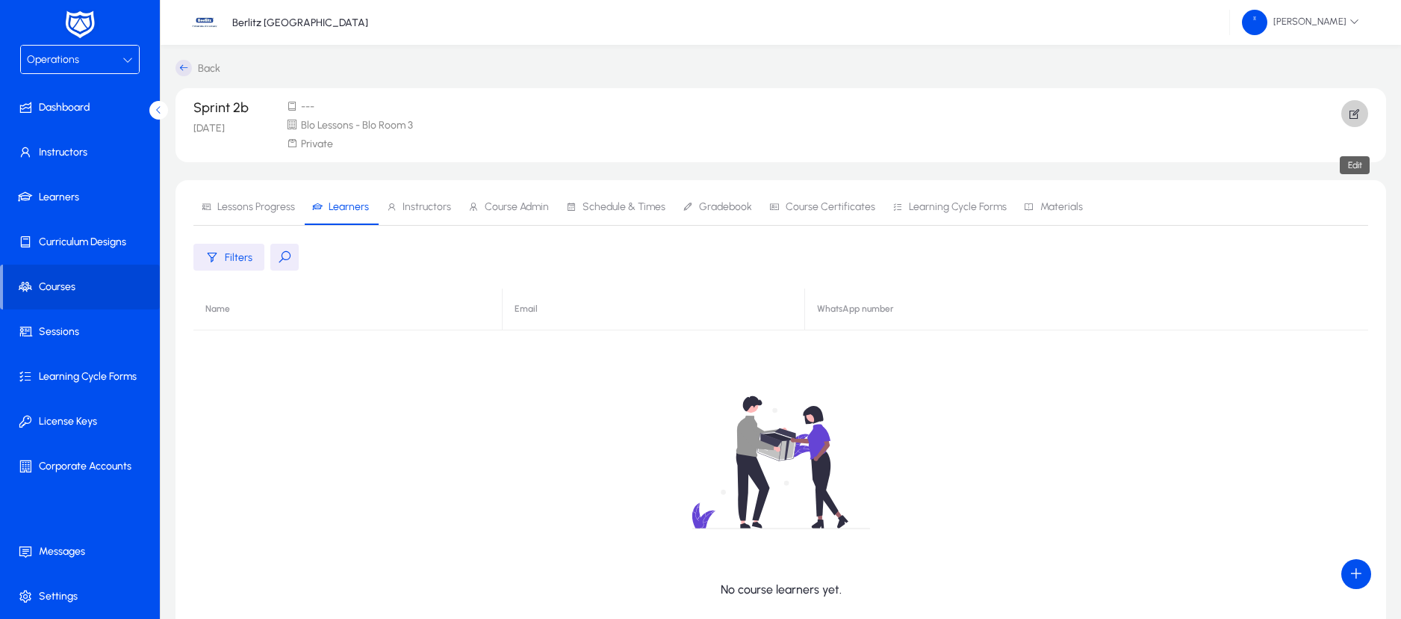
click at [1348, 114] on icon "button" at bounding box center [1354, 113] width 13 height 13
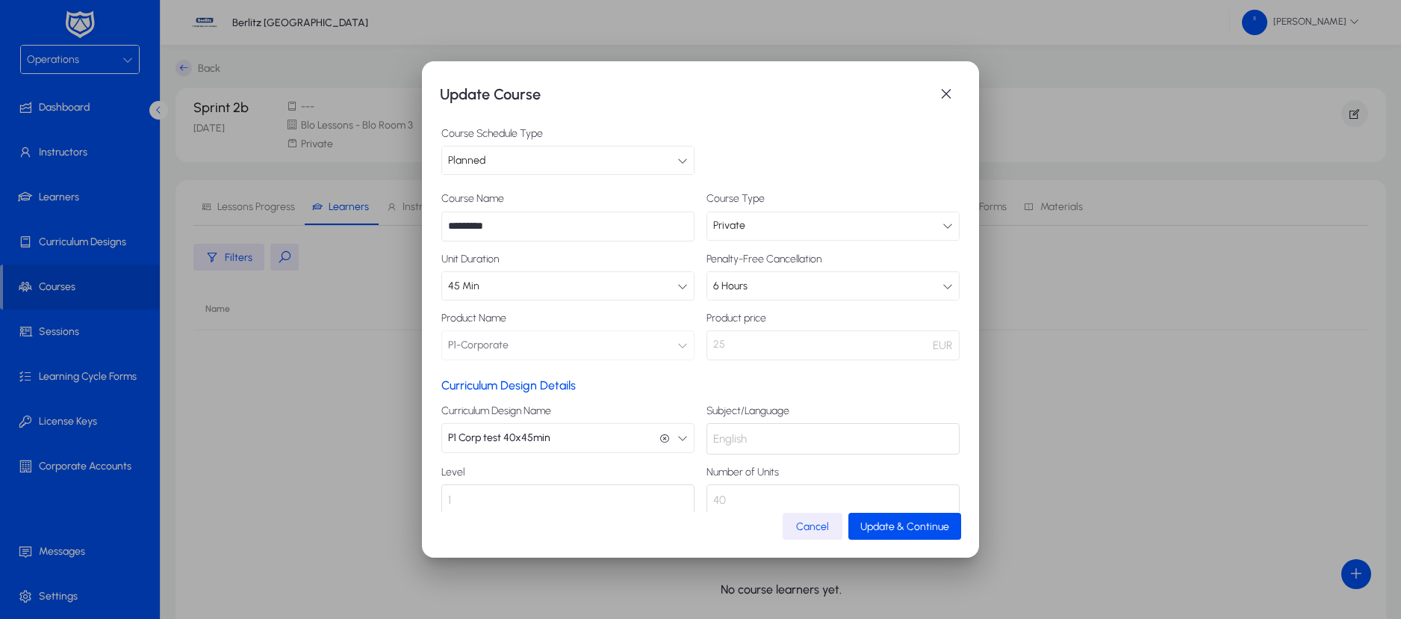
scroll to position [28, 0]
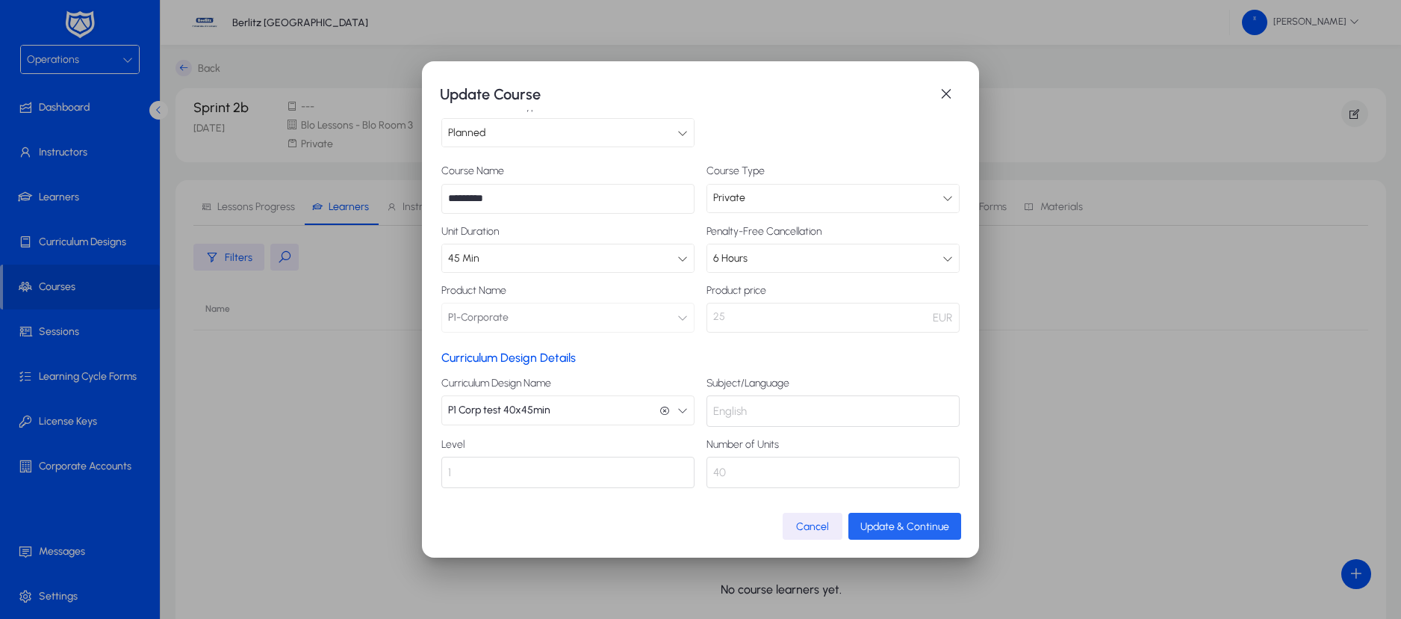
click at [906, 524] on span "Update & Continue" at bounding box center [905, 526] width 89 height 13
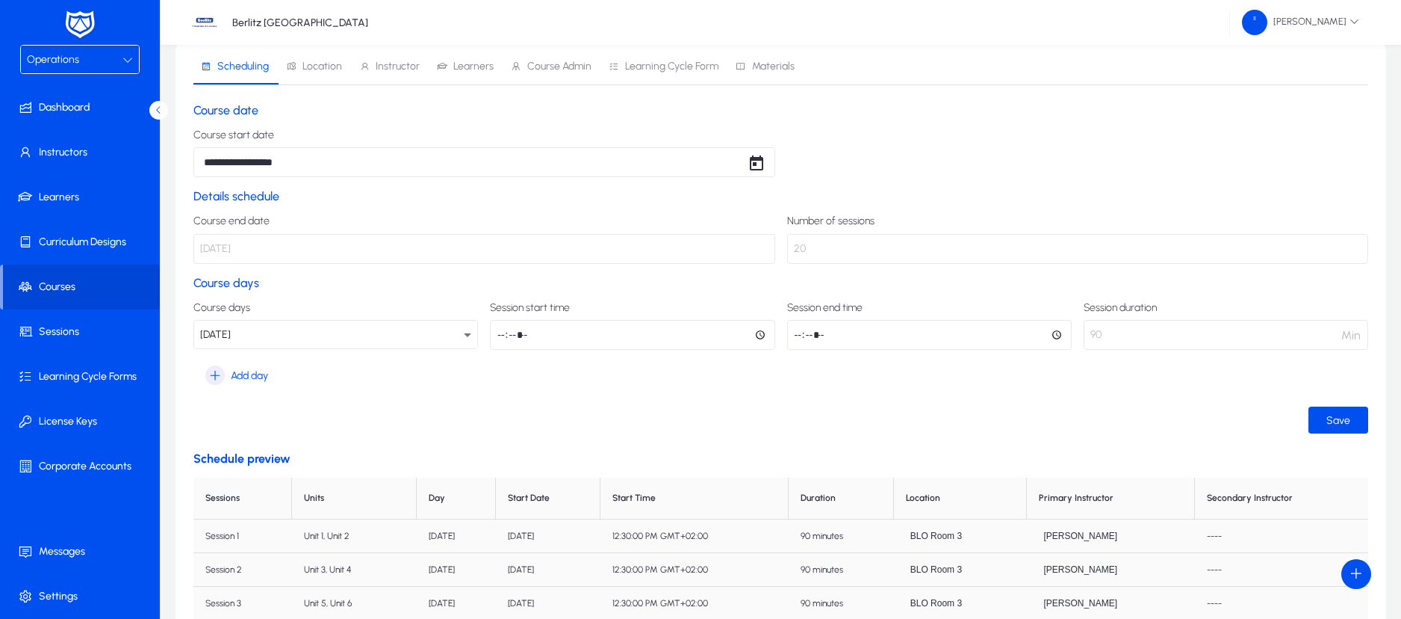
scroll to position [40, 0]
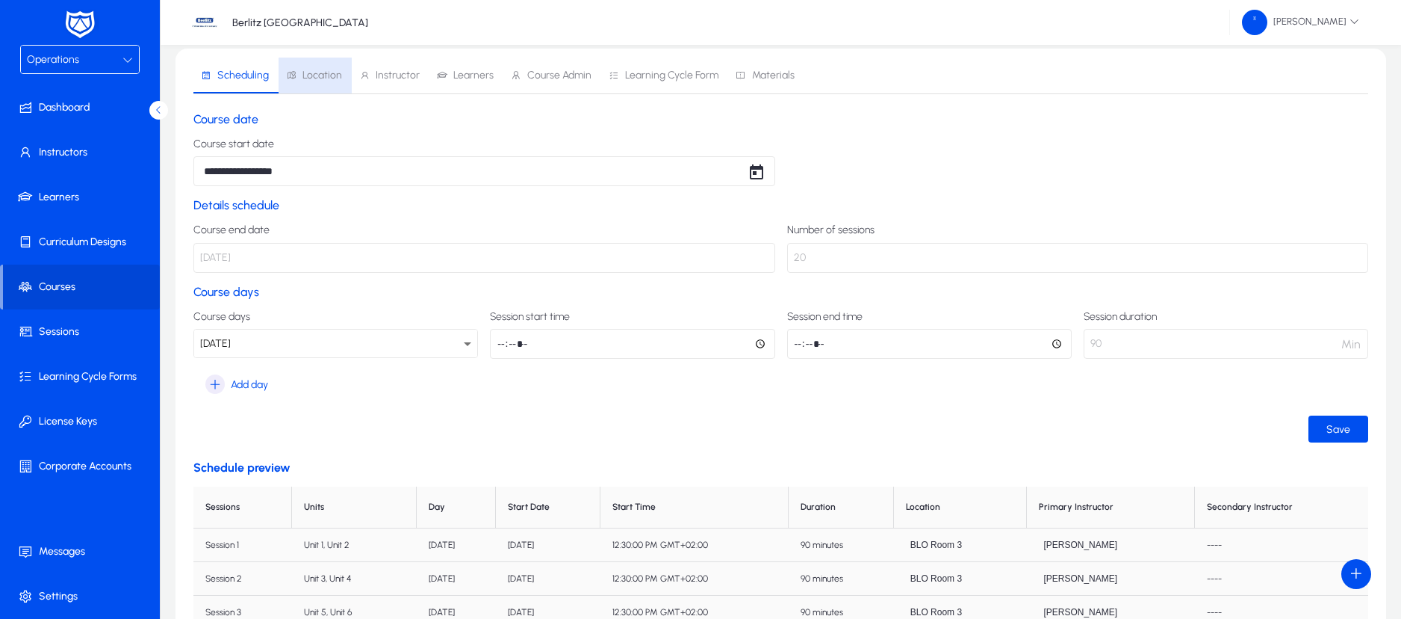
click at [320, 83] on span "Location" at bounding box center [314, 76] width 56 height 36
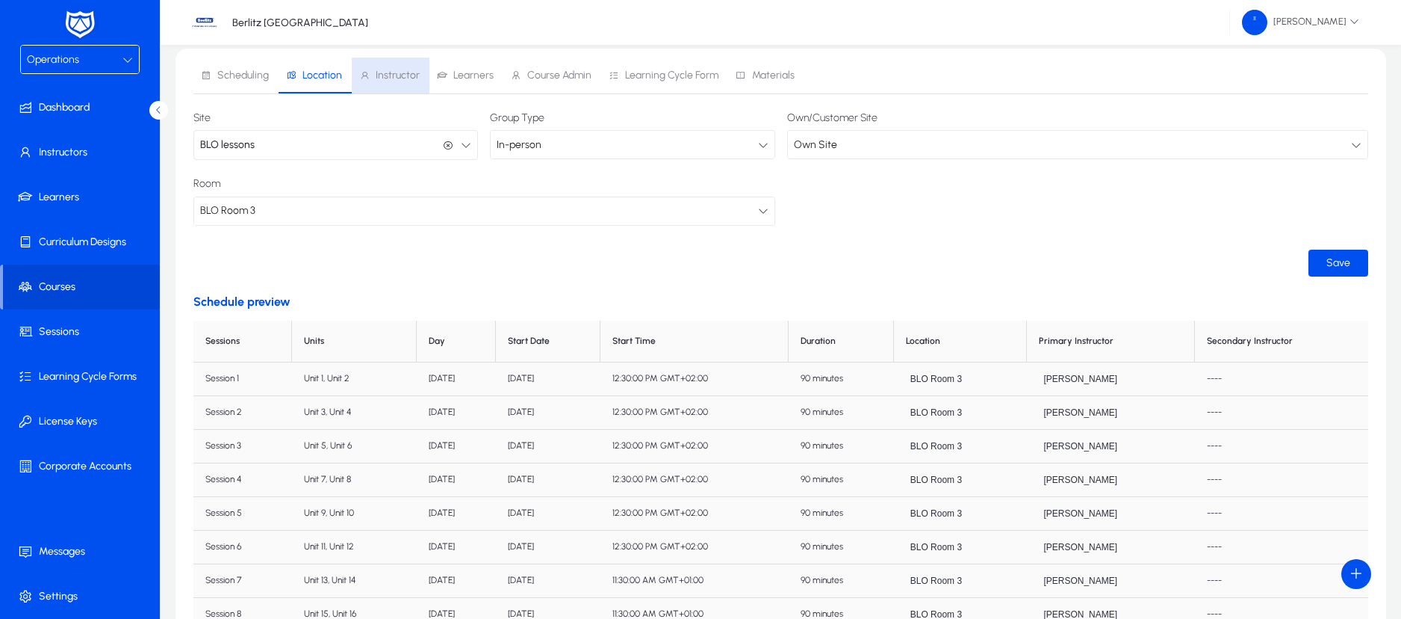
click at [401, 72] on span "Instructor" at bounding box center [398, 75] width 44 height 10
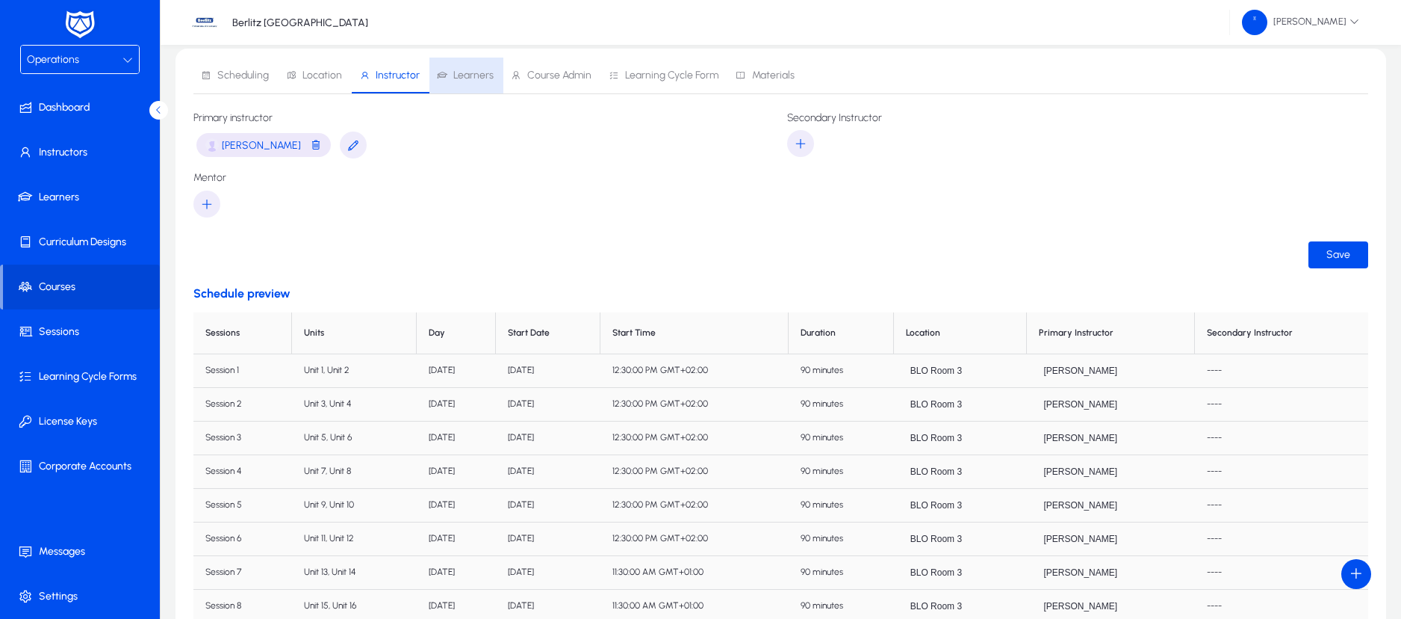
click at [470, 77] on span "Learners" at bounding box center [473, 75] width 40 height 10
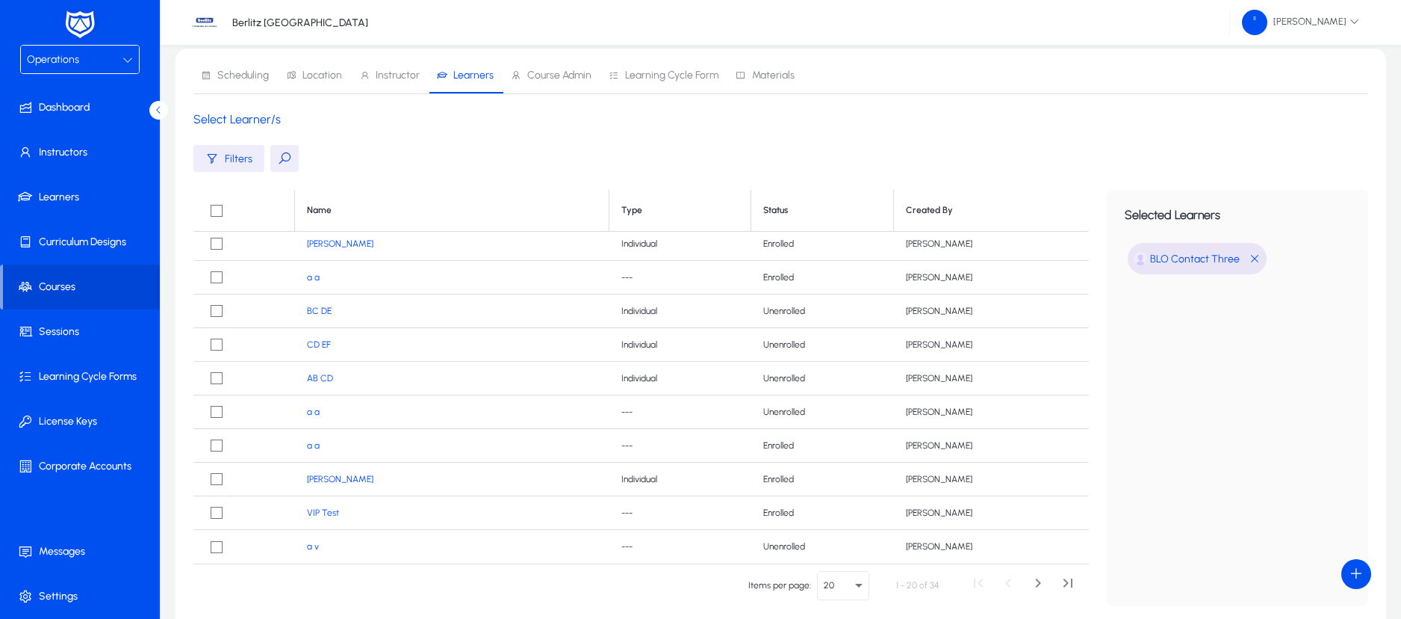
scroll to position [164, 0]
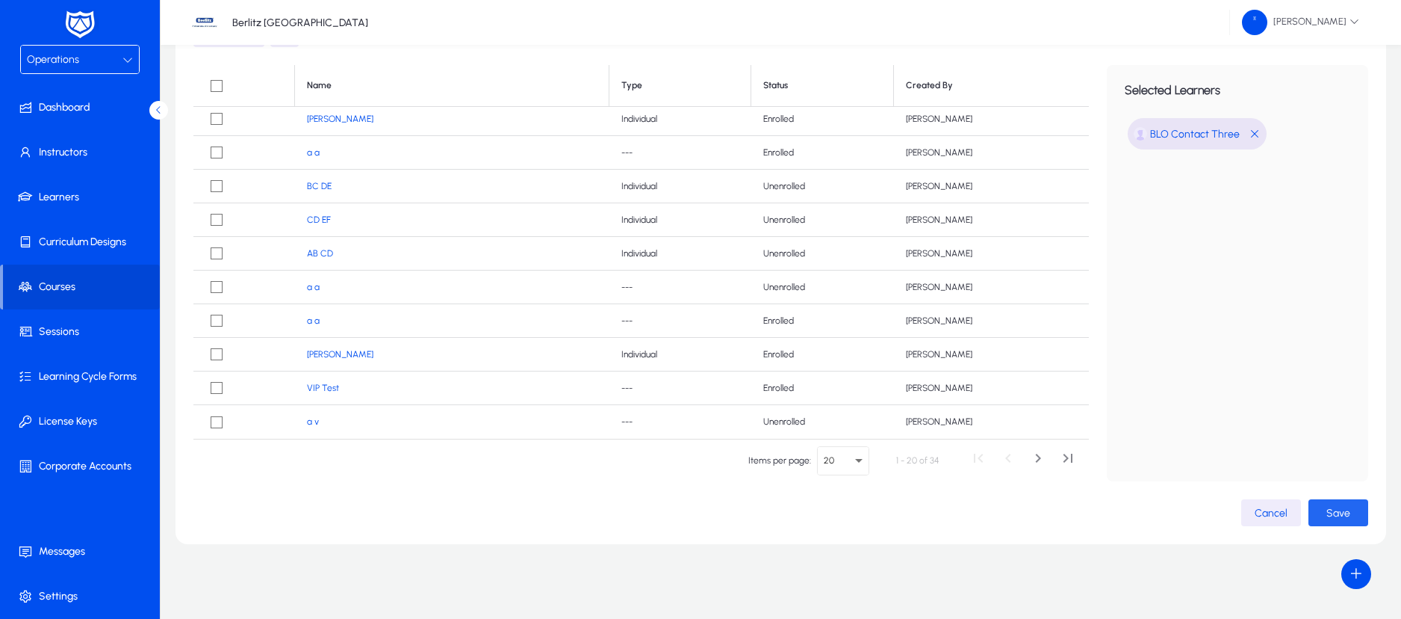
click at [1337, 515] on span "Save" at bounding box center [1339, 512] width 24 height 13
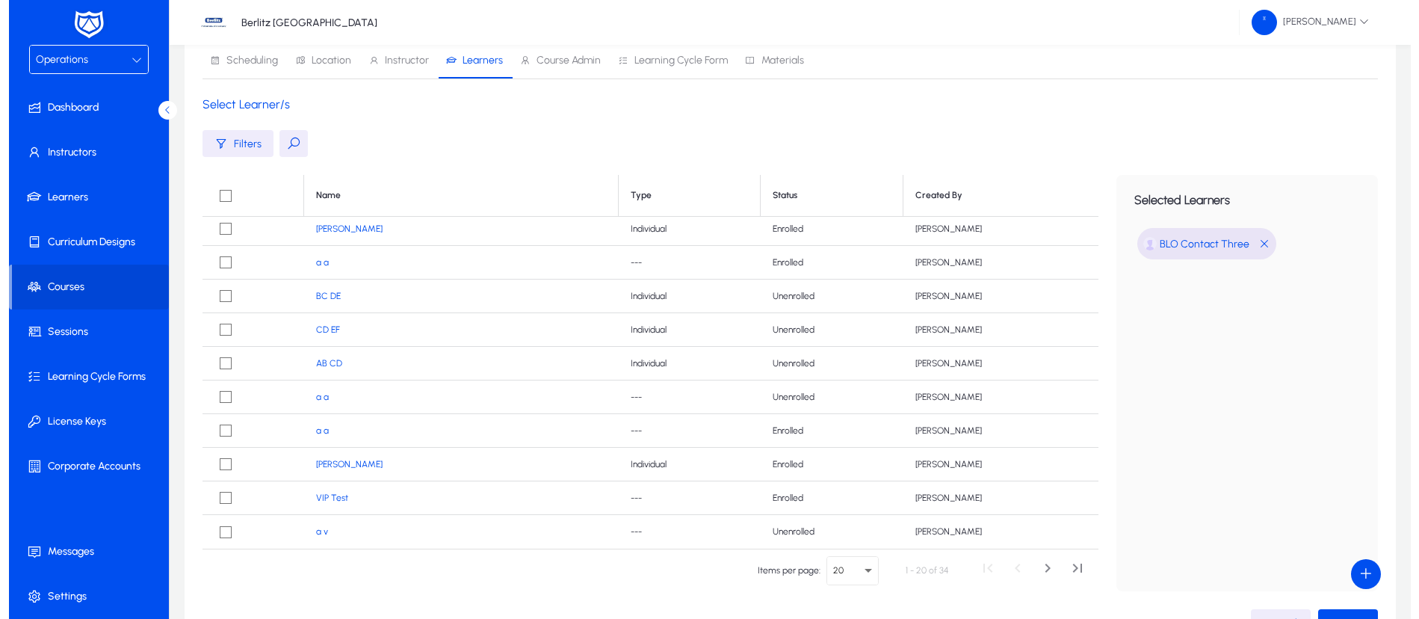
scroll to position [0, 0]
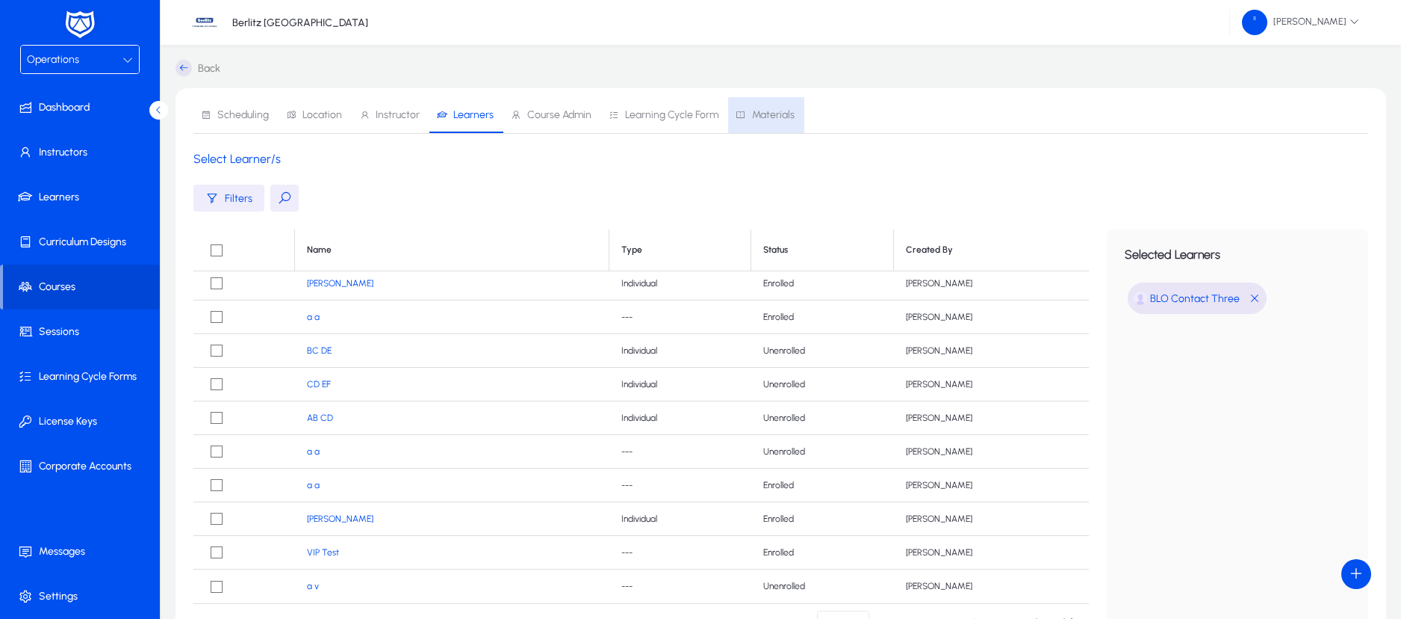
click at [765, 111] on span "Materials" at bounding box center [773, 115] width 43 height 10
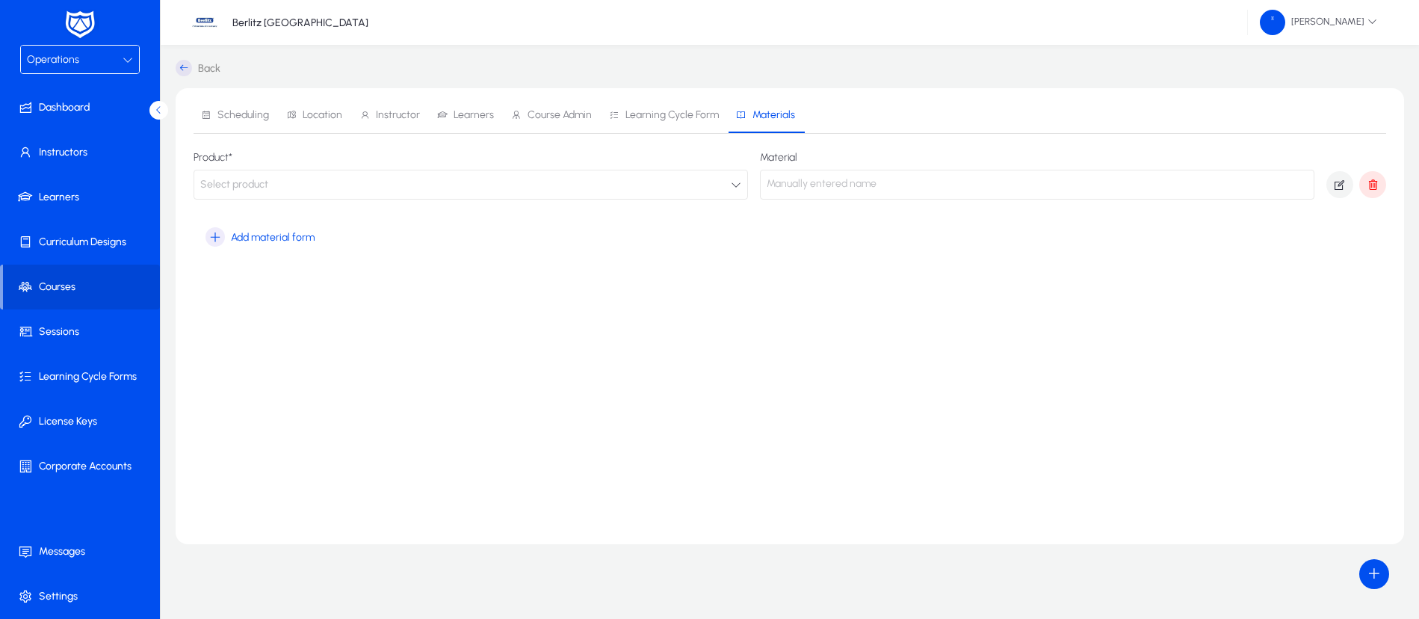
click at [777, 181] on p "Manually entered name" at bounding box center [1037, 185] width 554 height 30
click at [793, 186] on p "Manually entered name" at bounding box center [1037, 185] width 554 height 30
click at [304, 241] on span "Add material form" at bounding box center [273, 237] width 84 height 13
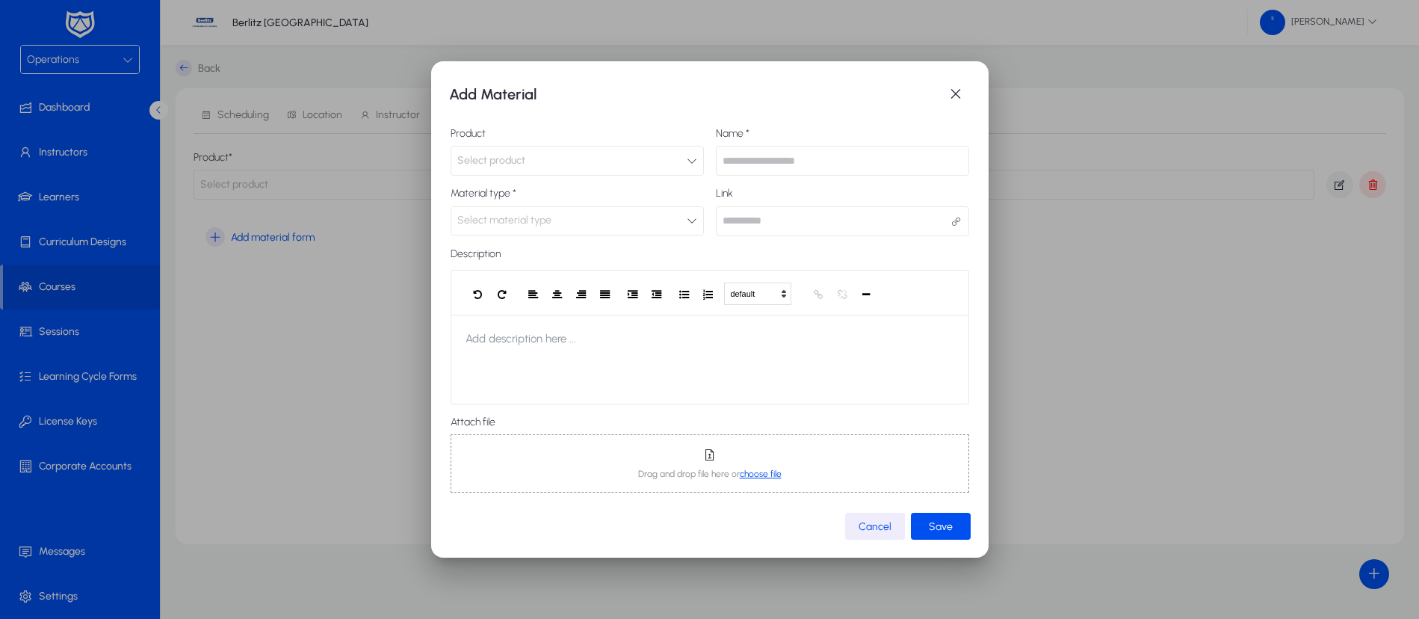
click at [675, 165] on button "Select product" at bounding box center [576, 161] width 253 height 30
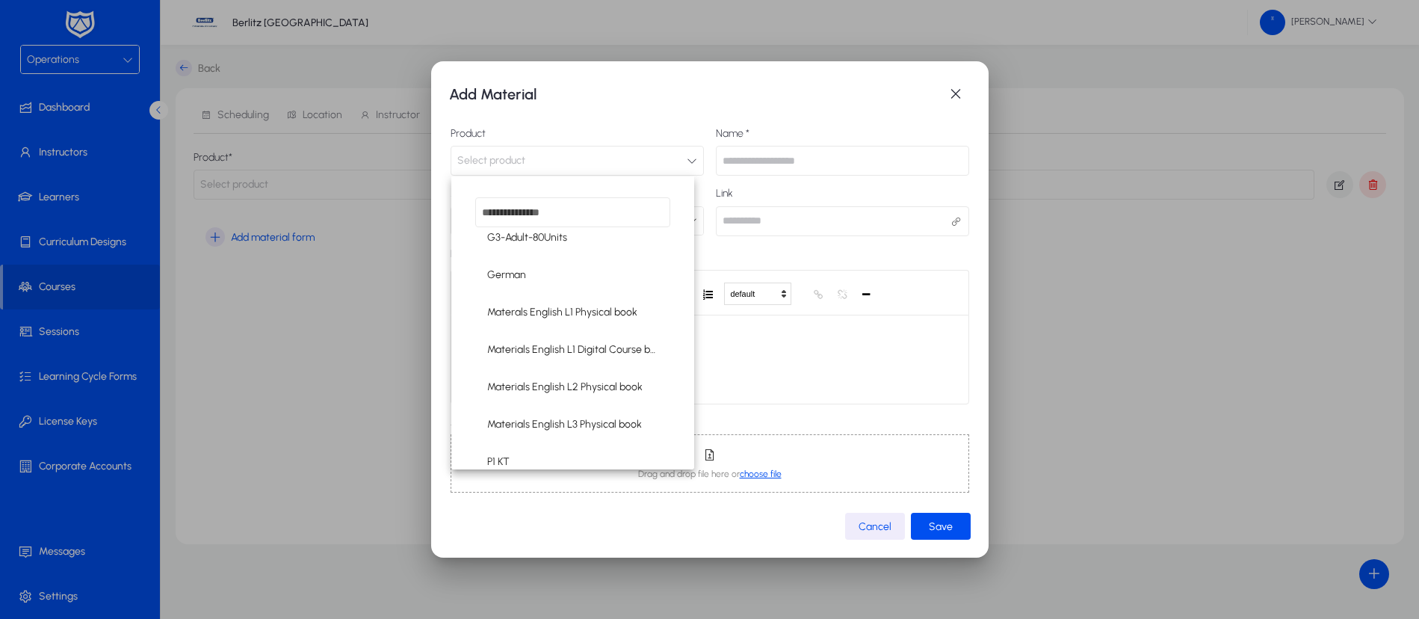
scroll to position [385, 0]
click at [584, 305] on span "Materals English L1 Physical book" at bounding box center [562, 312] width 150 height 18
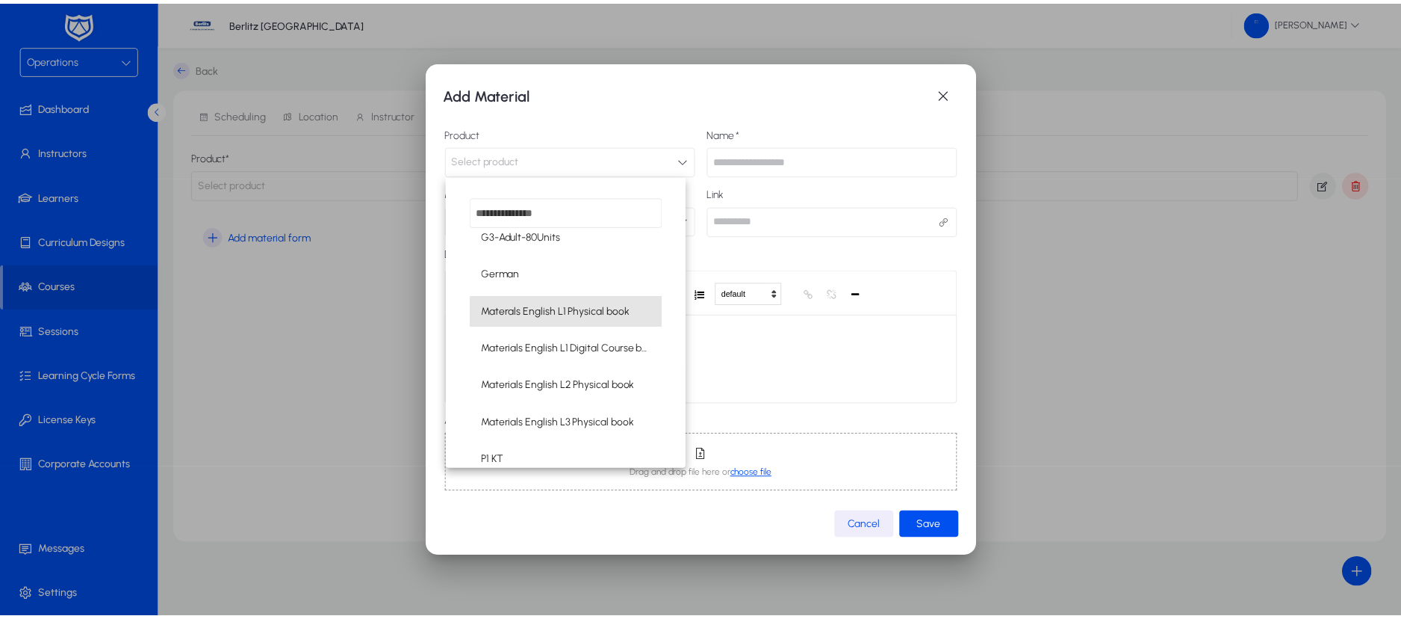
scroll to position [1, 0]
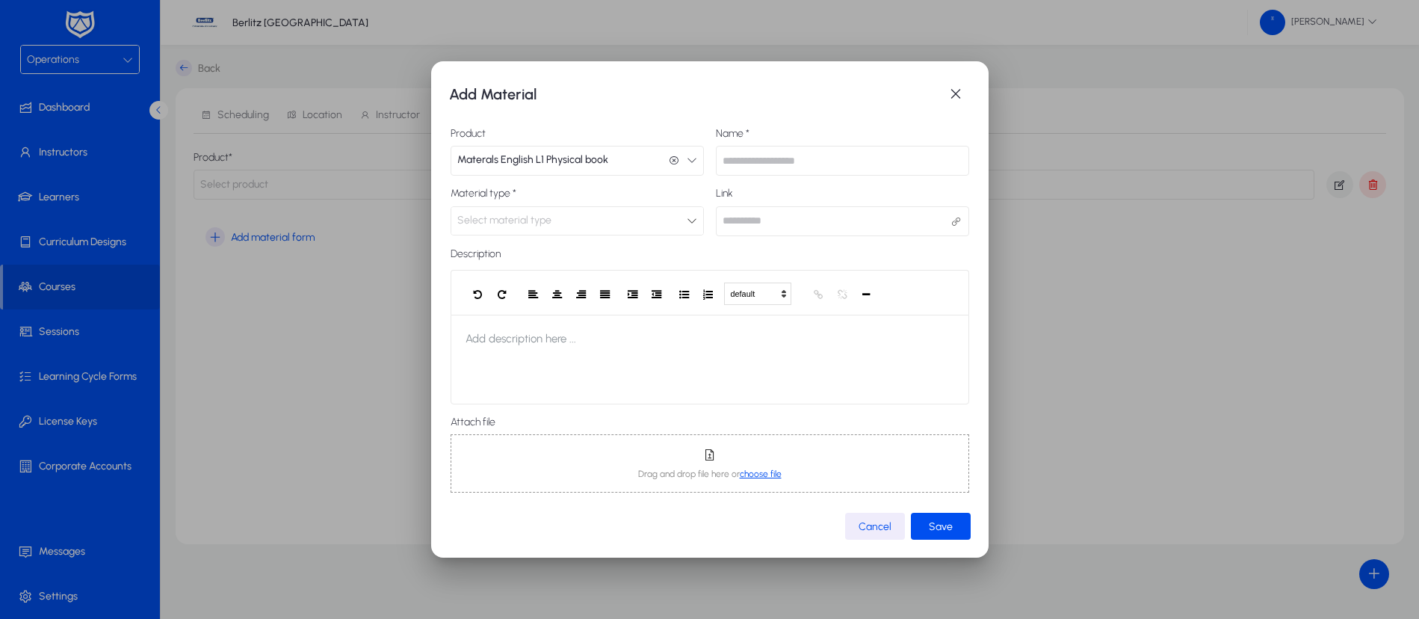
click at [750, 170] on input "text" at bounding box center [842, 161] width 253 height 30
type input "**********"
click at [689, 229] on div "Select material type" at bounding box center [577, 221] width 252 height 28
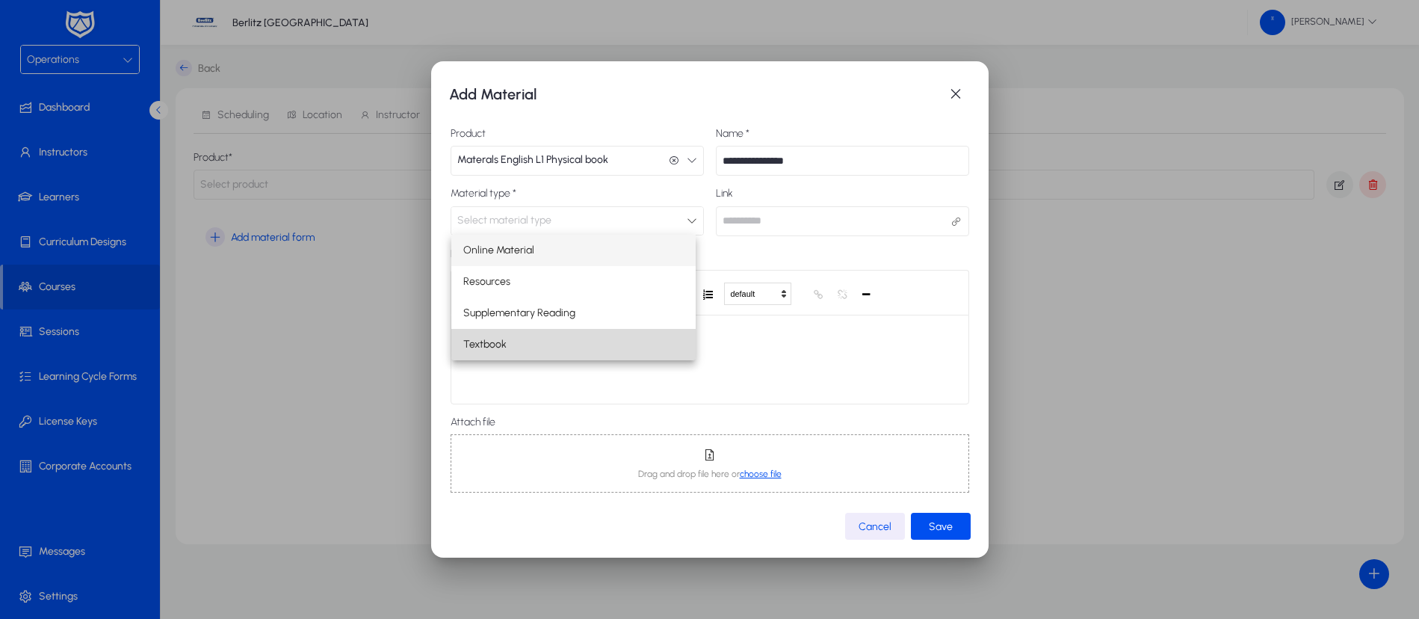
click at [575, 339] on mat-option "Textbook" at bounding box center [573, 344] width 245 height 31
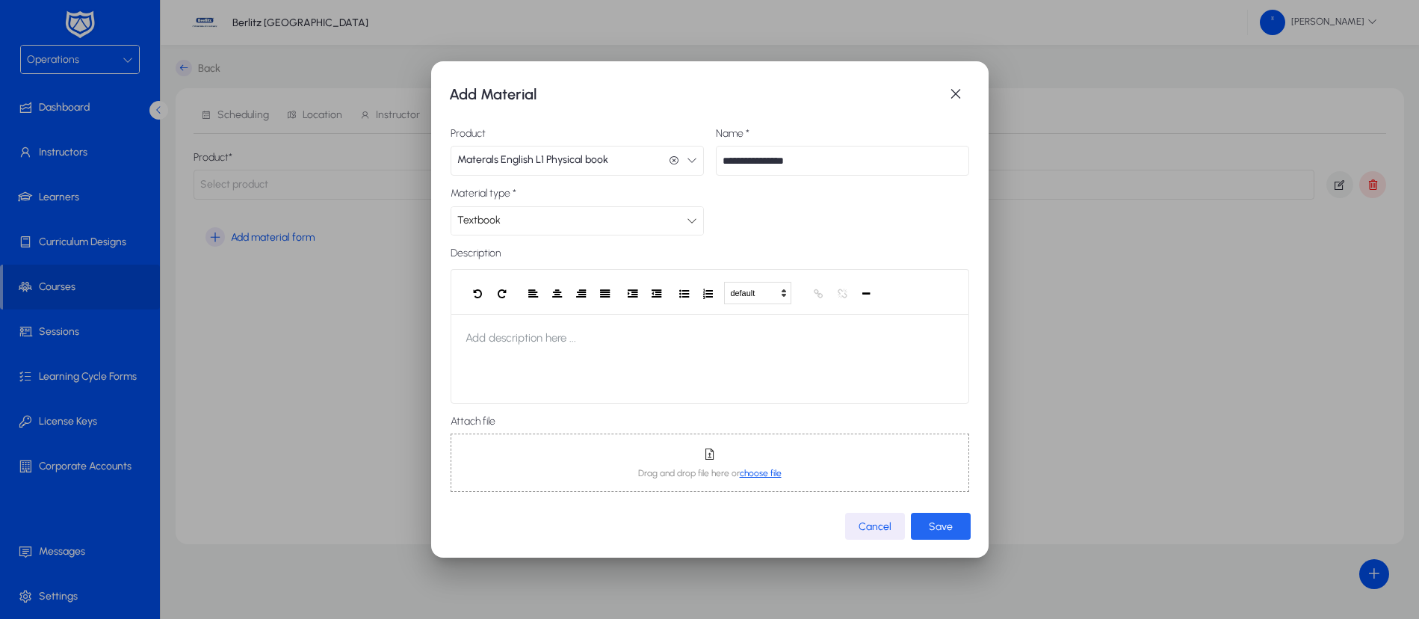
click at [918, 522] on span "submit" at bounding box center [941, 526] width 60 height 36
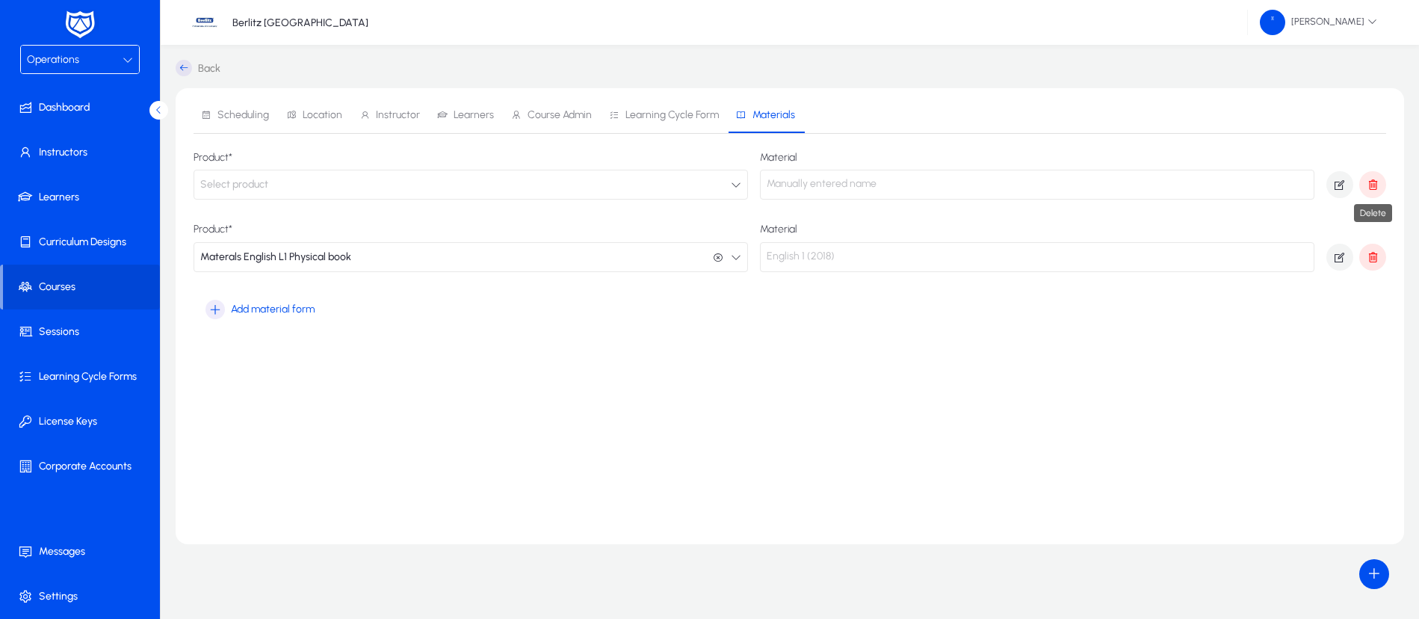
click at [1373, 180] on icon "button" at bounding box center [1372, 184] width 13 height 13
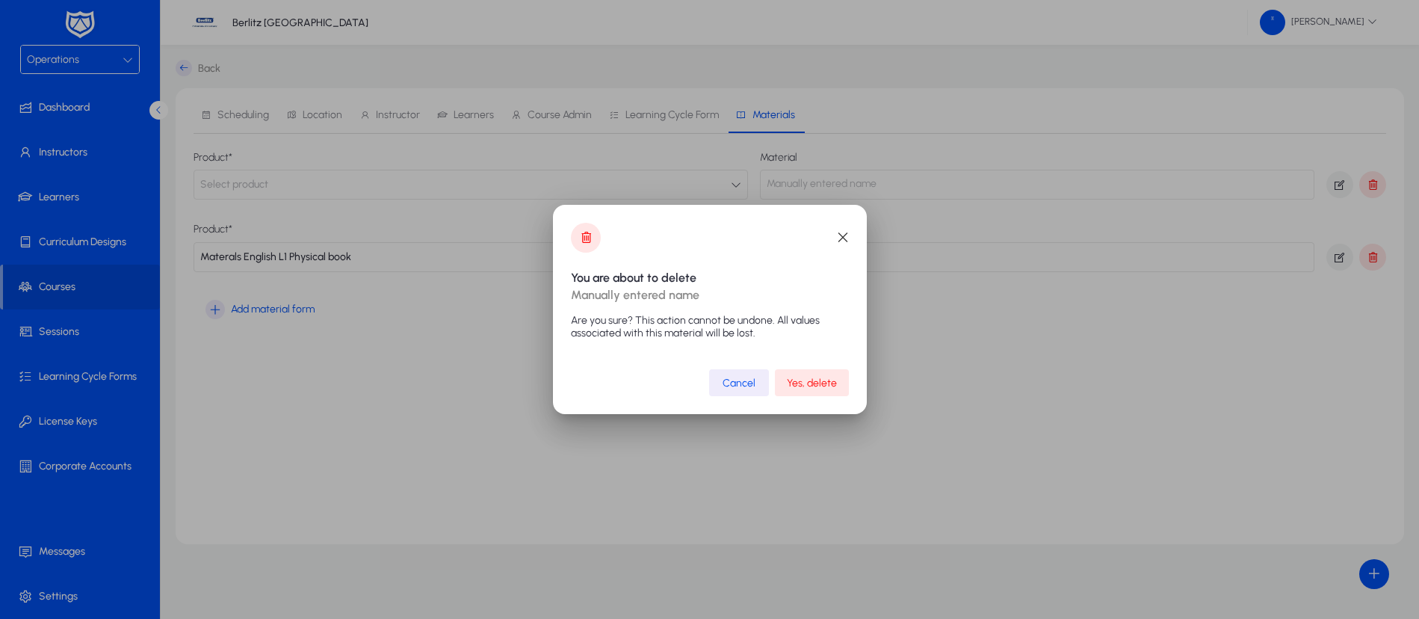
click at [831, 375] on span "submit" at bounding box center [812, 383] width 74 height 36
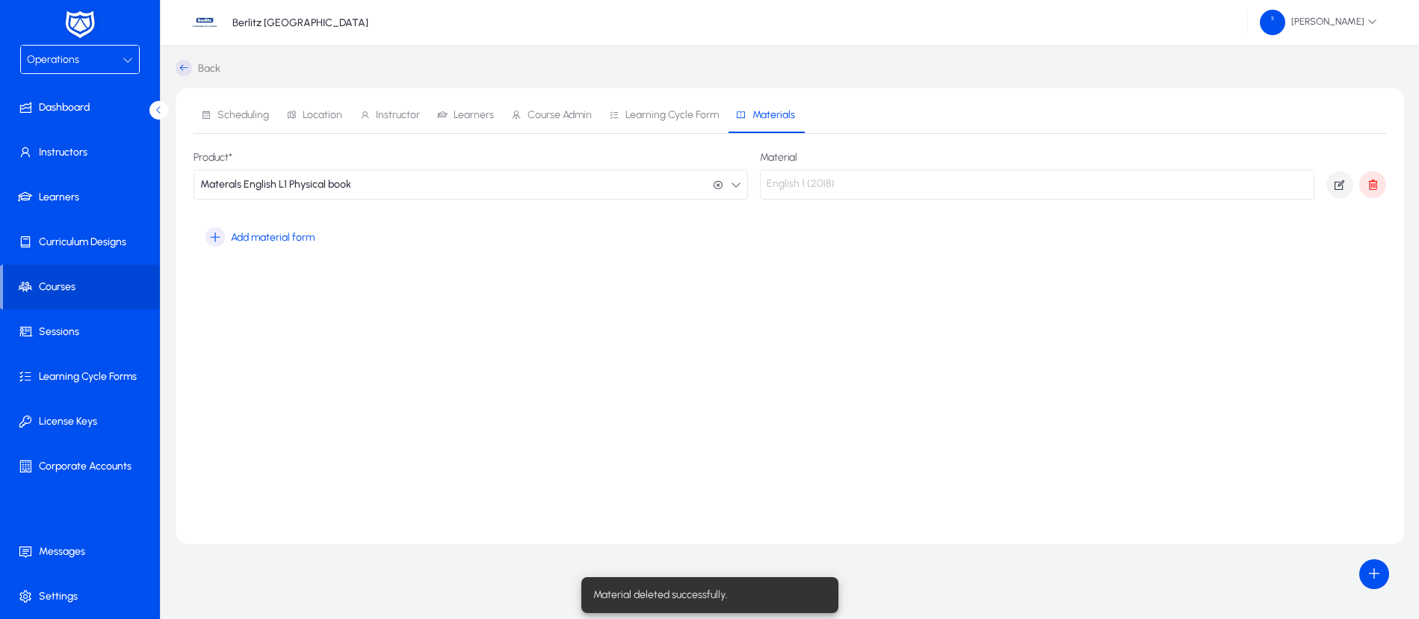
click at [238, 120] on span "Scheduling" at bounding box center [243, 115] width 52 height 10
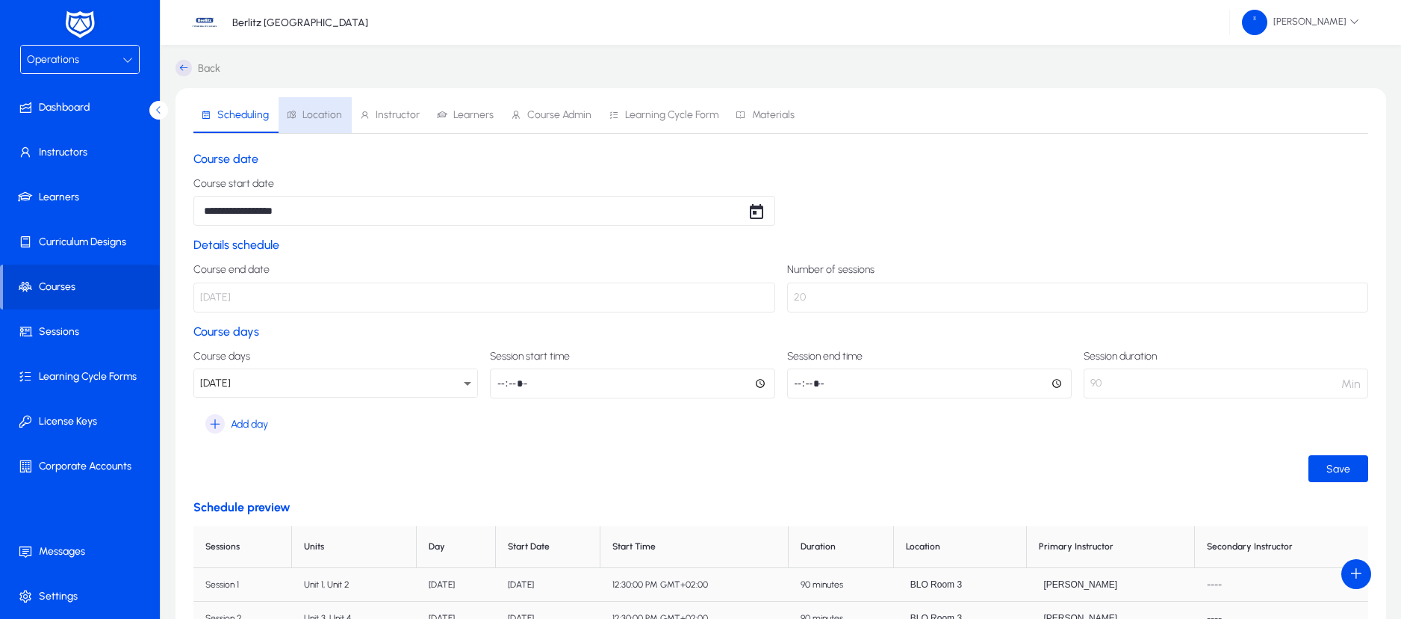
click at [332, 115] on span "Location" at bounding box center [323, 115] width 40 height 10
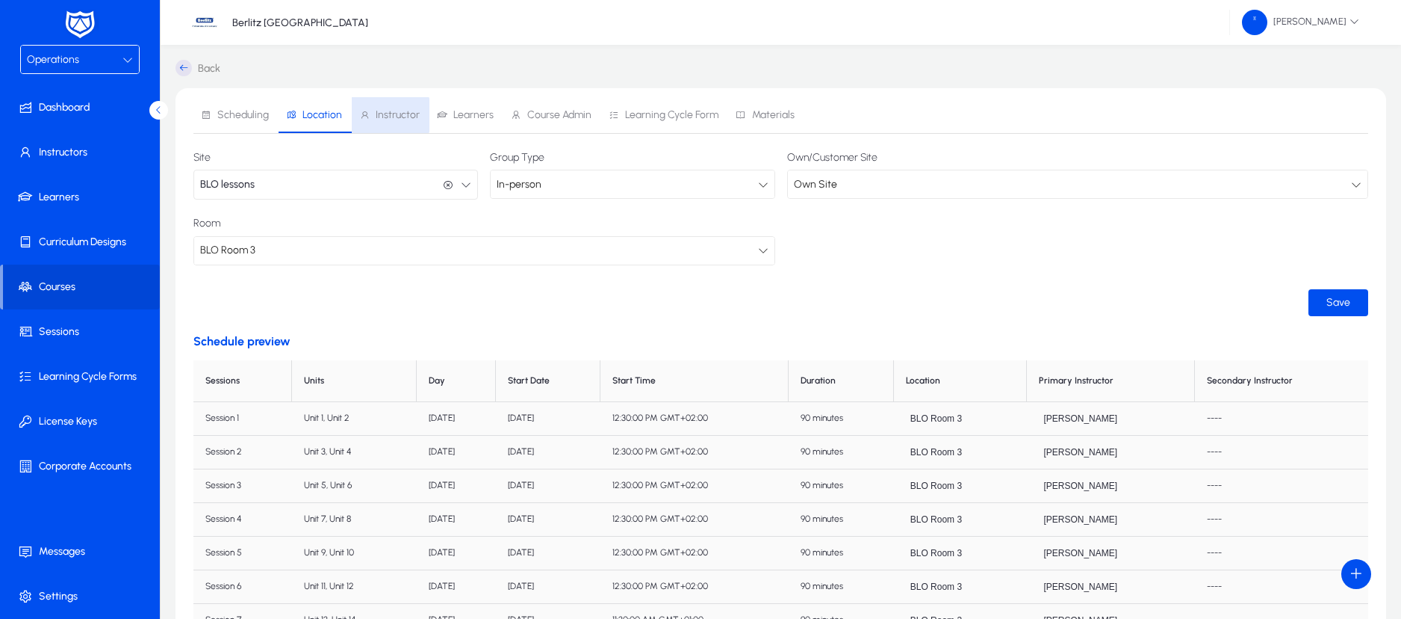
click at [383, 115] on span "Instructor" at bounding box center [398, 115] width 44 height 10
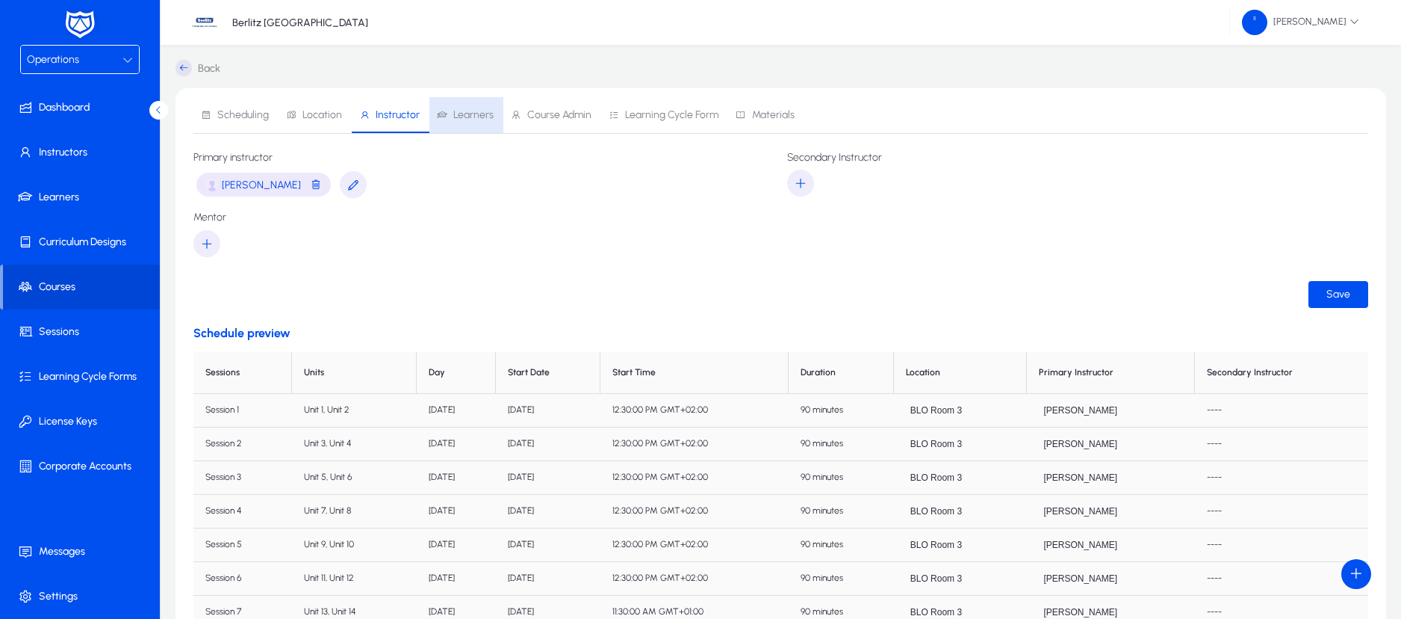
click at [468, 125] on span "Learners" at bounding box center [465, 115] width 57 height 36
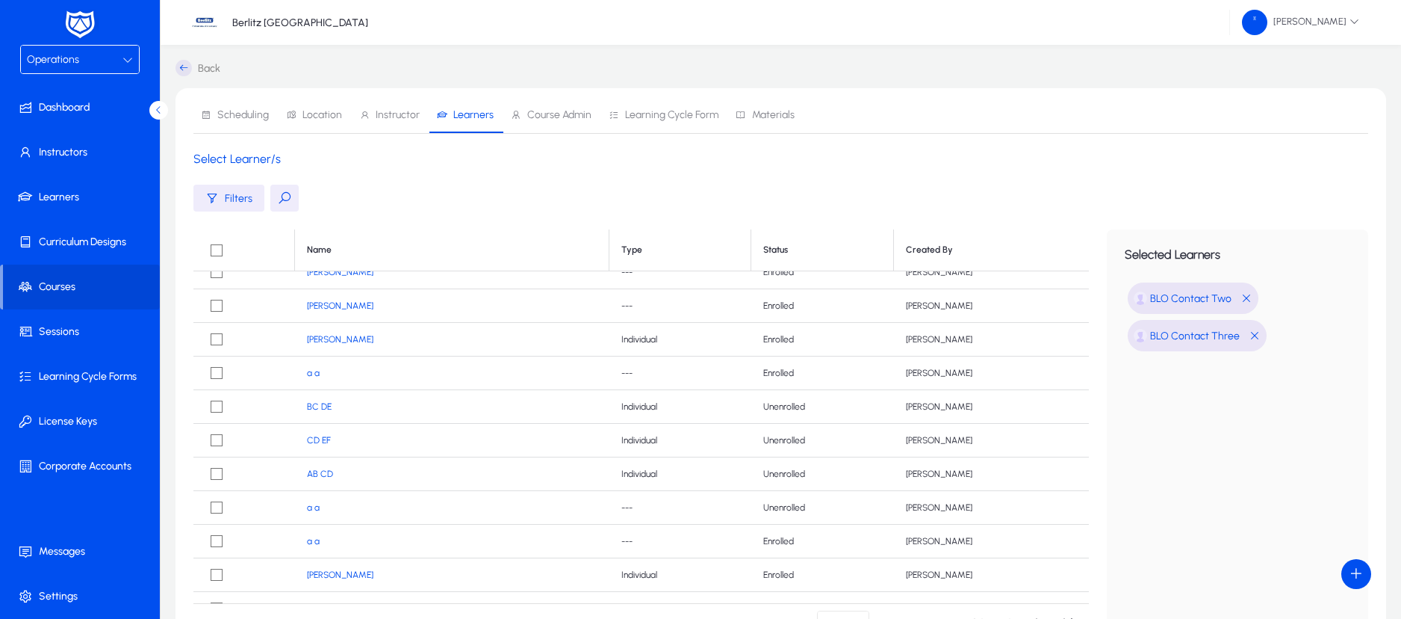
scroll to position [164, 0]
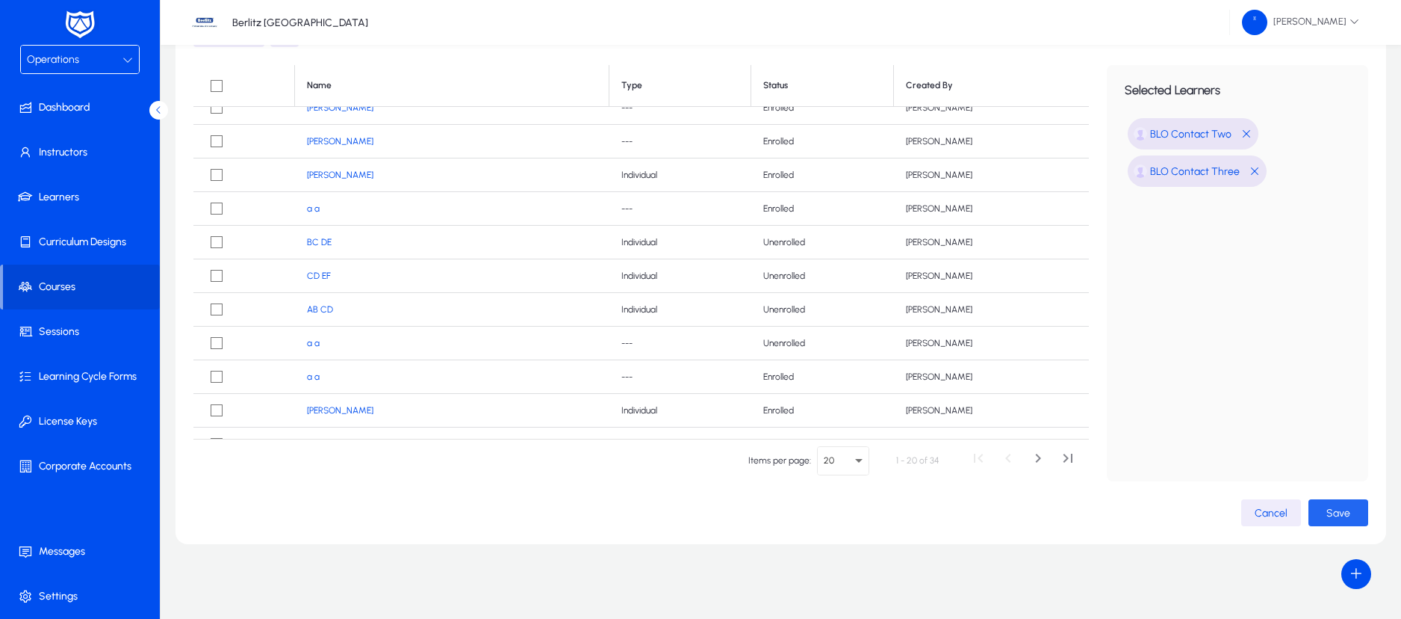
click at [1324, 511] on span "button" at bounding box center [1339, 513] width 60 height 36
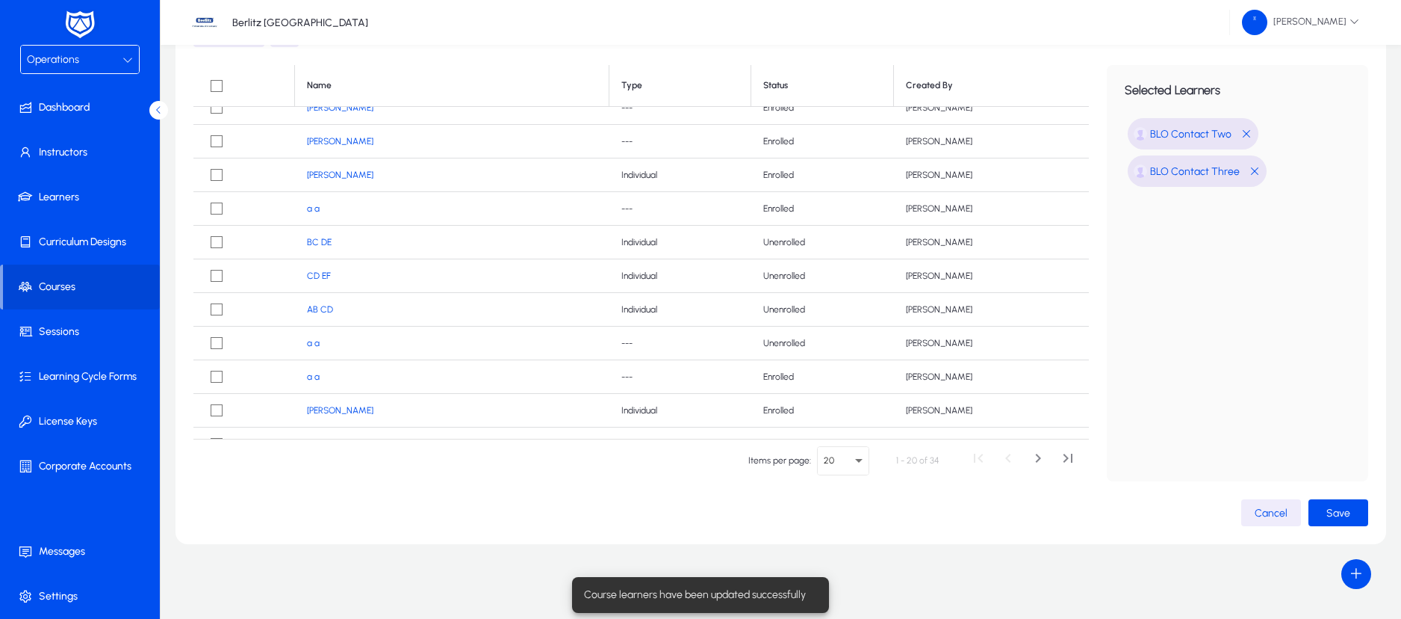
scroll to position [0, 0]
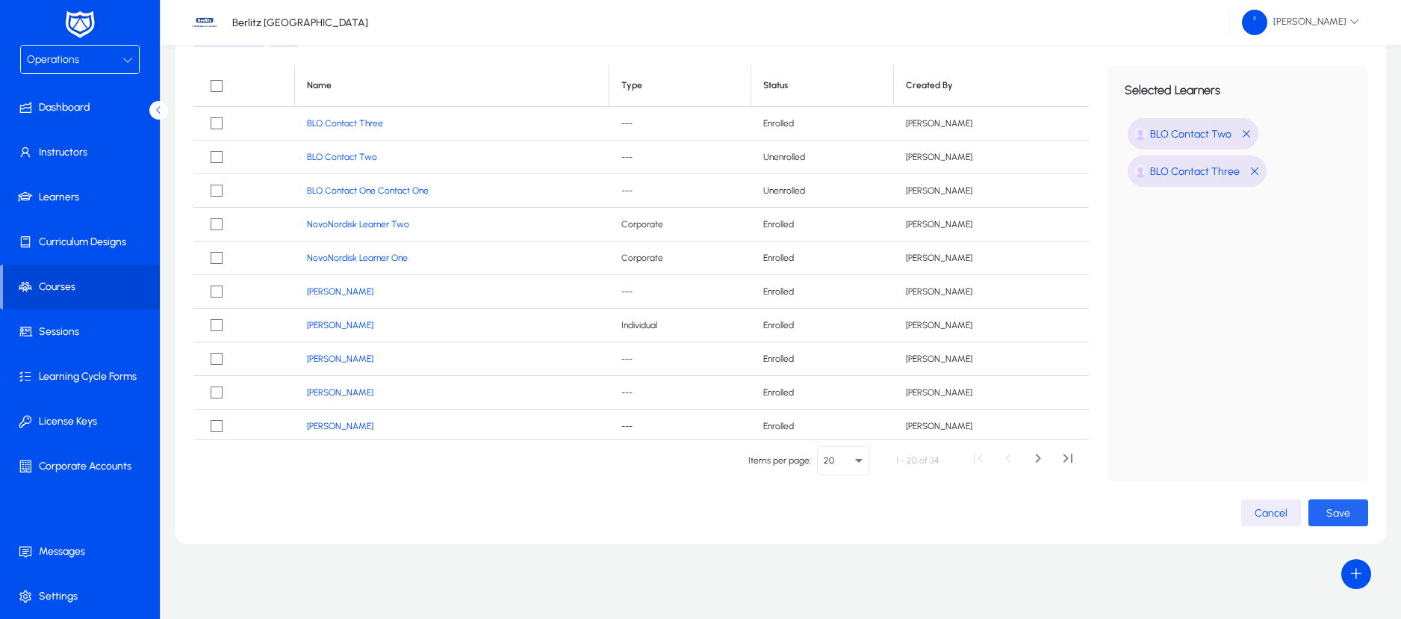
click at [1324, 510] on span "button" at bounding box center [1339, 513] width 60 height 36
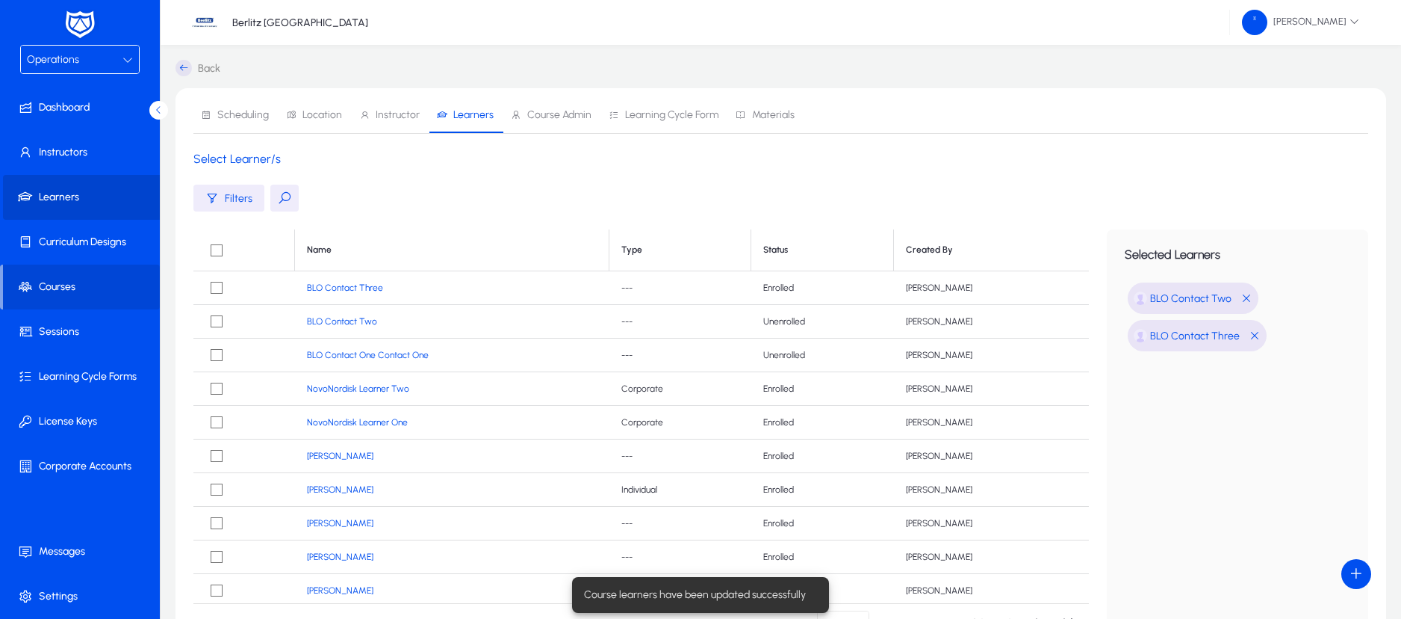
click at [63, 192] on span "Learners" at bounding box center [83, 197] width 160 height 15
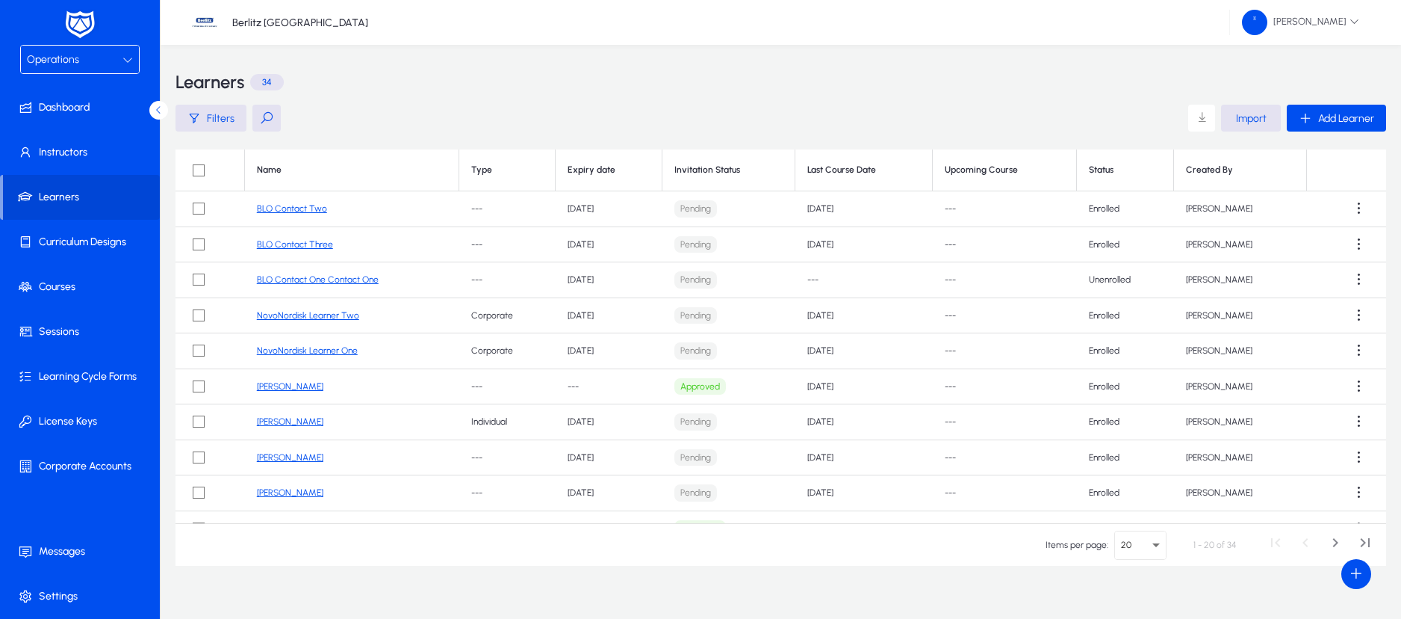
click at [317, 205] on link "BLO Contact Two" at bounding box center [292, 208] width 70 height 10
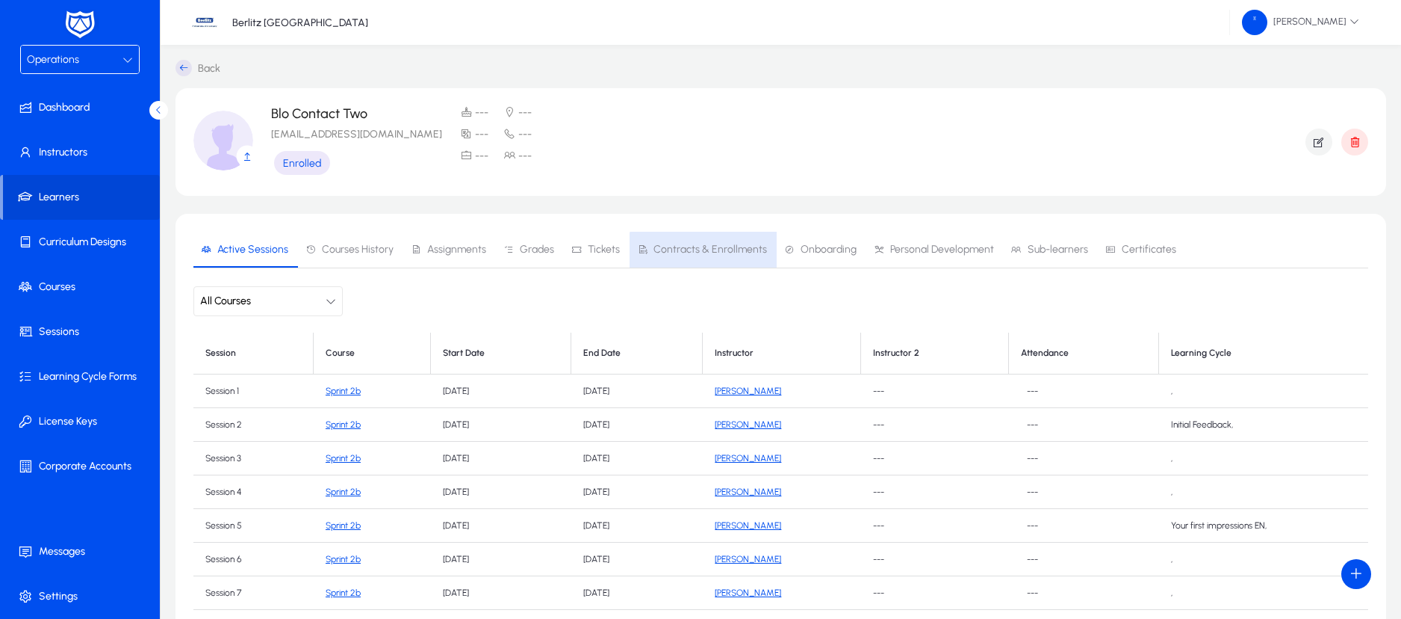
click at [699, 251] on span "Contracts & Enrollments" at bounding box center [711, 249] width 114 height 10
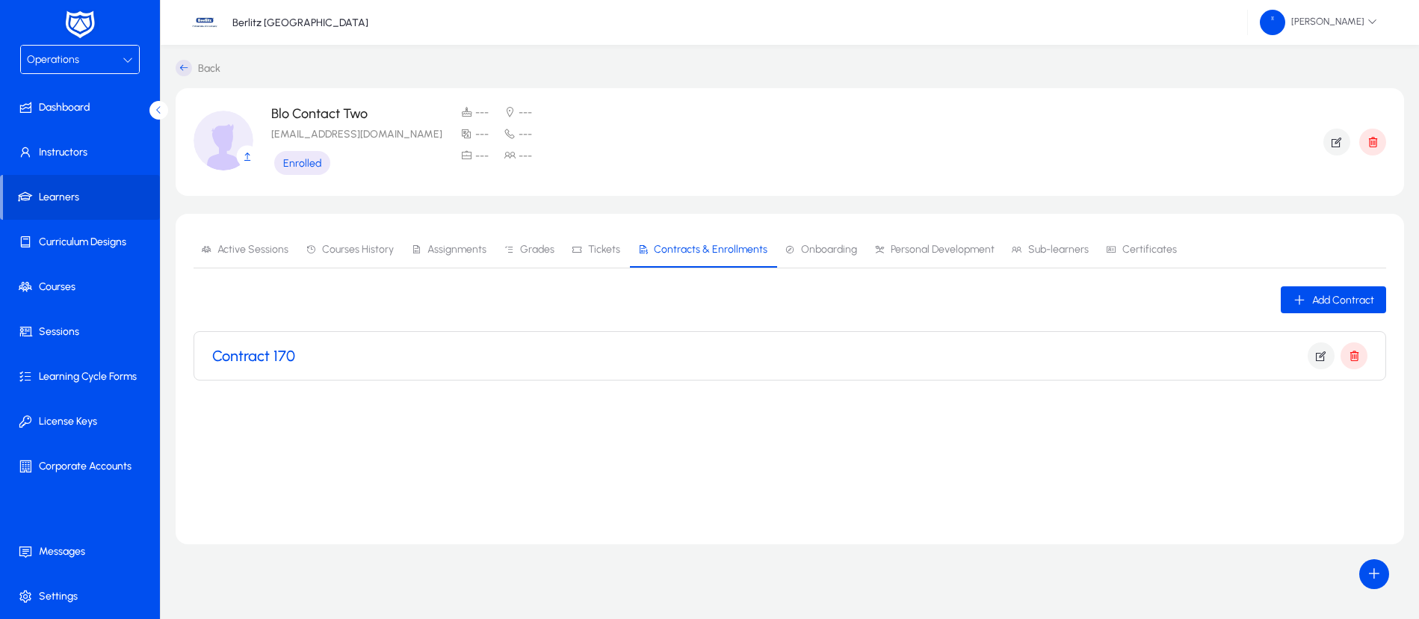
click at [288, 347] on h3 "Contract 170" at bounding box center [253, 356] width 83 height 18
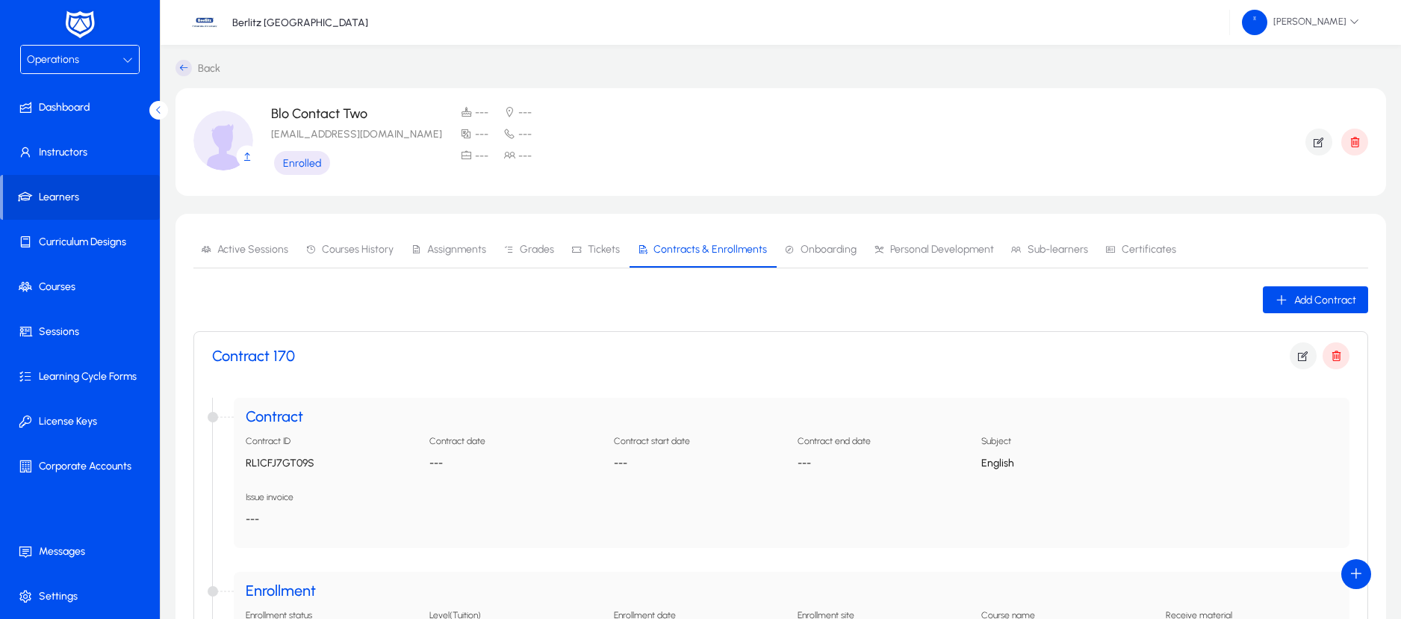
click at [186, 66] on icon at bounding box center [184, 68] width 16 height 16
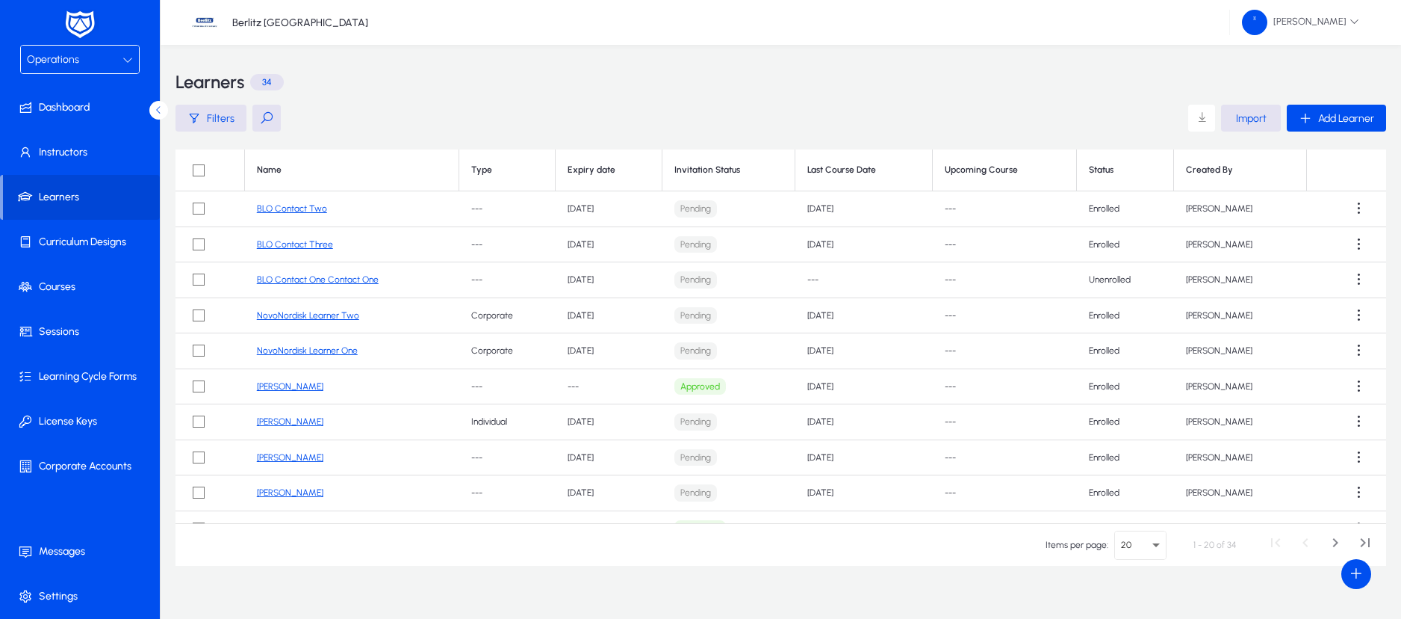
click at [308, 247] on link "BLO Contact Three" at bounding box center [295, 244] width 76 height 10
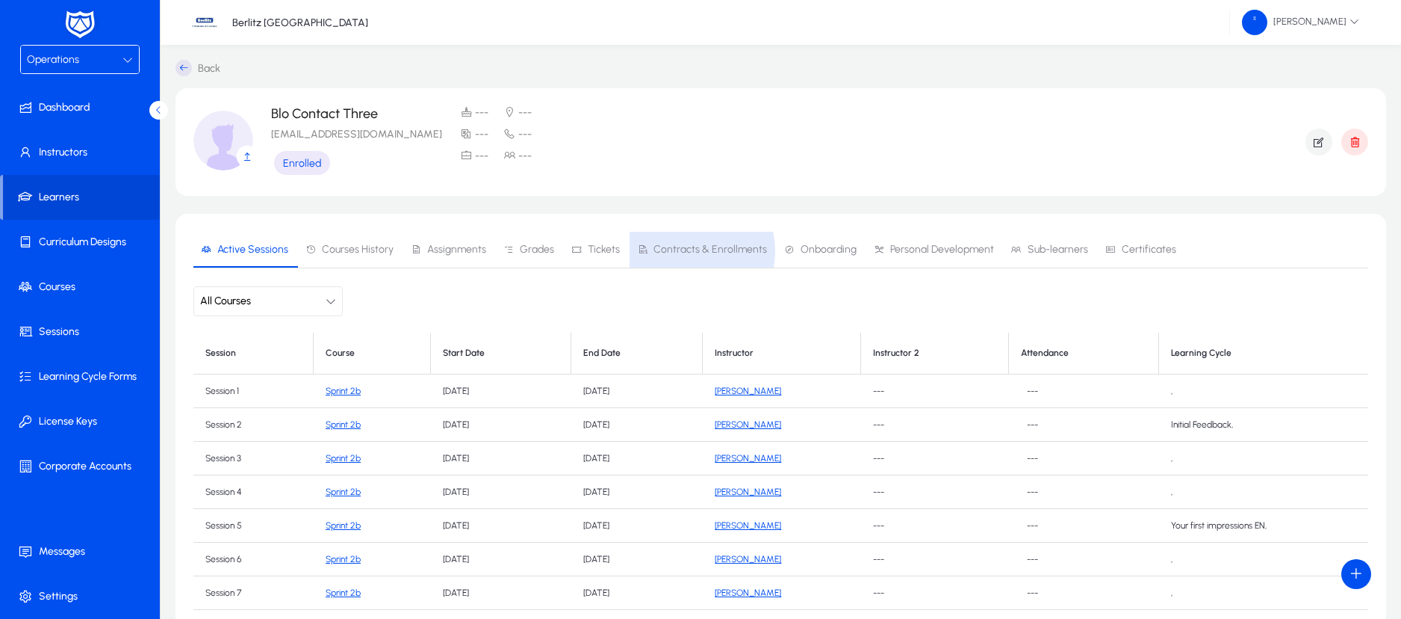
click at [681, 251] on span "Contracts & Enrollments" at bounding box center [711, 249] width 114 height 10
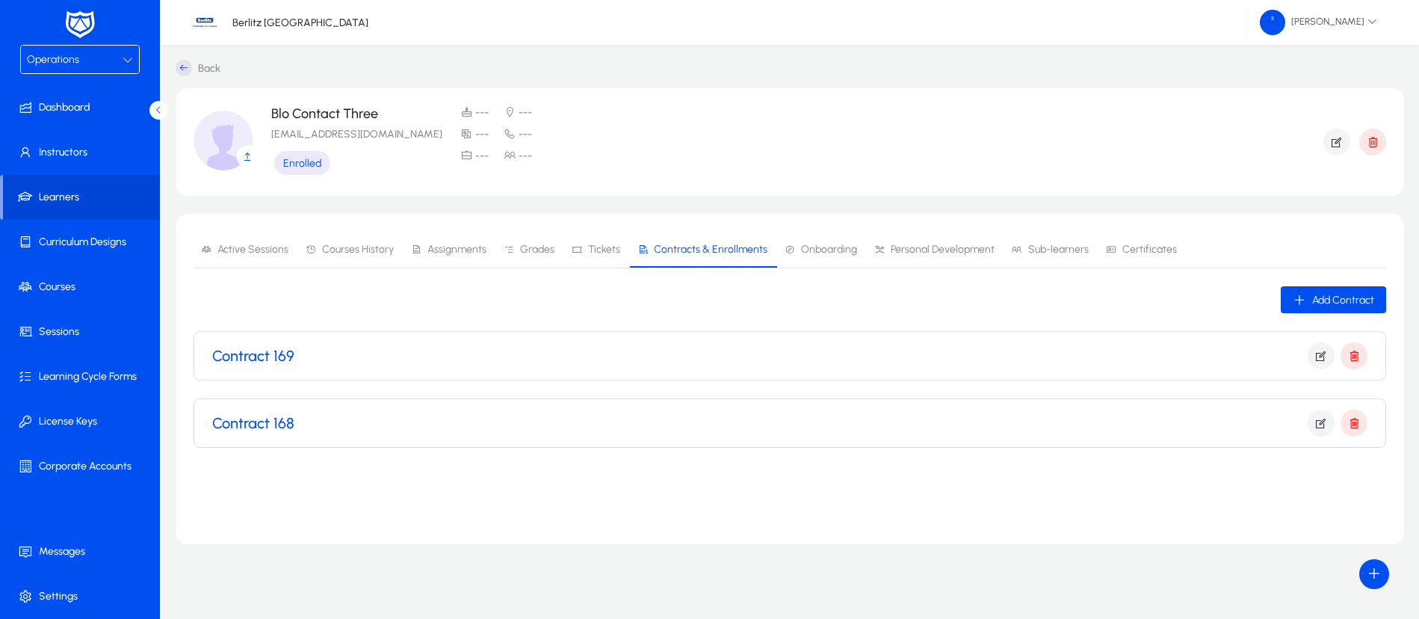
click at [416, 356] on div "Contract 169" at bounding box center [789, 355] width 1155 height 27
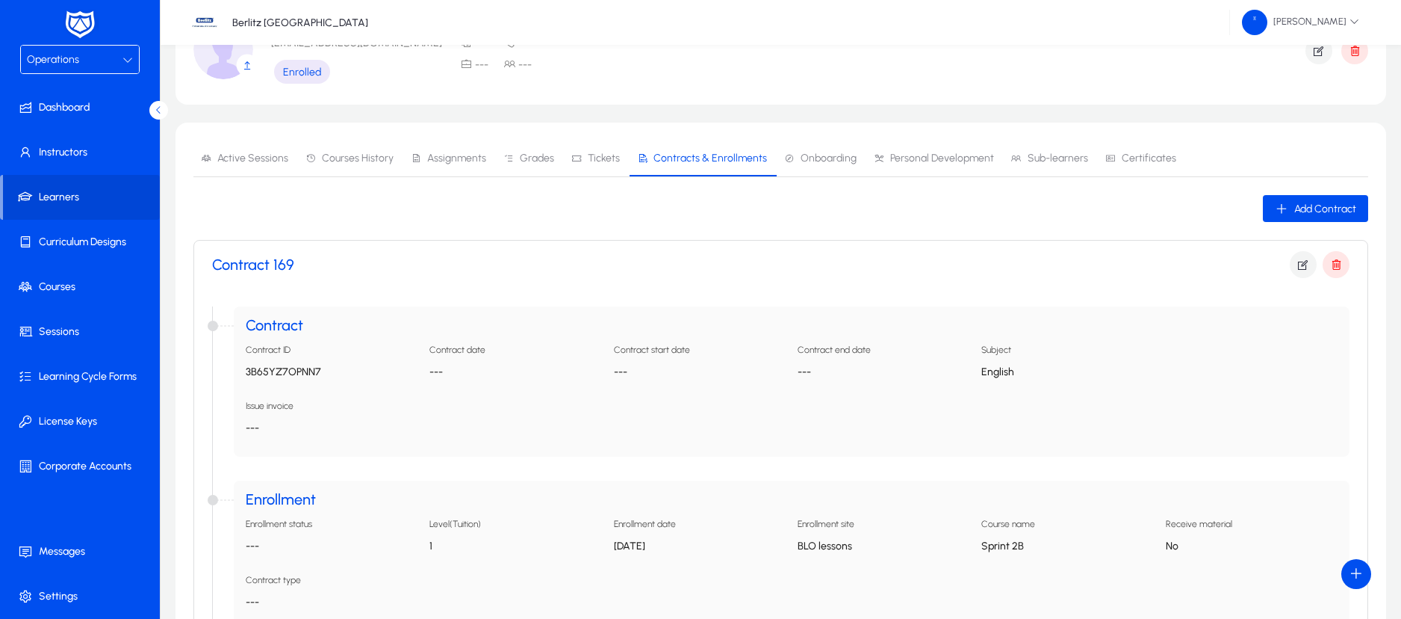
scroll to position [412, 0]
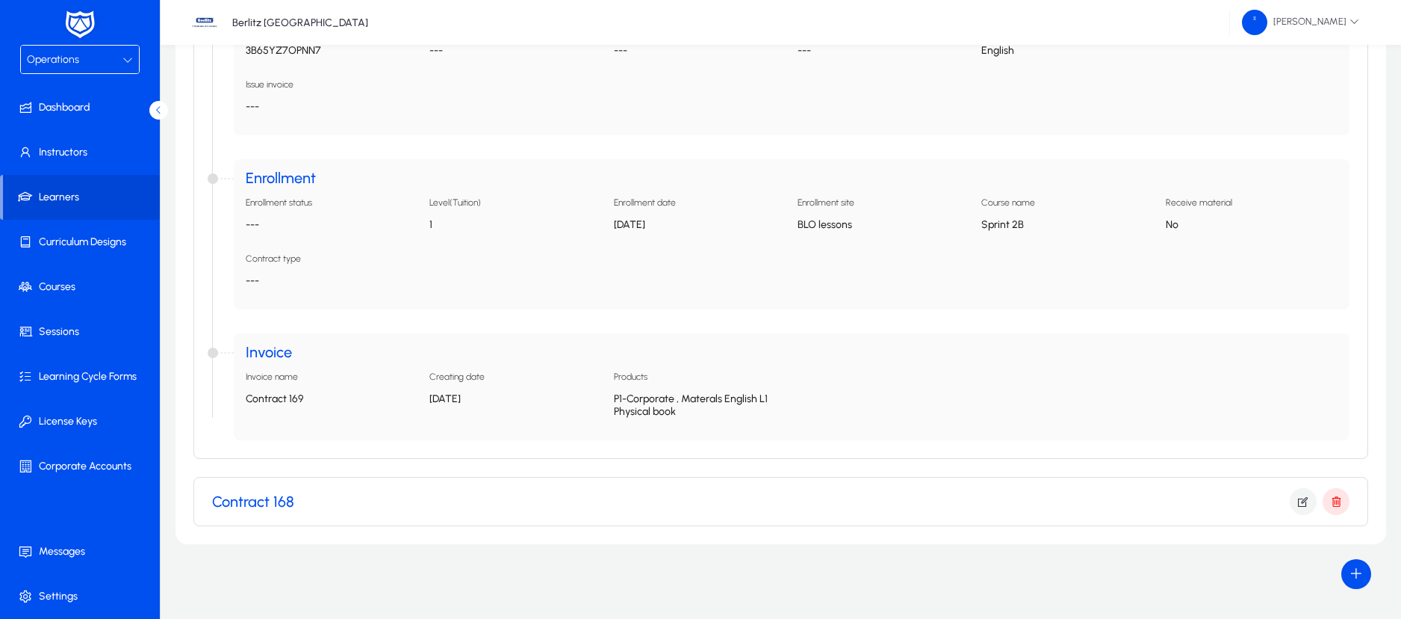
click at [285, 489] on div "Contract 168" at bounding box center [781, 501] width 1138 height 27
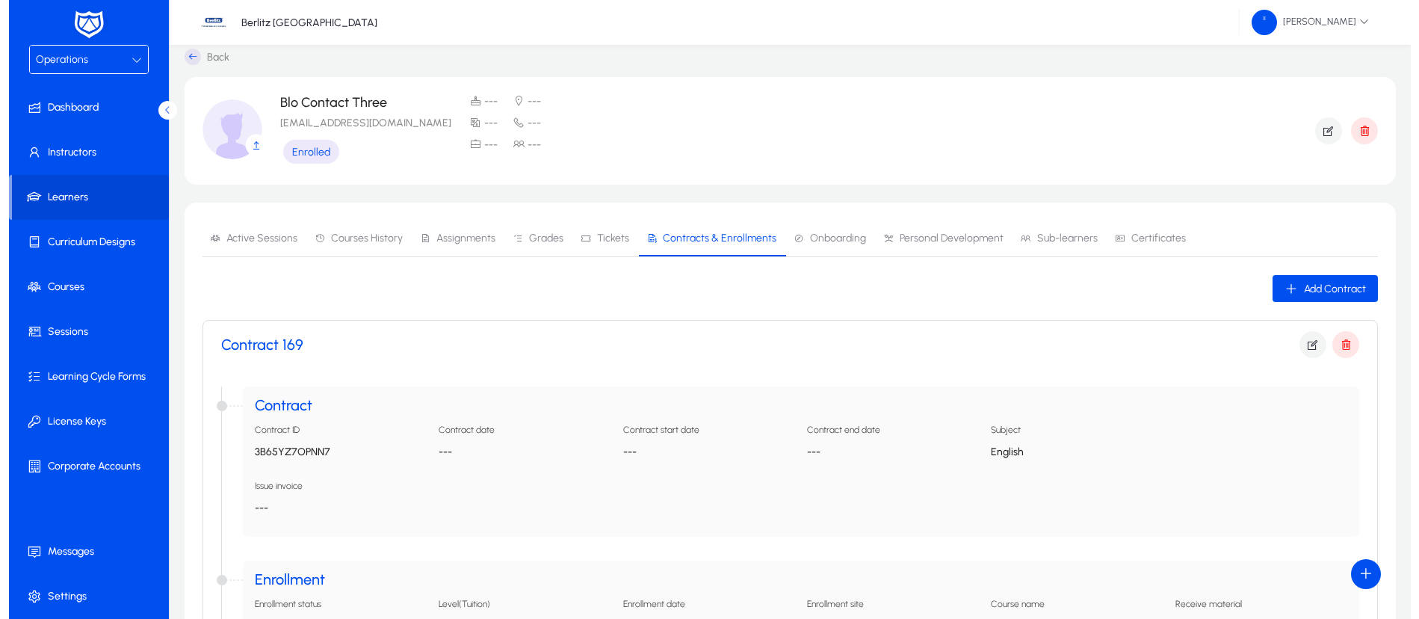
scroll to position [0, 0]
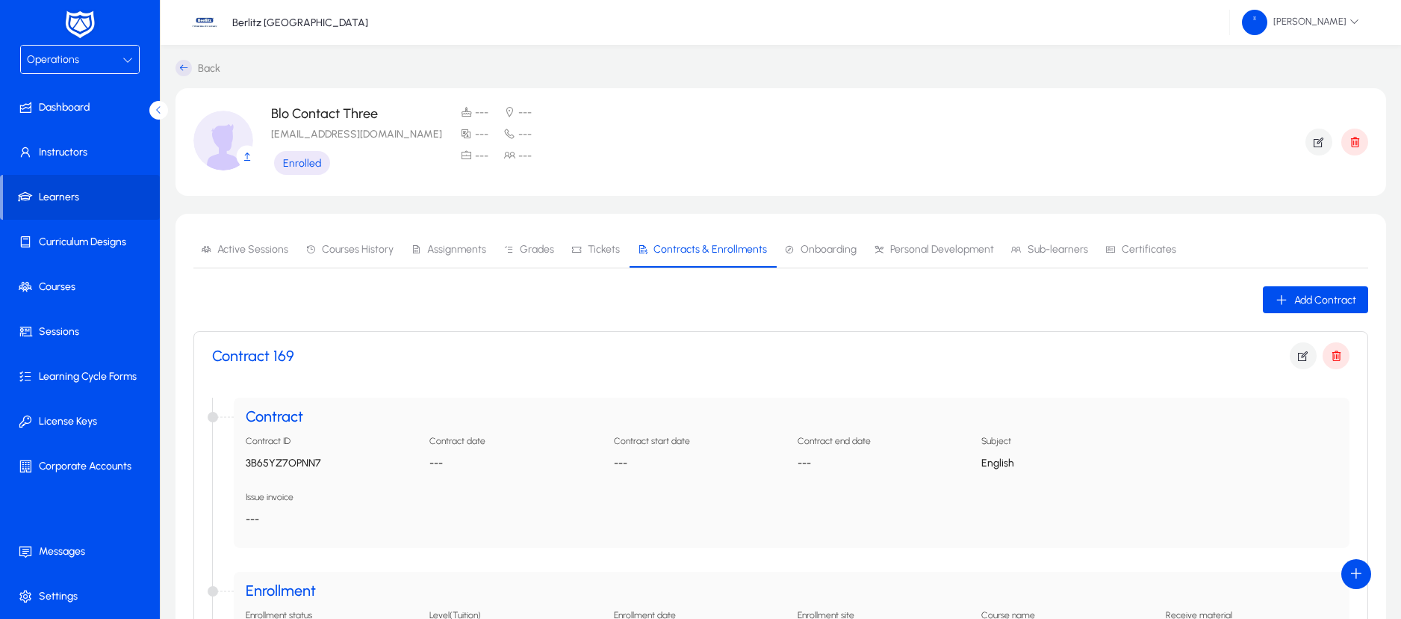
click at [184, 69] on icon at bounding box center [184, 68] width 16 height 16
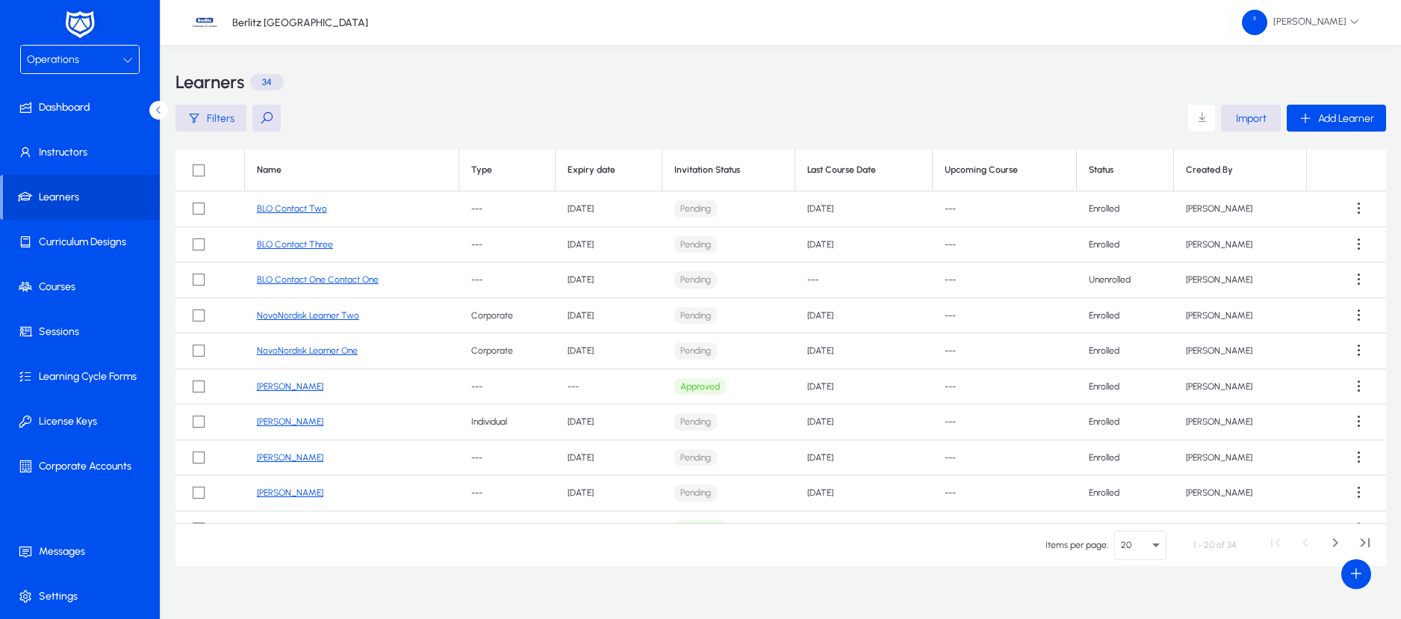
click at [261, 207] on link "BLO Contact Two" at bounding box center [292, 208] width 70 height 10
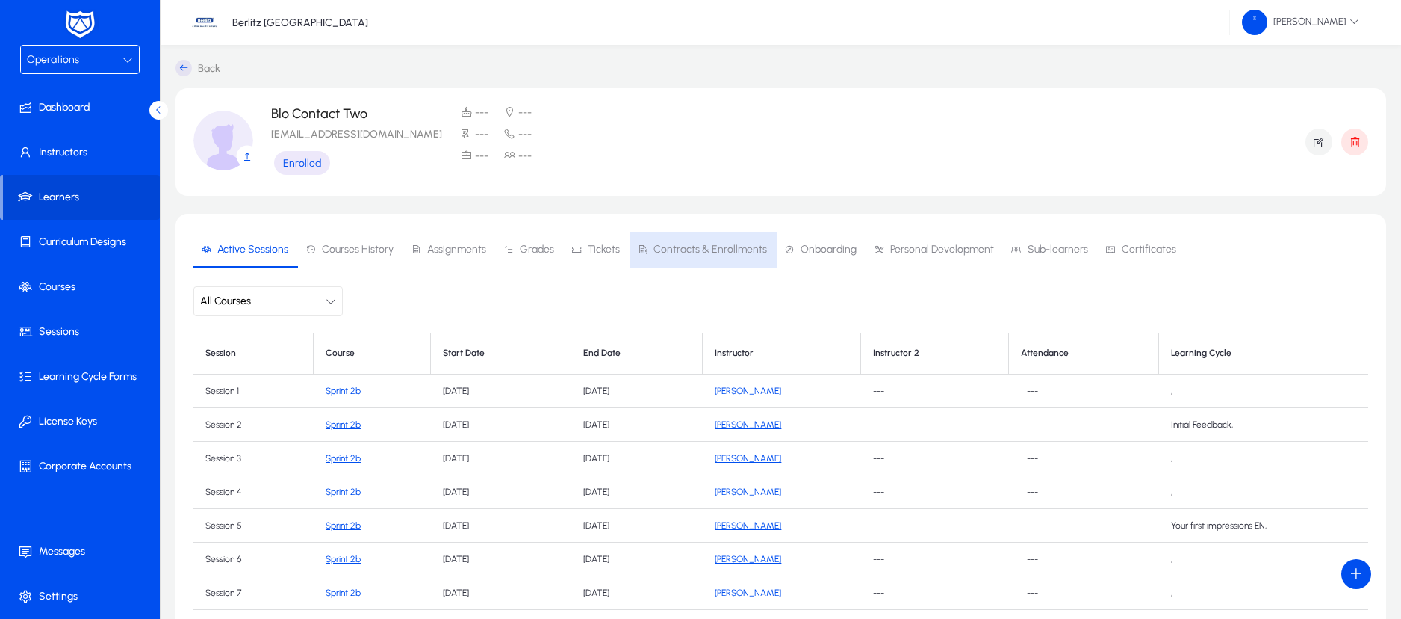
click at [725, 248] on span "Contracts & Enrollments" at bounding box center [711, 249] width 114 height 10
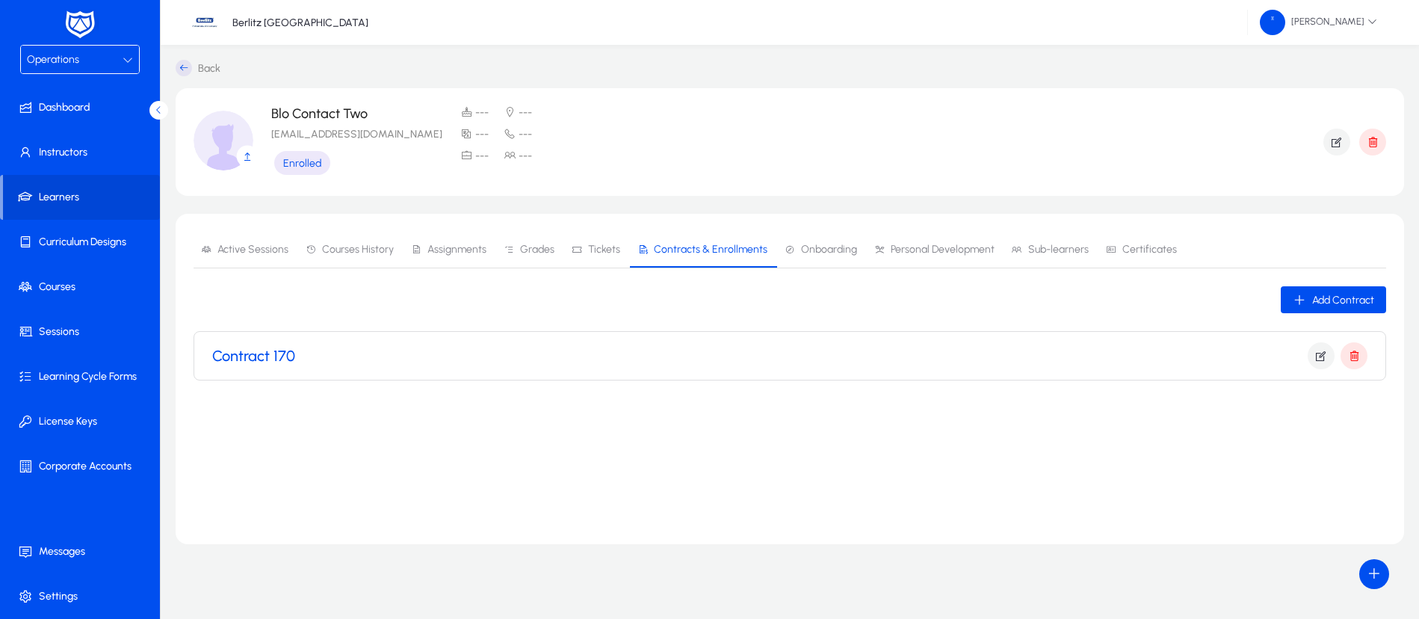
click at [130, 69] on div "Operations" at bounding box center [80, 60] width 118 height 28
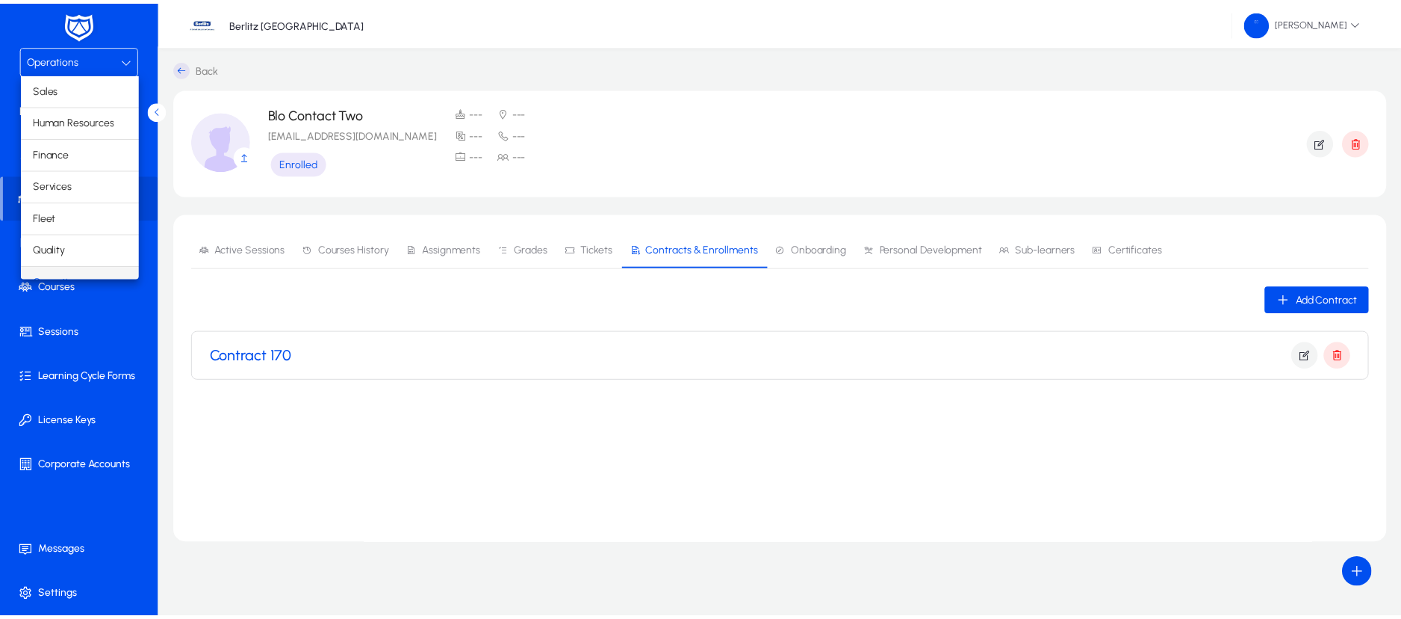
scroll to position [19, 0]
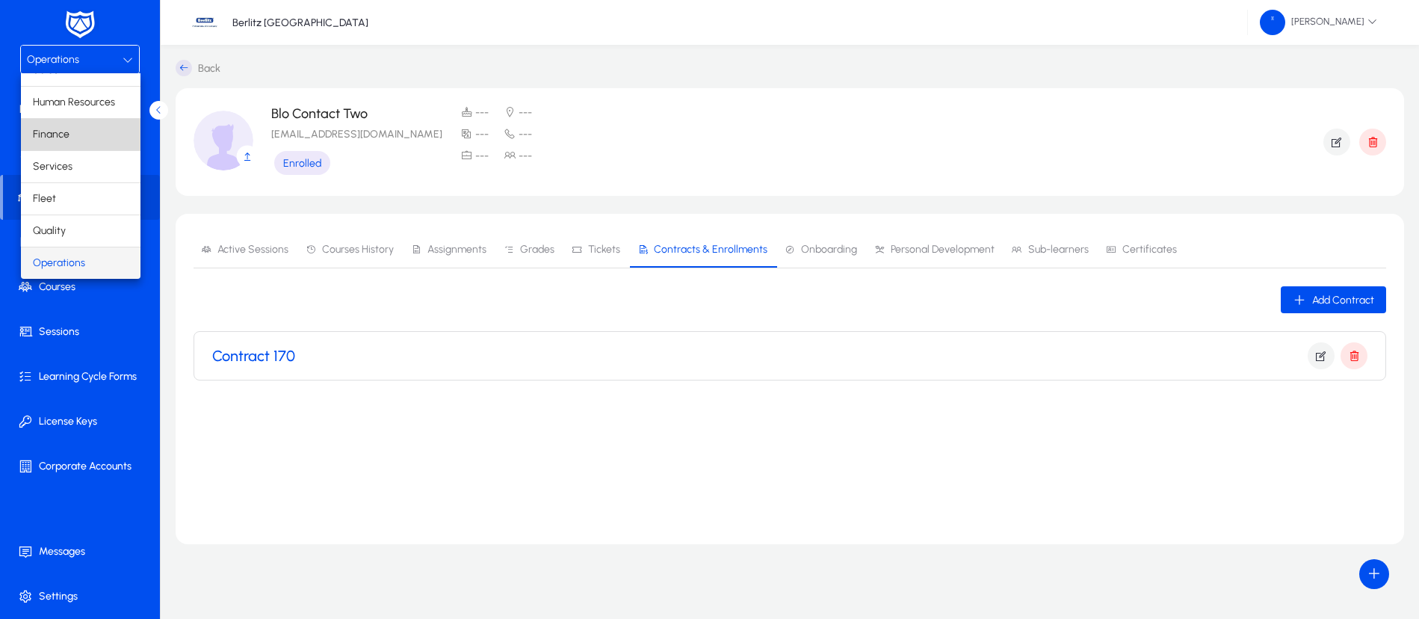
click at [83, 140] on mat-option "Finance" at bounding box center [81, 134] width 120 height 31
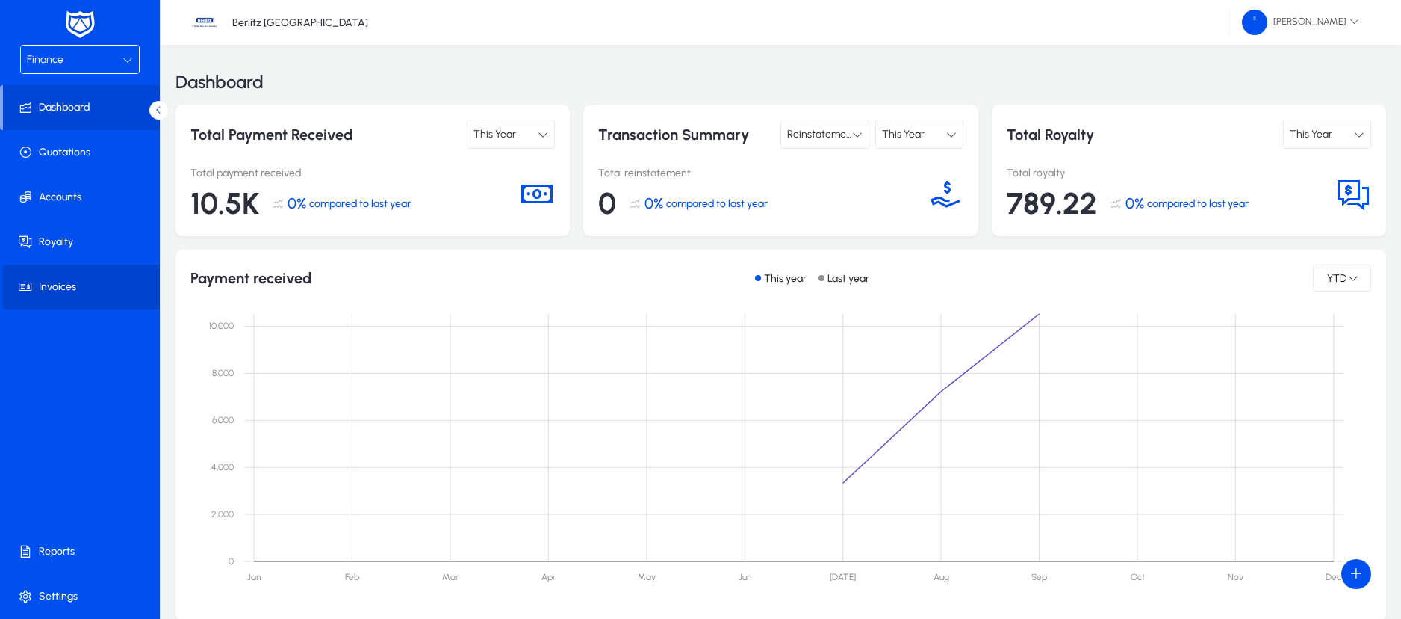
click at [96, 285] on span "Invoices" at bounding box center [83, 286] width 160 height 15
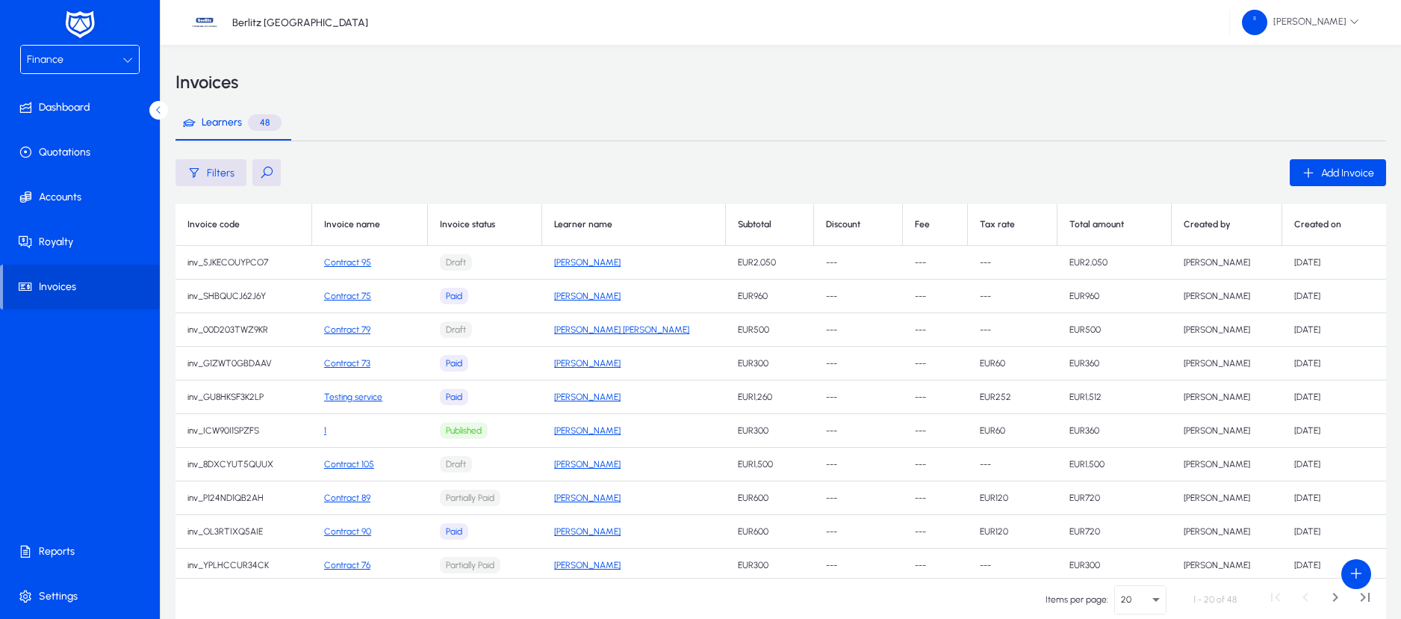
click at [266, 179] on button at bounding box center [266, 172] width 28 height 27
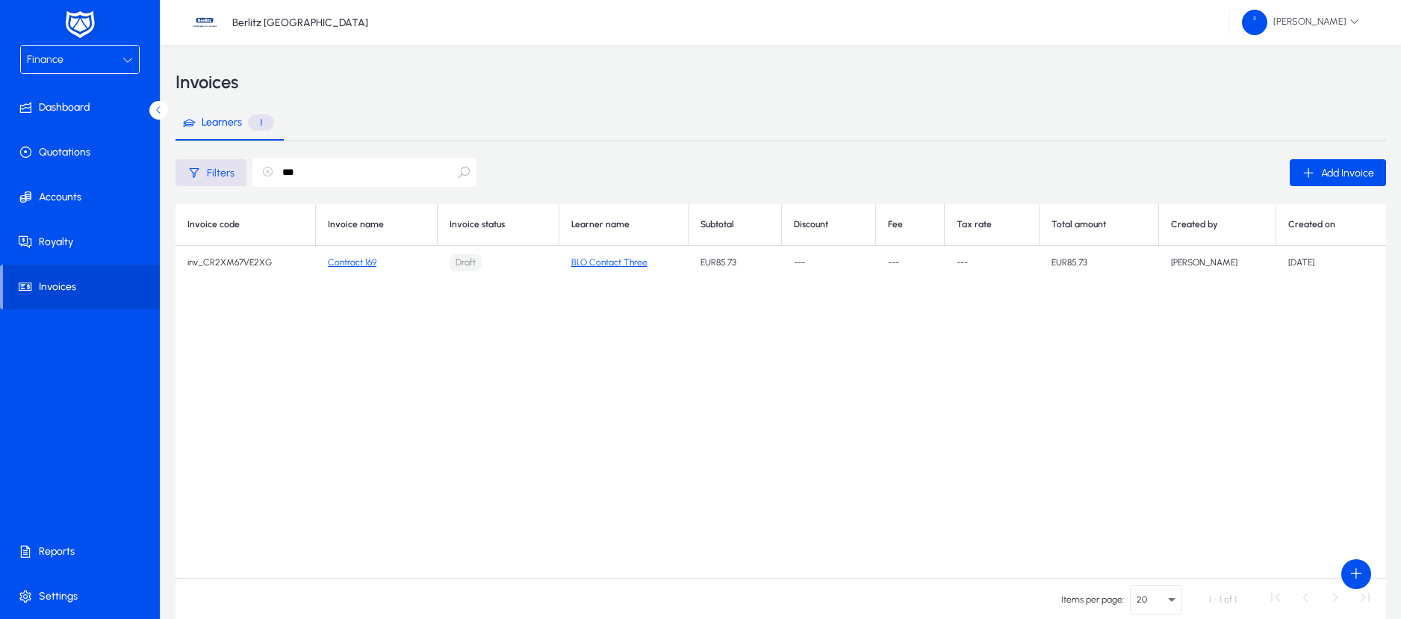
type input "***"
click at [365, 261] on link "Contract 169" at bounding box center [352, 262] width 49 height 10
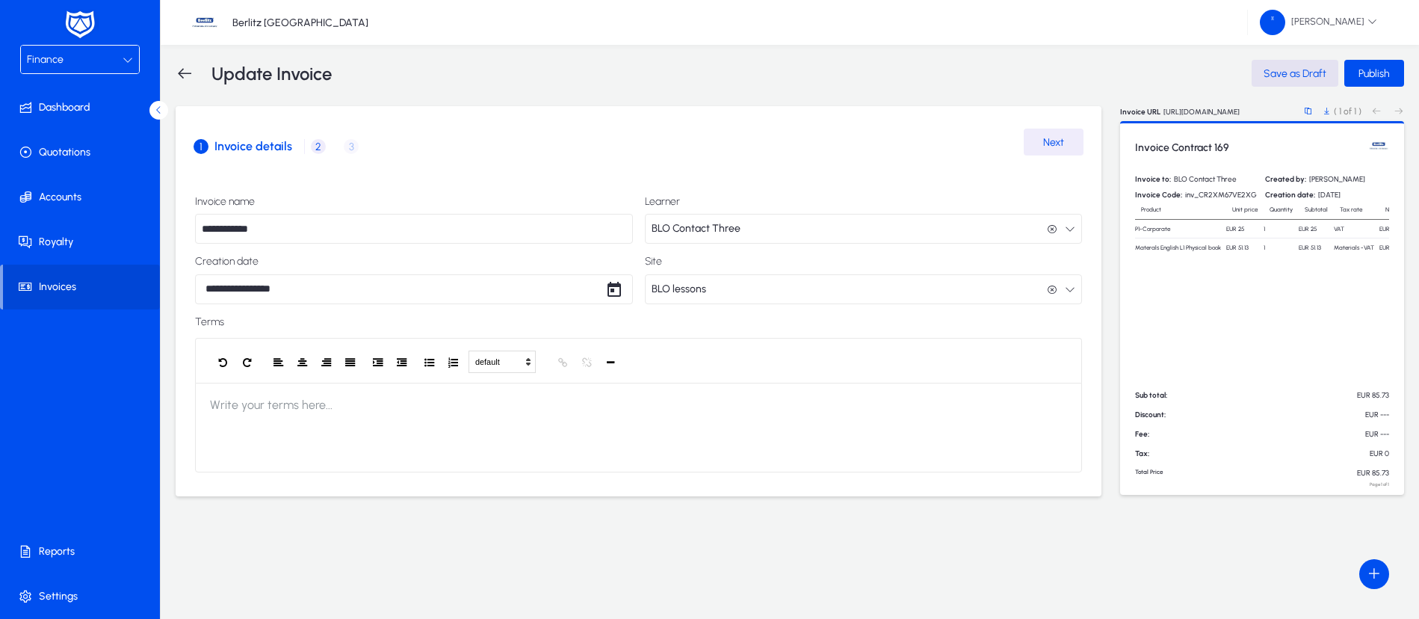
click at [320, 147] on span "2" at bounding box center [318, 146] width 15 height 15
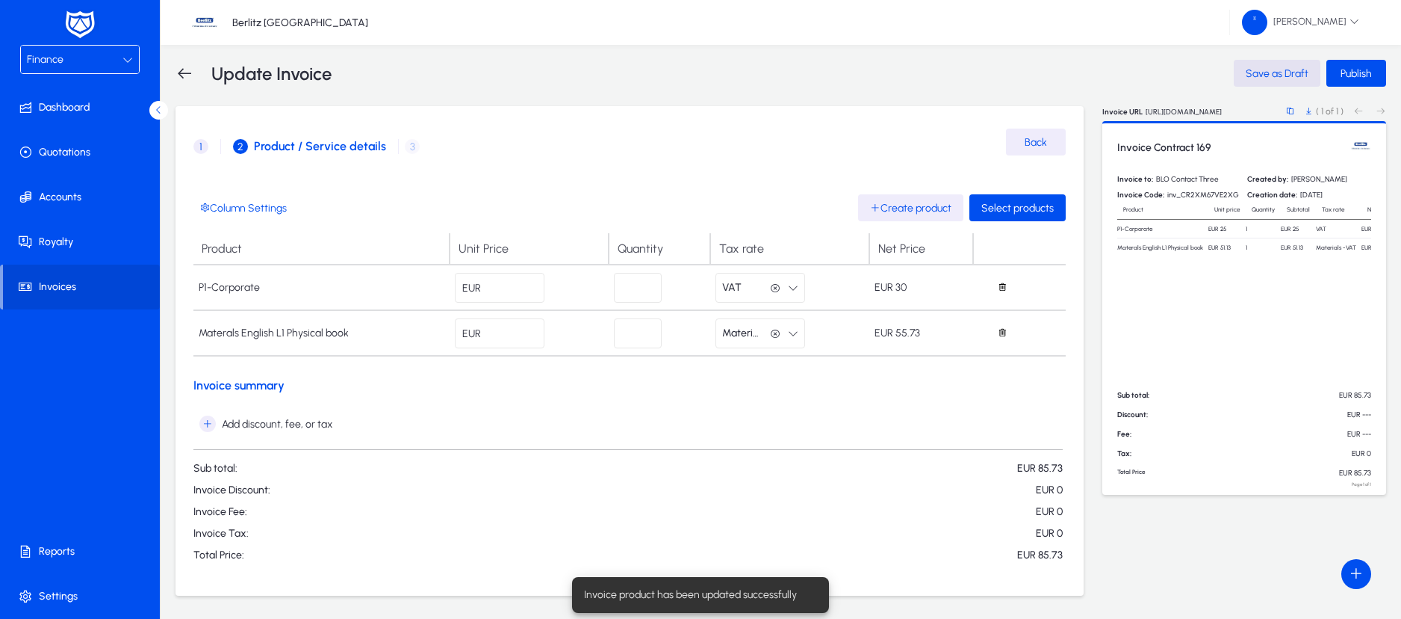
click at [516, 288] on input "**" at bounding box center [500, 288] width 90 height 30
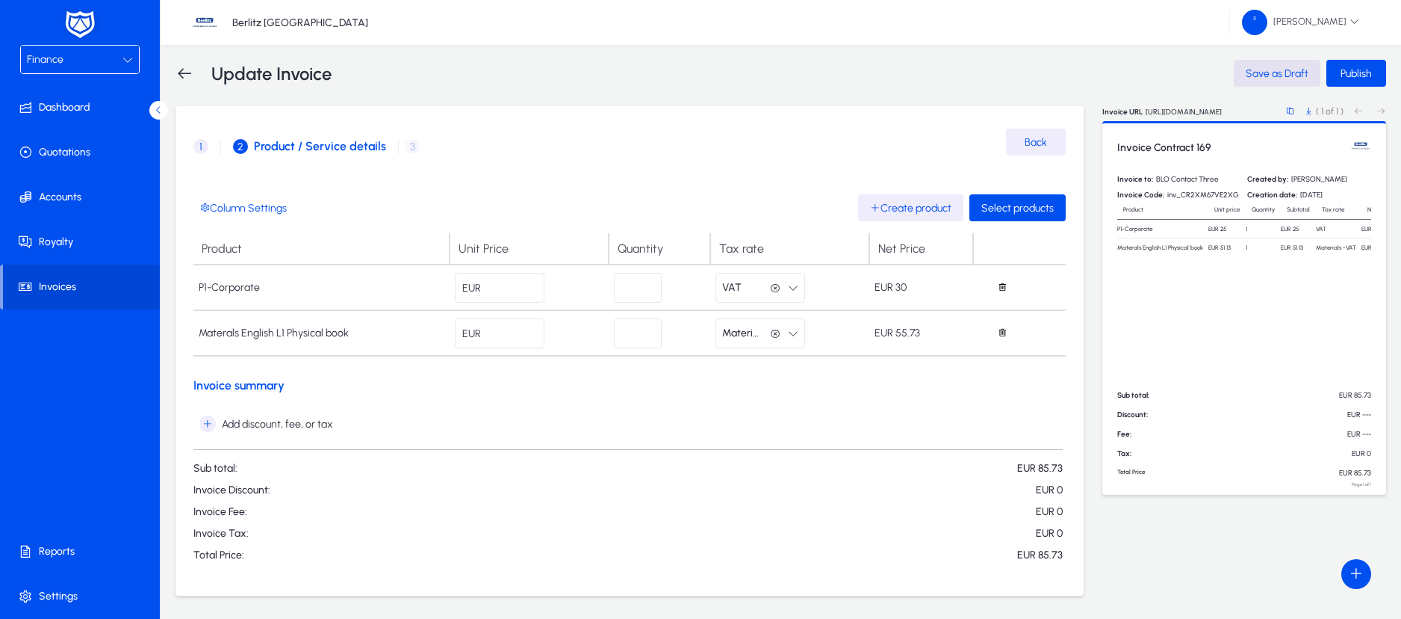
type input "*"
click at [503, 273] on input "*" at bounding box center [500, 288] width 90 height 30
type input "**"
click at [506, 294] on input "**" at bounding box center [500, 288] width 90 height 30
type input "**"
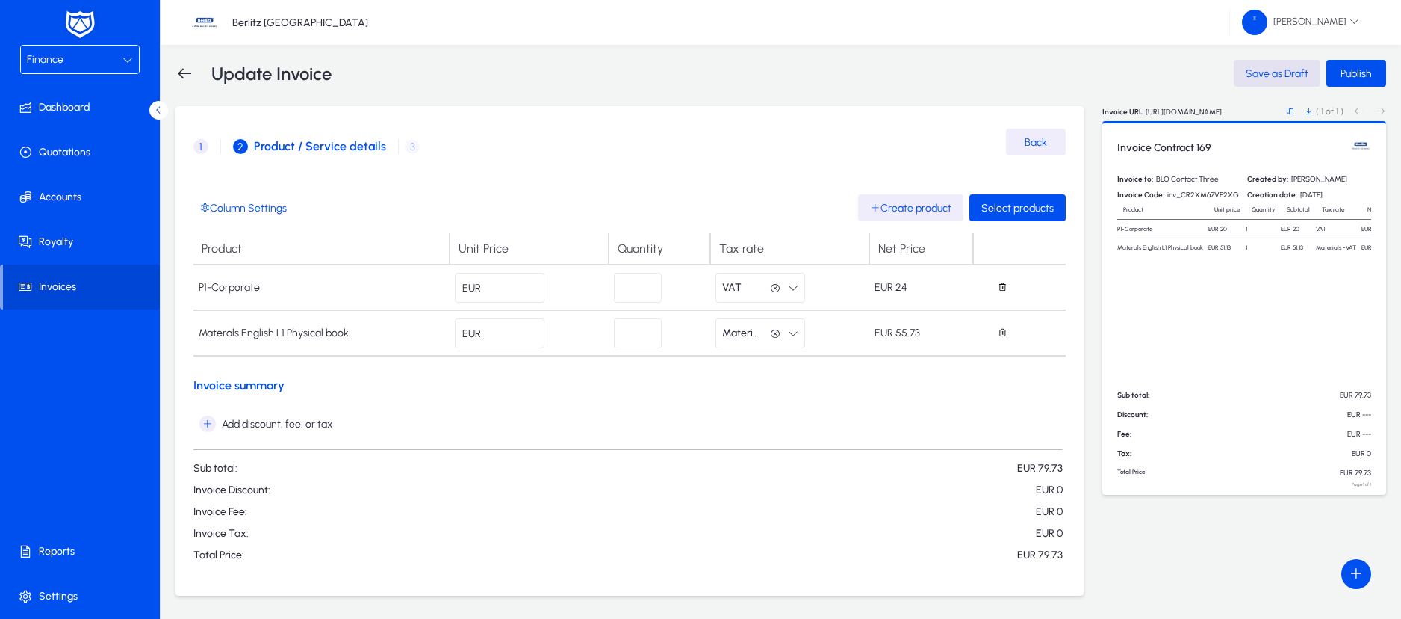
click at [642, 282] on input "*" at bounding box center [638, 288] width 48 height 30
type input "**"
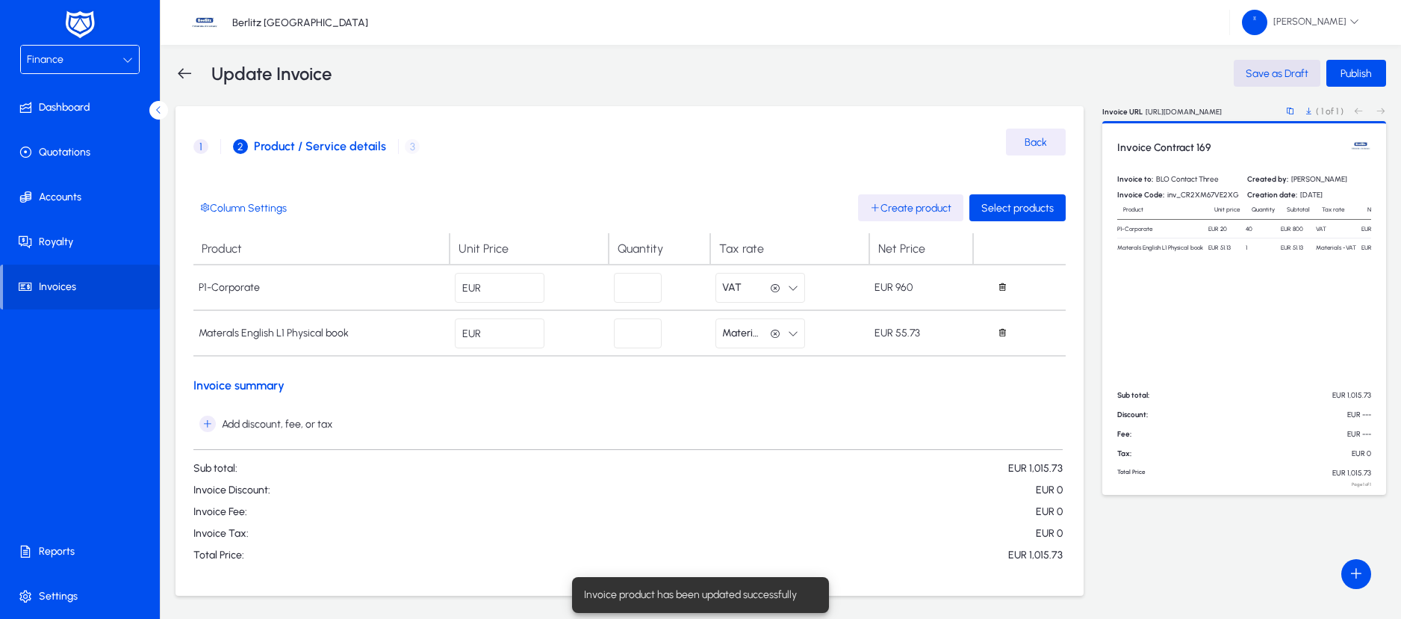
click at [776, 291] on icon "button" at bounding box center [775, 288] width 10 height 10
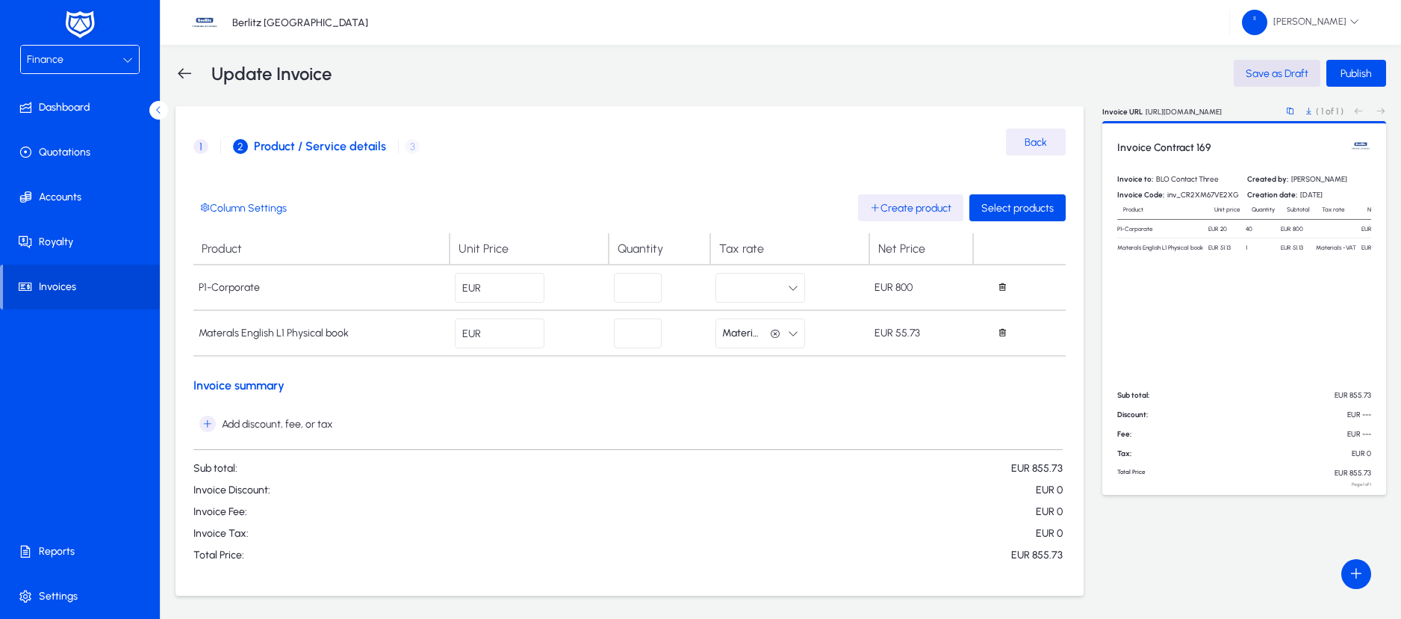
click at [772, 335] on icon "button" at bounding box center [775, 334] width 10 height 10
click at [309, 409] on span "button" at bounding box center [265, 424] width 145 height 36
click at [273, 524] on span "Add one-time tax" at bounding box center [249, 522] width 89 height 13
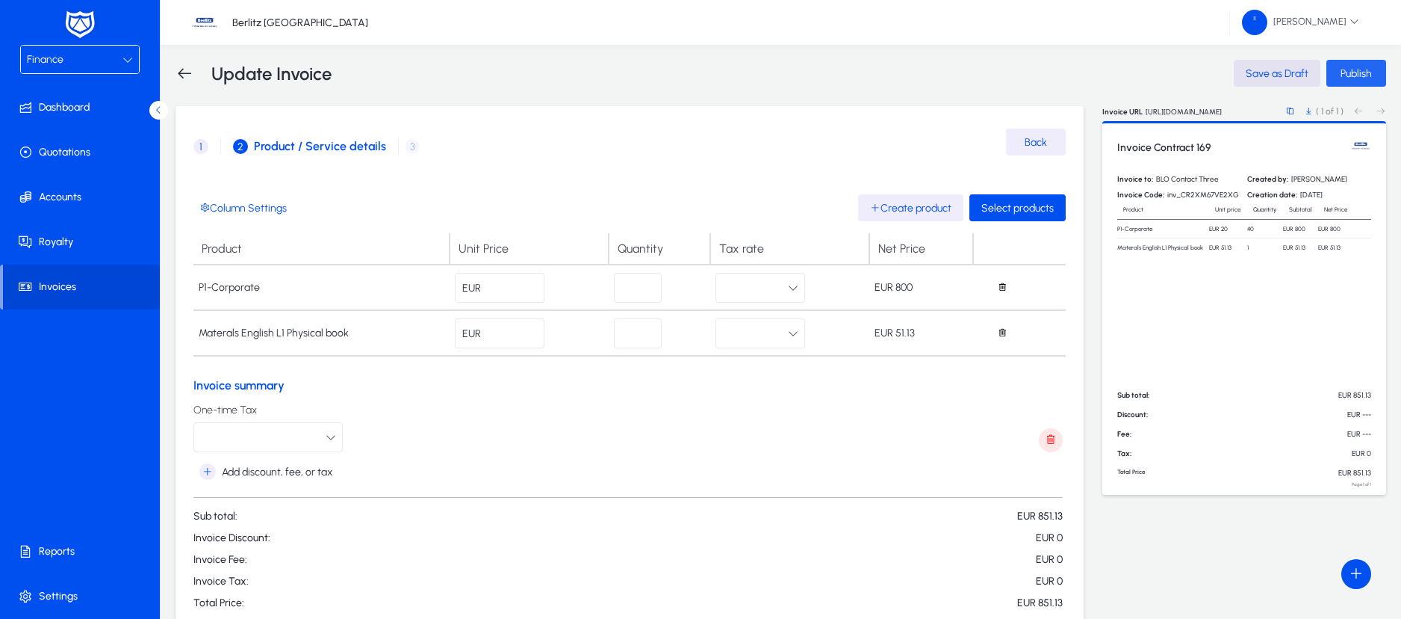
click at [1361, 77] on span "Publish" at bounding box center [1356, 73] width 31 height 13
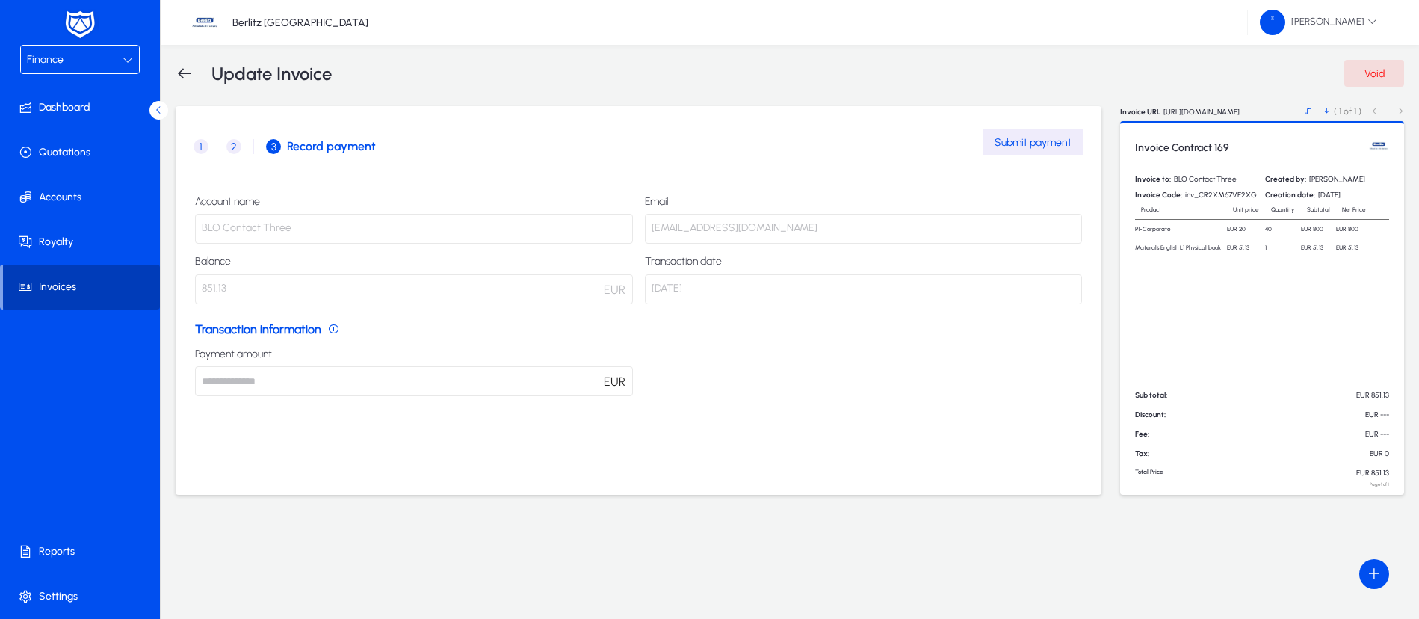
click at [66, 282] on span "Invoices" at bounding box center [81, 286] width 157 height 15
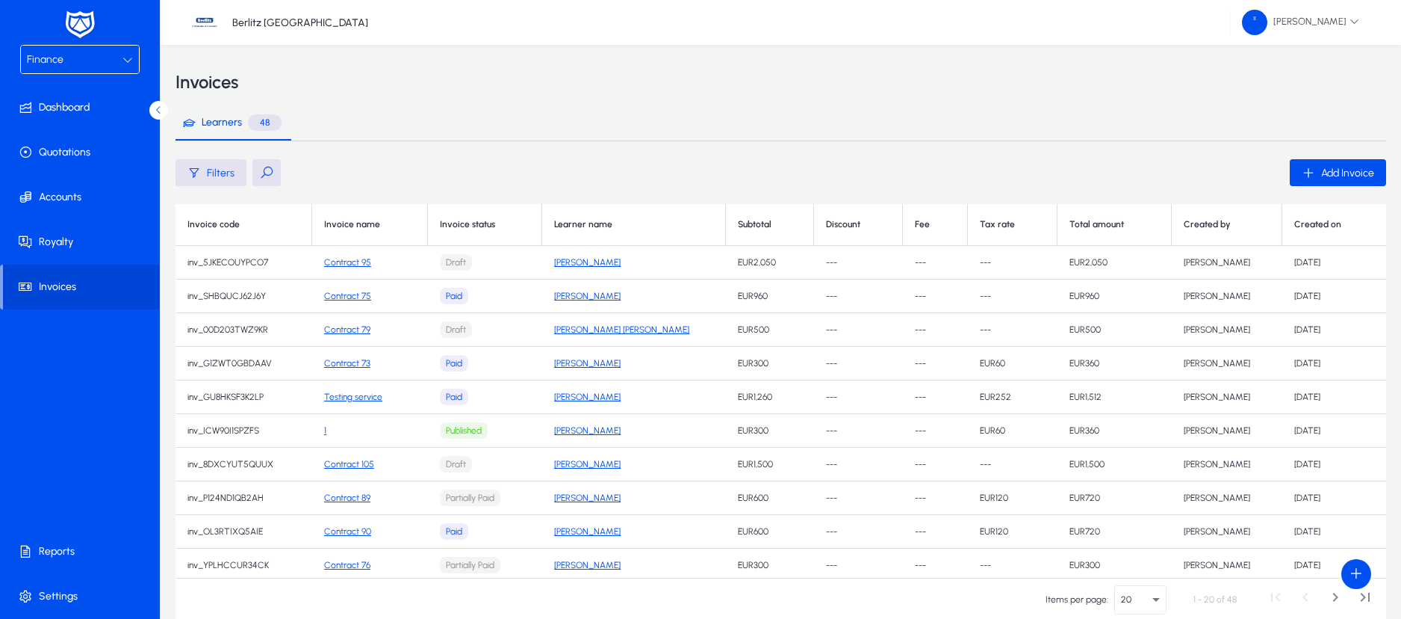
click at [262, 175] on button at bounding box center [266, 172] width 28 height 27
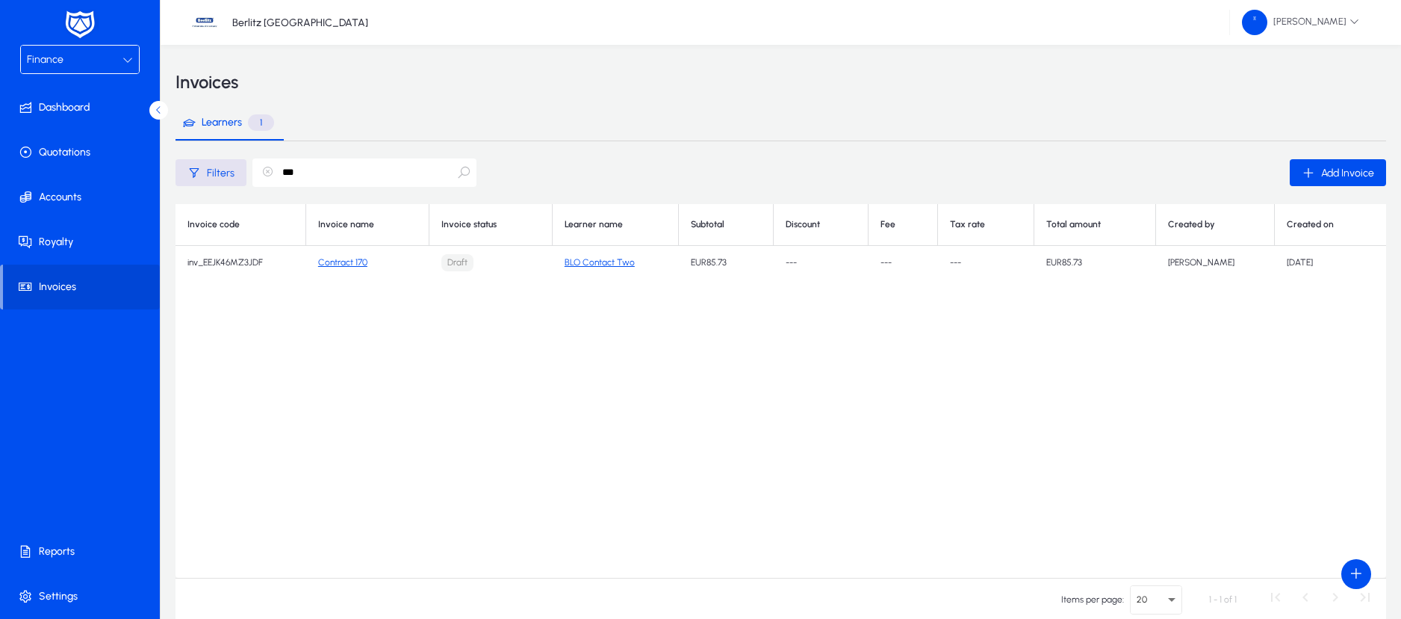
type input "***"
click at [356, 258] on link "Contract 170" at bounding box center [342, 262] width 49 height 10
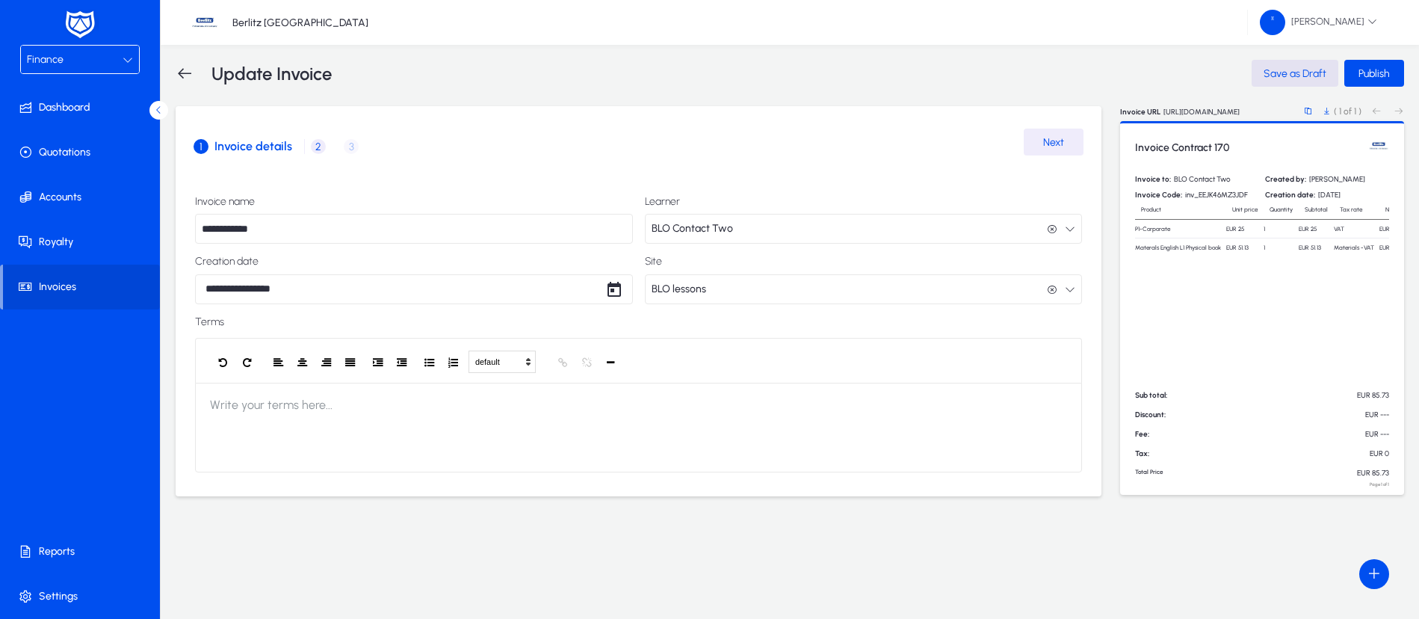
click at [317, 154] on span "2 Product / Service details" at bounding box center [321, 146] width 33 height 36
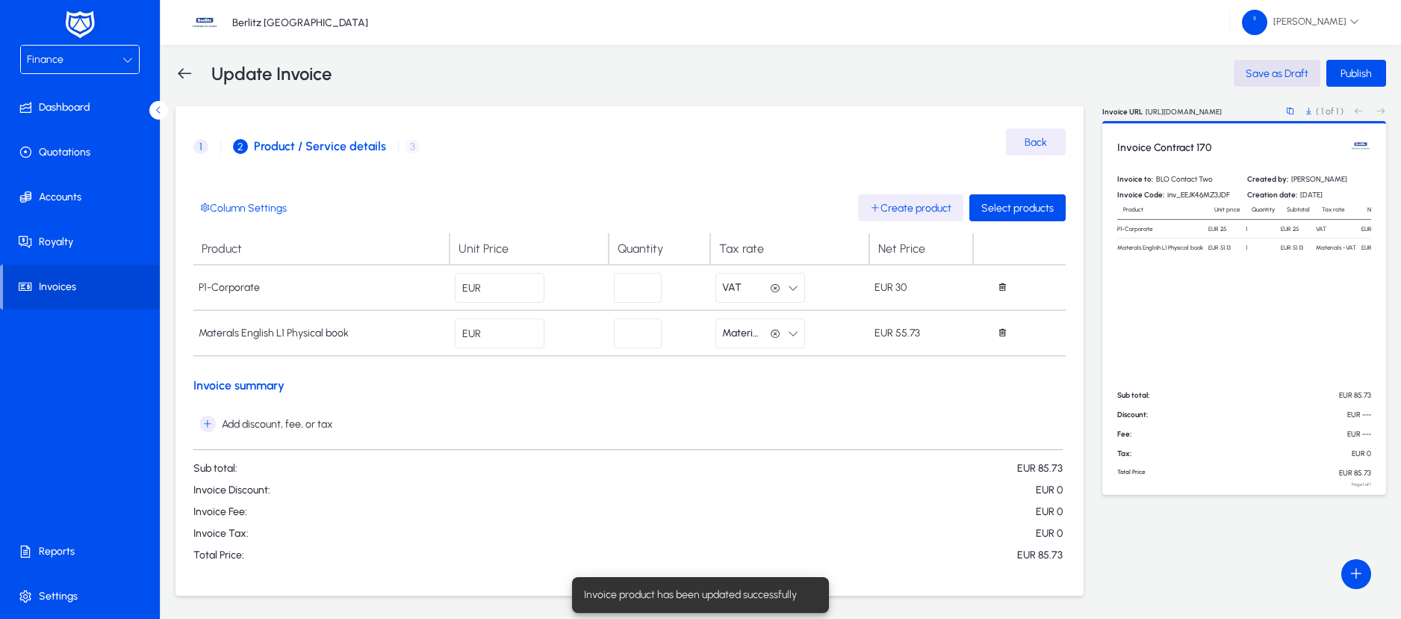
click at [518, 291] on input "**" at bounding box center [500, 288] width 90 height 30
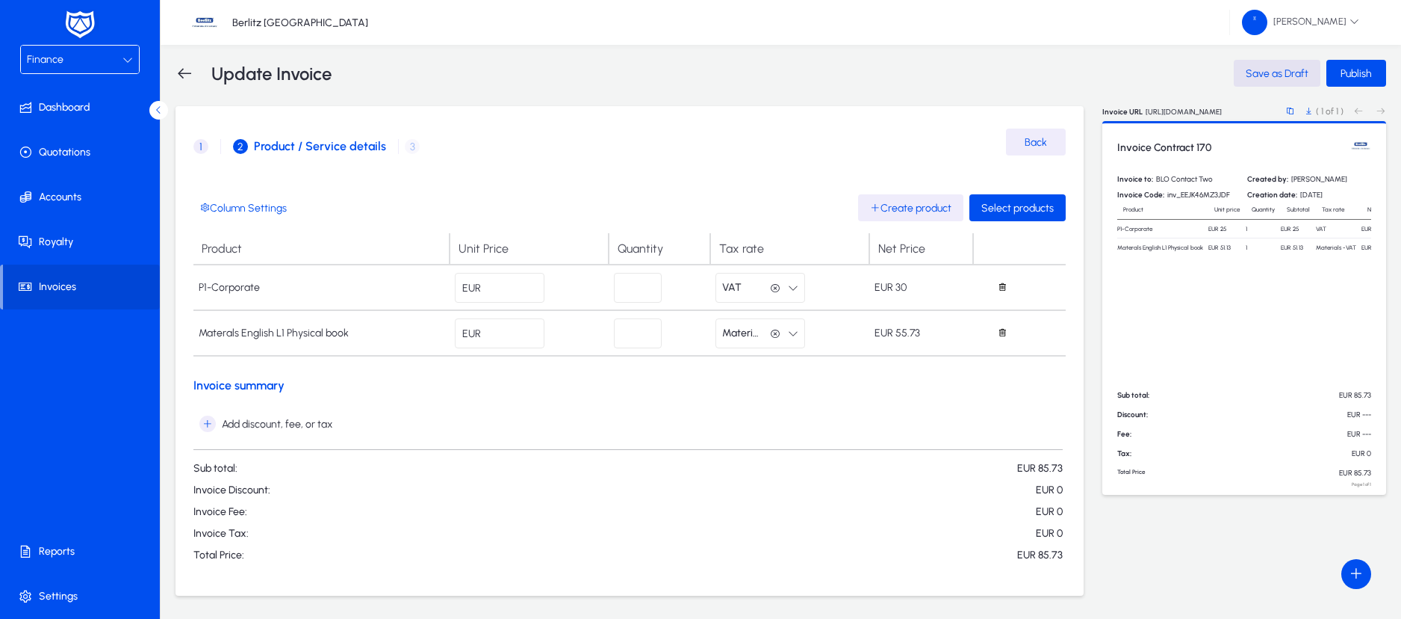
type input "*"
click at [518, 285] on input "*" at bounding box center [500, 288] width 90 height 30
type input "**"
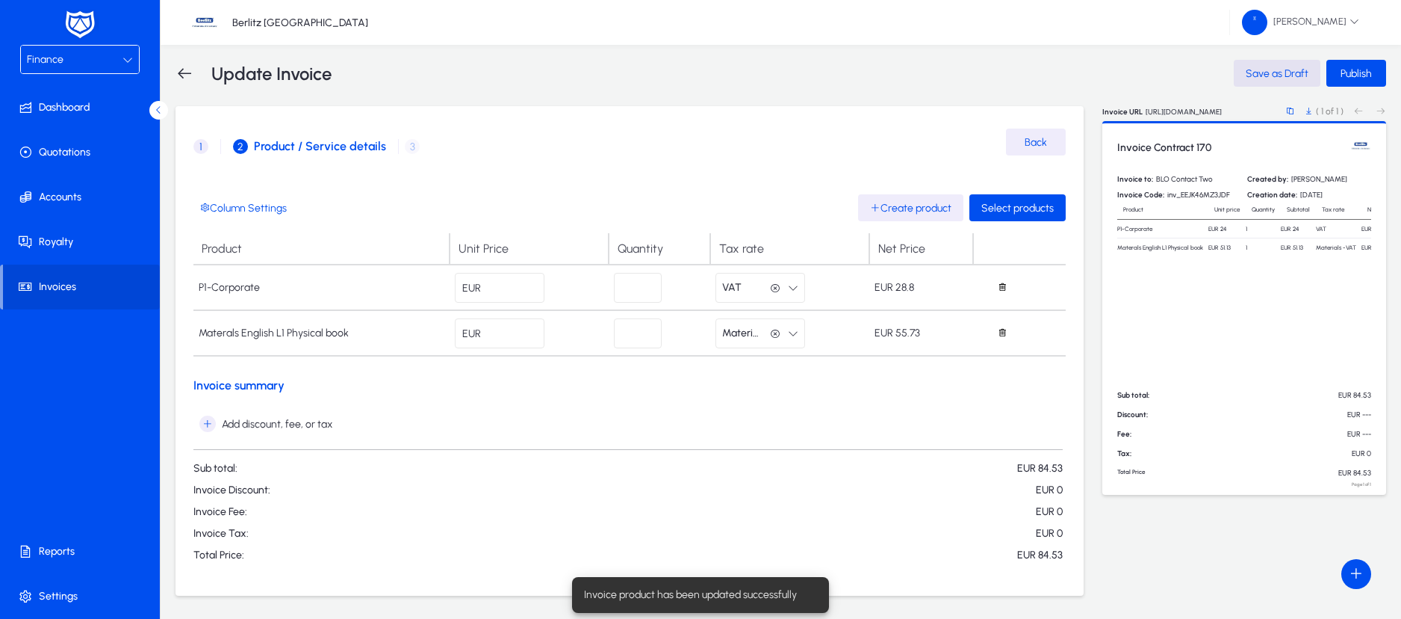
click at [776, 291] on icon "button" at bounding box center [775, 288] width 10 height 10
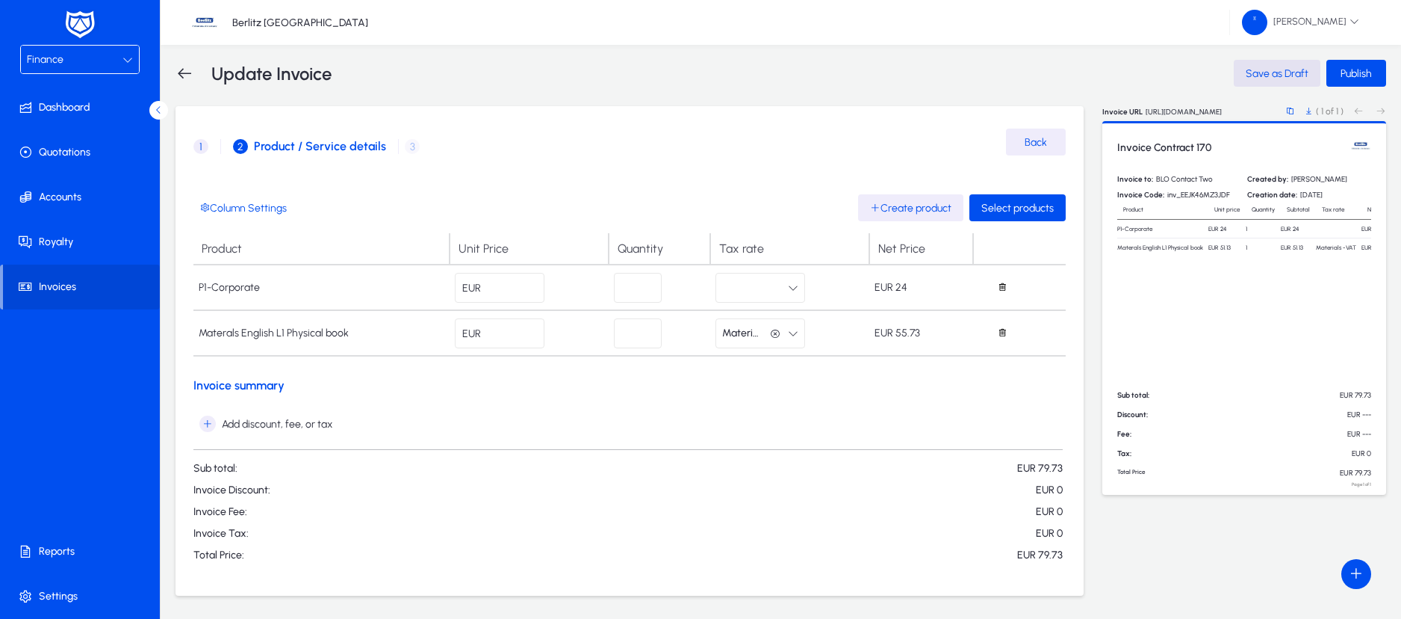
click at [637, 283] on input "*" at bounding box center [638, 288] width 48 height 30
type input "**"
click at [775, 334] on icon "button" at bounding box center [775, 334] width 10 height 10
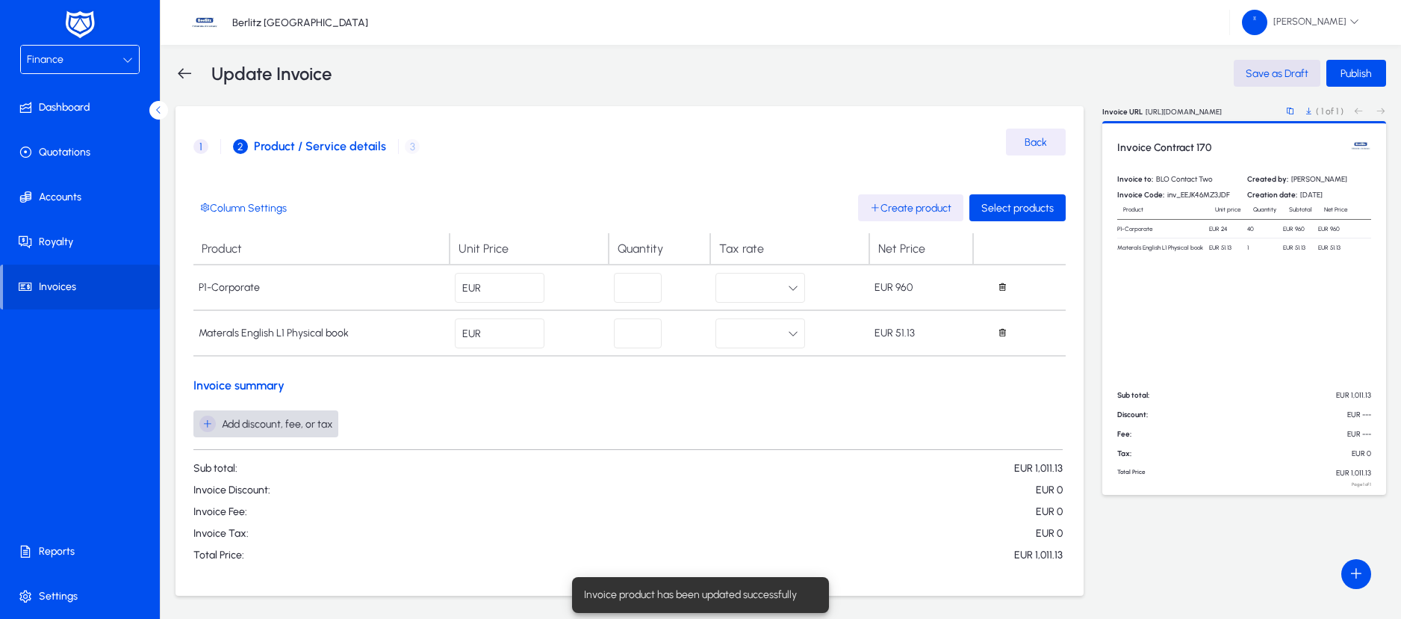
click at [205, 429] on icon "button" at bounding box center [207, 423] width 16 height 16
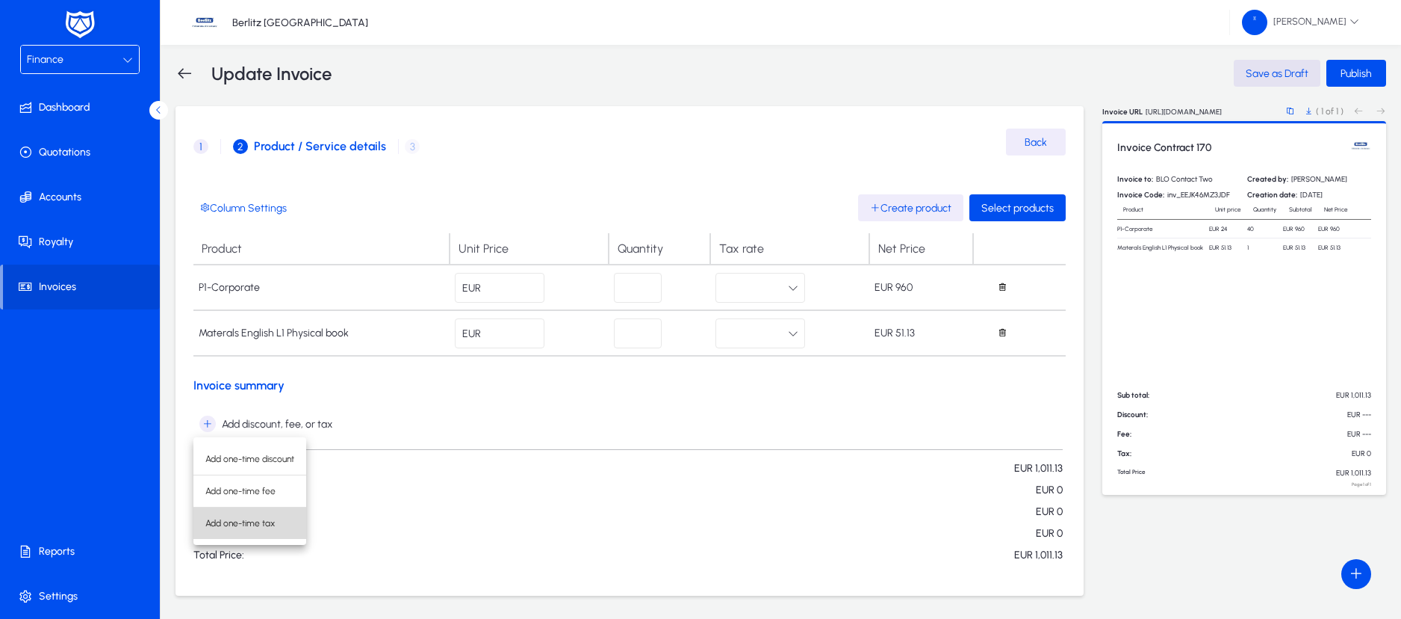
click at [217, 530] on button "Add one-time tax" at bounding box center [249, 522] width 113 height 31
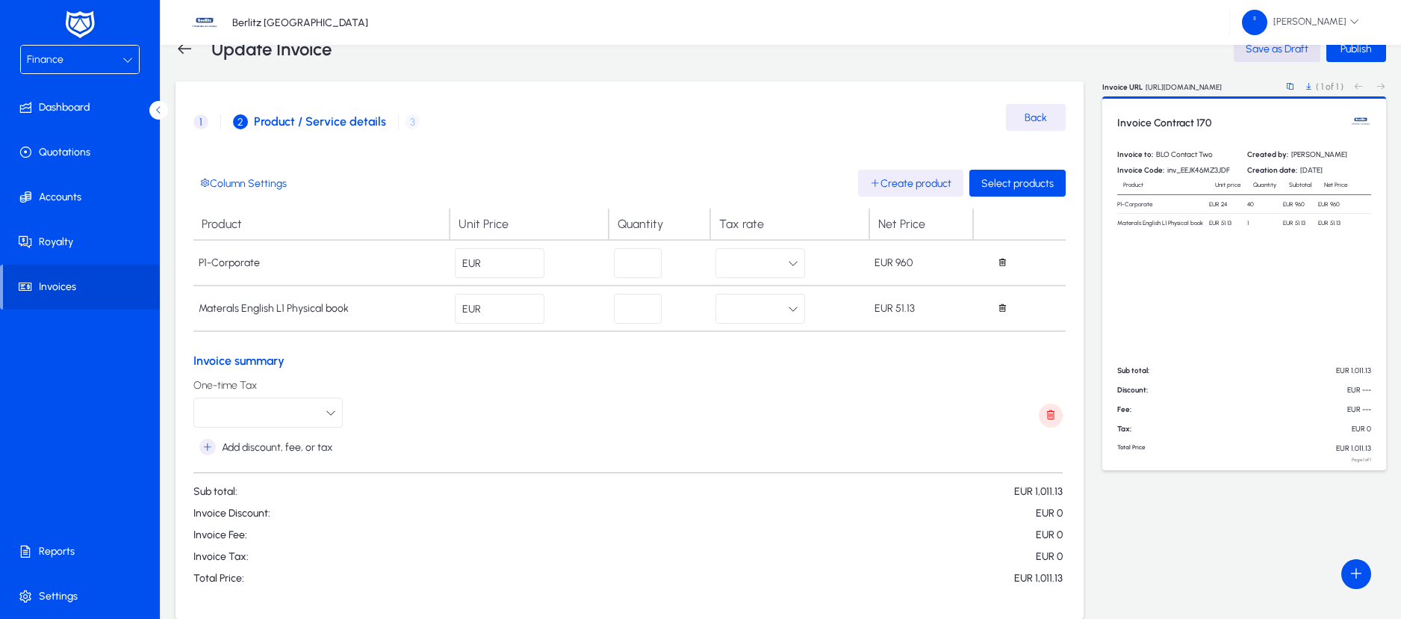
scroll to position [31, 0]
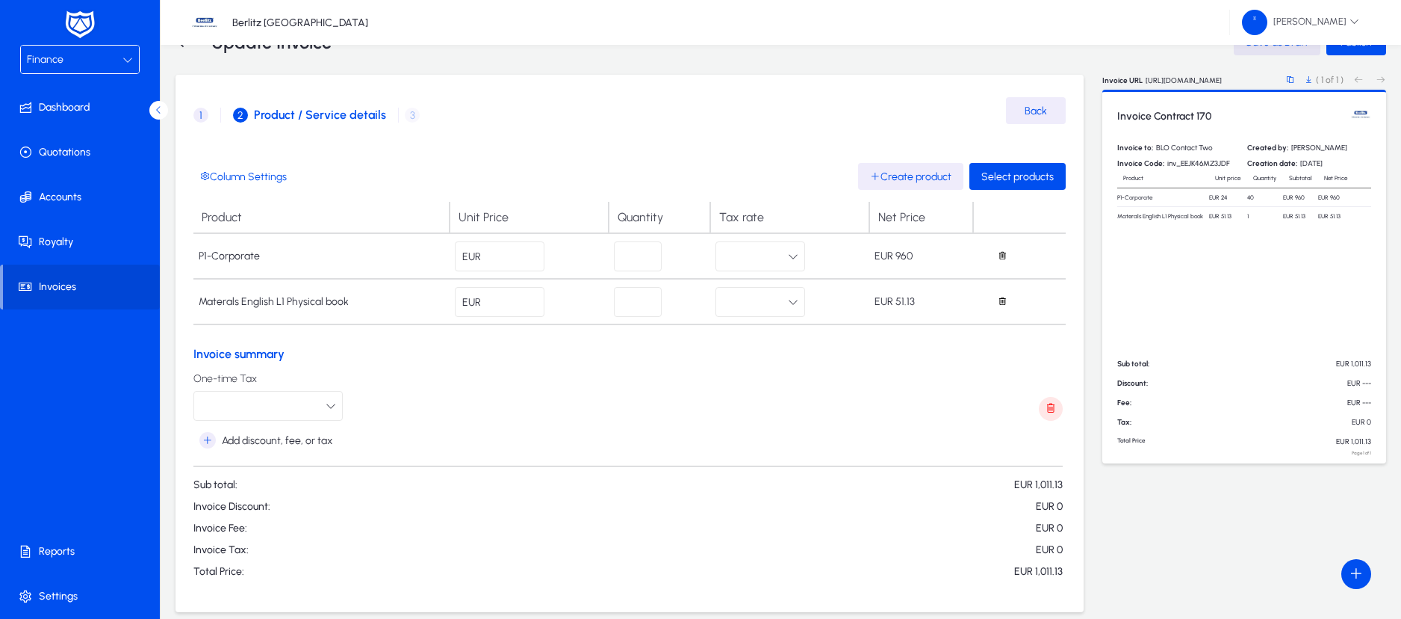
click at [313, 414] on button "button" at bounding box center [267, 406] width 149 height 30
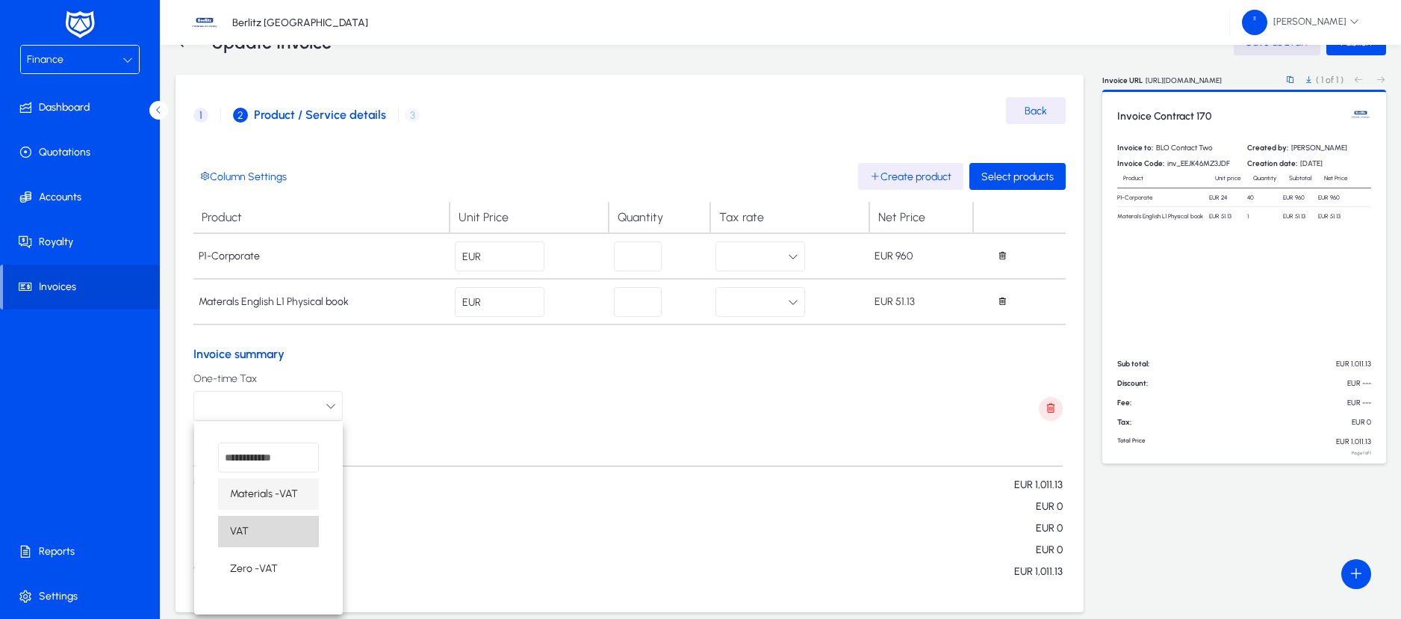
click at [275, 524] on mat-option "VAT" at bounding box center [268, 530] width 101 height 31
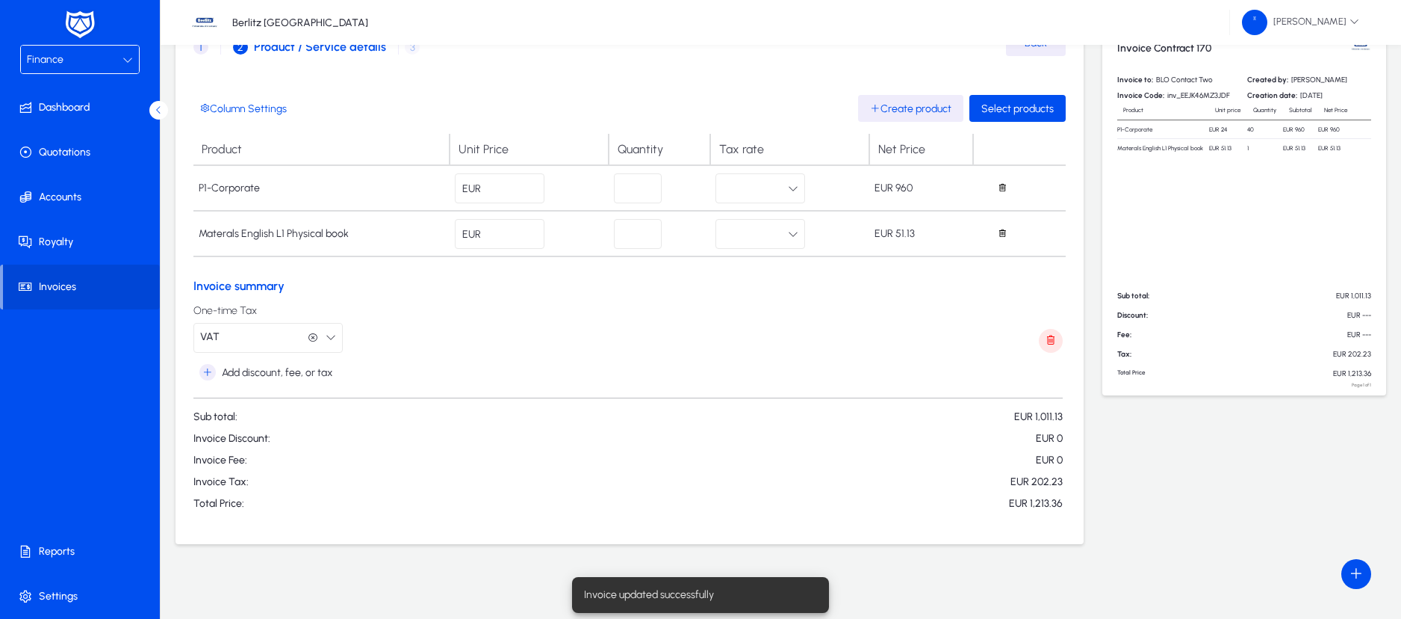
scroll to position [0, 0]
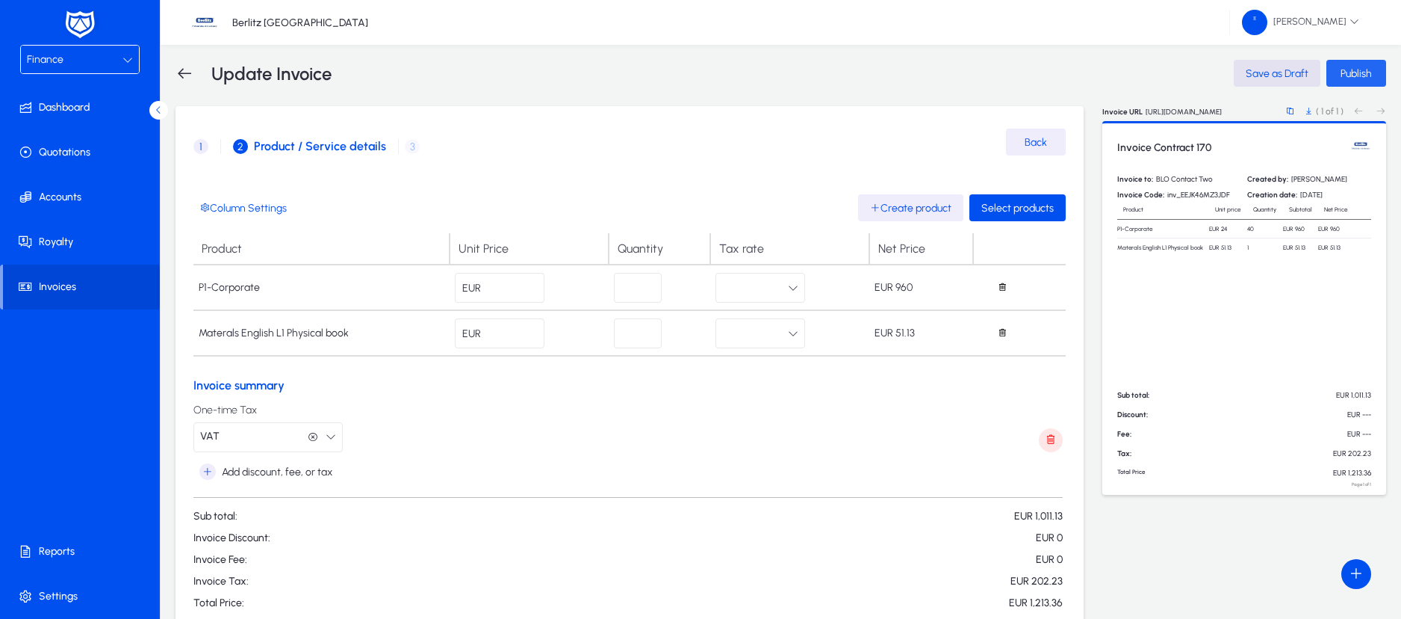
click at [1360, 68] on span "Publish" at bounding box center [1356, 73] width 31 height 13
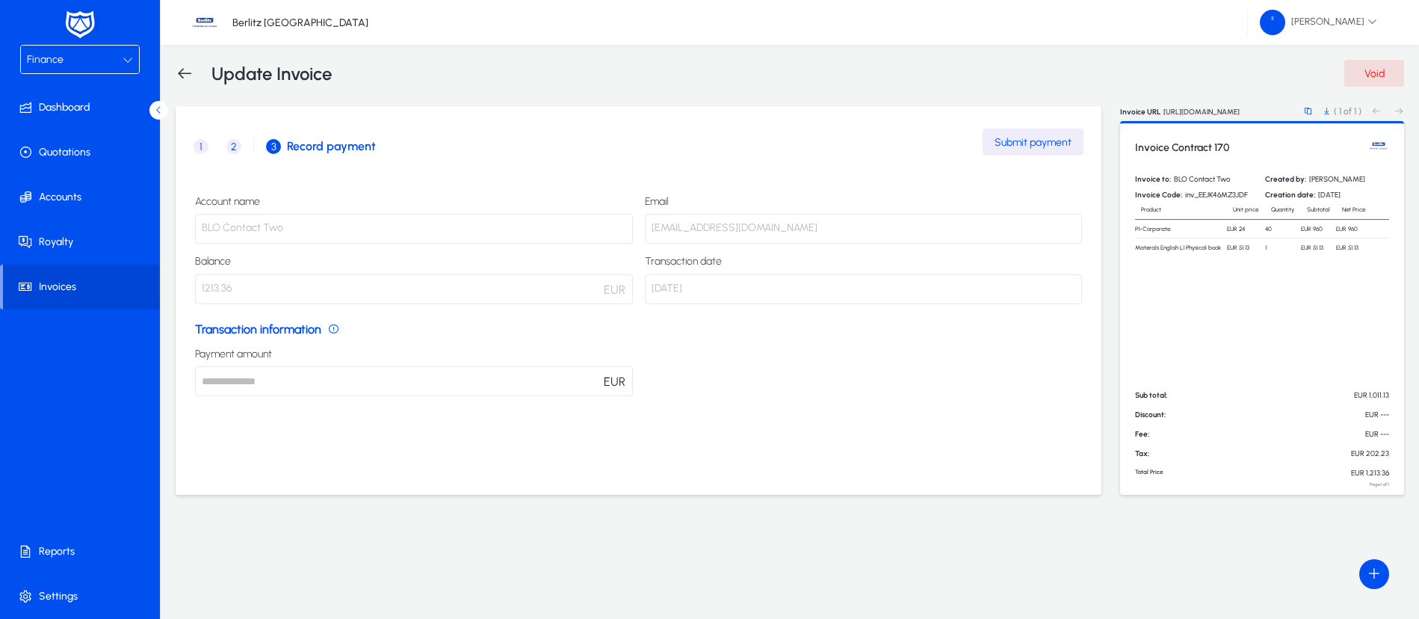
click at [176, 72] on icon at bounding box center [185, 73] width 18 height 18
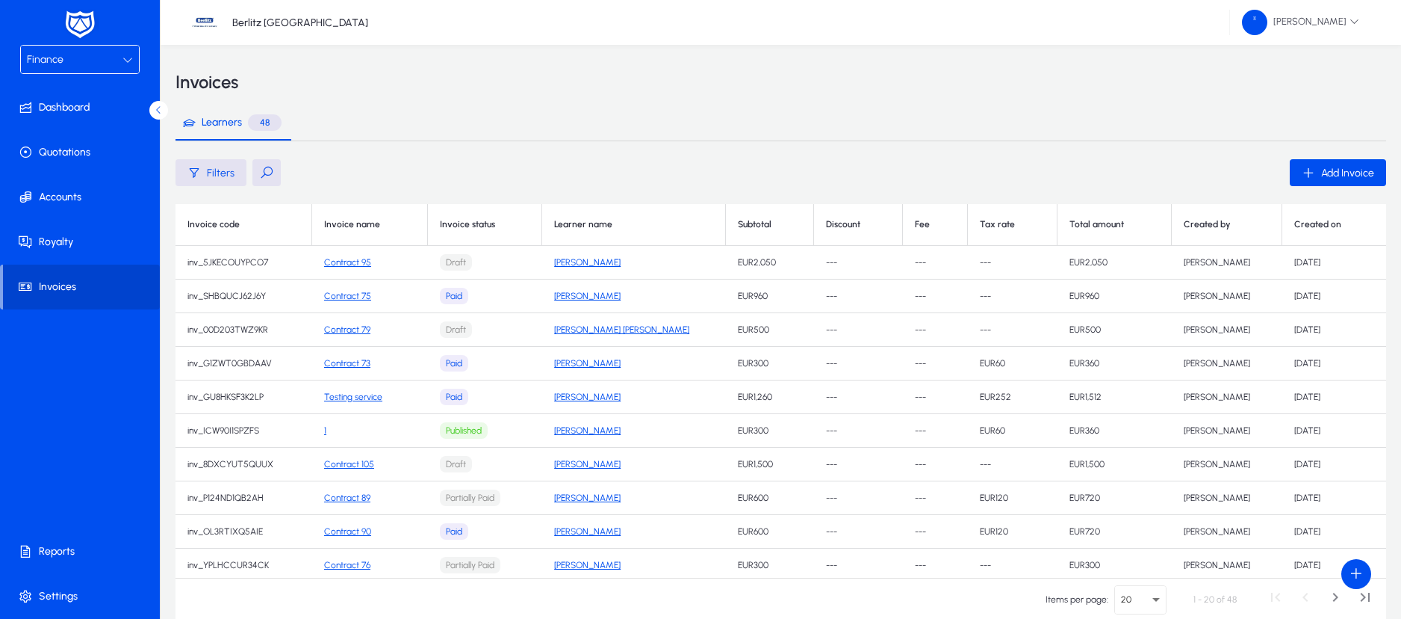
click at [83, 280] on span "Invoices" at bounding box center [81, 286] width 157 height 15
click at [87, 185] on span at bounding box center [83, 197] width 160 height 36
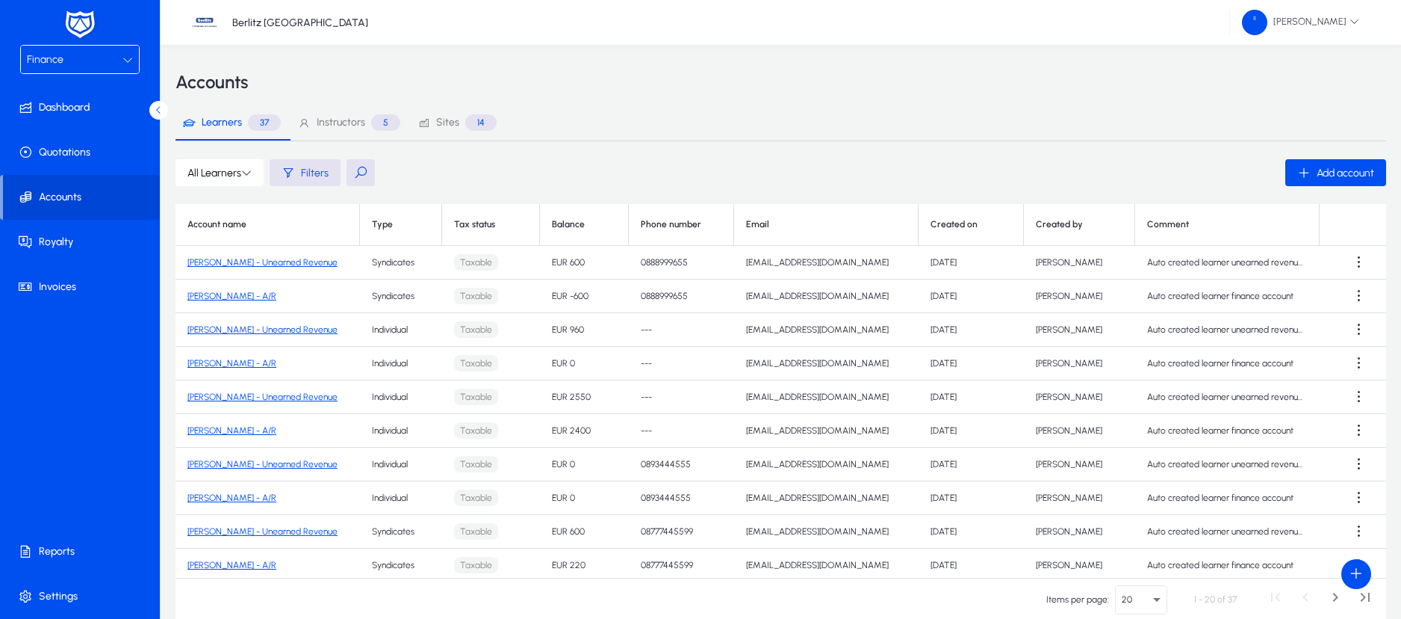
click at [365, 164] on button at bounding box center [361, 172] width 28 height 27
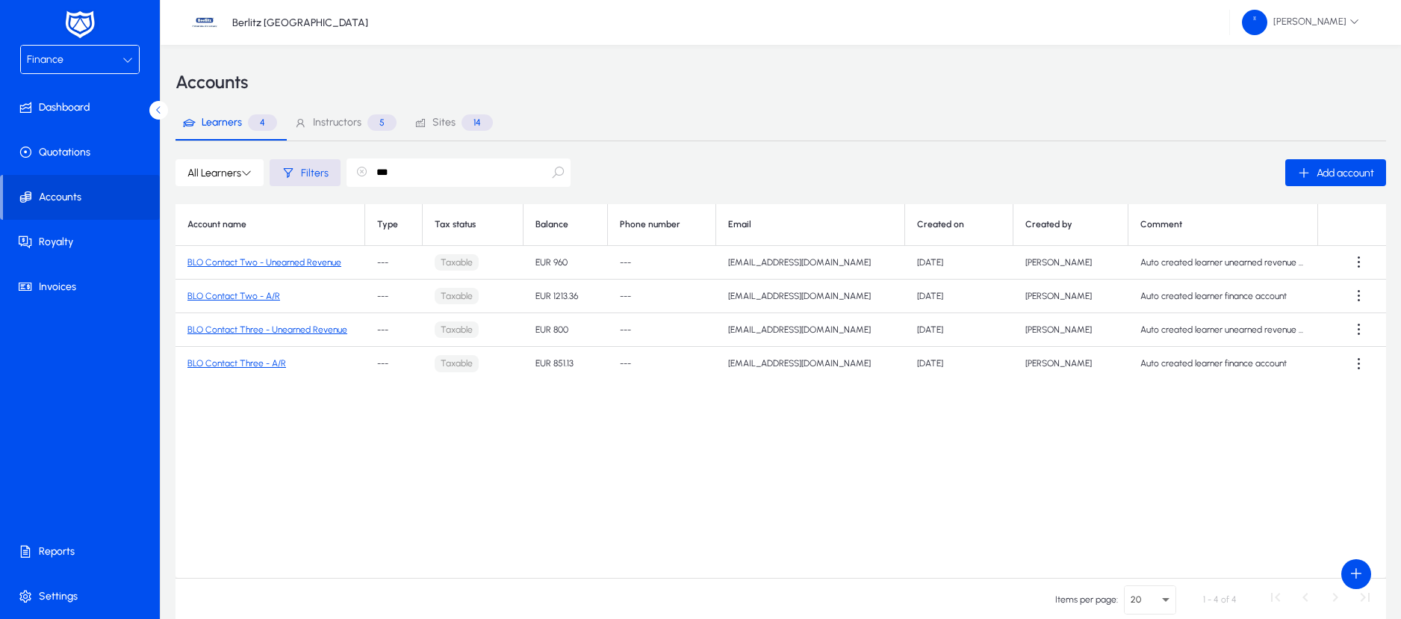
type input "***"
click at [297, 263] on link "BLO Contact Two - Unearned Revenue" at bounding box center [265, 262] width 154 height 10
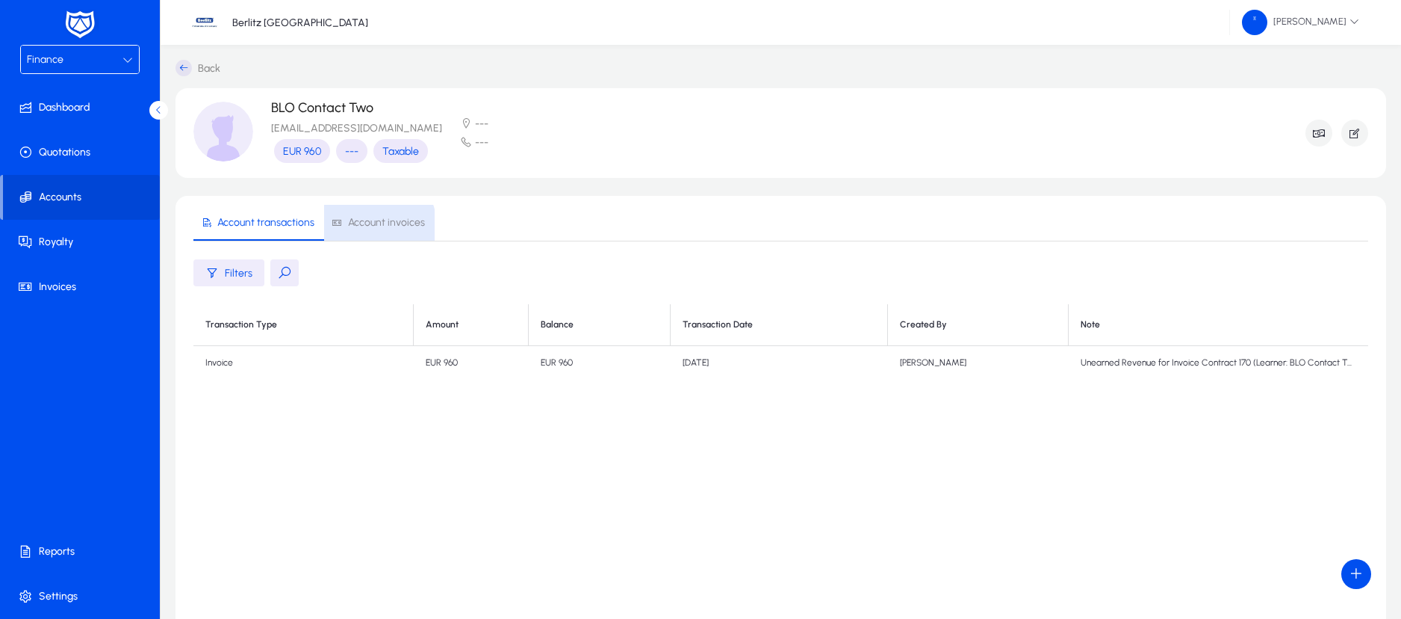
click at [368, 226] on span "Account invoices" at bounding box center [386, 222] width 77 height 10
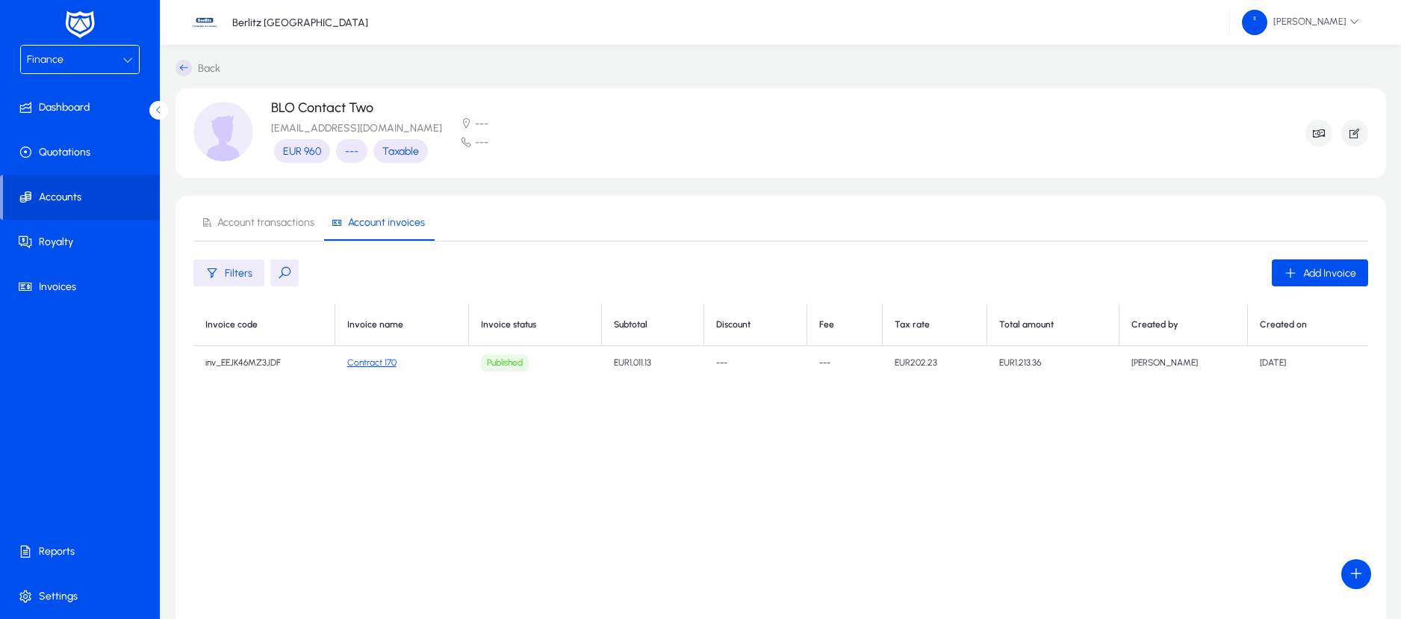
click at [382, 362] on link "Contract 170" at bounding box center [371, 362] width 49 height 10
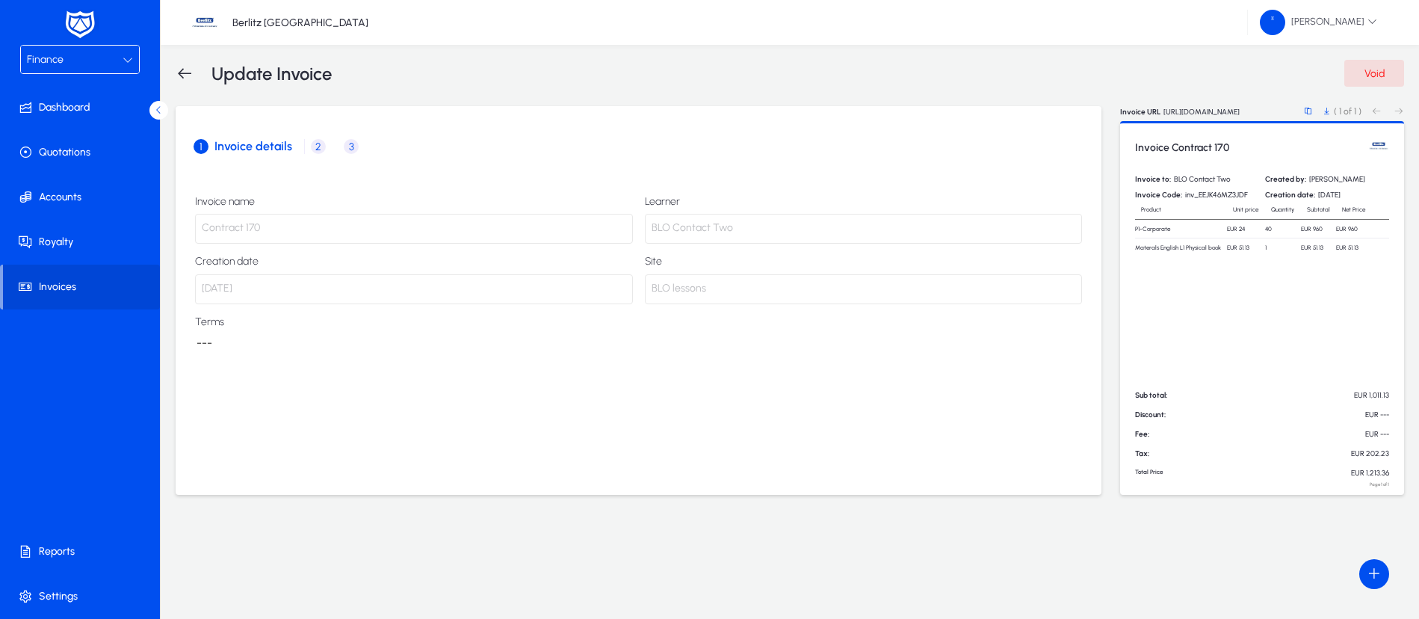
click at [182, 75] on icon at bounding box center [185, 73] width 18 height 18
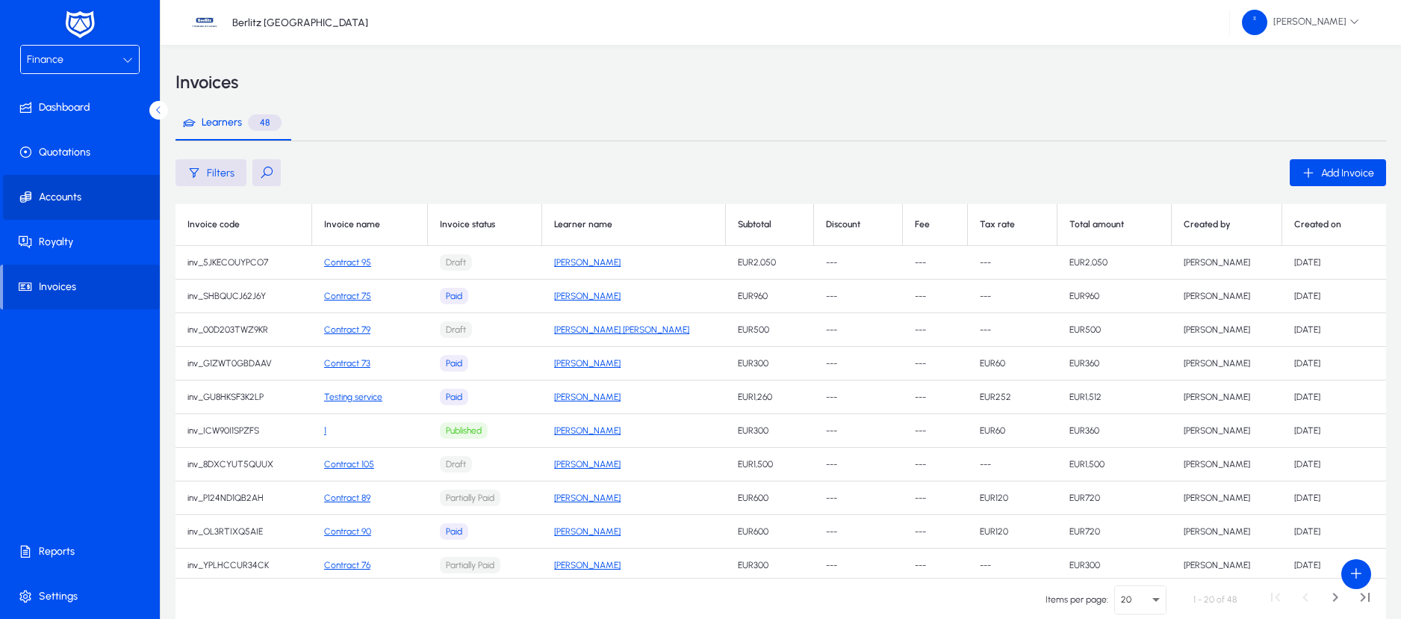
click at [82, 196] on span "Accounts" at bounding box center [83, 197] width 160 height 15
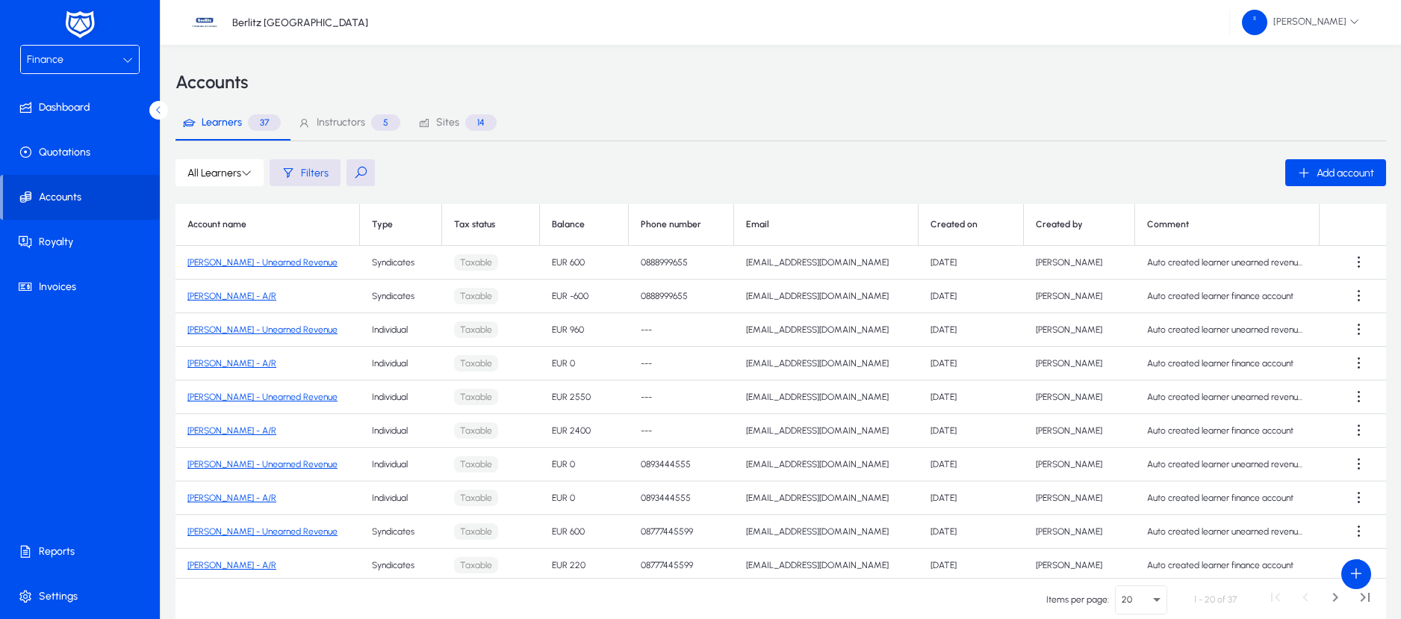
click at [362, 170] on button at bounding box center [361, 172] width 28 height 27
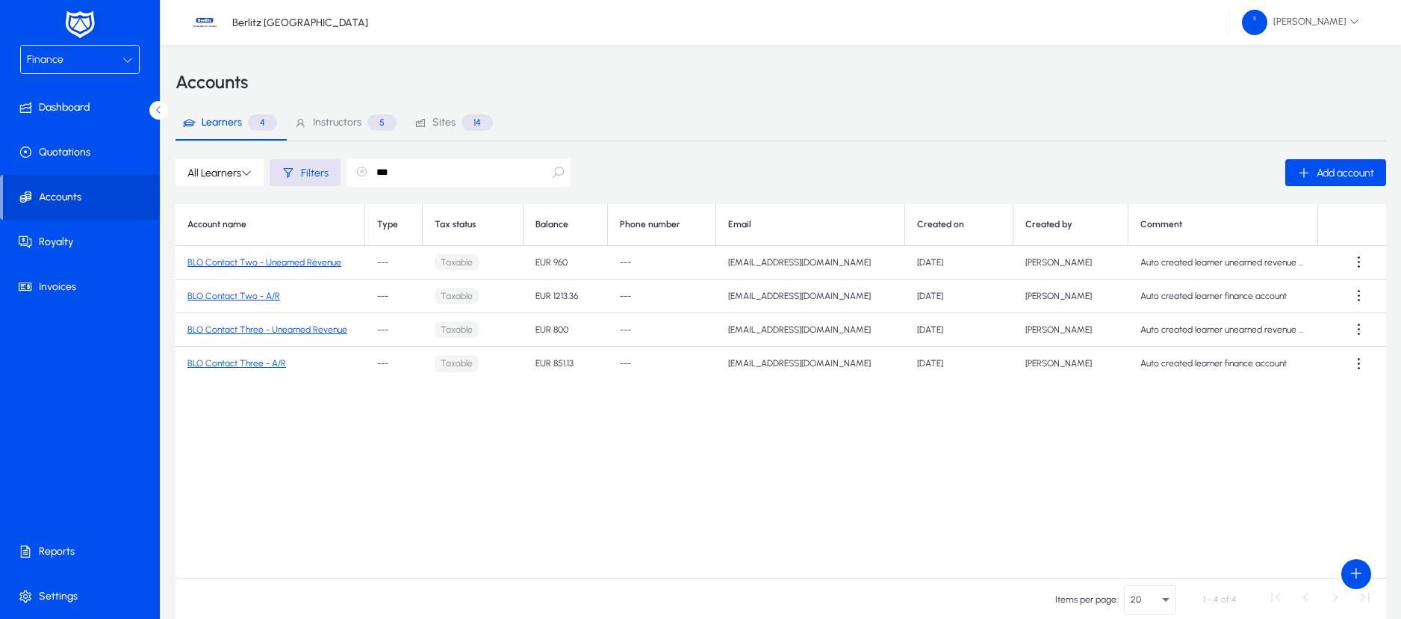
type input "***"
click at [259, 300] on link "BLO Contact Two - A/R" at bounding box center [234, 296] width 93 height 10
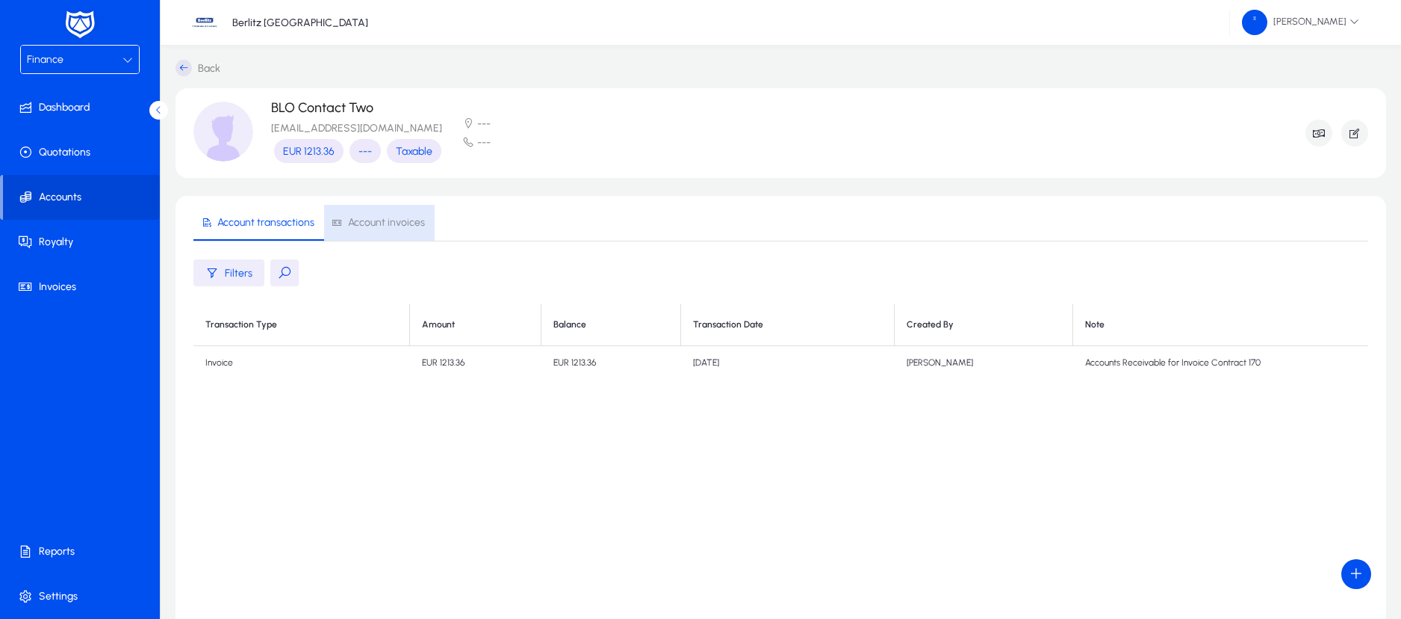
click at [382, 217] on span "Account invoices" at bounding box center [386, 222] width 77 height 10
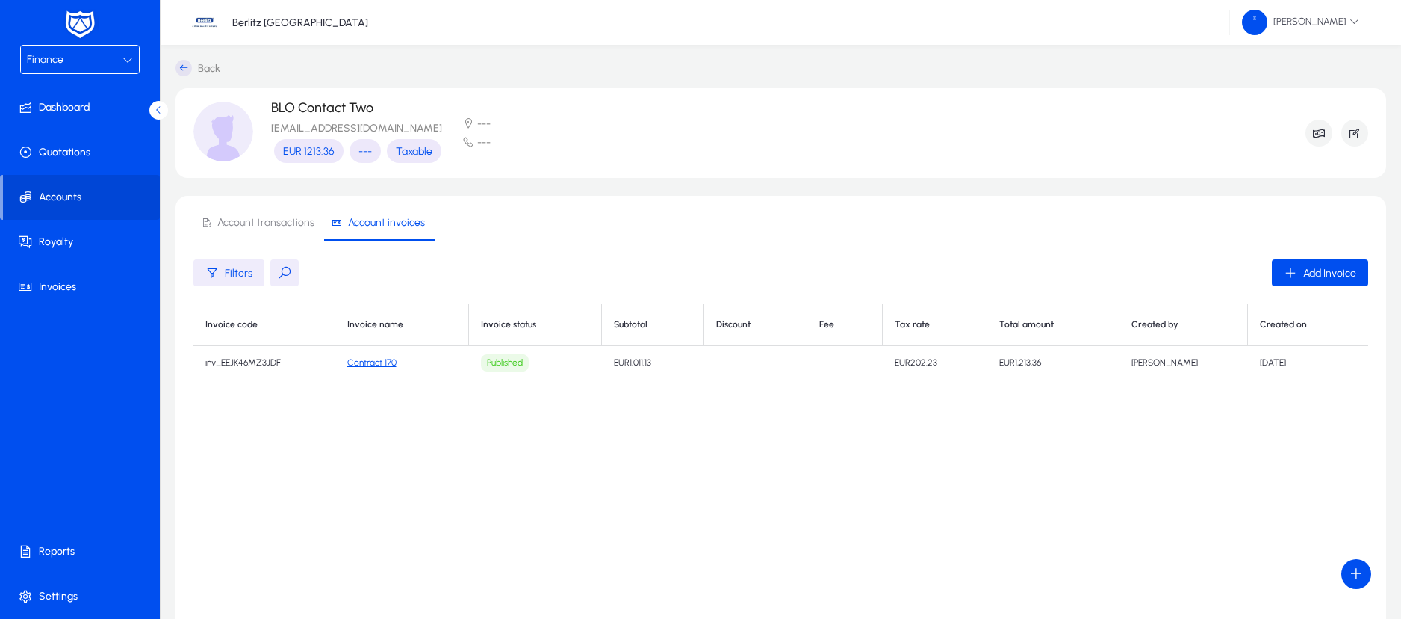
click at [373, 362] on link "Contract 170" at bounding box center [371, 362] width 49 height 10
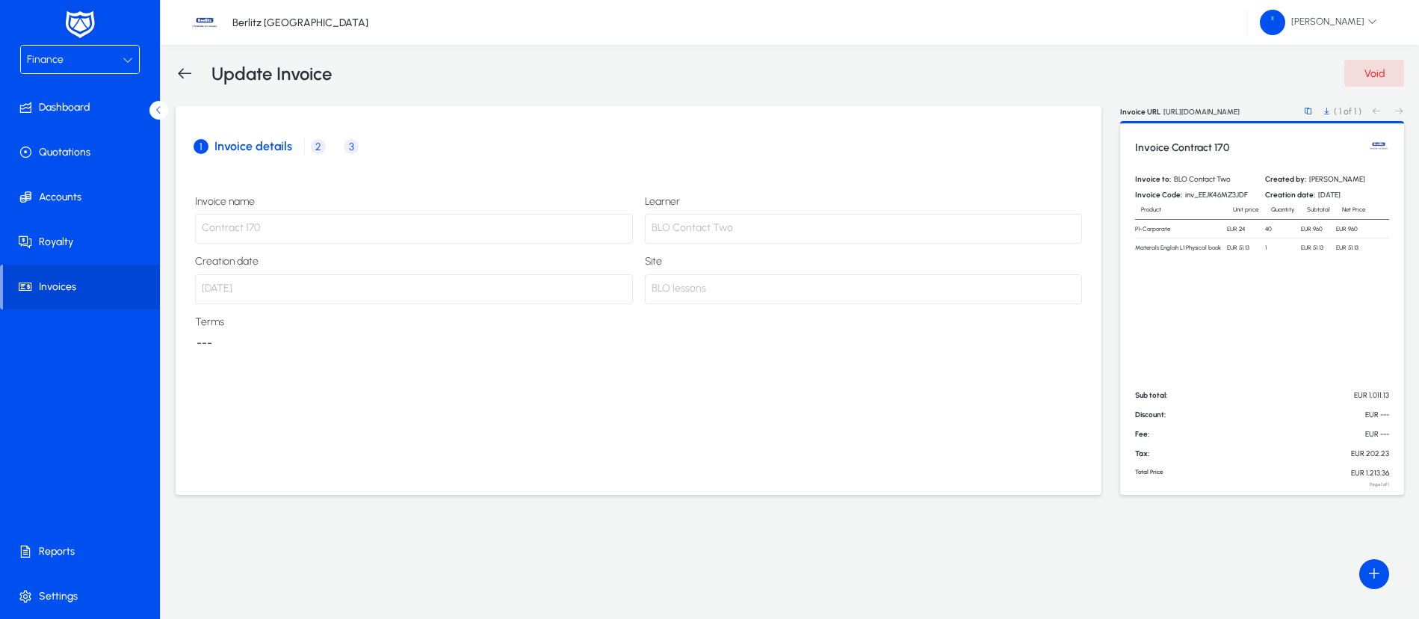
click at [320, 143] on span "2" at bounding box center [318, 146] width 15 height 15
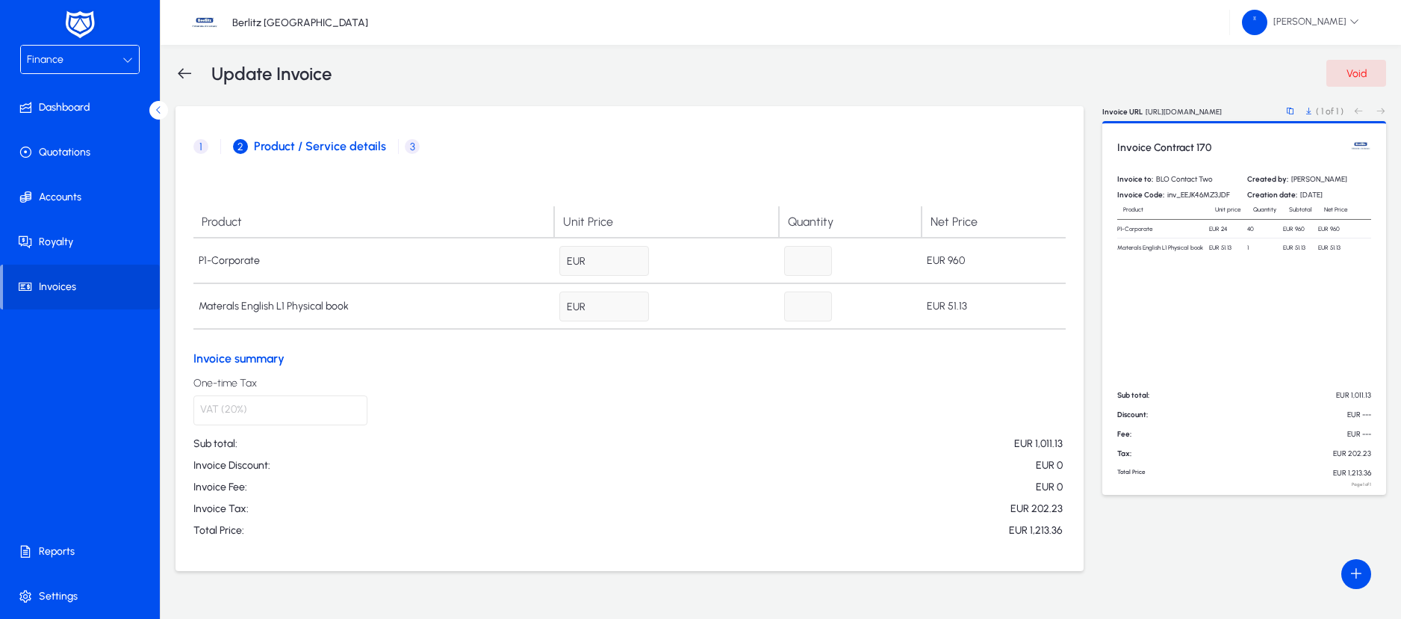
click at [183, 75] on icon at bounding box center [185, 73] width 18 height 18
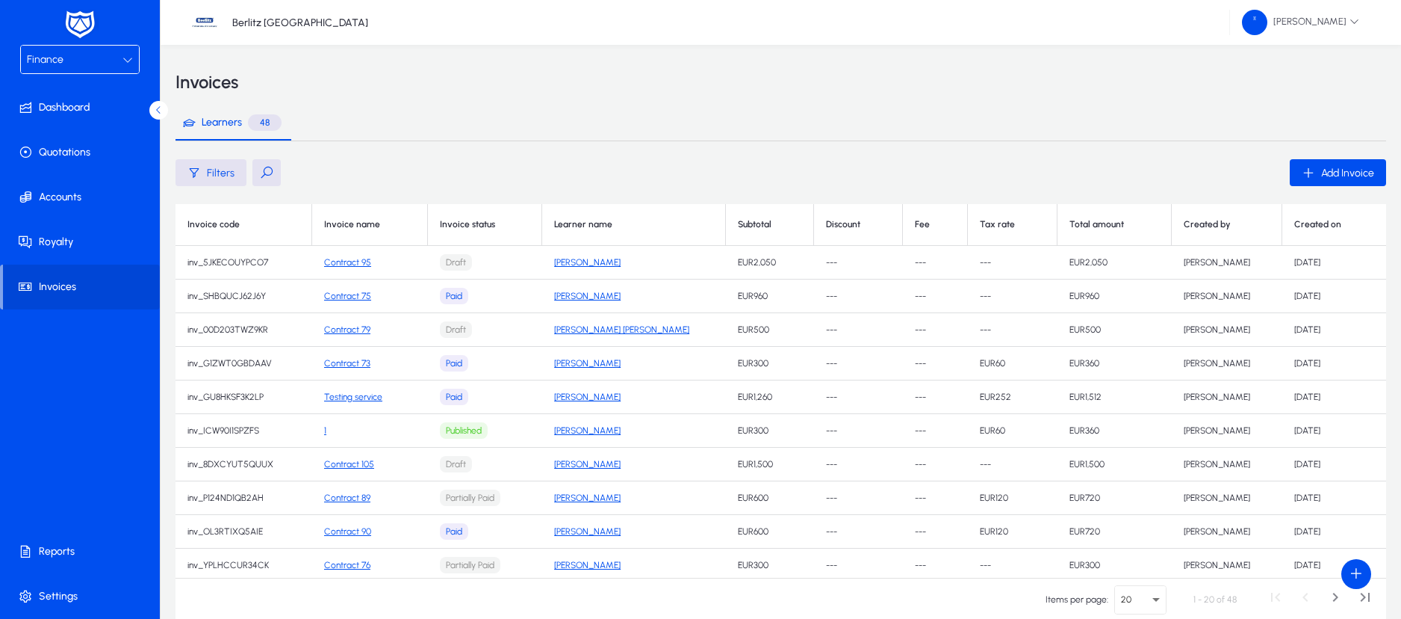
click at [268, 167] on button at bounding box center [266, 172] width 28 height 27
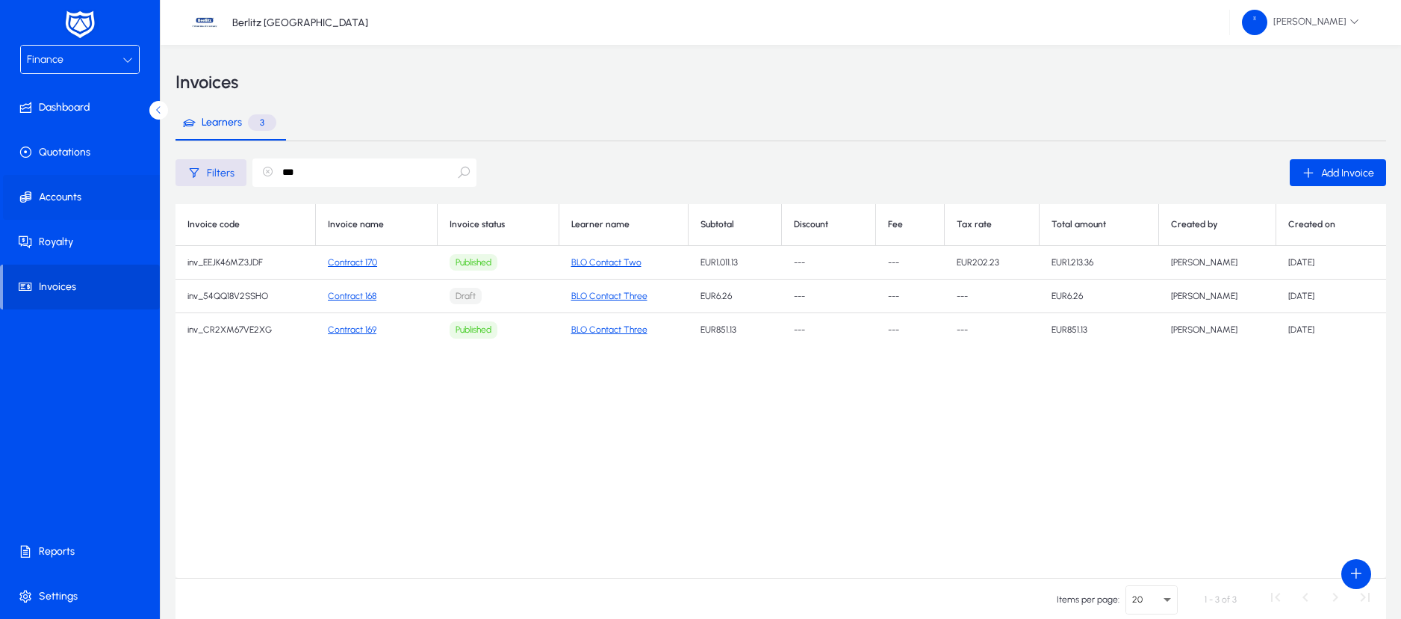
type input "***"
click at [52, 197] on span "Accounts" at bounding box center [83, 197] width 160 height 15
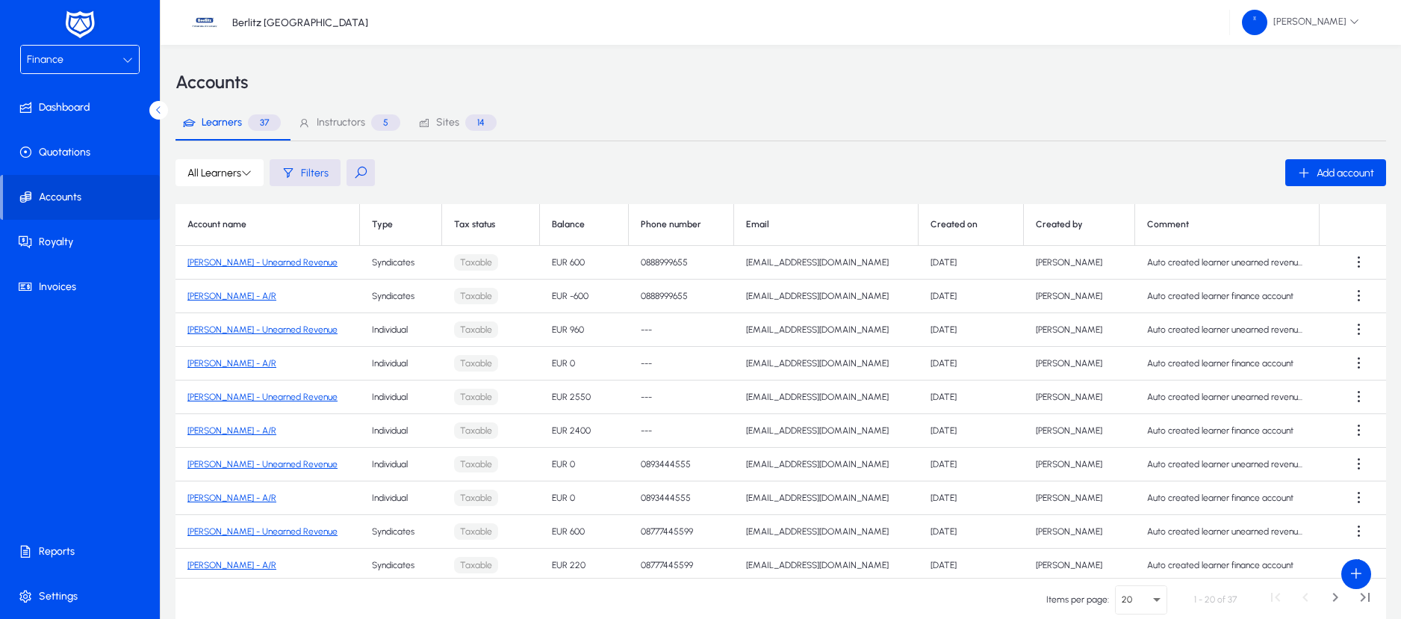
click at [360, 173] on button at bounding box center [361, 172] width 28 height 27
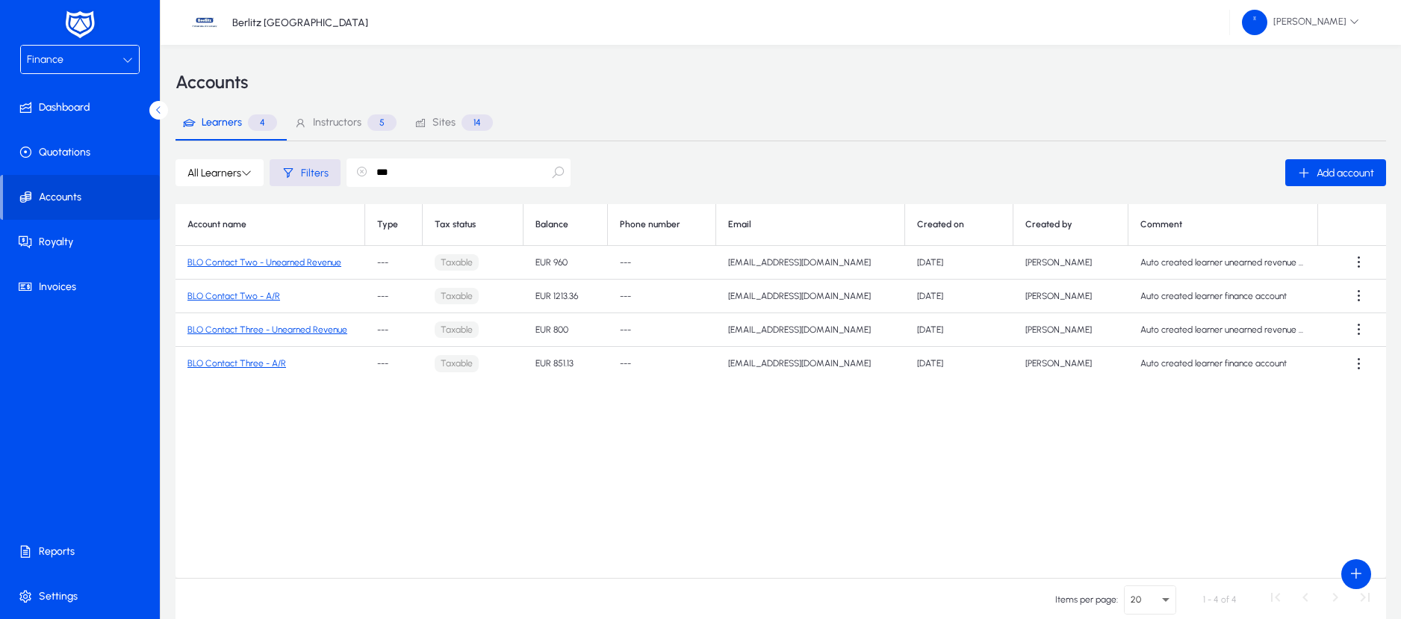
type input "***"
click at [283, 263] on link "BLO Contact Two - Unearned Revenue" at bounding box center [265, 262] width 154 height 10
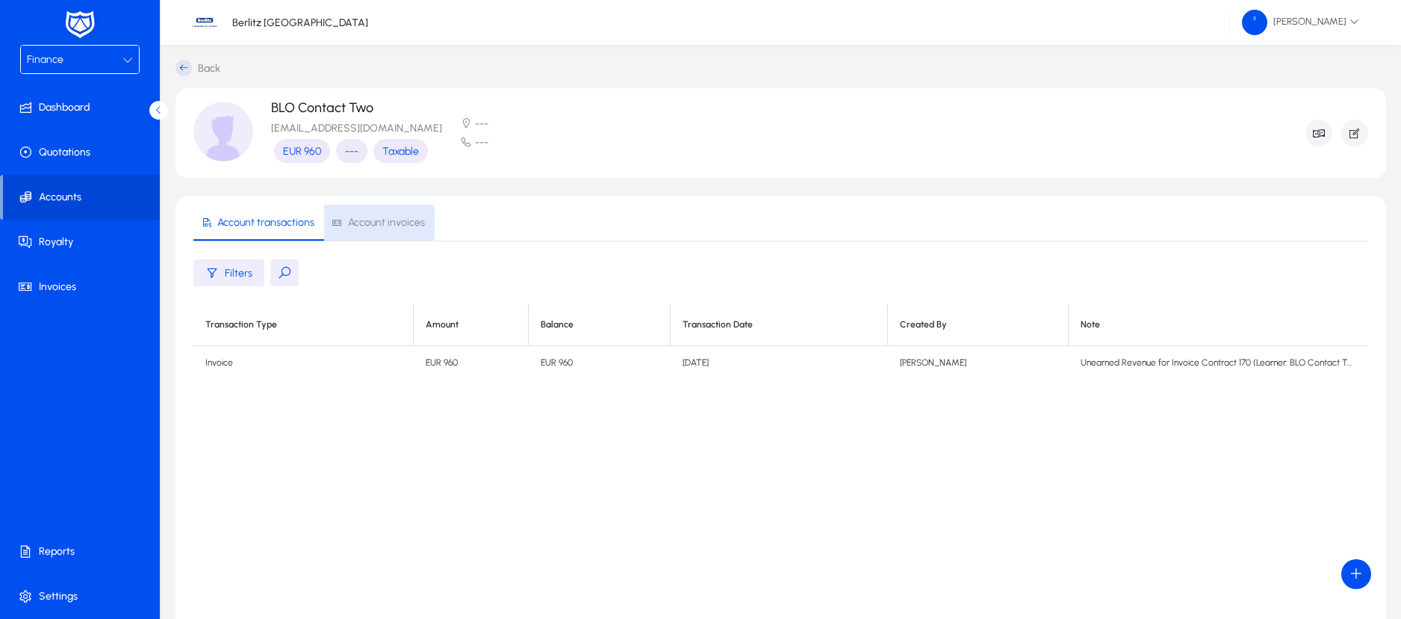
click at [374, 223] on span "Account invoices" at bounding box center [386, 222] width 77 height 10
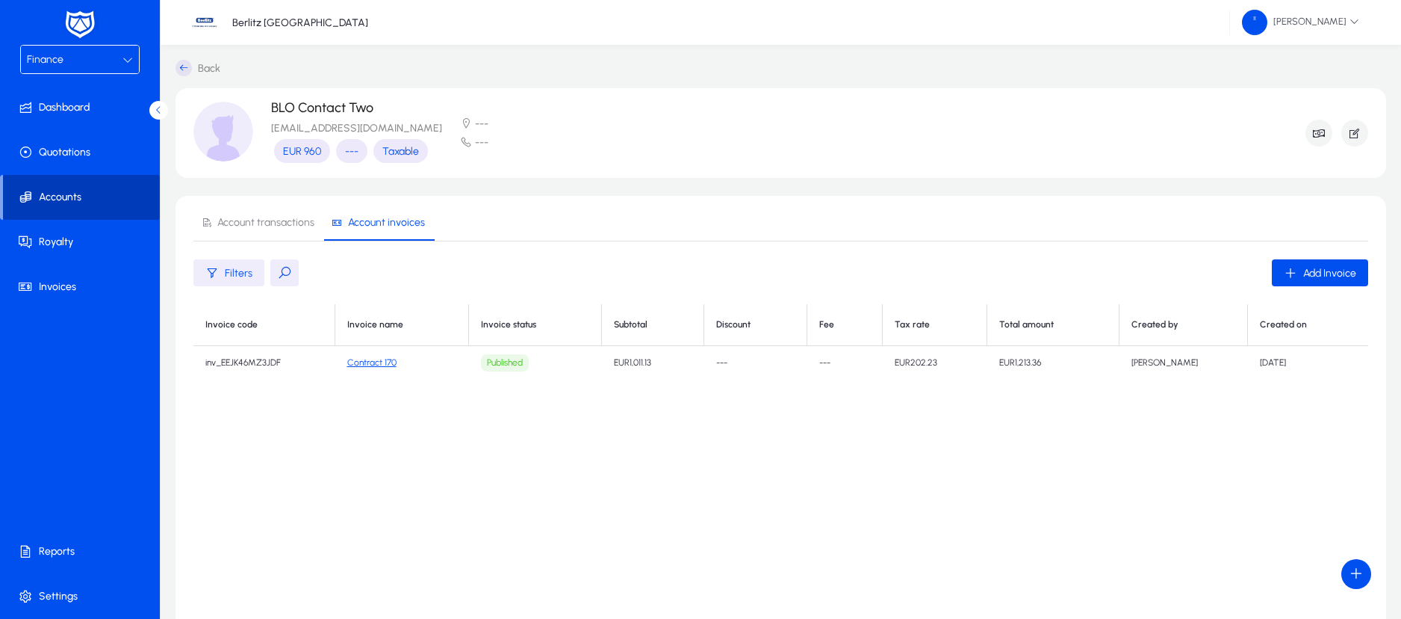
click at [80, 199] on span "Accounts" at bounding box center [81, 197] width 157 height 15
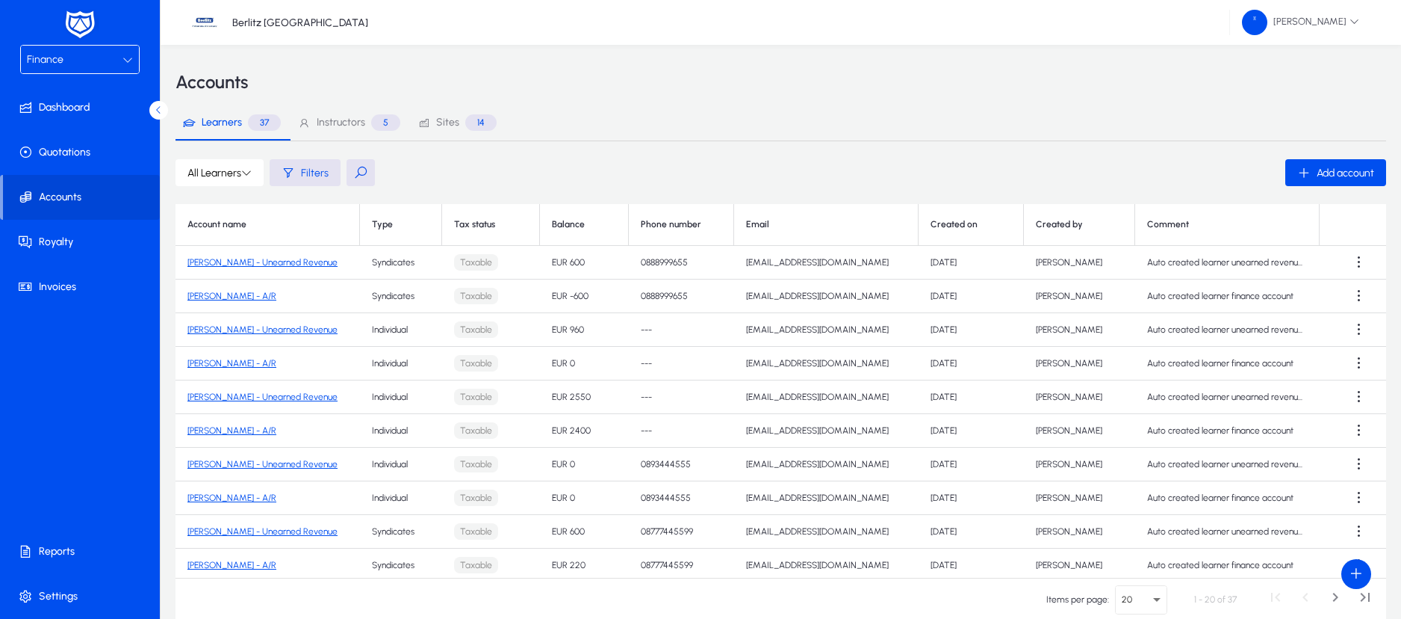
click at [353, 169] on button at bounding box center [361, 172] width 28 height 27
click at [424, 160] on input "text" at bounding box center [459, 172] width 224 height 28
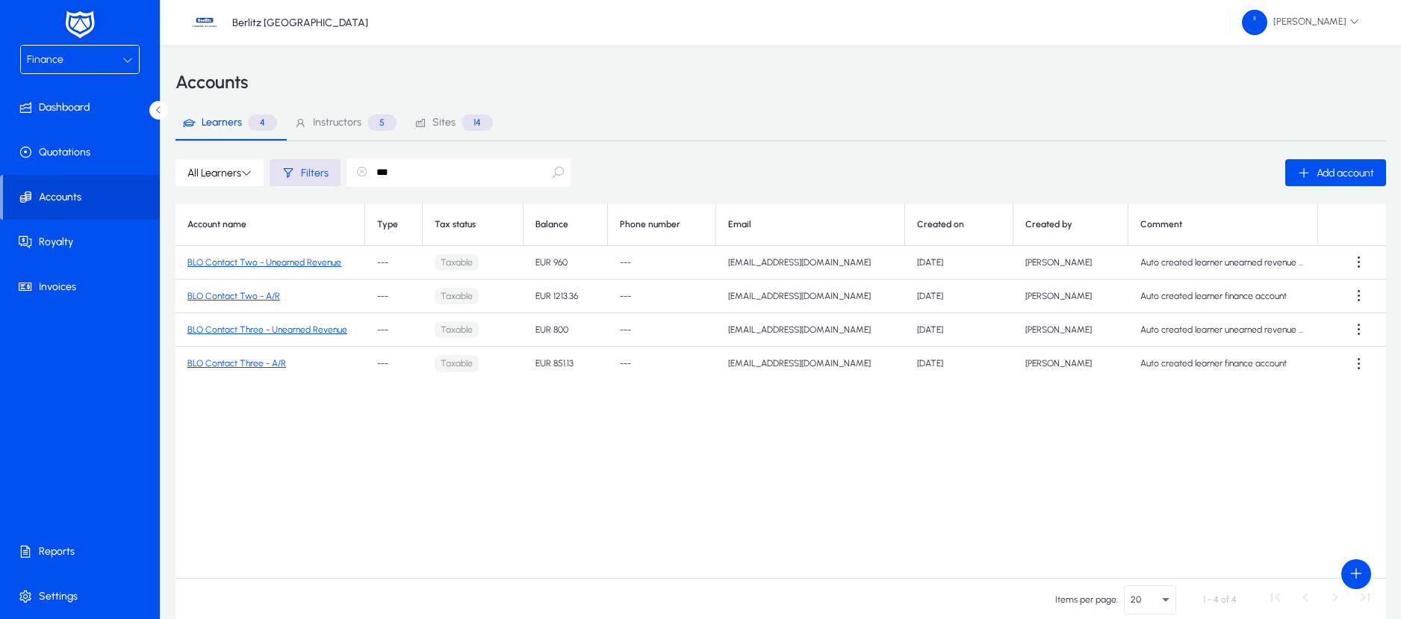
type input "***"
click at [114, 68] on div "Finance" at bounding box center [75, 59] width 96 height 19
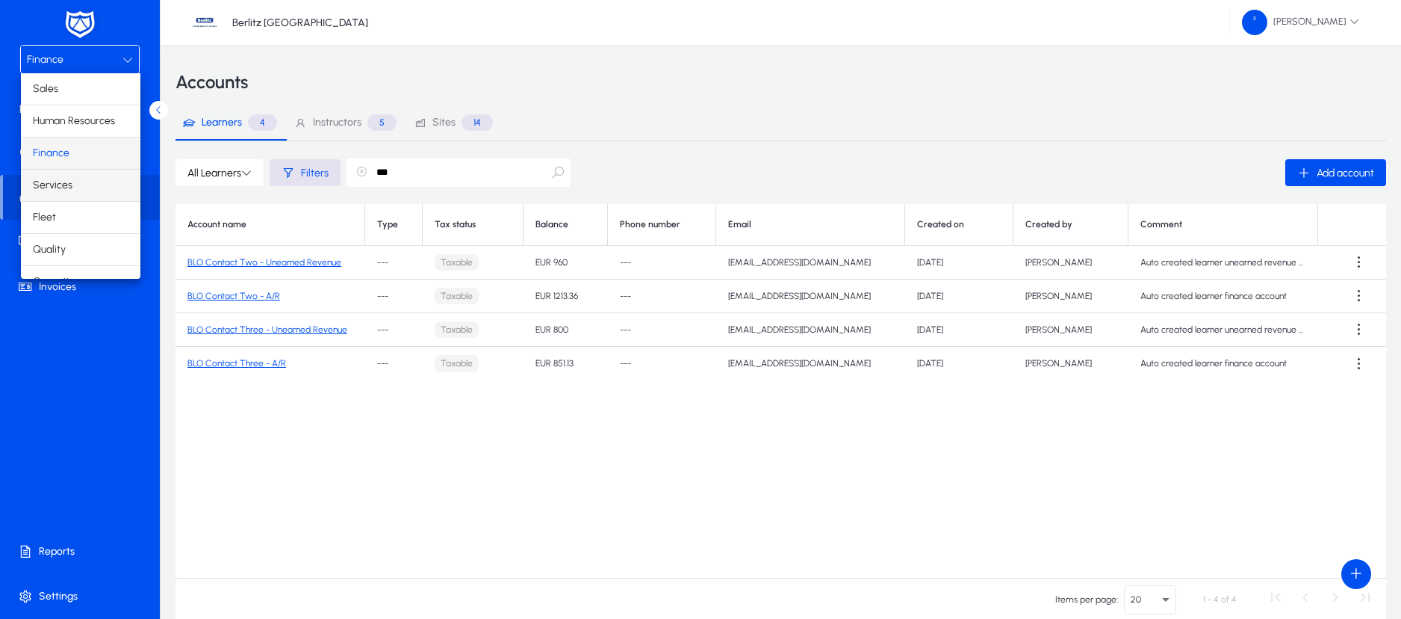
scroll to position [51, 0]
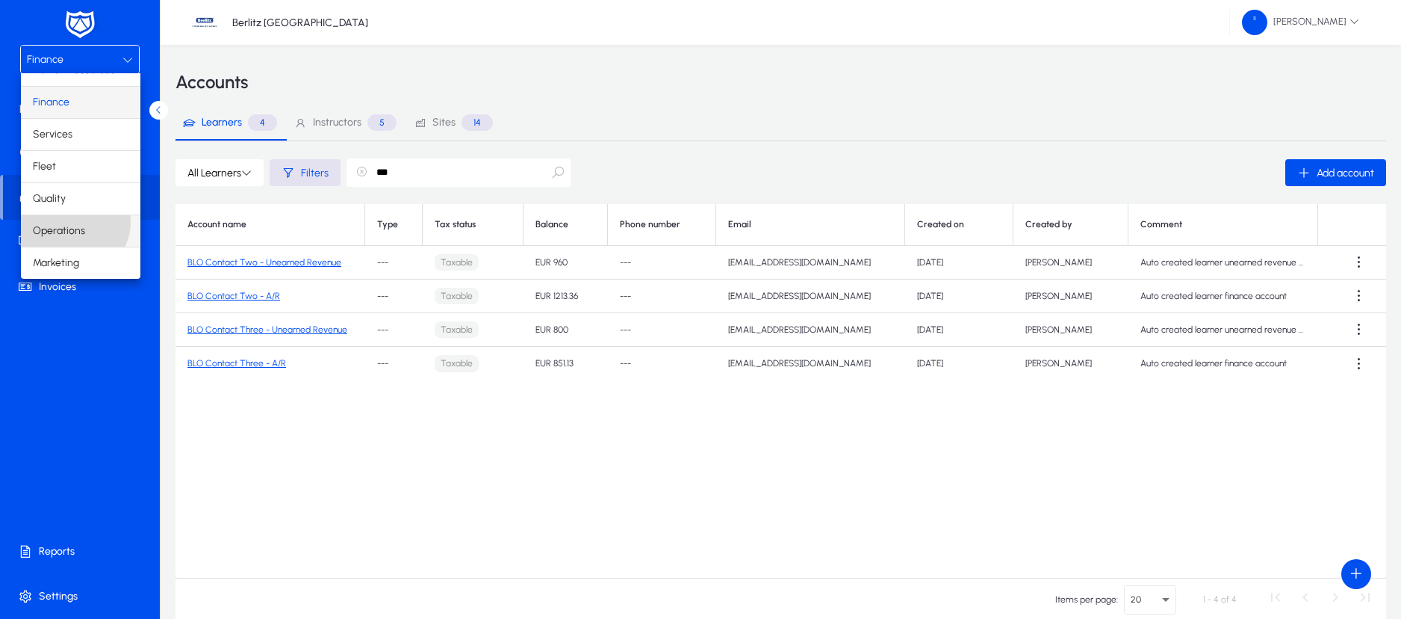
click at [73, 222] on span "Operations" at bounding box center [59, 231] width 52 height 18
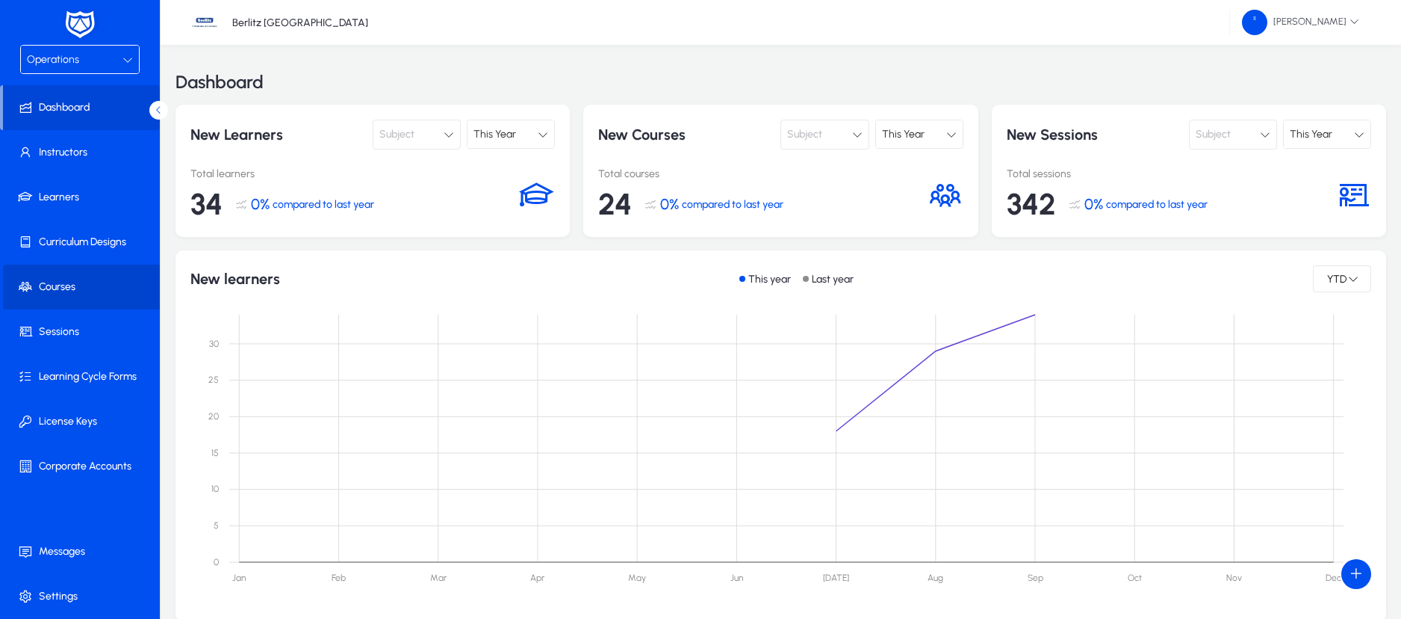
click at [60, 289] on span "Courses" at bounding box center [83, 286] width 160 height 15
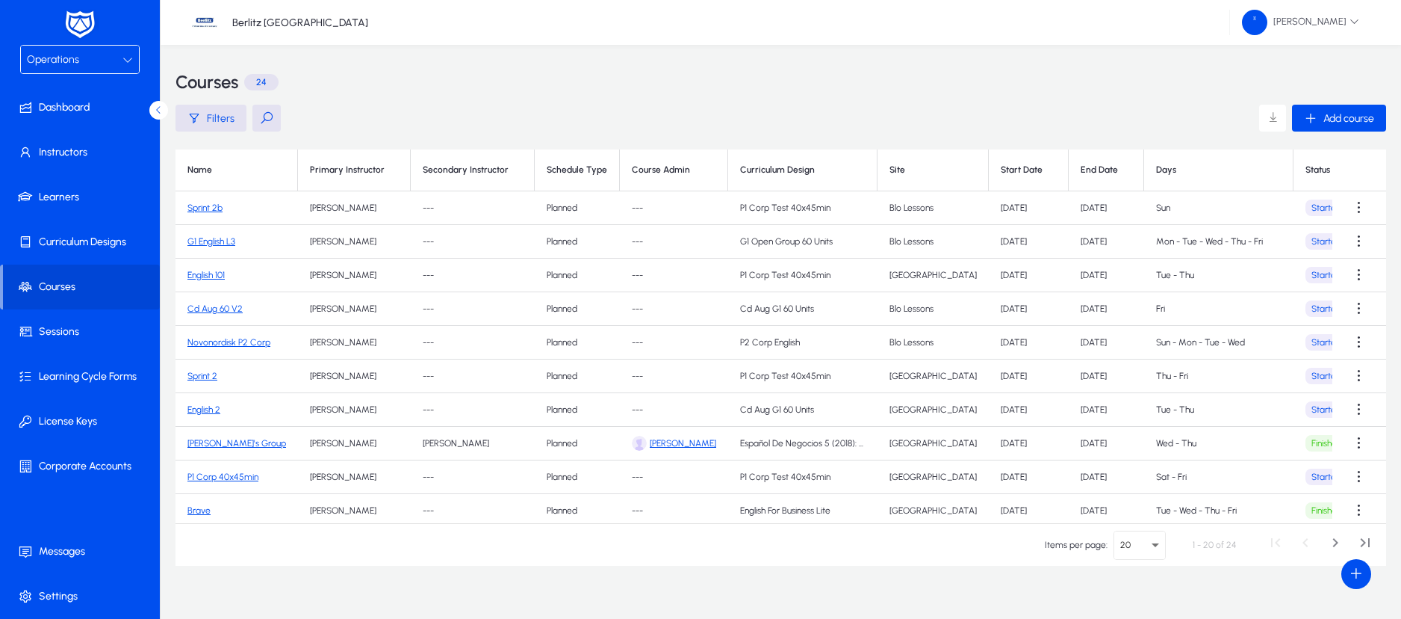
click at [210, 211] on link "Sprint 2b" at bounding box center [205, 207] width 35 height 10
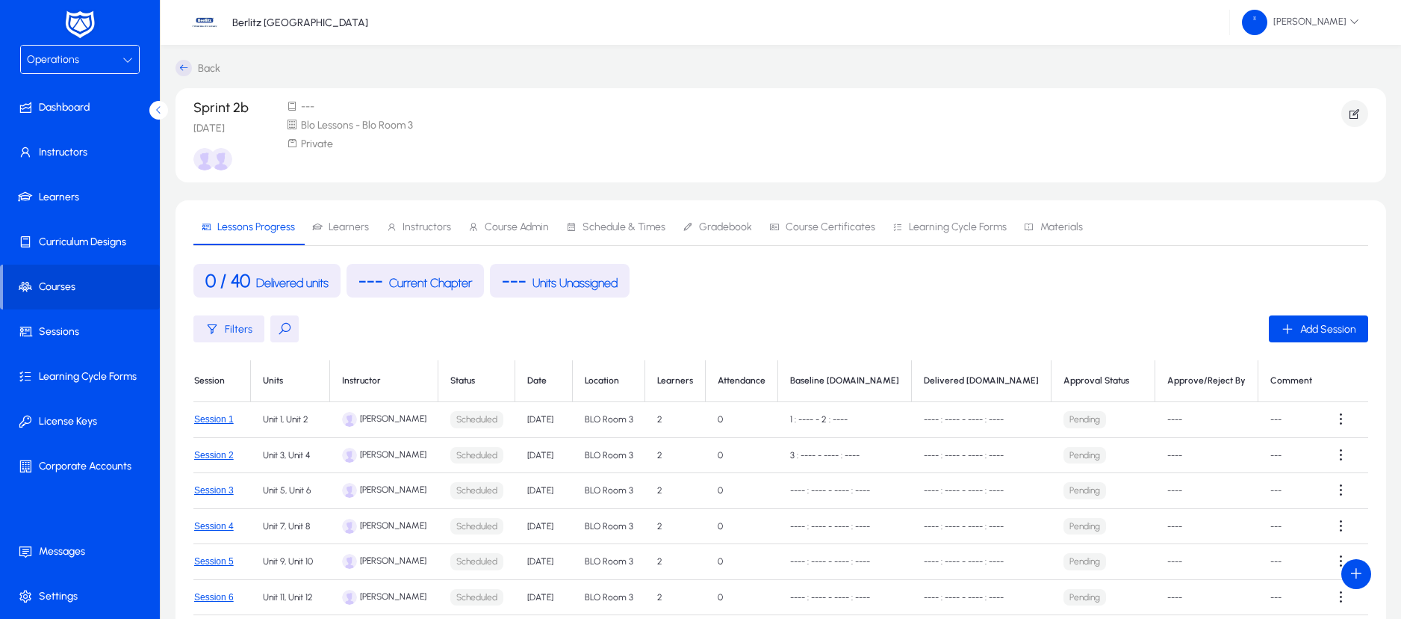
scroll to position [0, 46]
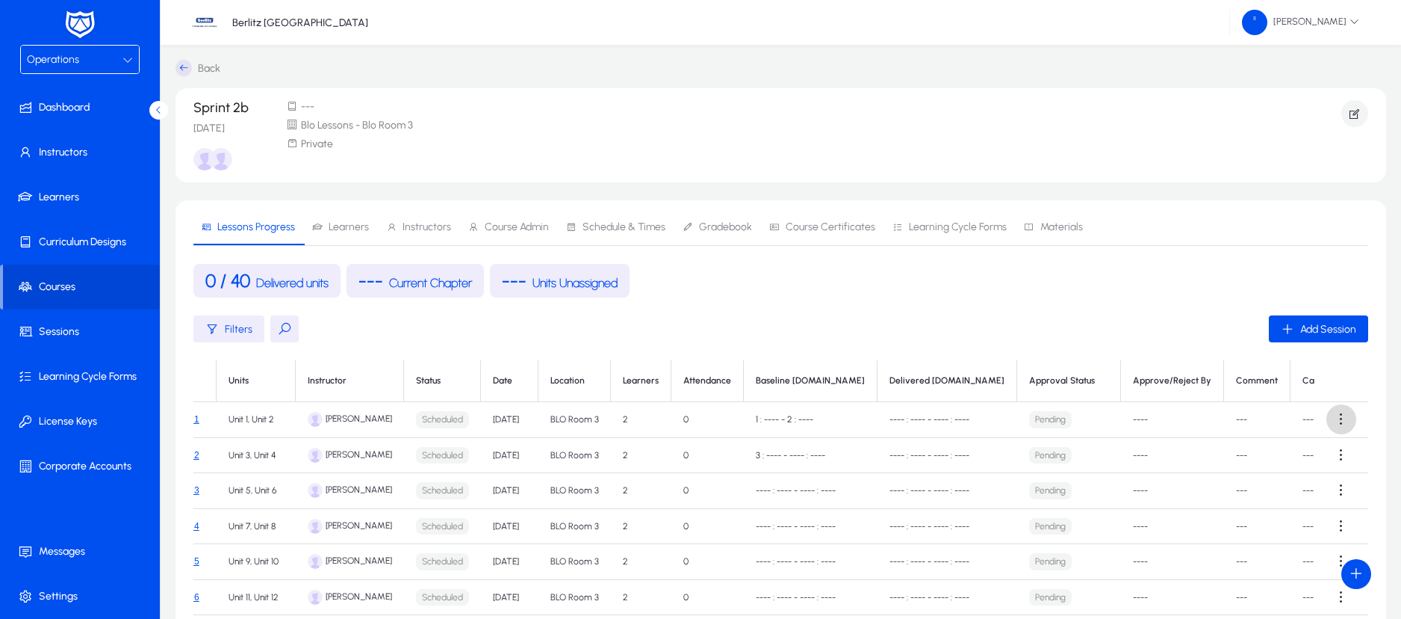
click at [1333, 415] on span at bounding box center [1342, 419] width 30 height 30
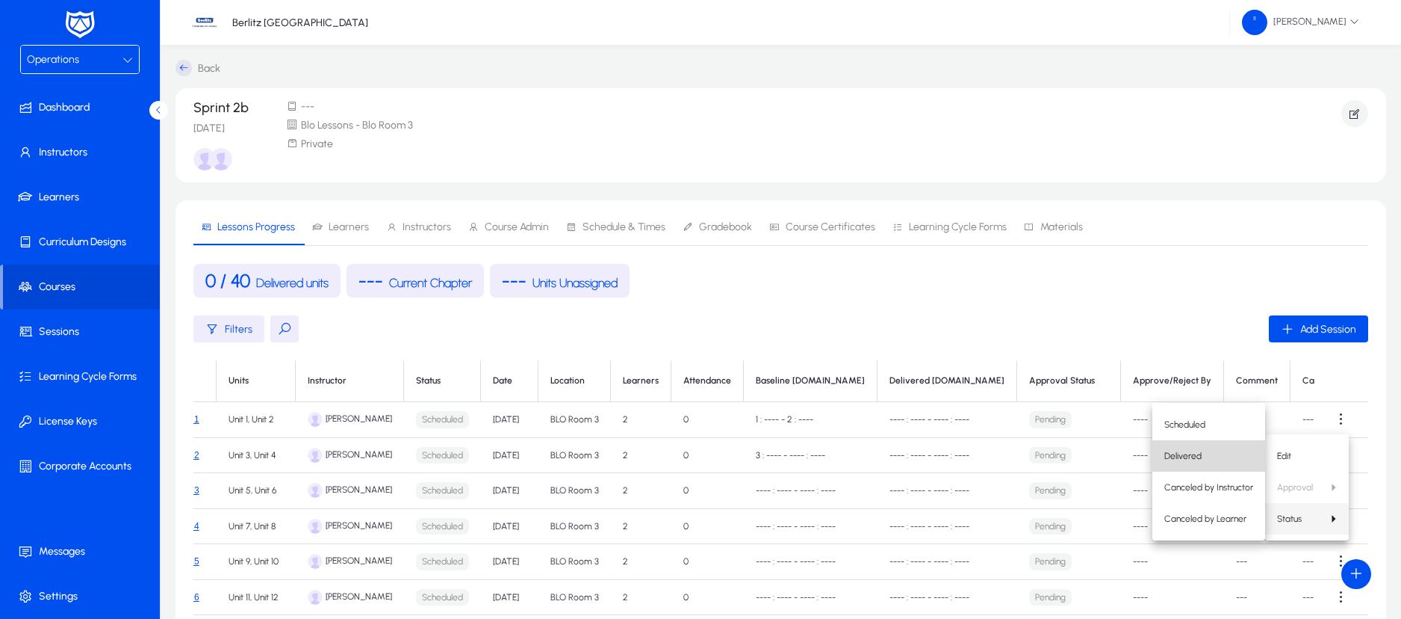
click at [1217, 455] on span "Delivered" at bounding box center [1209, 455] width 89 height 13
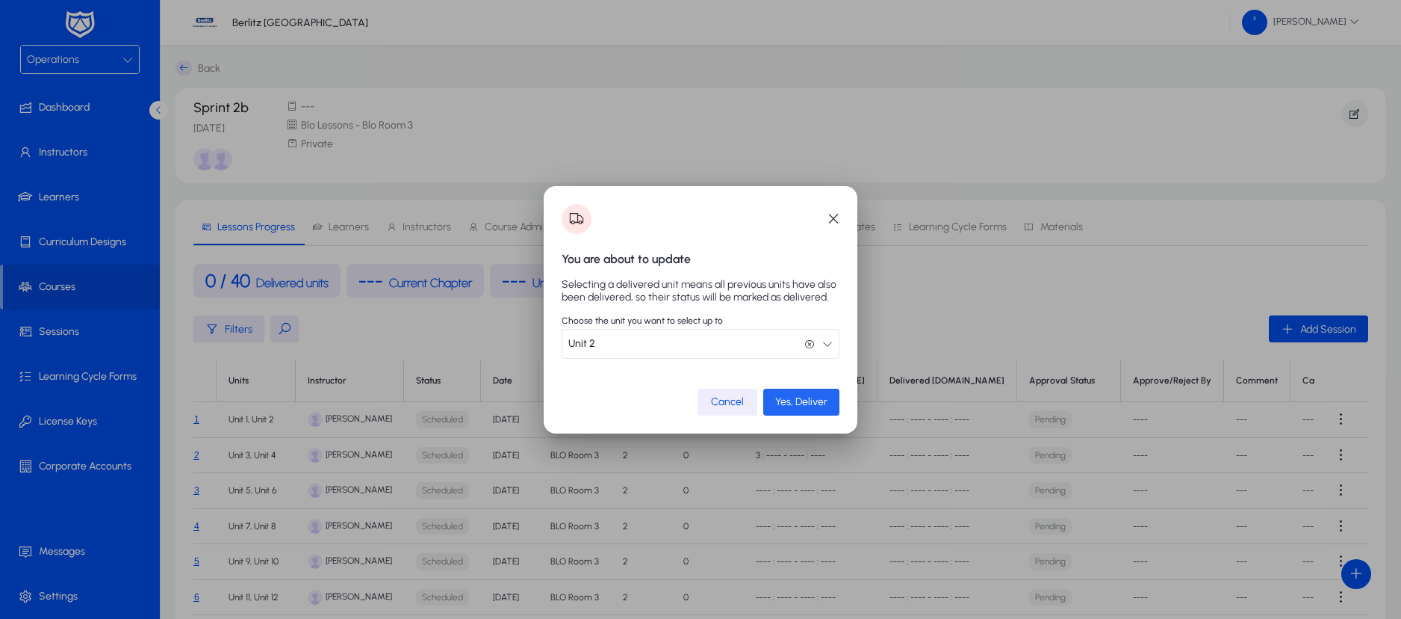
click at [795, 394] on span "submit" at bounding box center [801, 402] width 76 height 36
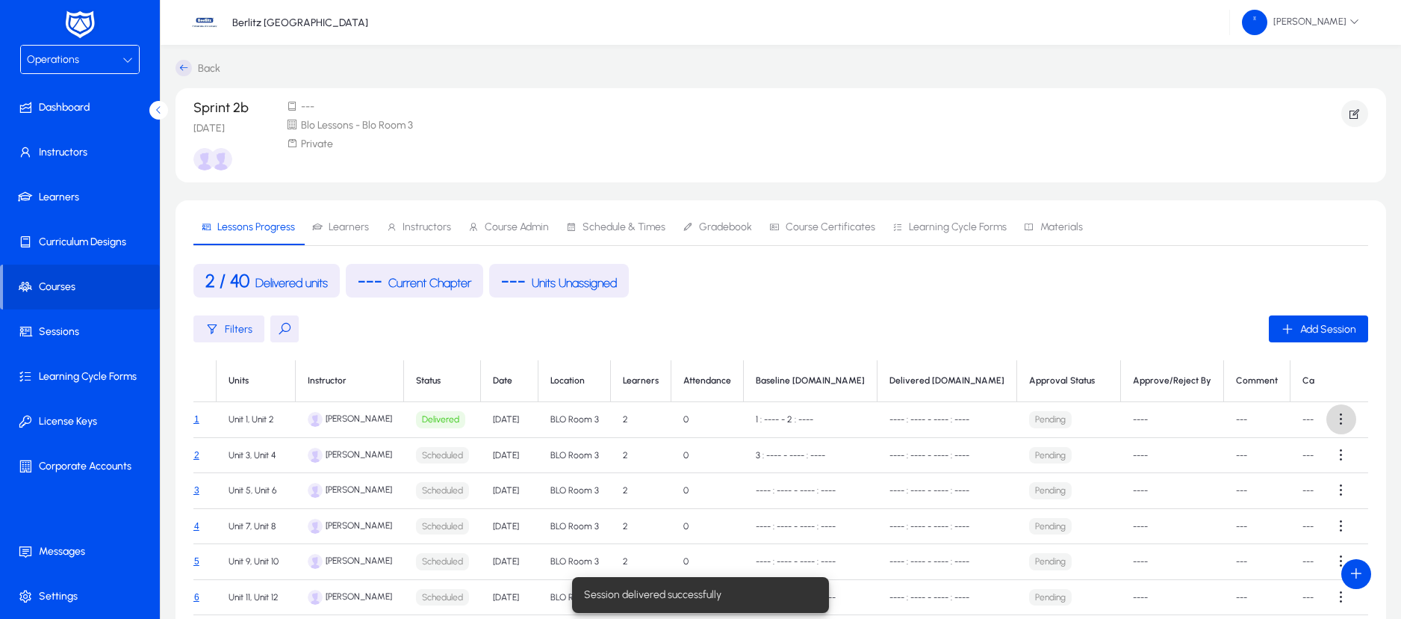
click at [1336, 419] on span at bounding box center [1342, 419] width 30 height 30
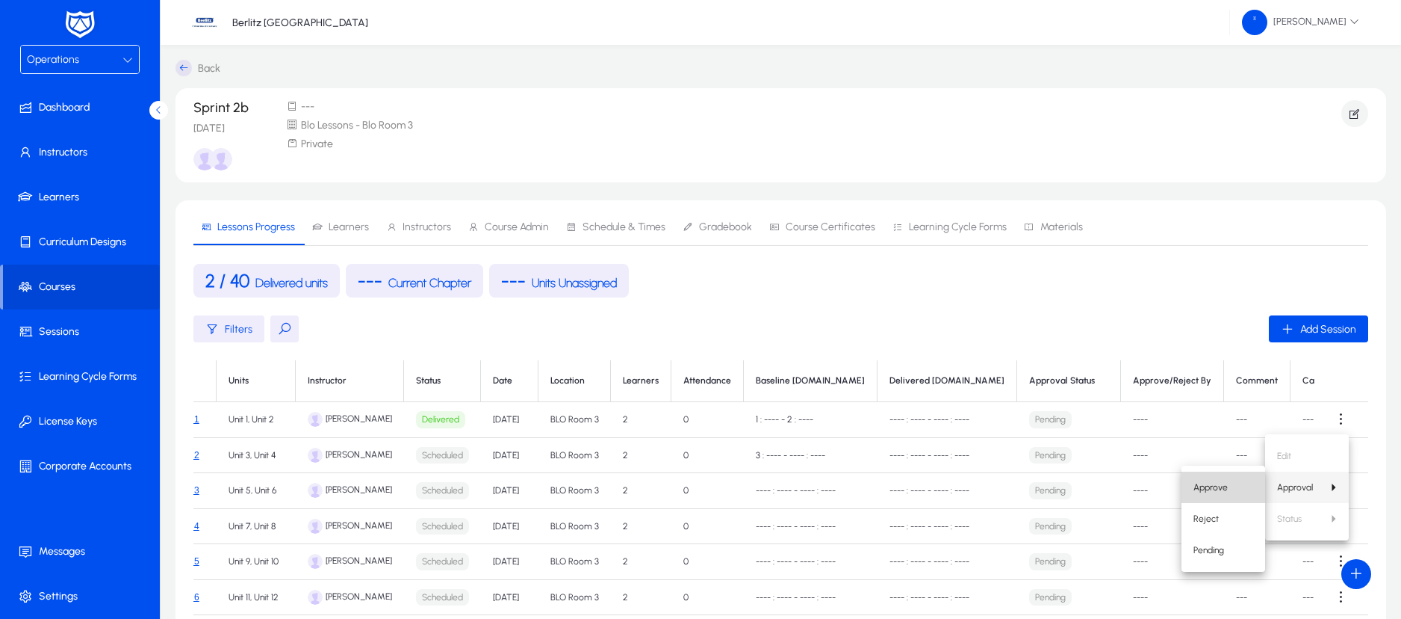
click at [1229, 494] on button "Approve" at bounding box center [1224, 486] width 84 height 31
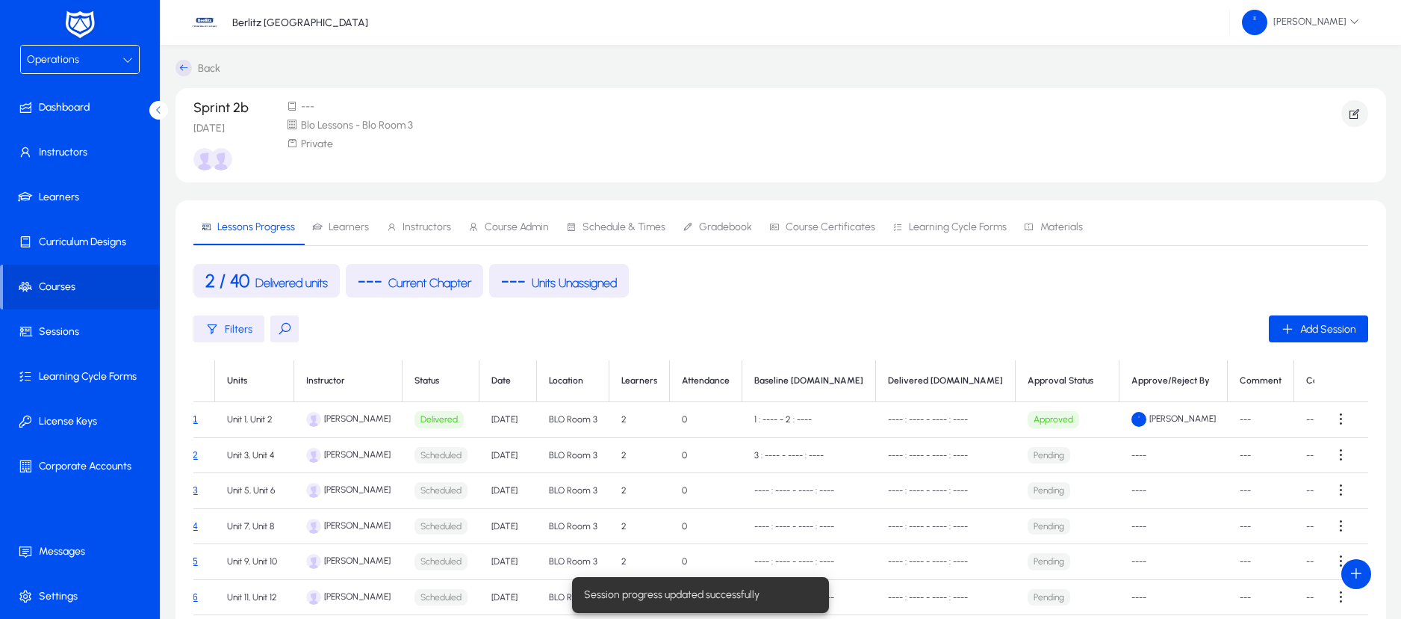
scroll to position [0, 0]
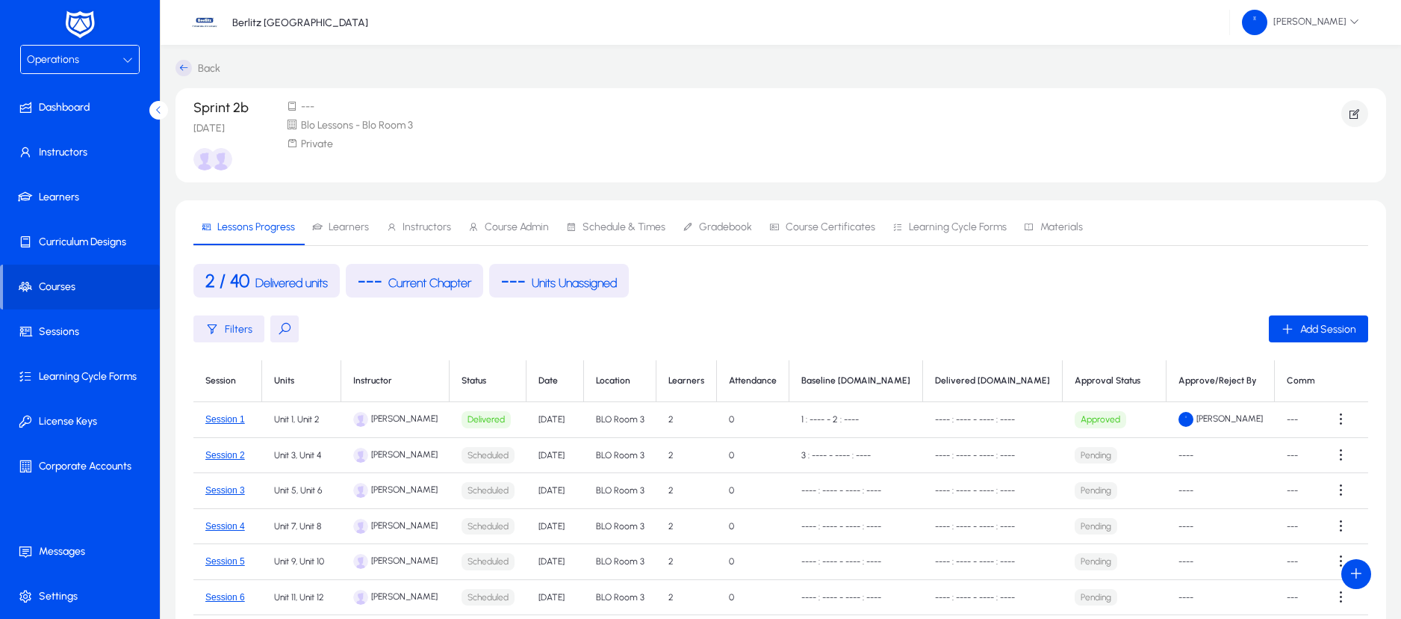
click at [132, 61] on icon at bounding box center [128, 60] width 10 height 10
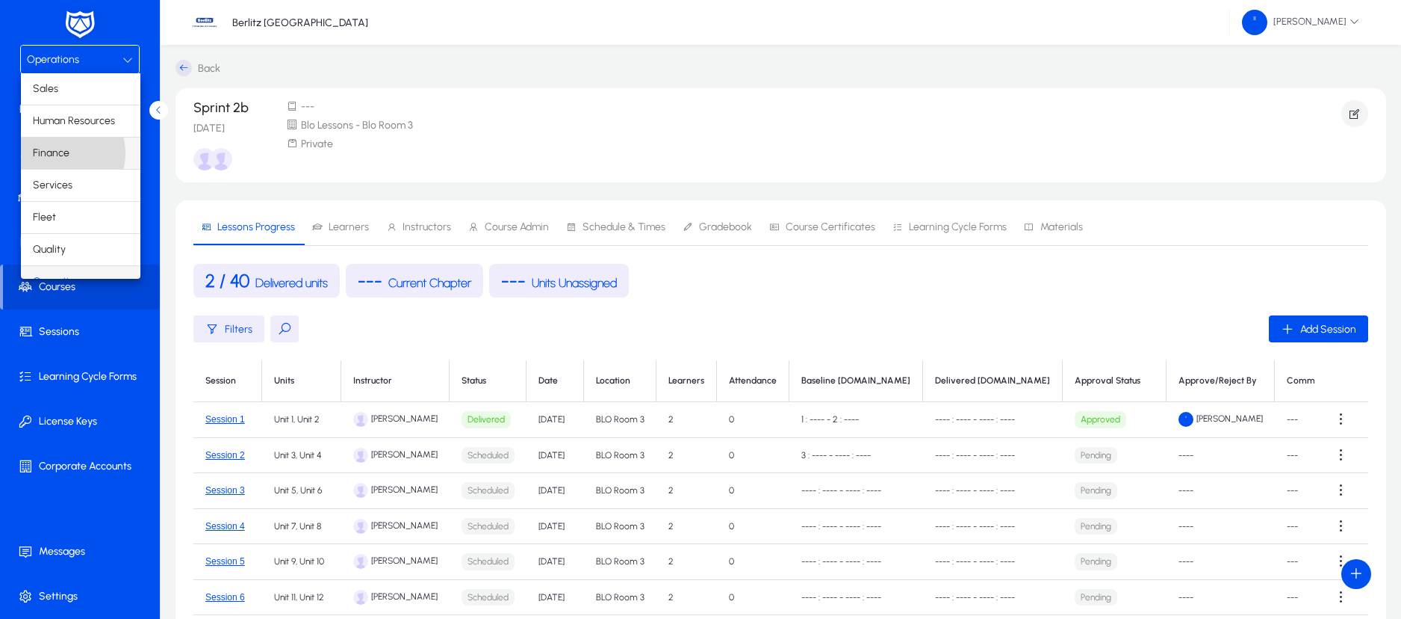
click at [64, 153] on span "Finance" at bounding box center [51, 153] width 37 height 18
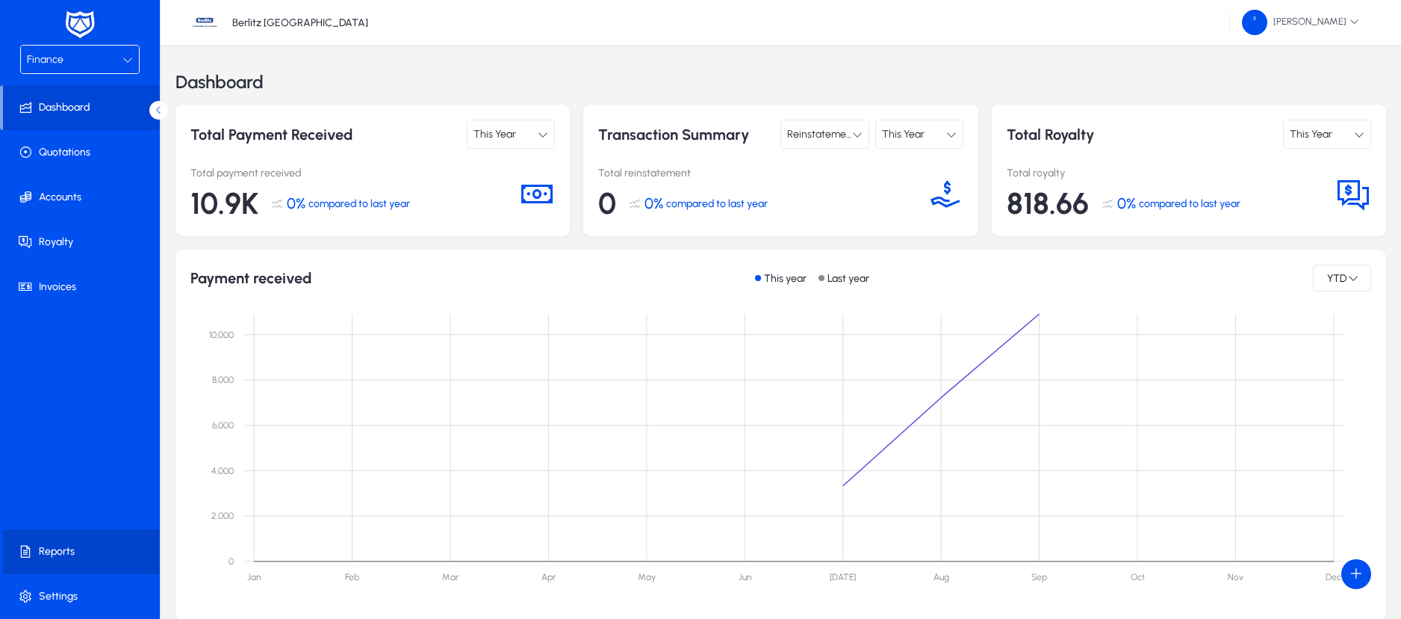
click at [66, 542] on span at bounding box center [83, 551] width 160 height 36
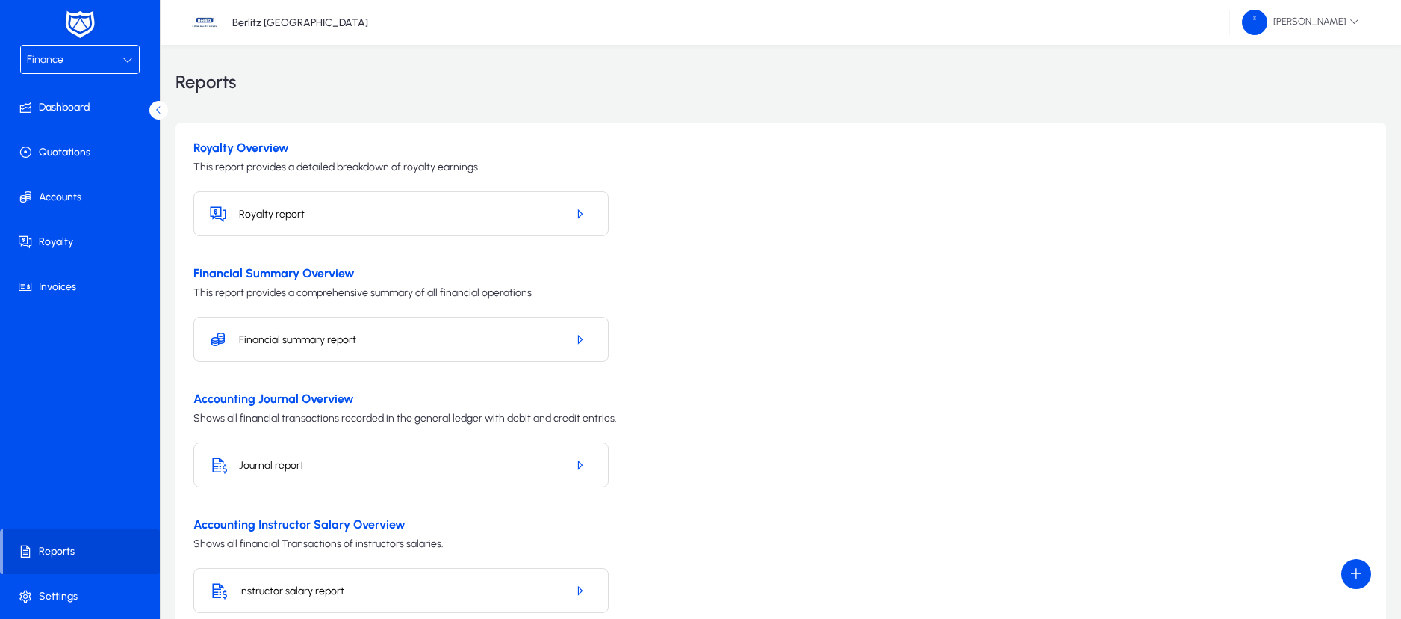
scroll to position [87, 0]
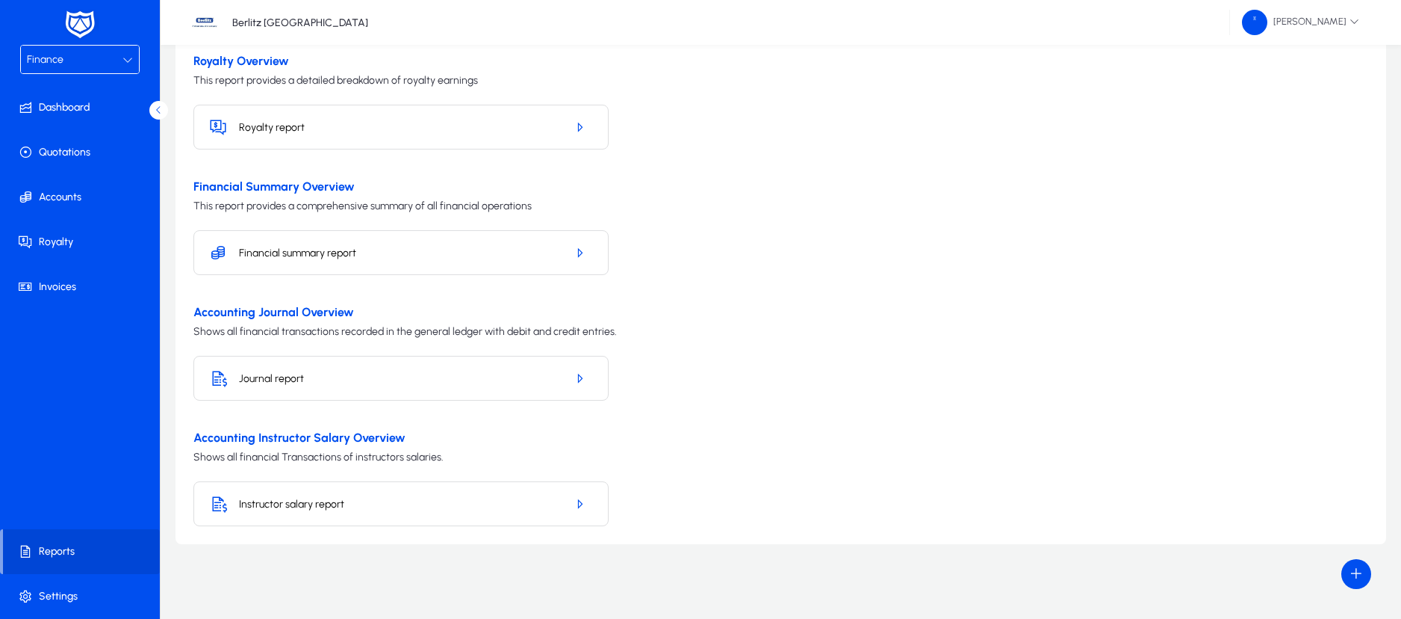
click at [308, 511] on div "Instructor salary report" at bounding box center [400, 503] width 415 height 45
click at [574, 503] on icon "button" at bounding box center [579, 503] width 13 height 13
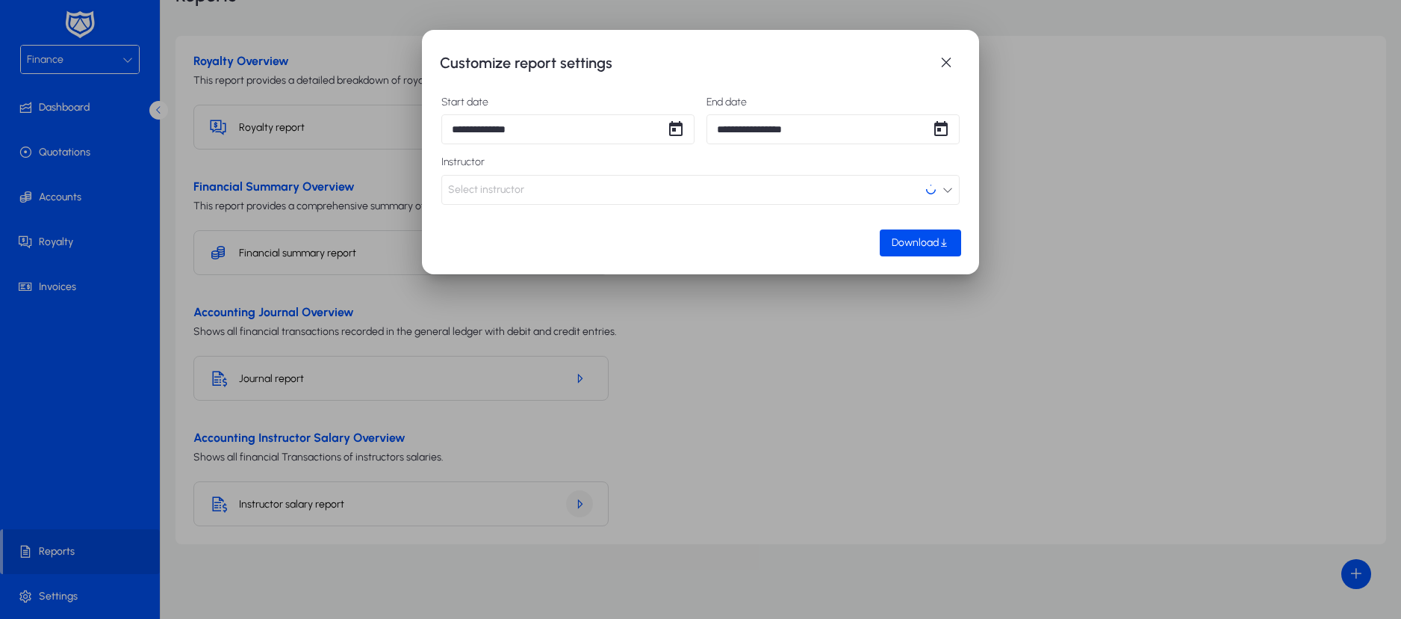
scroll to position [0, 0]
click at [577, 199] on button "Select instructor" at bounding box center [700, 190] width 518 height 30
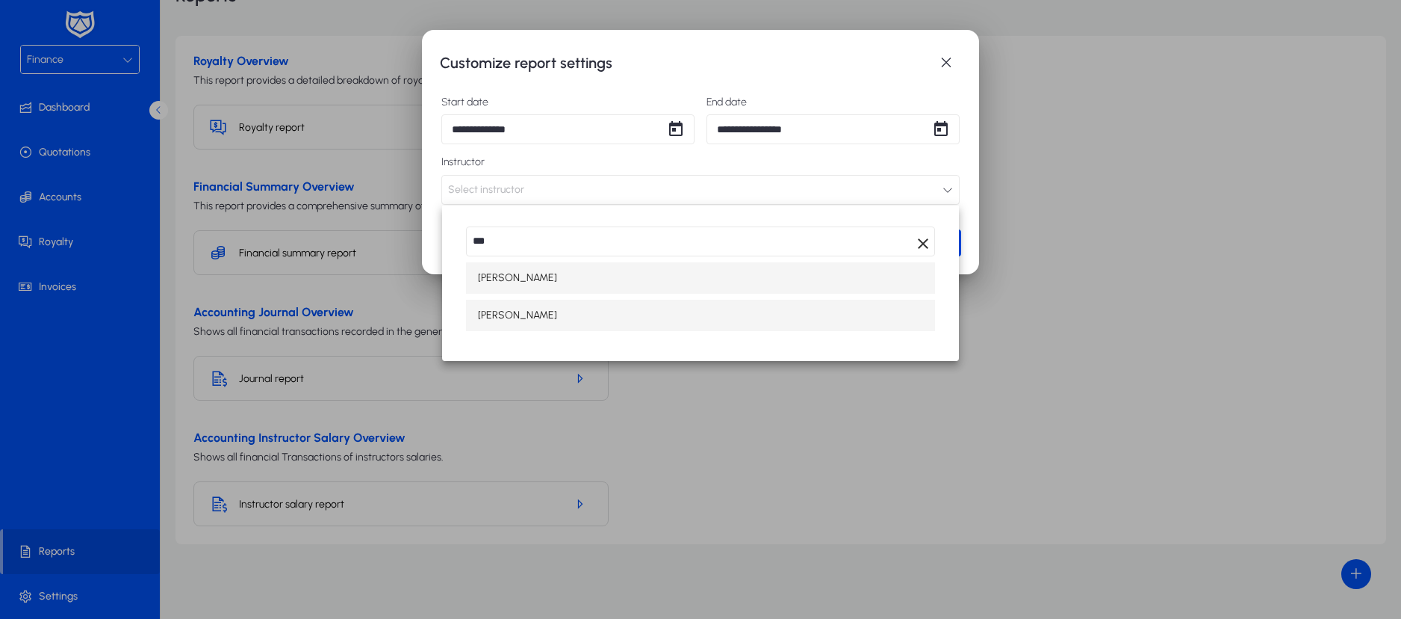
type input "***"
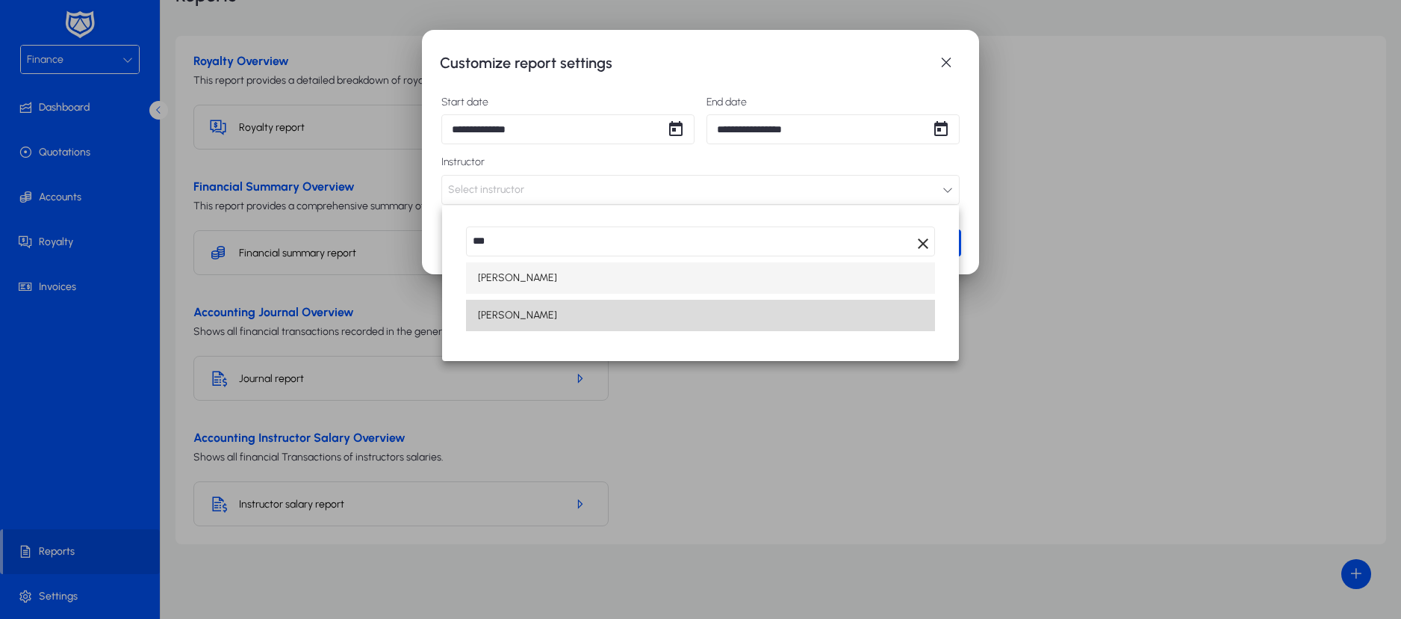
click at [517, 320] on span "[PERSON_NAME]" at bounding box center [517, 315] width 79 height 18
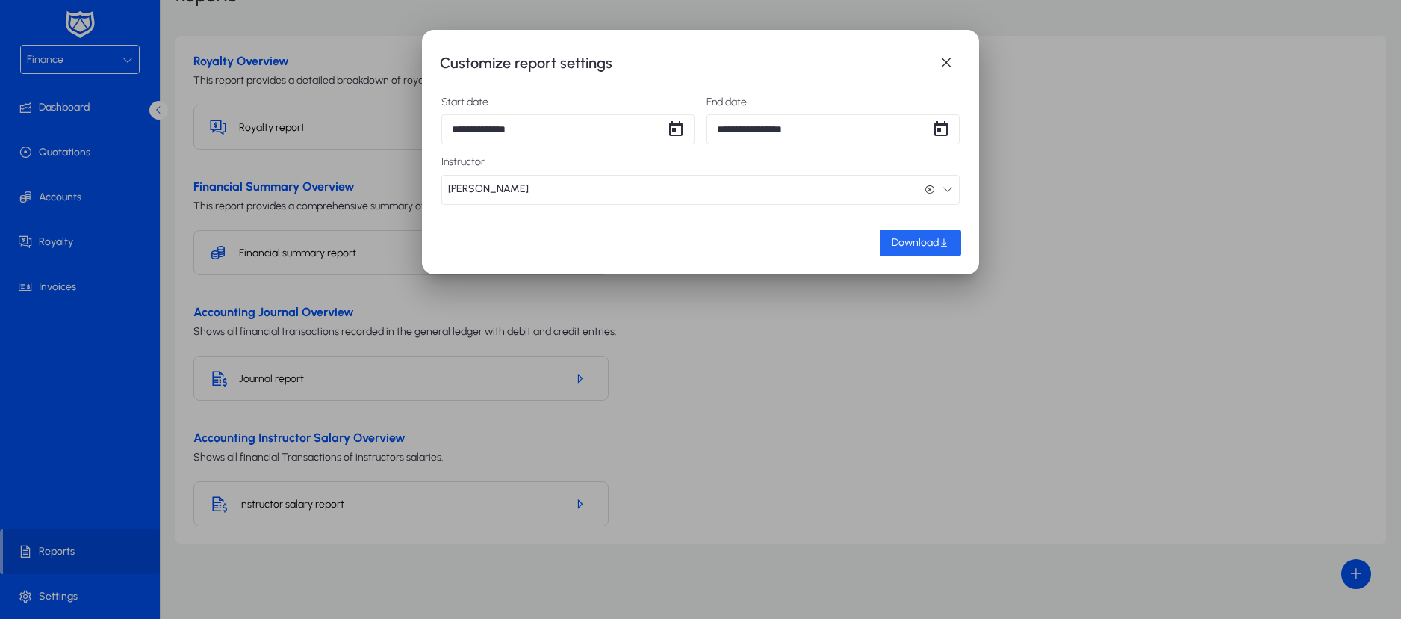
click at [909, 254] on span "button" at bounding box center [920, 243] width 81 height 36
click at [938, 67] on span "button" at bounding box center [947, 63] width 30 height 30
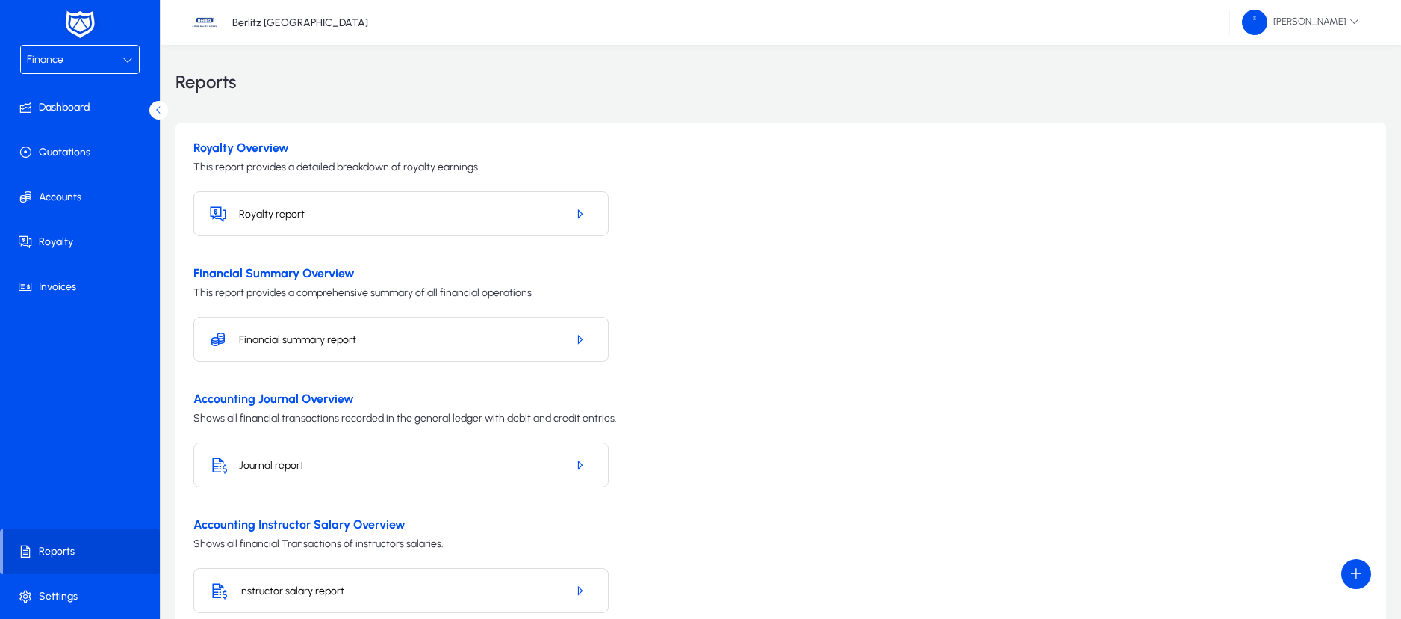
scroll to position [87, 0]
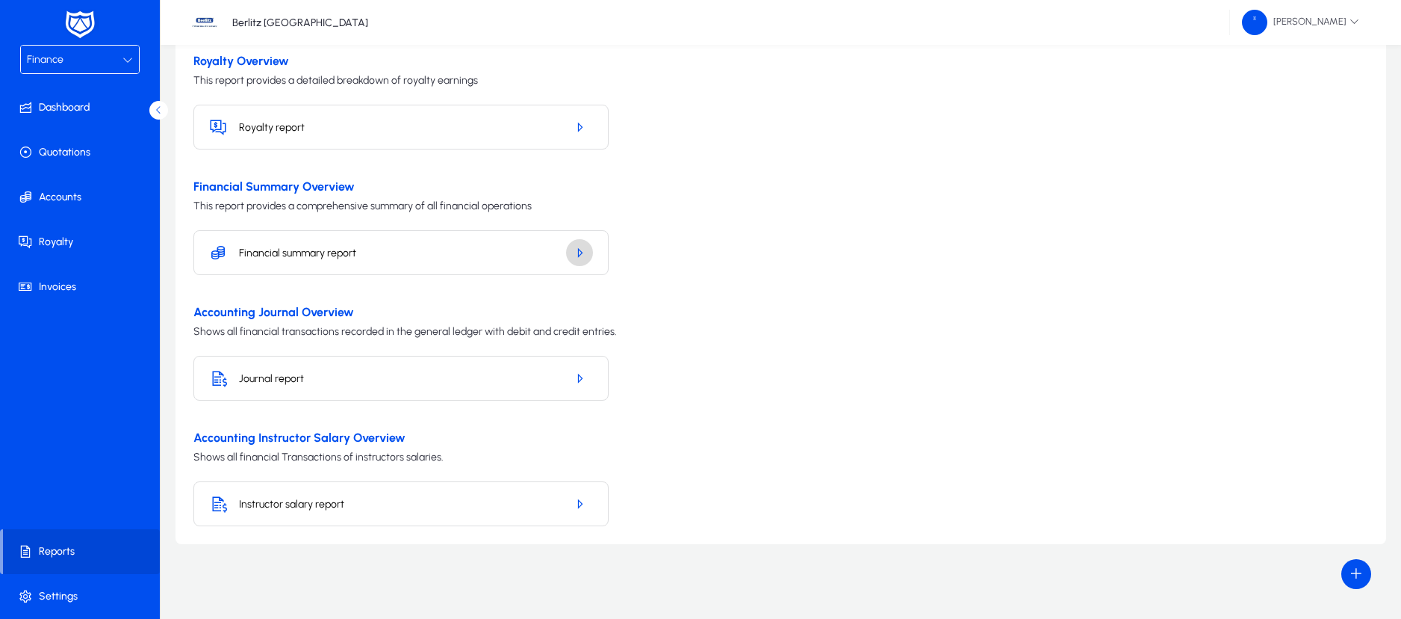
click at [569, 254] on span "button" at bounding box center [579, 253] width 27 height 36
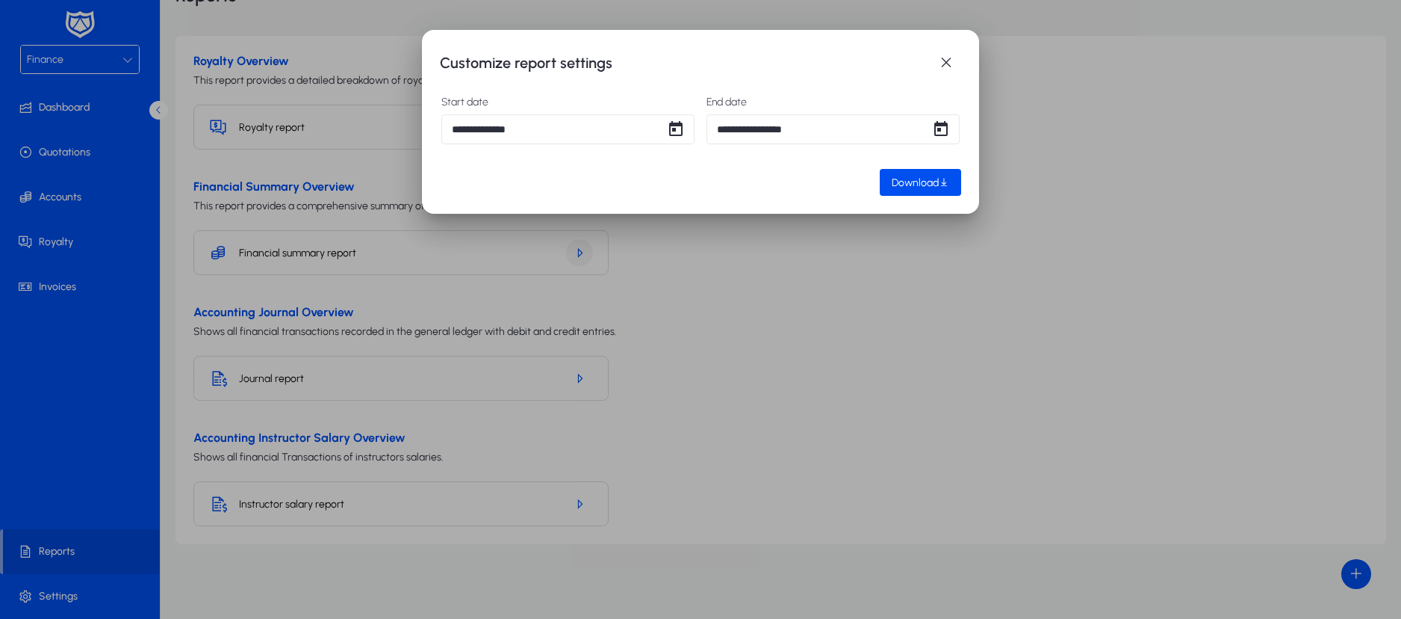
scroll to position [0, 0]
click at [893, 184] on span "Download" at bounding box center [915, 182] width 47 height 13
click at [683, 131] on span "Open calendar" at bounding box center [676, 129] width 30 height 30
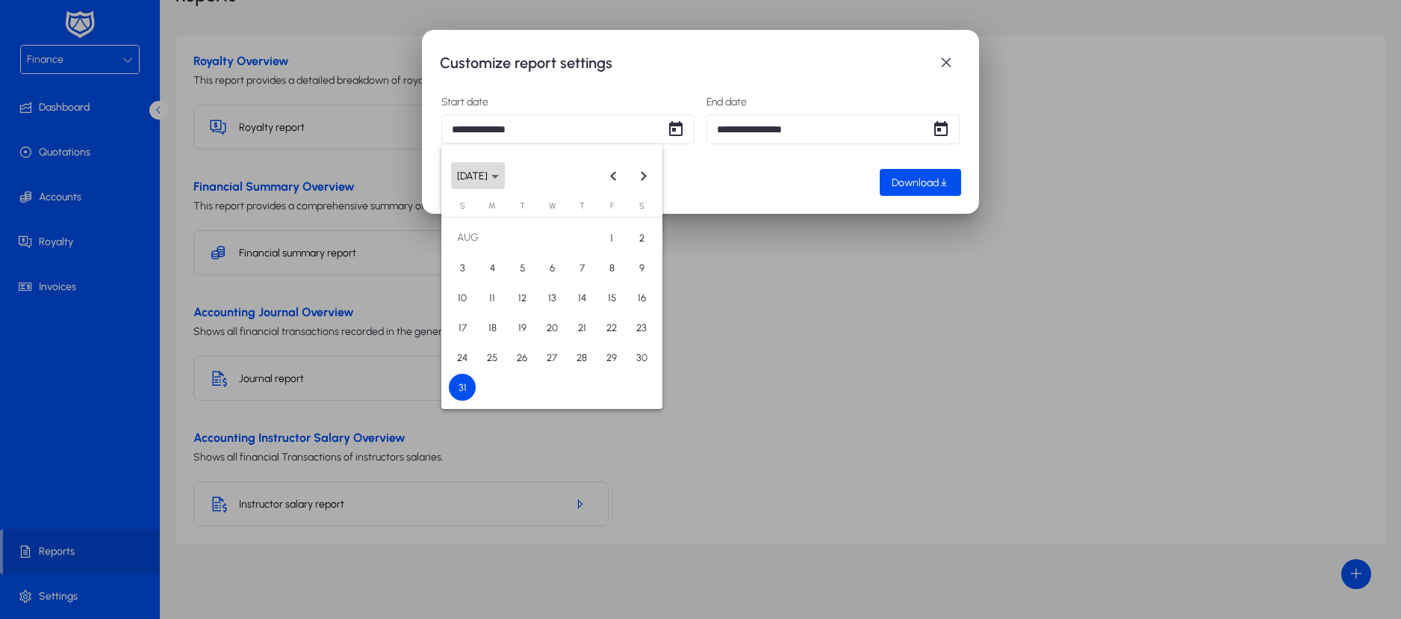
click at [505, 182] on span "Choose month and year" at bounding box center [478, 176] width 54 height 36
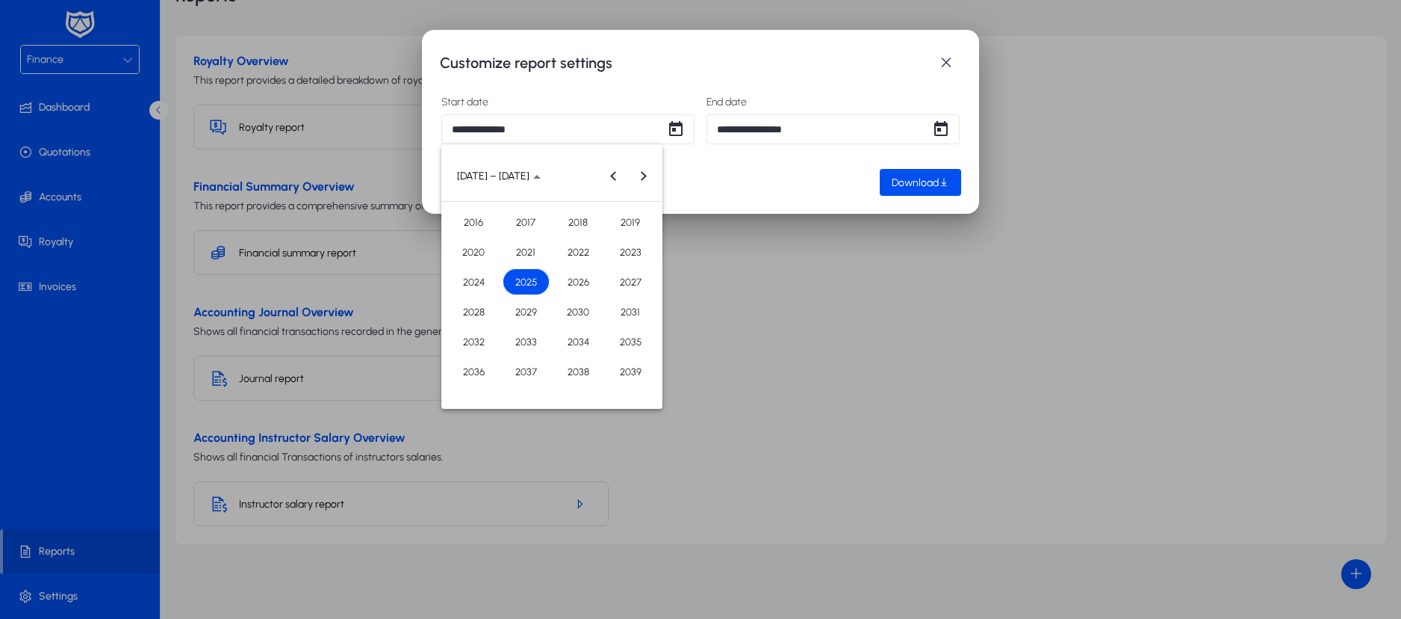
click at [522, 288] on span "2025" at bounding box center [526, 281] width 47 height 27
click at [522, 288] on span "JUN" at bounding box center [526, 281] width 47 height 27
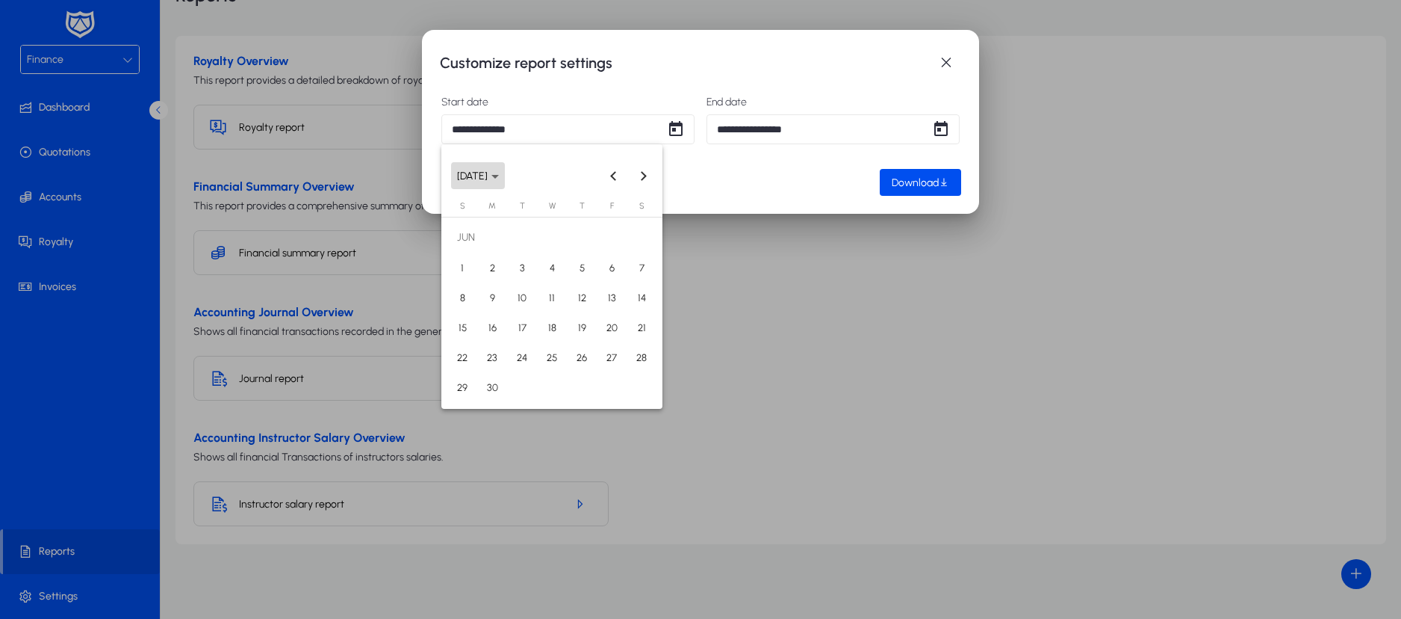
click at [505, 185] on span "Choose month and year" at bounding box center [478, 176] width 54 height 36
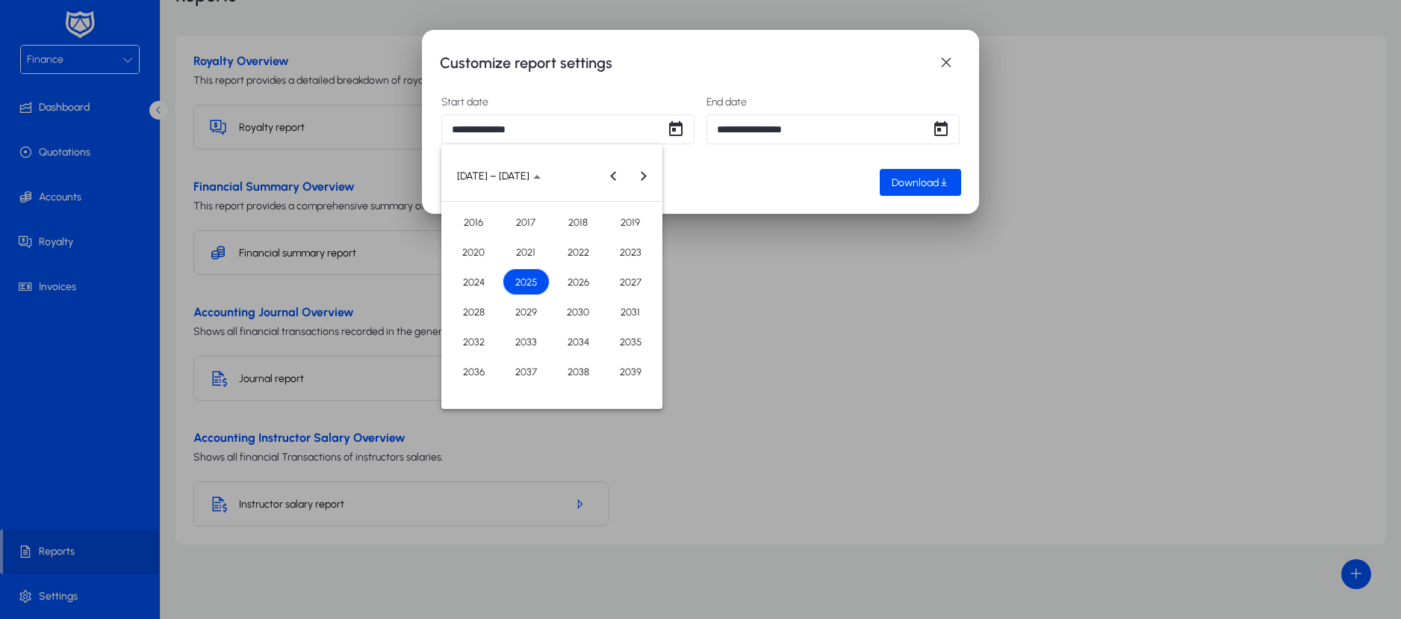
click at [533, 279] on span "2025" at bounding box center [526, 281] width 47 height 27
click at [471, 312] on span "SEP" at bounding box center [473, 311] width 47 height 27
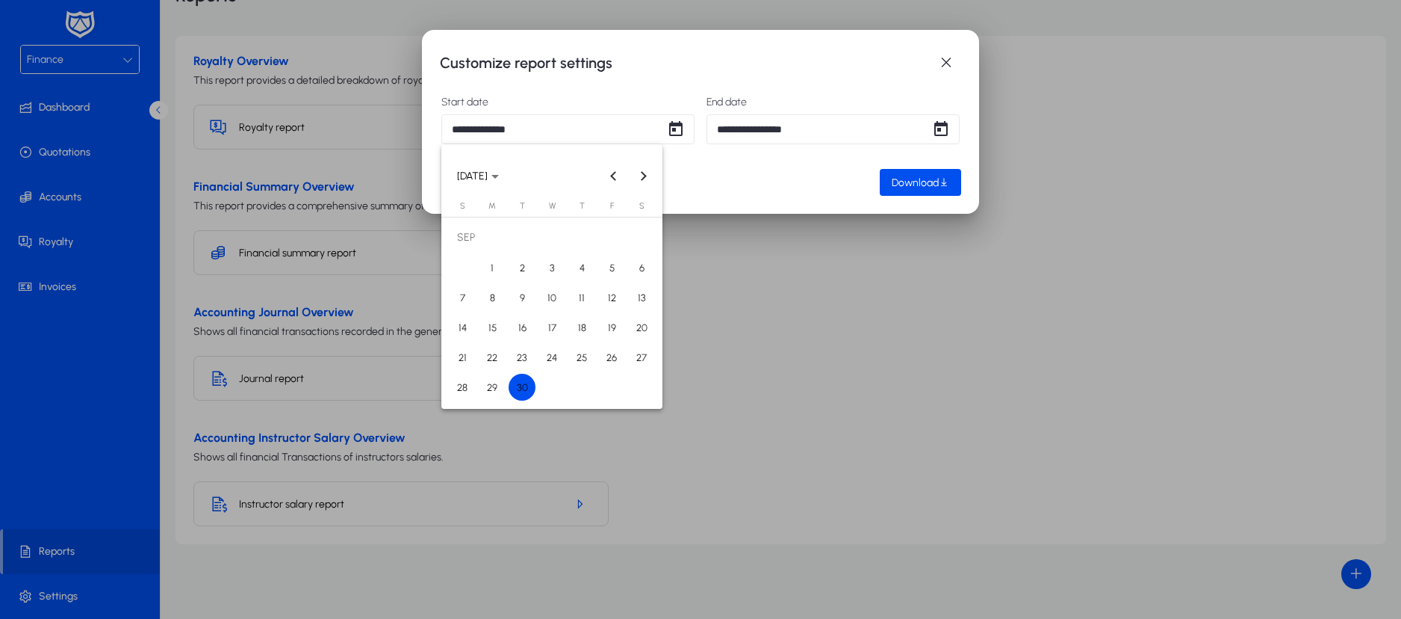
click at [464, 324] on span "14" at bounding box center [462, 327] width 27 height 27
type input "**********"
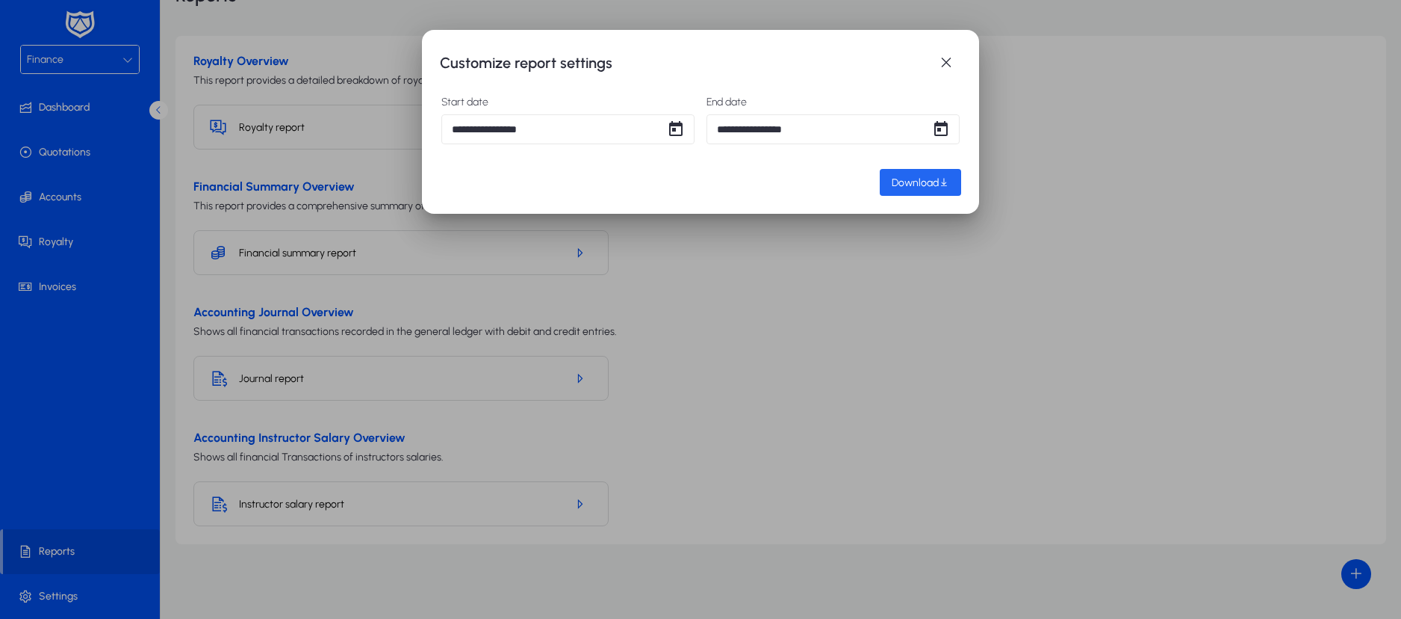
click at [917, 180] on span "Download" at bounding box center [915, 182] width 47 height 13
click at [941, 126] on span "Open calendar" at bounding box center [941, 129] width 30 height 30
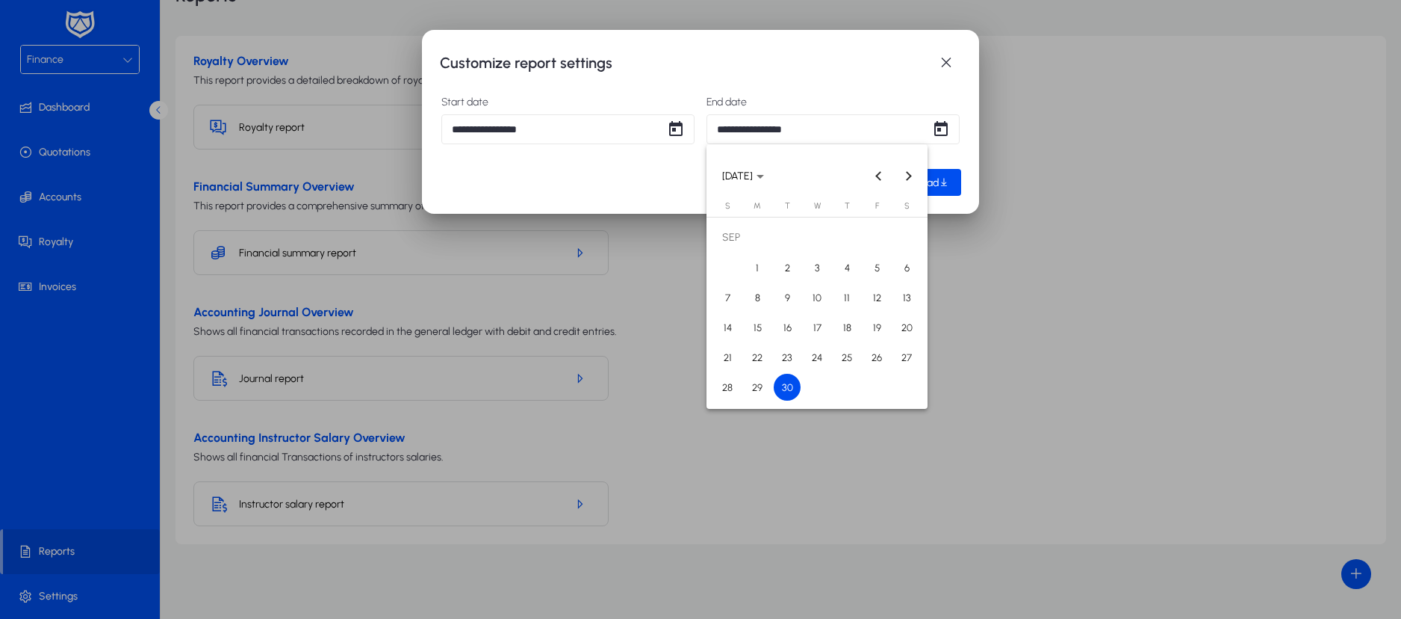
click at [735, 321] on span "14" at bounding box center [727, 327] width 27 height 27
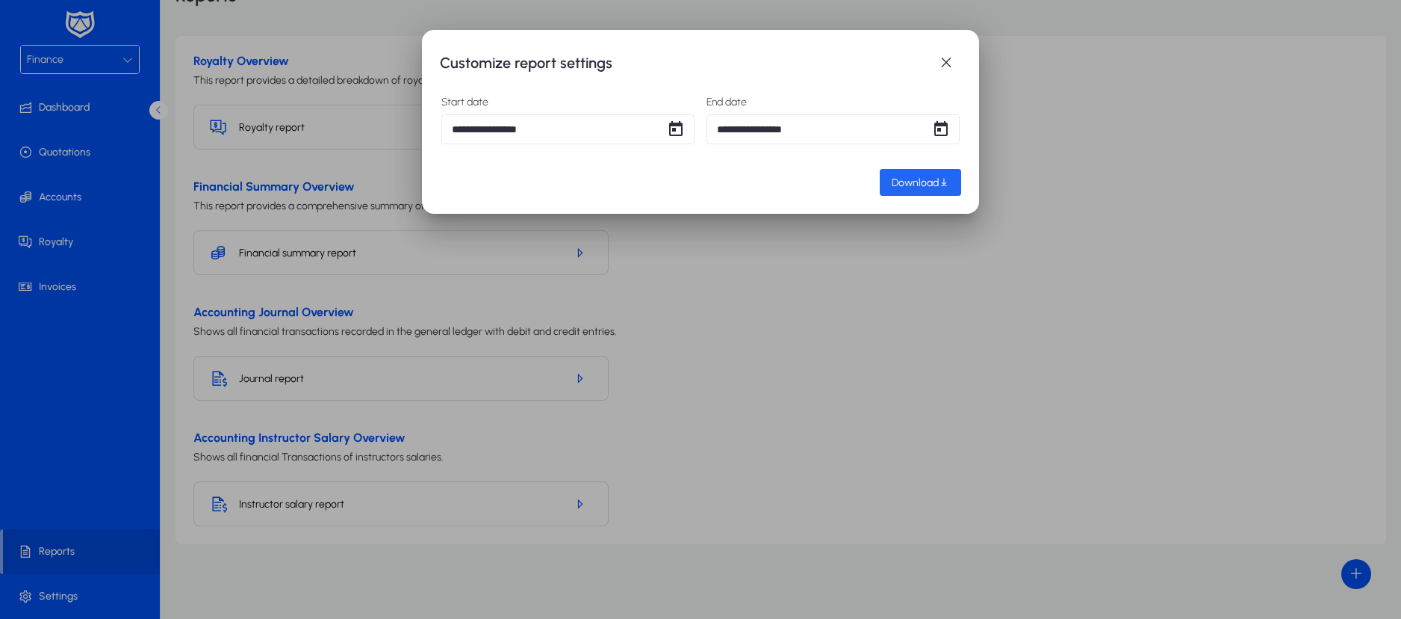
click at [896, 184] on span "Download" at bounding box center [915, 182] width 47 height 13
click at [936, 125] on span "Open calendar" at bounding box center [941, 129] width 30 height 30
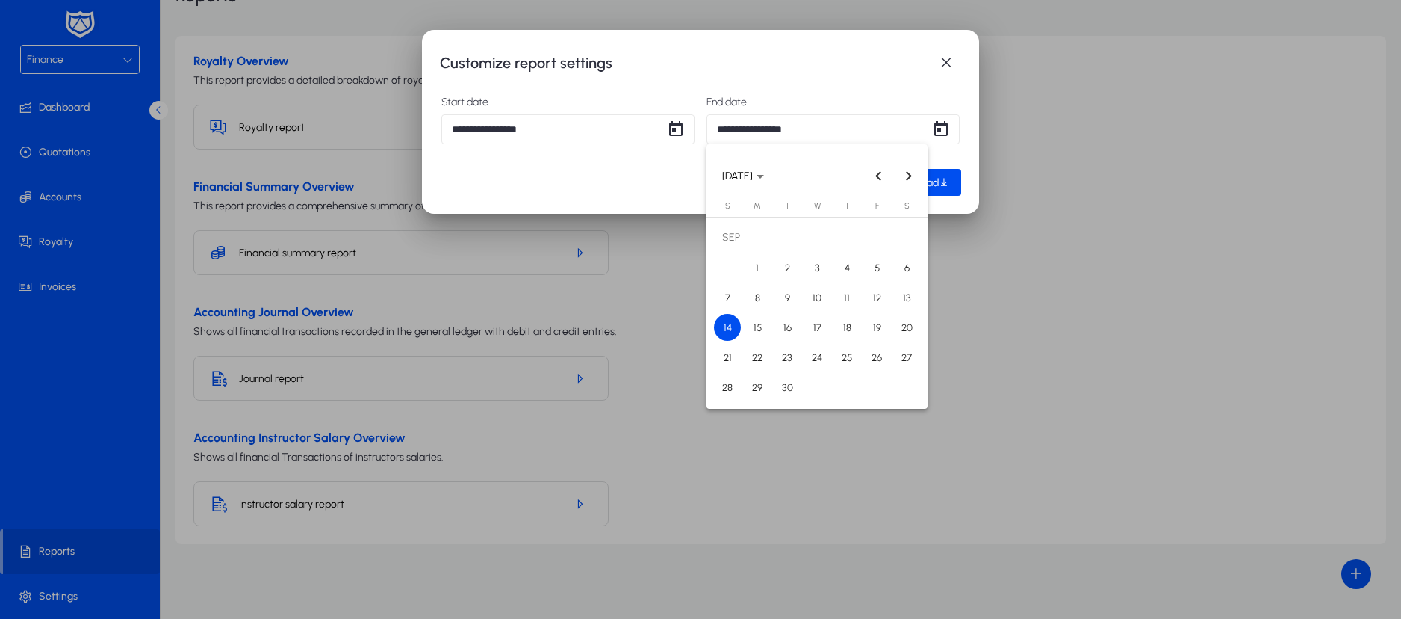
click at [767, 325] on span "15" at bounding box center [757, 327] width 27 height 27
type input "**********"
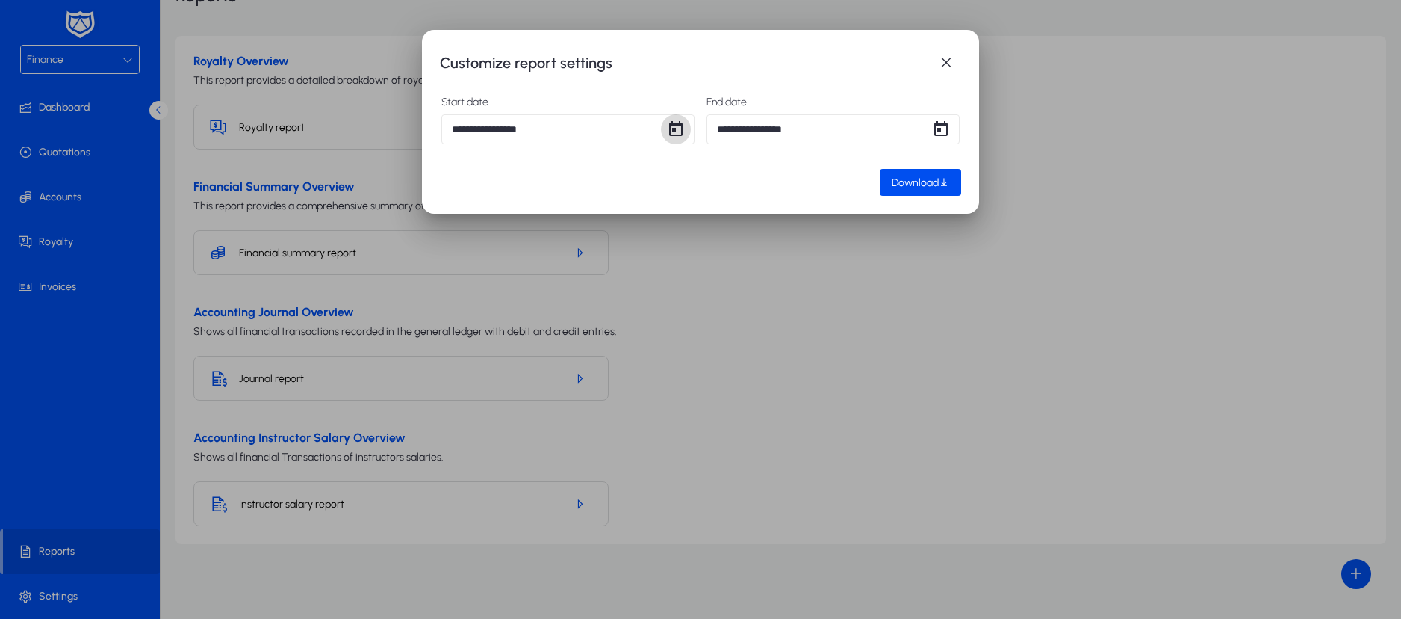
click at [677, 129] on span "Open calendar" at bounding box center [676, 129] width 30 height 30
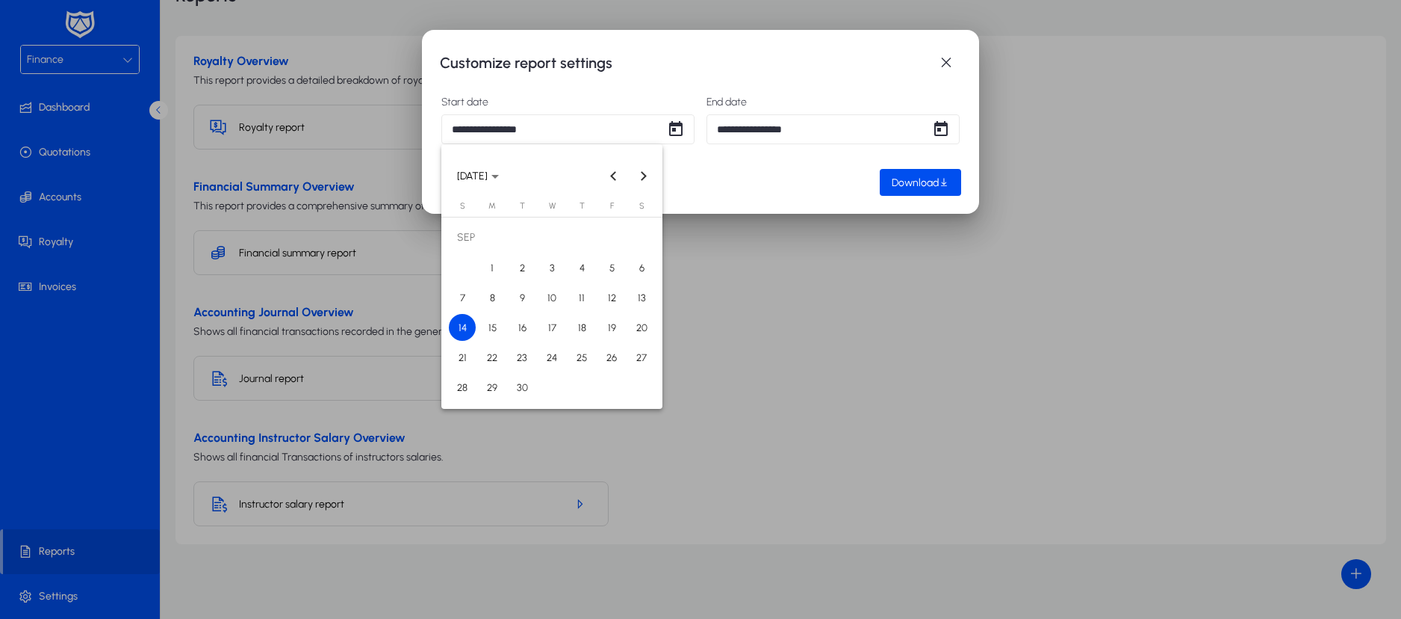
click at [501, 332] on span "15" at bounding box center [492, 327] width 27 height 27
type input "**********"
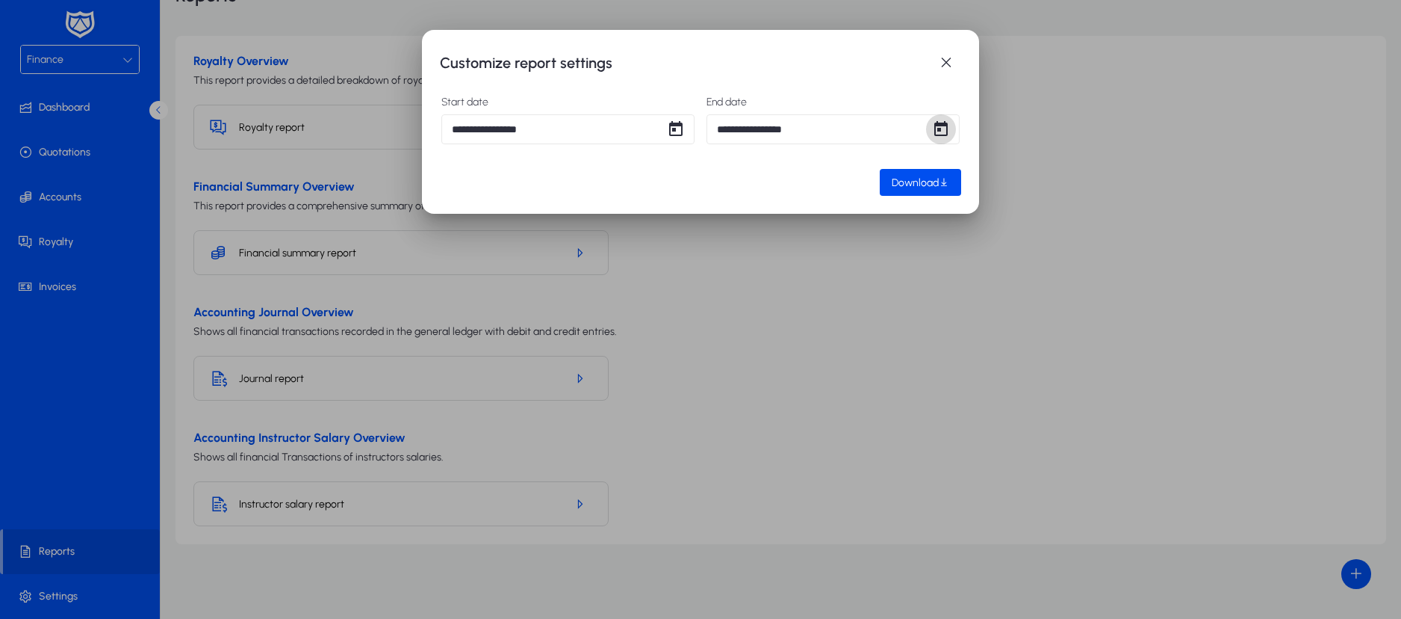
click at [943, 128] on span "Open calendar" at bounding box center [941, 129] width 30 height 30
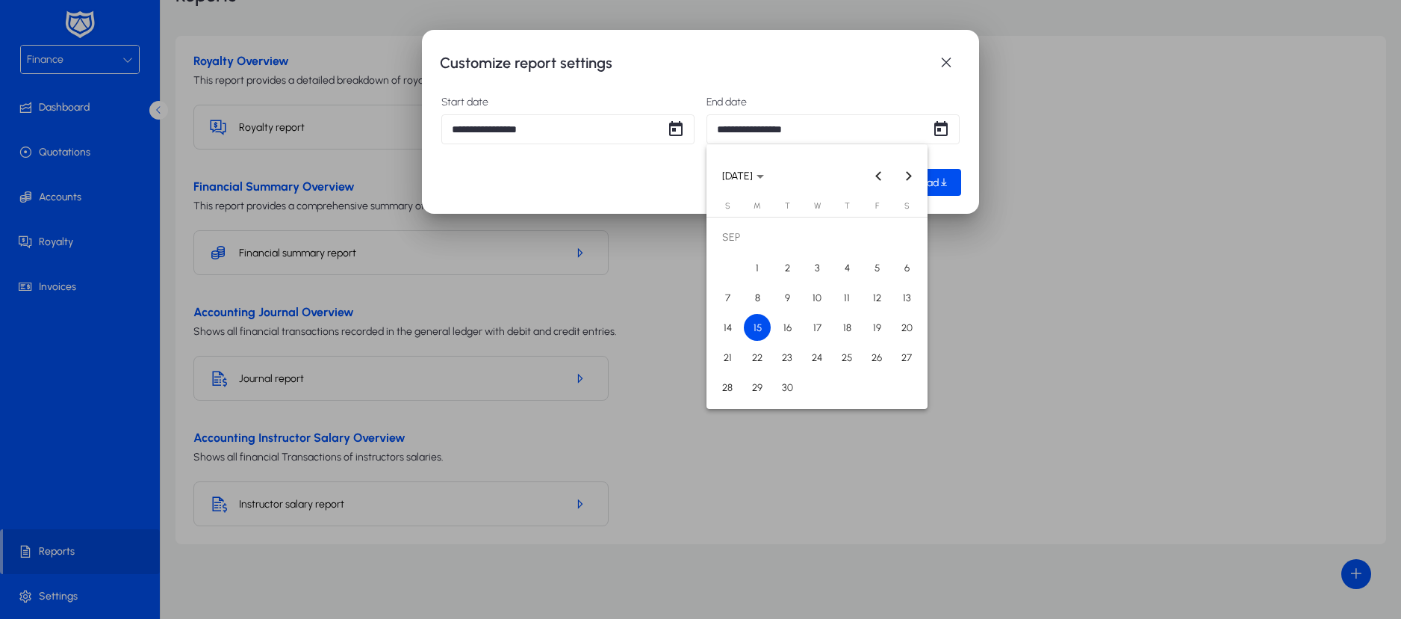
click at [786, 338] on span "16" at bounding box center [787, 327] width 27 height 27
type input "**********"
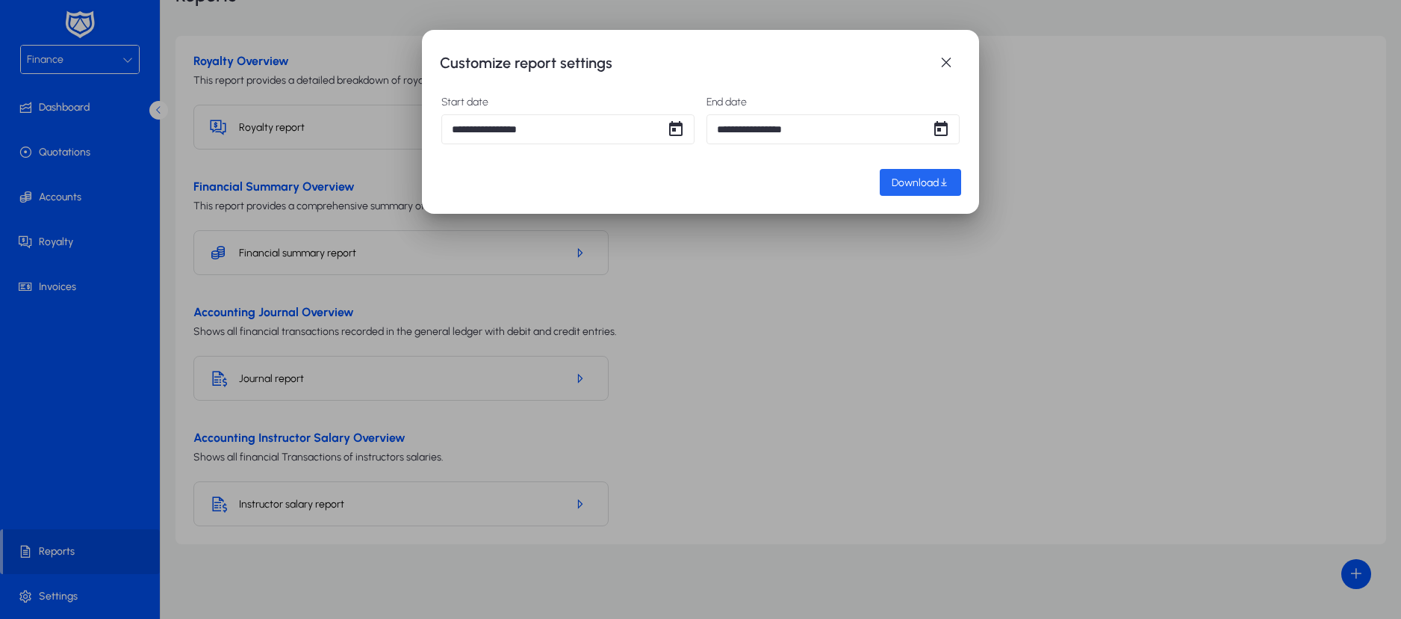
click at [923, 188] on span "Download" at bounding box center [915, 182] width 47 height 13
click at [943, 67] on span "button" at bounding box center [947, 63] width 30 height 30
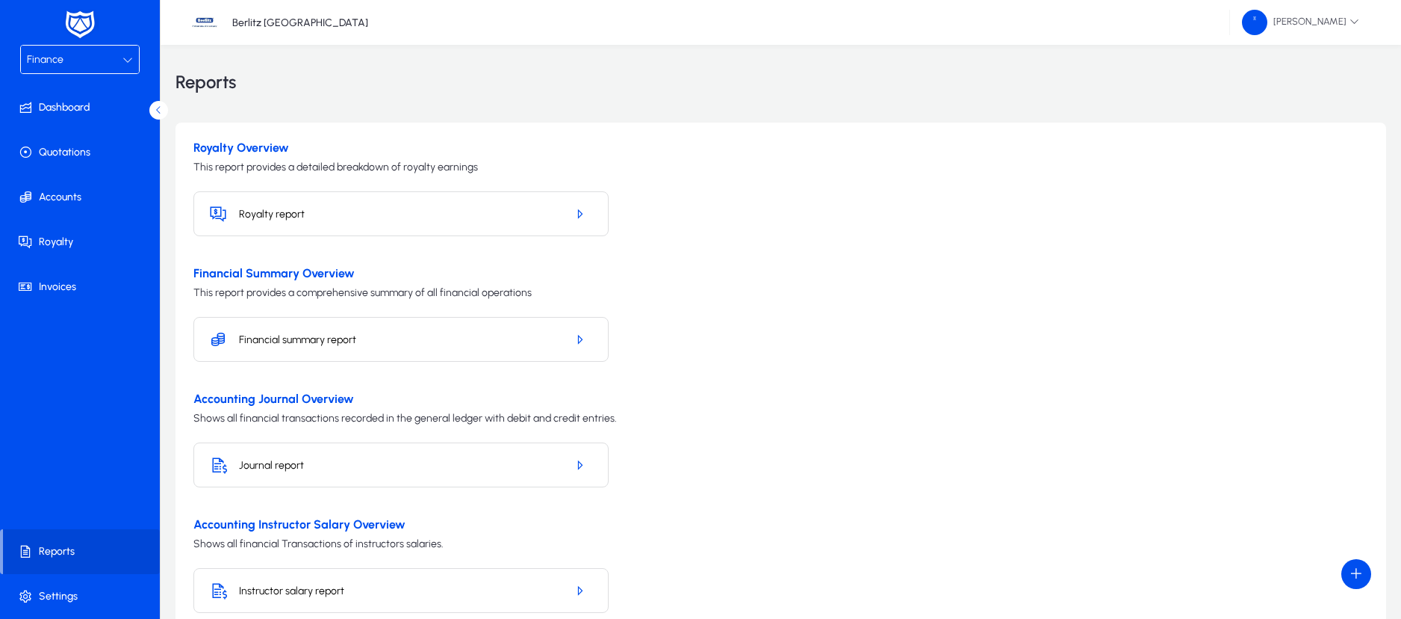
scroll to position [87, 0]
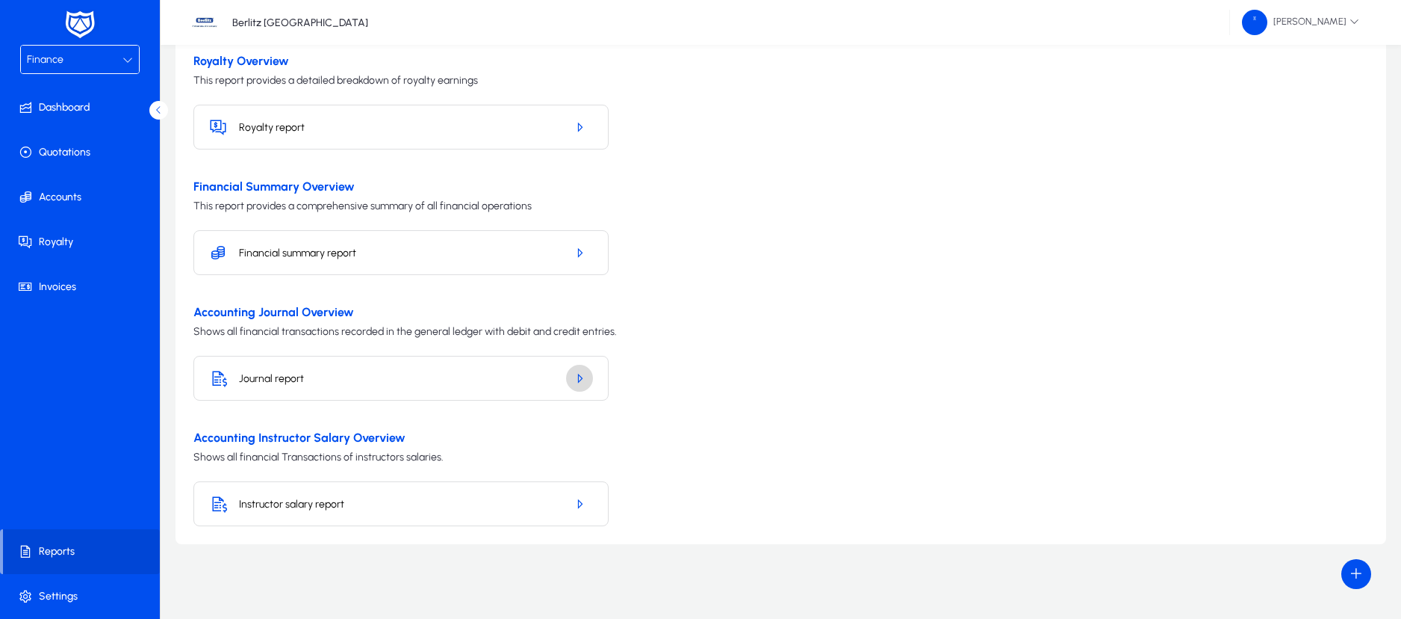
click at [580, 372] on icon "button" at bounding box center [579, 377] width 13 height 13
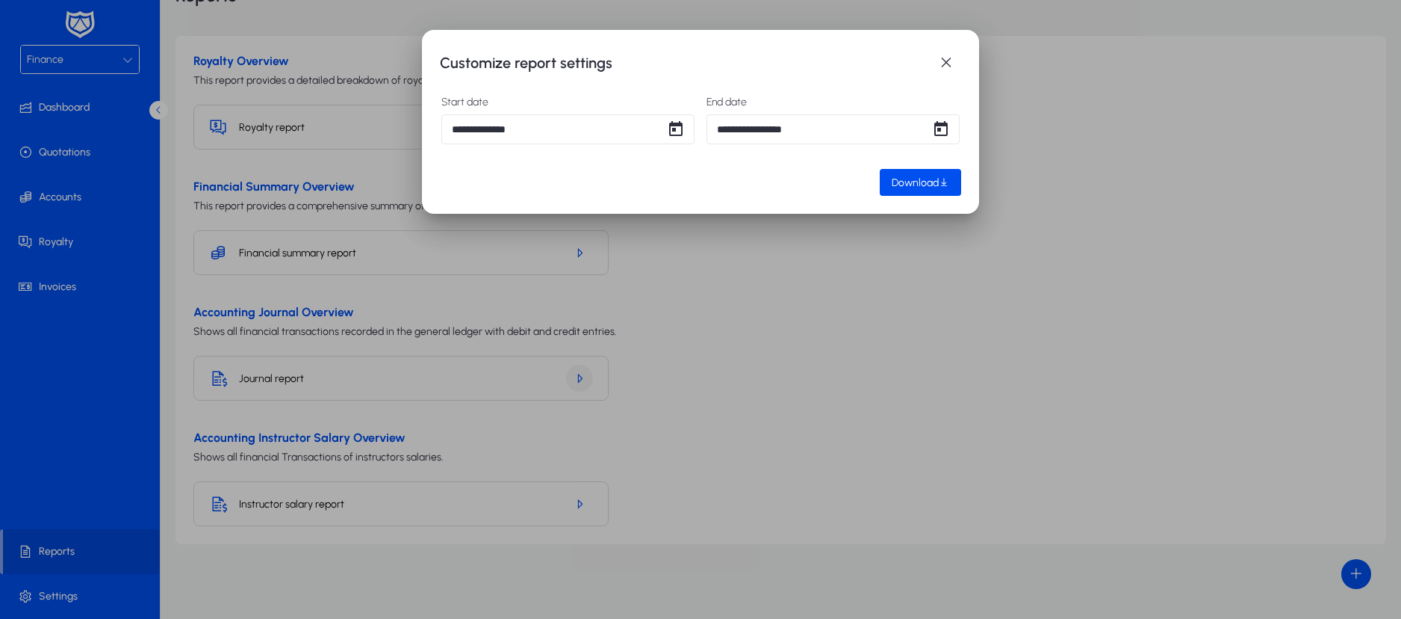
scroll to position [0, 0]
click at [672, 131] on span "Open calendar" at bounding box center [676, 129] width 30 height 30
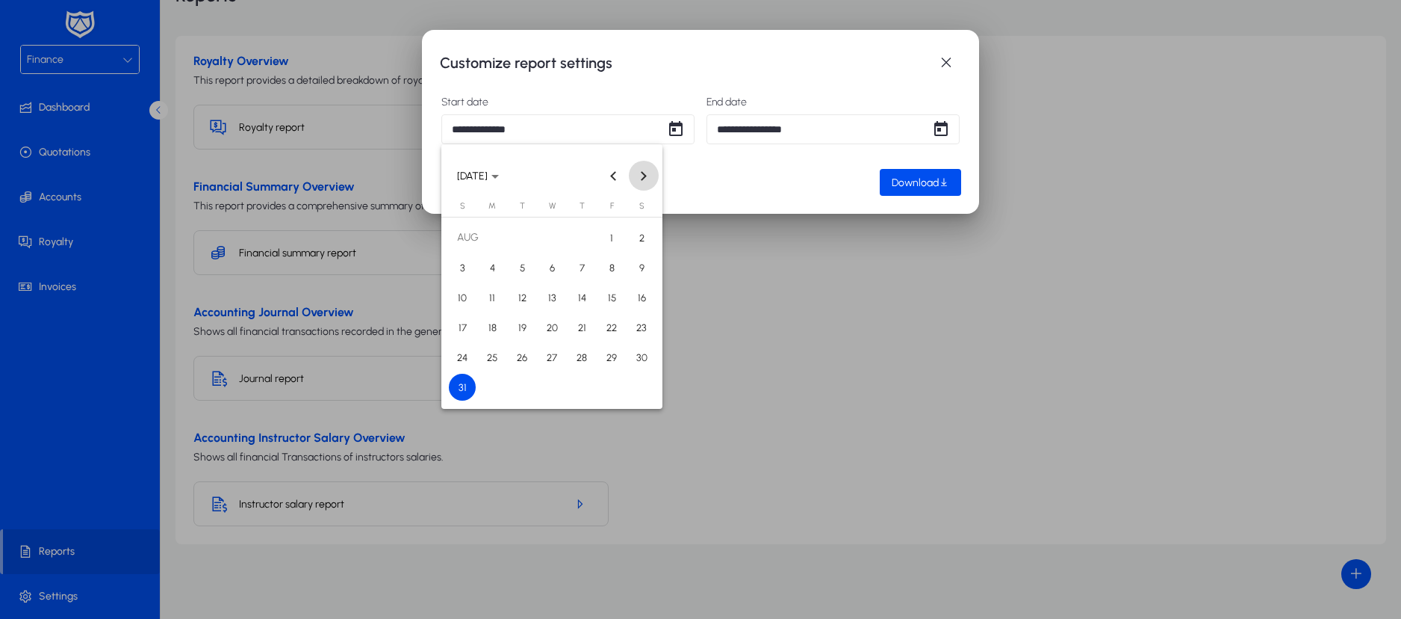
click at [641, 178] on button "Next month" at bounding box center [644, 176] width 30 height 30
click at [495, 329] on span "15" at bounding box center [492, 327] width 27 height 27
type input "**********"
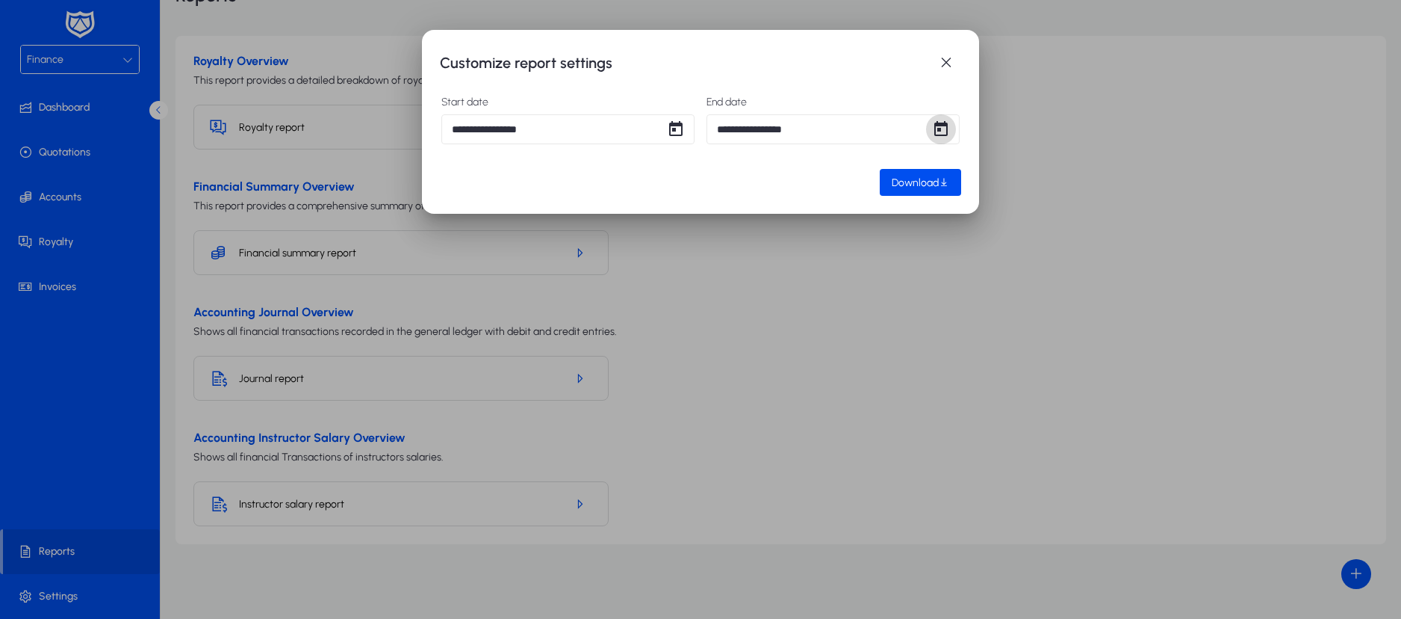
click at [946, 129] on span "Open calendar" at bounding box center [941, 129] width 30 height 30
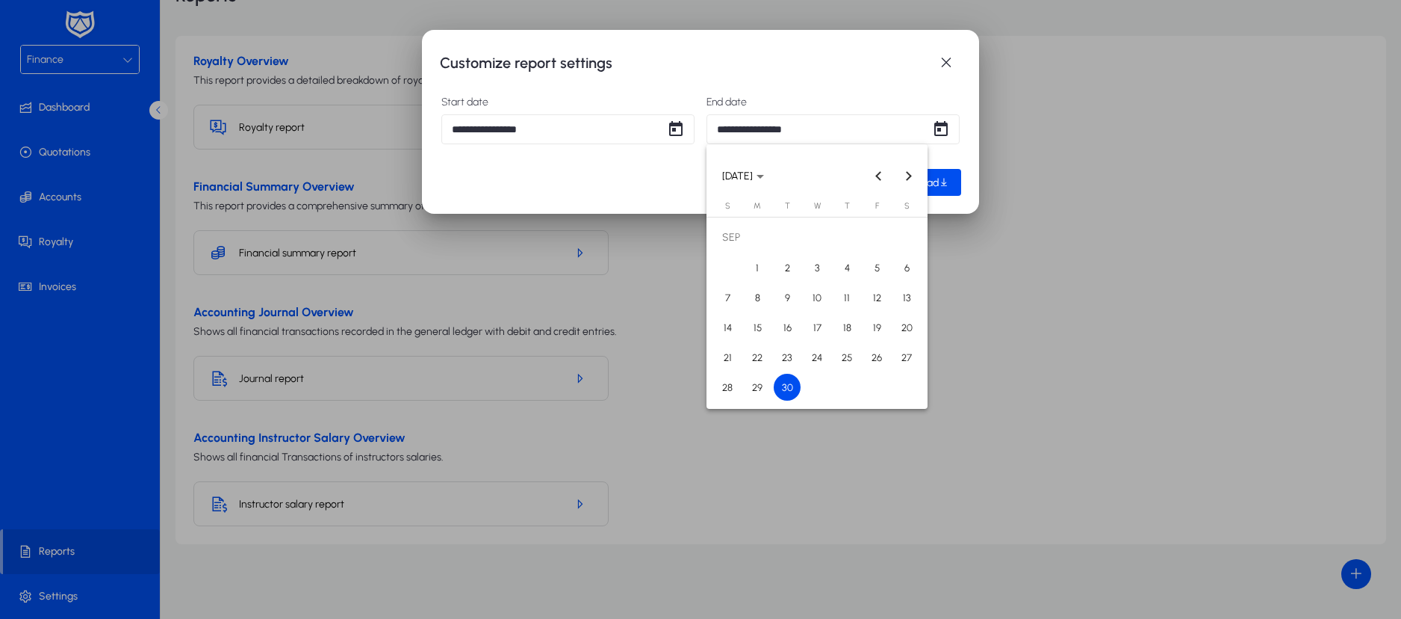
click at [787, 329] on span "16" at bounding box center [787, 327] width 27 height 27
type input "**********"
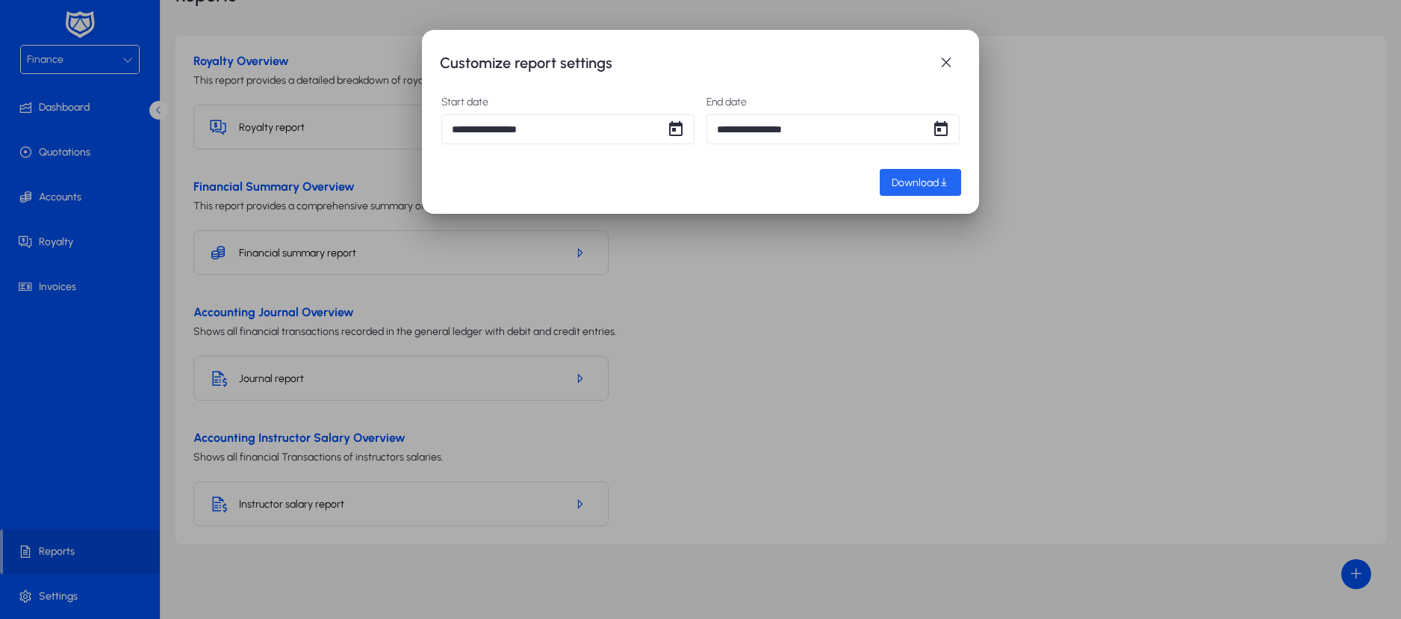
click at [921, 183] on span "Download" at bounding box center [915, 182] width 47 height 13
click at [944, 56] on span "button" at bounding box center [947, 63] width 30 height 30
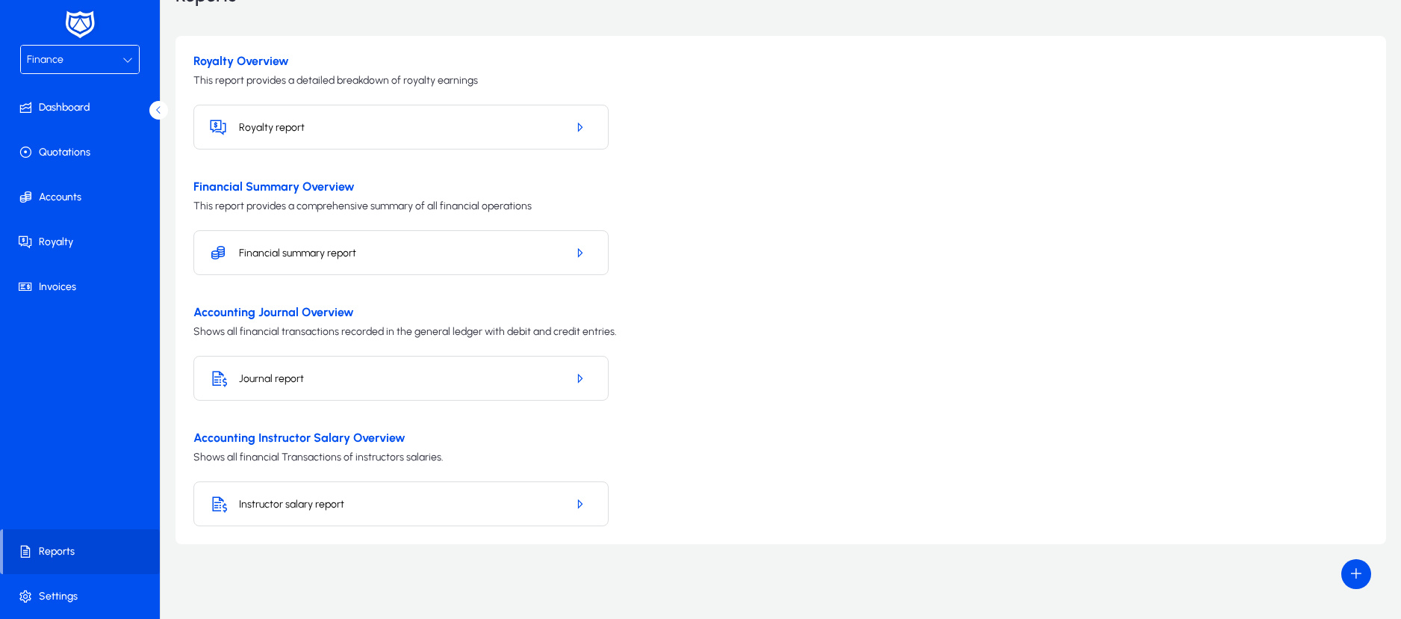
scroll to position [87, 0]
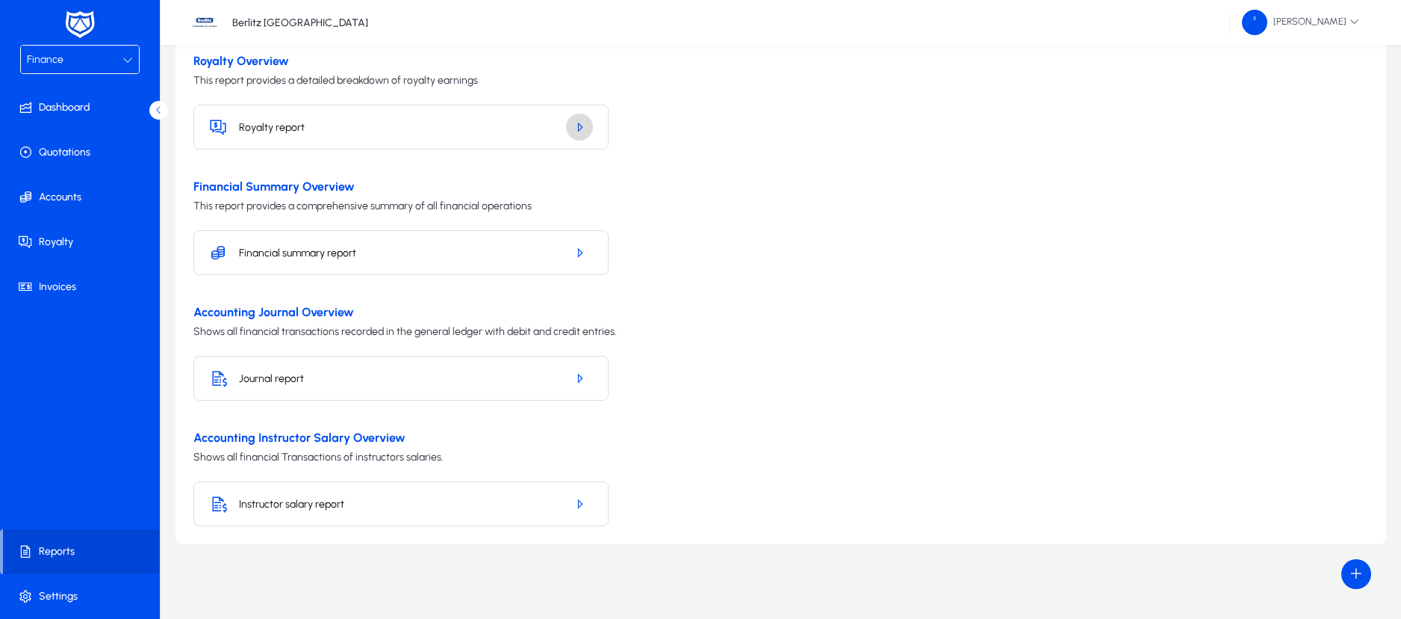
click at [587, 129] on span "button" at bounding box center [579, 127] width 27 height 36
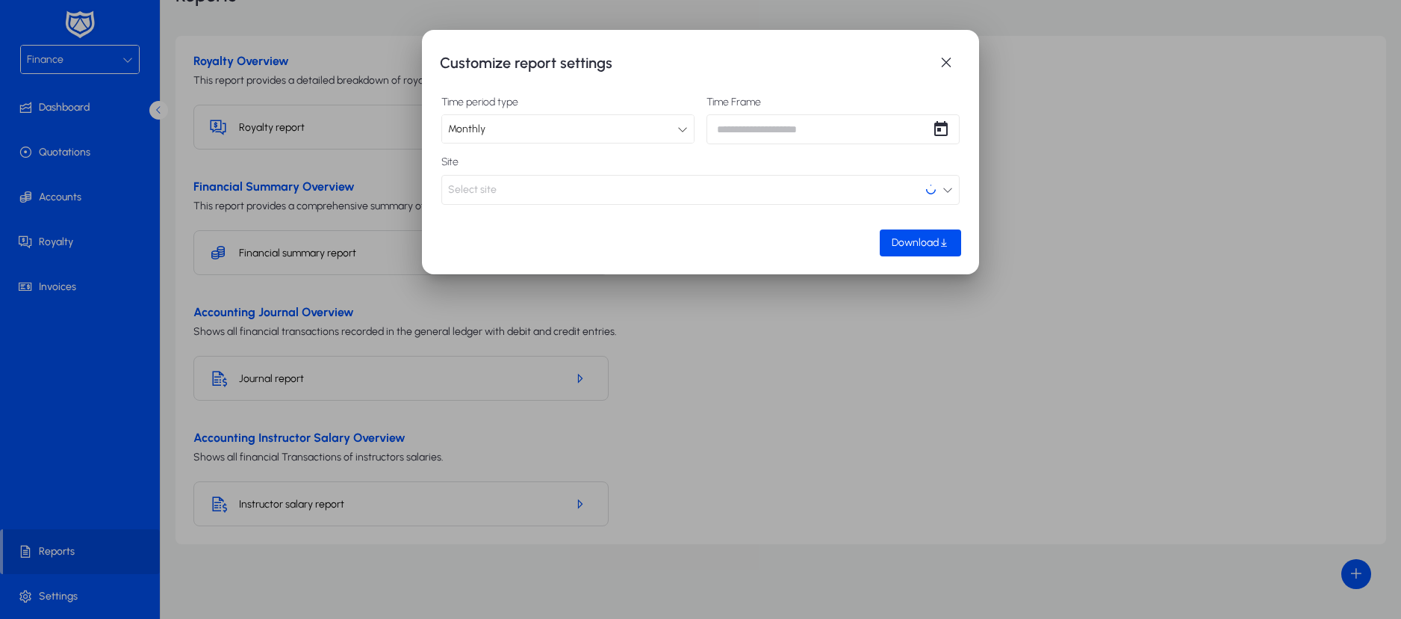
scroll to position [0, 0]
click at [683, 128] on icon at bounding box center [683, 129] width 10 height 10
click at [685, 128] on div at bounding box center [700, 309] width 1401 height 619
click at [887, 200] on button "Select site" at bounding box center [700, 190] width 518 height 30
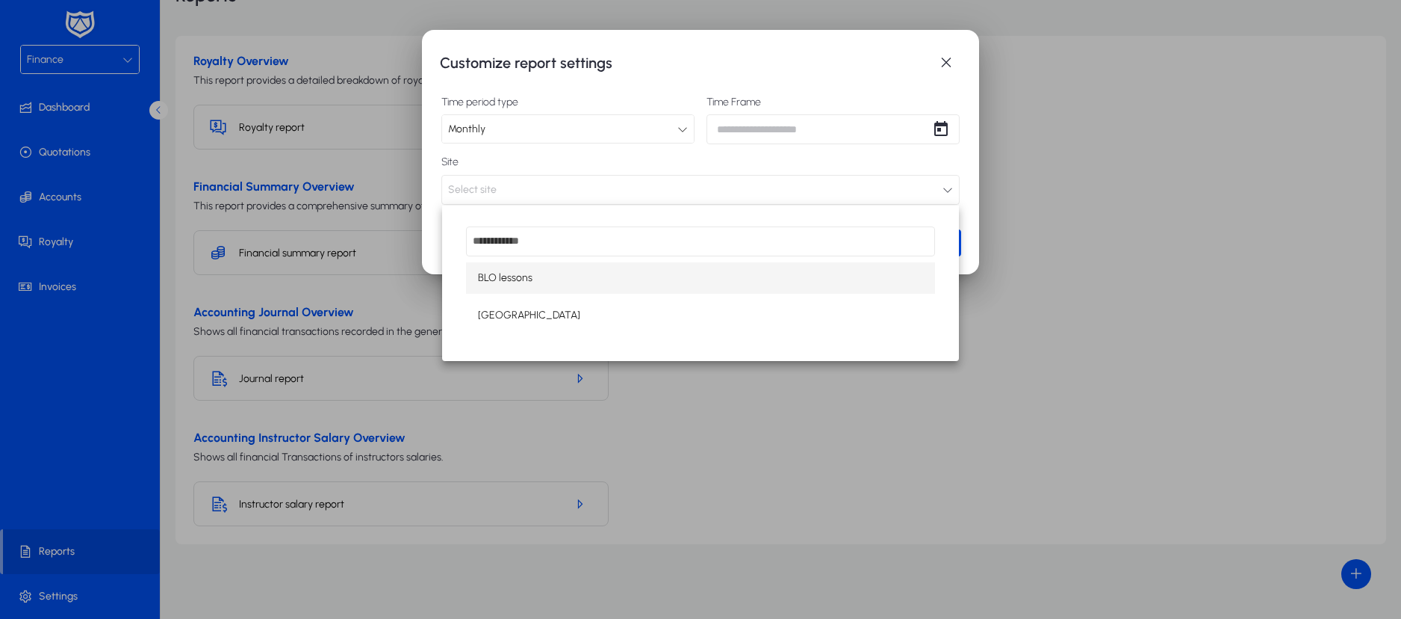
click at [939, 66] on div at bounding box center [700, 309] width 1401 height 619
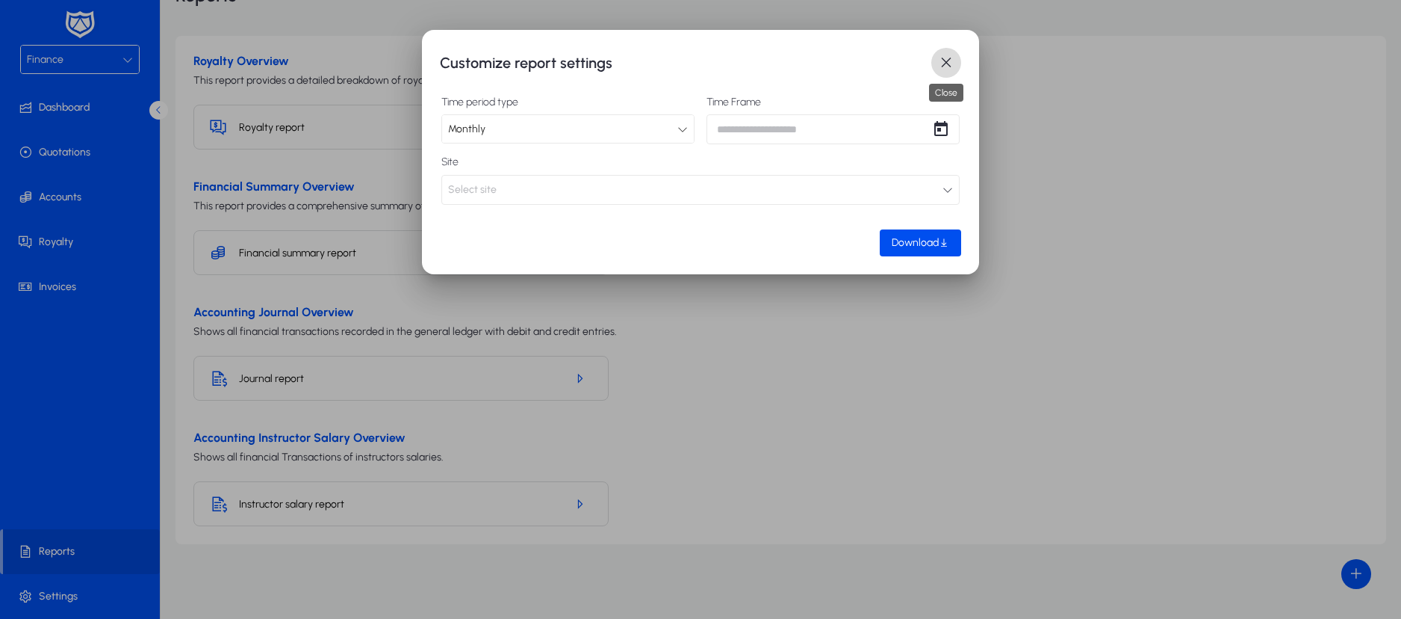
click at [944, 66] on span "button" at bounding box center [947, 63] width 30 height 30
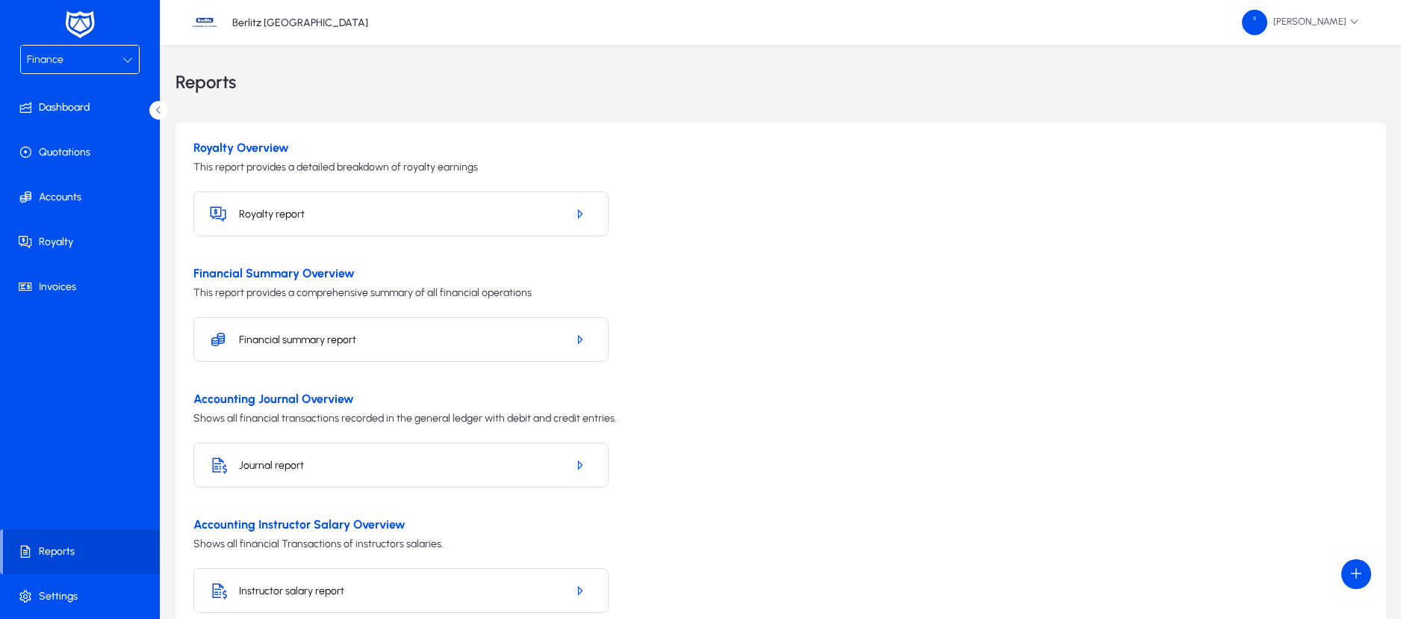
scroll to position [87, 0]
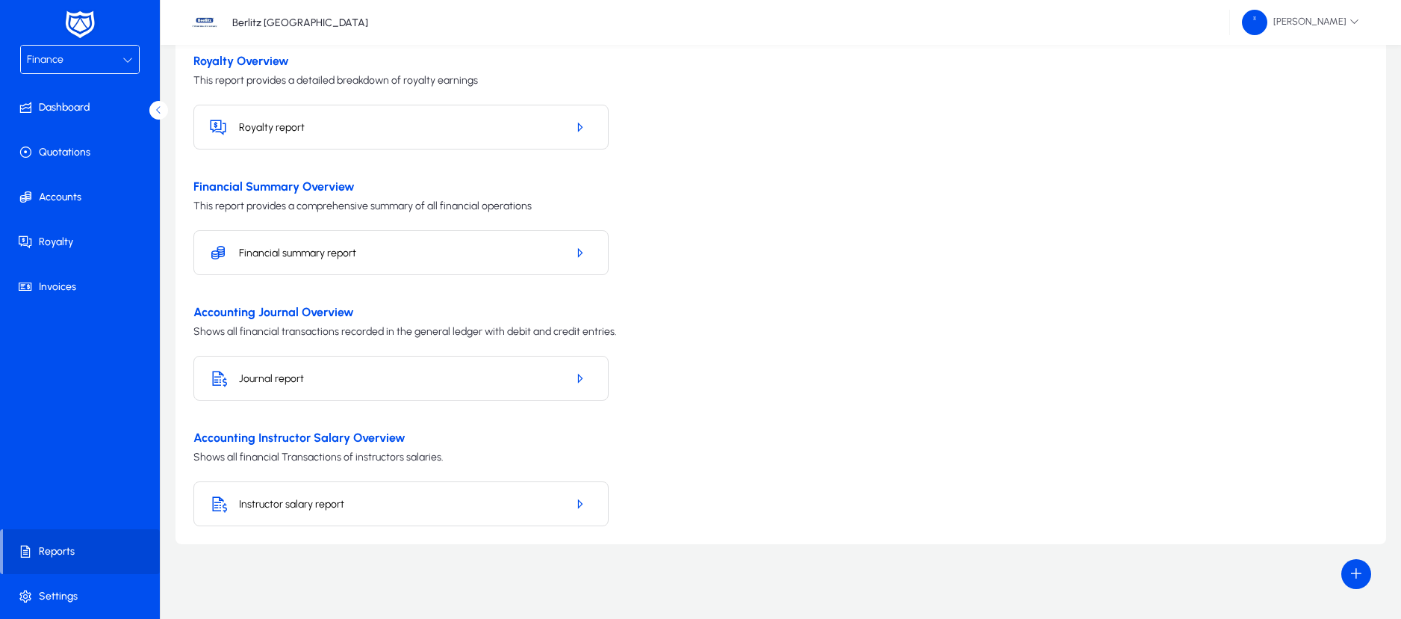
click at [122, 60] on div "Finance" at bounding box center [75, 59] width 96 height 19
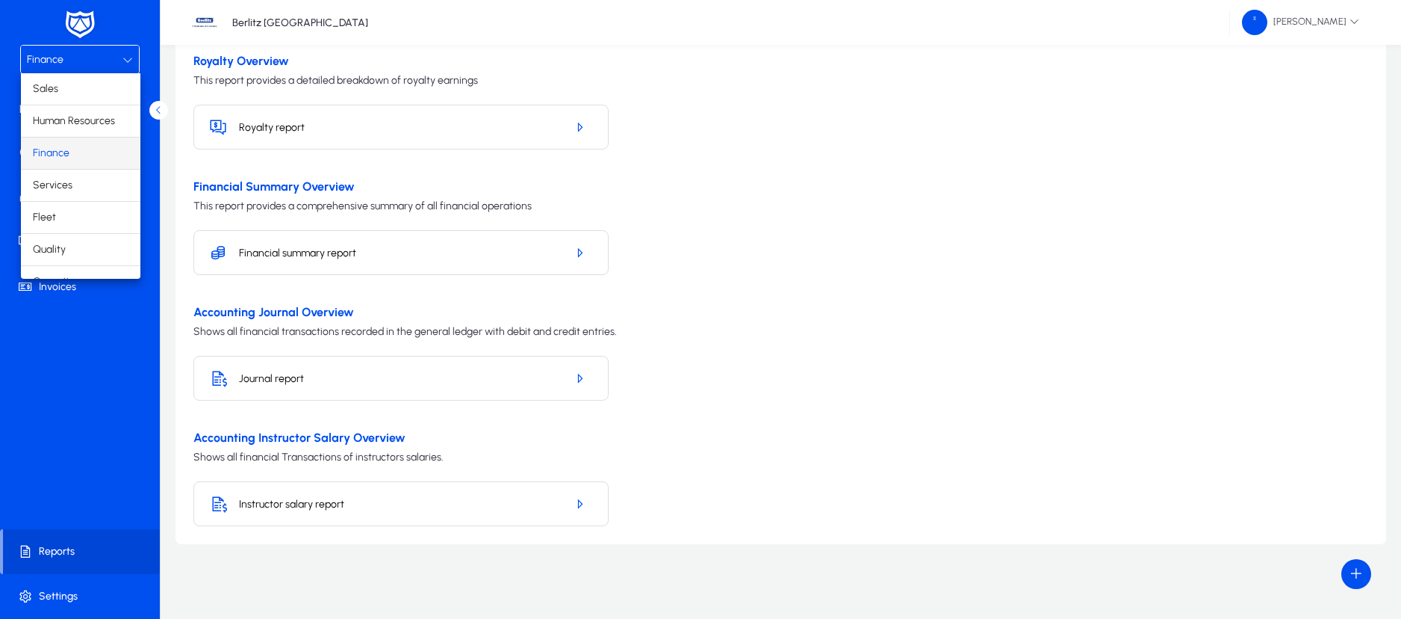
click at [62, 431] on div at bounding box center [700, 309] width 1401 height 619
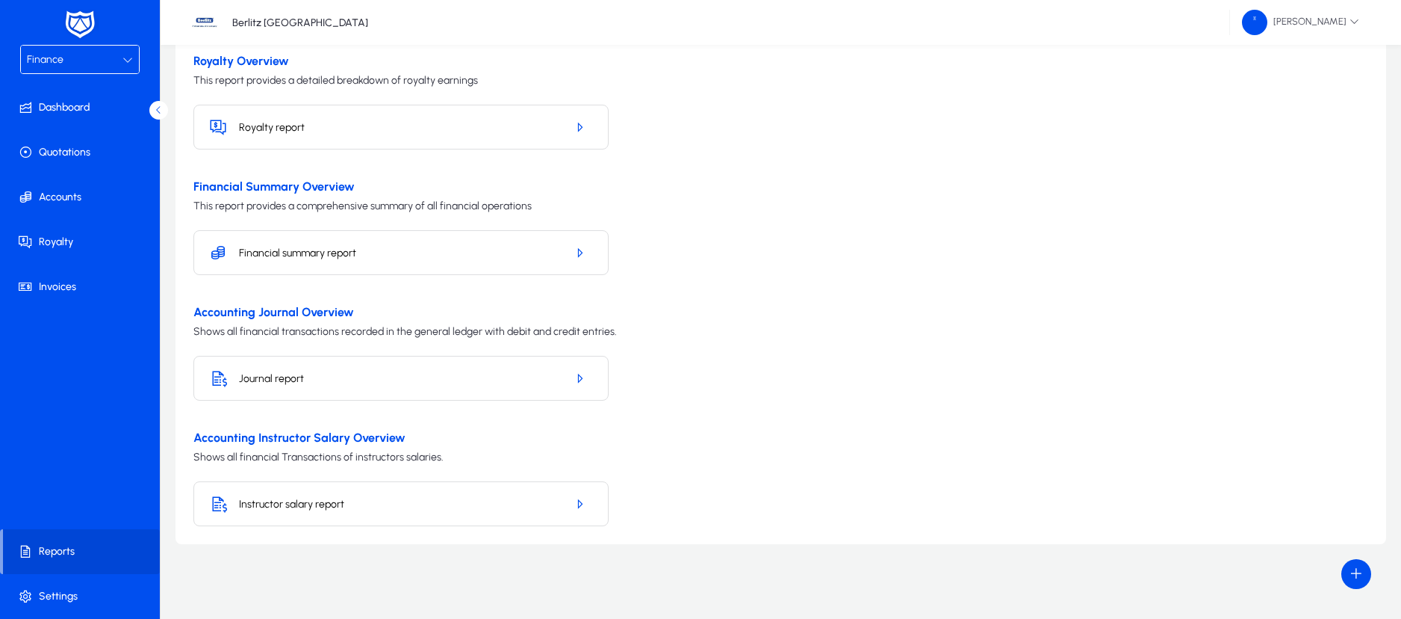
click at [120, 61] on div "Finance" at bounding box center [75, 59] width 96 height 19
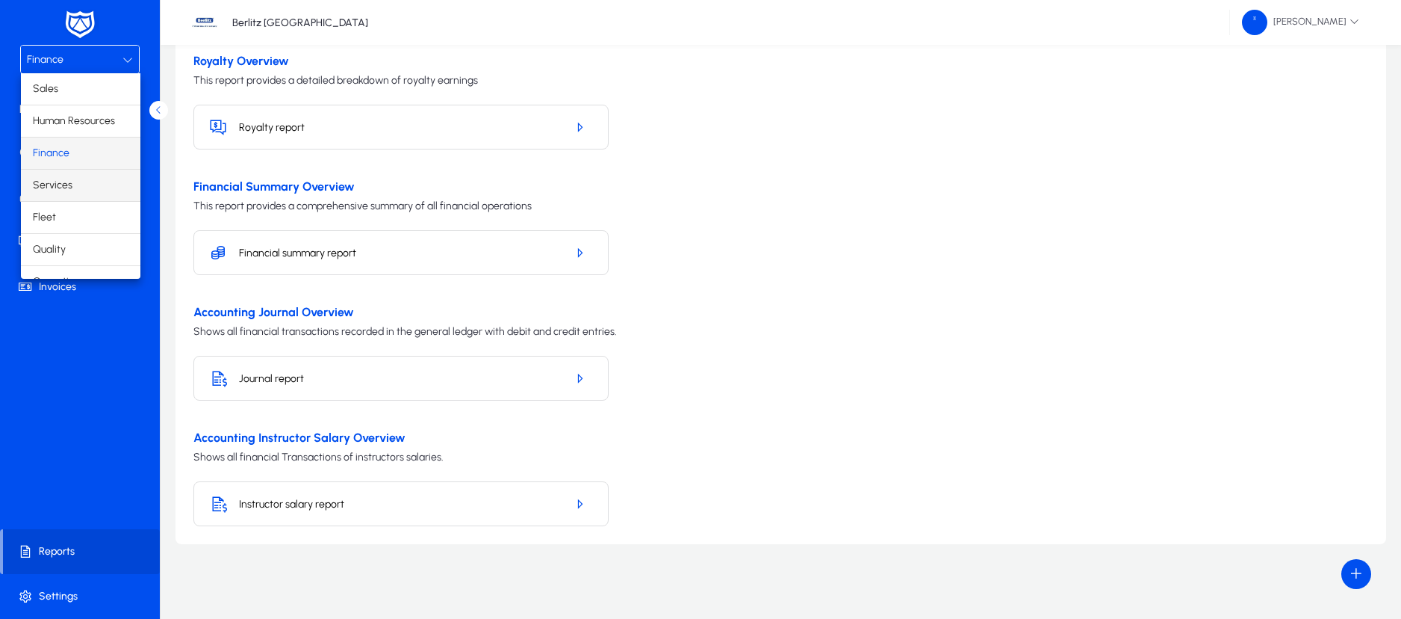
scroll to position [51, 0]
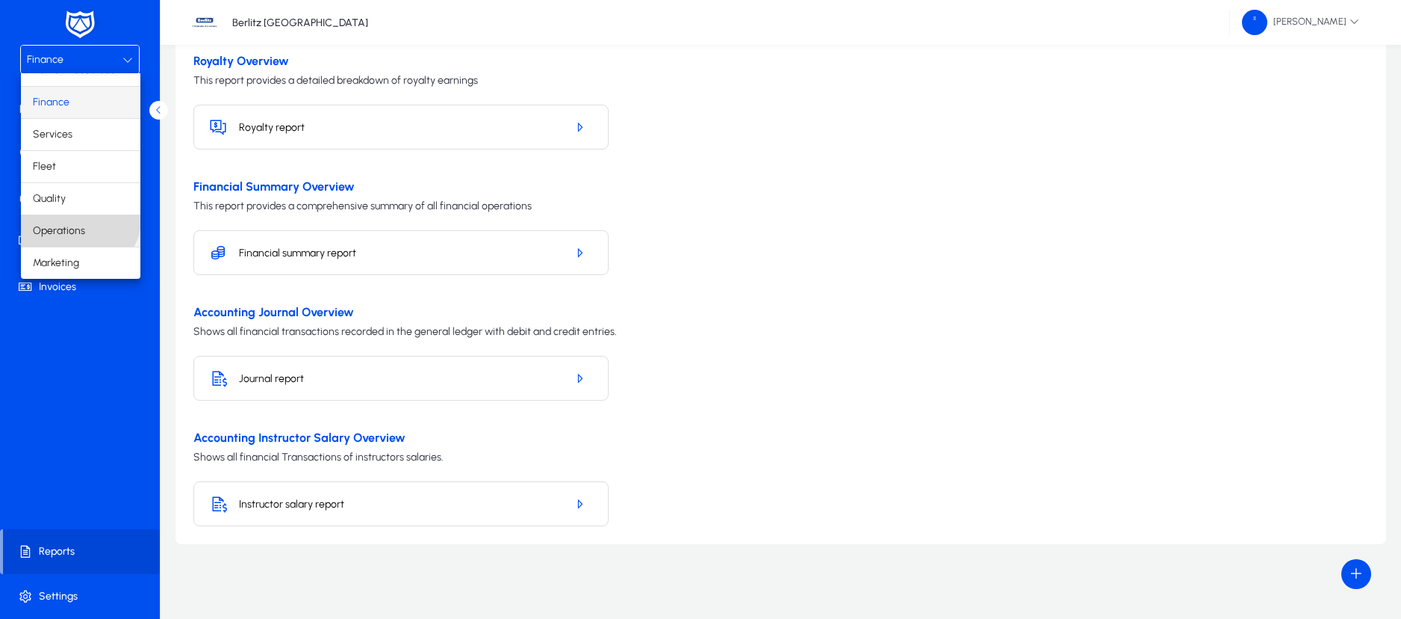
click at [78, 216] on mat-option "Operations" at bounding box center [81, 230] width 120 height 31
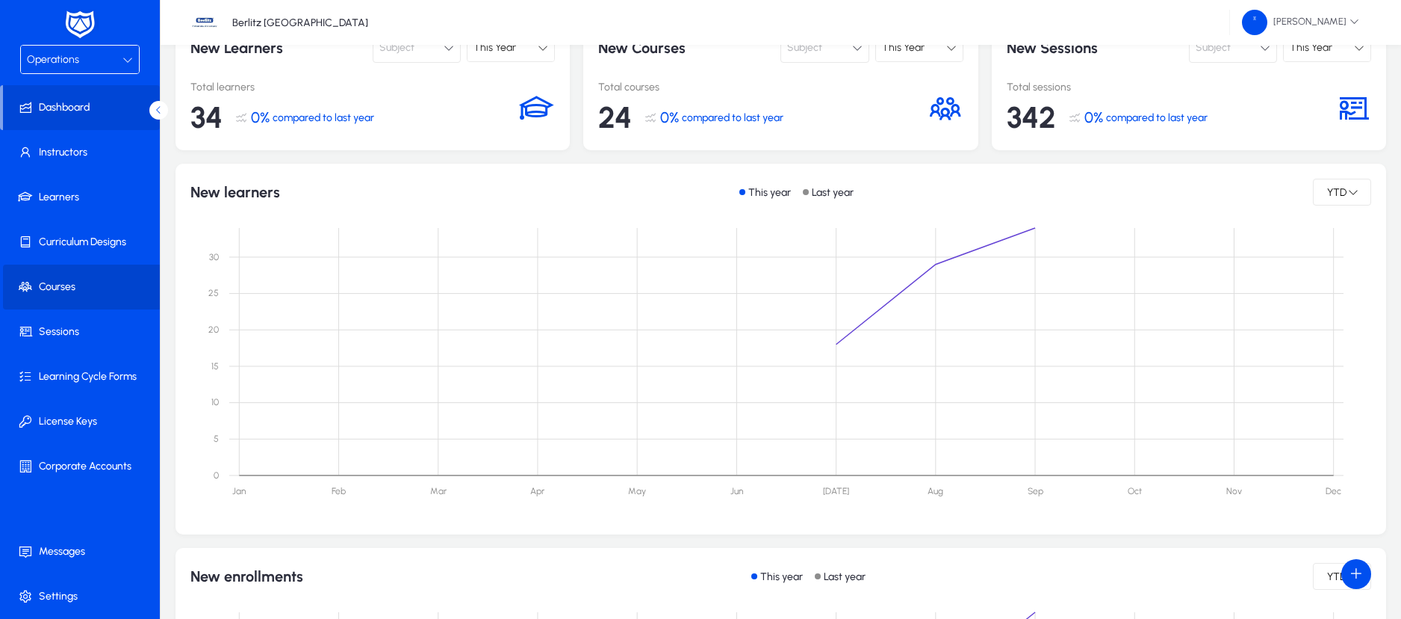
click at [63, 285] on span "Courses" at bounding box center [83, 286] width 160 height 15
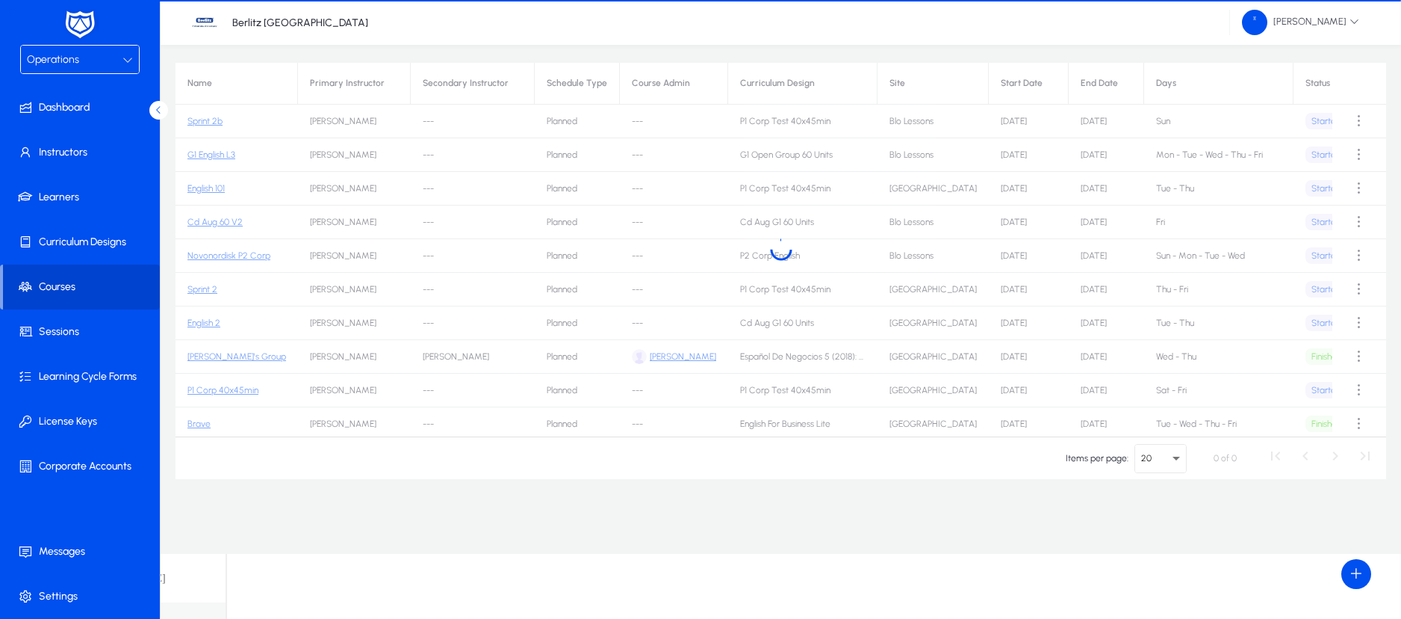
scroll to position [22, 0]
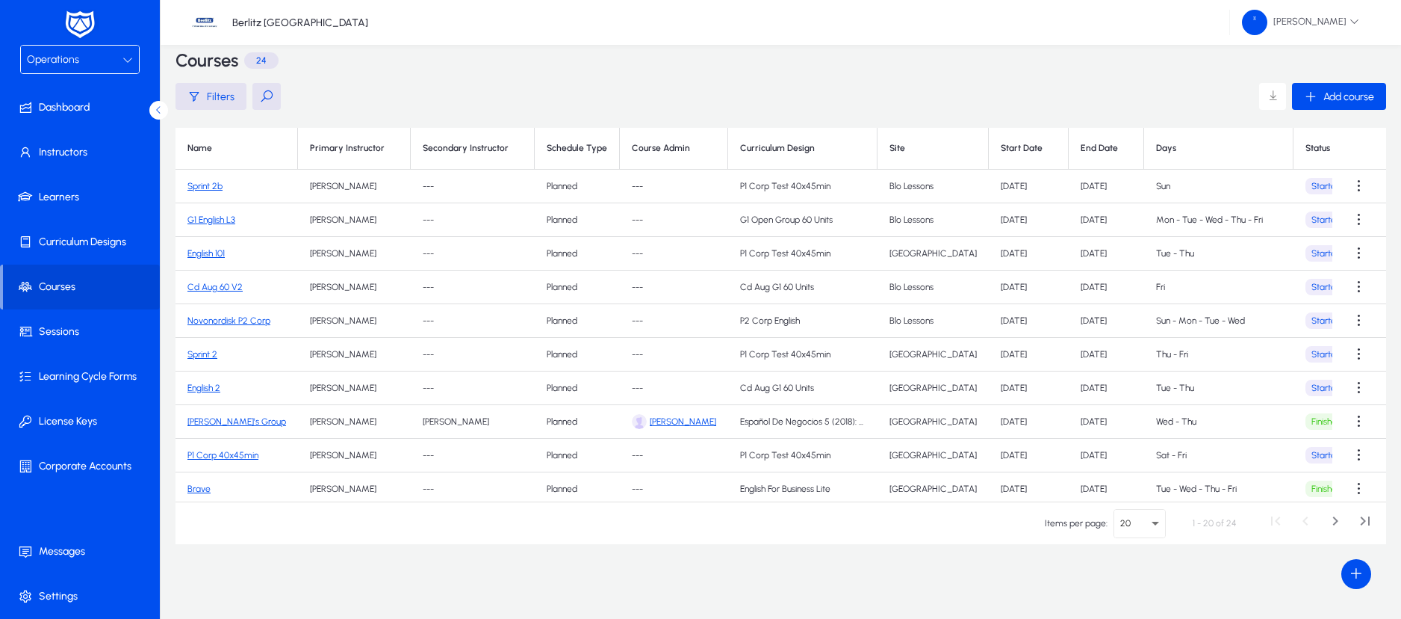
click at [208, 191] on td "Sprint 2b" at bounding box center [237, 187] width 123 height 34
click at [208, 188] on link "Sprint 2b" at bounding box center [205, 186] width 35 height 10
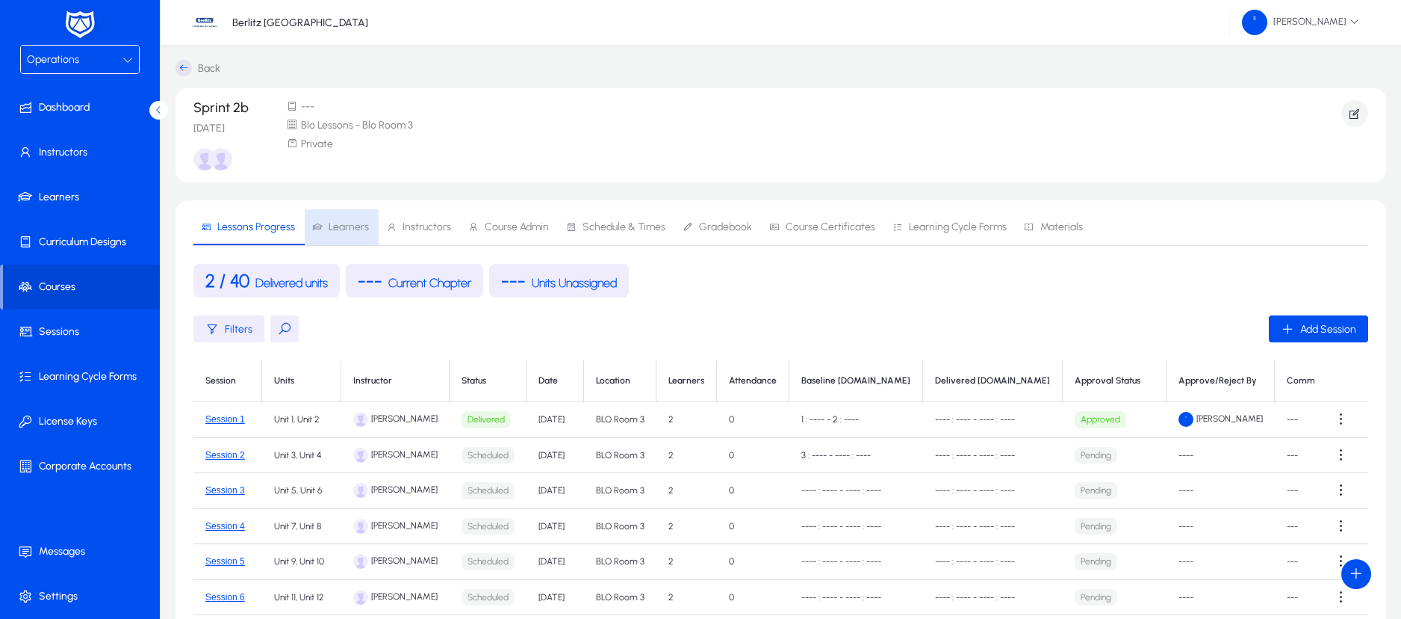
click at [335, 235] on span "Learners" at bounding box center [340, 227] width 57 height 36
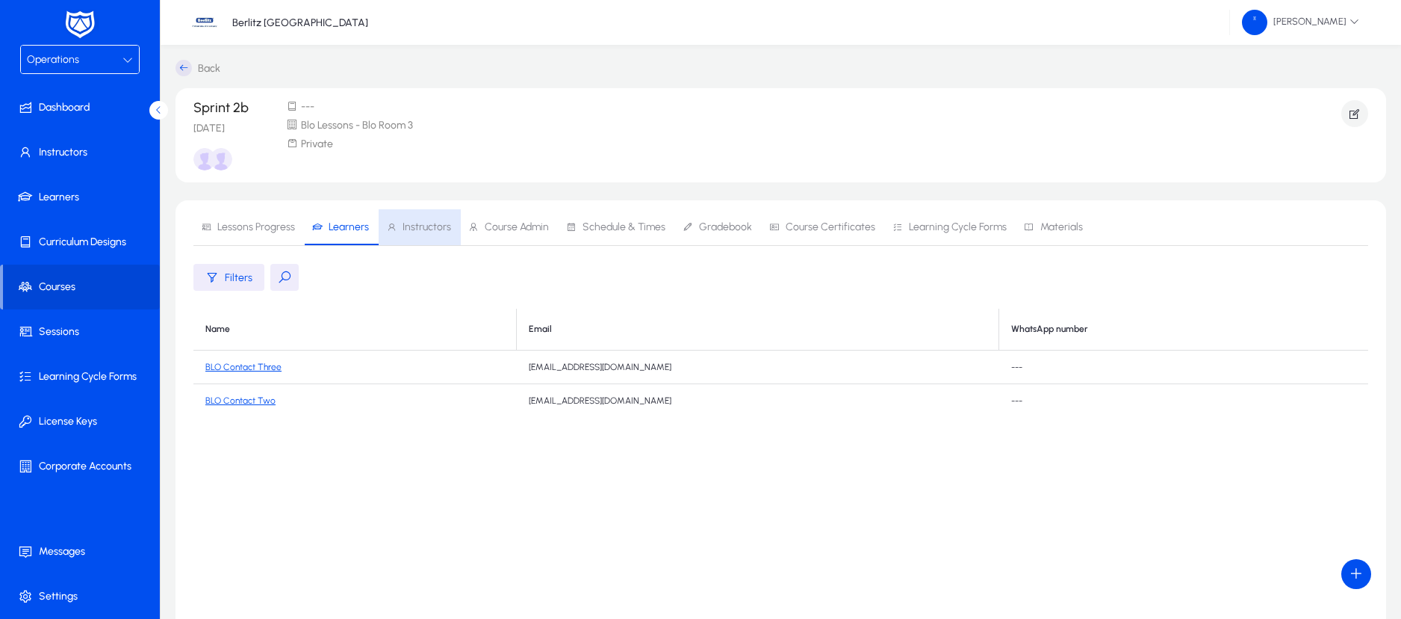
click at [427, 225] on span "Instructors" at bounding box center [427, 227] width 49 height 10
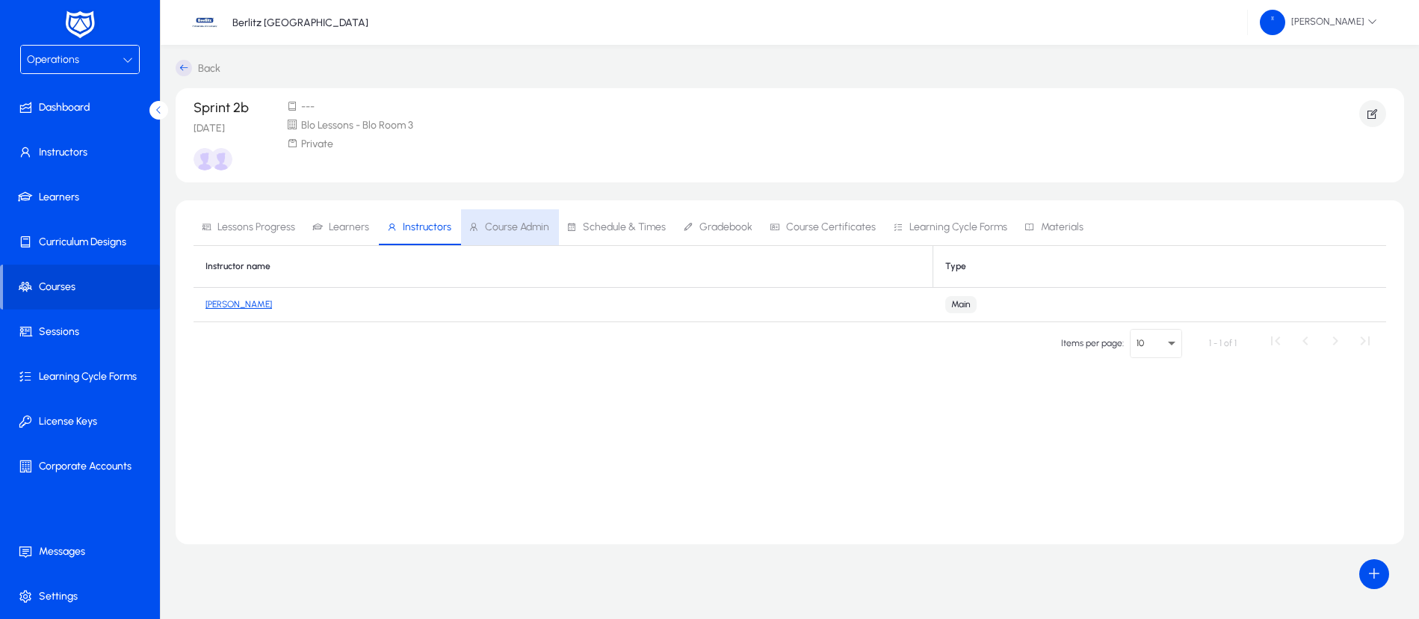
click at [526, 222] on span "Course Admin" at bounding box center [517, 227] width 64 height 10
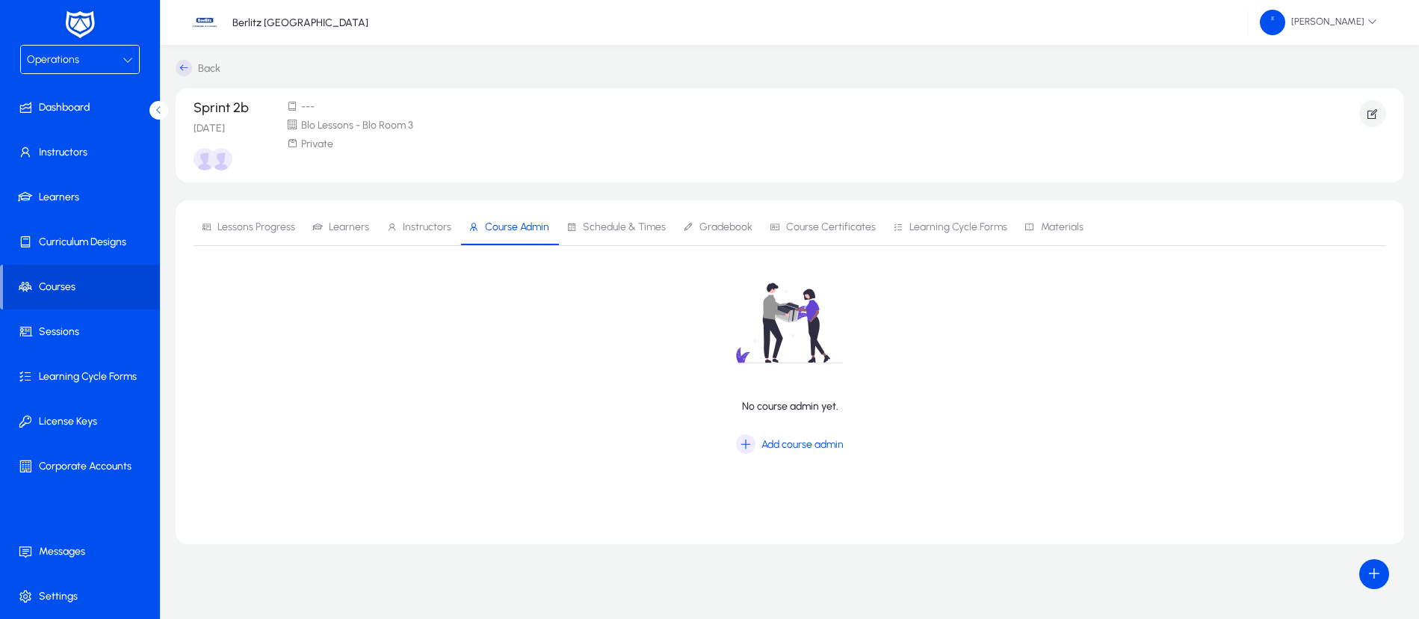
click at [606, 222] on span "Schedule & Times" at bounding box center [624, 227] width 83 height 10
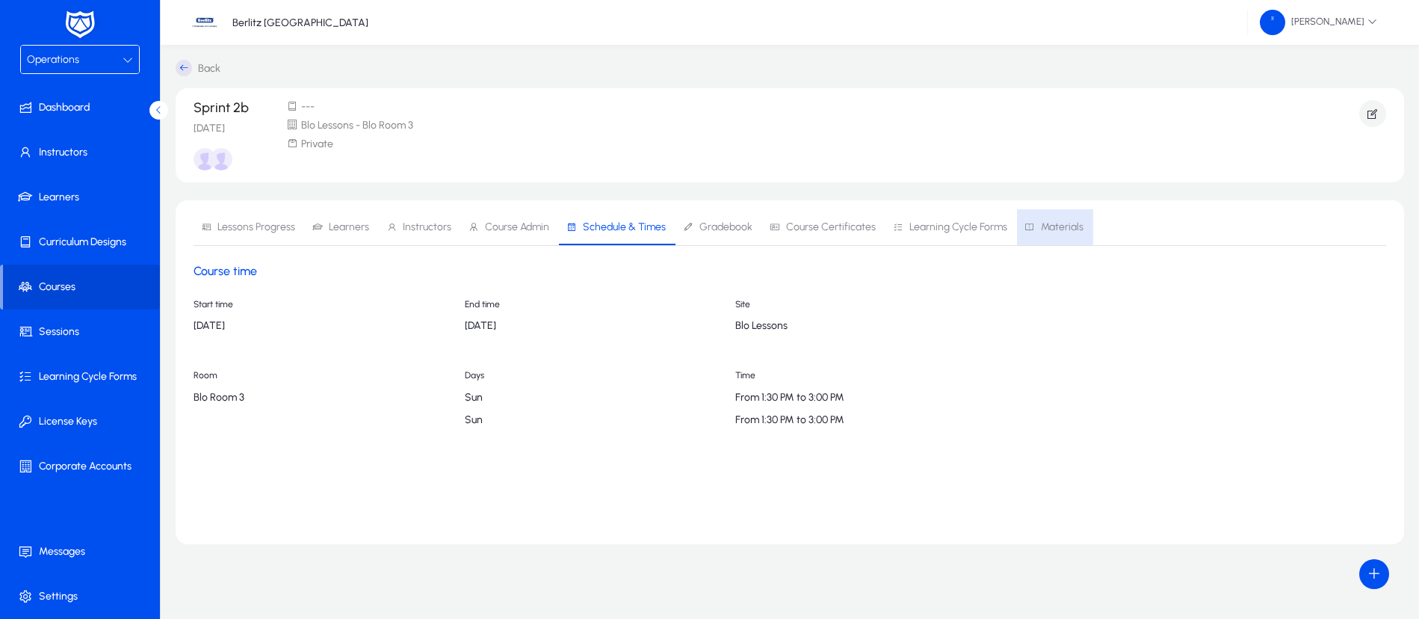
click at [1041, 222] on span "Materials" at bounding box center [1062, 227] width 43 height 10
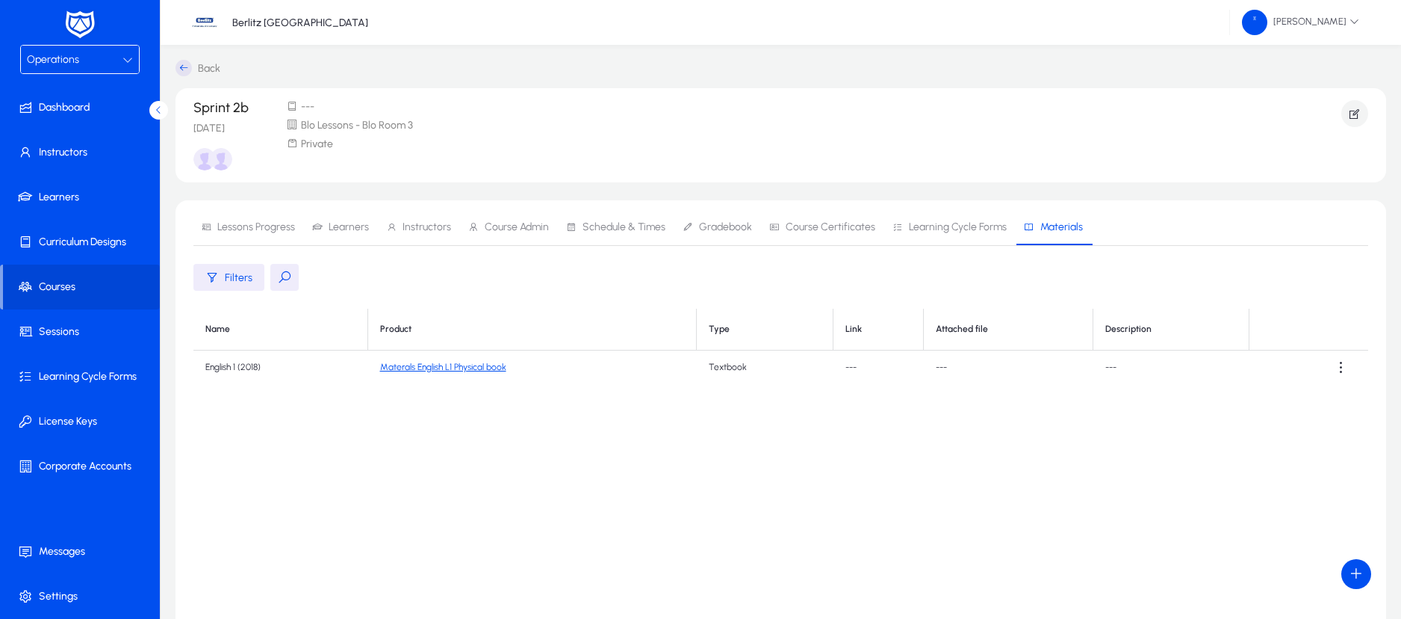
click at [183, 68] on icon at bounding box center [184, 68] width 16 height 16
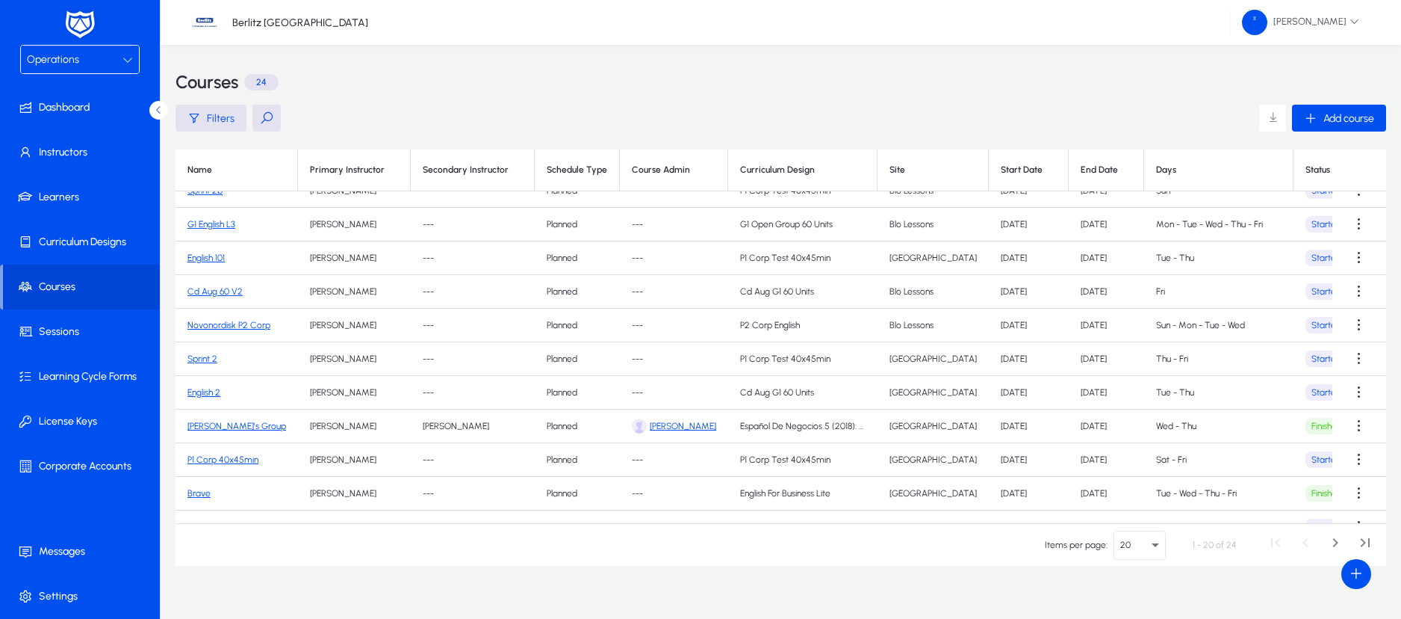
scroll to position [18, 0]
click at [121, 53] on div "Operations" at bounding box center [75, 59] width 96 height 19
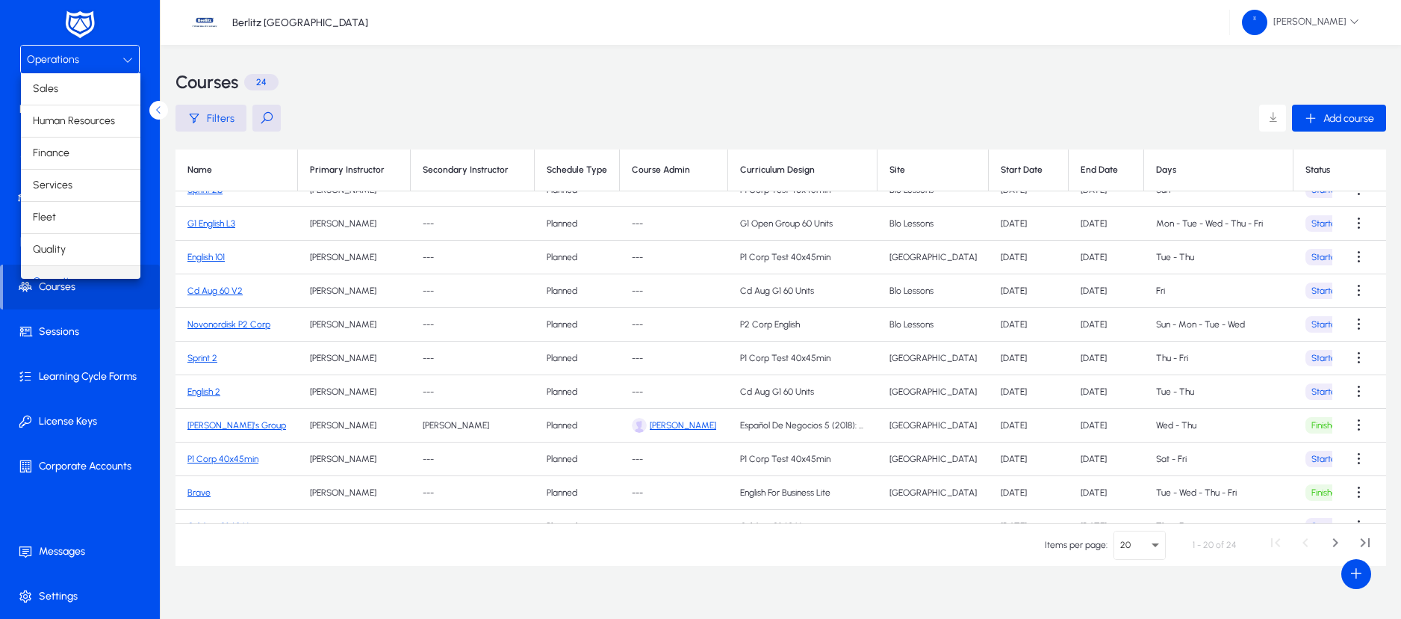
scroll to position [19, 0]
